Goal: Task Accomplishment & Management: Manage account settings

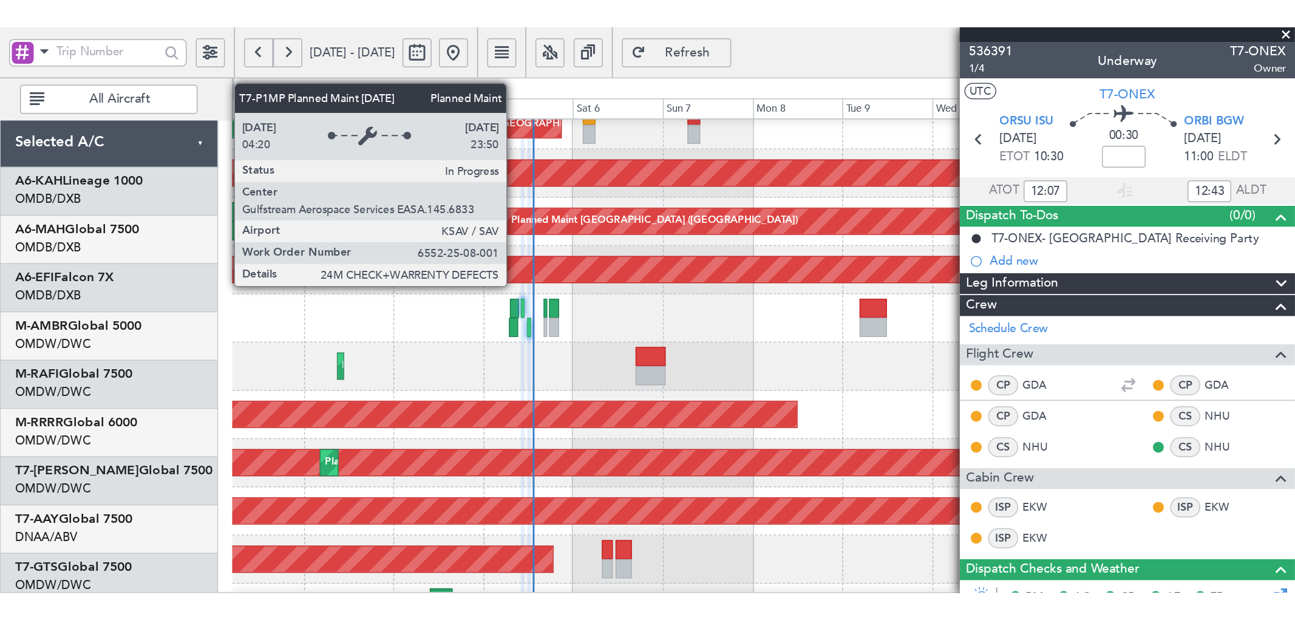
scroll to position [334, 0]
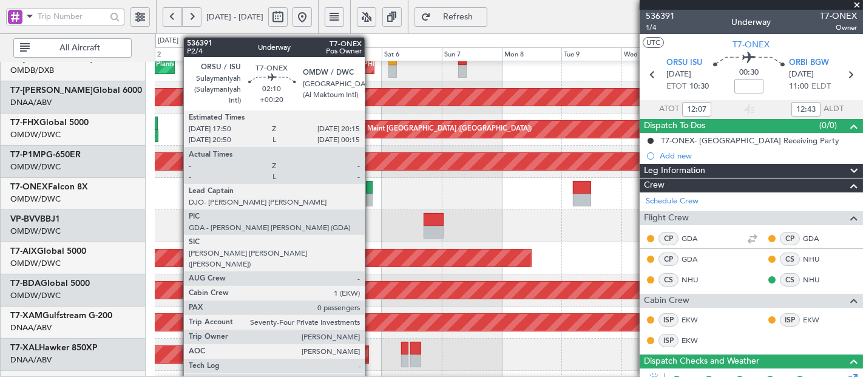
click at [371, 197] on div at bounding box center [369, 200] width 6 height 13
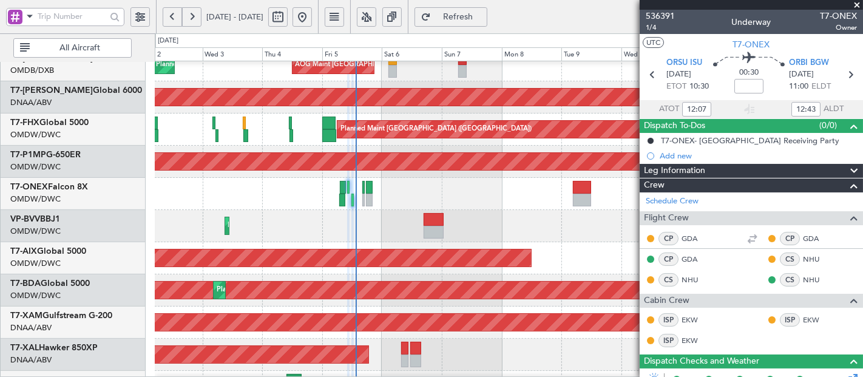
type input "[PERSON_NAME] (SYS)"
type input "7204"
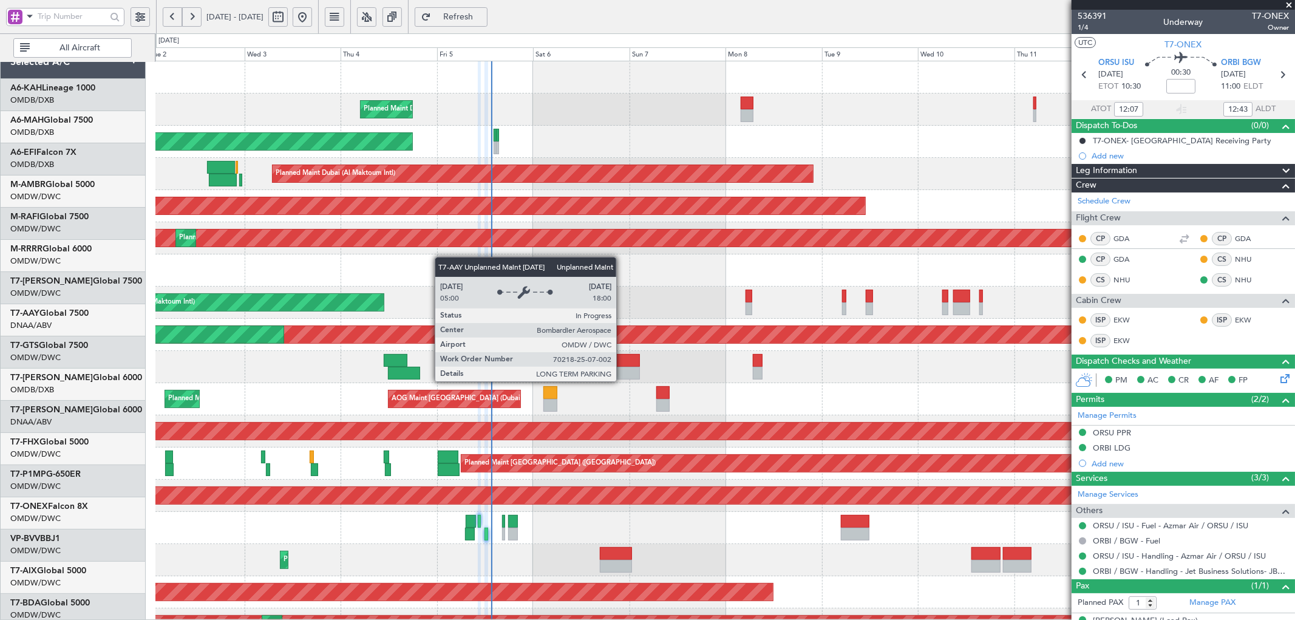
scroll to position [0, 0]
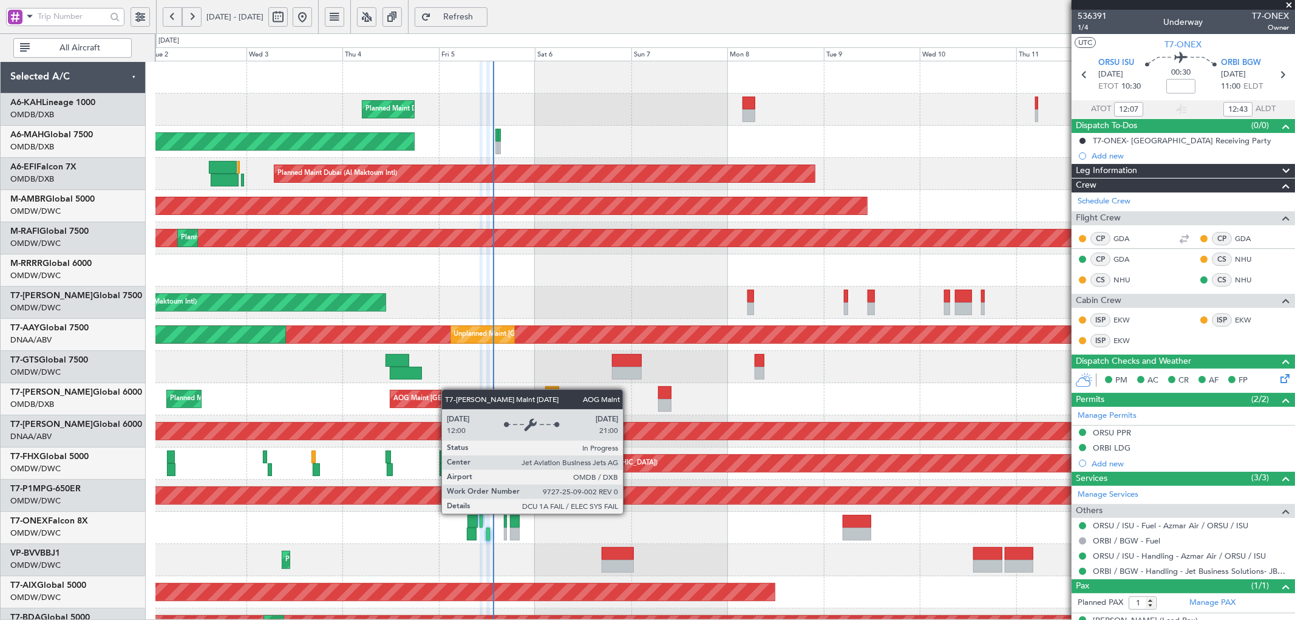
click at [448, 376] on div "Planned Maint Dubai (Al Maktoum Intl) No Crew Planned Maint [GEOGRAPHIC_DATA] (…" at bounding box center [724, 415] width 1139 height 708
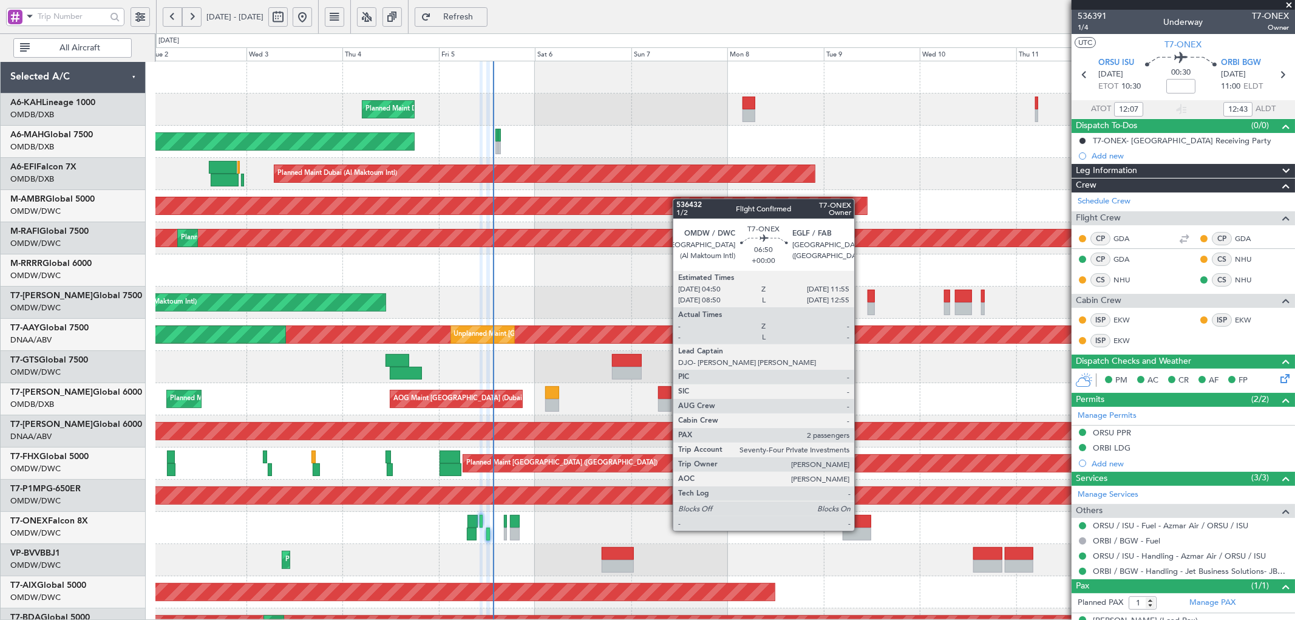
click at [860, 376] on div at bounding box center [857, 521] width 29 height 13
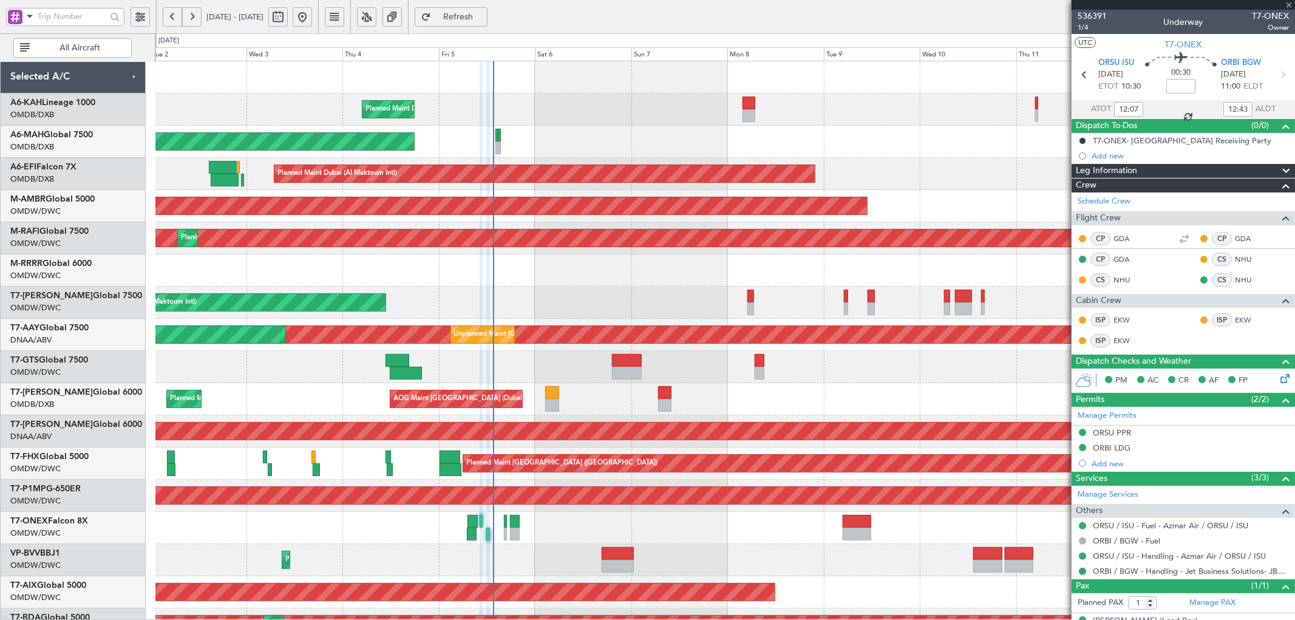
type input "2"
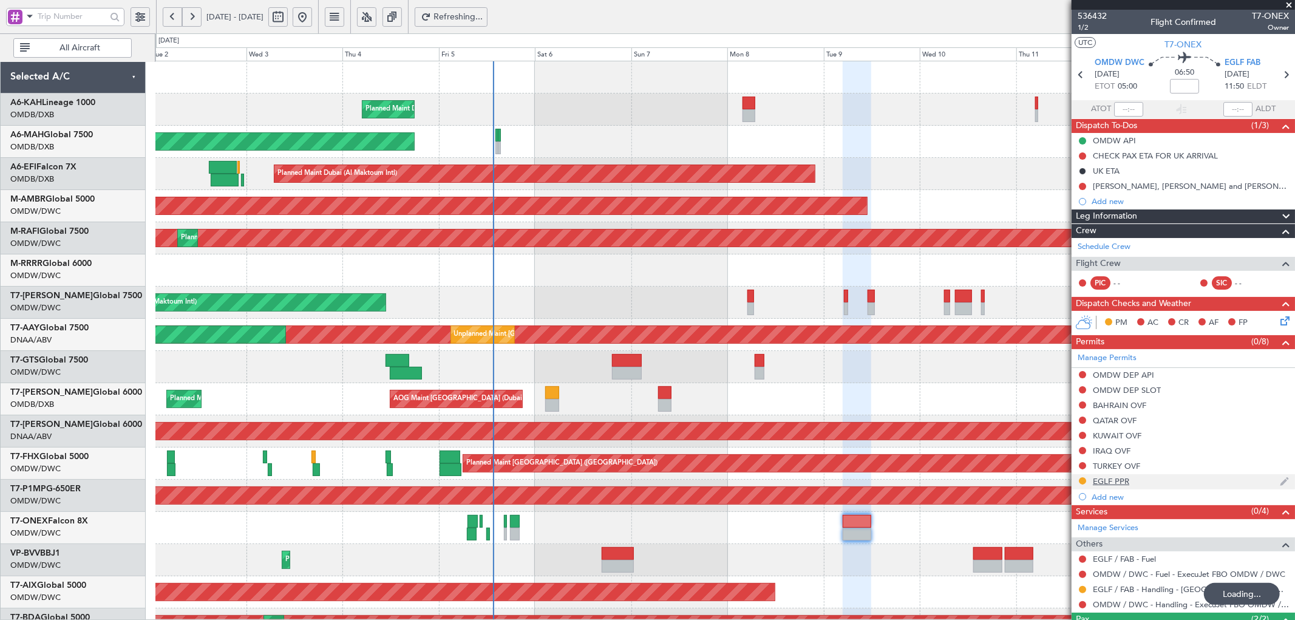
click at [863, 376] on div "EGLF PPR" at bounding box center [1111, 481] width 36 height 10
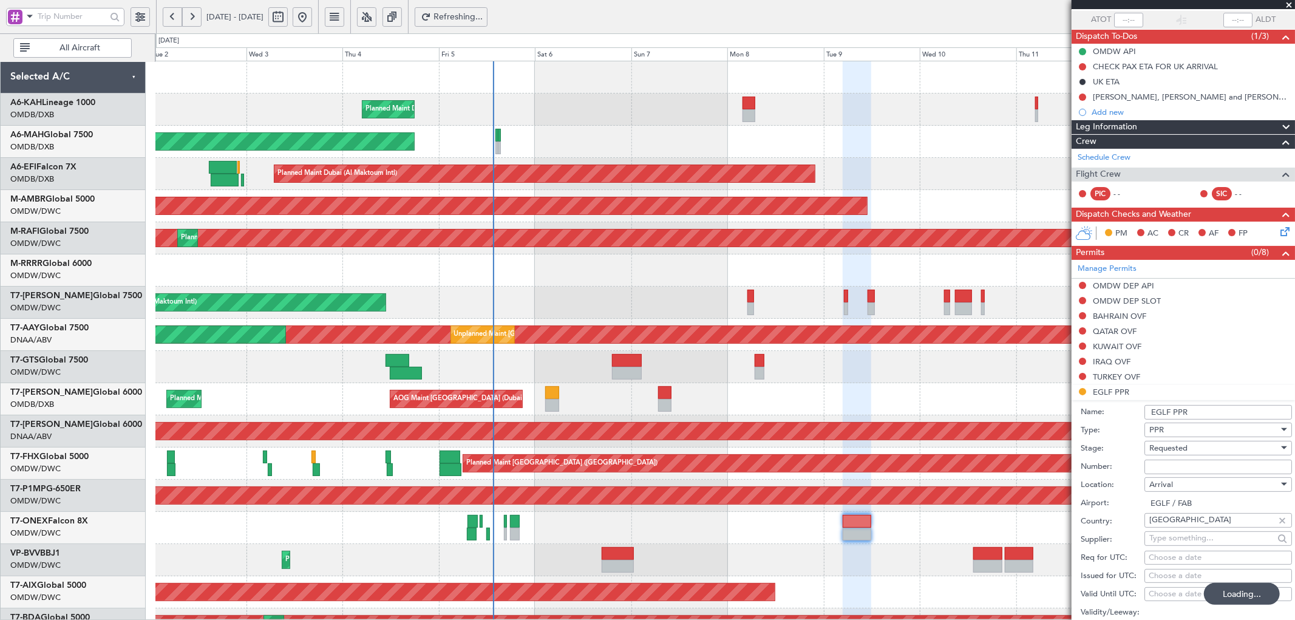
drag, startPoint x: 1161, startPoint y: 468, endPoint x: 1168, endPoint y: 458, distance: 11.8
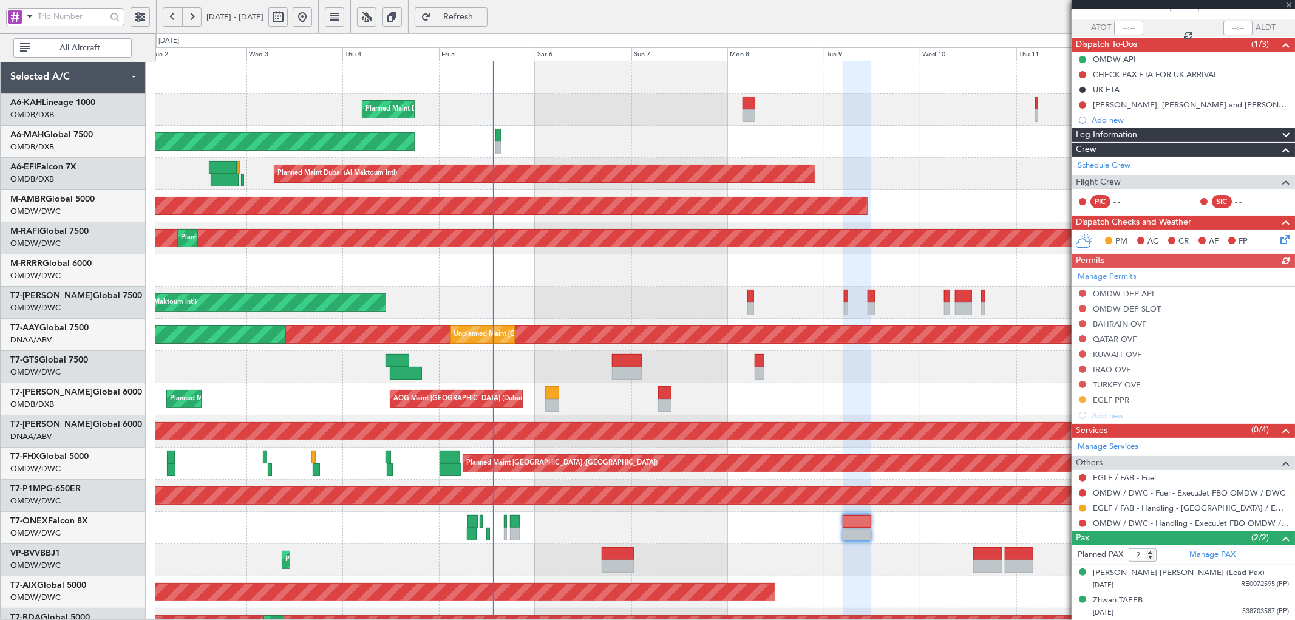
click at [863, 376] on div "Manage Permits OMDW DEP API OMDW DEP SLOT [GEOGRAPHIC_DATA] OVF QATAR OVF KUWAI…" at bounding box center [1183, 345] width 223 height 155
click at [863, 376] on div "EGLF PPR" at bounding box center [1111, 400] width 36 height 10
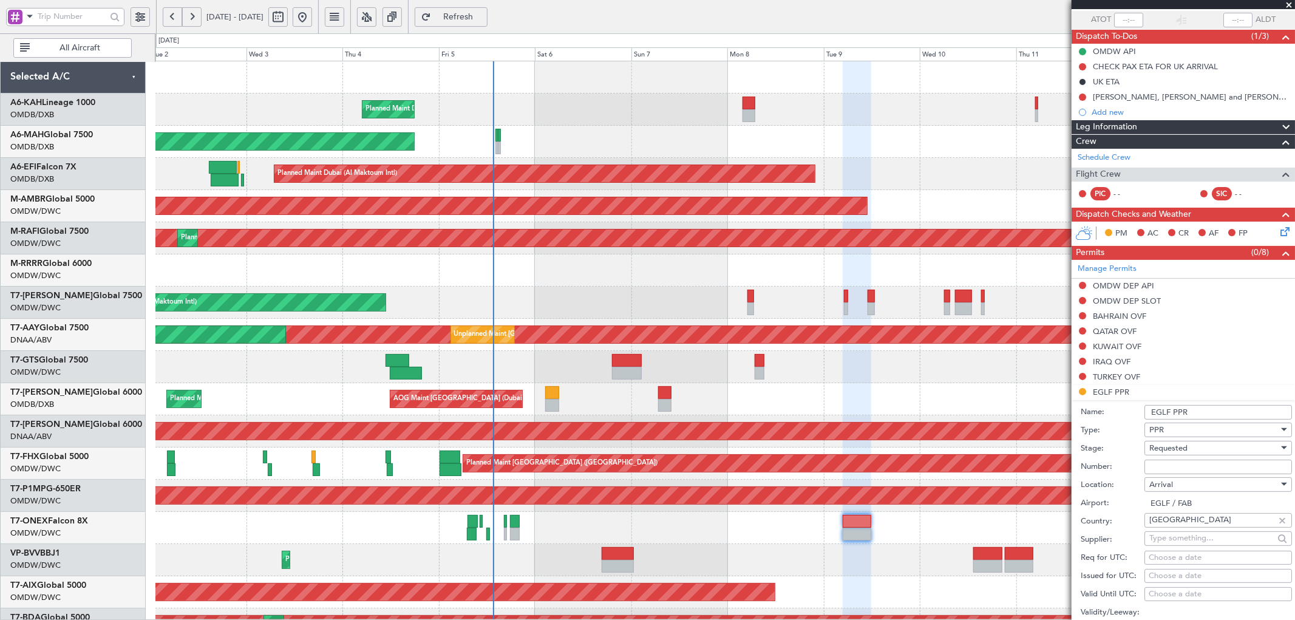
click at [863, 376] on input "Number:" at bounding box center [1219, 467] width 148 height 15
paste input "373490"
type input "373490"
click at [863, 376] on span "Requested" at bounding box center [1169, 448] width 38 height 11
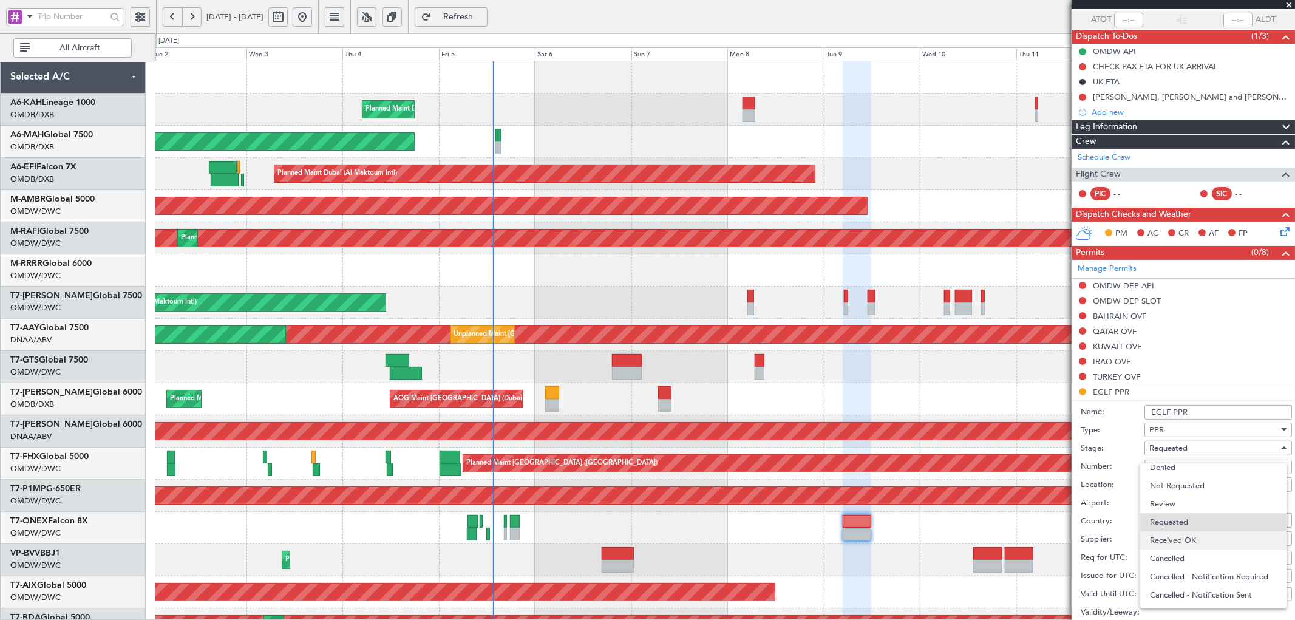
click at [863, 376] on span "Received OK" at bounding box center [1213, 540] width 126 height 18
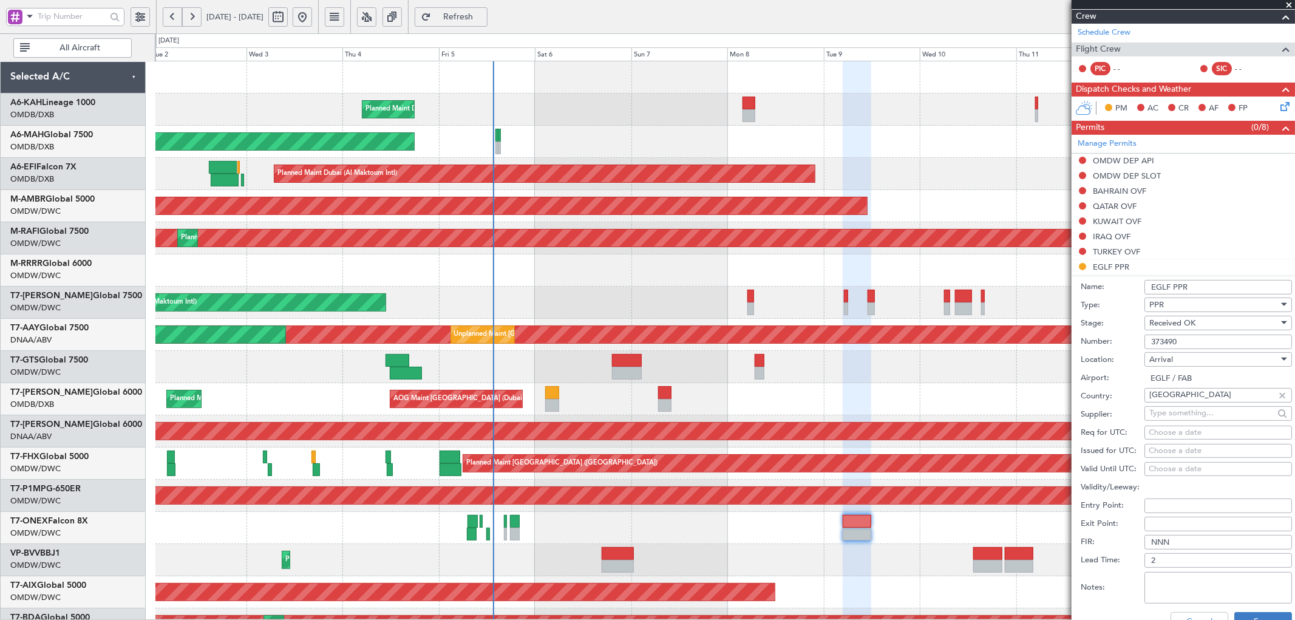
scroll to position [270, 0]
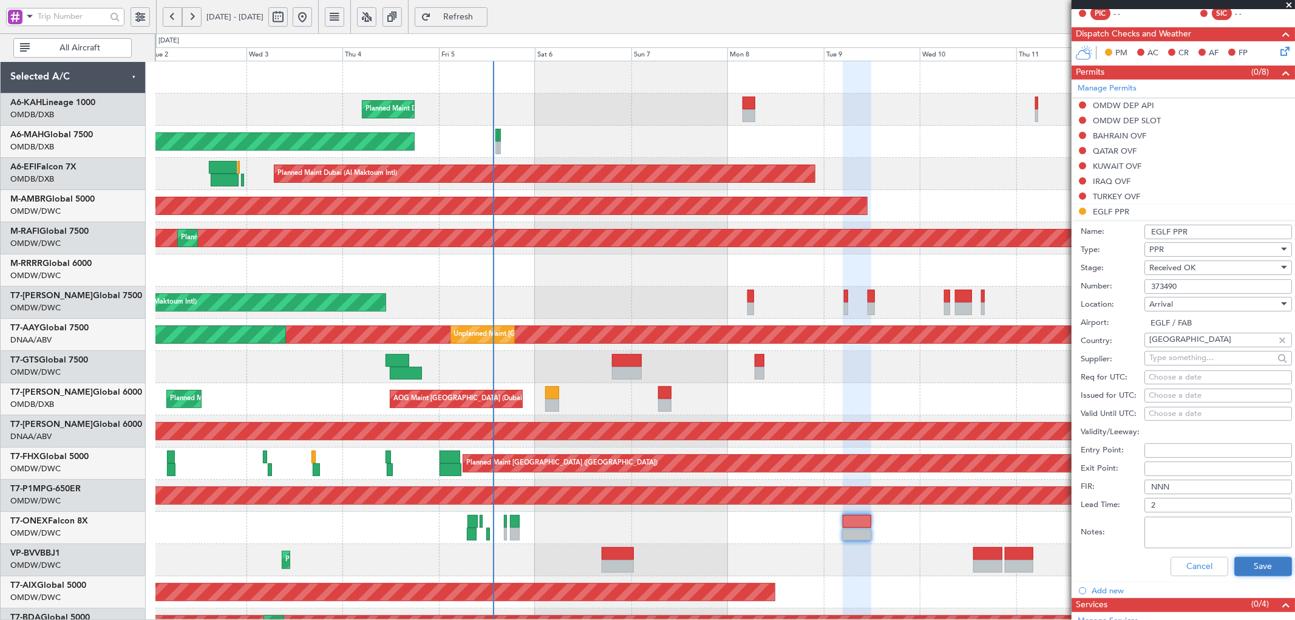
click at [863, 376] on button "Save" at bounding box center [1264, 566] width 58 height 19
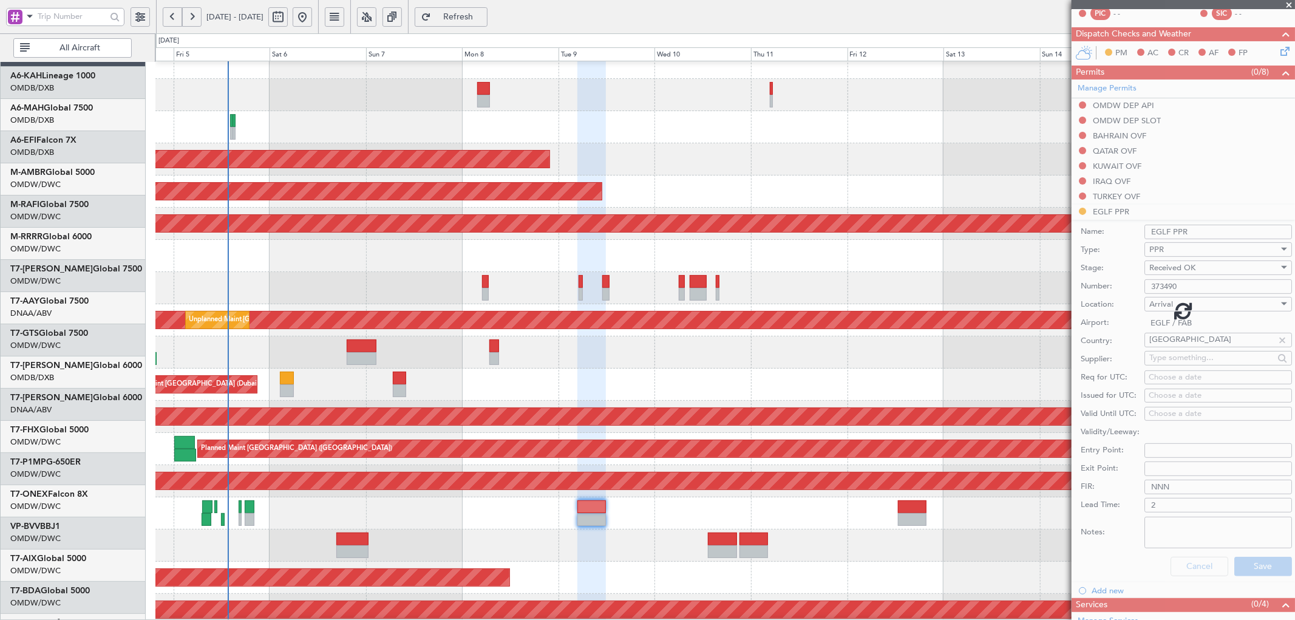
scroll to position [28, 0]
click at [551, 376] on div "Planned Maint Nurnberg" at bounding box center [724, 513] width 1139 height 32
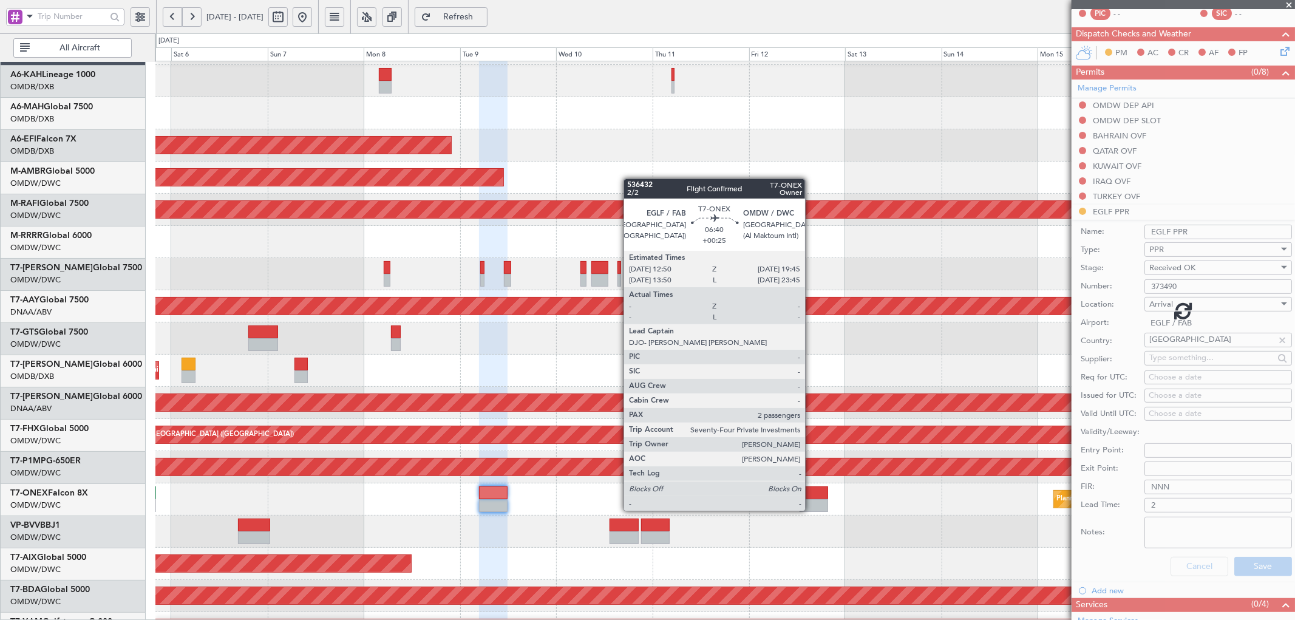
click at [811, 376] on div at bounding box center [814, 505] width 28 height 13
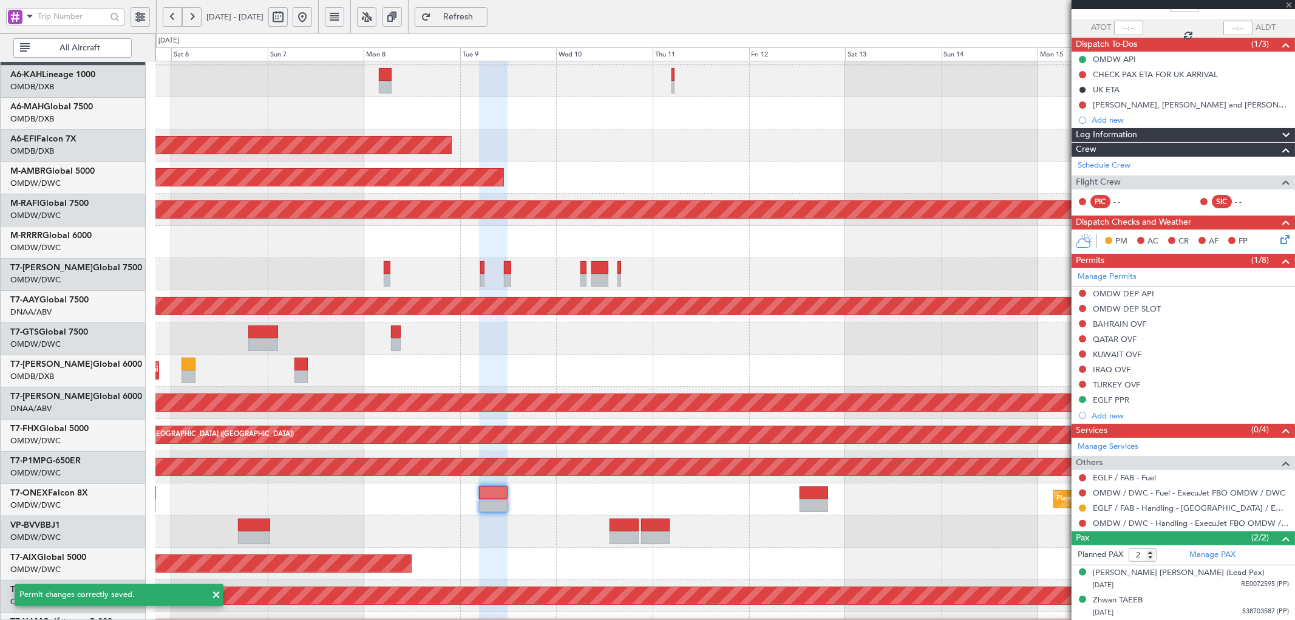
scroll to position [81, 0]
type input "+00:25"
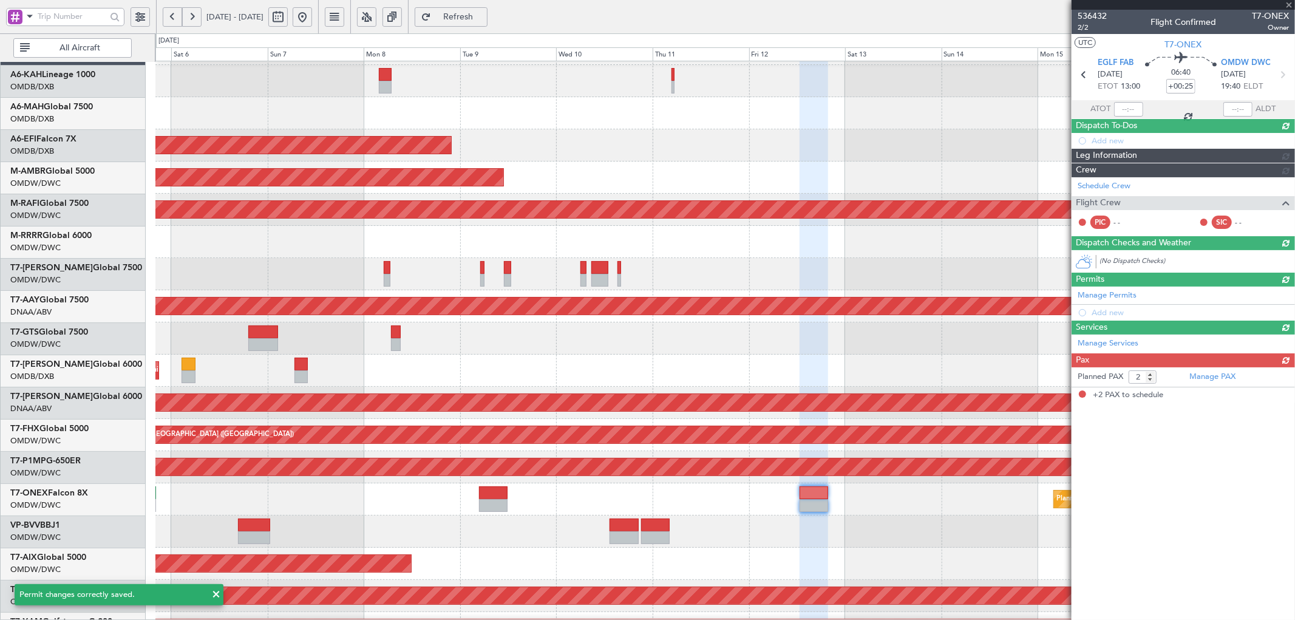
scroll to position [0, 0]
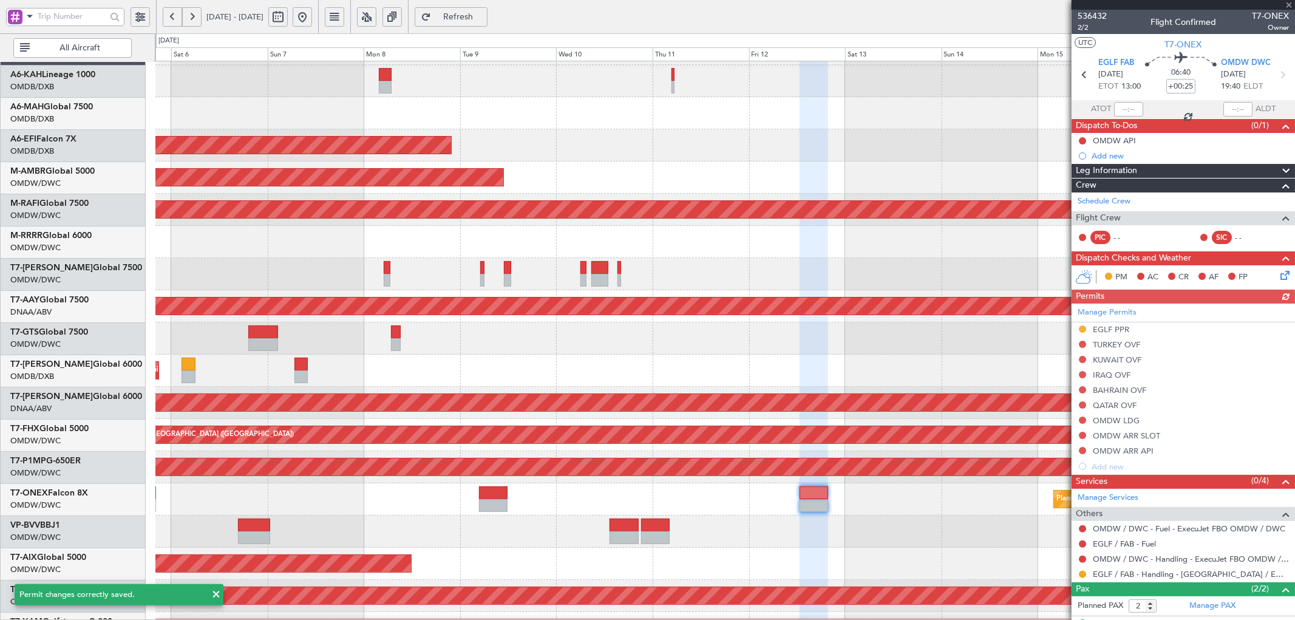
click at [863, 332] on div "Manage Permits EGLF PPR TURKEY OVF KUWAIT OVF IRAQ OVF BAHRAIN OVF QATAR OVF OM…" at bounding box center [1183, 389] width 223 height 171
click at [863, 329] on div "Manage Permits EGLF PPR TURKEY OVF KUWAIT OVF IRAQ OVF BAHRAIN OVF QATAR OVF OM…" at bounding box center [1183, 389] width 223 height 171
click at [863, 326] on div "EGLF PPR" at bounding box center [1111, 329] width 36 height 10
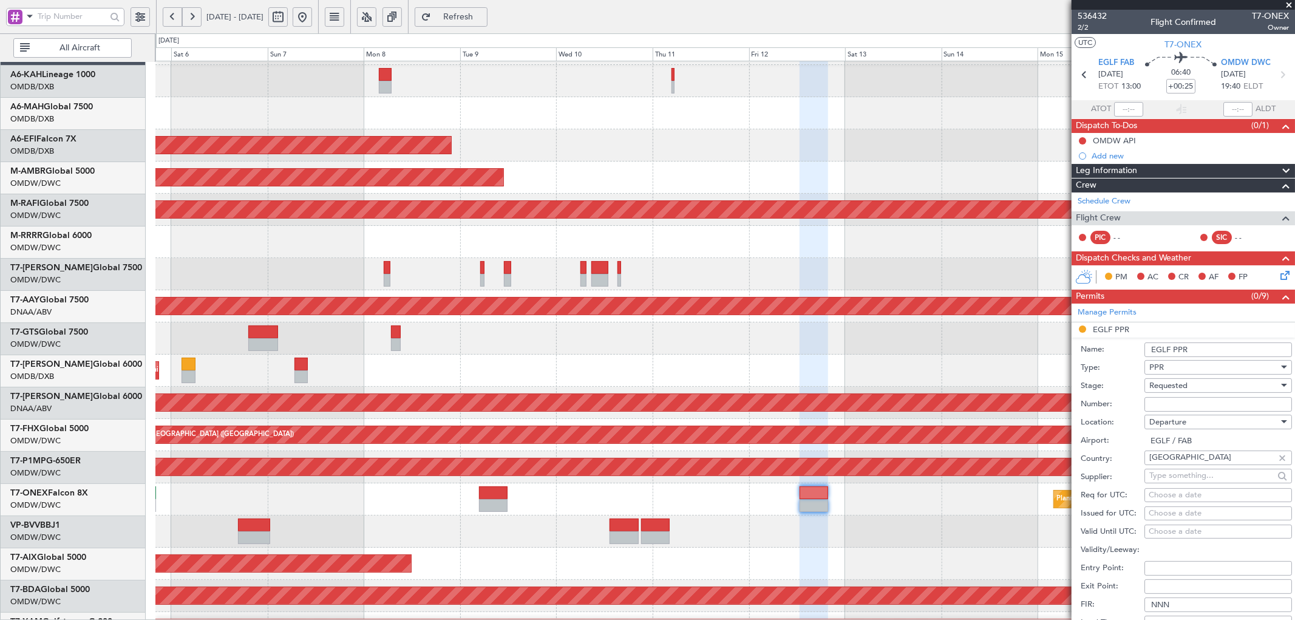
click at [863, 376] on input "Number:" at bounding box center [1219, 404] width 148 height 15
paste input "373491"
type input "373491"
click at [863, 376] on span "Requested" at bounding box center [1169, 385] width 38 height 11
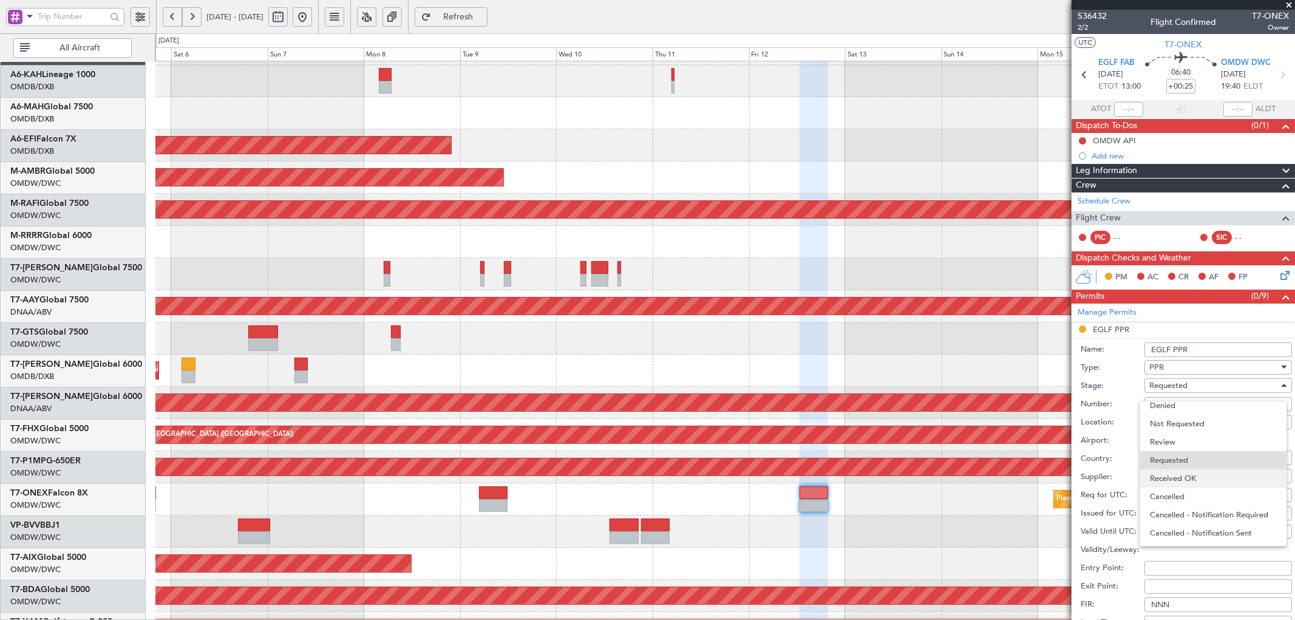
click at [863, 376] on span "Received OK" at bounding box center [1213, 478] width 126 height 18
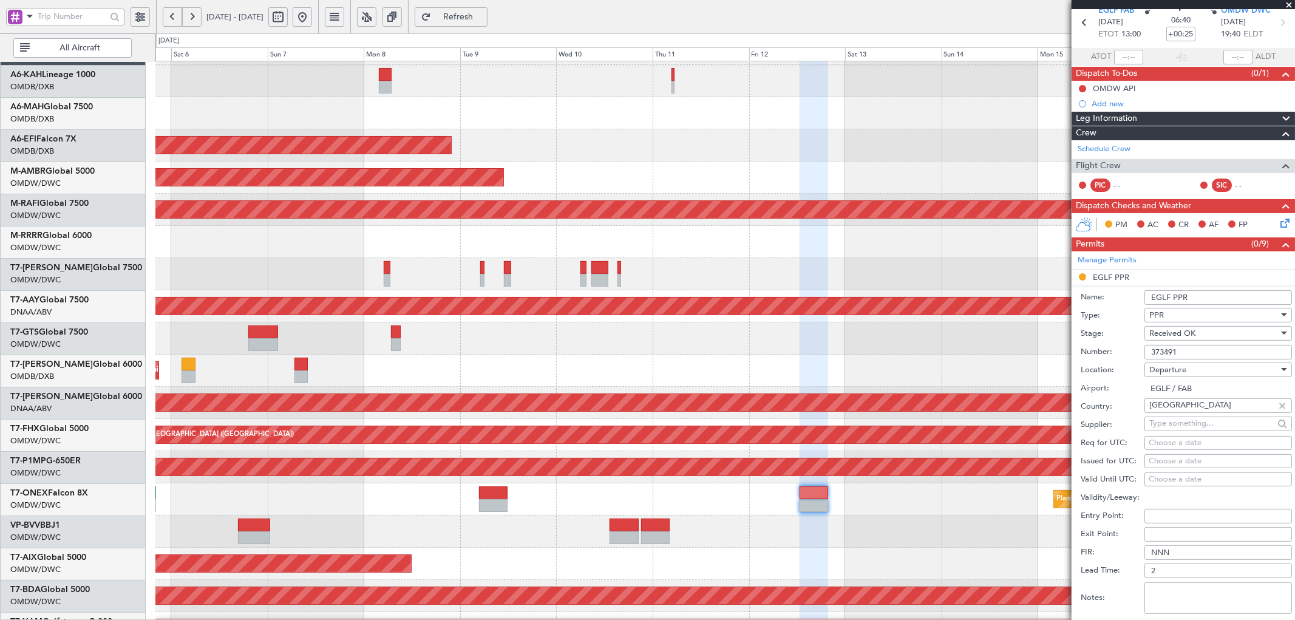
scroll to position [89, 0]
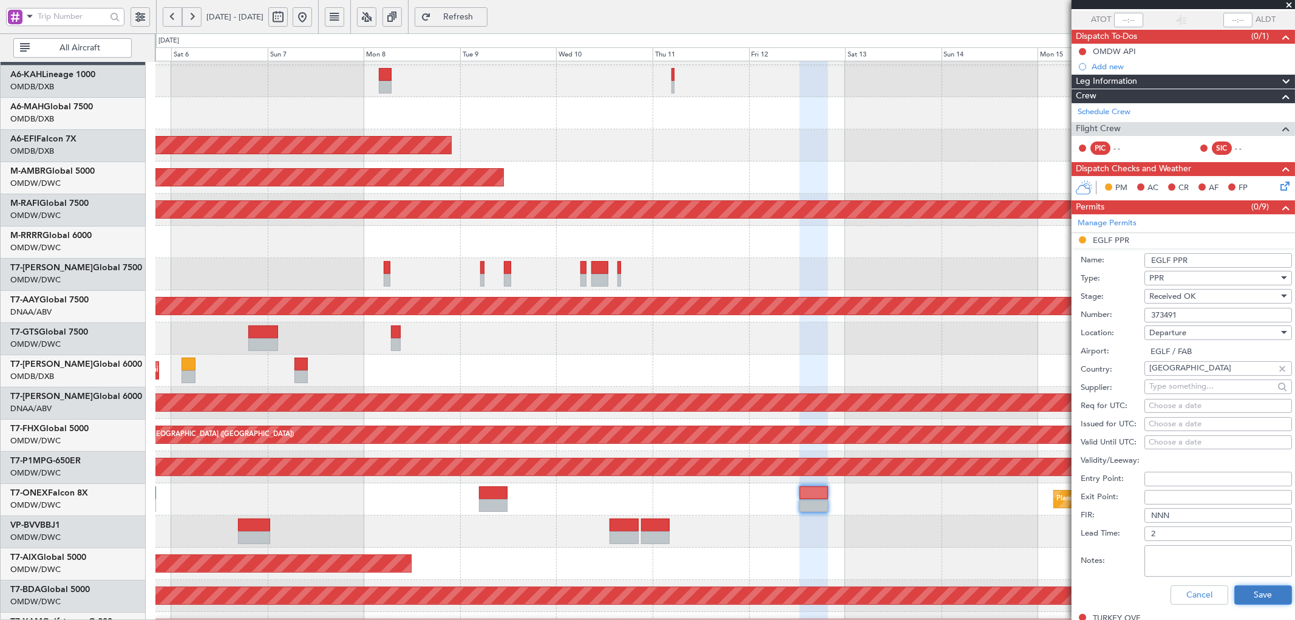
click at [863, 376] on button "Save" at bounding box center [1264, 594] width 58 height 19
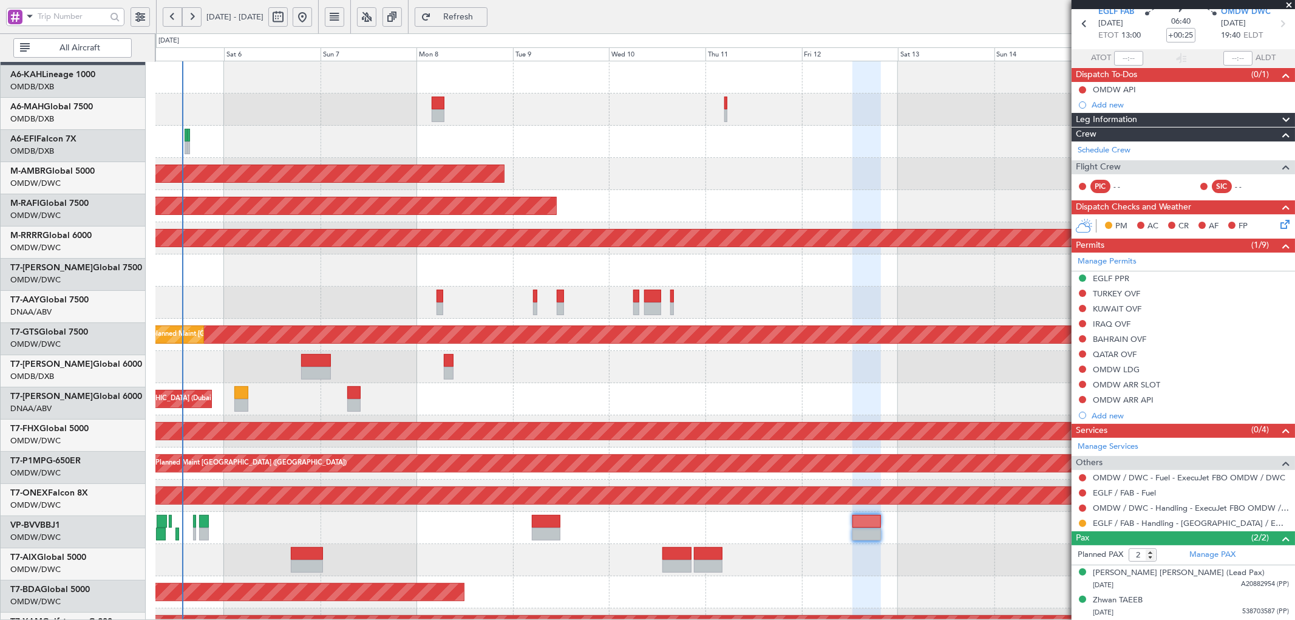
scroll to position [0, 0]
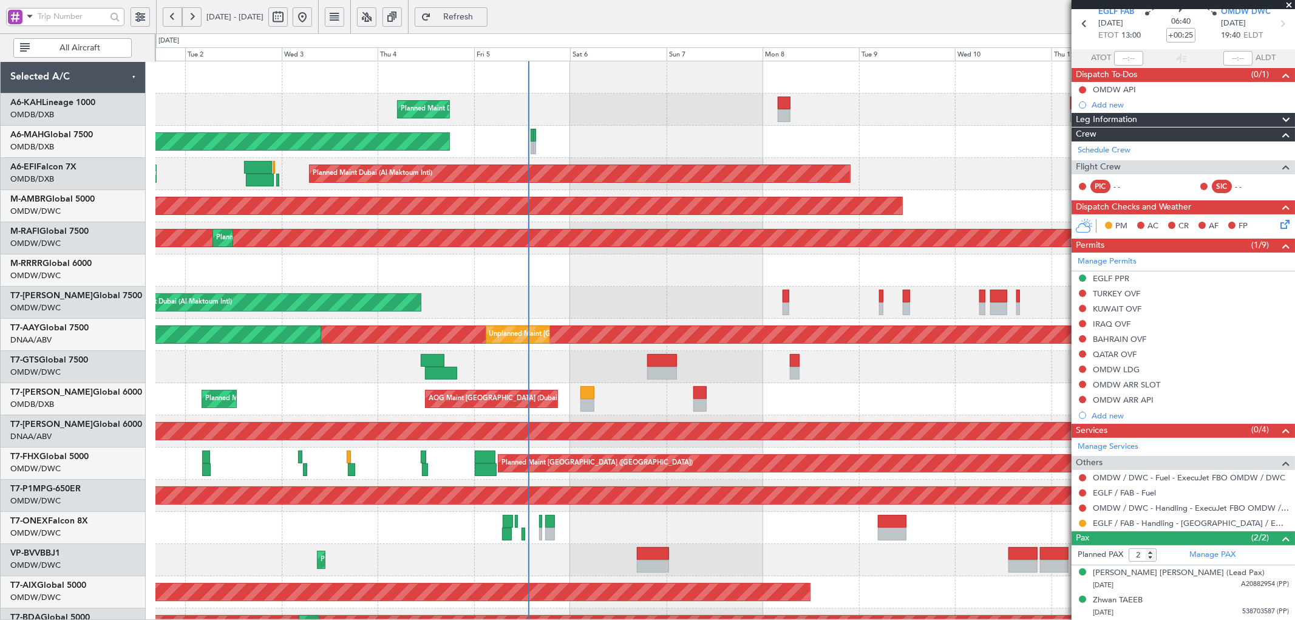
click at [685, 363] on div "Planned Maint Dubai (Al Maktoum Intl) No Crew Planned Maint [GEOGRAPHIC_DATA] (…" at bounding box center [724, 415] width 1139 height 708
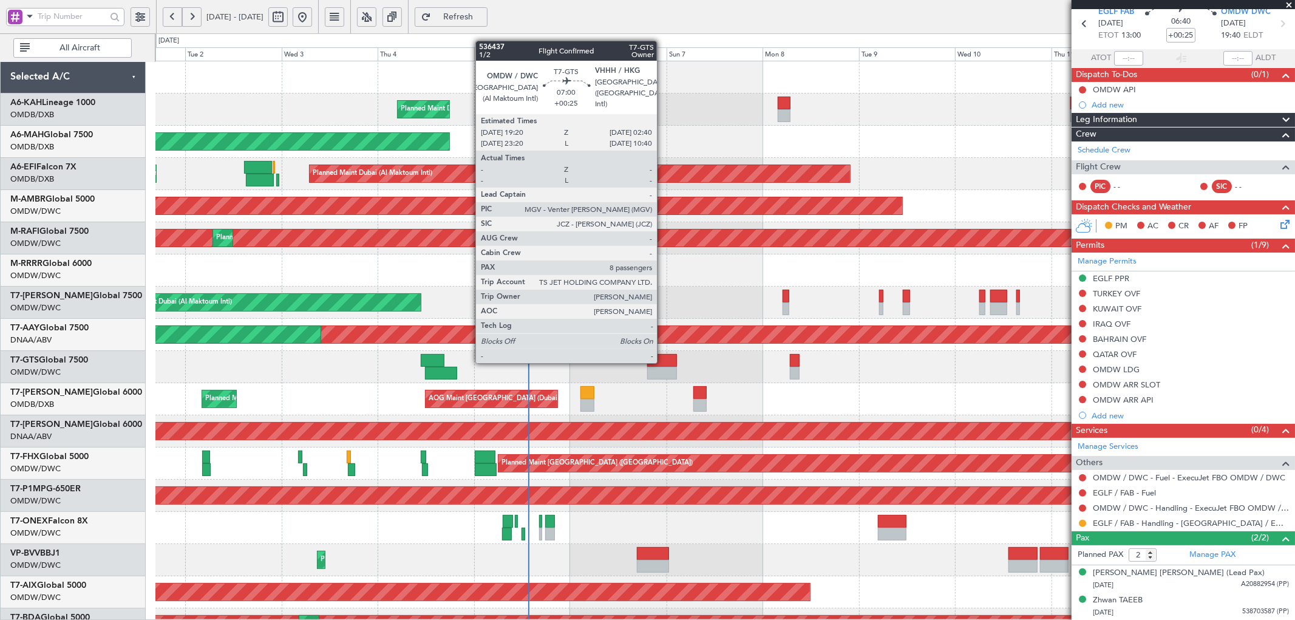
click at [666, 363] on div at bounding box center [662, 360] width 30 height 13
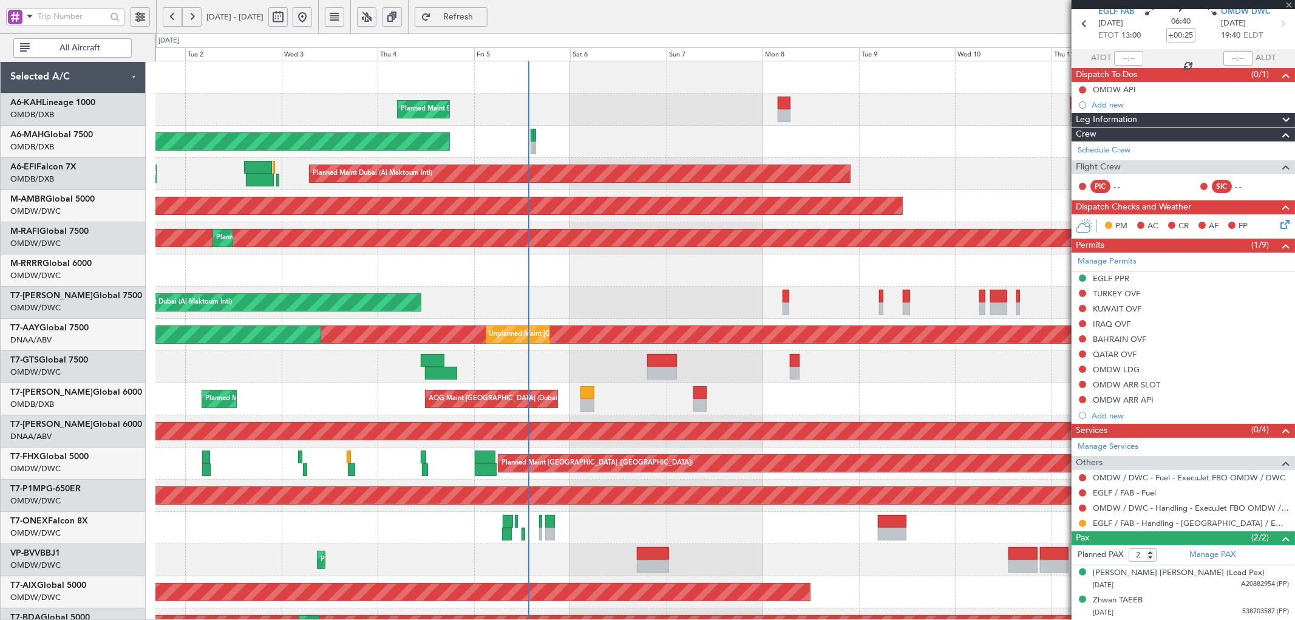
type input "8"
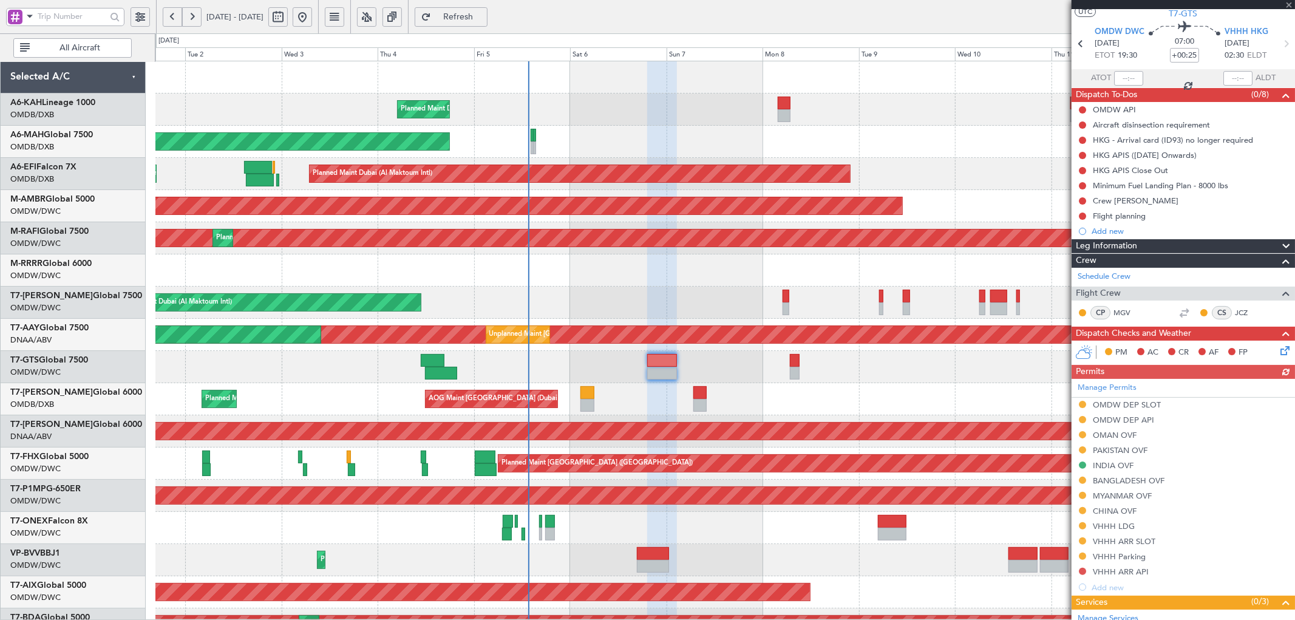
scroll to position [45, 0]
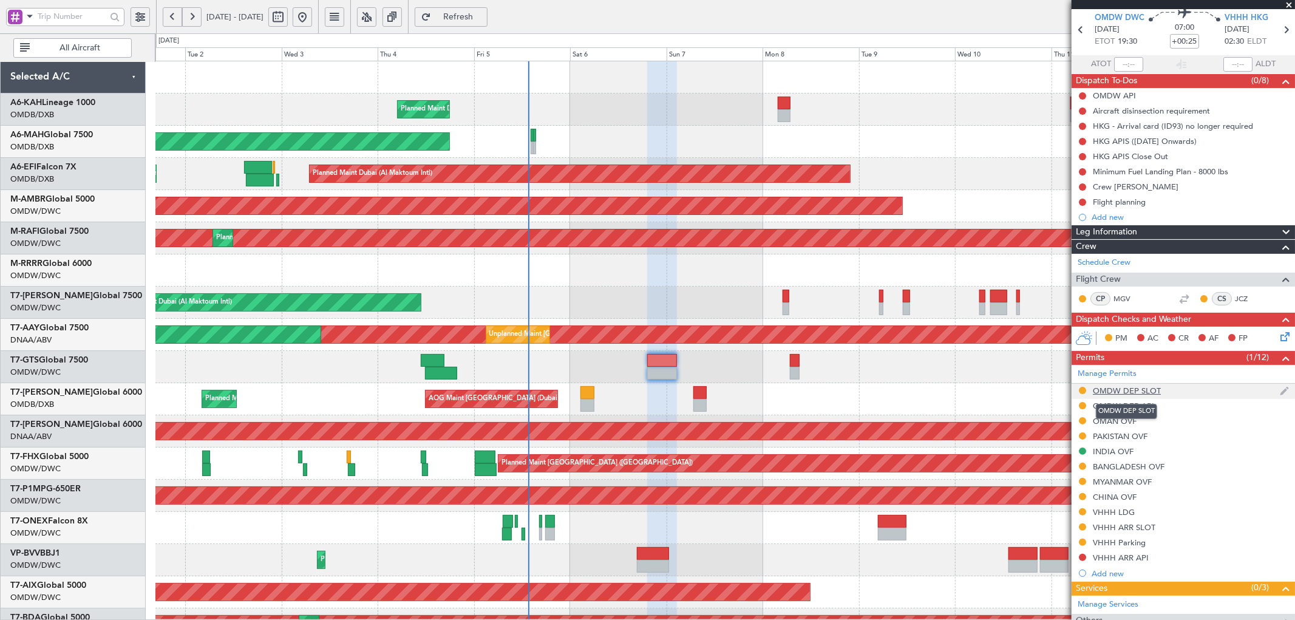
click at [863, 376] on div "OMDW DEP SLOT" at bounding box center [1127, 391] width 68 height 10
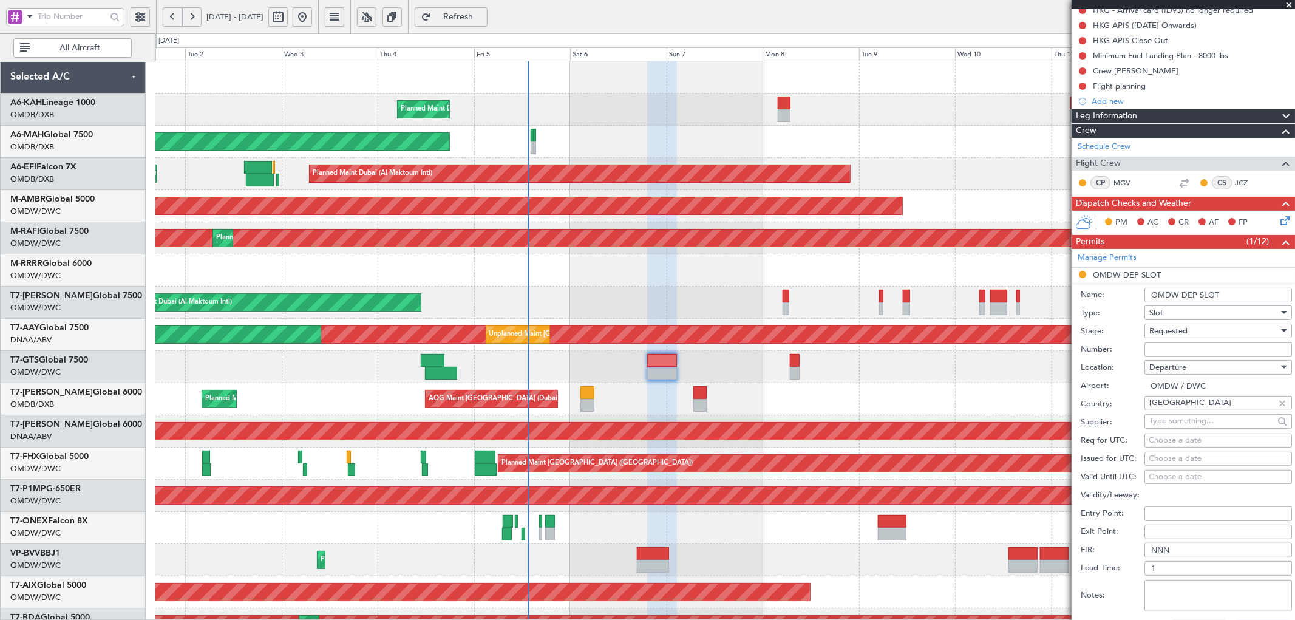
scroll to position [180, 0]
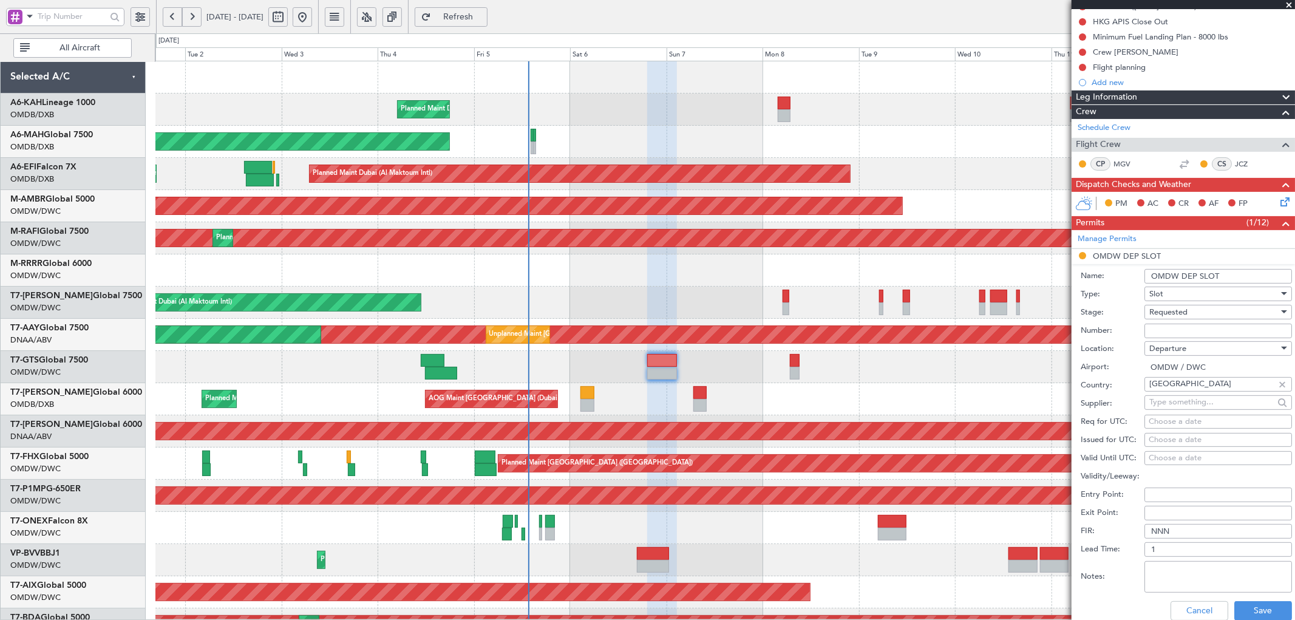
click at [863, 315] on span "Requested" at bounding box center [1169, 312] width 38 height 11
click at [863, 376] on span "Received OK" at bounding box center [1213, 404] width 126 height 18
click at [863, 329] on input "Number:" at bounding box center [1219, 331] width 148 height 15
paste input "EJO190"
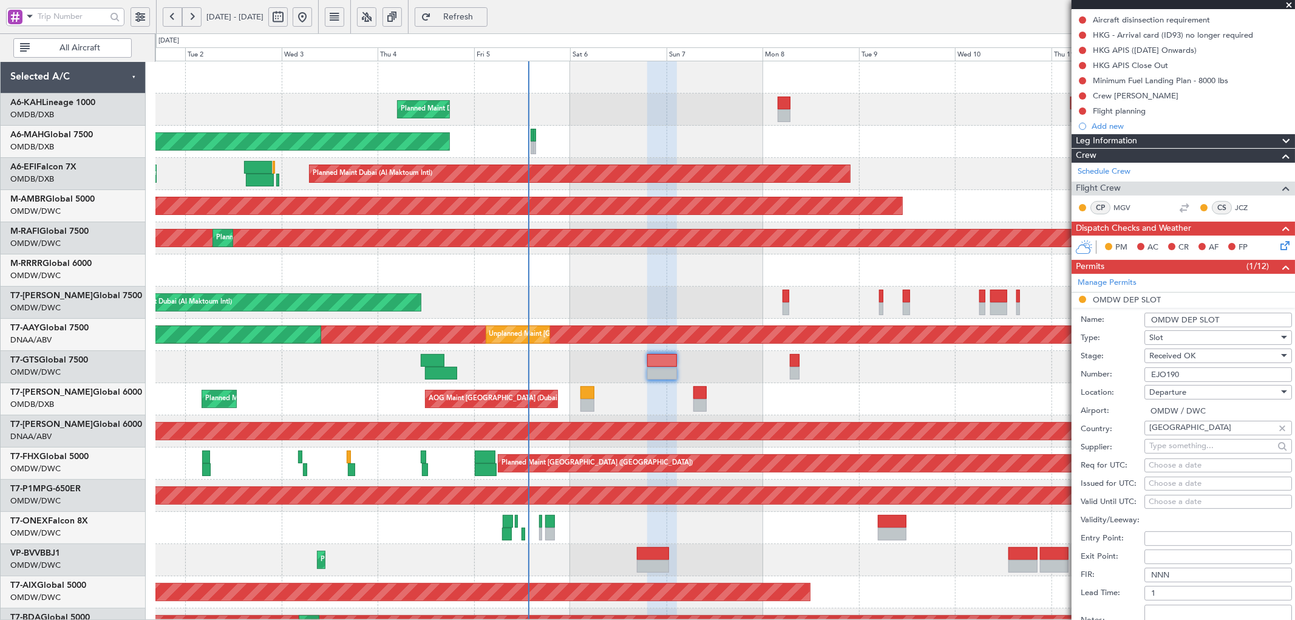
scroll to position [180, 0]
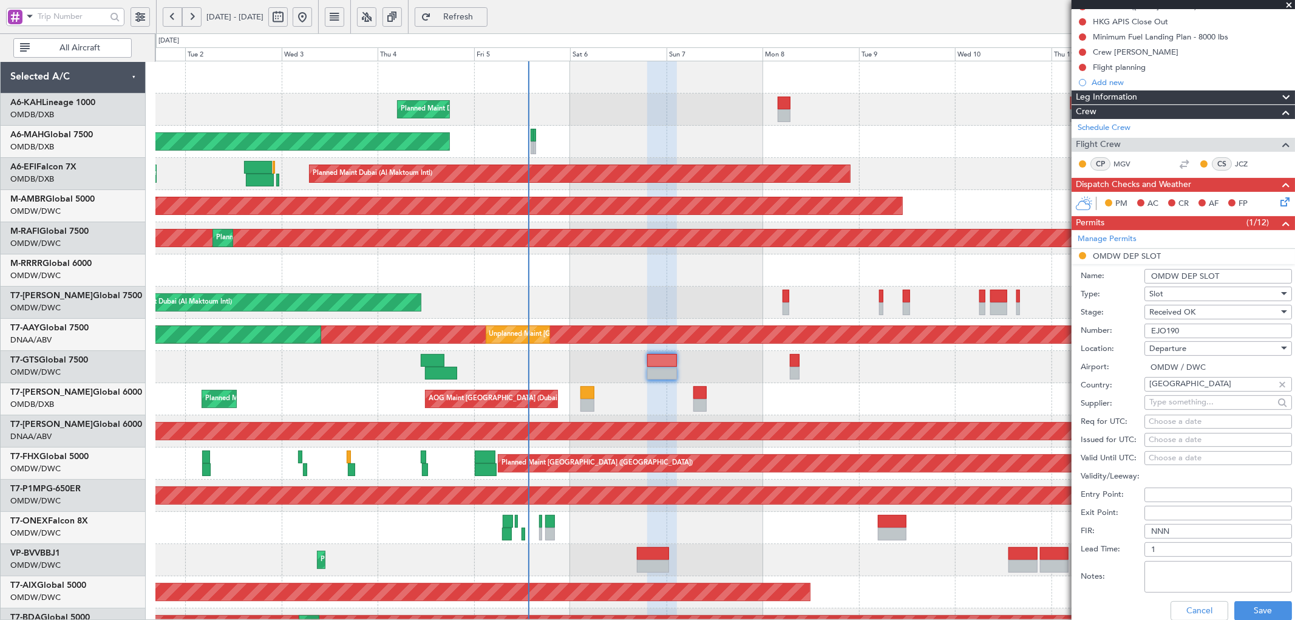
type input "EJO190"
click at [863, 376] on div "Choose a date" at bounding box center [1218, 422] width 139 height 12
select select "9"
select select "2025"
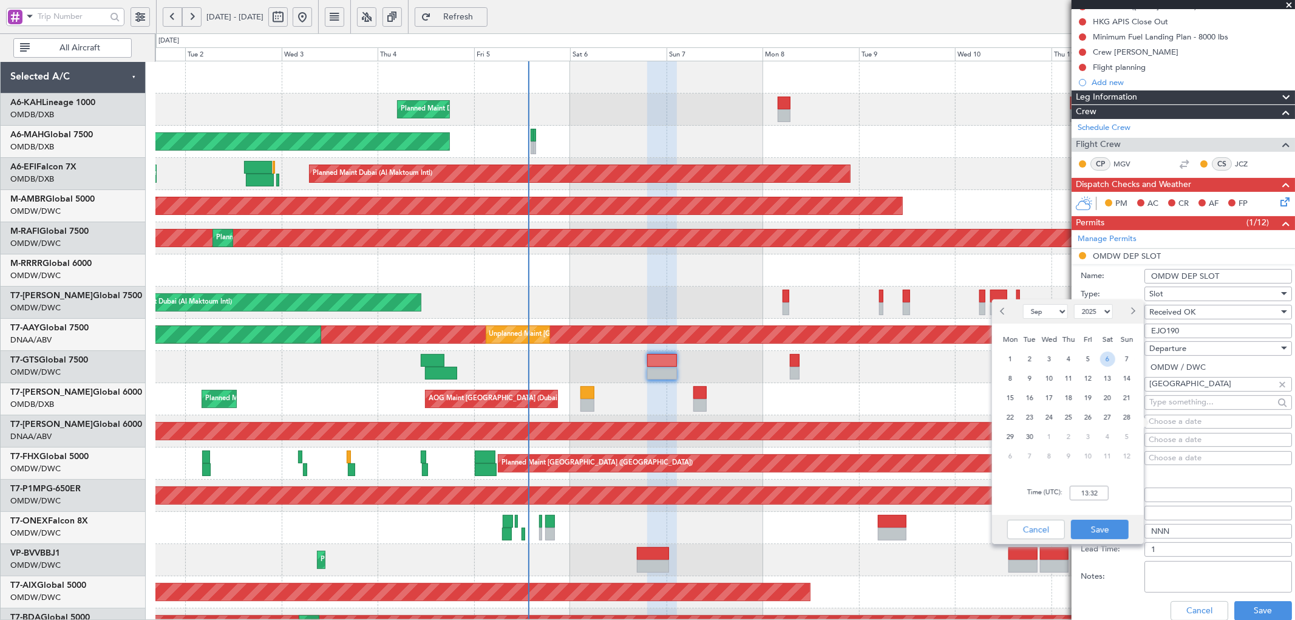
click at [863, 361] on span "6" at bounding box center [1107, 359] width 15 height 15
click at [863, 376] on input "00:00" at bounding box center [1089, 493] width 39 height 15
type input "19:30"
click at [863, 376] on button "Save" at bounding box center [1100, 529] width 58 height 19
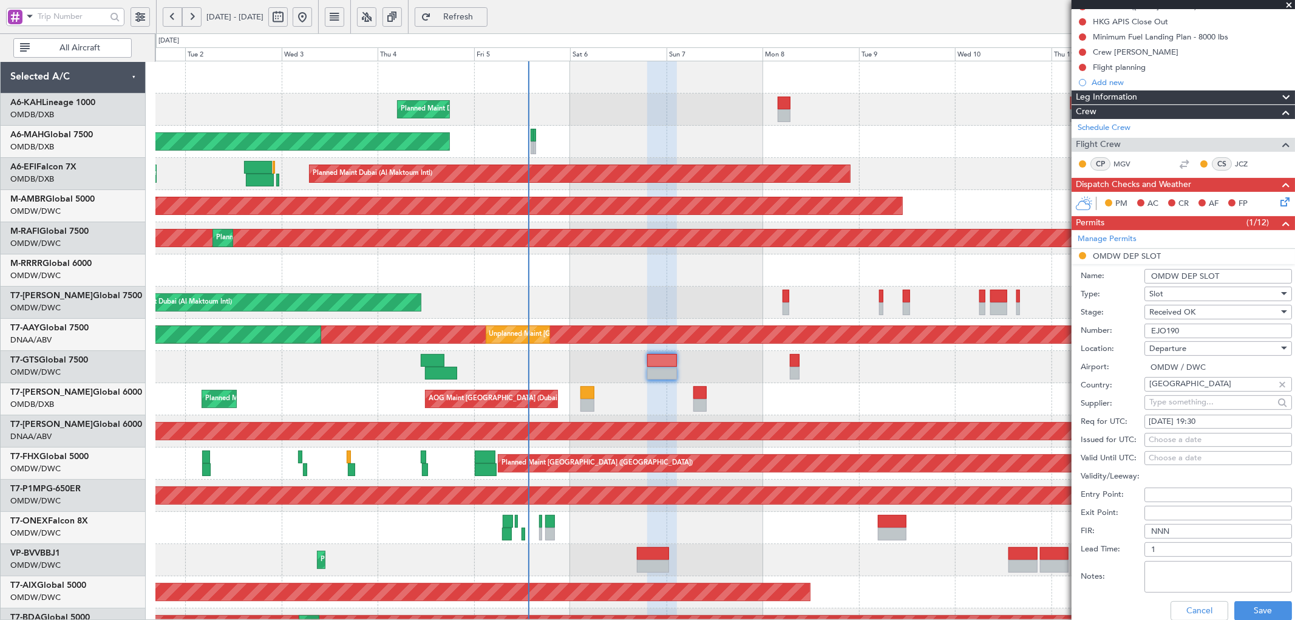
click at [863, 376] on div "Choose a date" at bounding box center [1218, 440] width 139 height 12
select select "9"
select select "2025"
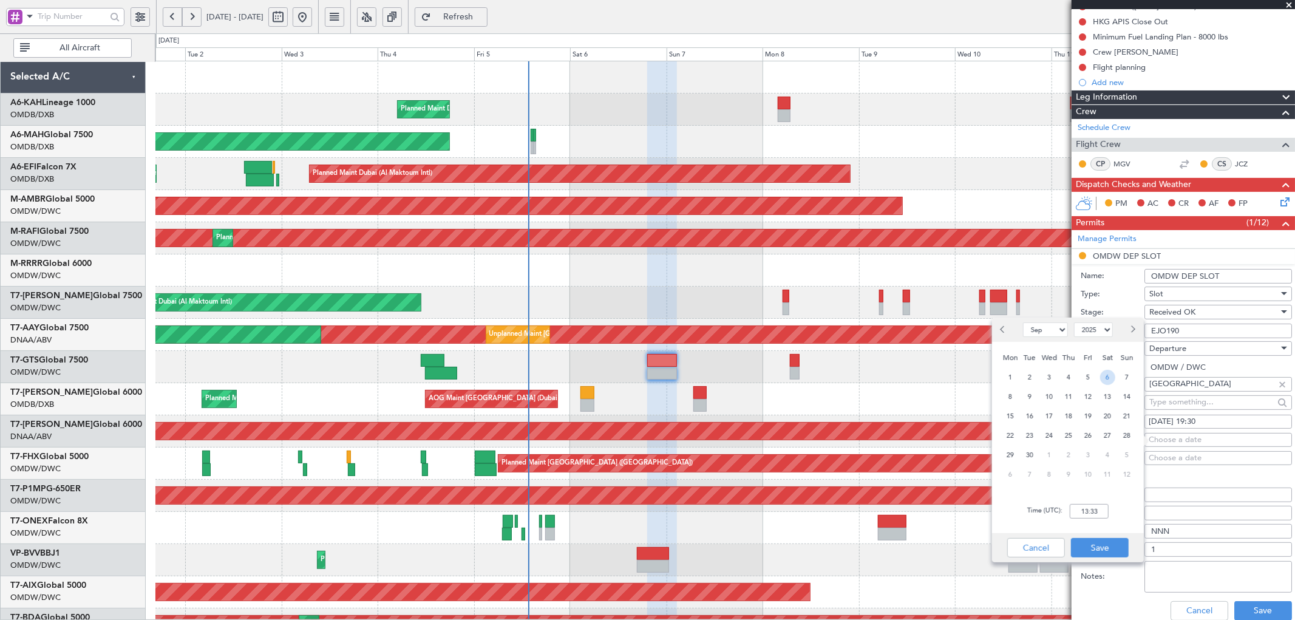
click at [863, 376] on span "6" at bounding box center [1107, 377] width 15 height 15
click at [863, 376] on input "00:00" at bounding box center [1089, 511] width 39 height 15
type input "19:30"
click at [863, 376] on button "Save" at bounding box center [1100, 547] width 58 height 19
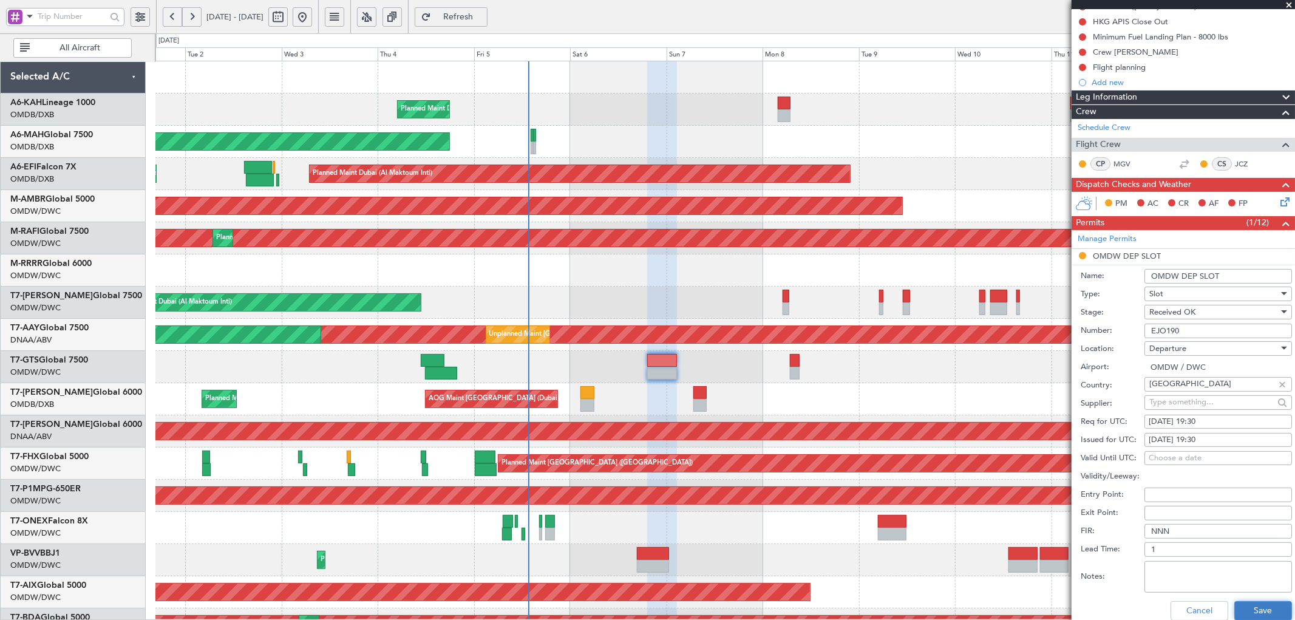
click at [863, 376] on button "Save" at bounding box center [1264, 610] width 58 height 19
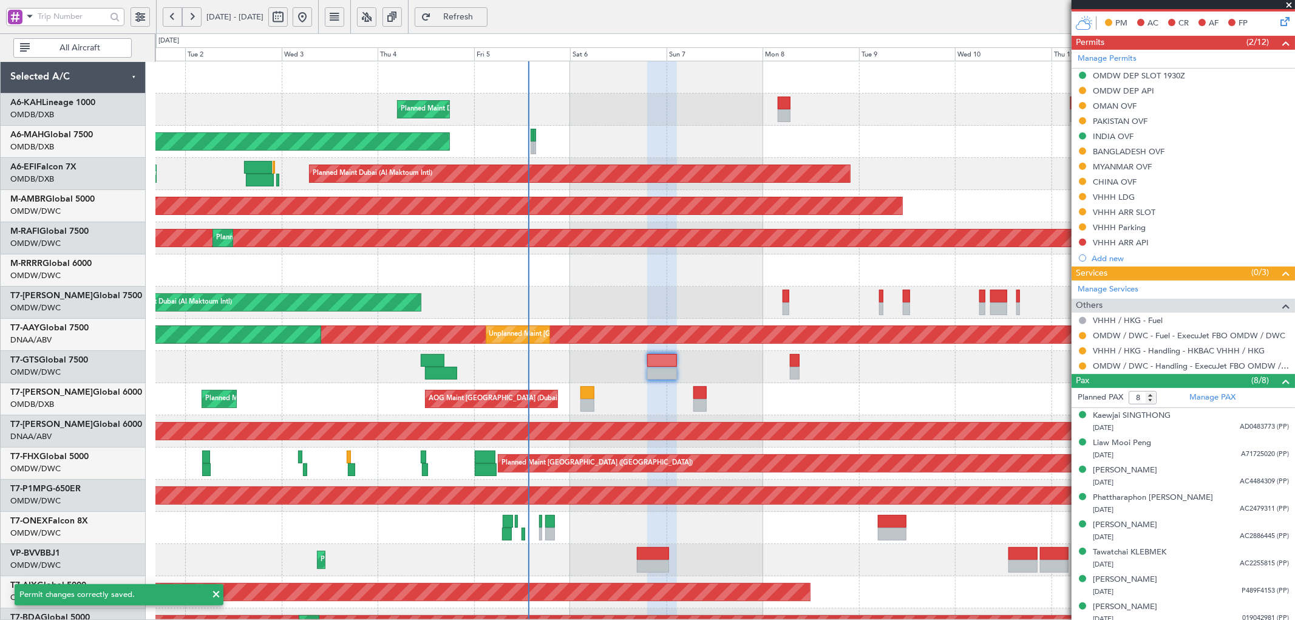
scroll to position [366, 0]
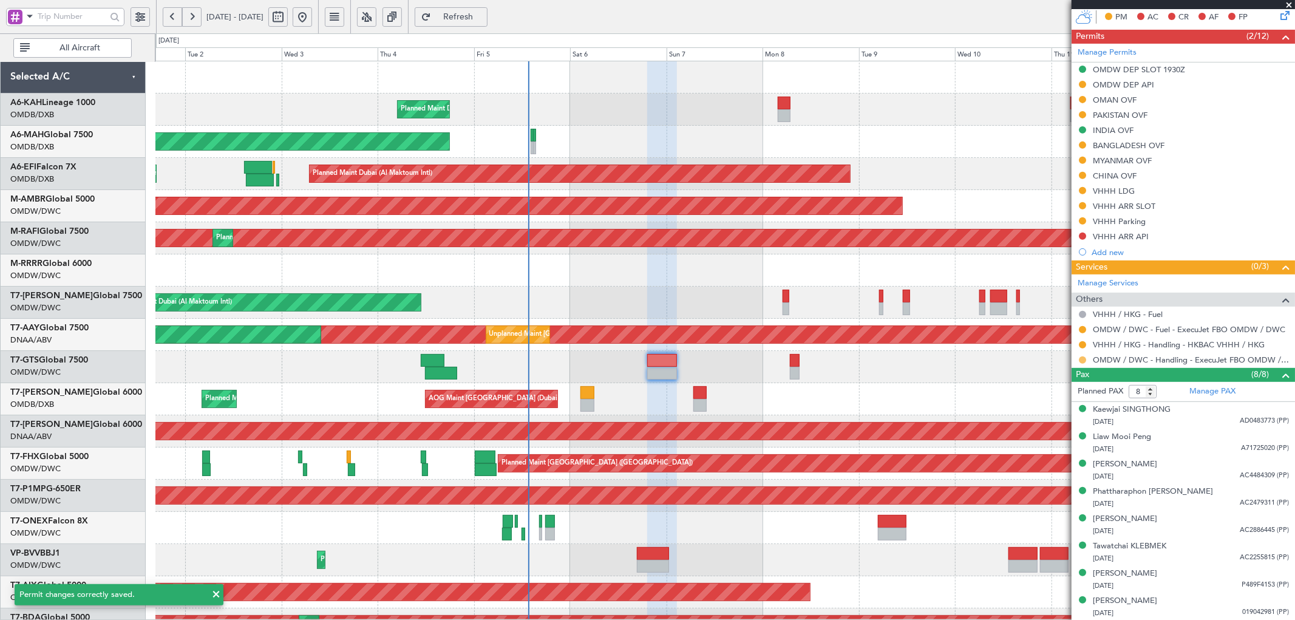
click at [863, 360] on button at bounding box center [1082, 359] width 7 height 7
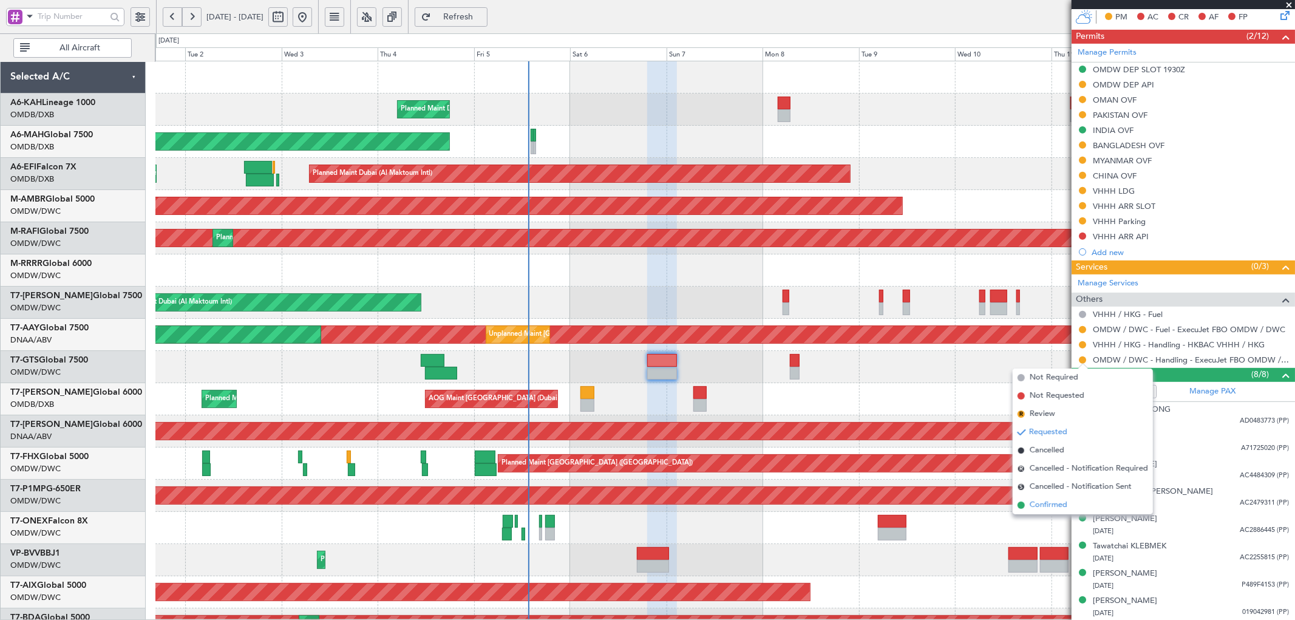
click at [863, 376] on li "Confirmed" at bounding box center [1083, 505] width 140 height 18
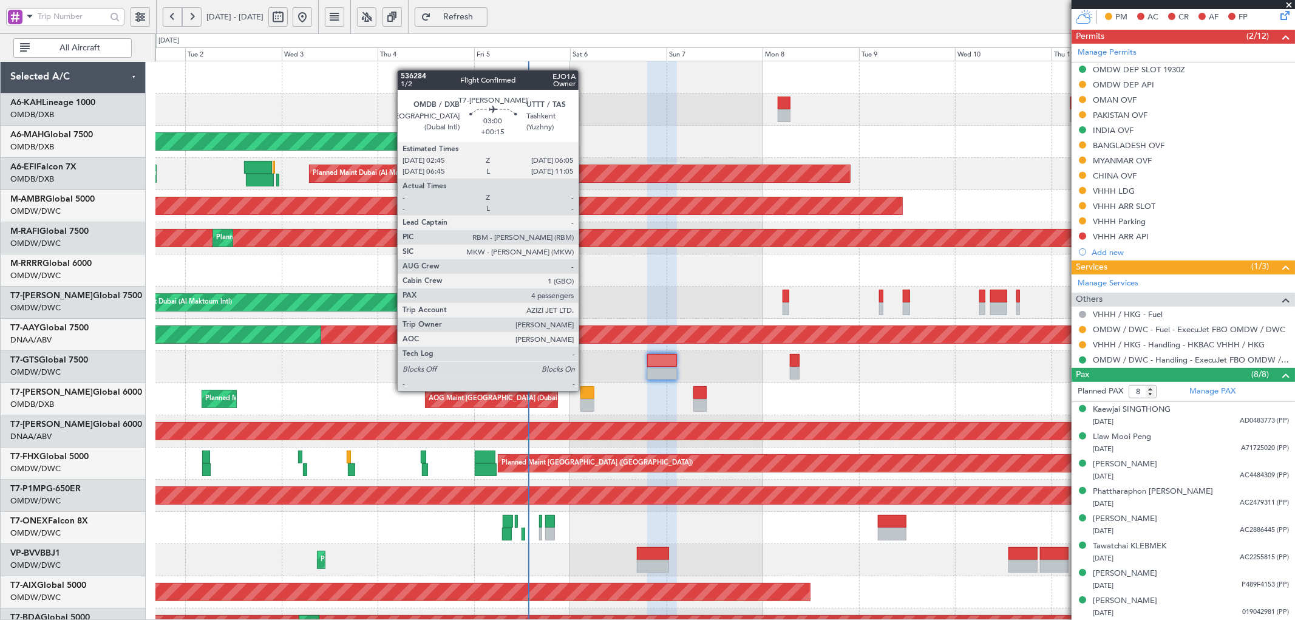
click at [589, 376] on div at bounding box center [588, 392] width 14 height 13
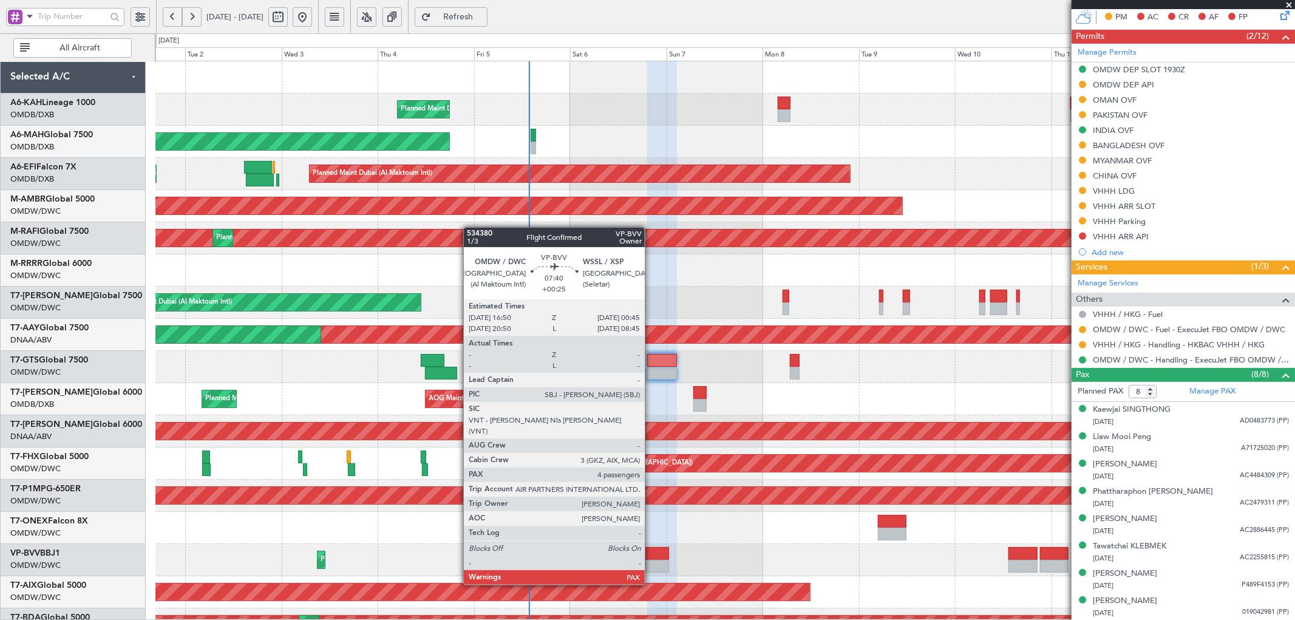
click at [651, 376] on div at bounding box center [653, 566] width 32 height 13
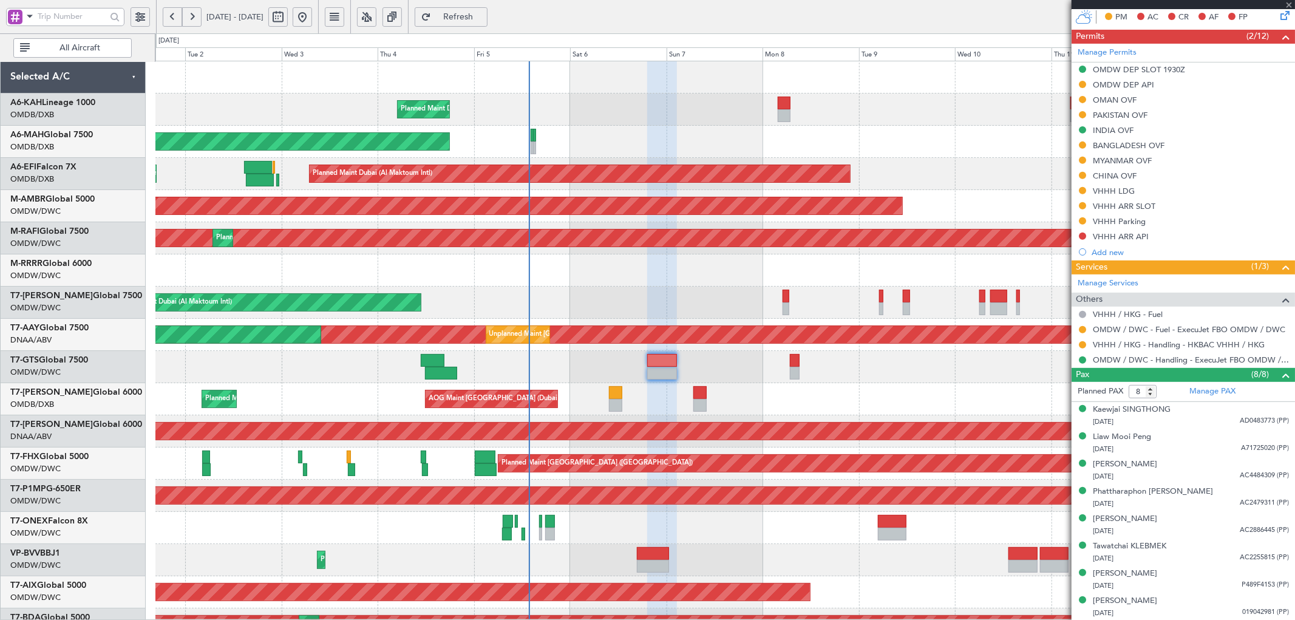
type input "4"
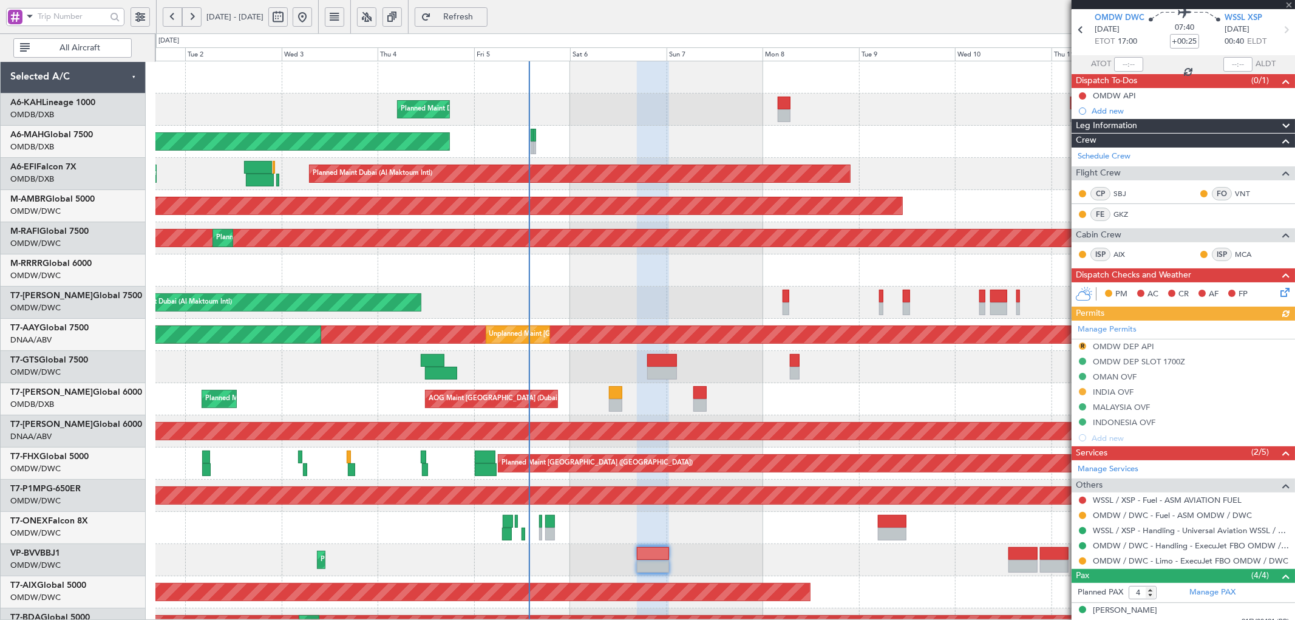
scroll to position [89, 0]
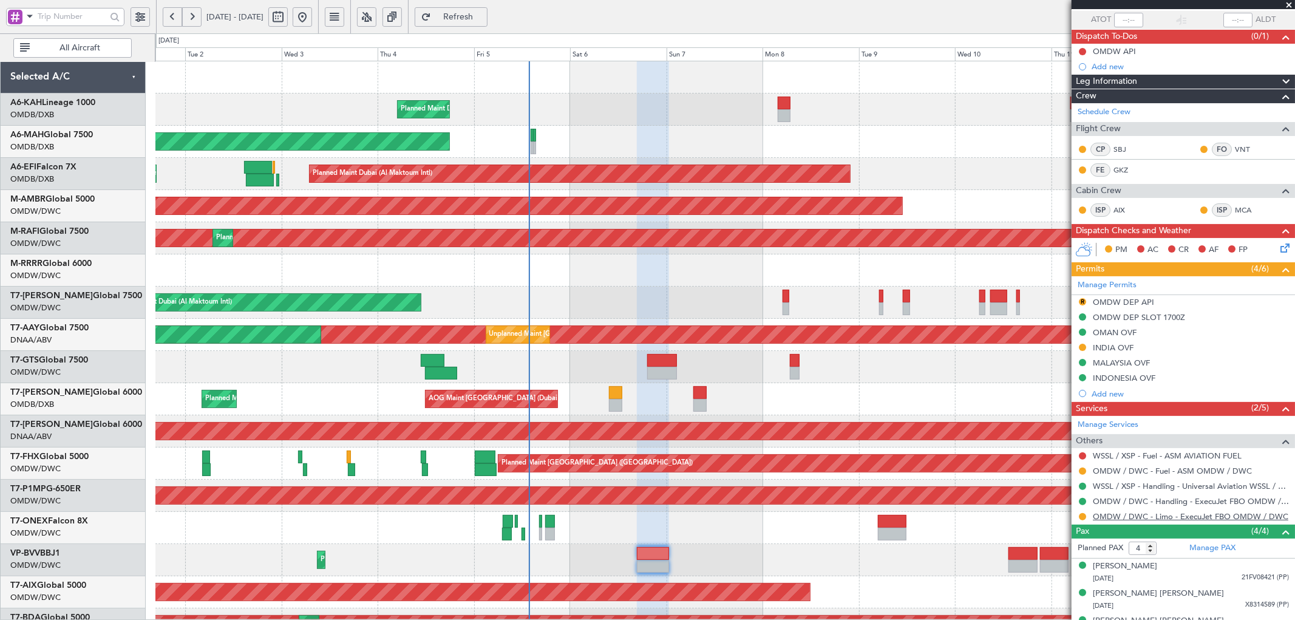
click at [863, 376] on link "OMDW / DWC - Limo - ExecuJet FBO OMDW / DWC" at bounding box center [1191, 516] width 196 height 10
click at [479, 16] on span "Refresh" at bounding box center [459, 17] width 50 height 9
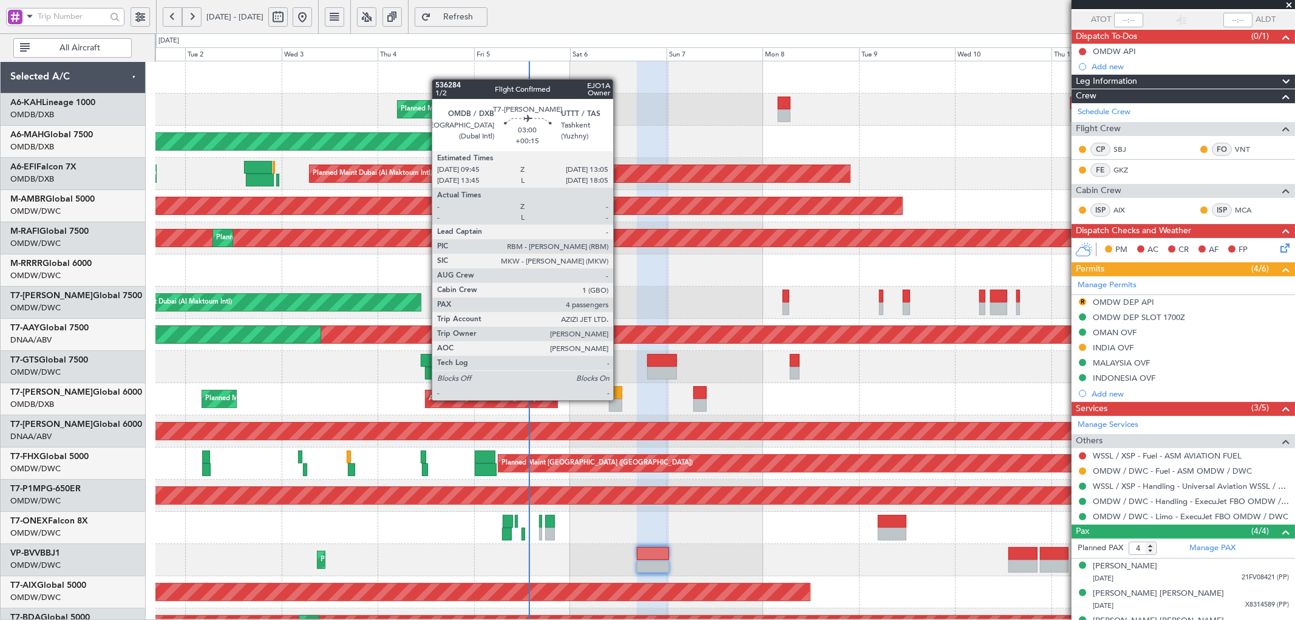
click at [619, 376] on div at bounding box center [616, 405] width 14 height 13
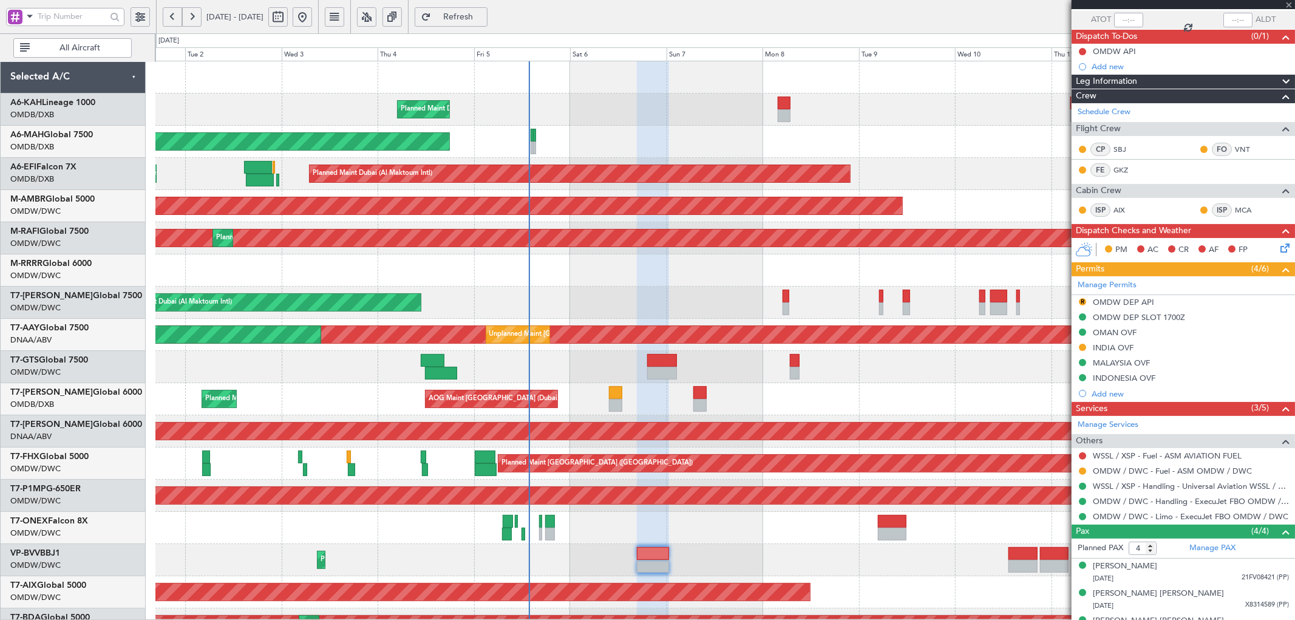
type input "+00:15"
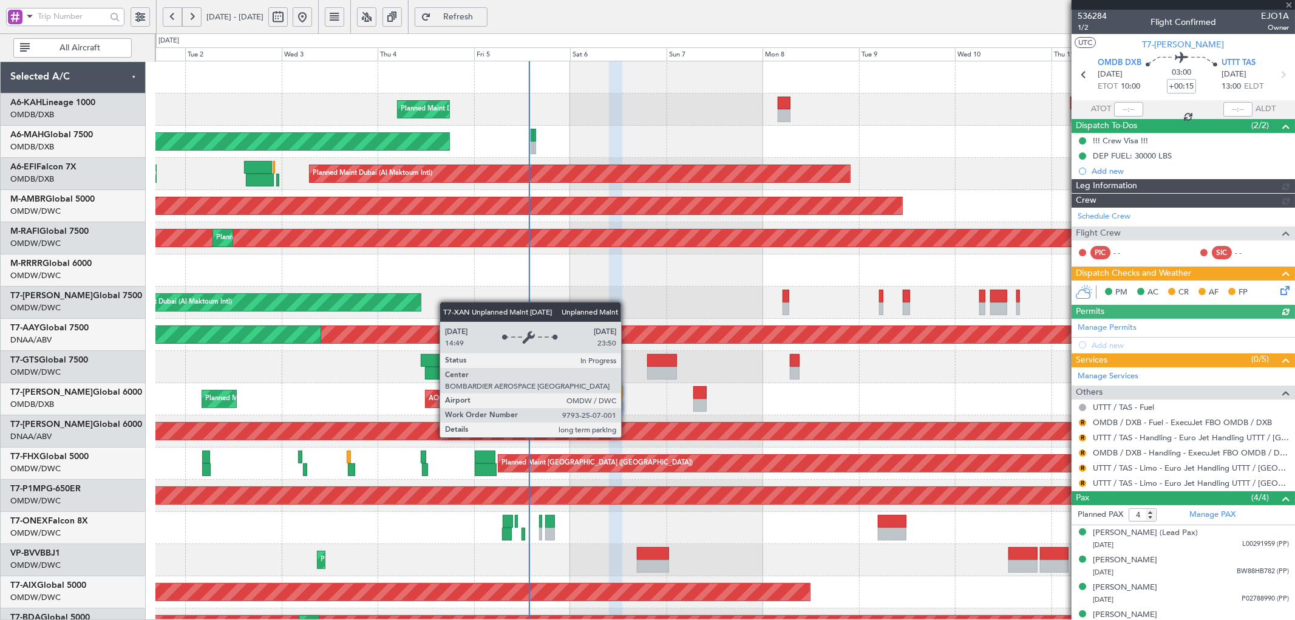
type input "[PERSON_NAME] (SYS)"
type input "7192"
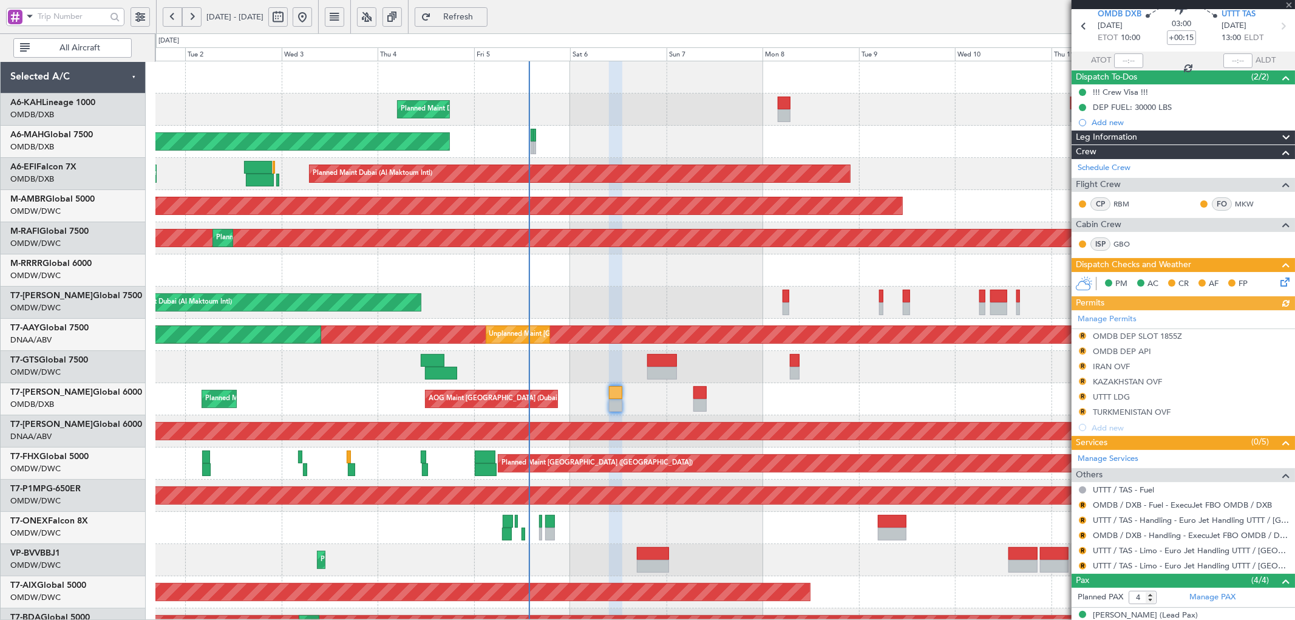
scroll to position [45, 0]
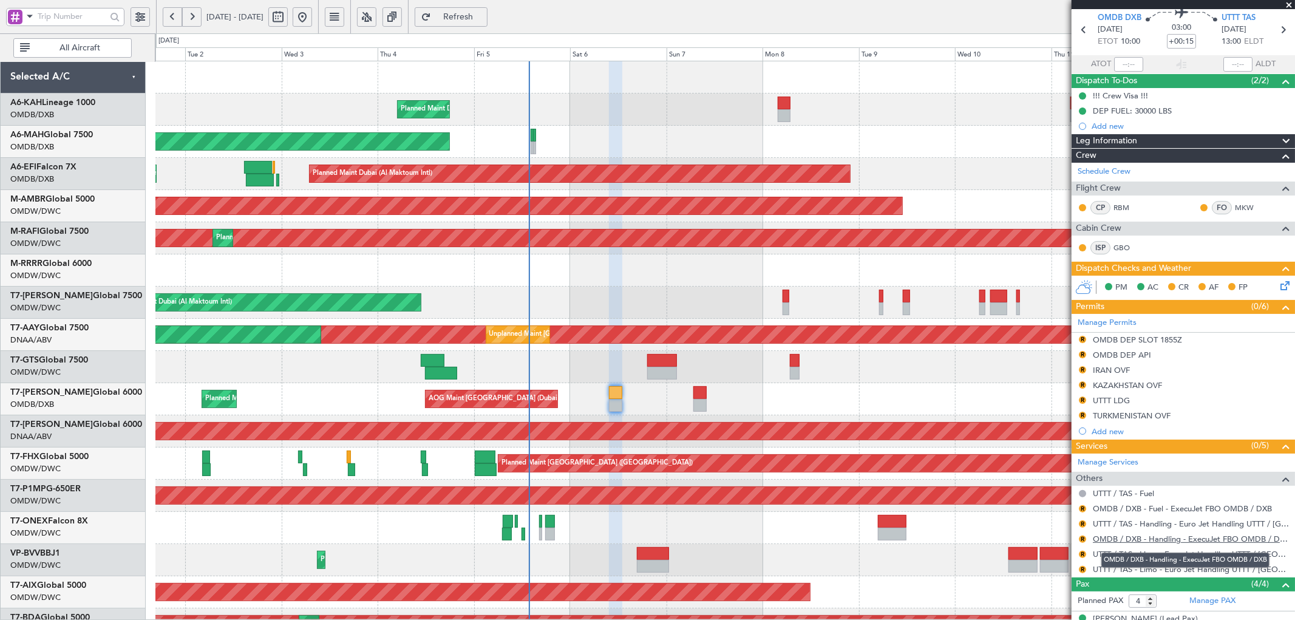
click at [863, 376] on link "OMDB / DXB - Handling - ExecuJet FBO OMDB / DXB" at bounding box center [1191, 539] width 196 height 10
click at [863, 336] on button "R" at bounding box center [1082, 339] width 7 height 7
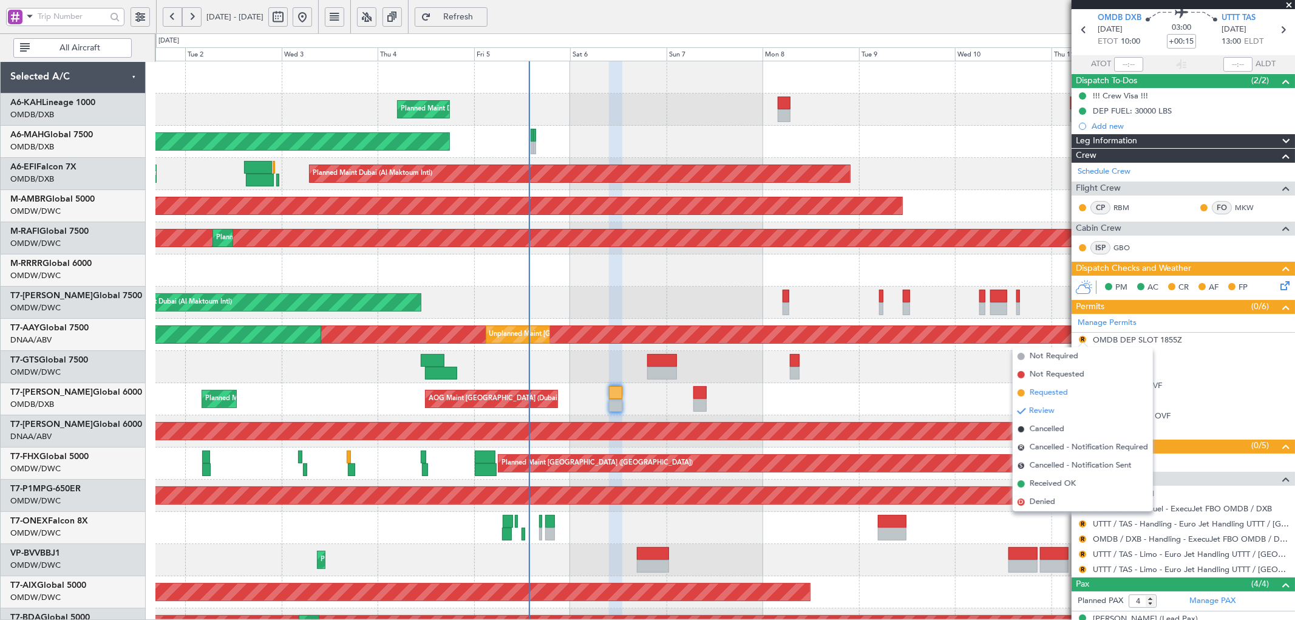
click at [863, 376] on span "Requested" at bounding box center [1049, 393] width 38 height 12
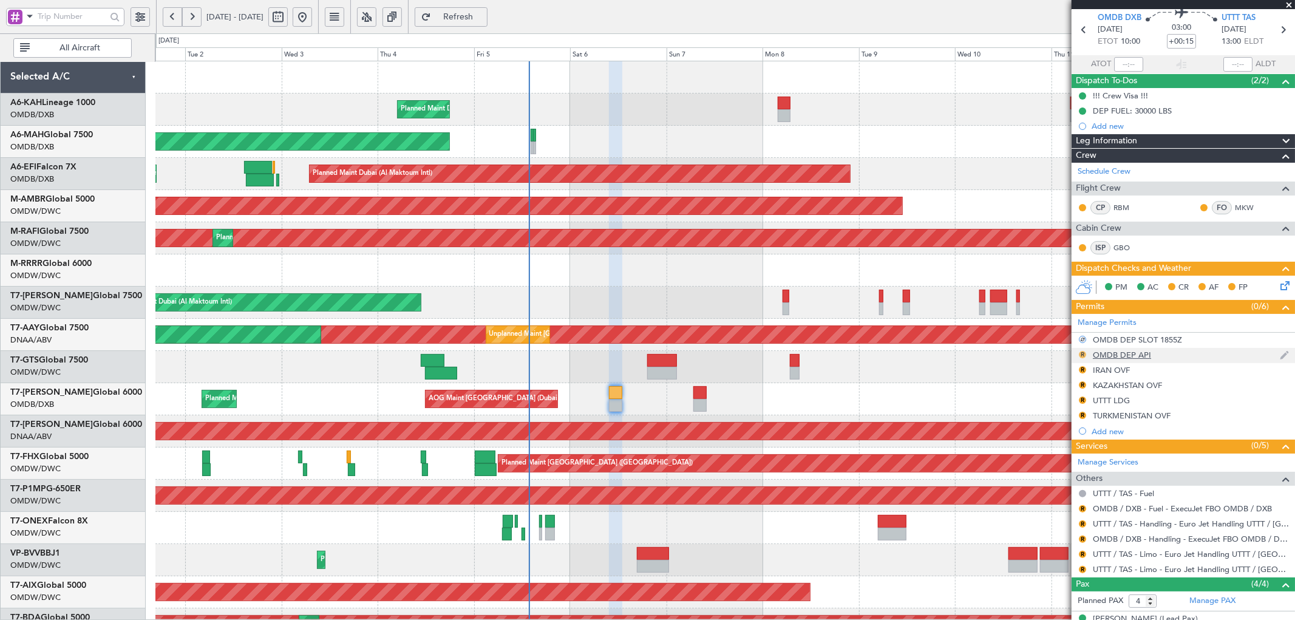
click at [863, 353] on button "R" at bounding box center [1082, 354] width 7 height 7
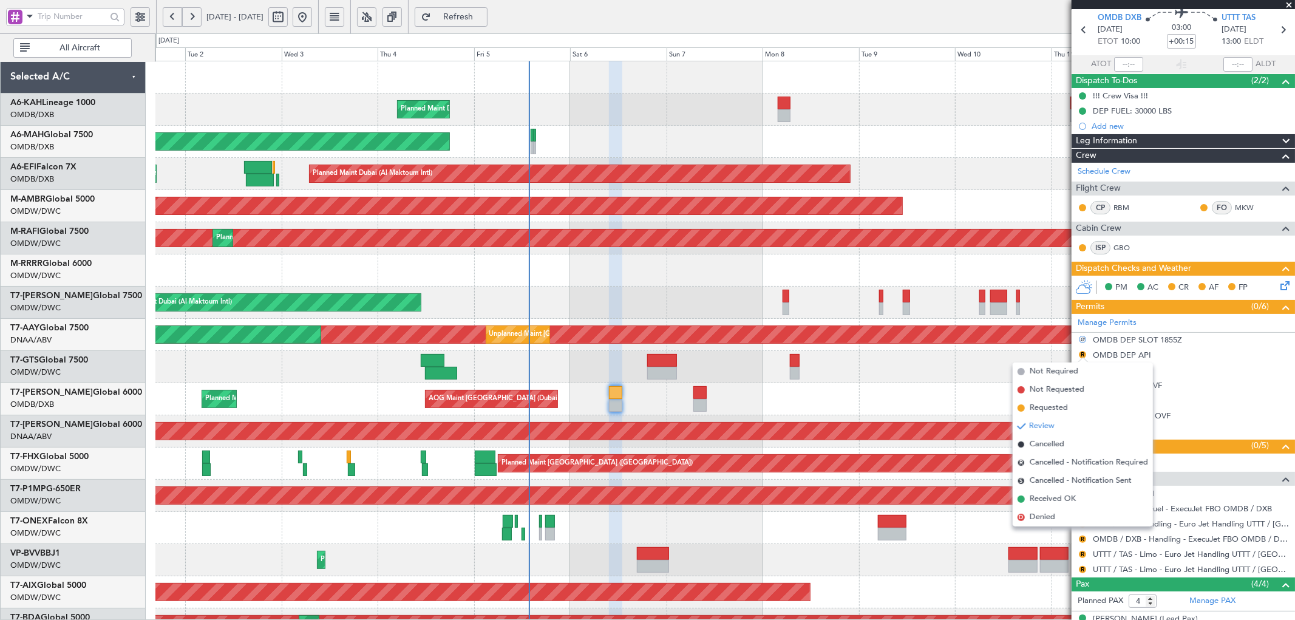
drag, startPoint x: 1049, startPoint y: 410, endPoint x: 1070, endPoint y: 381, distance: 36.1
click at [863, 376] on span "Requested" at bounding box center [1049, 408] width 38 height 12
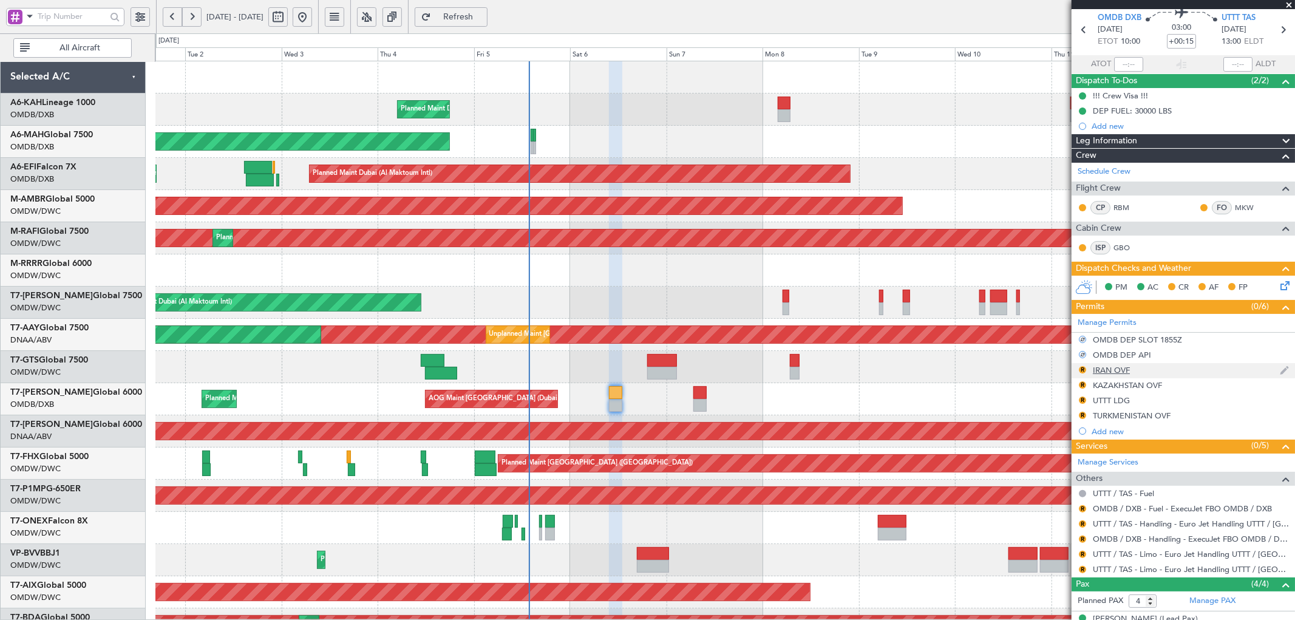
click at [863, 365] on div "R" at bounding box center [1083, 370] width 10 height 10
drag, startPoint x: 1083, startPoint y: 366, endPoint x: 1072, endPoint y: 387, distance: 23.6
click at [863, 367] on button "R" at bounding box center [1082, 369] width 7 height 7
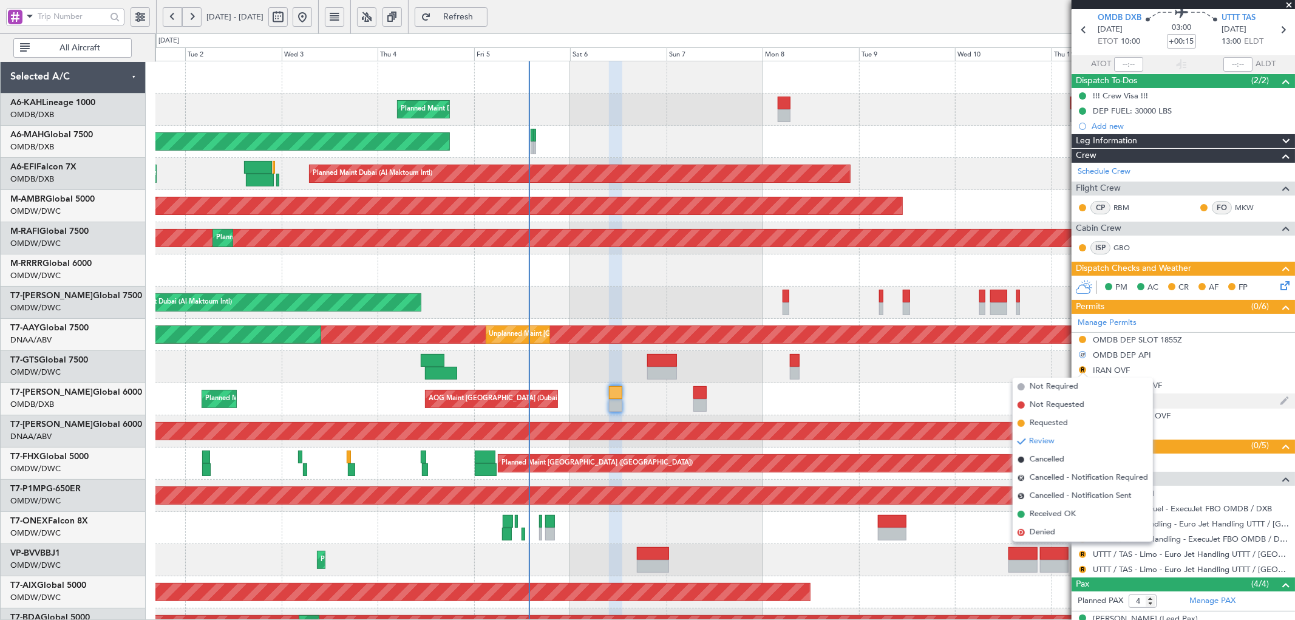
drag, startPoint x: 1040, startPoint y: 425, endPoint x: 1076, endPoint y: 397, distance: 45.4
click at [863, 376] on span "Requested" at bounding box center [1049, 423] width 38 height 12
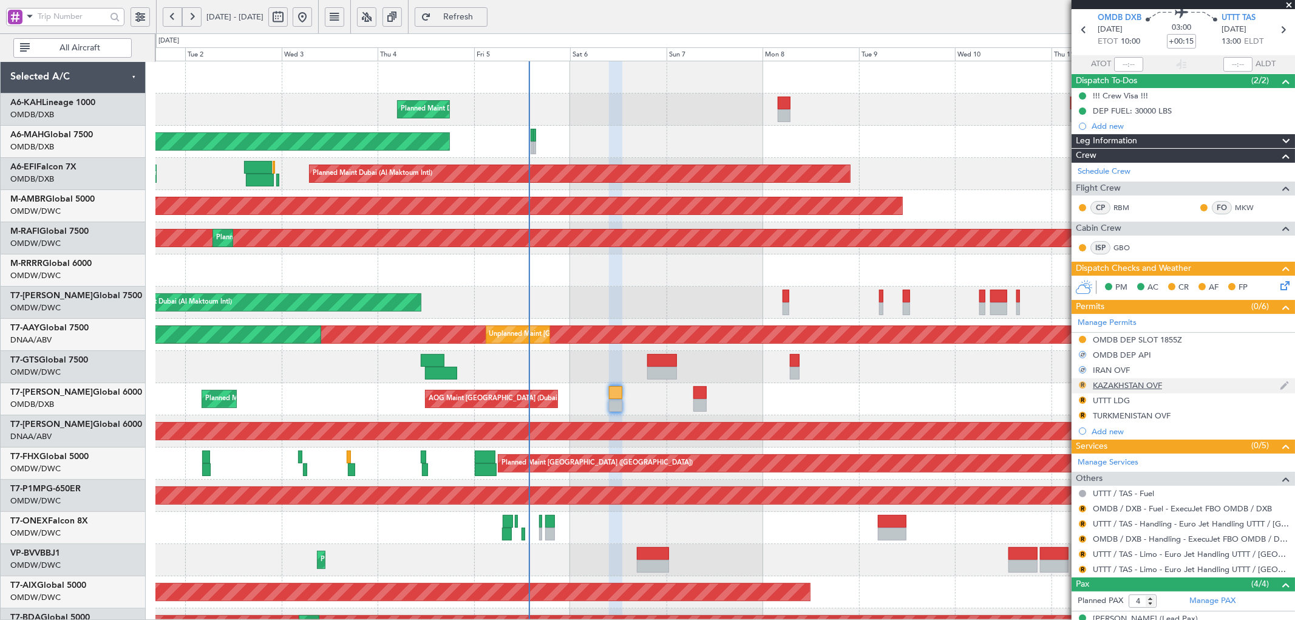
click at [863, 376] on button "R" at bounding box center [1082, 384] width 7 height 7
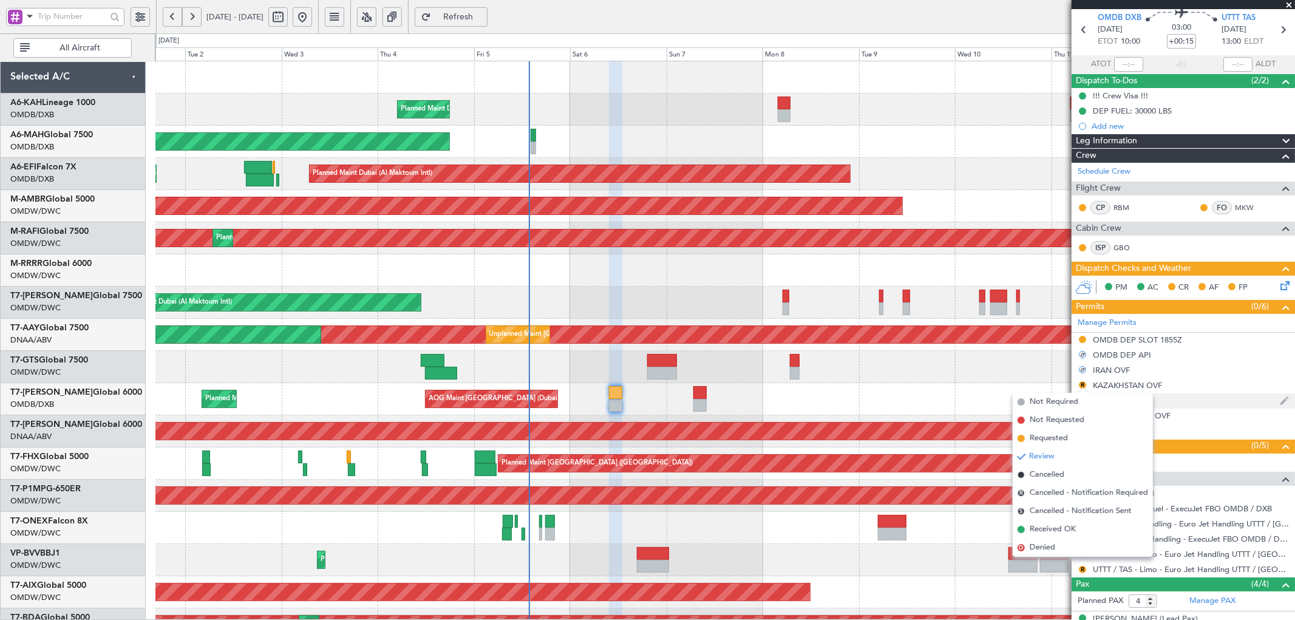
drag, startPoint x: 1041, startPoint y: 440, endPoint x: 1086, endPoint y: 404, distance: 57.9
click at [863, 376] on span "Requested" at bounding box center [1049, 438] width 38 height 12
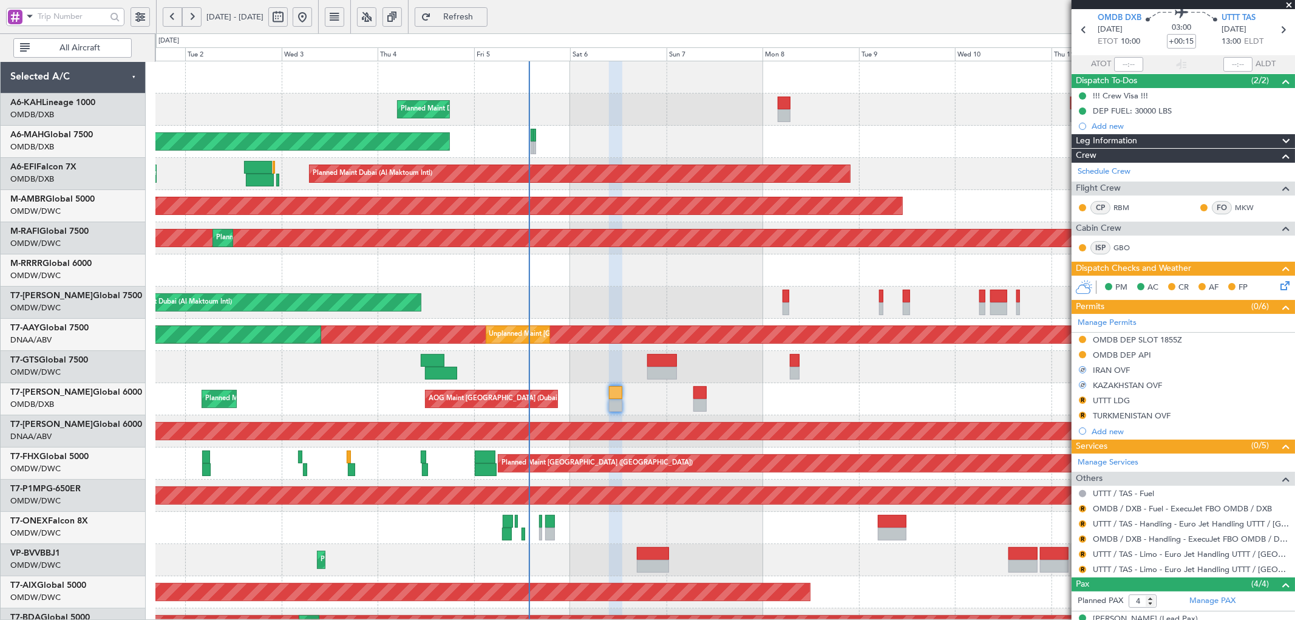
drag, startPoint x: 1083, startPoint y: 401, endPoint x: 1077, endPoint y: 417, distance: 16.9
click at [863, 376] on button "R" at bounding box center [1082, 400] width 7 height 7
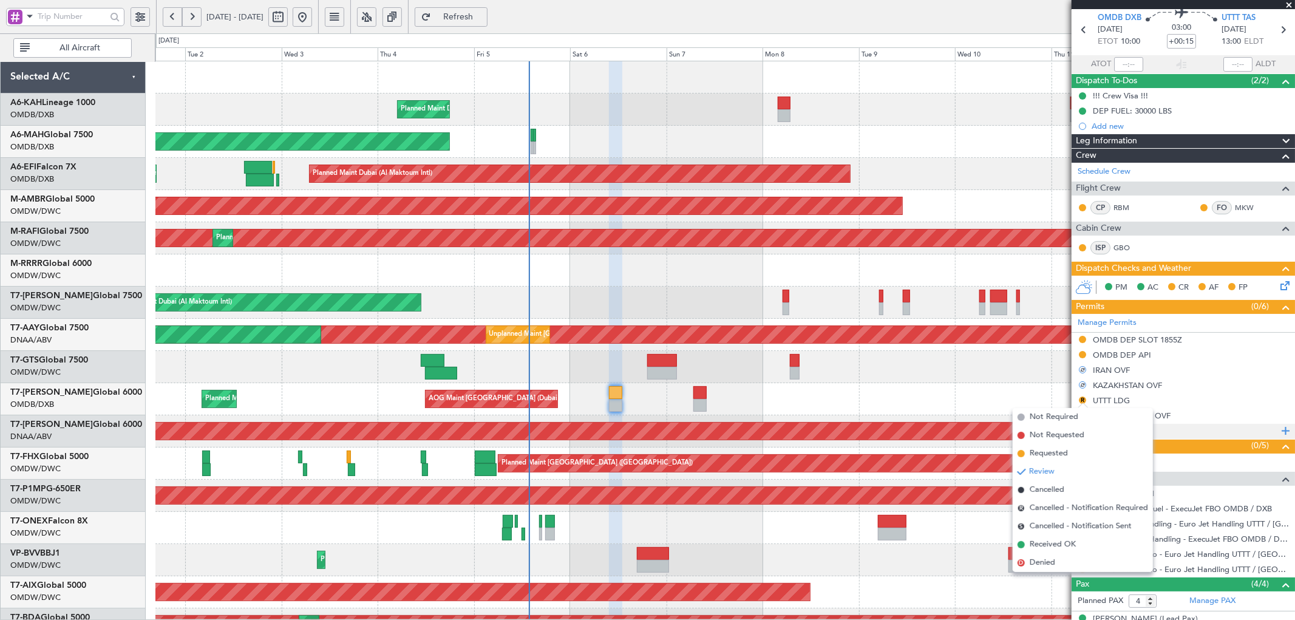
drag, startPoint x: 1035, startPoint y: 456, endPoint x: 1085, endPoint y: 423, distance: 60.1
click at [863, 376] on span "Requested" at bounding box center [1049, 454] width 38 height 12
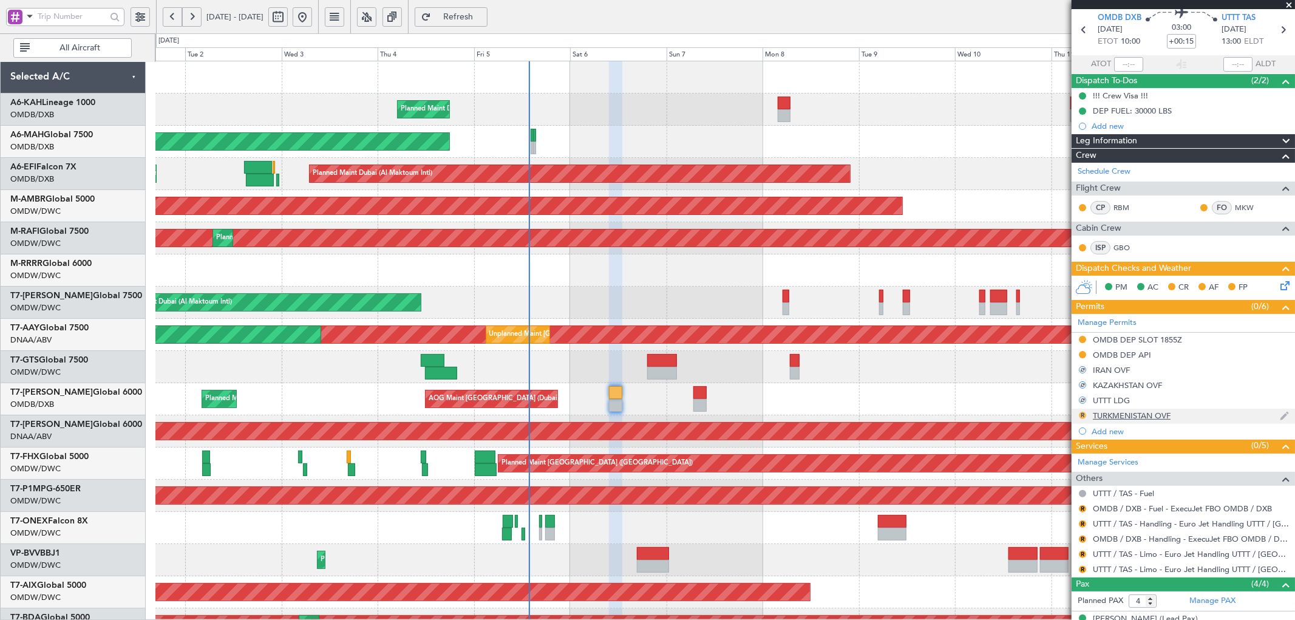
click at [863, 376] on button "R" at bounding box center [1082, 415] width 7 height 7
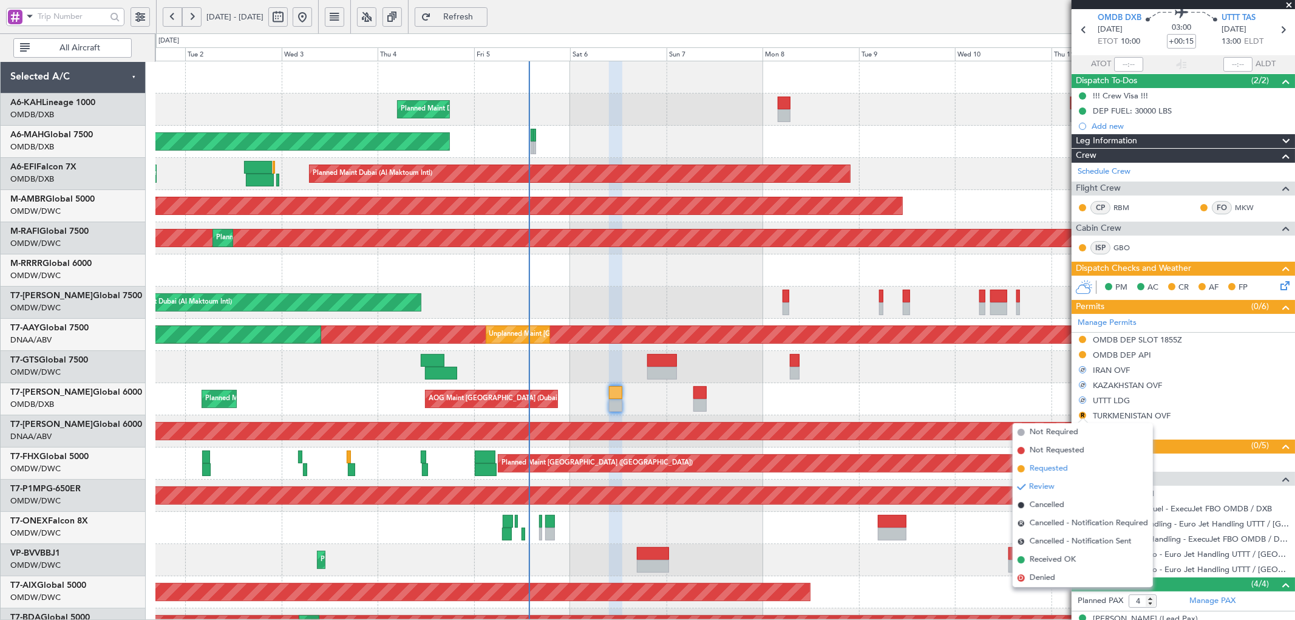
click at [863, 376] on span "Requested" at bounding box center [1049, 469] width 38 height 12
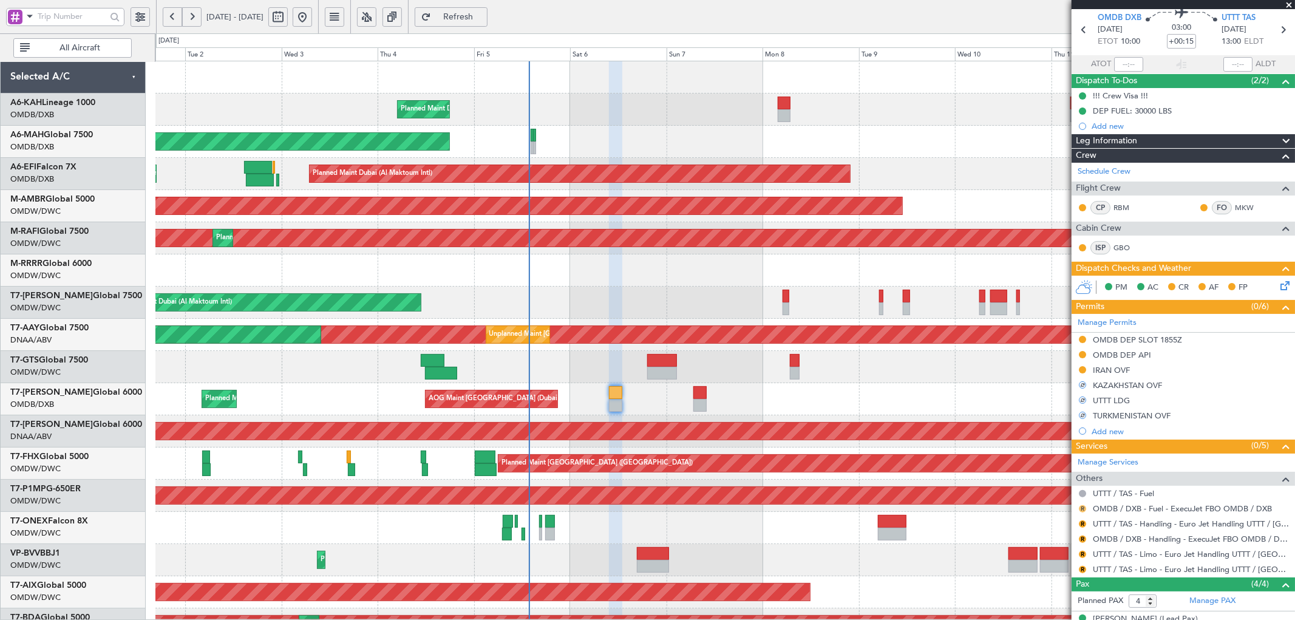
click at [863, 376] on button "R" at bounding box center [1082, 508] width 7 height 7
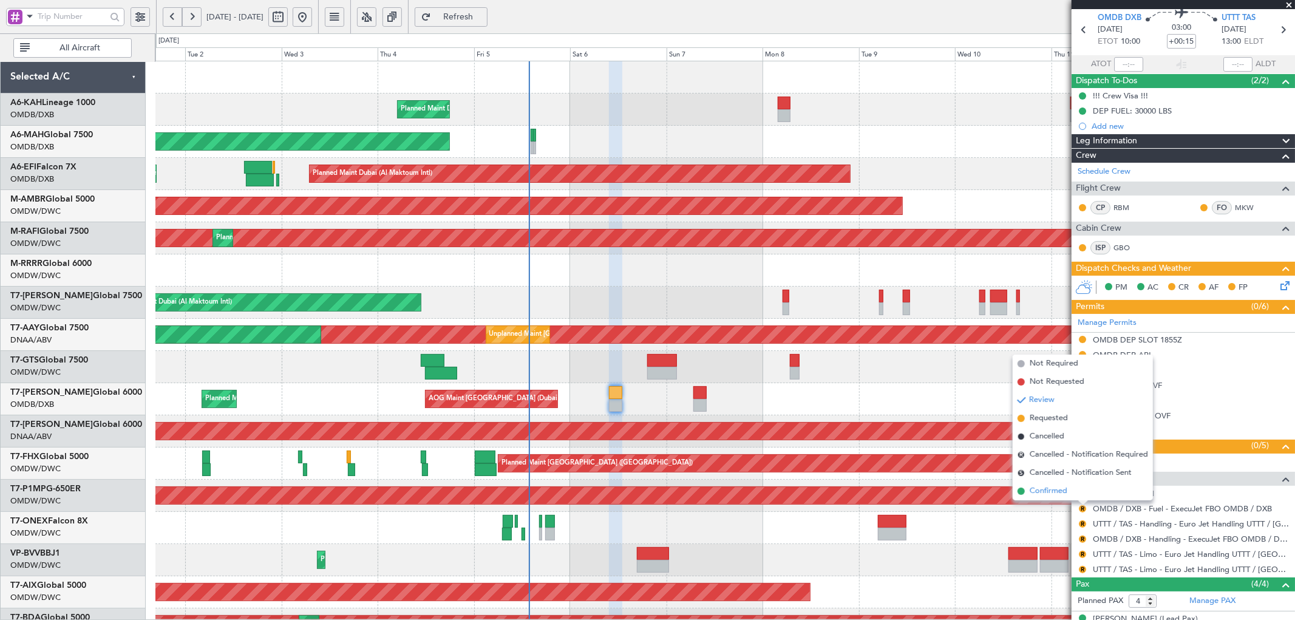
click at [863, 376] on li "Confirmed" at bounding box center [1083, 491] width 140 height 18
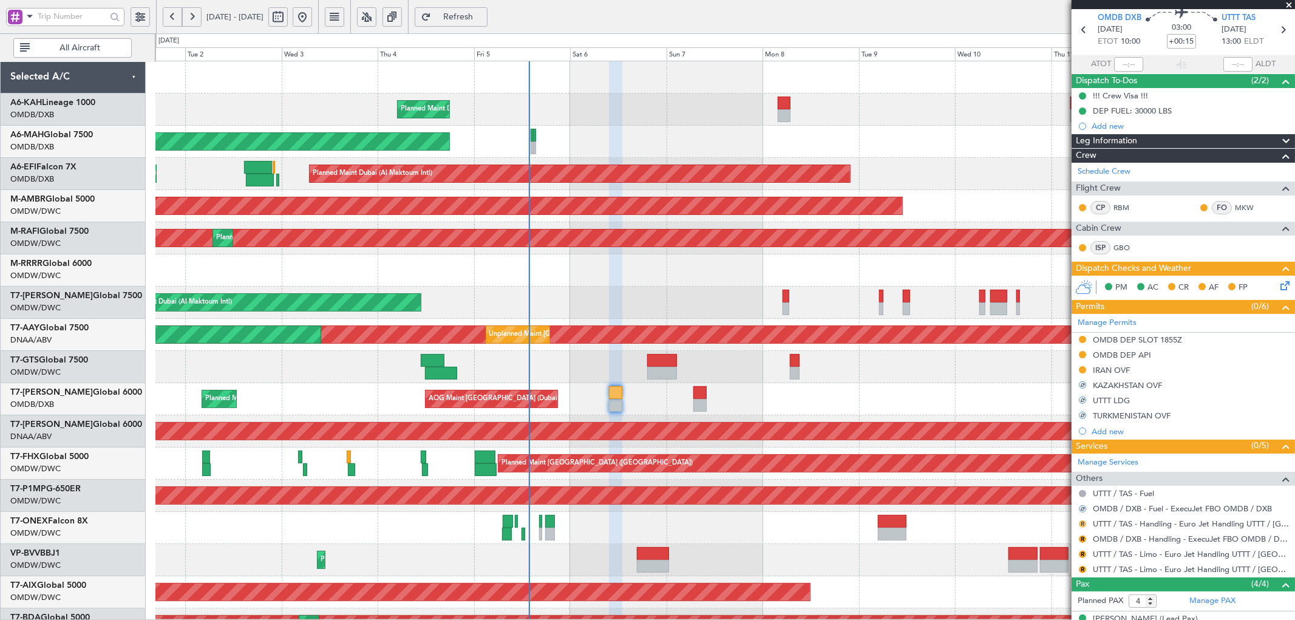
click at [863, 376] on button "R" at bounding box center [1082, 523] width 7 height 7
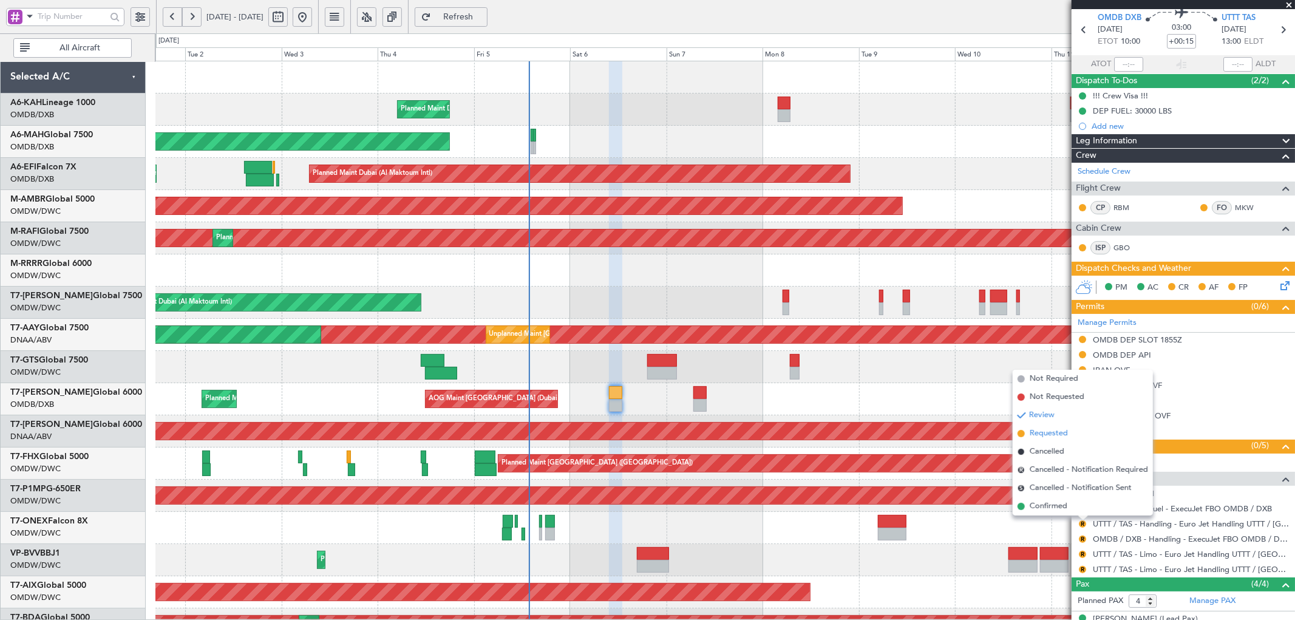
click at [863, 376] on span "Requested" at bounding box center [1049, 433] width 38 height 12
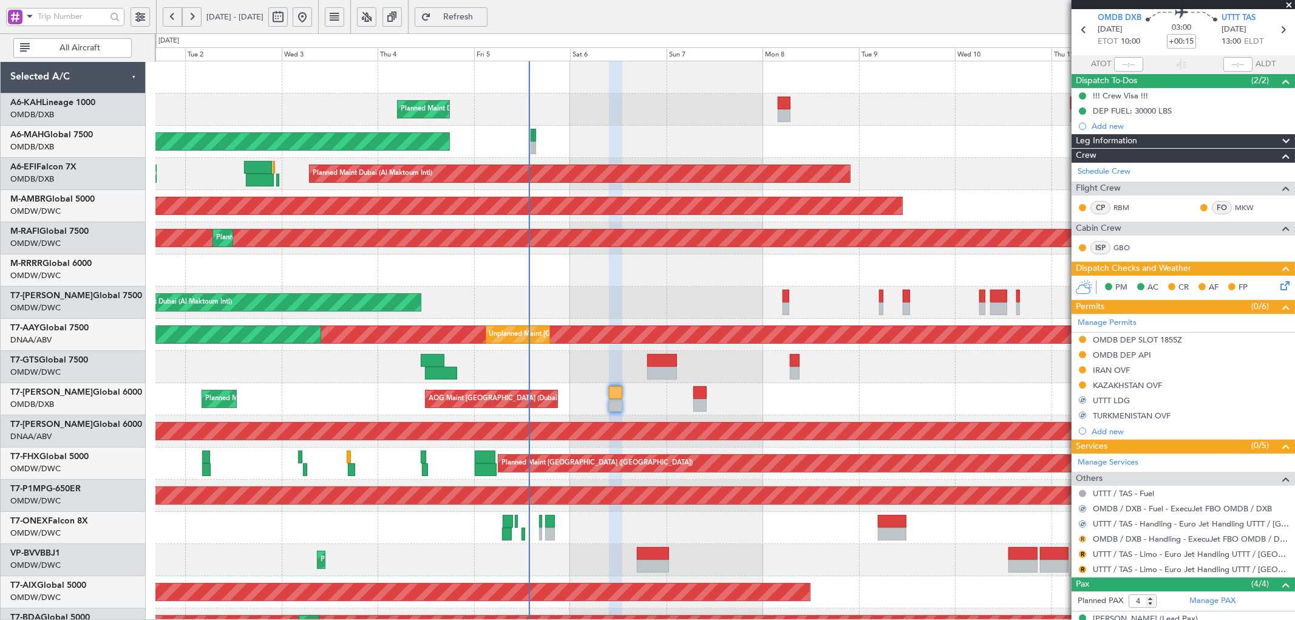
click at [863, 376] on button "R" at bounding box center [1082, 539] width 7 height 7
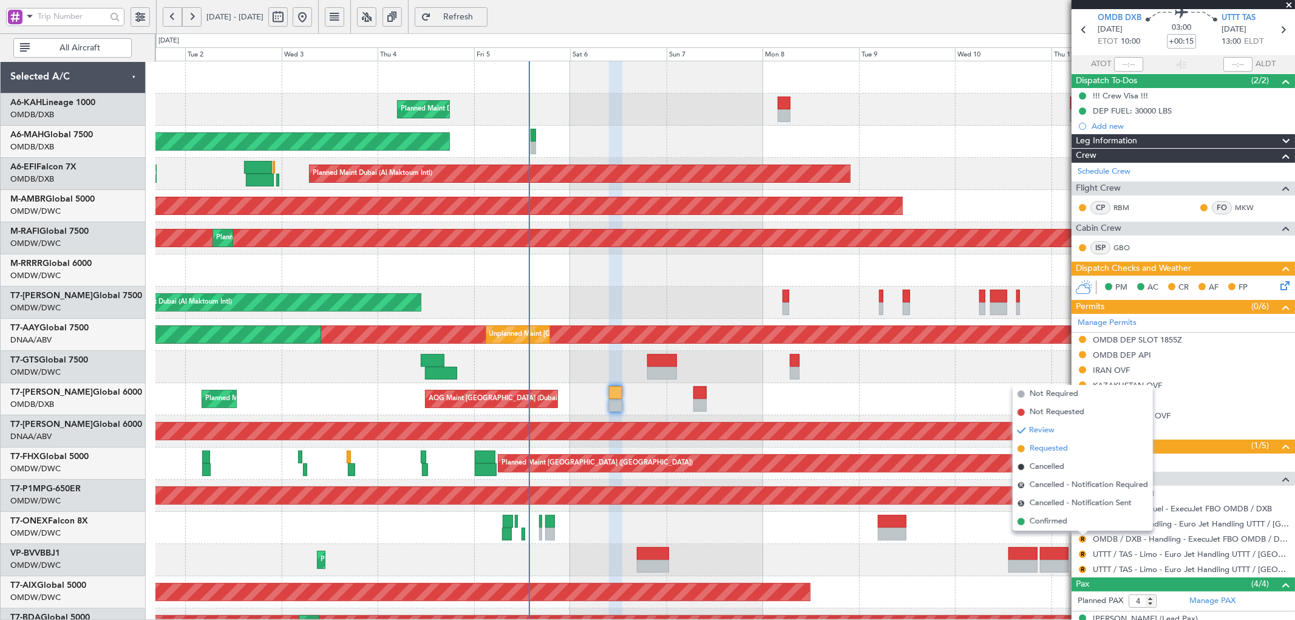
click at [863, 376] on span "Requested" at bounding box center [1049, 449] width 38 height 12
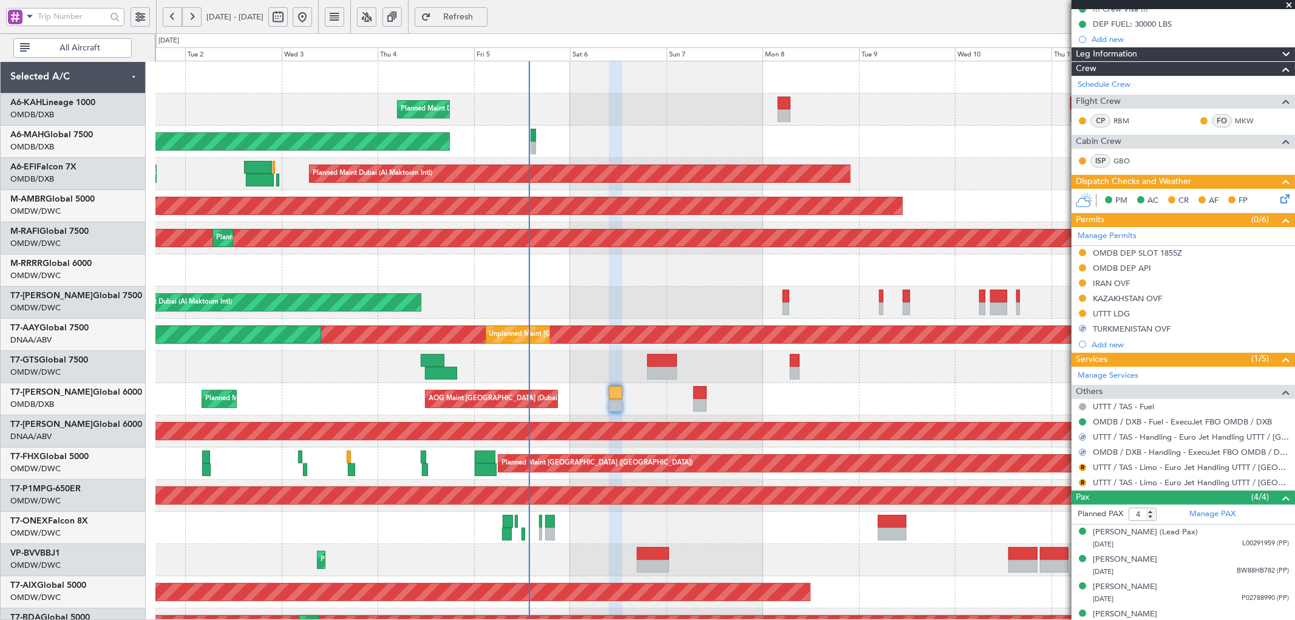
scroll to position [146, 0]
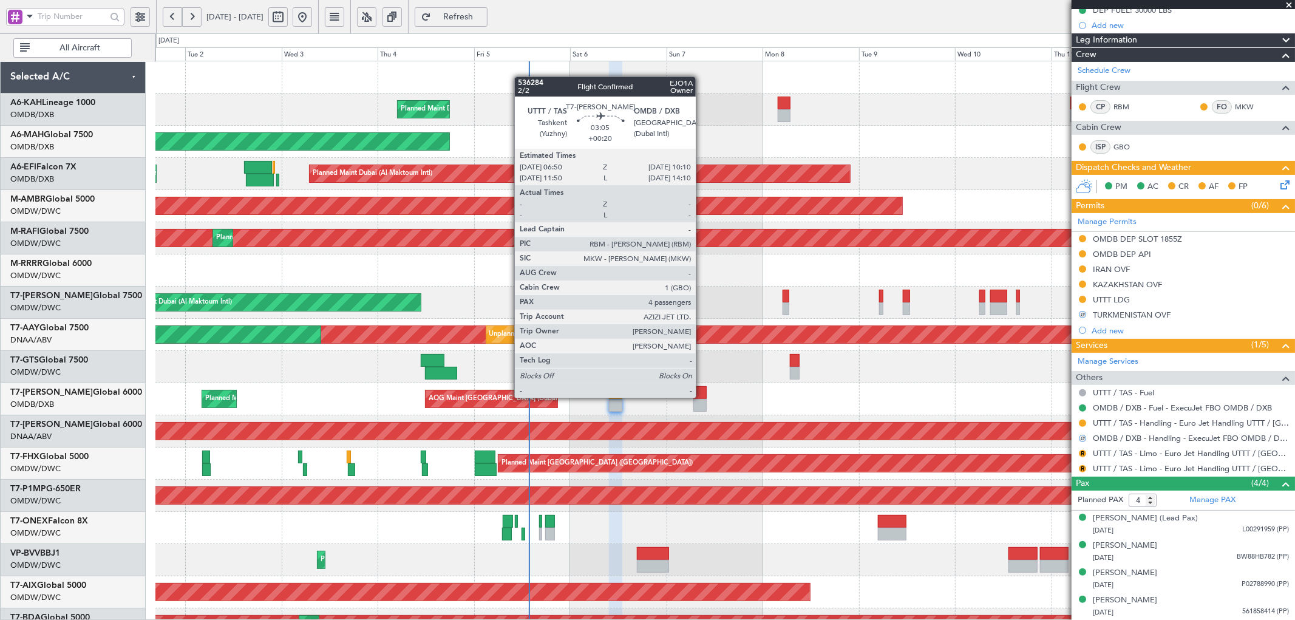
click at [702, 376] on div at bounding box center [700, 392] width 14 height 13
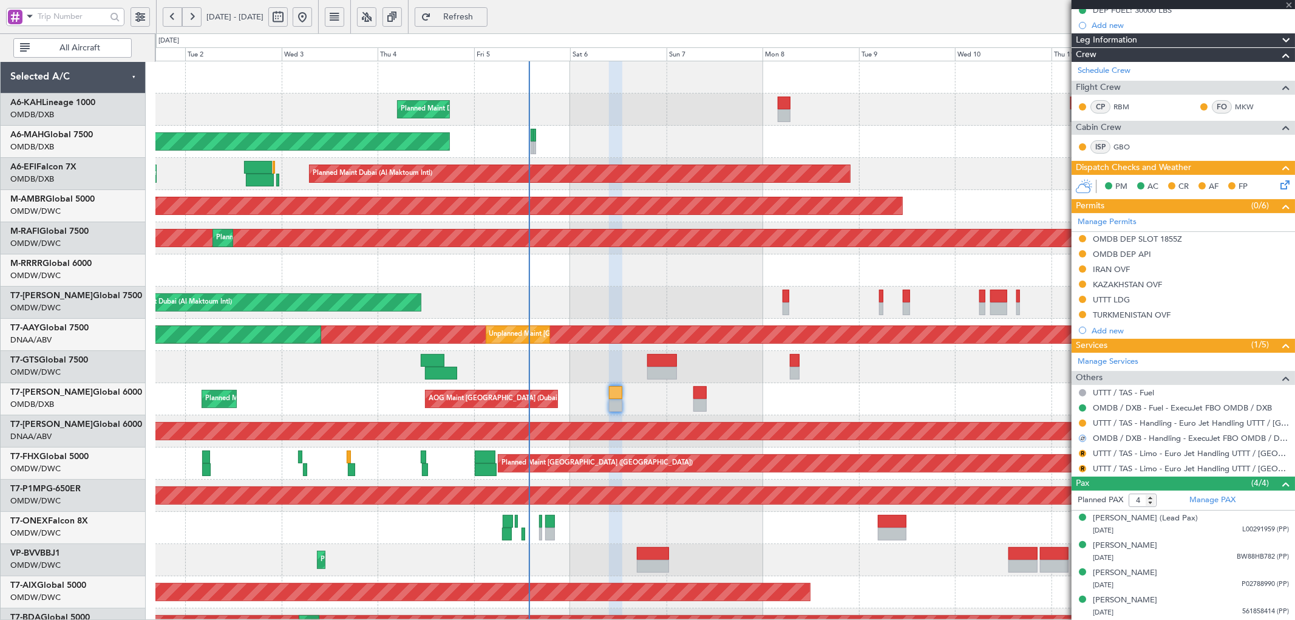
type input "+00:20"
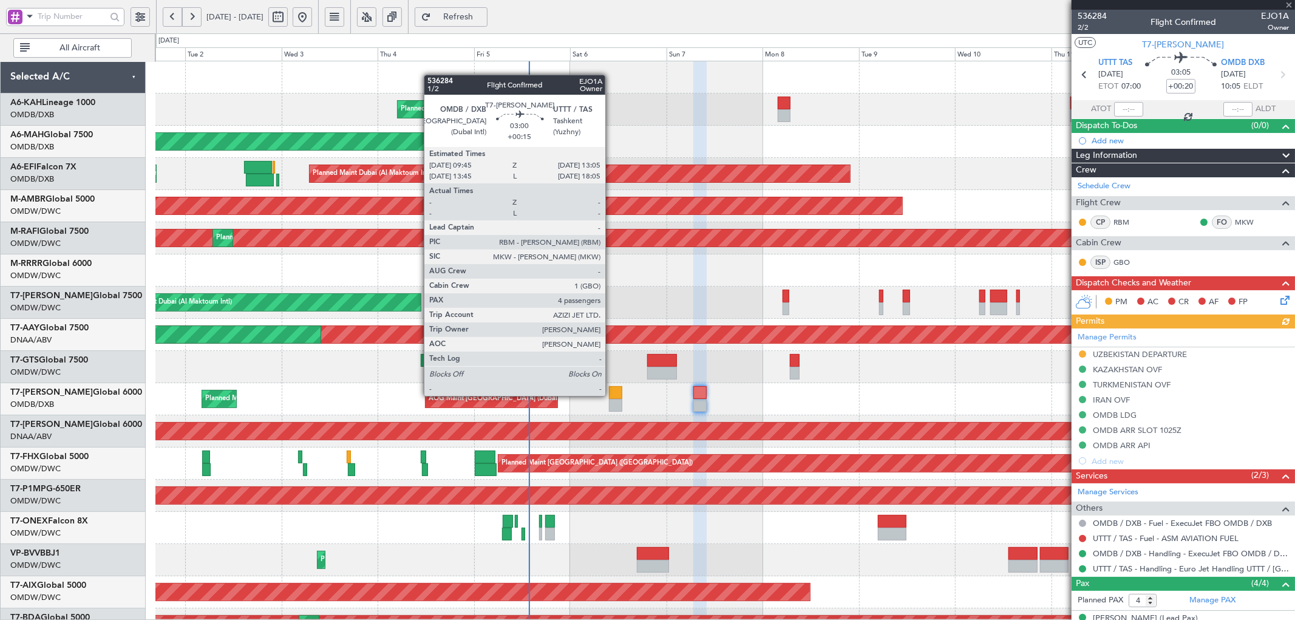
click at [611, 376] on div at bounding box center [616, 392] width 14 height 13
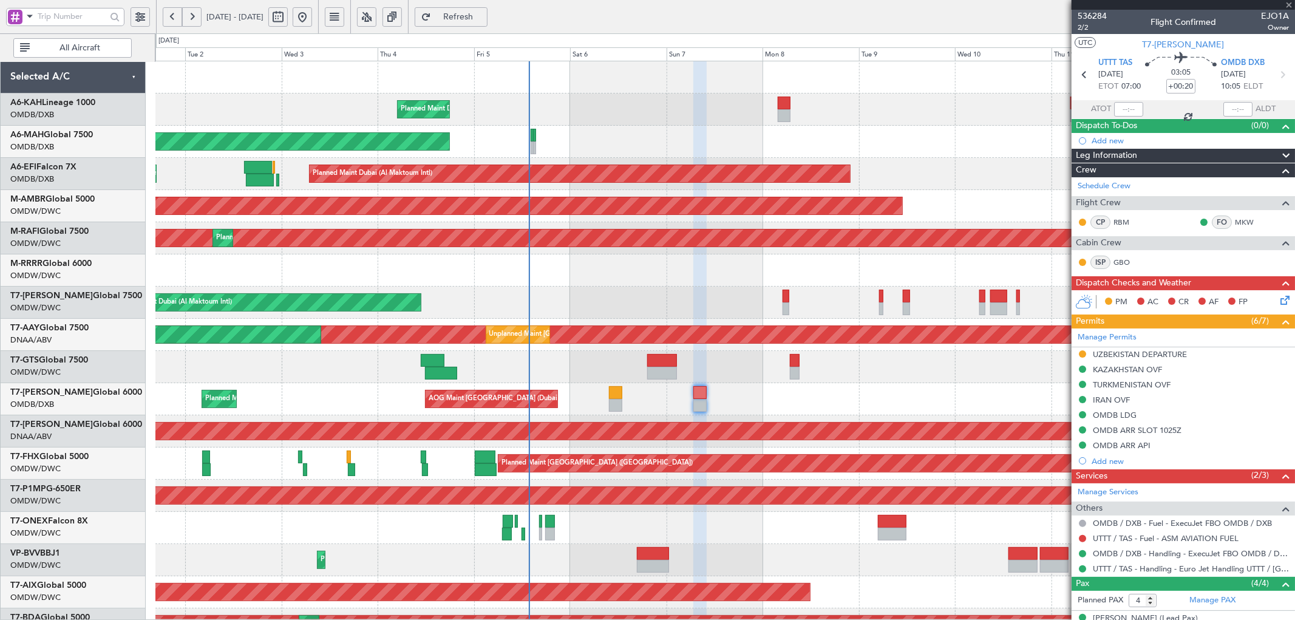
type input "+00:15"
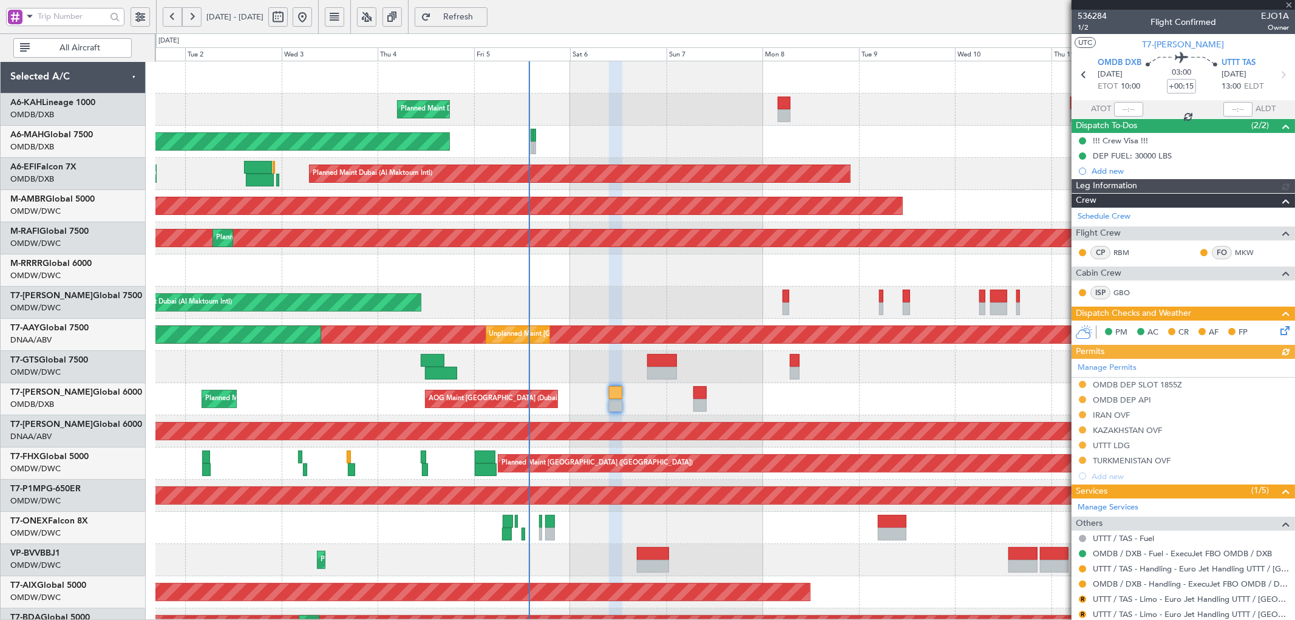
type input "[PERSON_NAME] (SYS)"
type input "7192"
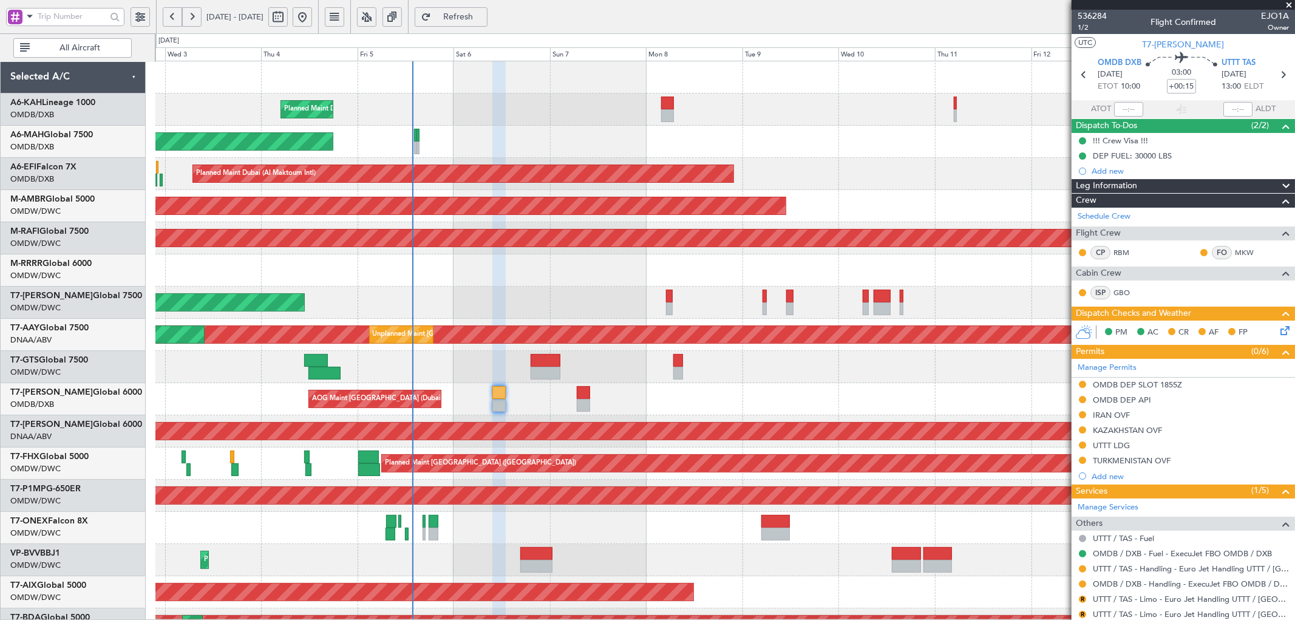
click at [400, 299] on div "Planned Maint Dubai (Al Maktoum Intl) No Crew Planned Maint [GEOGRAPHIC_DATA] (…" at bounding box center [724, 415] width 1139 height 708
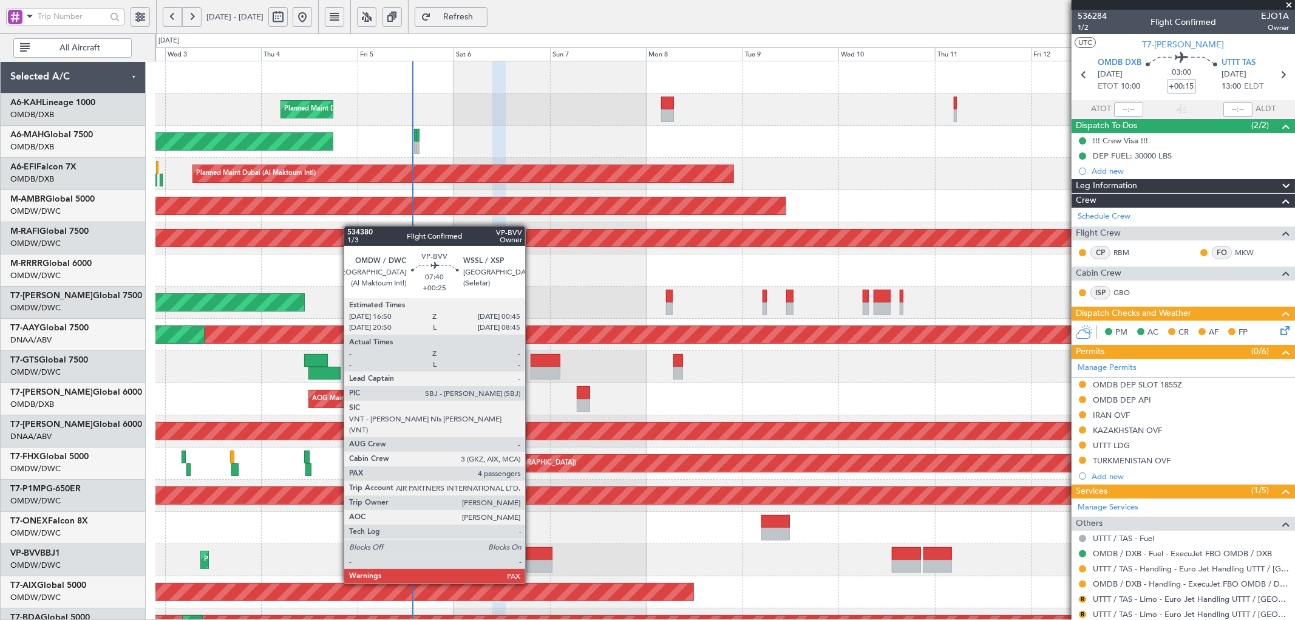
click at [531, 376] on div at bounding box center [536, 566] width 32 height 13
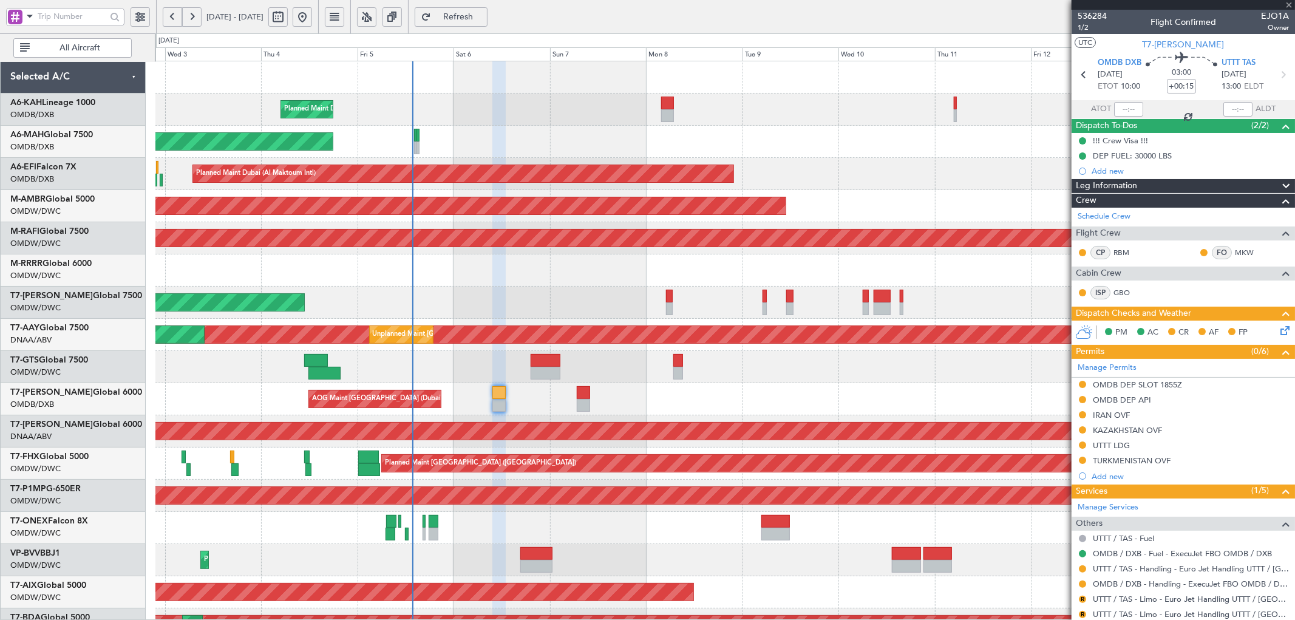
type input "+00:25"
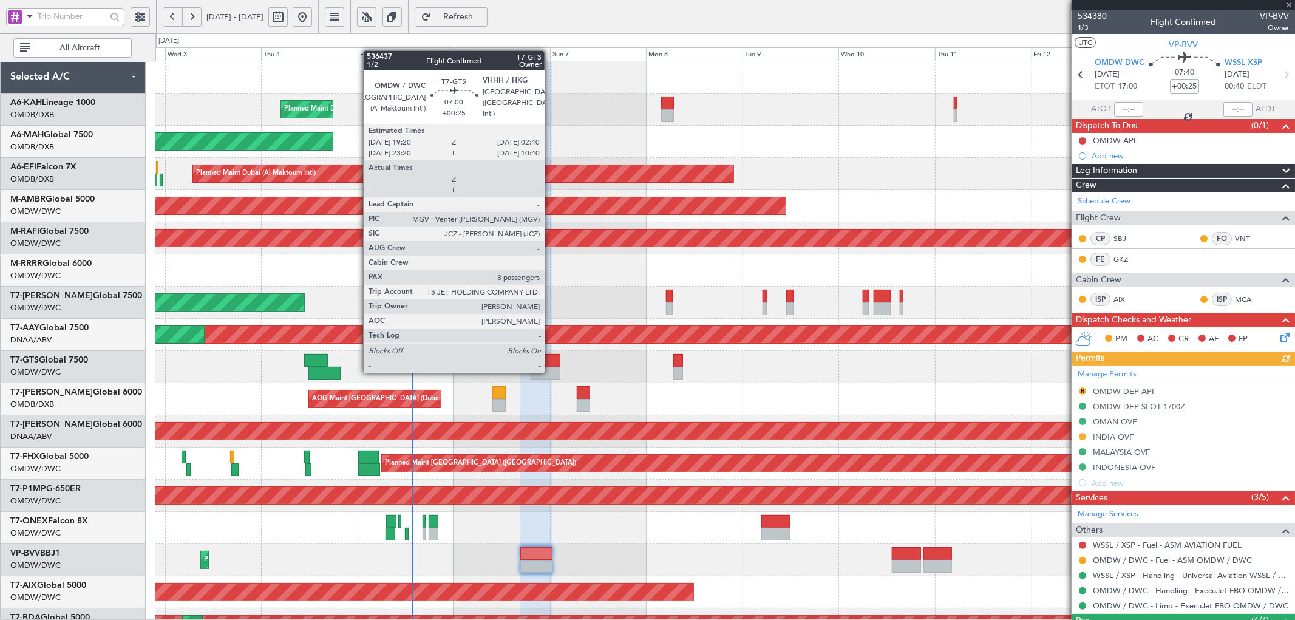
click at [551, 372] on div at bounding box center [546, 373] width 30 height 13
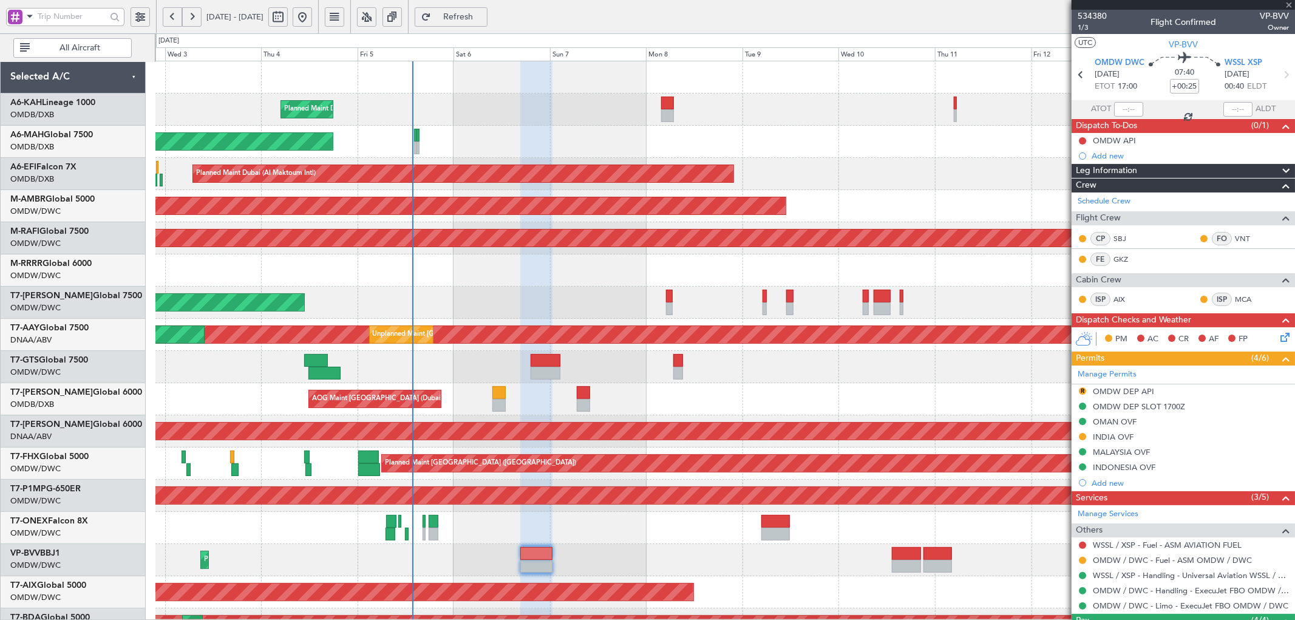
type input "8"
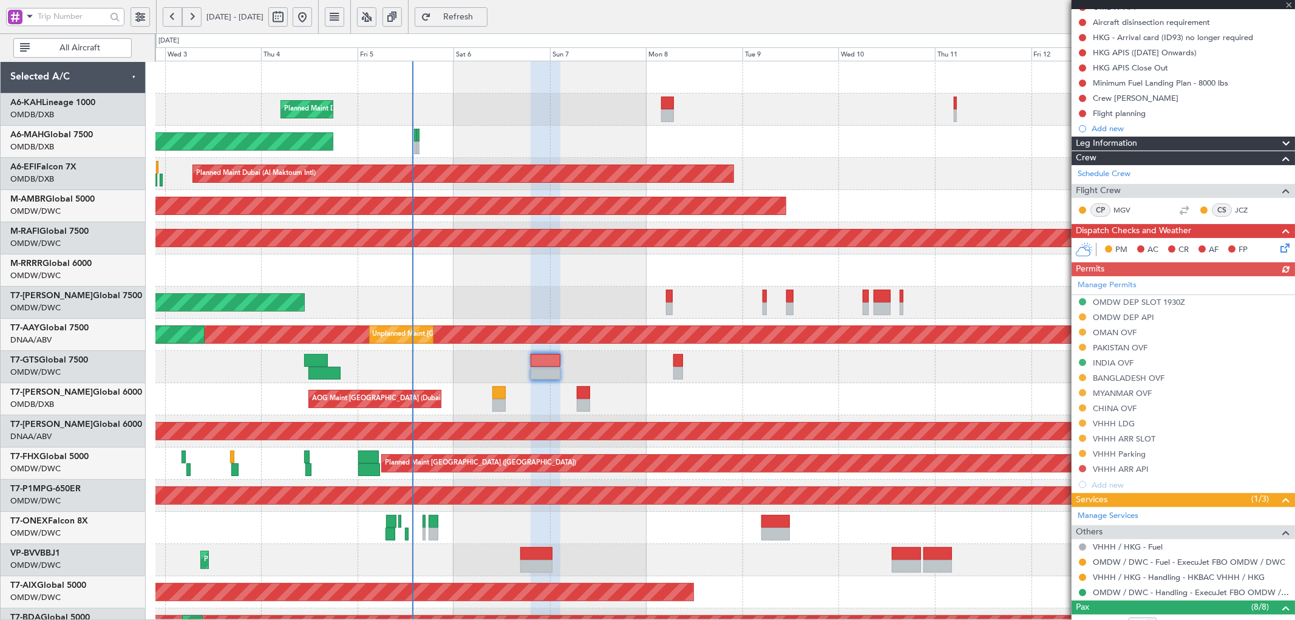
scroll to position [135, 0]
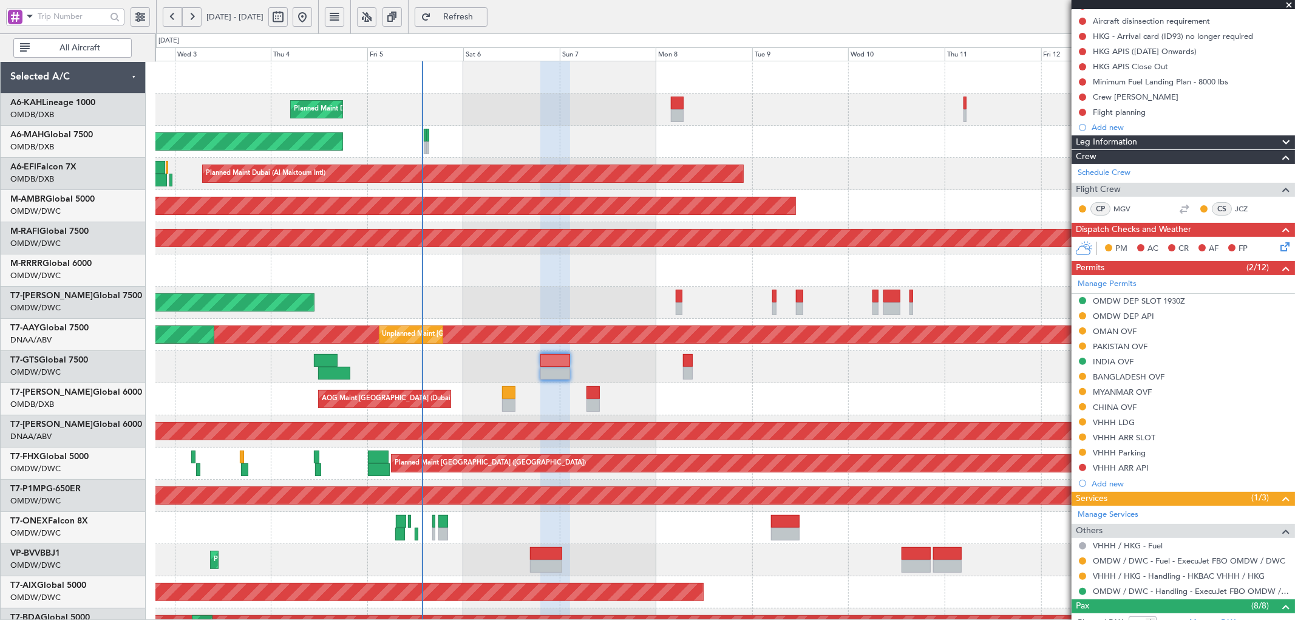
click at [551, 284] on div "Planned Maint Dubai (Al Maktoum Intl) No Crew Planned Maint [GEOGRAPHIC_DATA] (…" at bounding box center [724, 415] width 1139 height 708
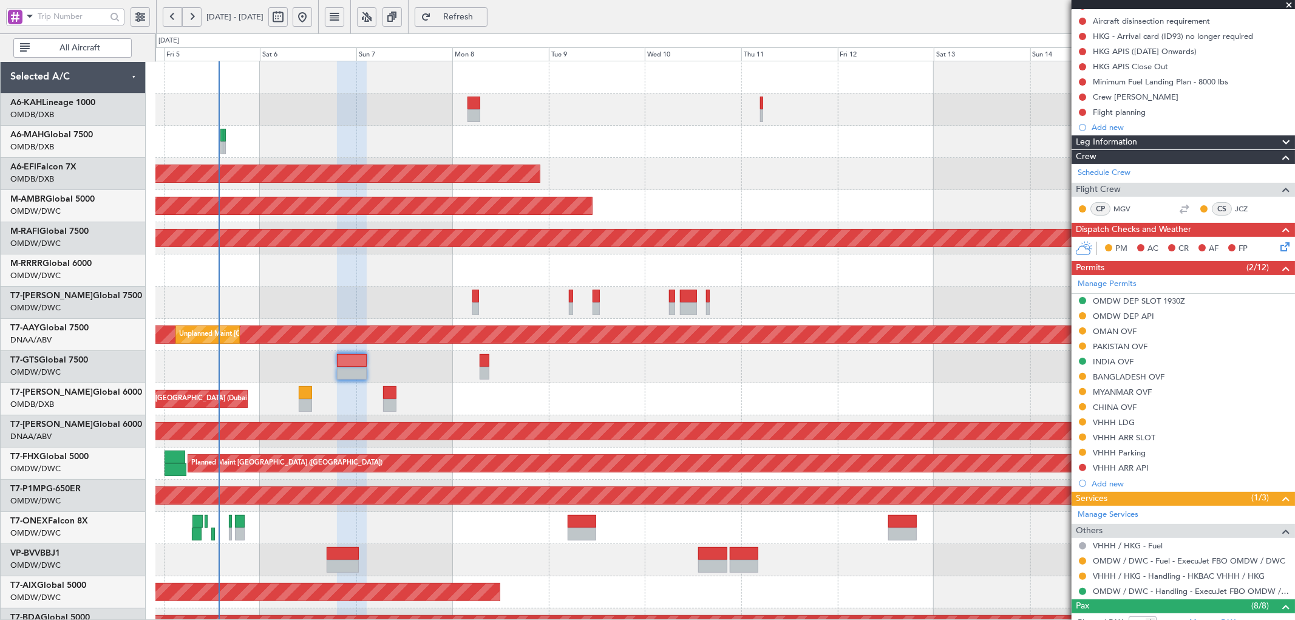
click at [406, 278] on div "Planned Maint Dubai (Al Maktoum Intl) Planned Maint [GEOGRAPHIC_DATA] ([GEOGRAP…" at bounding box center [724, 415] width 1139 height 708
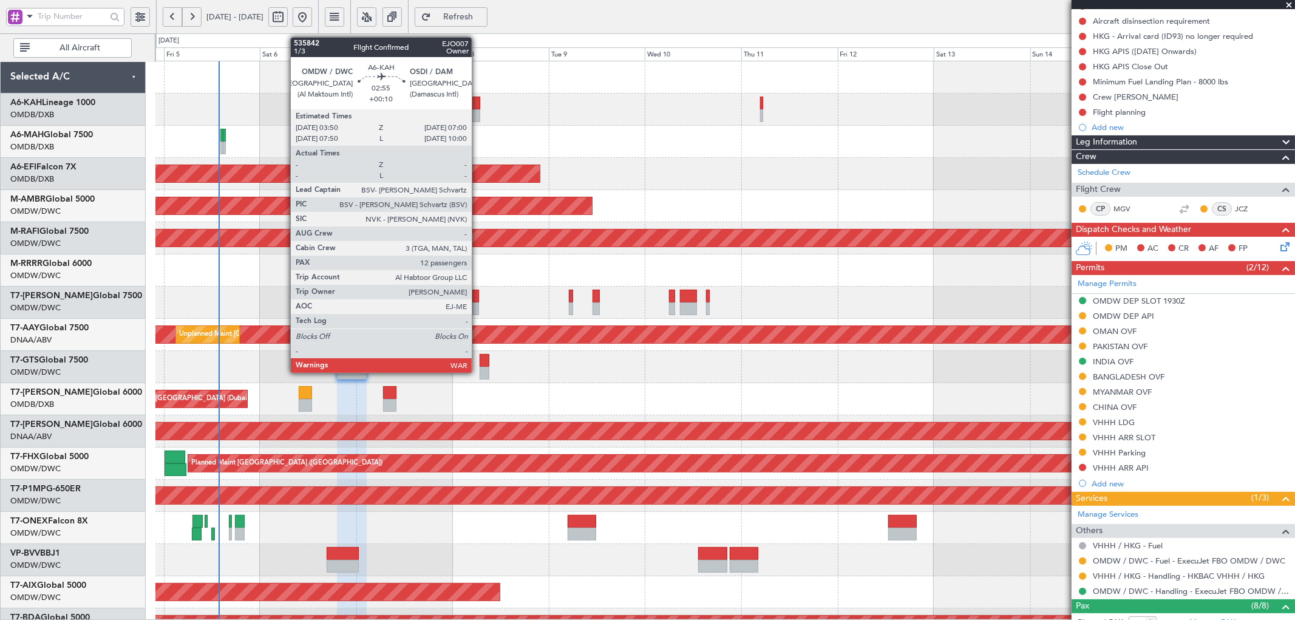
click at [478, 107] on div at bounding box center [474, 103] width 13 height 13
type input "+00:10"
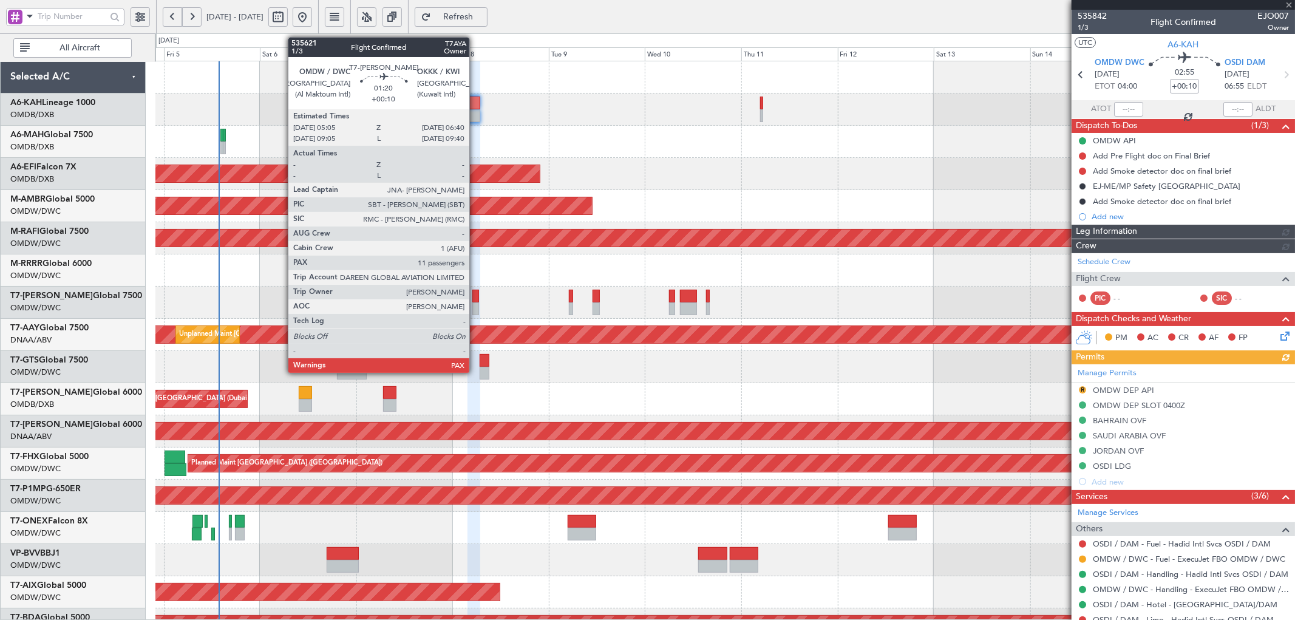
click at [475, 295] on div at bounding box center [475, 296] width 7 height 13
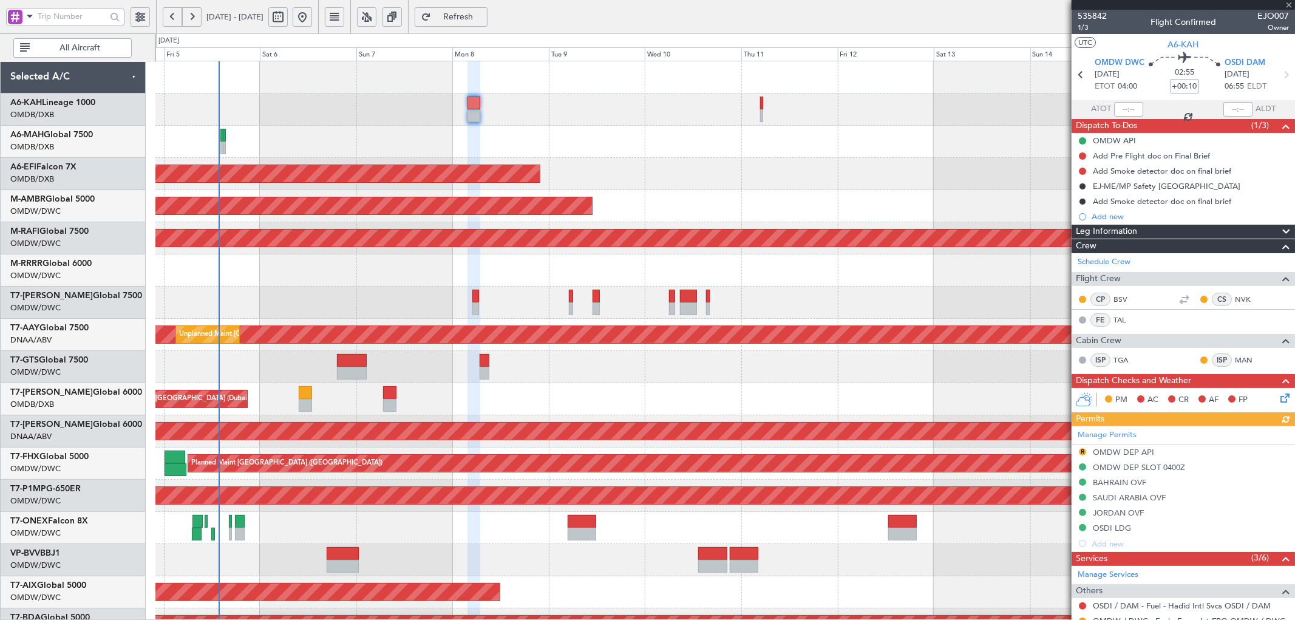
type input "11"
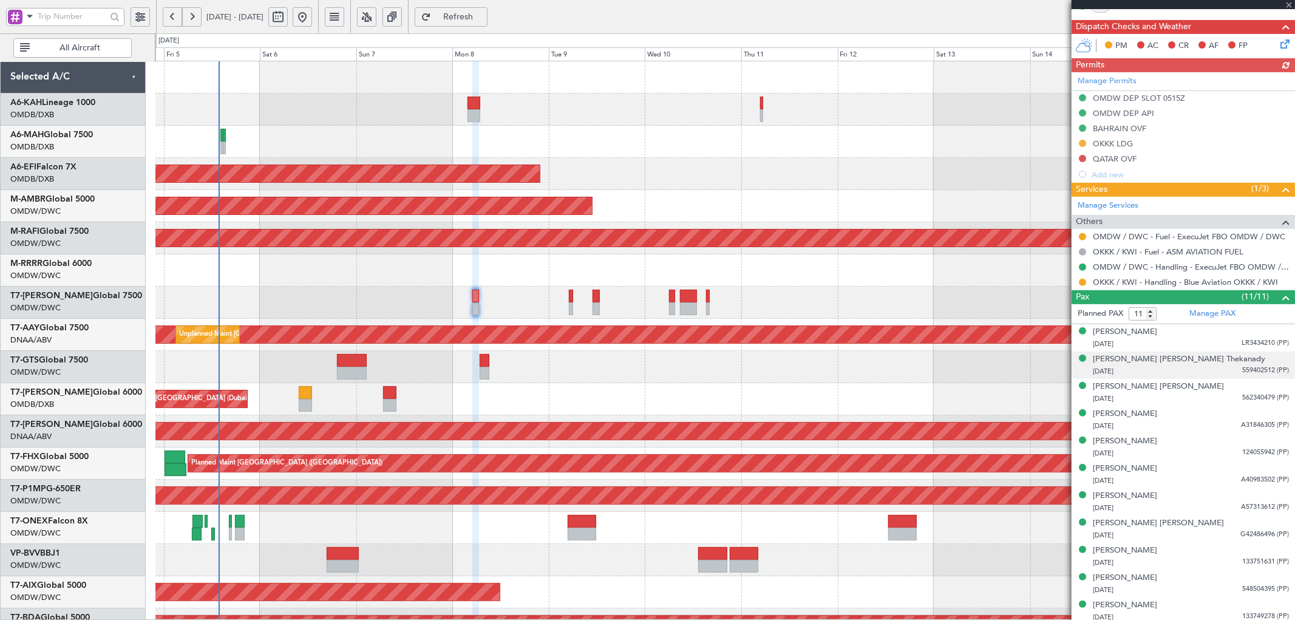
scroll to position [306, 0]
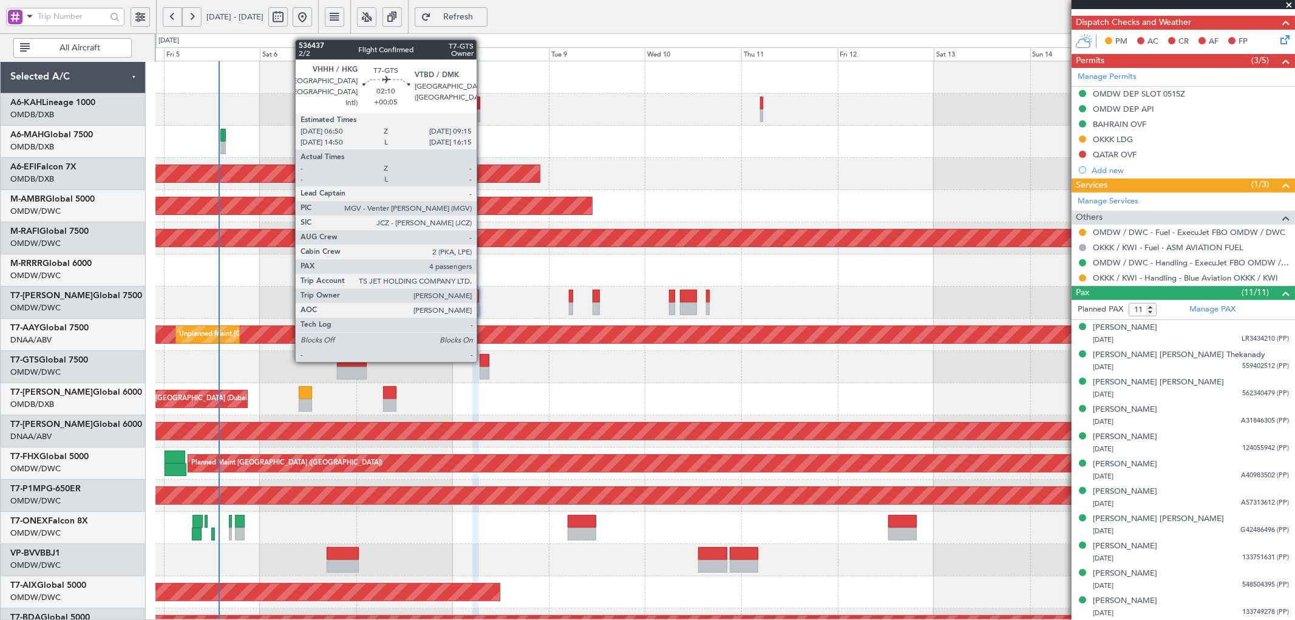
click at [483, 361] on div at bounding box center [485, 360] width 10 height 13
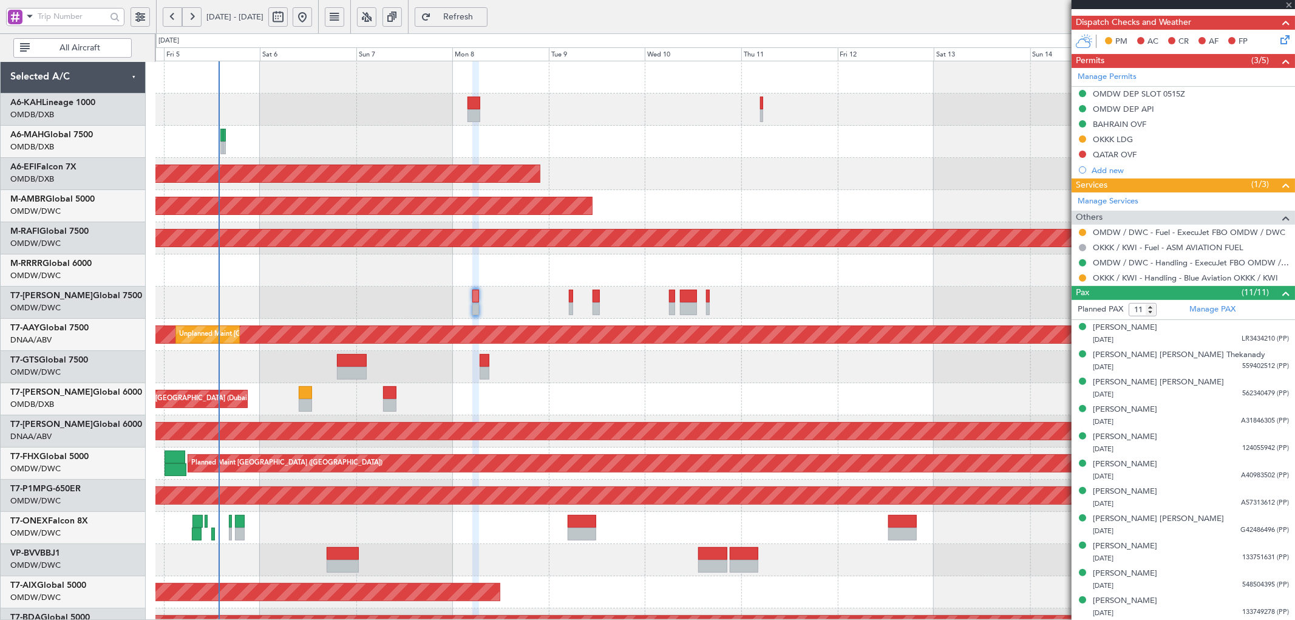
type input "+00:05"
type input "4"
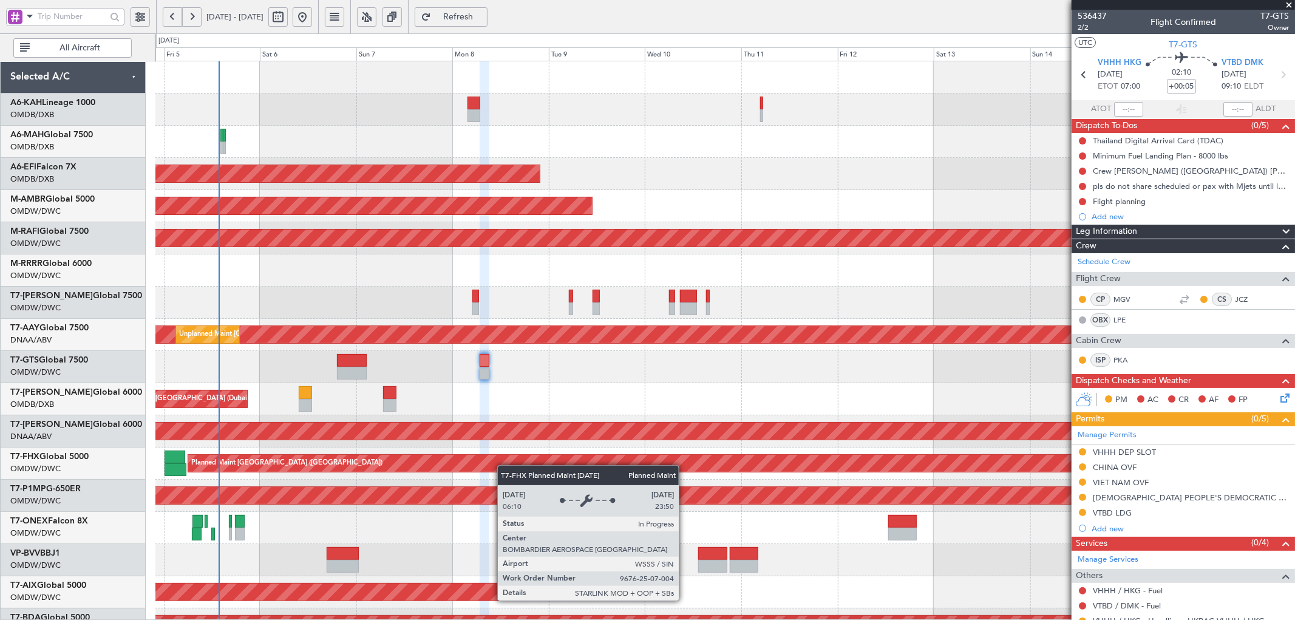
scroll to position [0, 0]
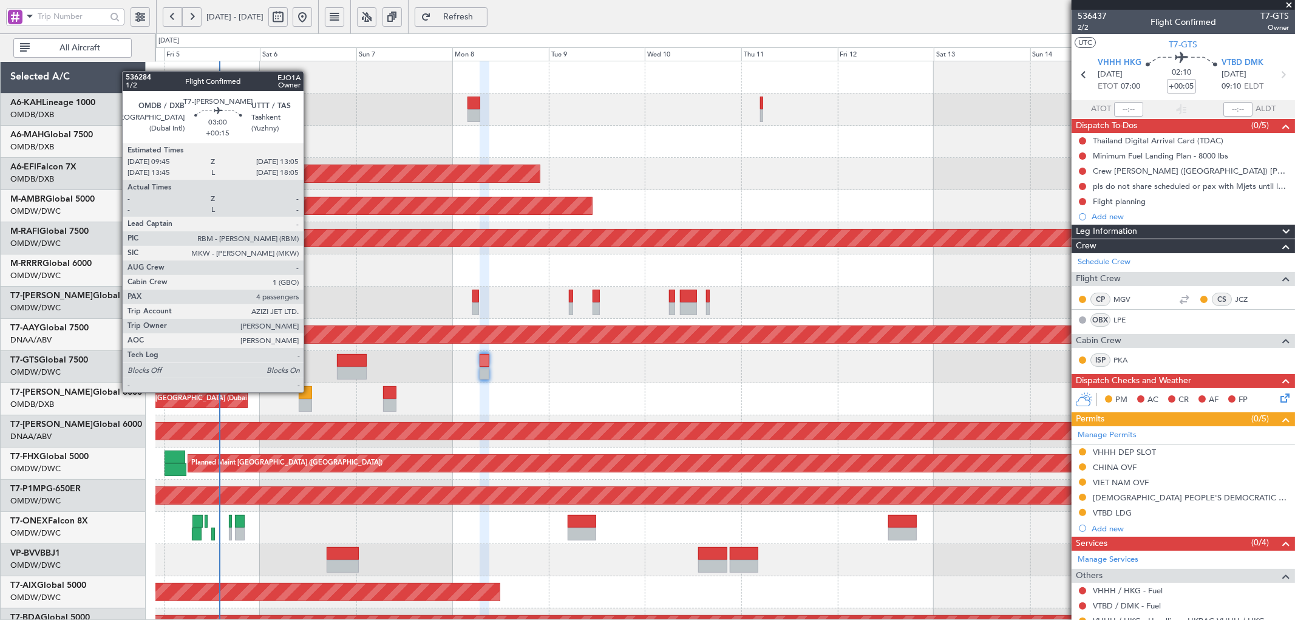
click at [310, 376] on div at bounding box center [306, 392] width 14 height 13
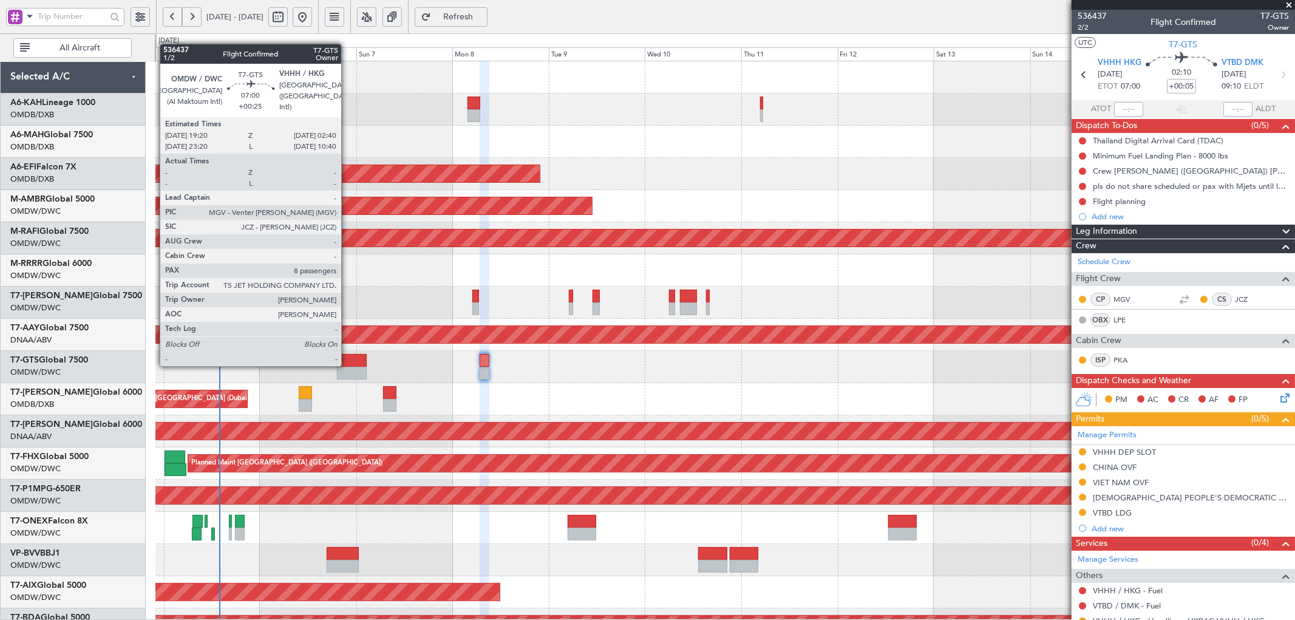
click at [347, 365] on div at bounding box center [352, 360] width 30 height 13
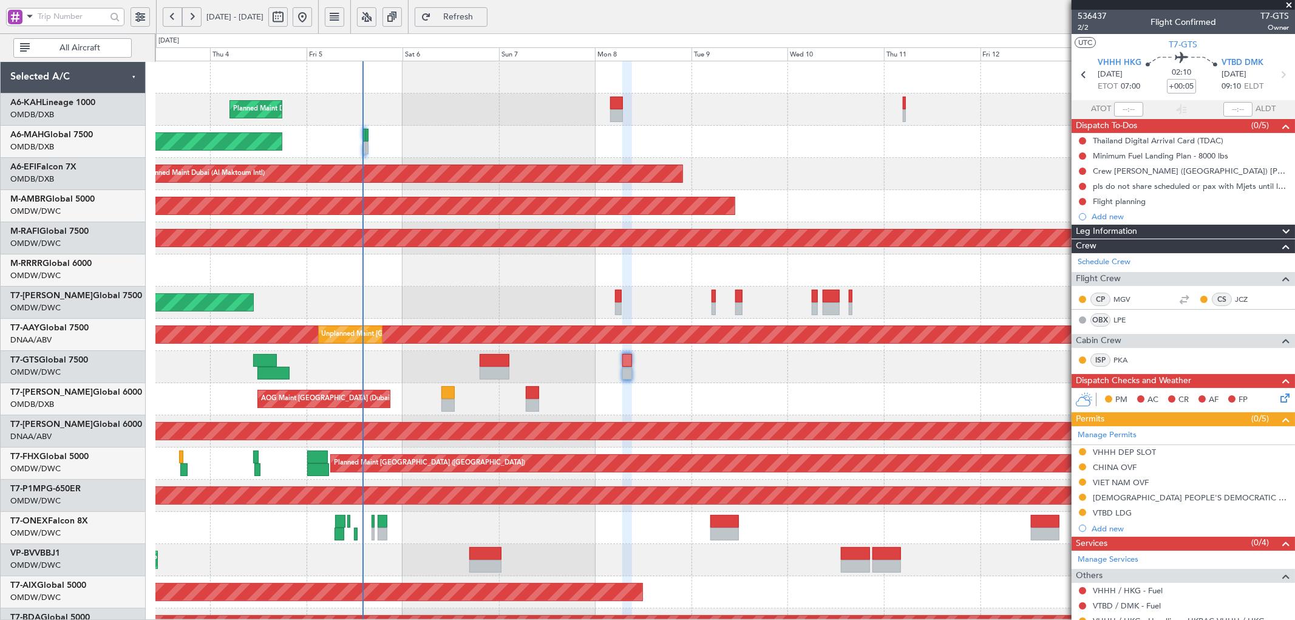
click at [430, 163] on div "Planned Maint Dubai (Al Maktoum Intl) No Crew Planned Maint [GEOGRAPHIC_DATA] (…" at bounding box center [724, 415] width 1139 height 708
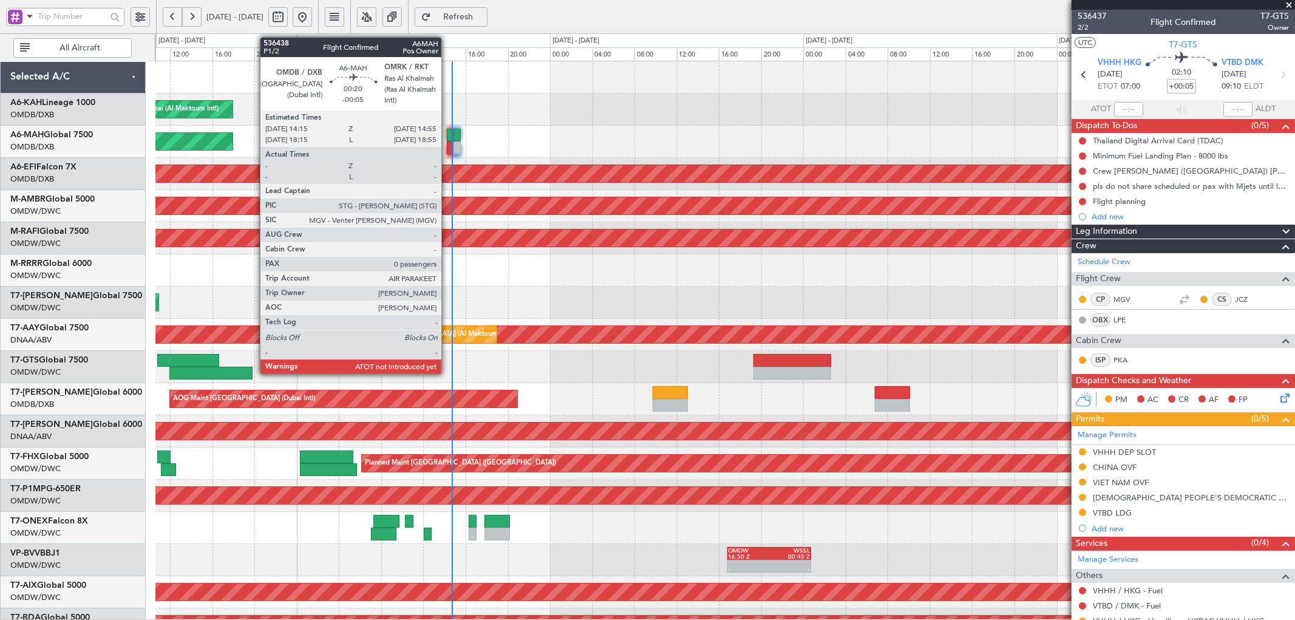
click at [448, 138] on div at bounding box center [450, 135] width 7 height 13
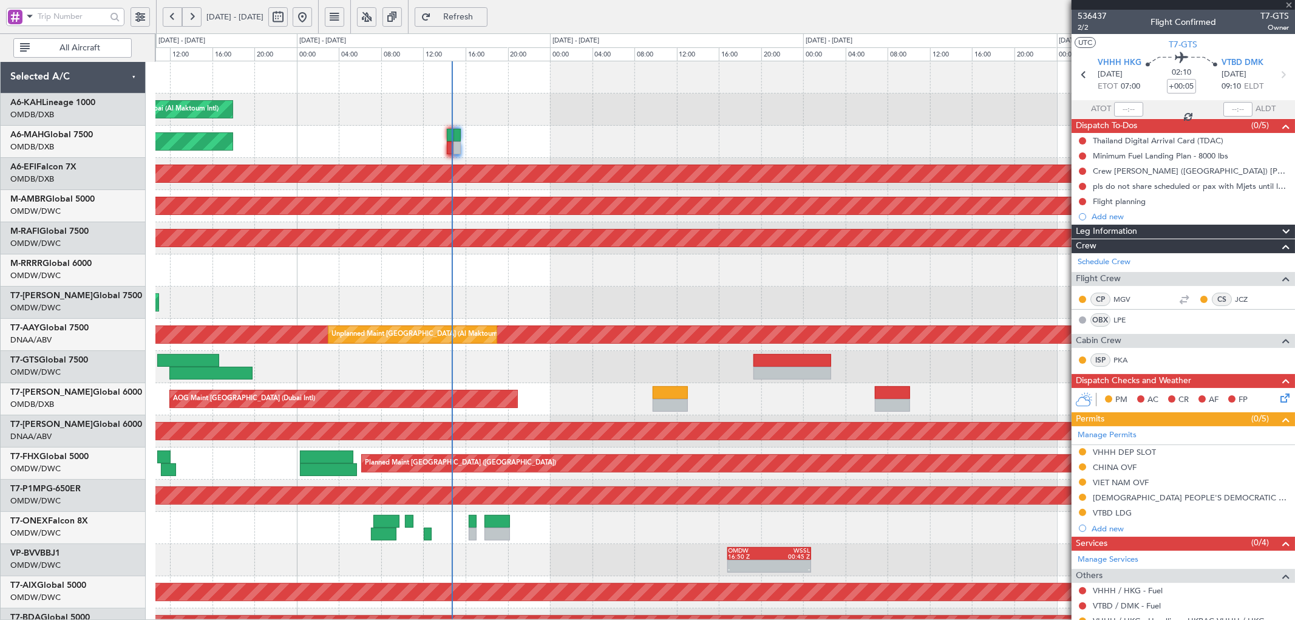
type input "-00:05"
type input "0"
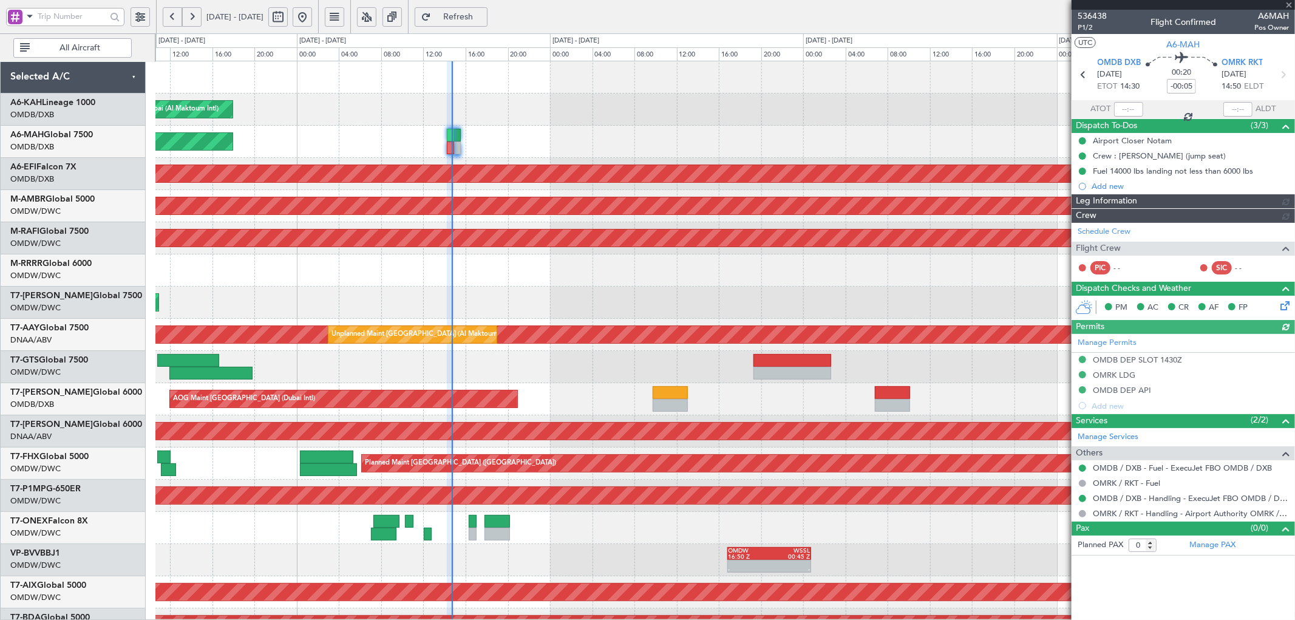
type input "[PERSON_NAME] ([PERSON_NAME])"
type input "7212"
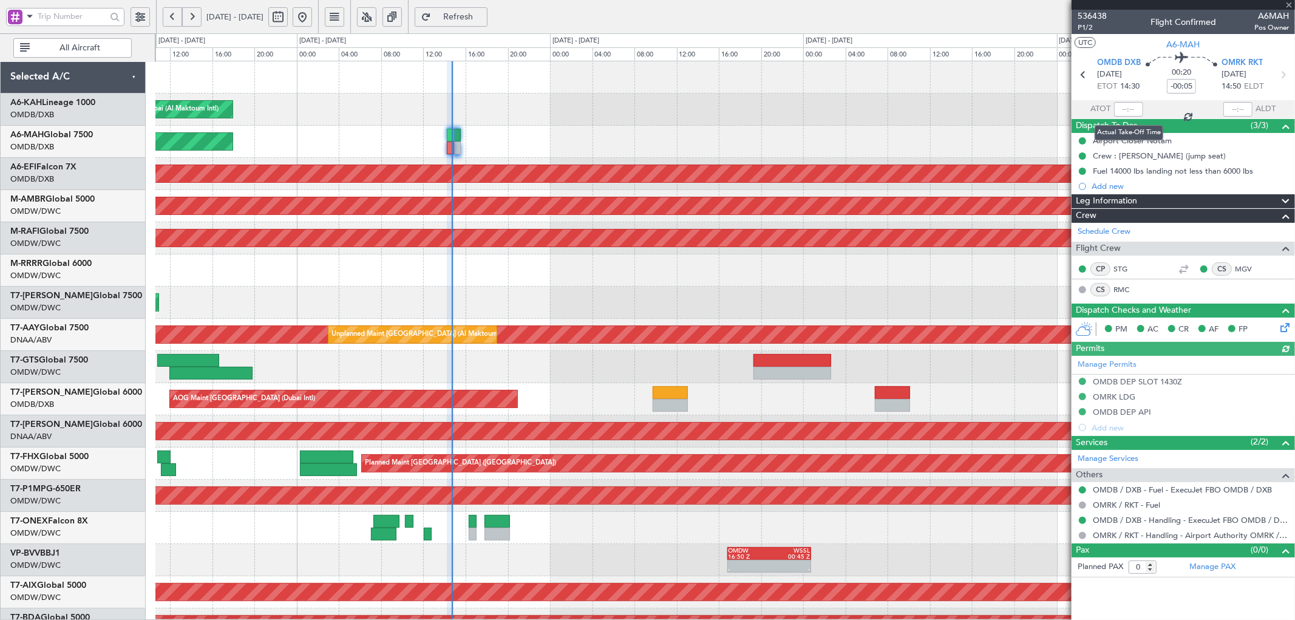
click at [863, 106] on div at bounding box center [1128, 109] width 29 height 15
click at [863, 104] on input "text" at bounding box center [1128, 109] width 29 height 15
type input "14:34"
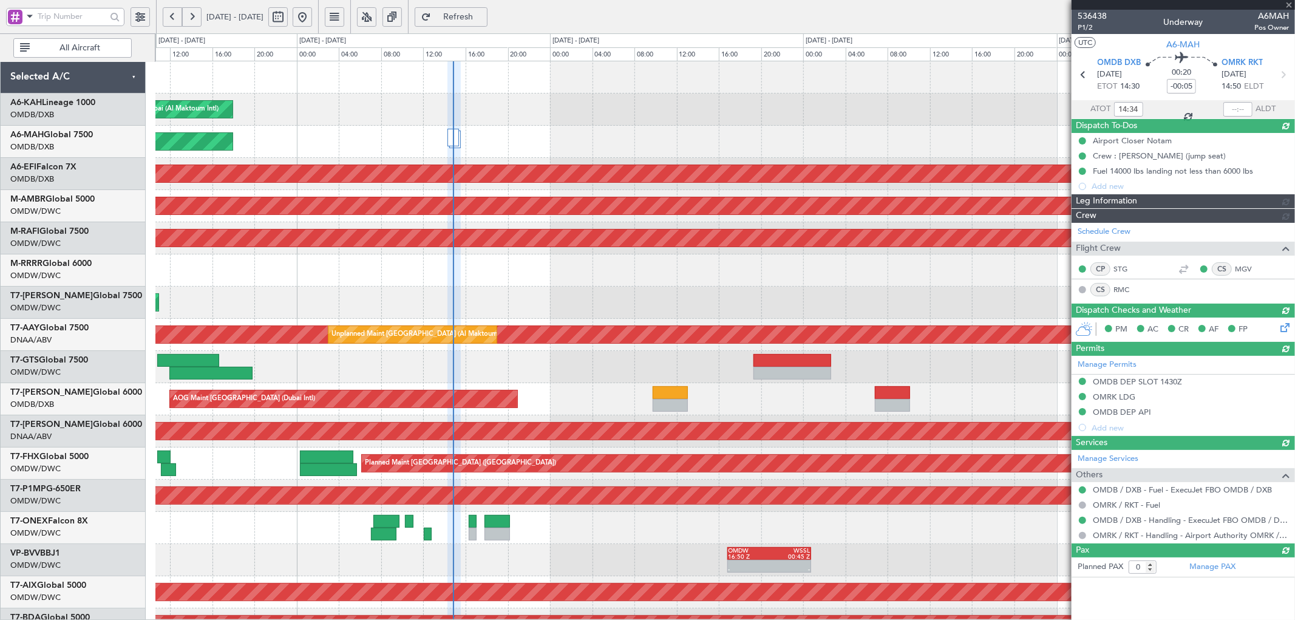
type input "[PERSON_NAME] ([PERSON_NAME])"
type input "7212"
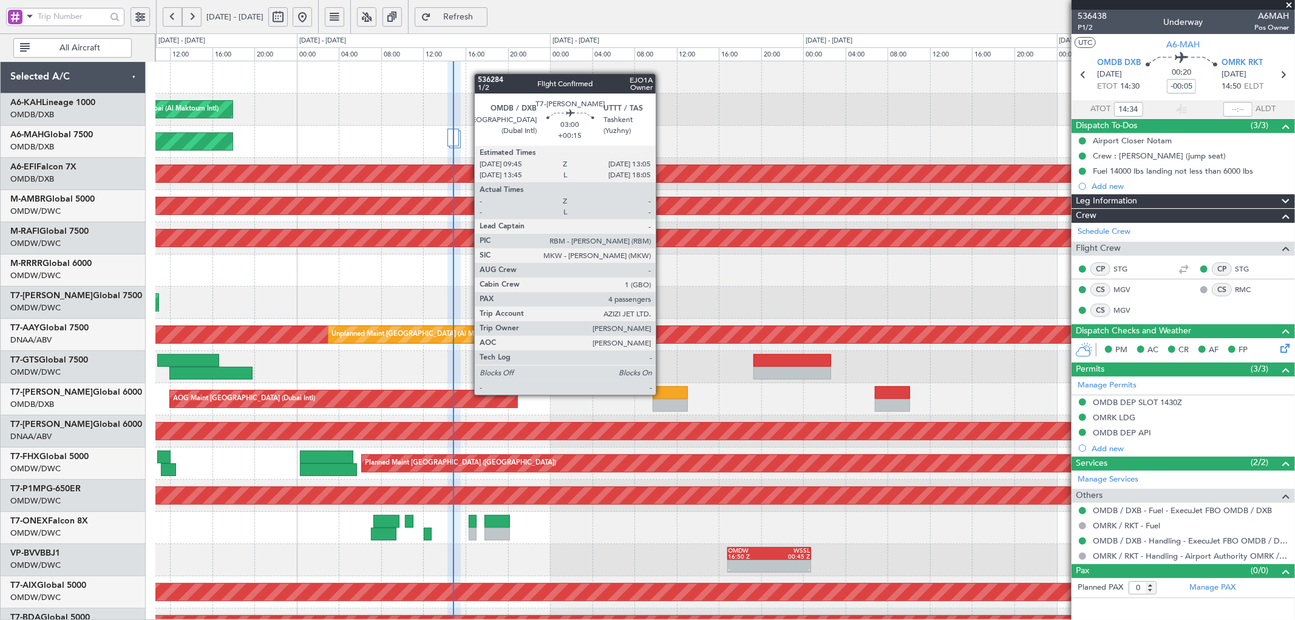
click at [662, 376] on div at bounding box center [670, 392] width 35 height 13
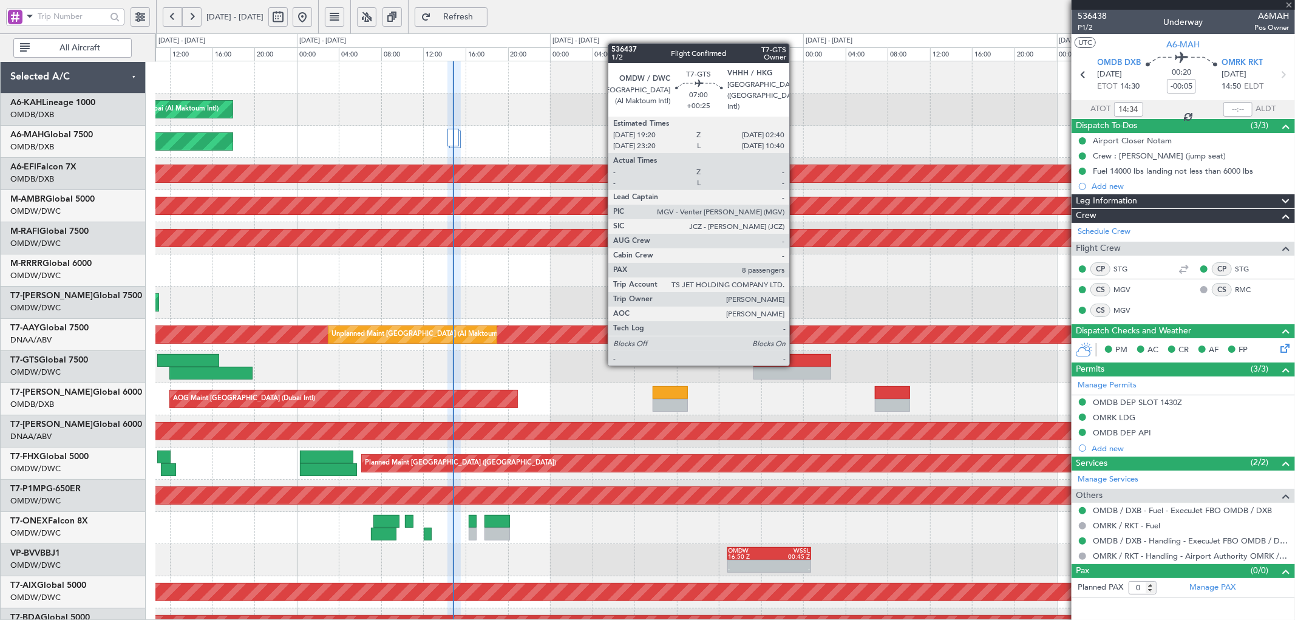
click at [795, 363] on div at bounding box center [793, 360] width 78 height 13
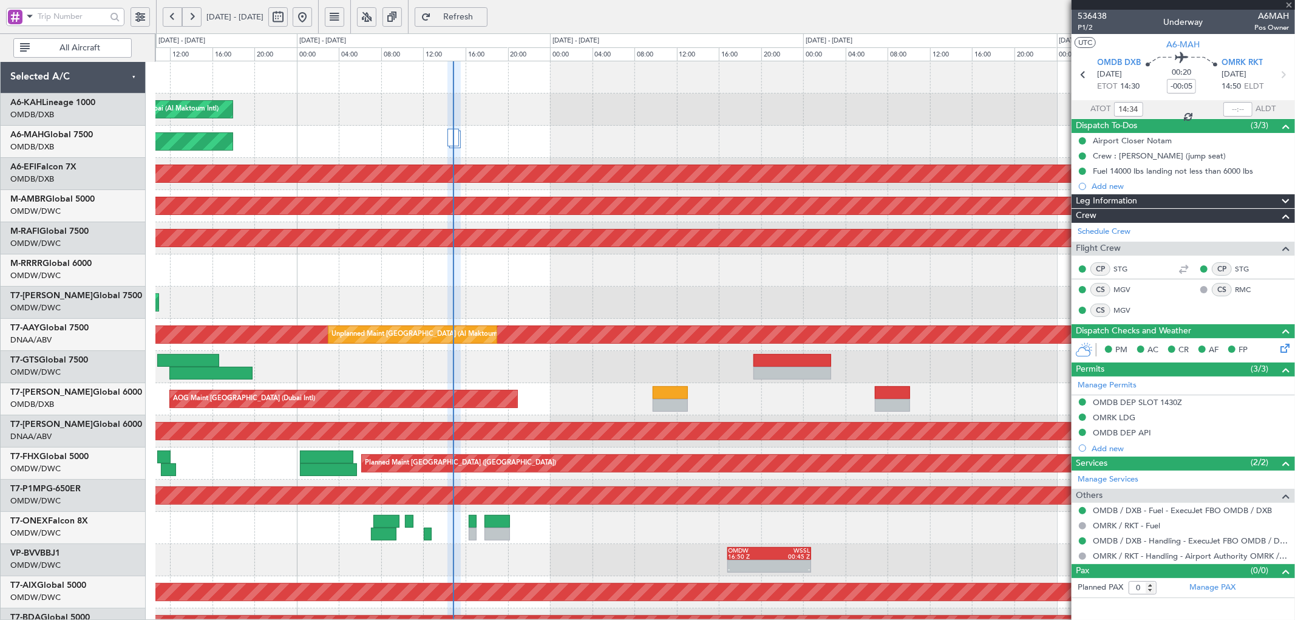
type input "+00:25"
type input "8"
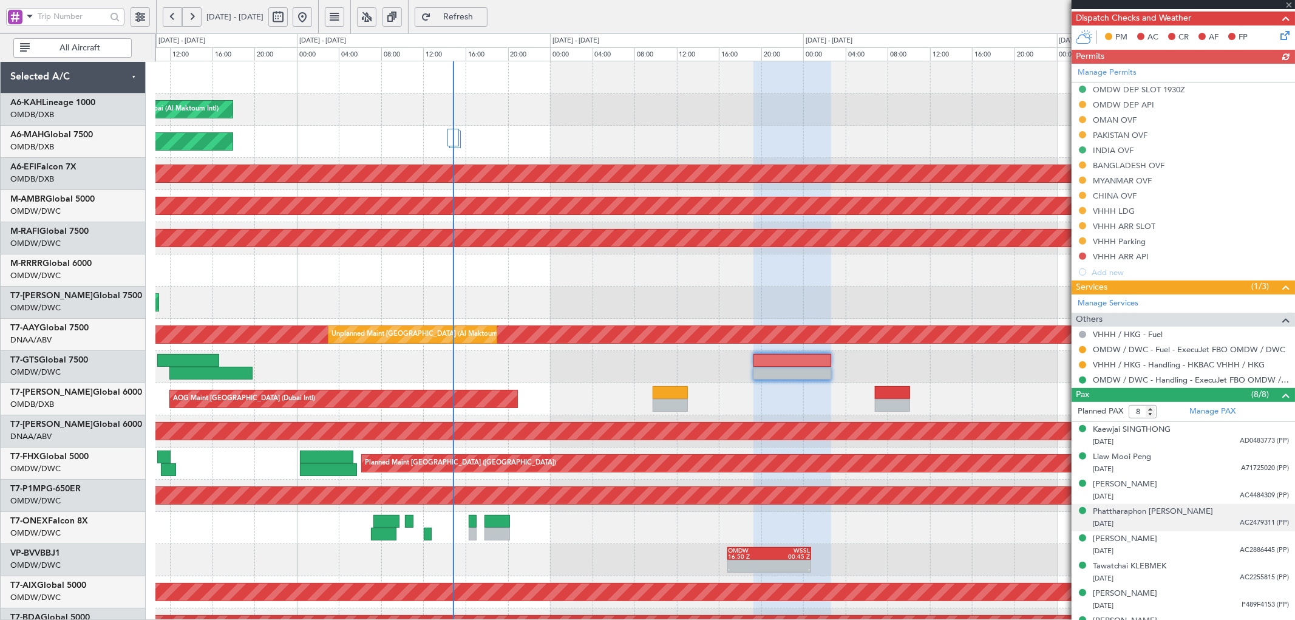
scroll to position [359, 0]
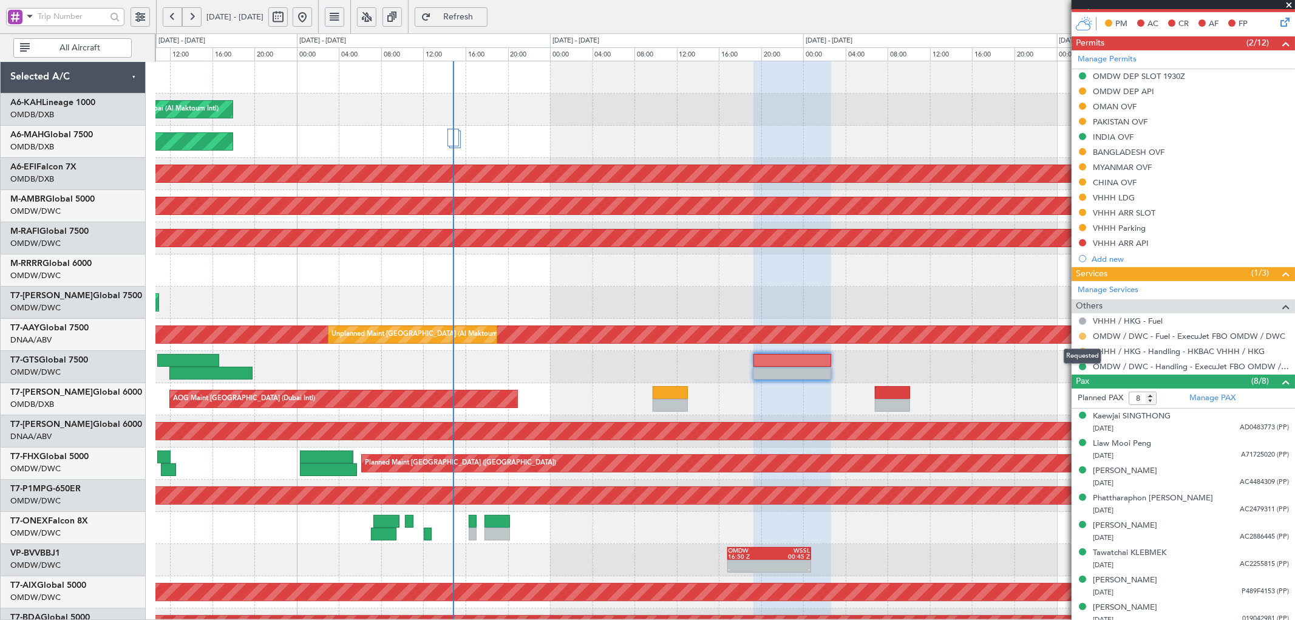
click at [863, 336] on button at bounding box center [1082, 336] width 7 height 7
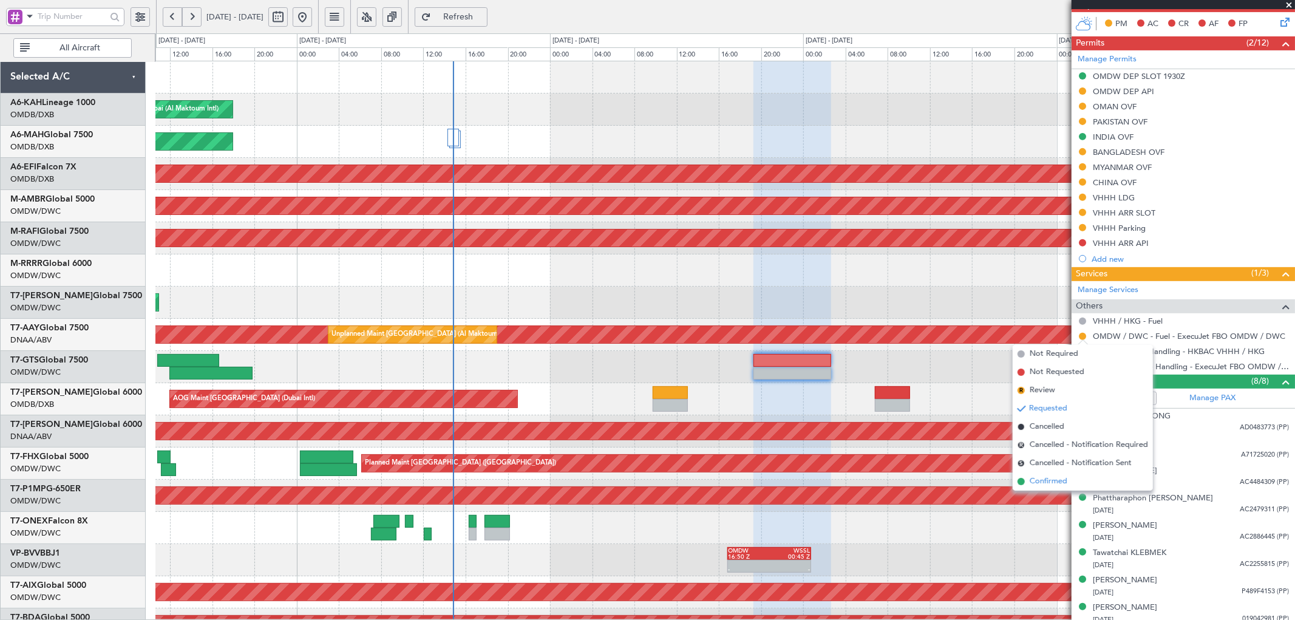
click at [863, 376] on span "Confirmed" at bounding box center [1049, 481] width 38 height 12
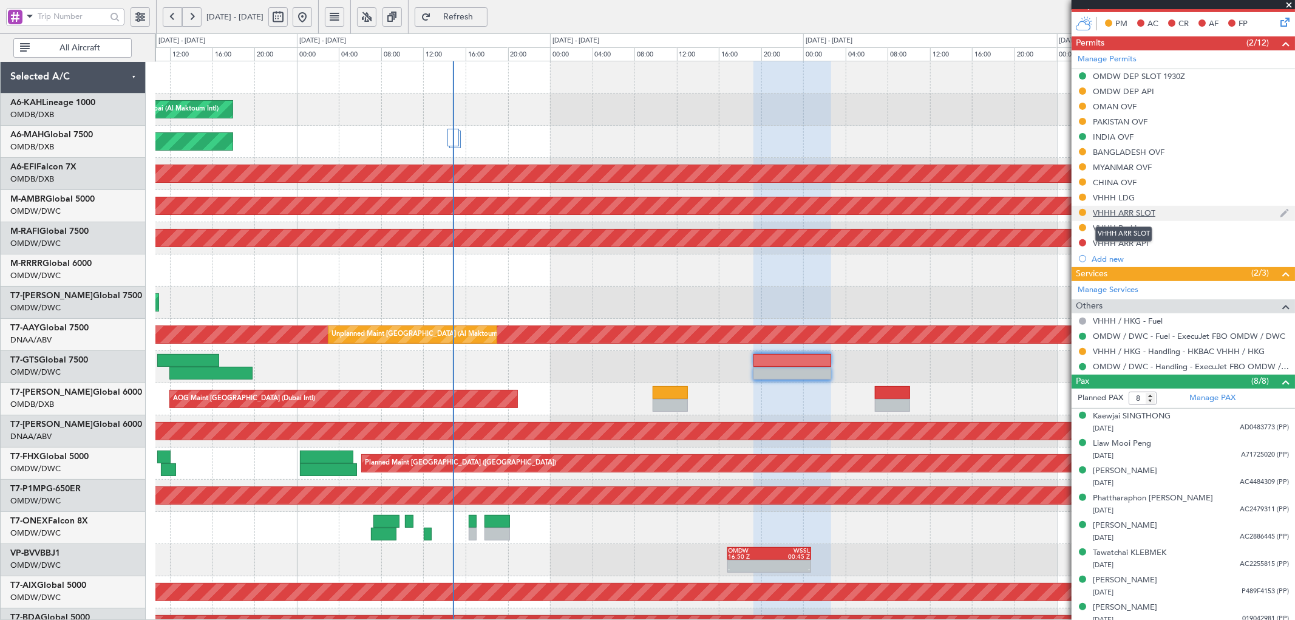
click at [863, 208] on div "VHHH ARR SLOT" at bounding box center [1124, 213] width 63 height 10
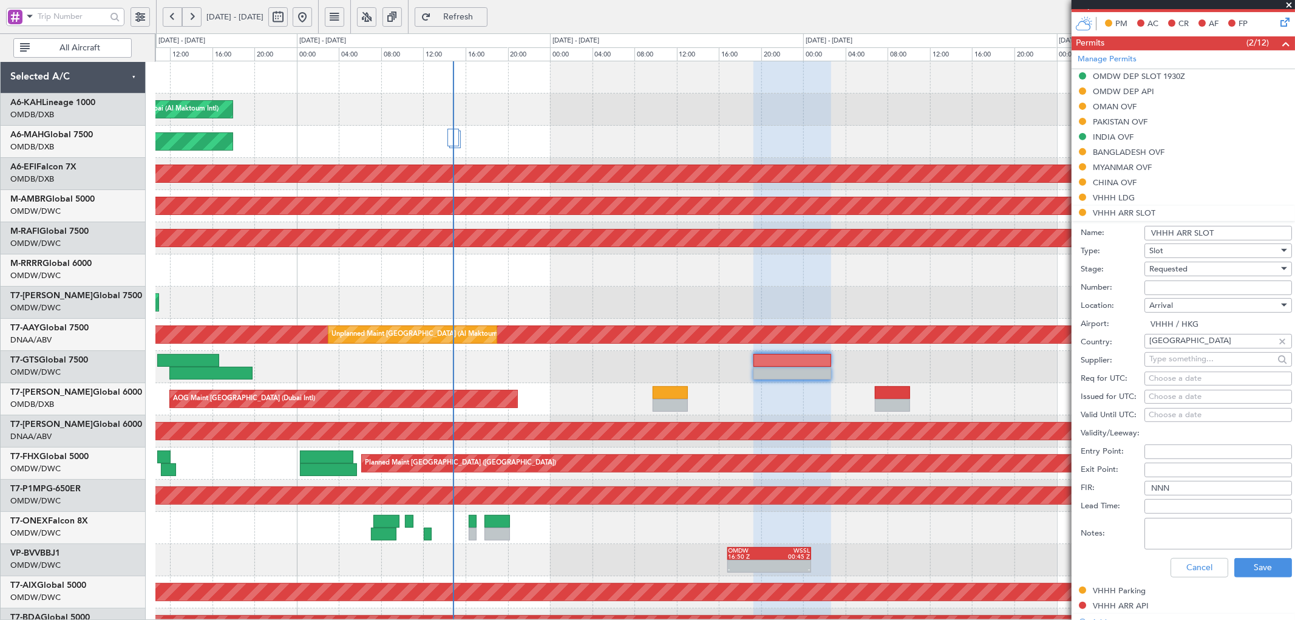
click at [863, 291] on input "Number:" at bounding box center [1219, 288] width 148 height 15
paste input "VHHHAGN0192000"
type input "VHHHAGN0192000"
click at [863, 262] on div "Requested" at bounding box center [1214, 269] width 129 height 18
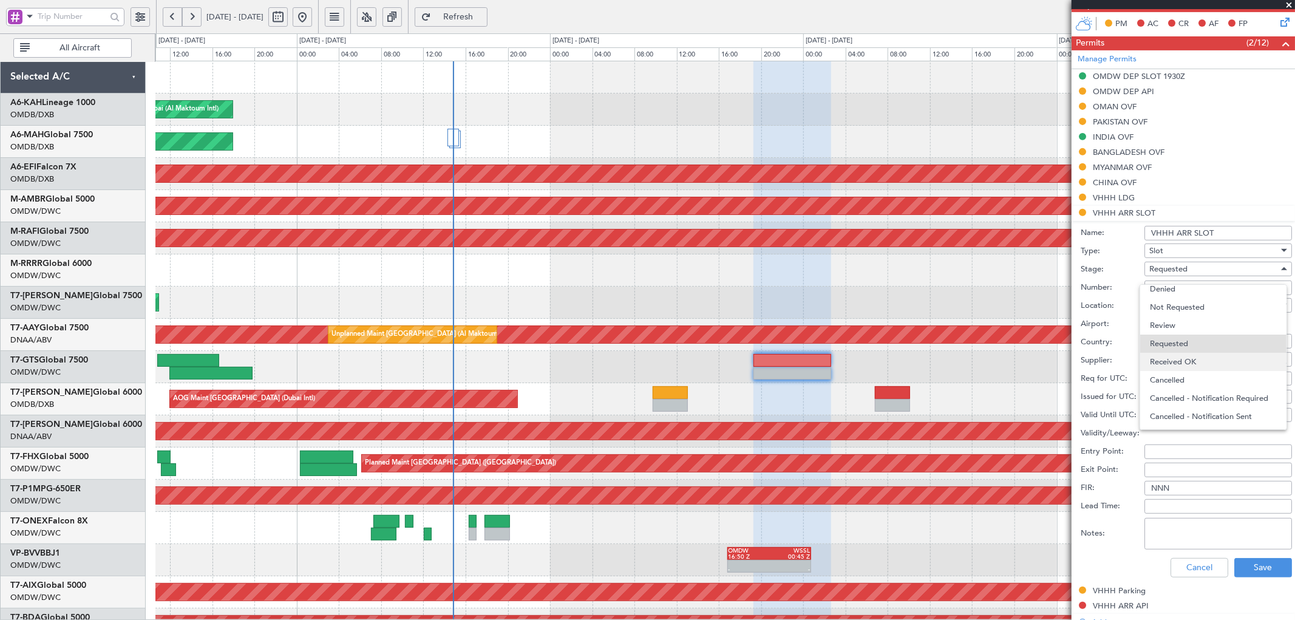
click at [863, 358] on span "Received OK" at bounding box center [1213, 362] width 126 height 18
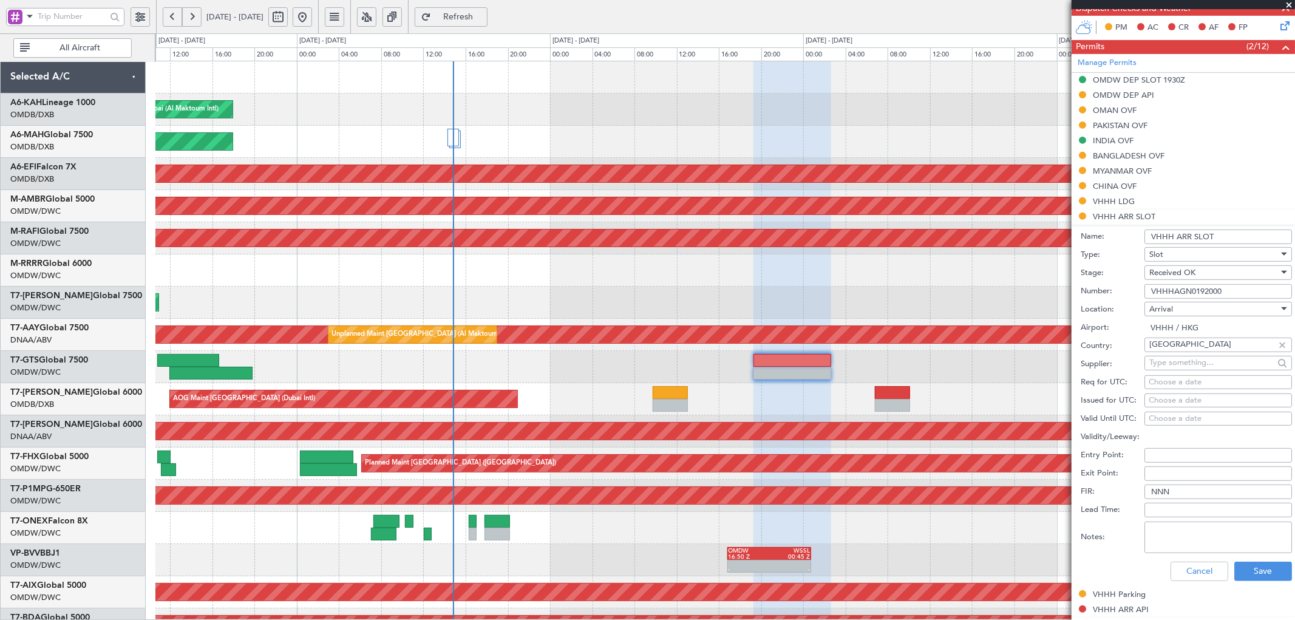
scroll to position [359, 0]
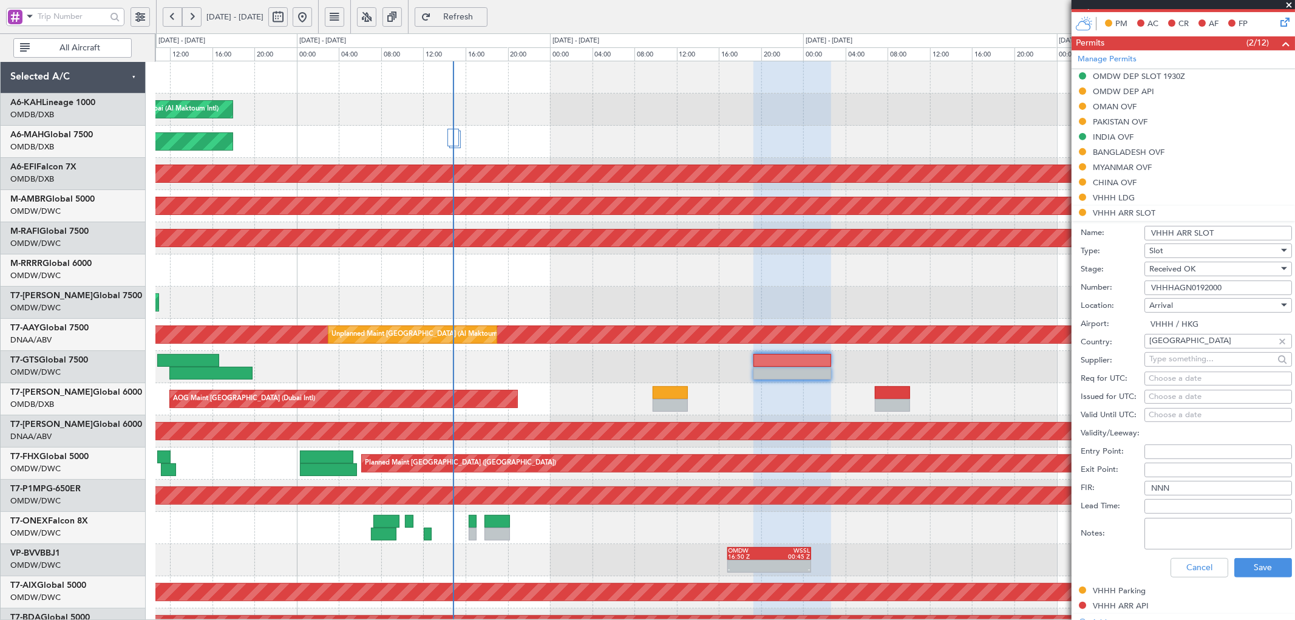
click at [863, 376] on div "Choose a date" at bounding box center [1218, 379] width 139 height 12
select select "9"
select select "2025"
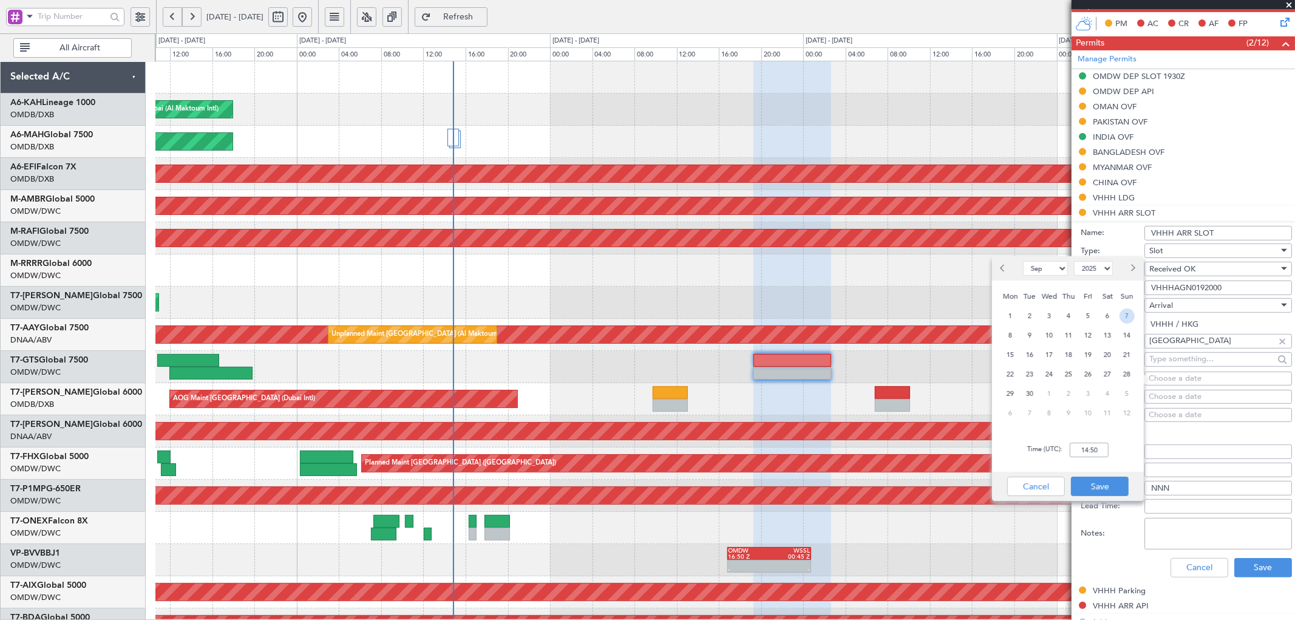
click at [863, 317] on span "7" at bounding box center [1127, 315] width 15 height 15
click at [863, 376] on input "00:00" at bounding box center [1089, 450] width 39 height 15
type input "02:30"
click at [863, 376] on button "Save" at bounding box center [1100, 486] width 58 height 19
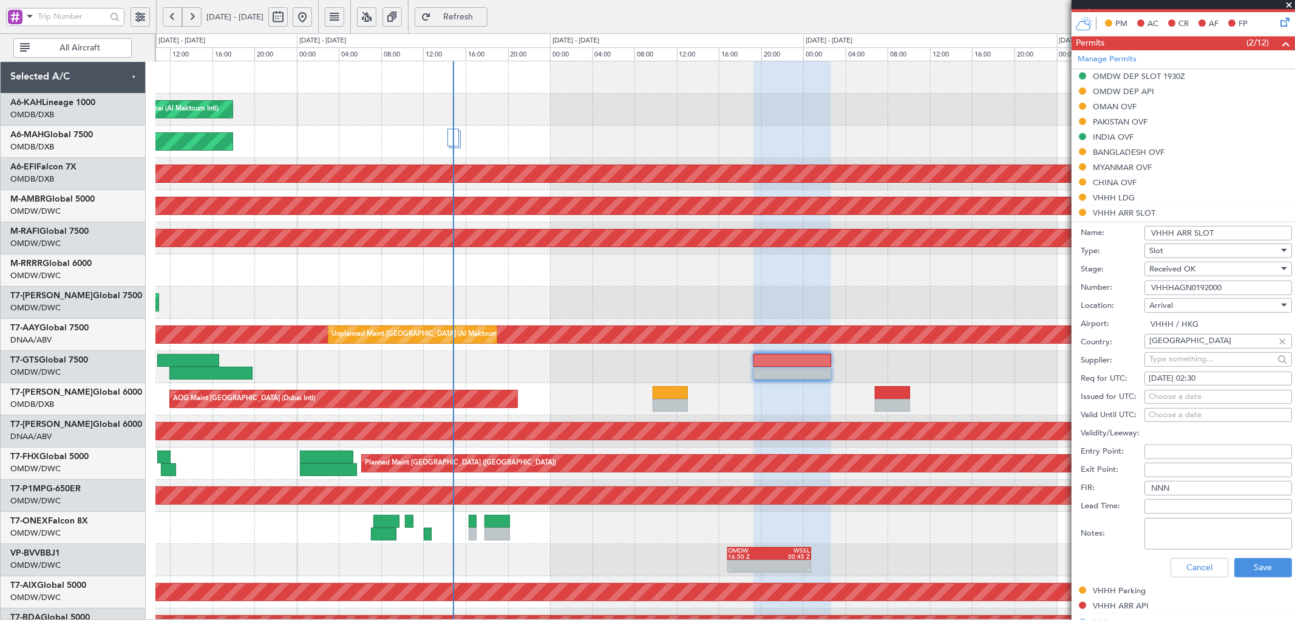
click at [863, 376] on div "Choose a date" at bounding box center [1218, 397] width 139 height 12
select select "9"
select select "2025"
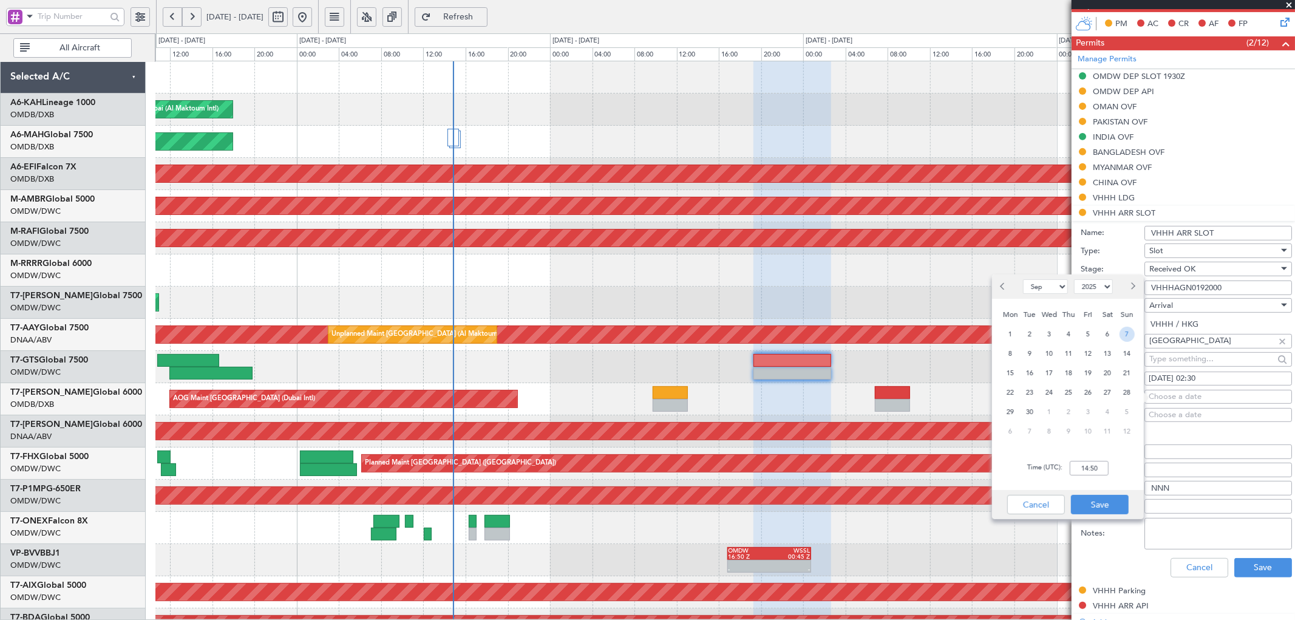
click at [863, 335] on span "7" at bounding box center [1127, 334] width 15 height 15
click at [863, 376] on input "00:00" at bounding box center [1089, 468] width 39 height 15
type input "02:30"
click at [863, 376] on button "Save" at bounding box center [1100, 504] width 58 height 19
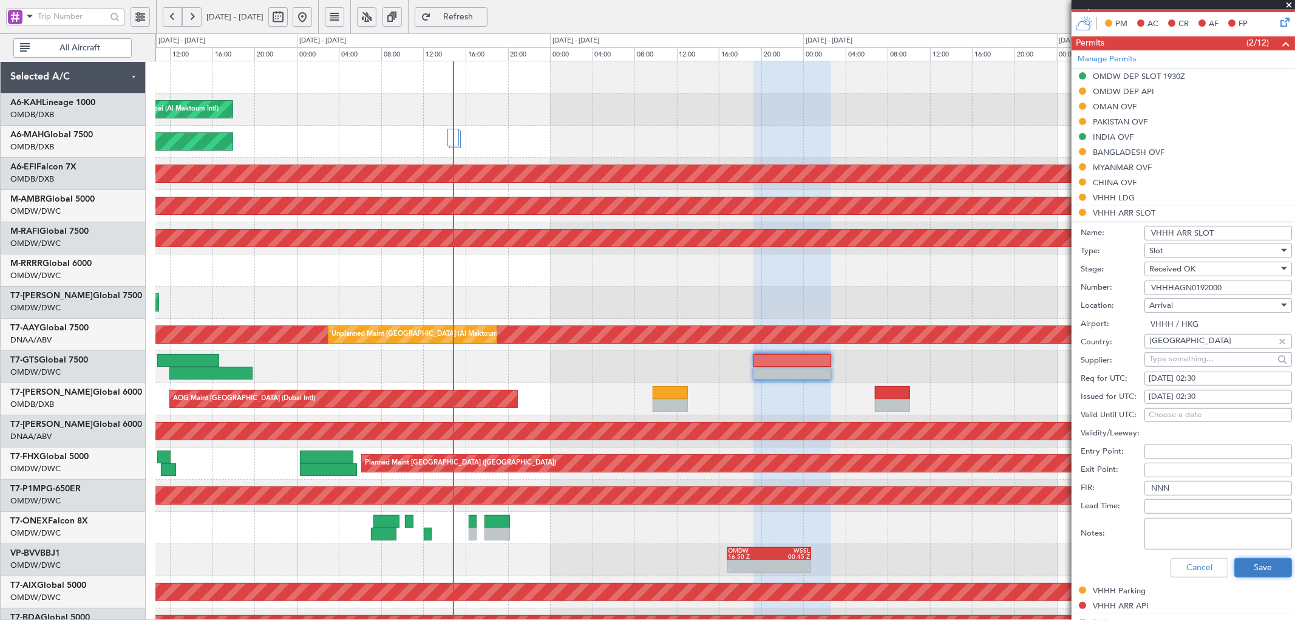
click at [863, 376] on button "Save" at bounding box center [1264, 567] width 58 height 19
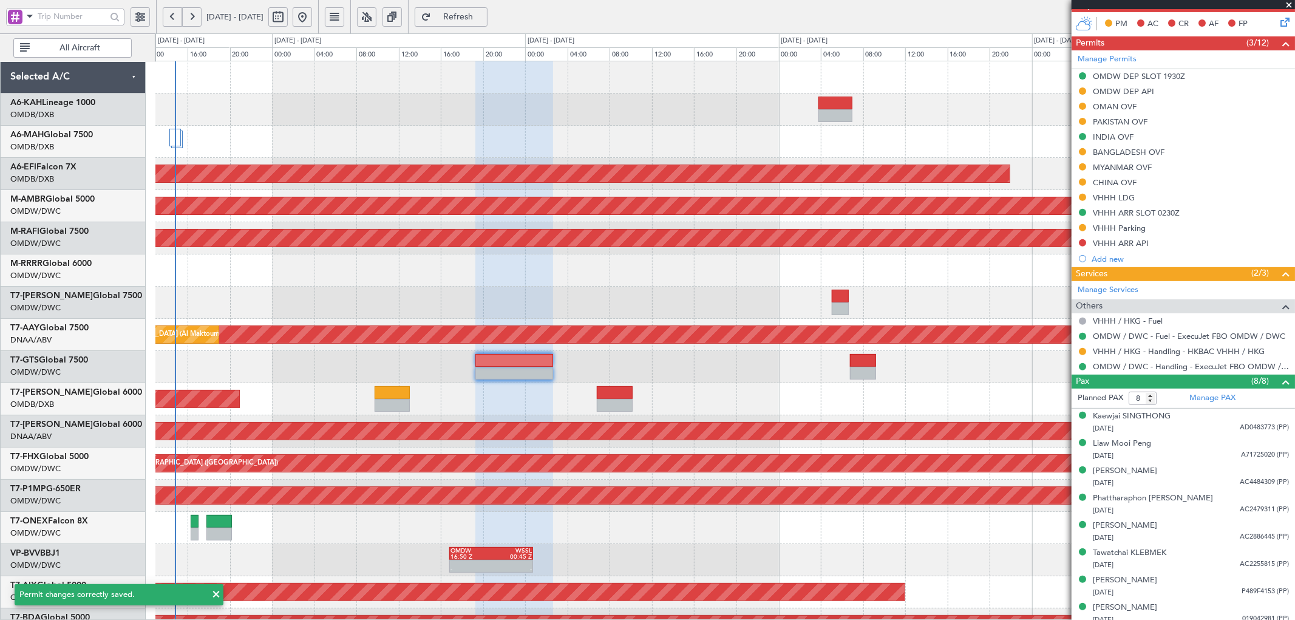
click at [649, 376] on div at bounding box center [724, 367] width 1139 height 32
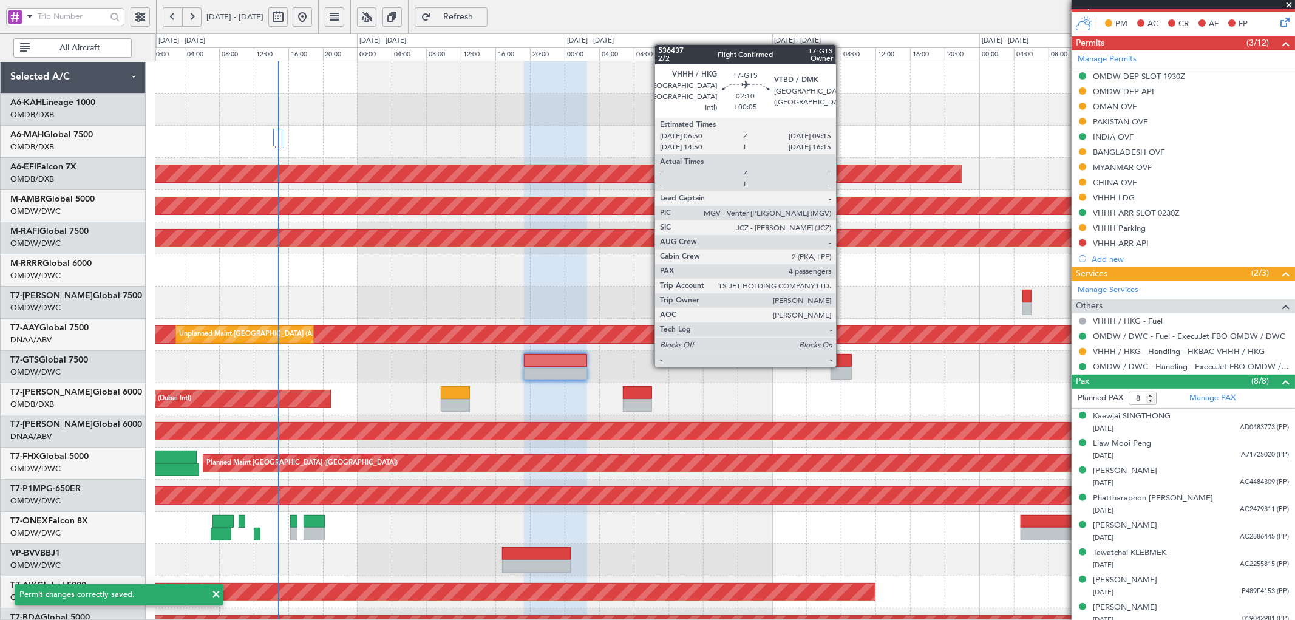
click at [842, 366] on div at bounding box center [841, 360] width 21 height 13
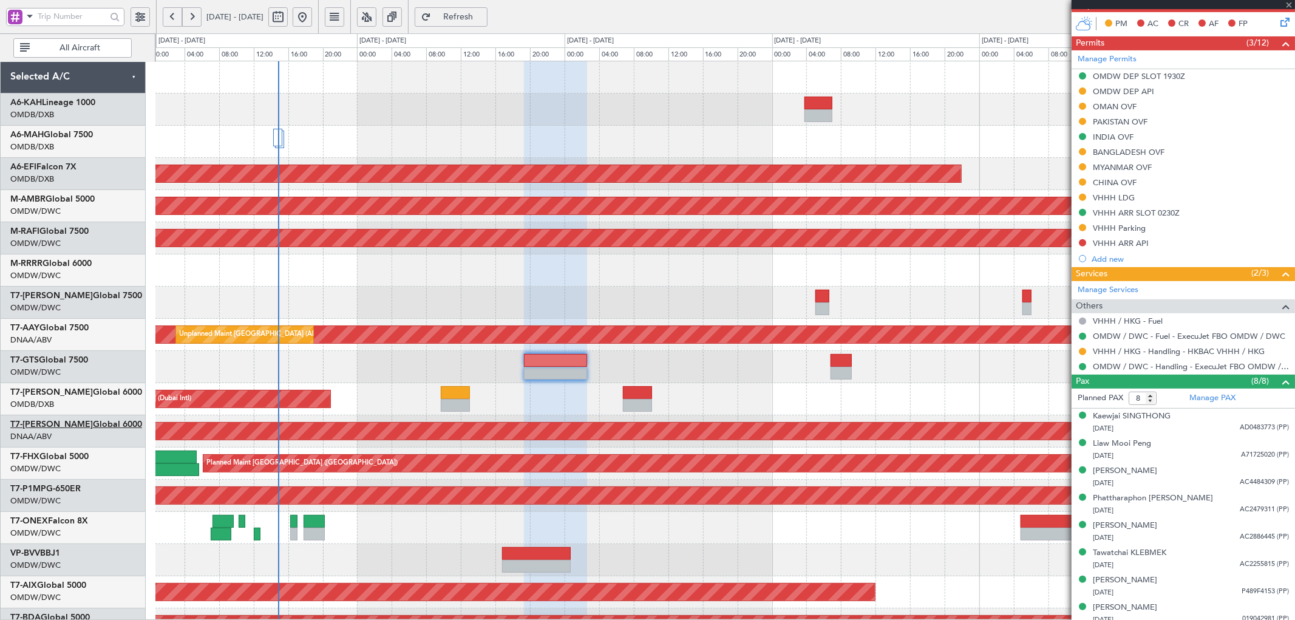
type input "+00:05"
type input "4"
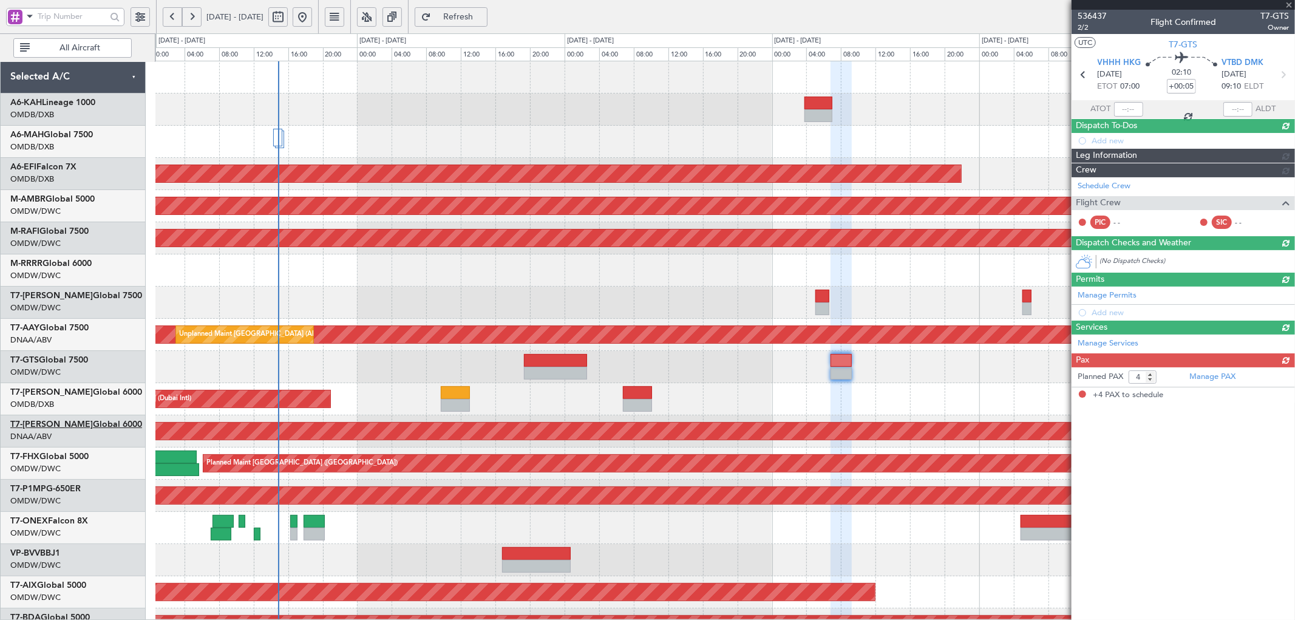
scroll to position [0, 0]
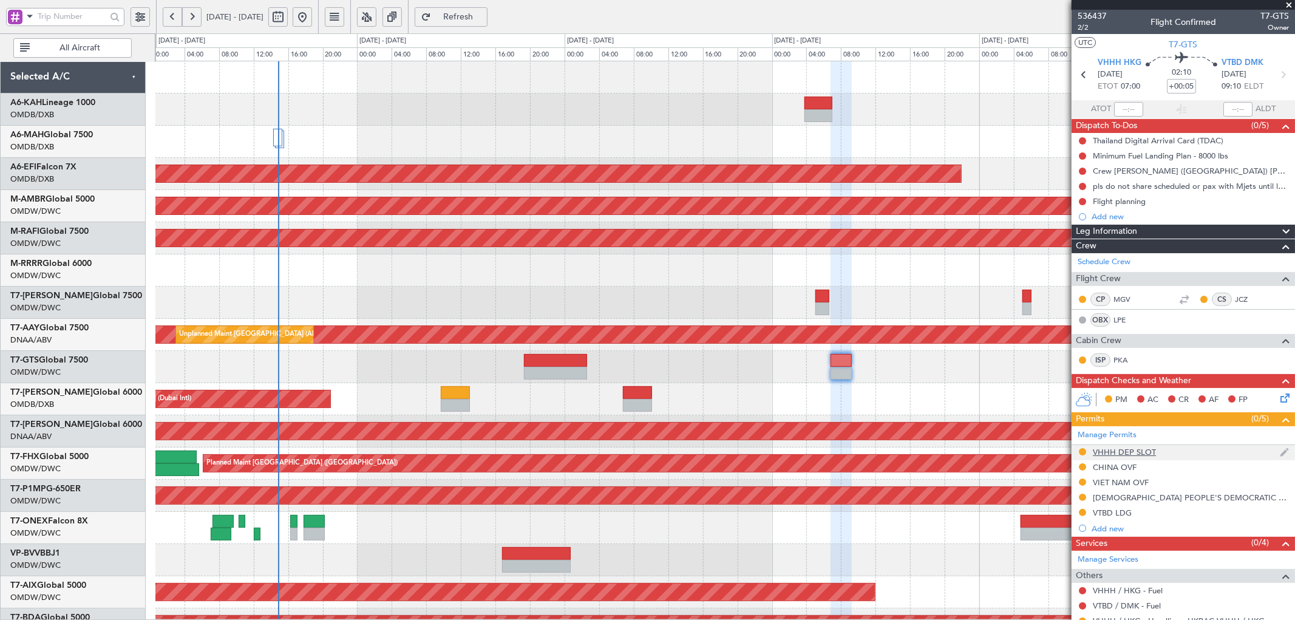
click at [863, 376] on div "VHHH DEP SLOT" at bounding box center [1124, 452] width 63 height 10
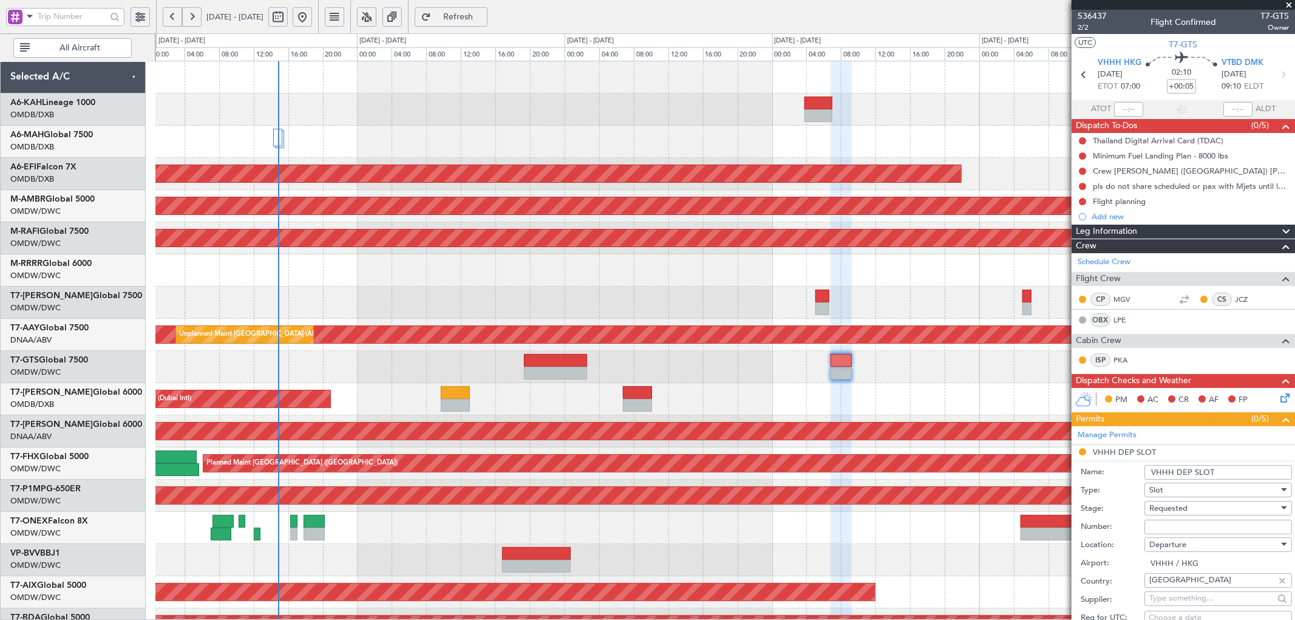
click at [863, 376] on input "Number:" at bounding box center [1219, 527] width 148 height 15
paste input "VHHHDGN0194000"
type input "VHHHDGN0194000"
click at [863, 376] on div "Requested" at bounding box center [1214, 508] width 129 height 18
click at [863, 376] on span "Received OK" at bounding box center [1213, 606] width 126 height 18
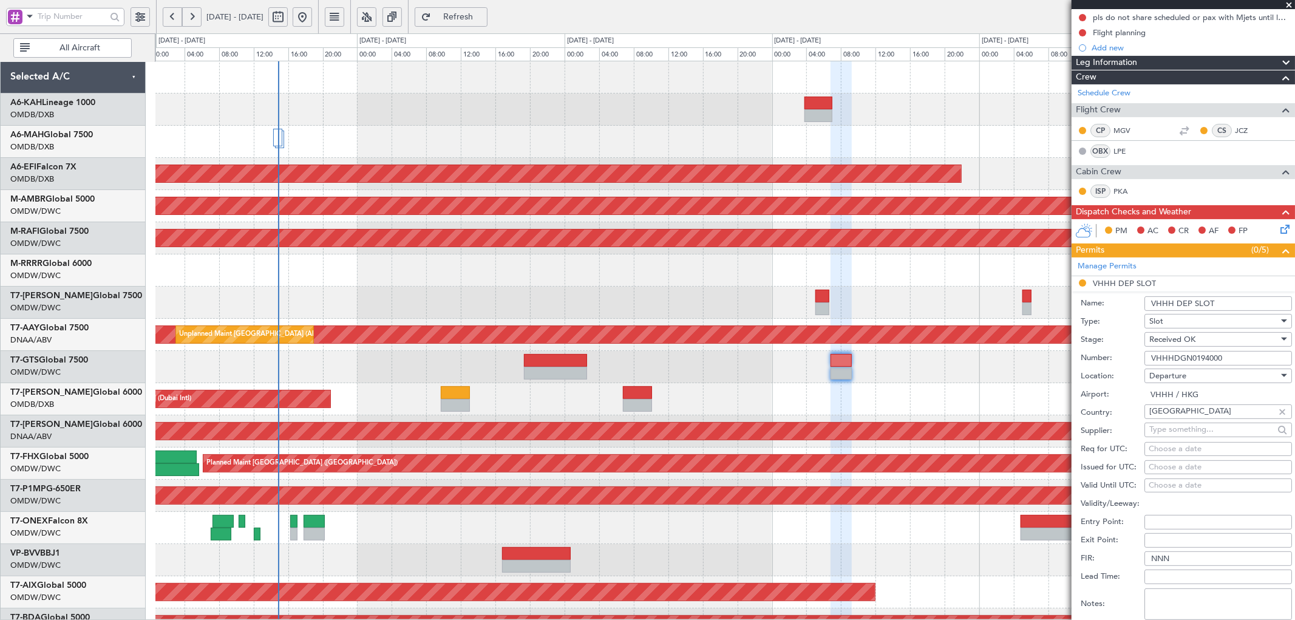
scroll to position [180, 0]
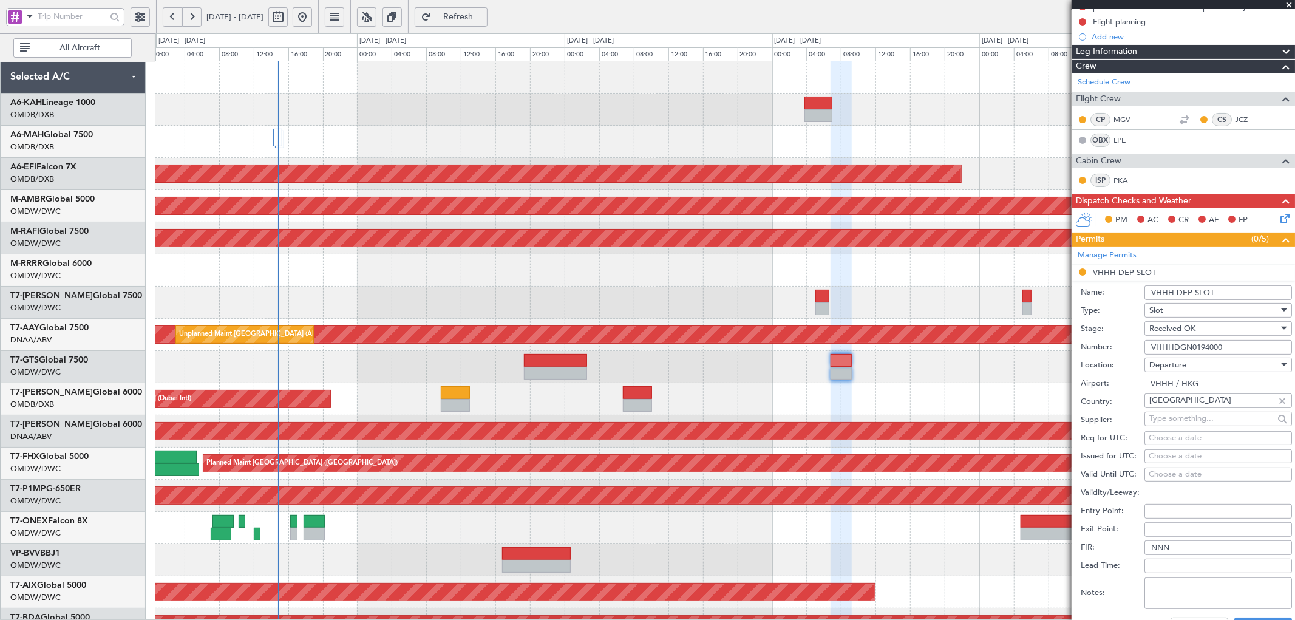
click at [863, 376] on div "Choose a date" at bounding box center [1218, 438] width 139 height 12
select select "9"
select select "2025"
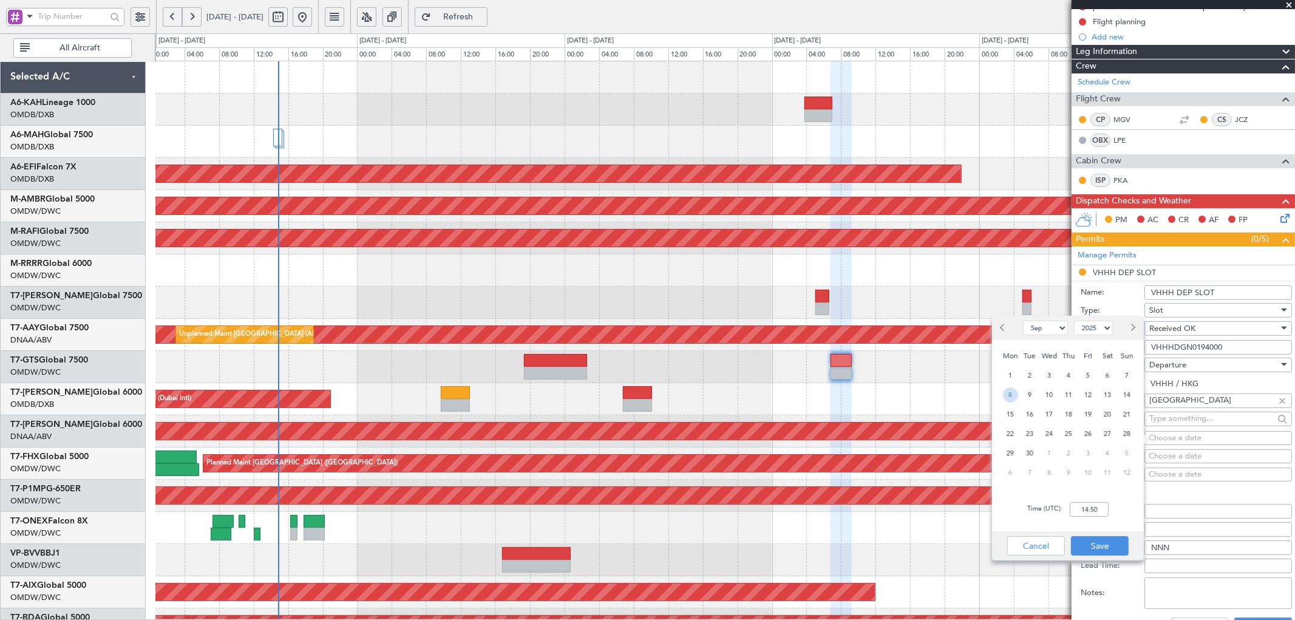
click at [863, 376] on span "8" at bounding box center [1010, 394] width 15 height 15
click at [863, 376] on input "00:00" at bounding box center [1089, 509] width 39 height 15
type input "07:00"
click at [863, 376] on button "Save" at bounding box center [1100, 545] width 58 height 19
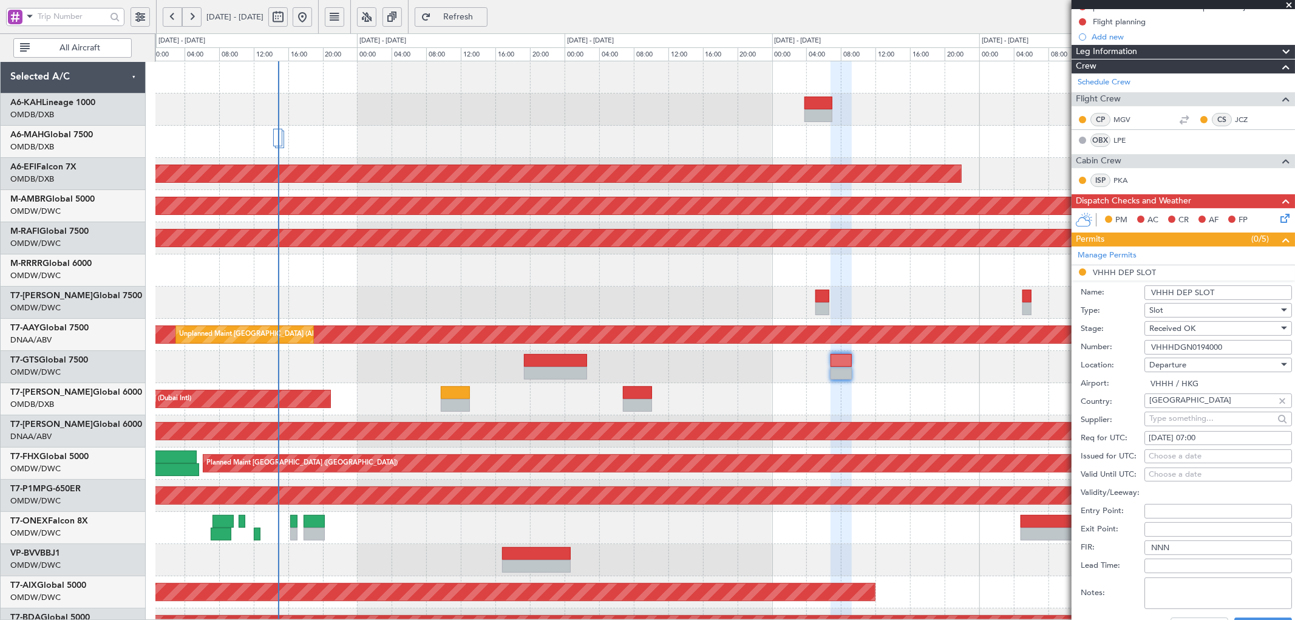
click at [863, 376] on div "Choose a date" at bounding box center [1218, 457] width 139 height 12
select select "9"
select select "2025"
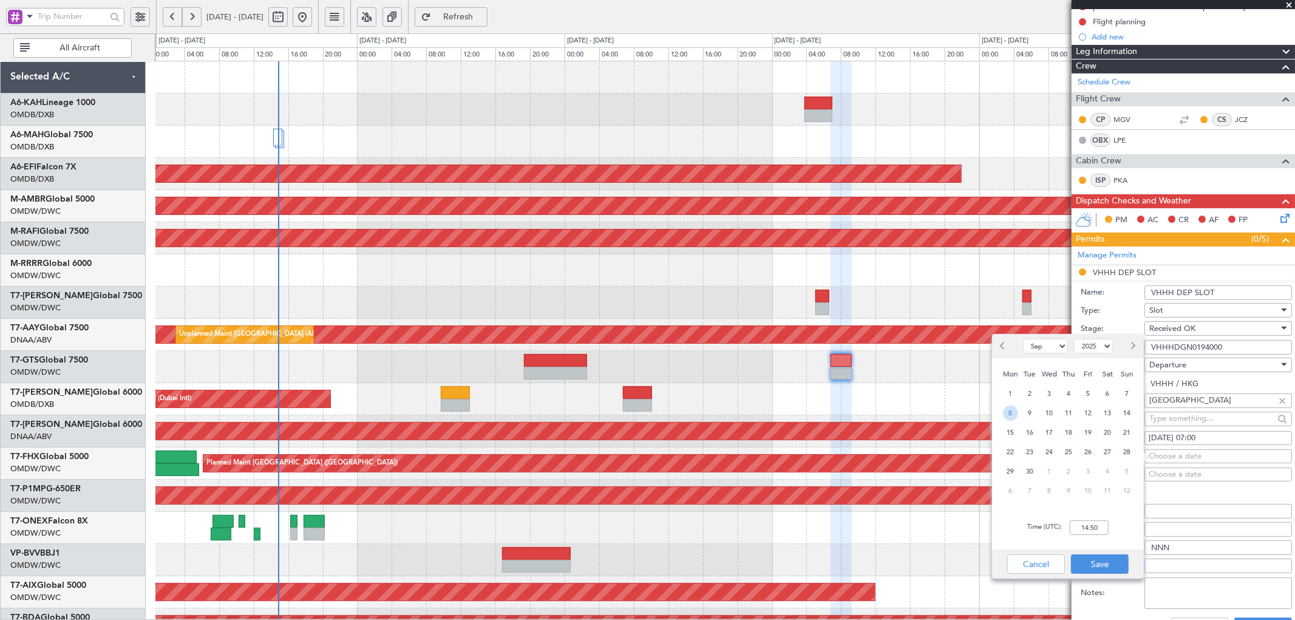
click at [863, 376] on span "8" at bounding box center [1010, 413] width 15 height 15
drag, startPoint x: 1089, startPoint y: 526, endPoint x: 1100, endPoint y: 521, distance: 12.0
click at [863, 376] on input "00:00" at bounding box center [1089, 527] width 39 height 15
type input "07:00"
click at [863, 376] on button "Save" at bounding box center [1100, 563] width 58 height 19
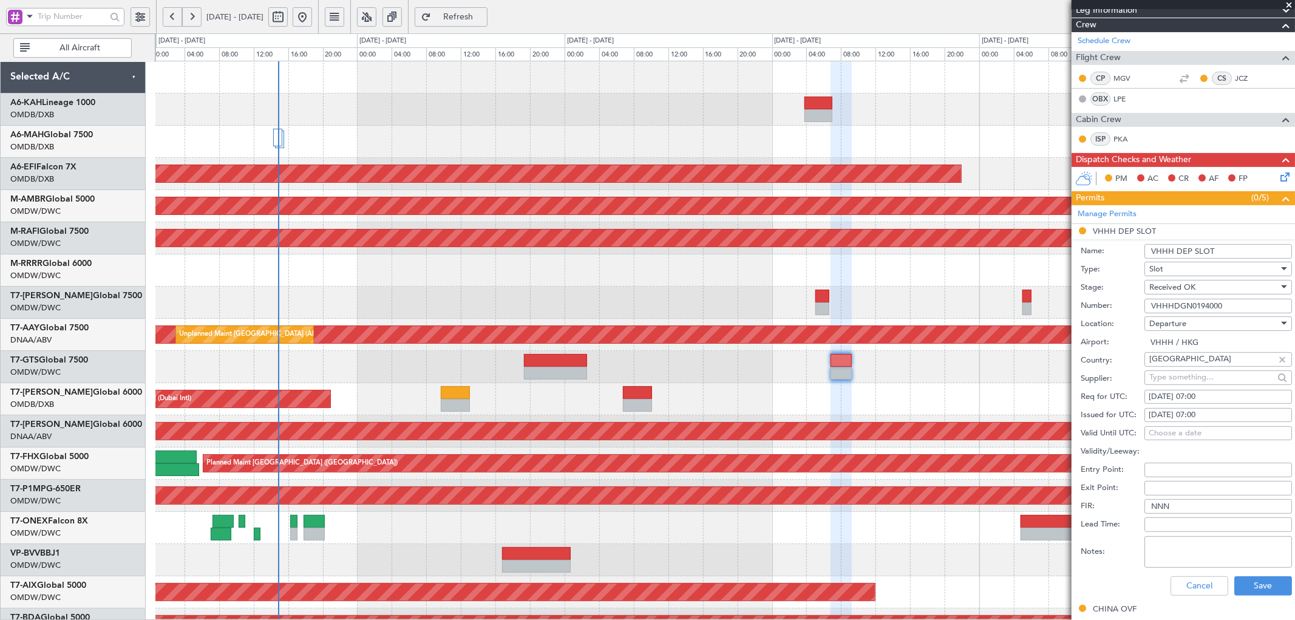
scroll to position [315, 0]
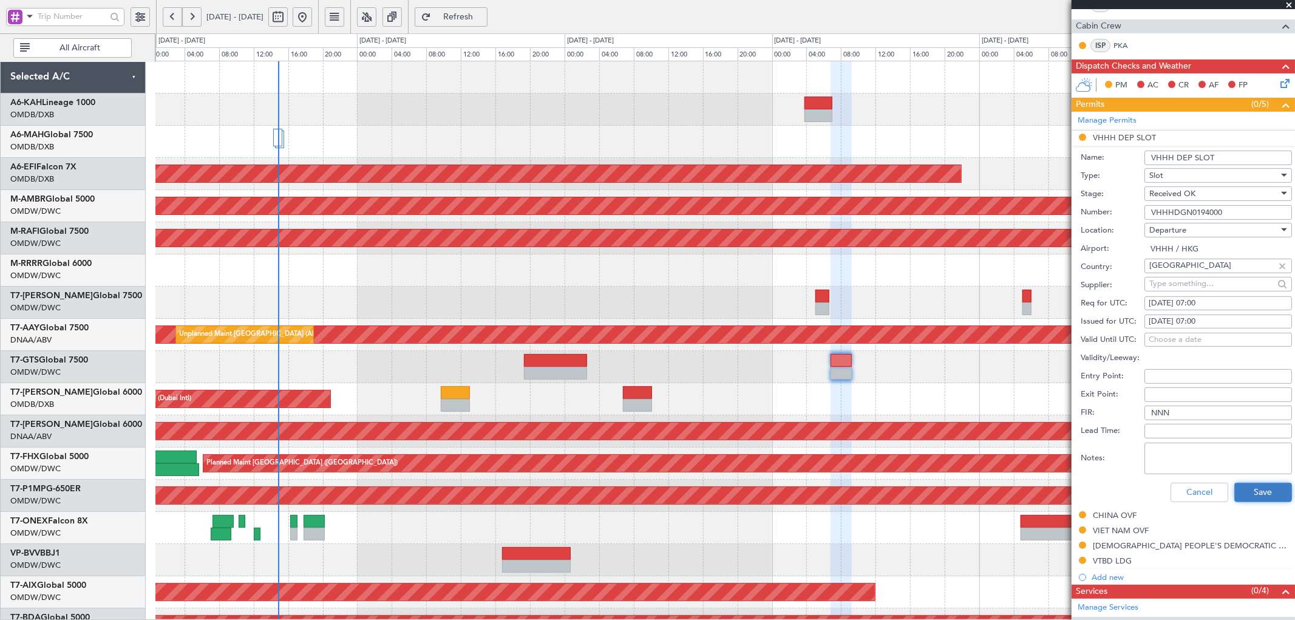
click at [863, 376] on button "Save" at bounding box center [1264, 492] width 58 height 19
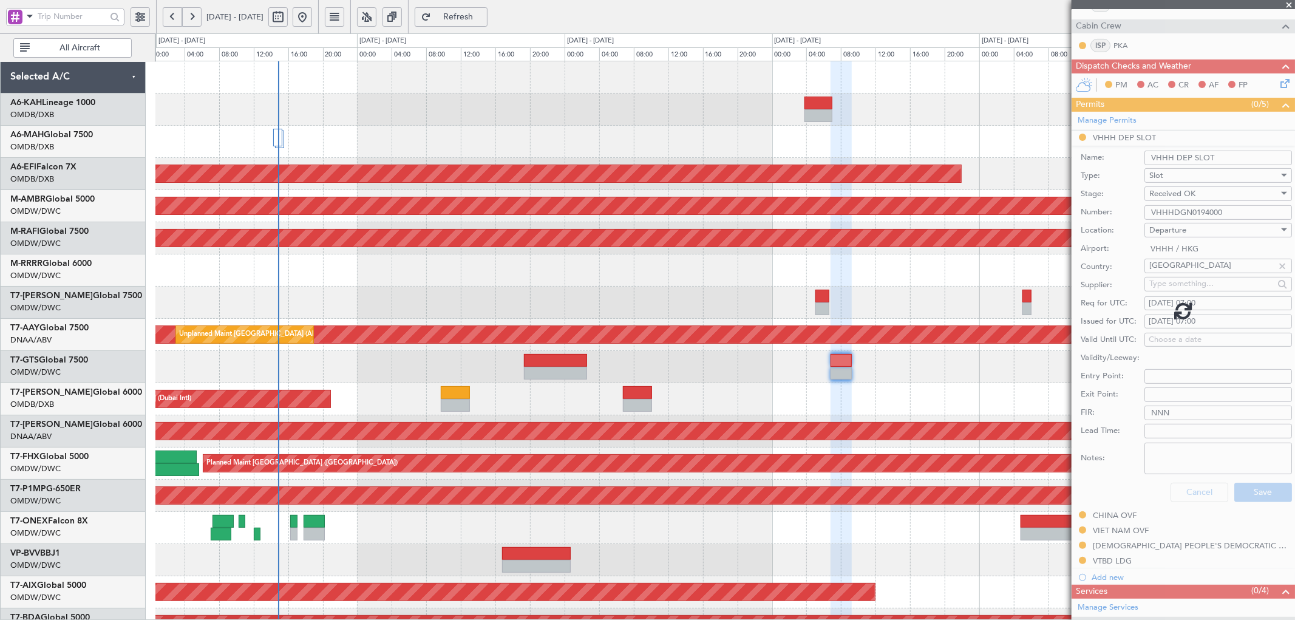
scroll to position [167, 0]
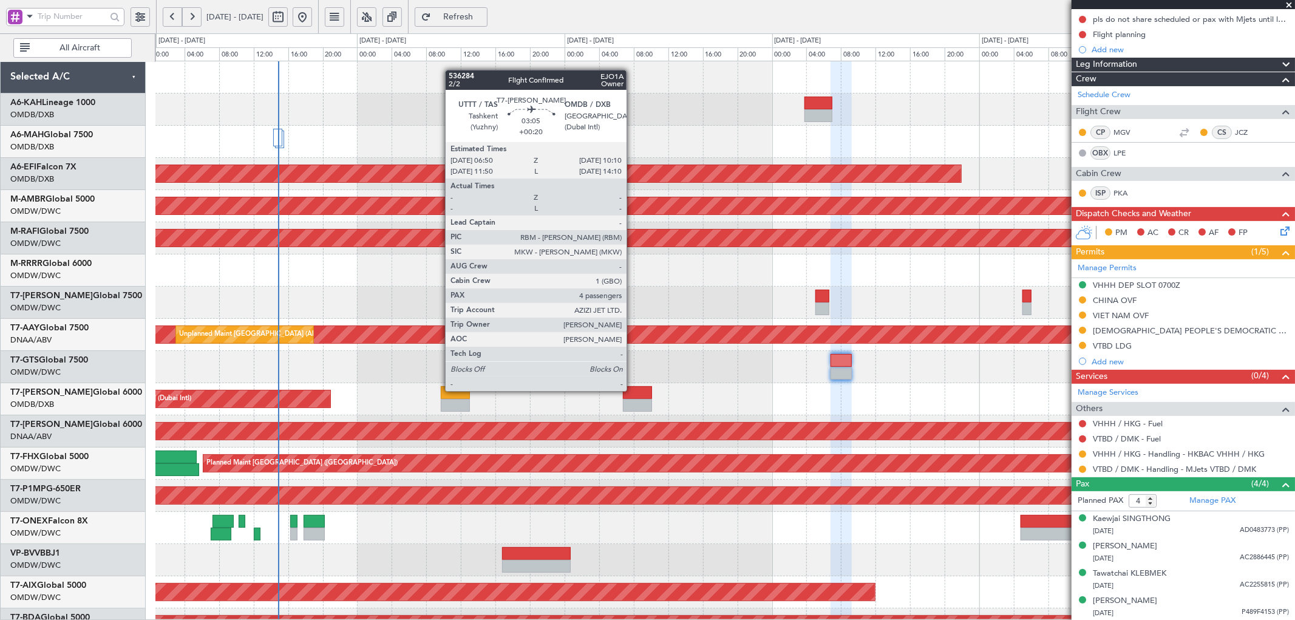
click at [633, 376] on div at bounding box center [637, 392] width 29 height 13
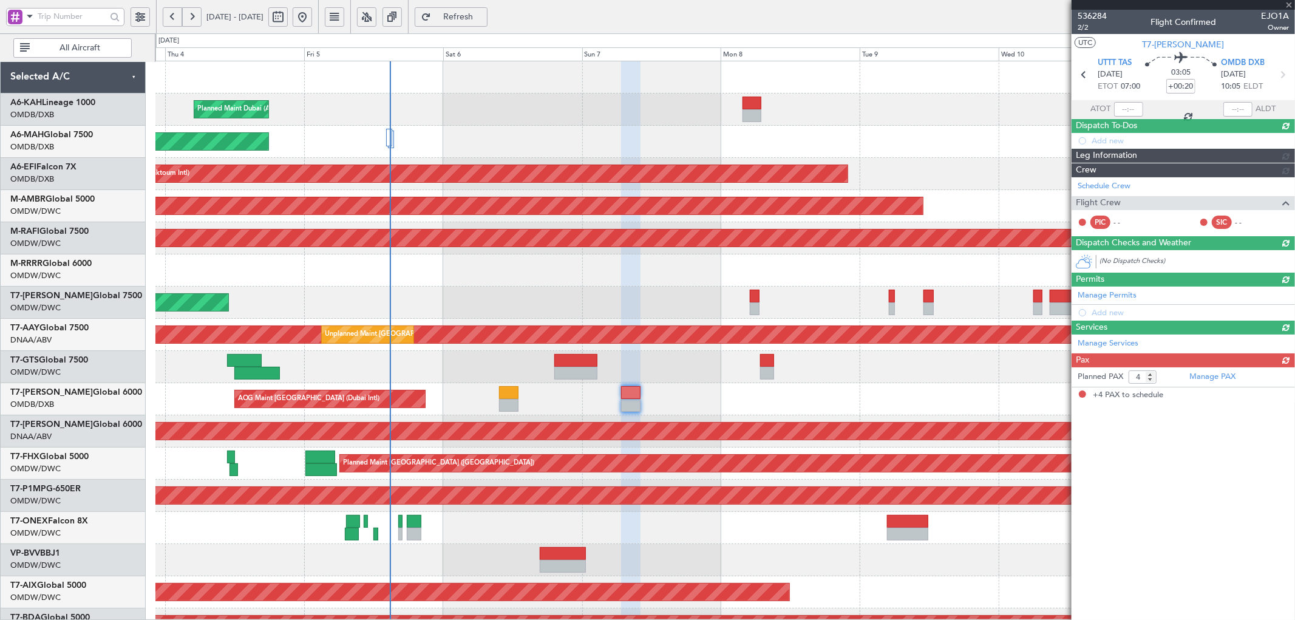
scroll to position [0, 0]
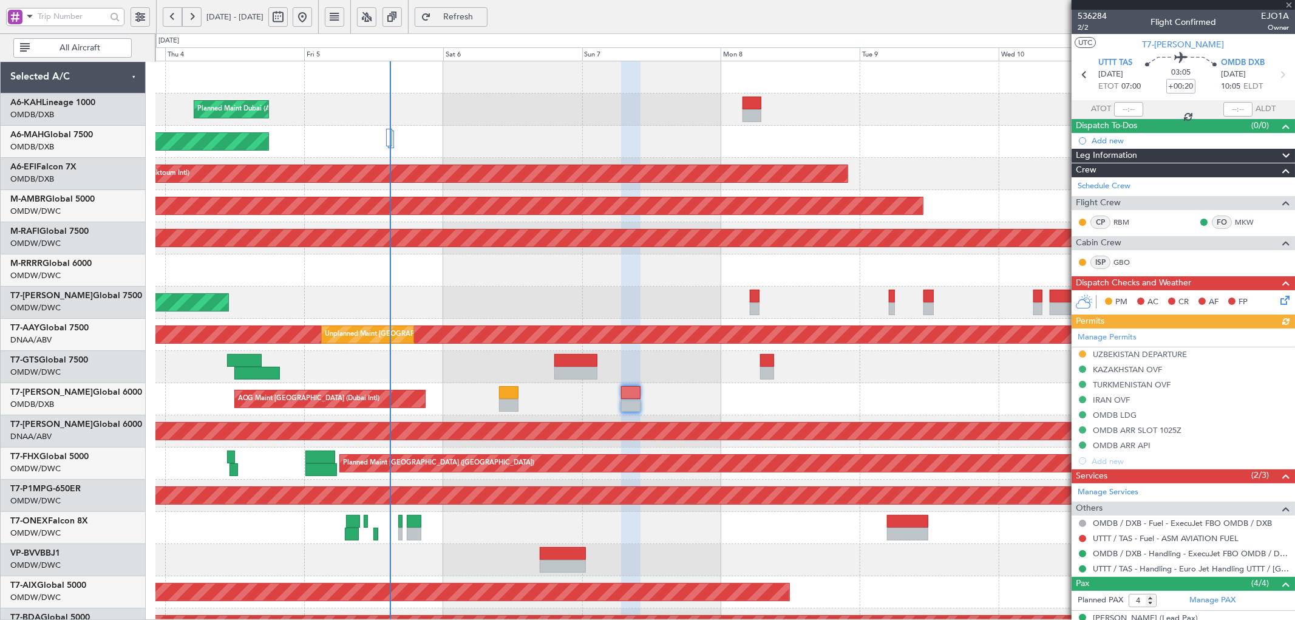
click at [863, 376] on div "Manage Permits [GEOGRAPHIC_DATA] DEPARTURE [GEOGRAPHIC_DATA] OVF [GEOGRAPHIC_DA…" at bounding box center [1183, 399] width 223 height 140
click at [863, 376] on div "OMDB LDG" at bounding box center [1115, 415] width 44 height 10
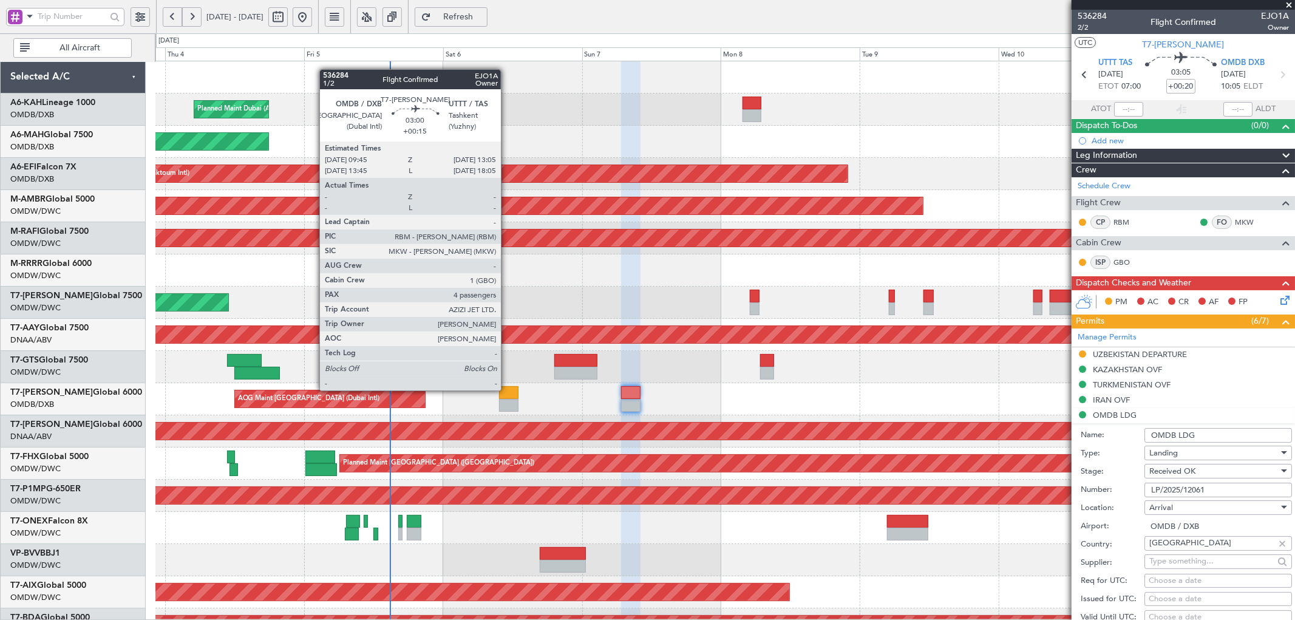
click at [507, 376] on div at bounding box center [508, 392] width 19 height 13
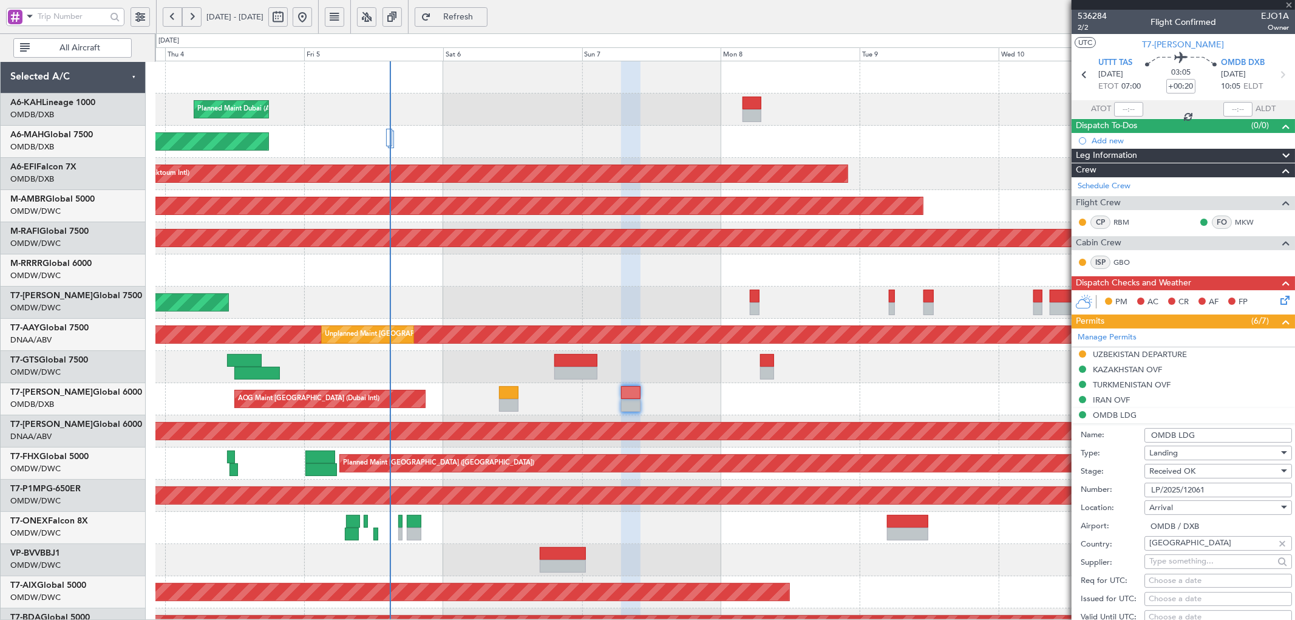
type input "+00:15"
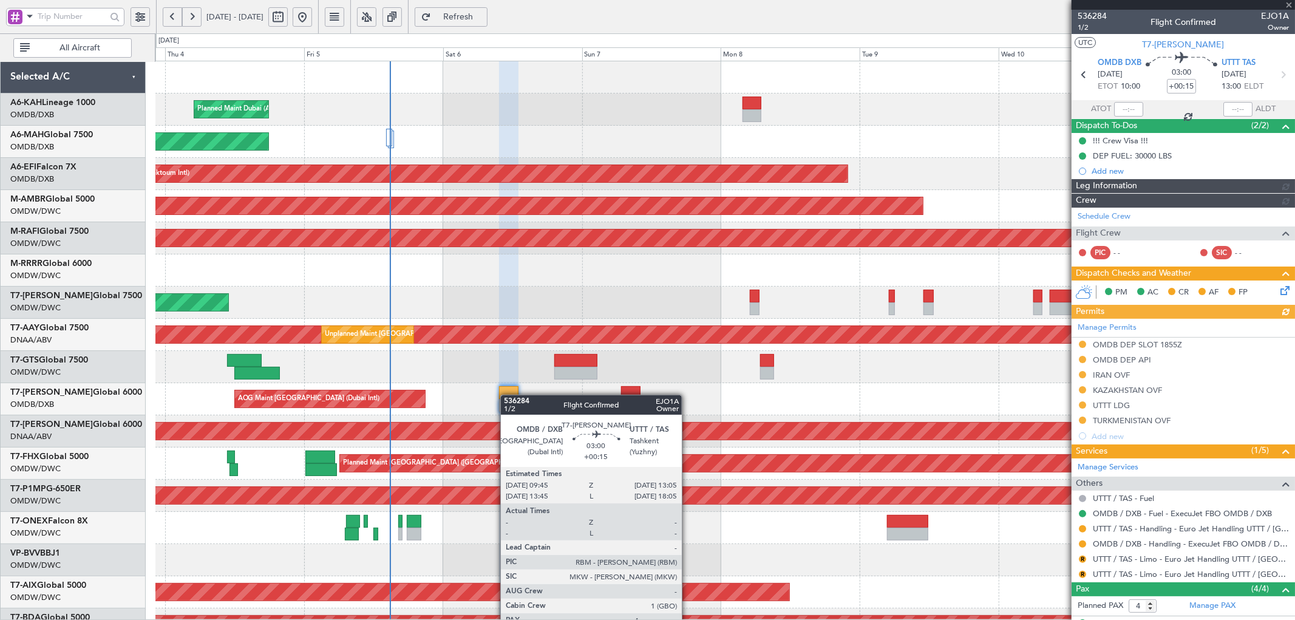
type input "[PERSON_NAME] (SYS)"
type input "7192"
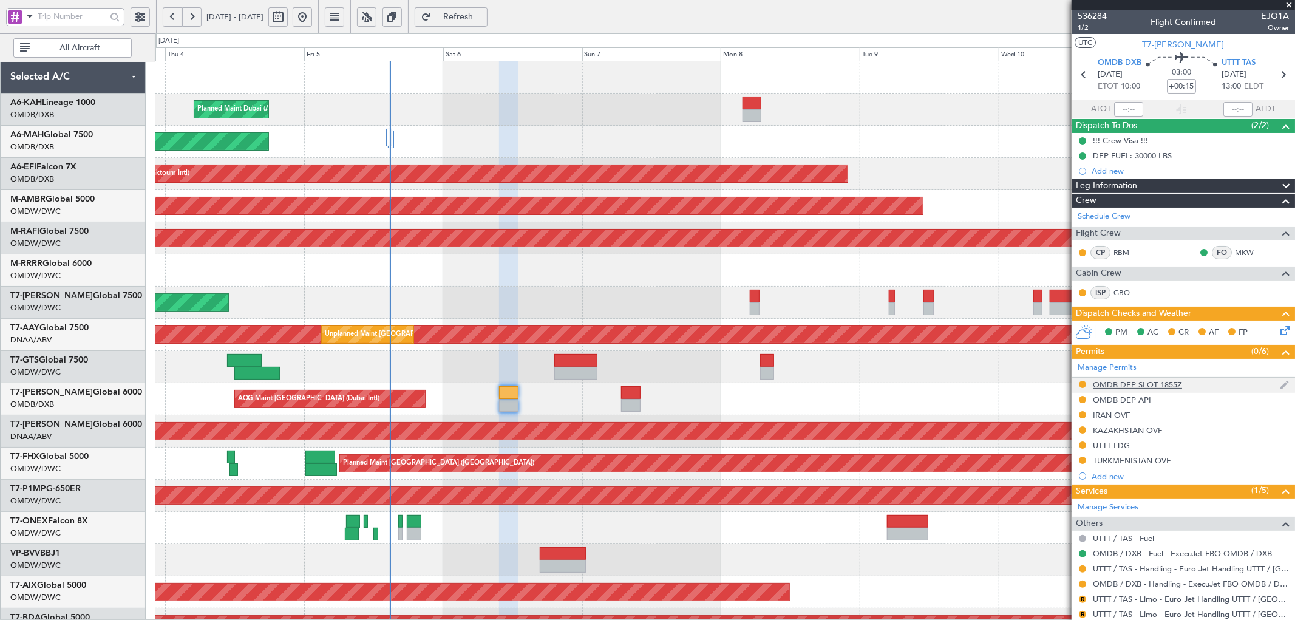
click at [863, 376] on div "OMDB DEP SLOT 1855Z" at bounding box center [1137, 385] width 89 height 10
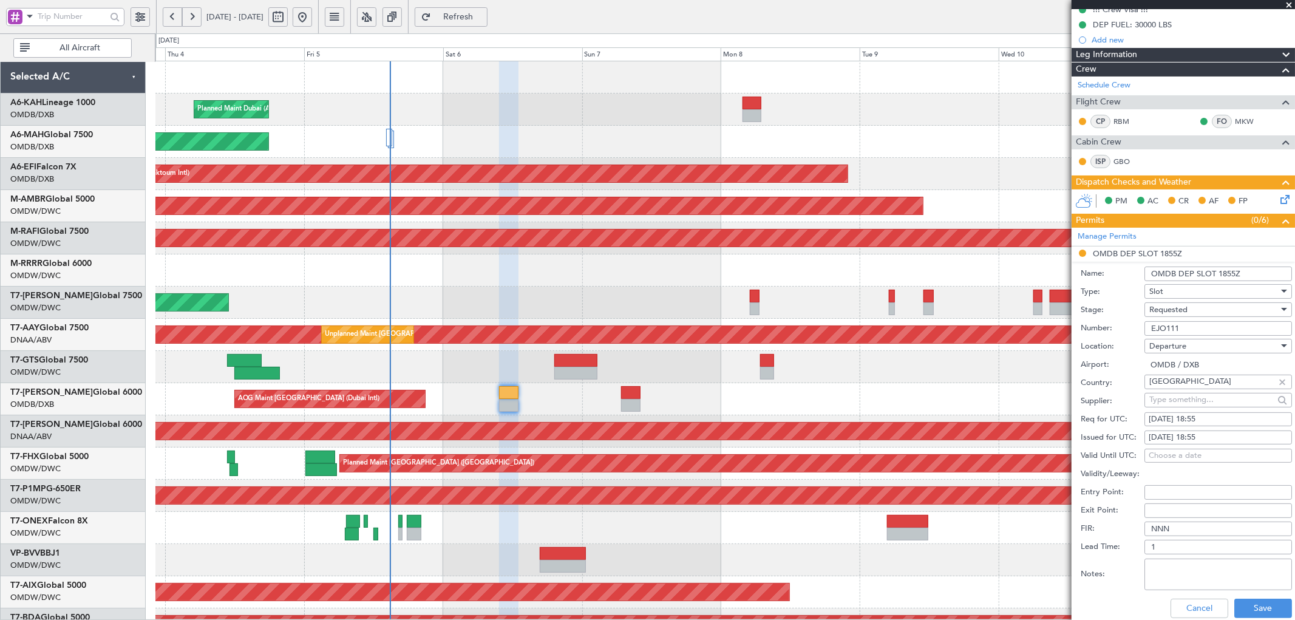
scroll to position [135, 0]
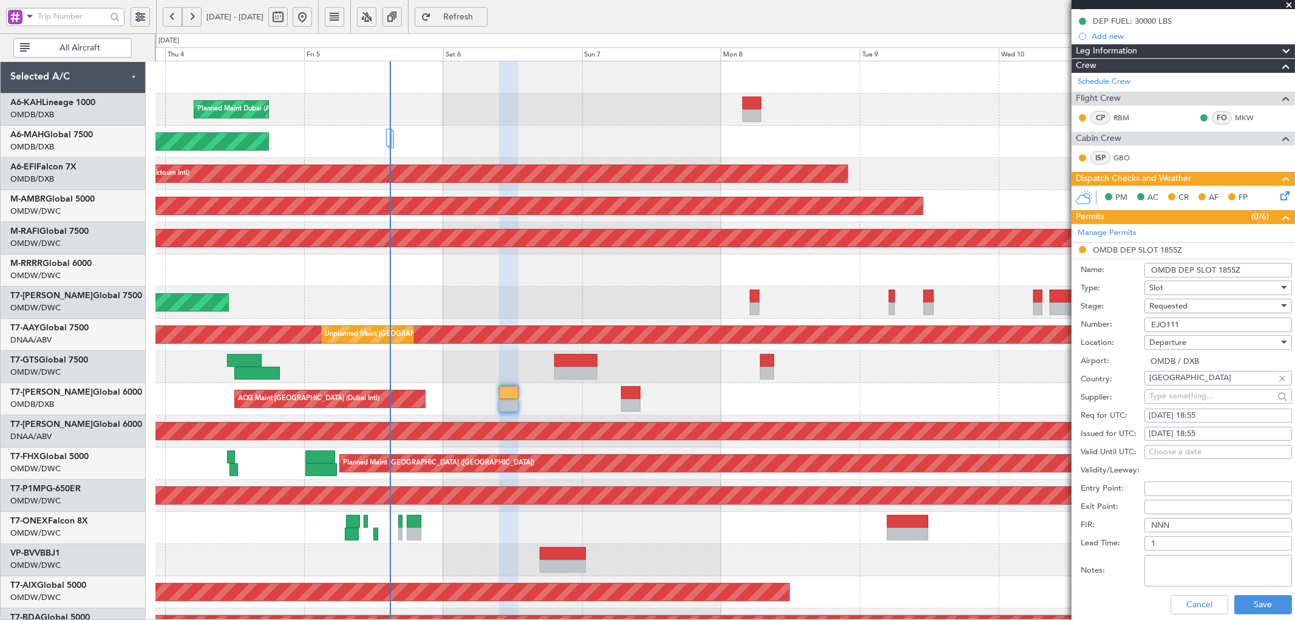
click at [863, 376] on div "[DATE] 18:55" at bounding box center [1218, 416] width 139 height 12
select select "9"
select select "2025"
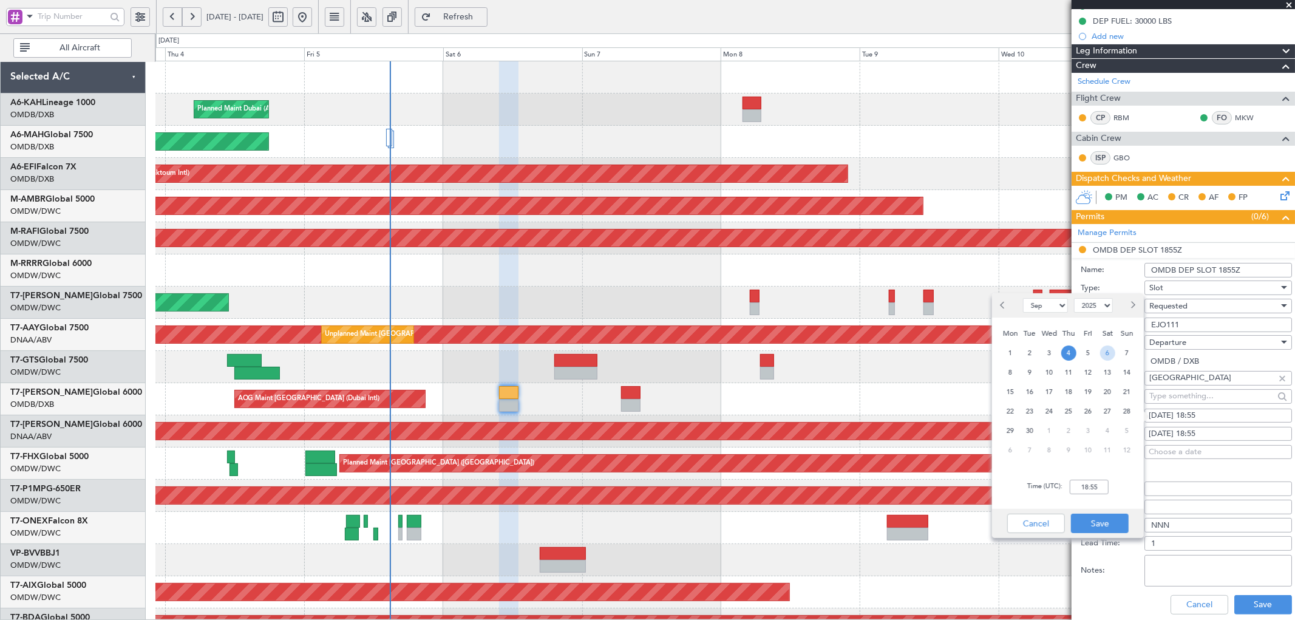
click at [863, 355] on span "6" at bounding box center [1107, 353] width 15 height 15
click at [863, 376] on input "00:00" at bounding box center [1089, 487] width 39 height 15
type input "10:00"
click at [863, 376] on button "Save" at bounding box center [1100, 523] width 58 height 19
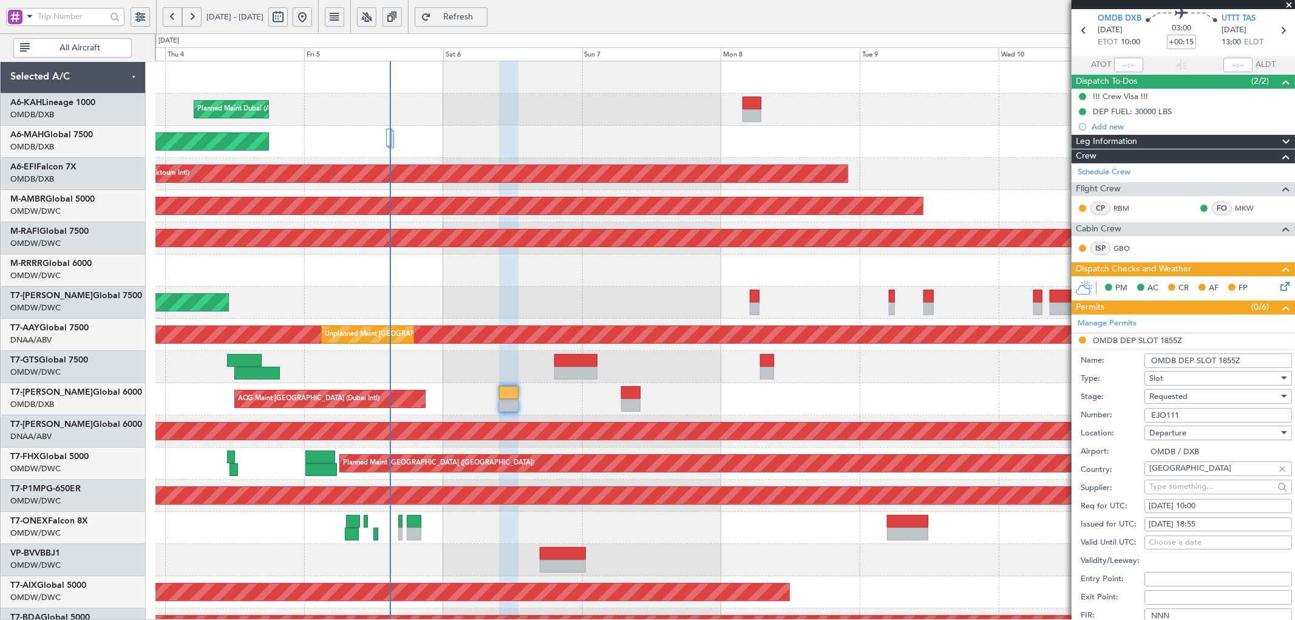
scroll to position [45, 0]
click at [863, 376] on div "[DATE] 18:55" at bounding box center [1218, 524] width 139 height 12
select select "9"
select select "2025"
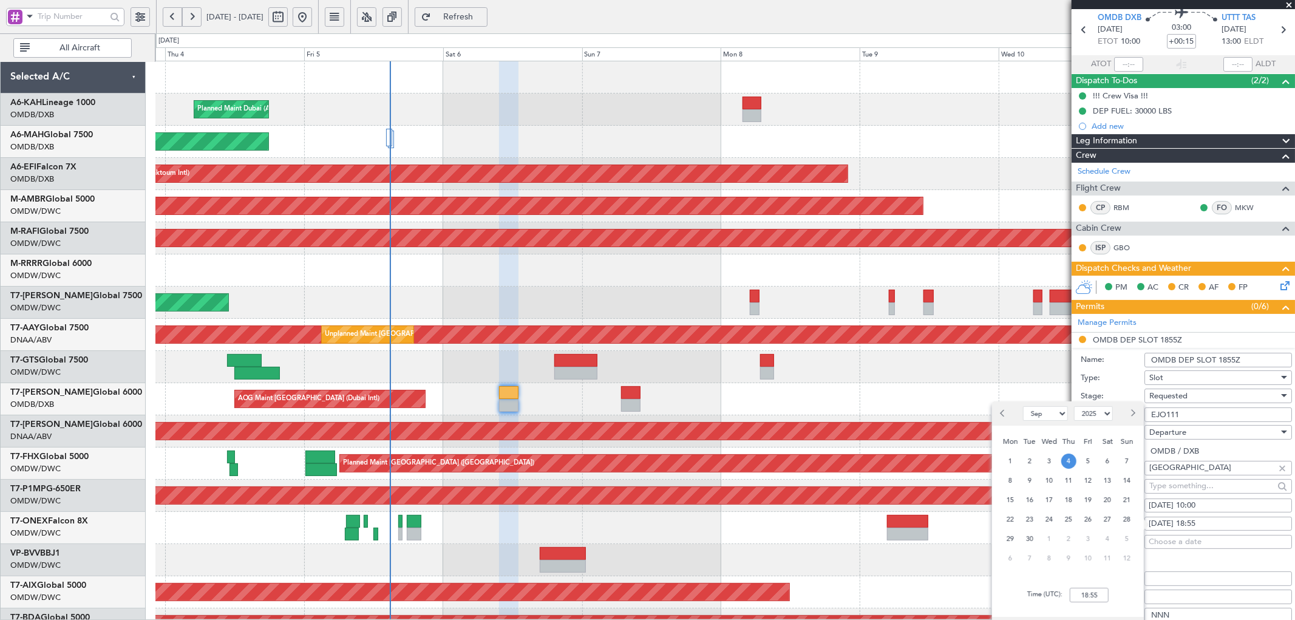
click at [863, 376] on div "6" at bounding box center [1107, 460] width 19 height 19
click at [863, 376] on input "00:00" at bounding box center [1089, 595] width 39 height 15
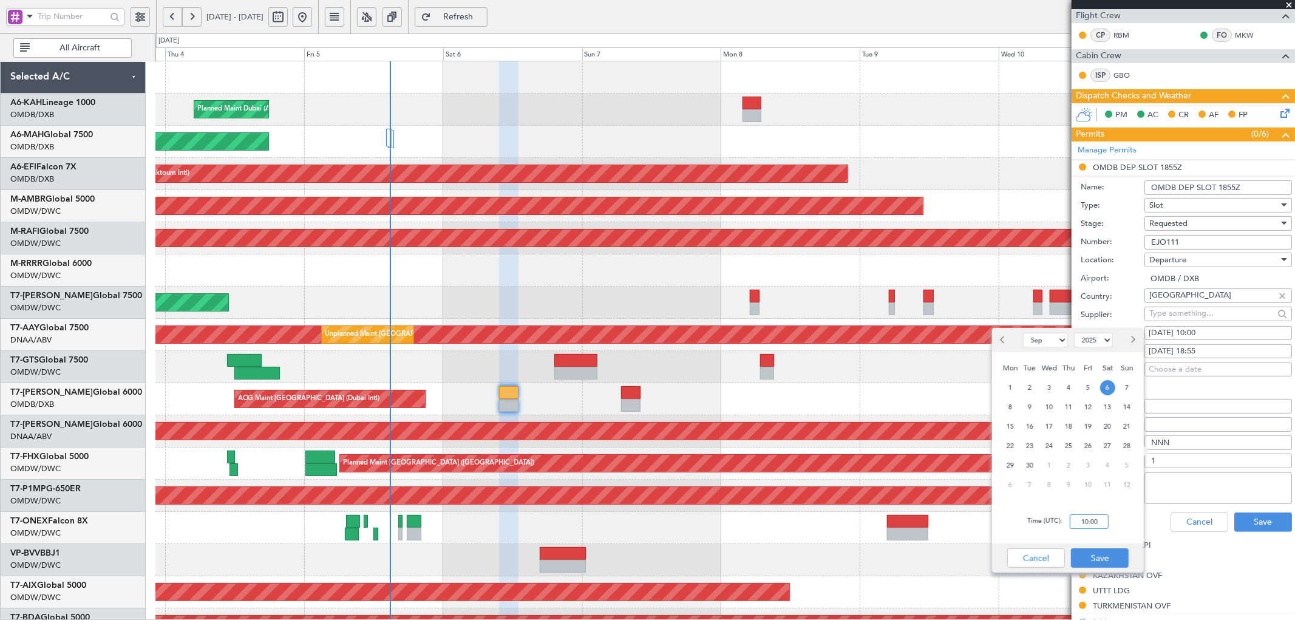
scroll to position [225, 0]
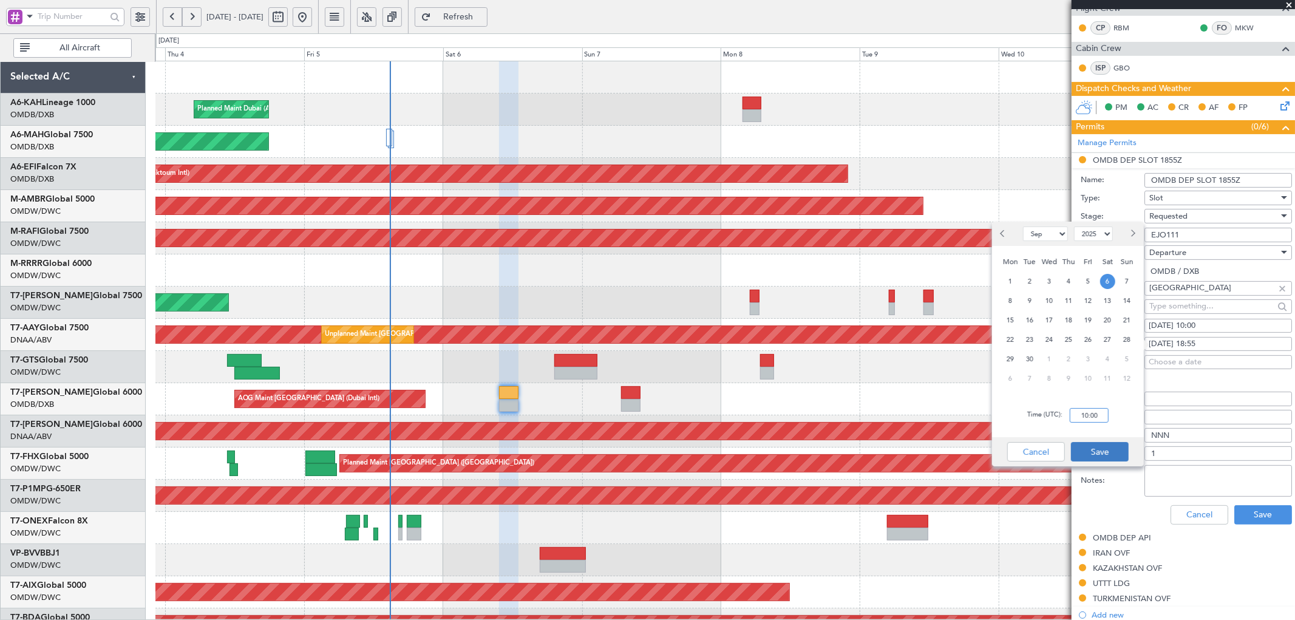
type input "10:00"
click at [863, 376] on button "Save" at bounding box center [1100, 451] width 58 height 19
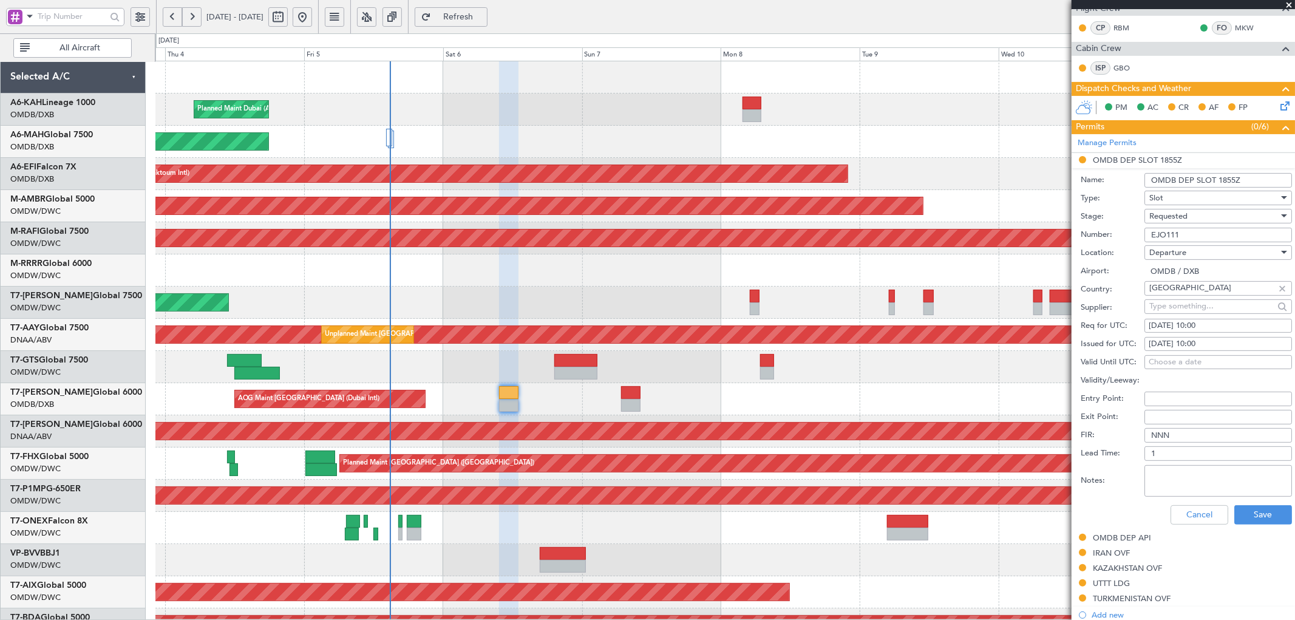
click at [863, 214] on div "Requested" at bounding box center [1214, 216] width 129 height 18
click at [863, 308] on span "Received OK" at bounding box center [1213, 309] width 126 height 18
click at [863, 376] on button "Save" at bounding box center [1264, 514] width 58 height 19
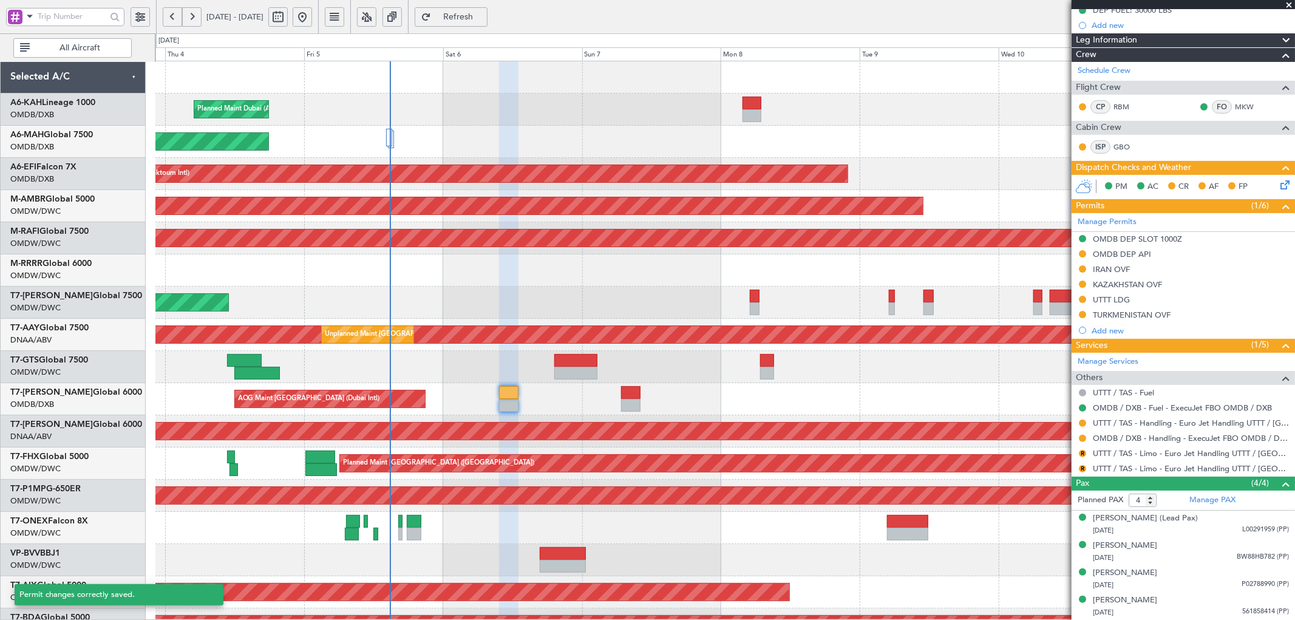
scroll to position [146, 0]
click at [863, 376] on button at bounding box center [1082, 438] width 7 height 7
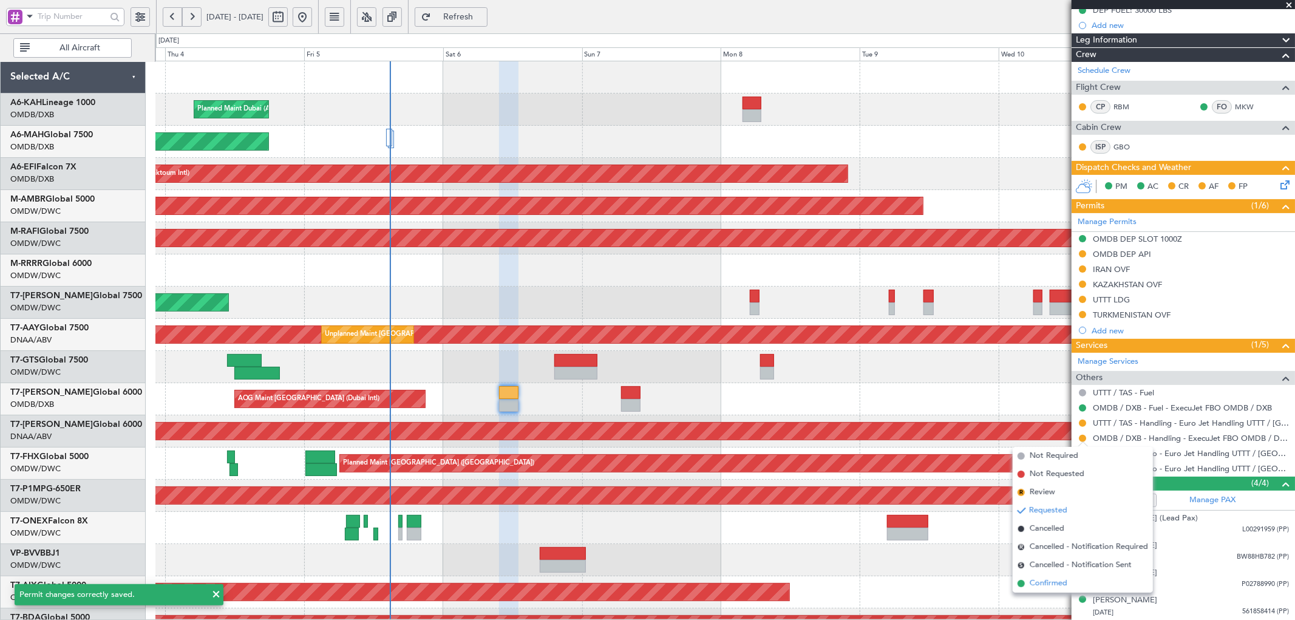
click at [863, 376] on span "Confirmed" at bounding box center [1049, 583] width 38 height 12
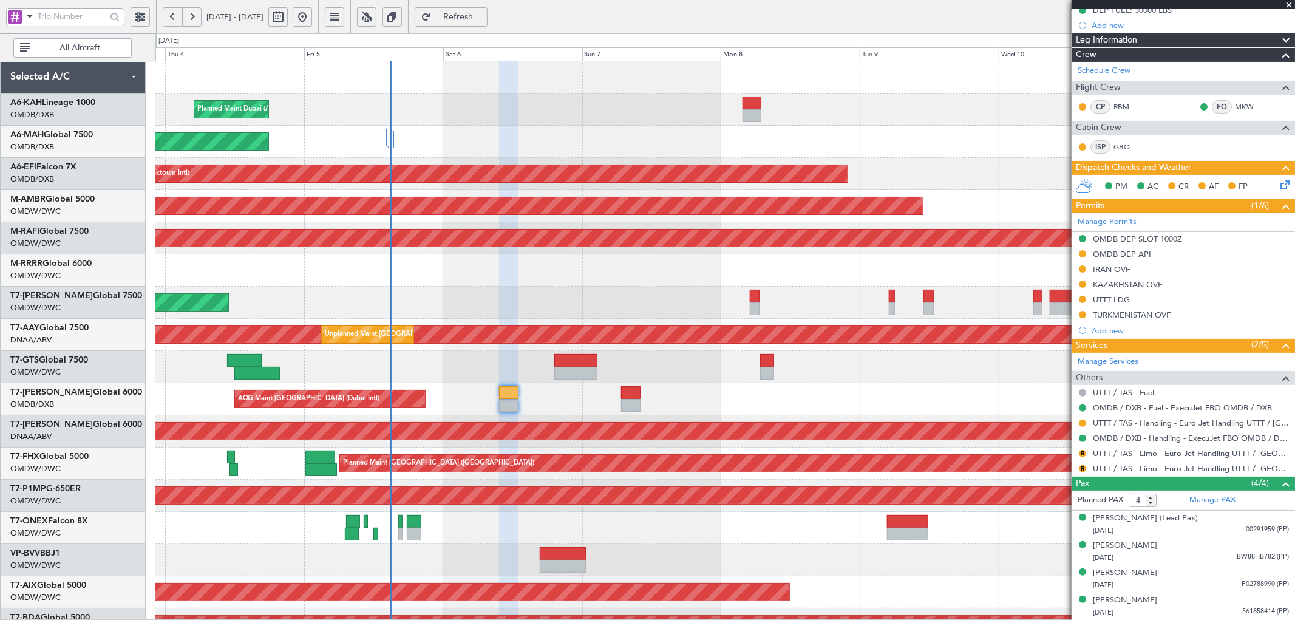
type input "[PERSON_NAME] (SYS)"
type input "7192"
type input "[PERSON_NAME] (SYS)"
type input "7192"
type input "[PERSON_NAME] (SYS)"
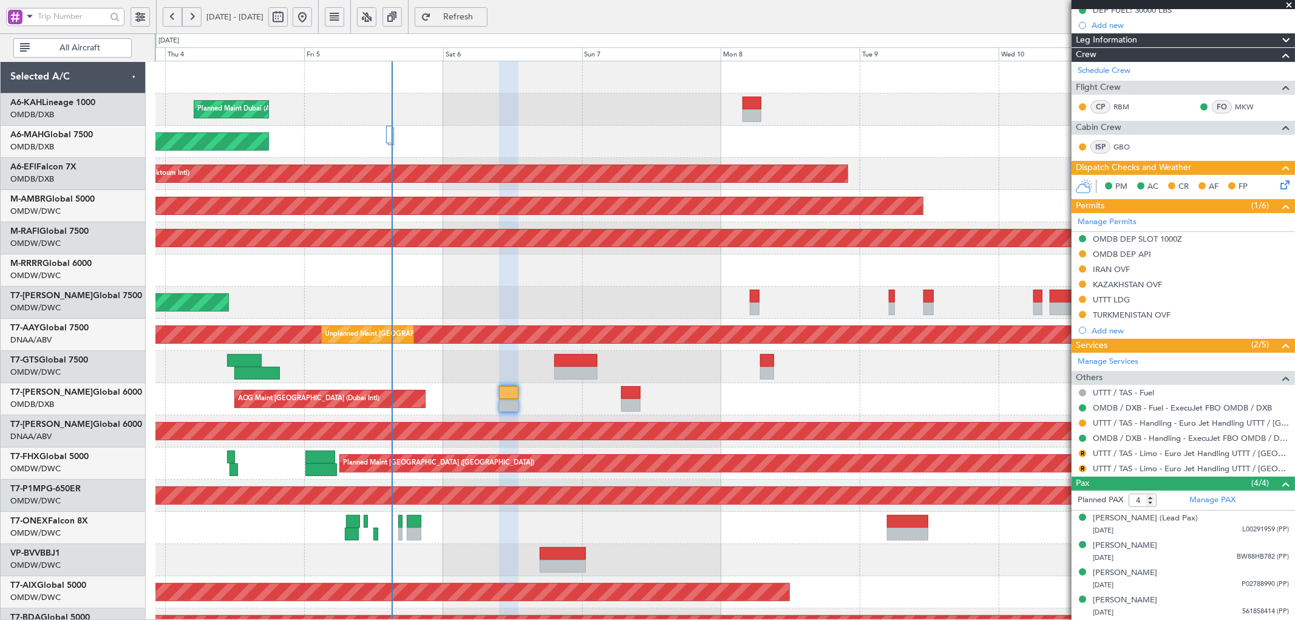
type input "7192"
type input "[PERSON_NAME] (SYS)"
type input "7192"
type input "[PERSON_NAME] (SYS)"
type input "7192"
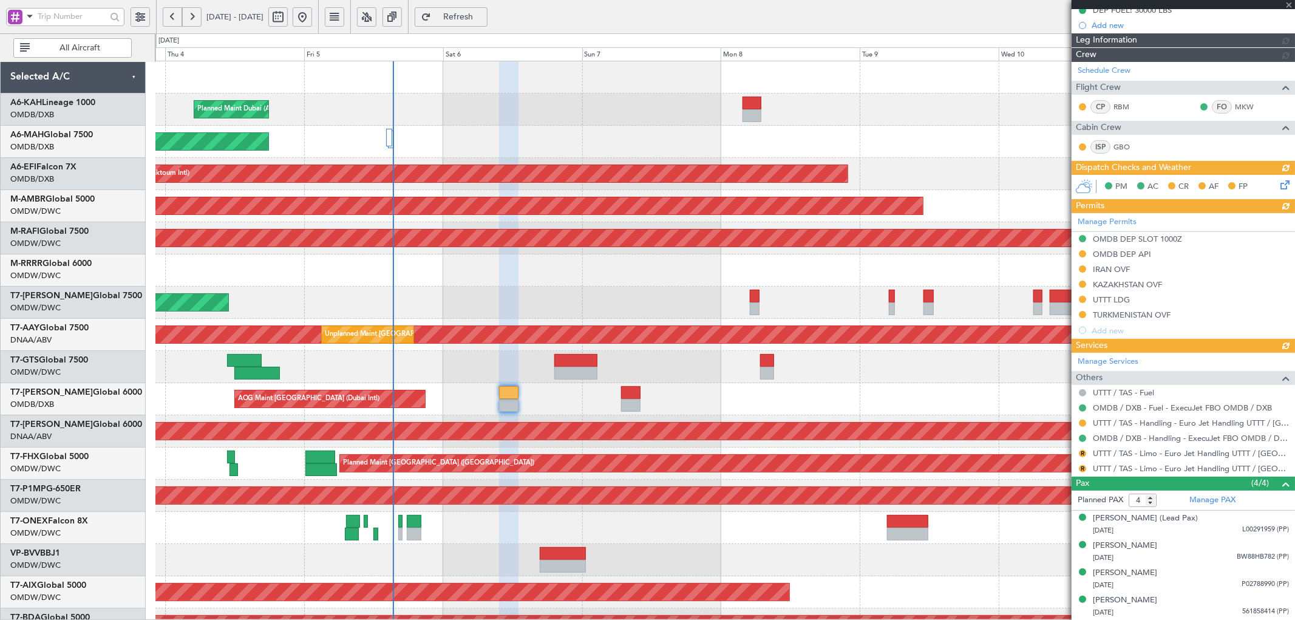
type input "[PERSON_NAME] (SYS)"
type input "7192"
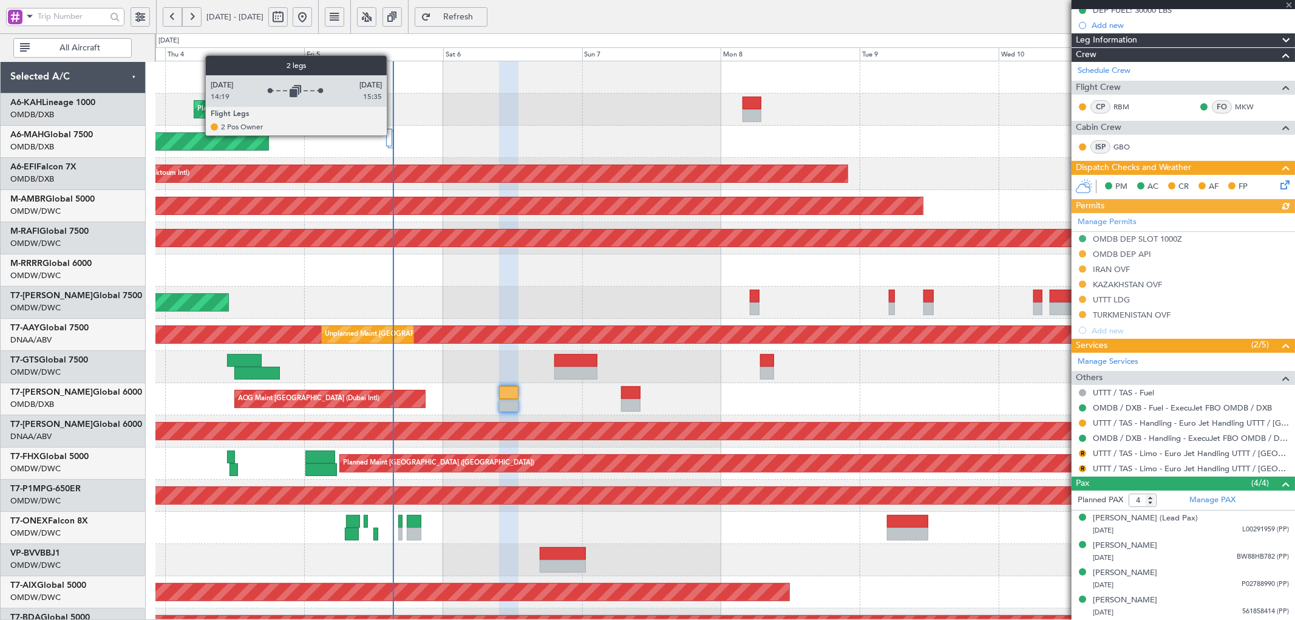
click at [393, 135] on div at bounding box center [391, 140] width 6 height 18
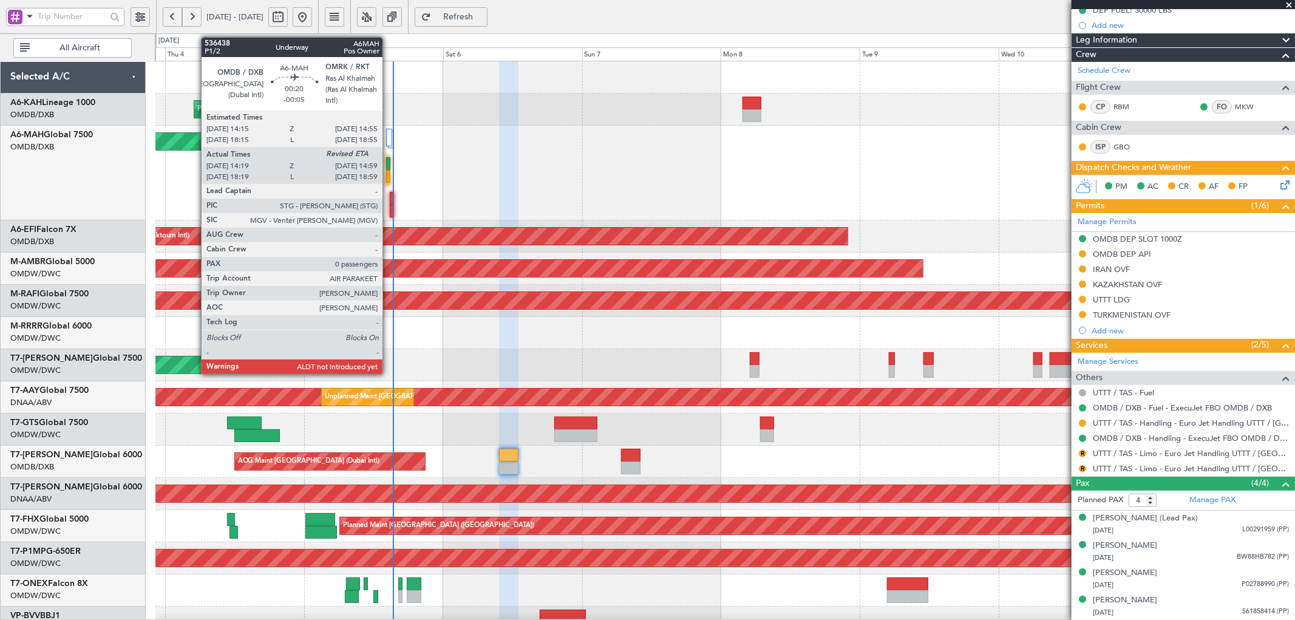
click at [389, 162] on div at bounding box center [388, 163] width 4 height 13
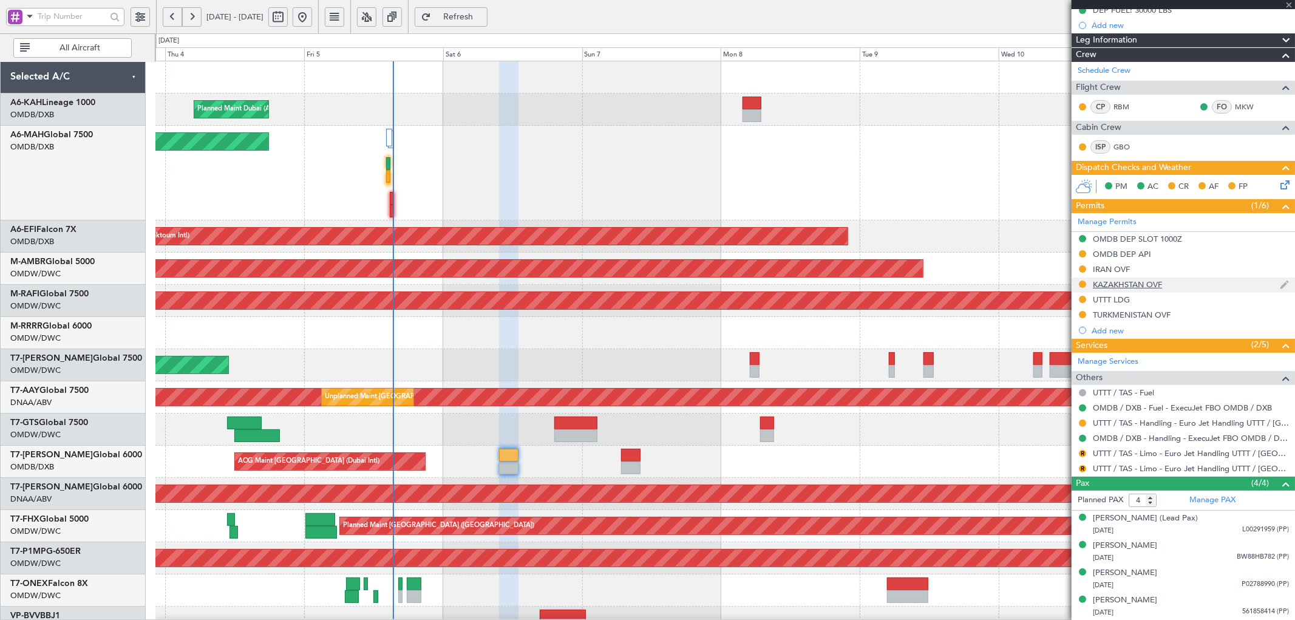
type input "-00:05"
type input "14:34"
type input "0"
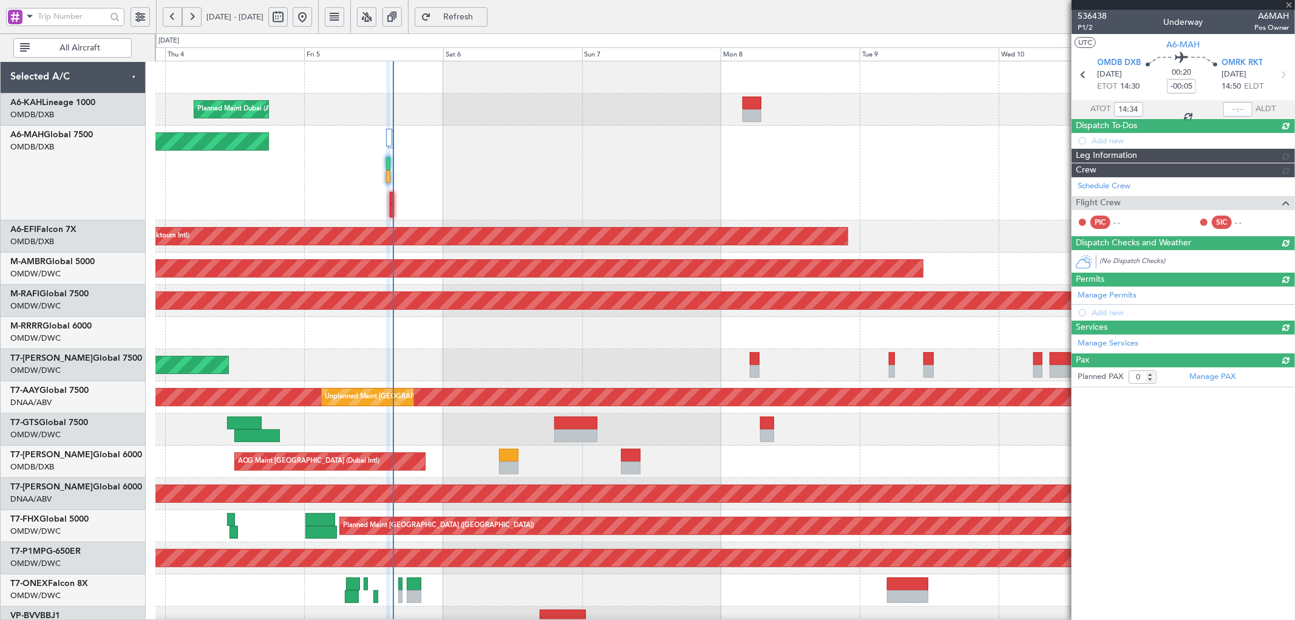
scroll to position [0, 0]
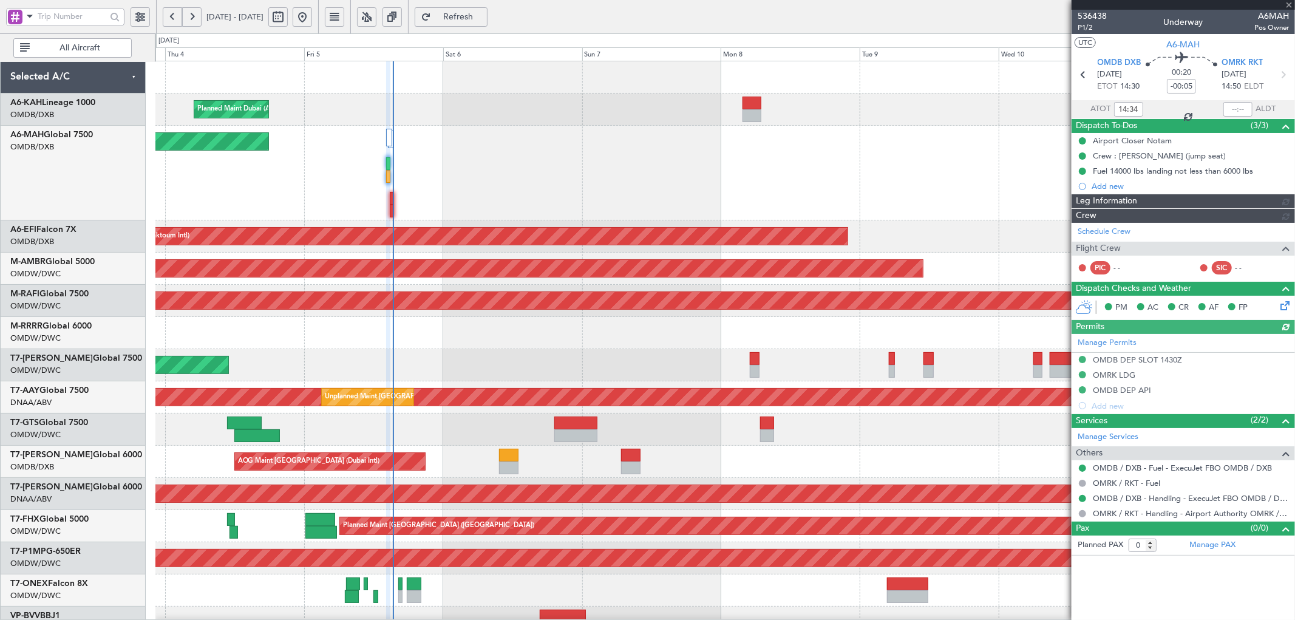
type input "[PERSON_NAME] ([PERSON_NAME])"
type input "7212"
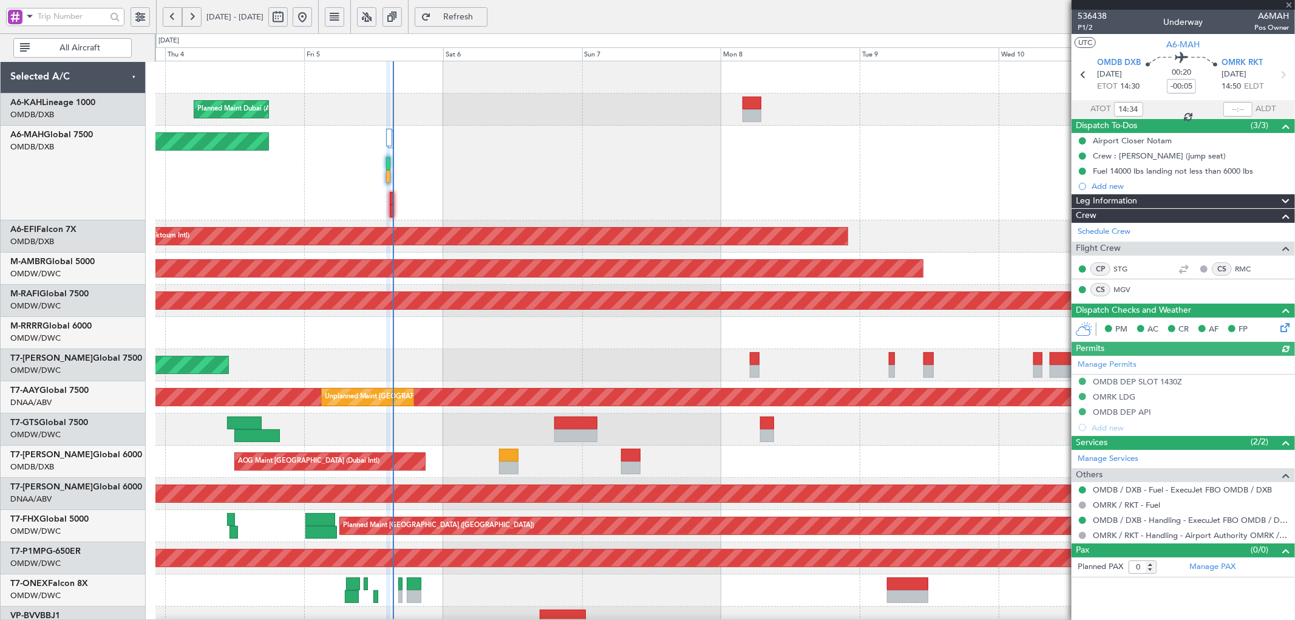
click at [863, 106] on div at bounding box center [1238, 109] width 29 height 15
click at [863, 106] on input "text" at bounding box center [1238, 109] width 29 height 15
click at [863, 189] on div "Planned Maint [GEOGRAPHIC_DATA] ([GEOGRAPHIC_DATA] Intl)" at bounding box center [724, 173] width 1139 height 95
type input "15:00"
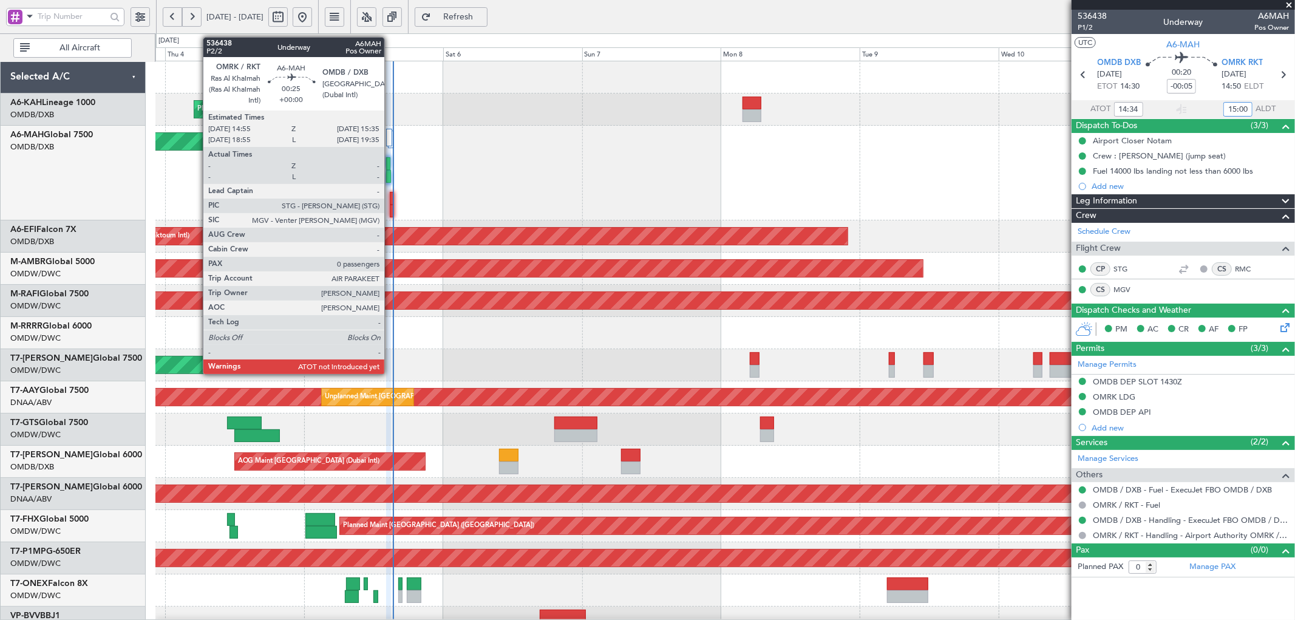
click at [390, 200] on div at bounding box center [392, 198] width 4 height 13
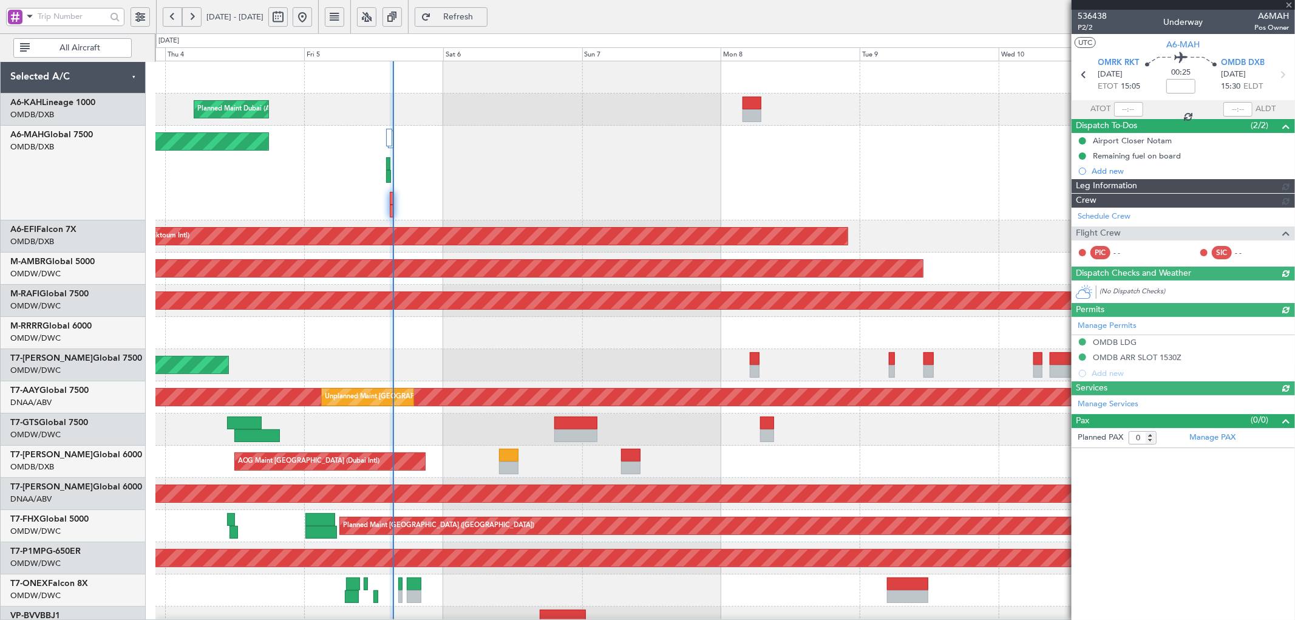
type input "[PERSON_NAME] ([PERSON_NAME])"
type input "7213"
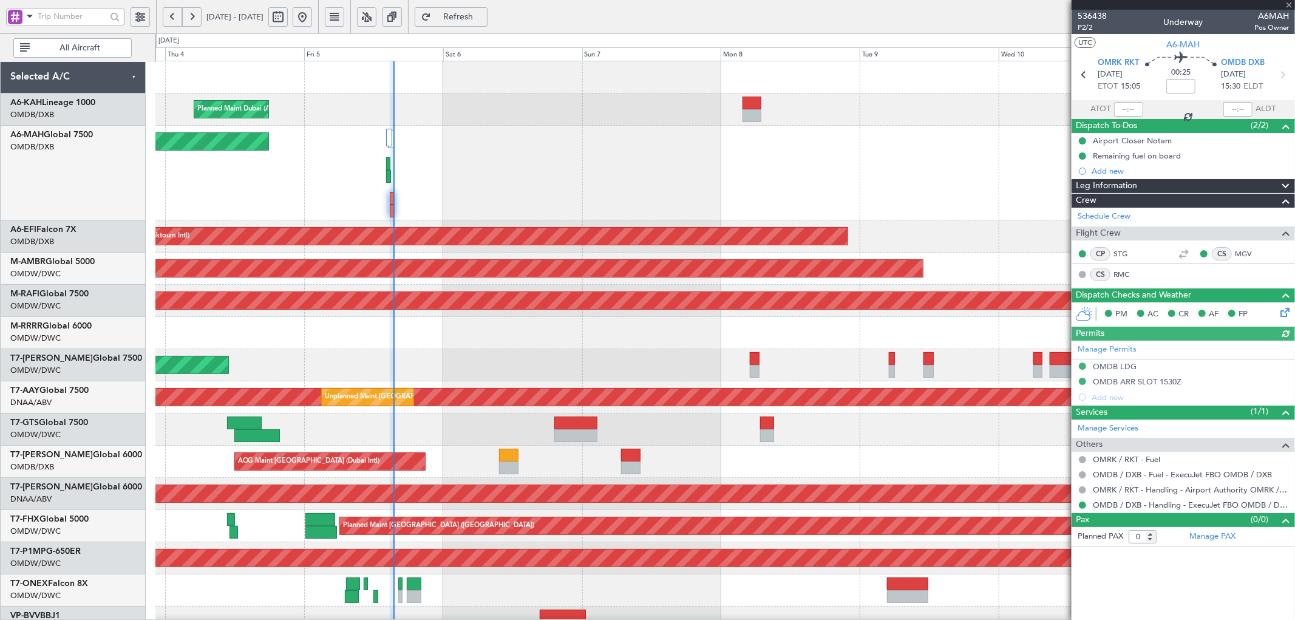
type input "[PERSON_NAME] ([PERSON_NAME])"
type input "7213"
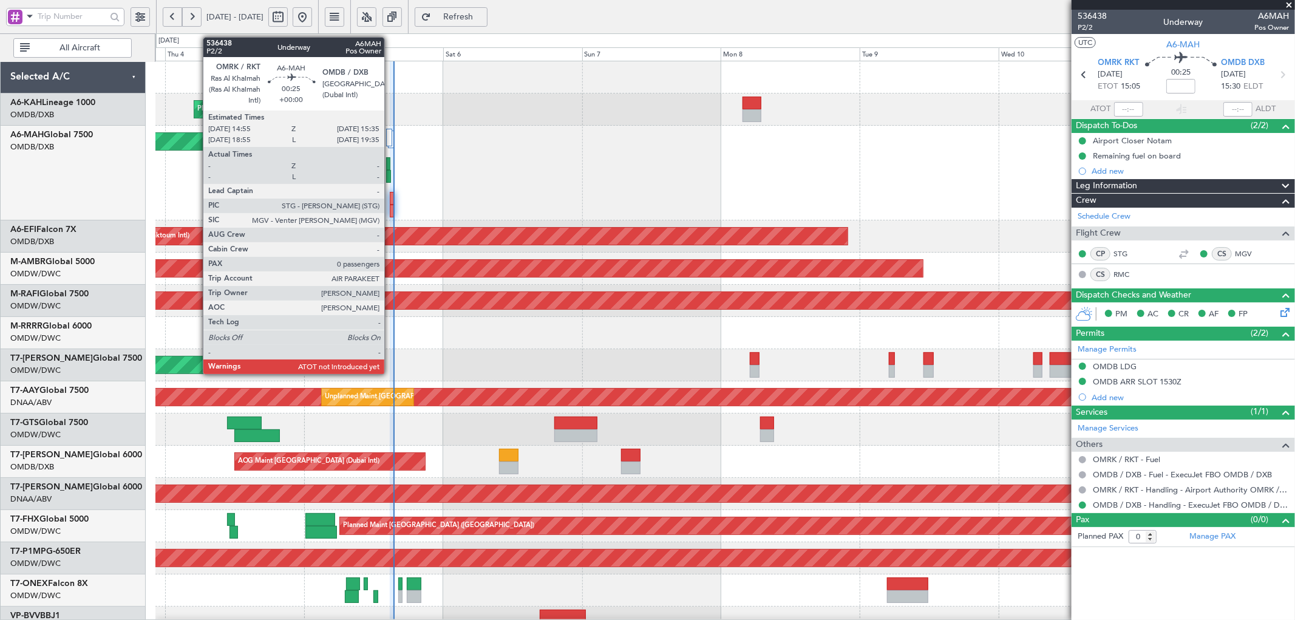
click at [390, 199] on div at bounding box center [392, 198] width 4 height 13
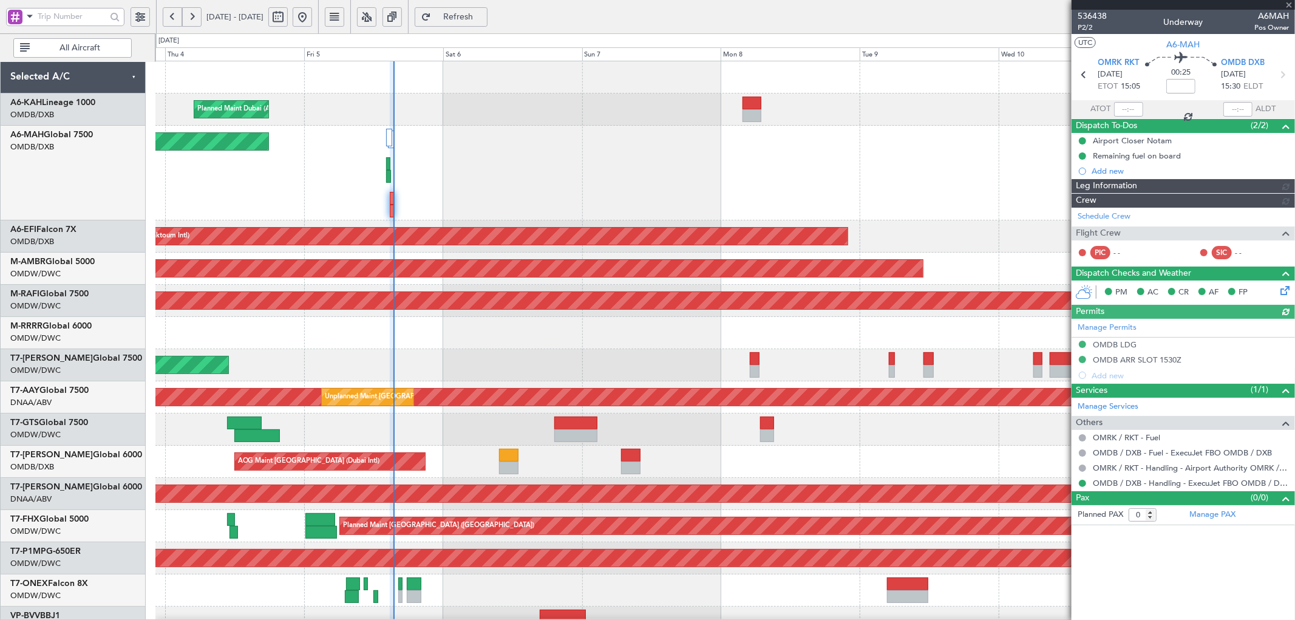
type input "[PERSON_NAME] ([PERSON_NAME])"
type input "7213"
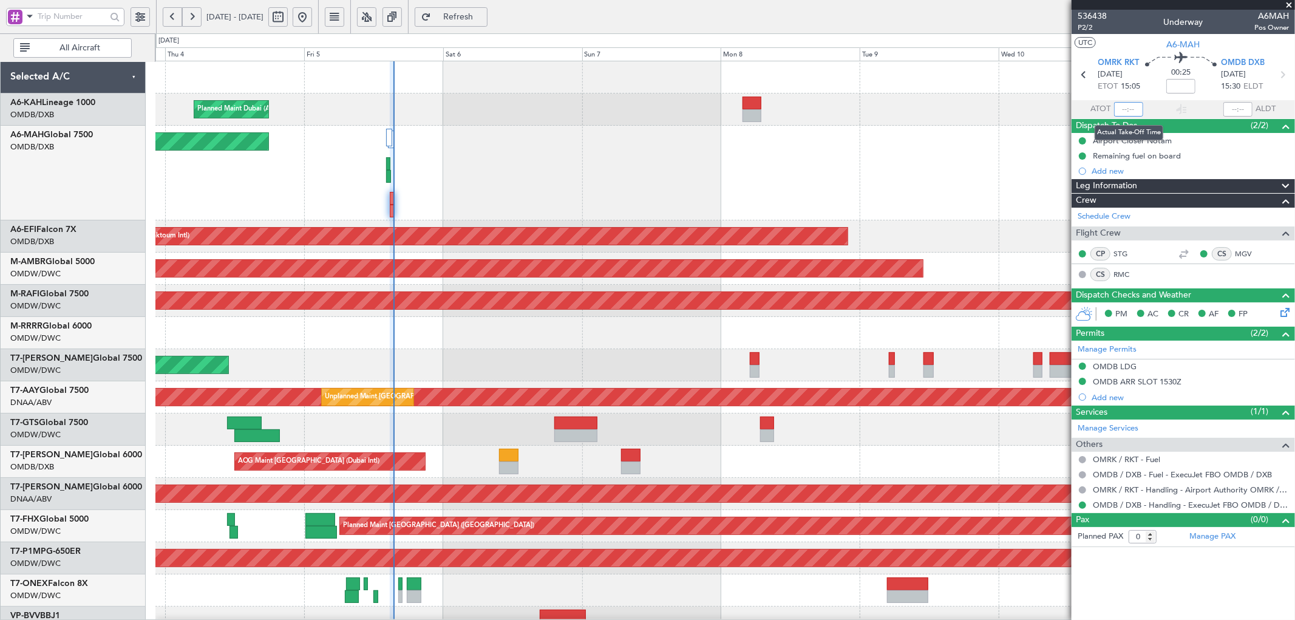
click at [863, 112] on input "text" at bounding box center [1128, 109] width 29 height 15
click at [550, 185] on div "Planned Maint [GEOGRAPHIC_DATA] ([GEOGRAPHIC_DATA] Intl)" at bounding box center [724, 173] width 1139 height 95
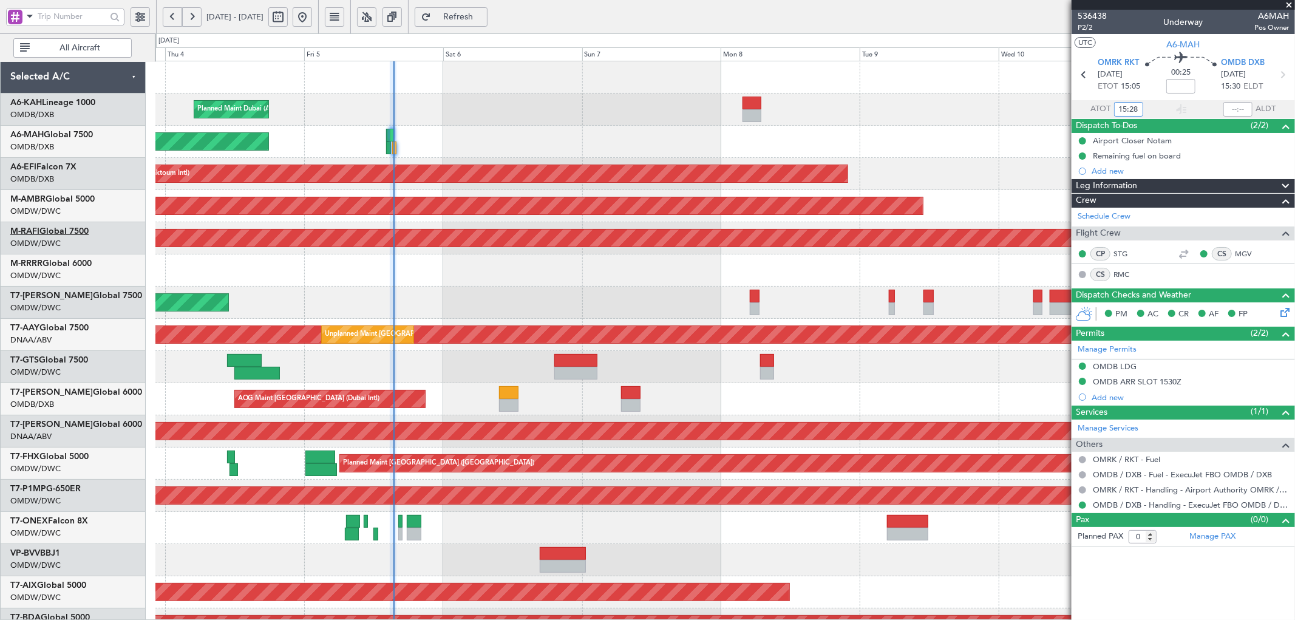
type input "15:28"
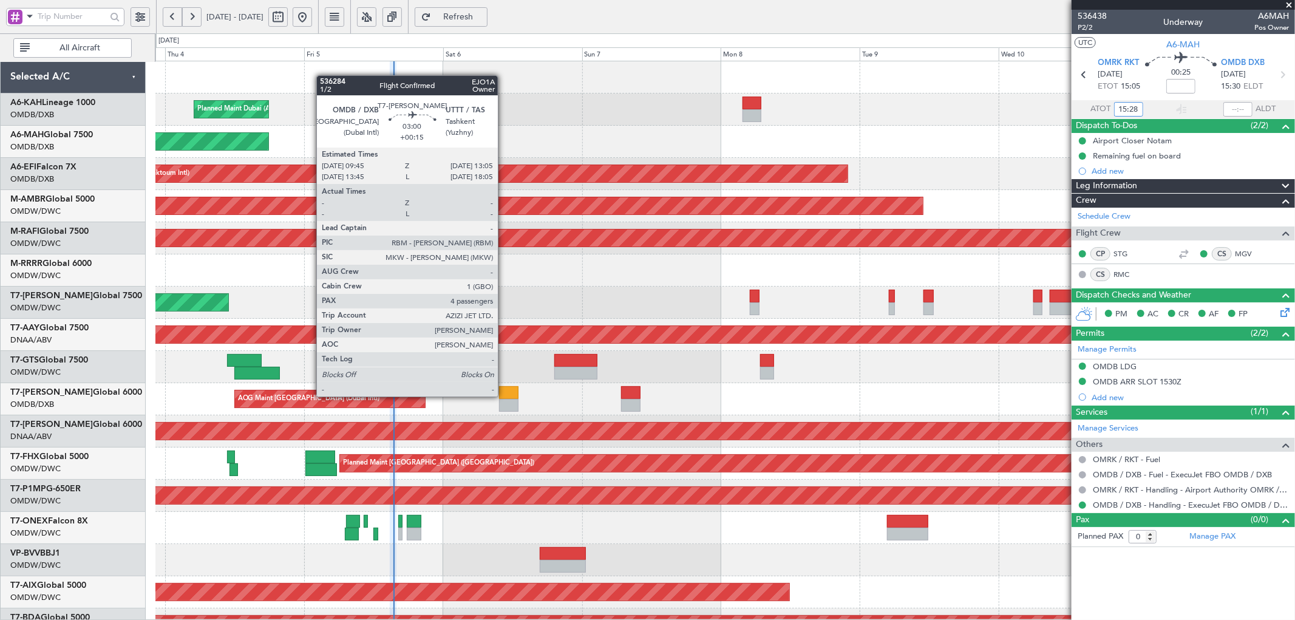
click at [504, 376] on div at bounding box center [508, 392] width 19 height 13
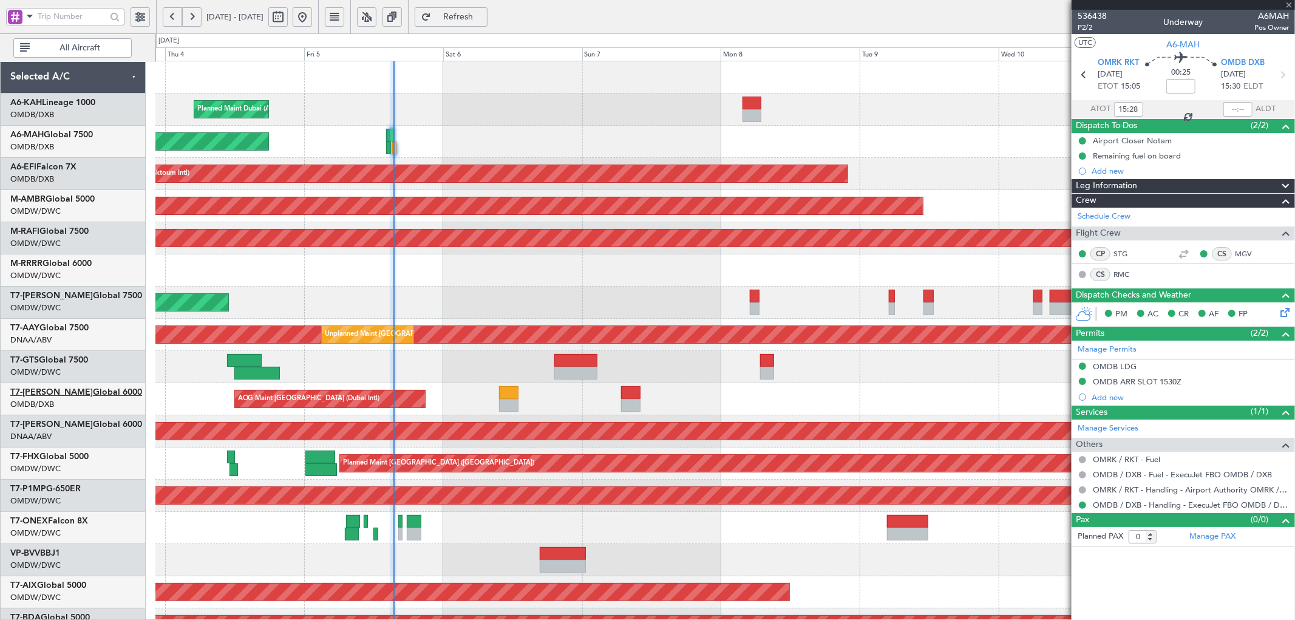
type input "+00:15"
type input "4"
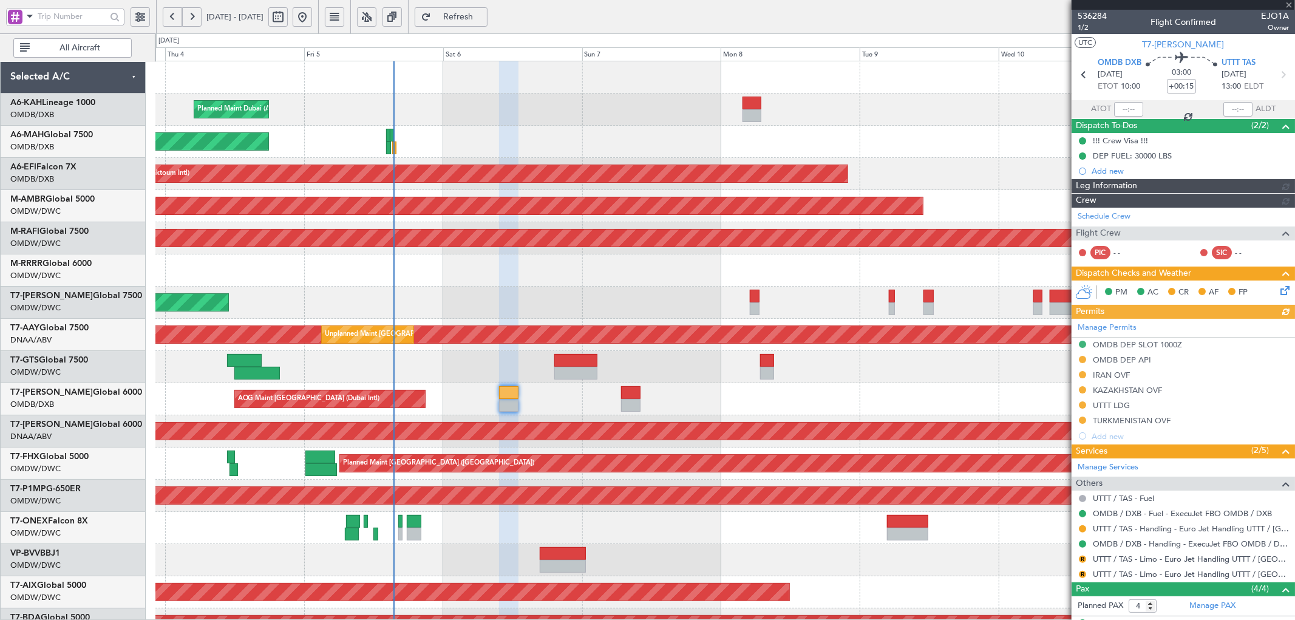
type input "[PERSON_NAME] (SYS)"
type input "7192"
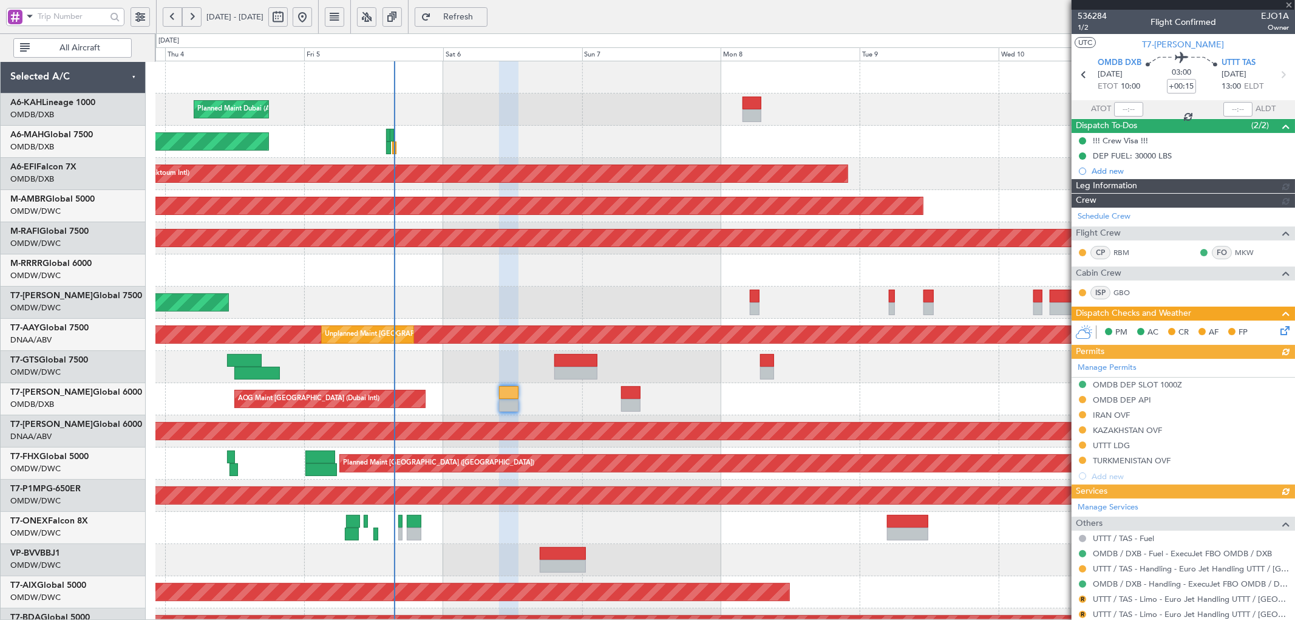
type input "[PERSON_NAME] (SYS)"
type input "7192"
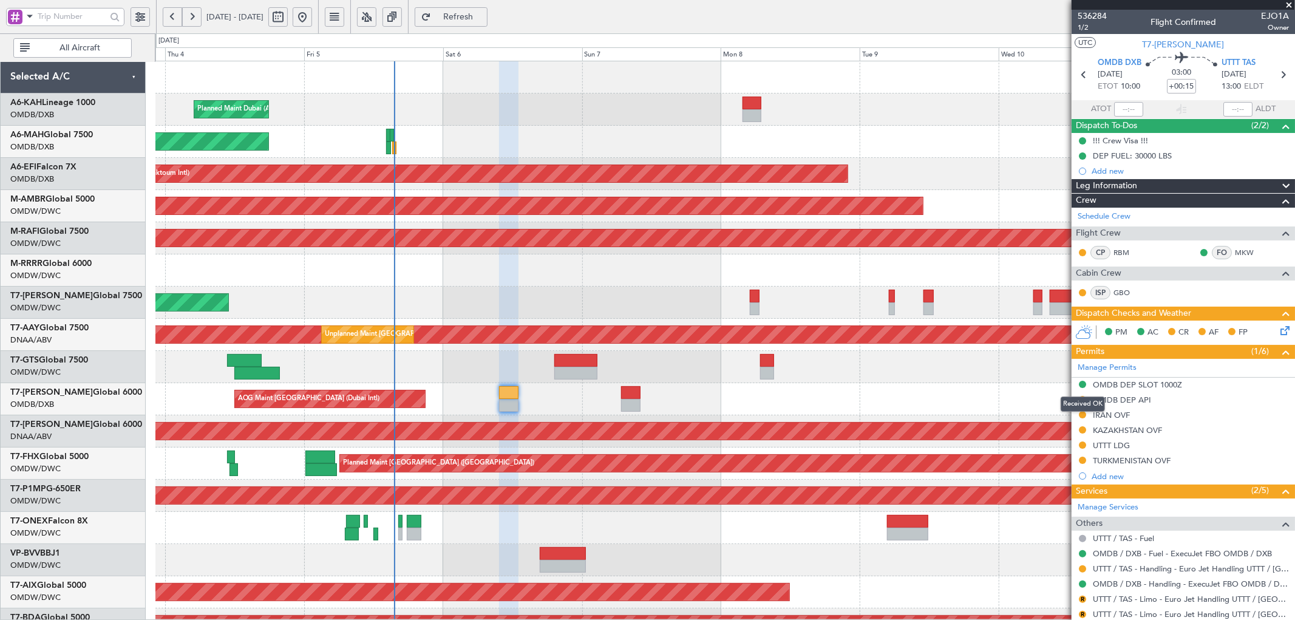
click at [863, 376] on mat-tooltip-component "Received OK" at bounding box center [1082, 404] width 61 height 32
click at [863, 376] on div "IRAN OVF" at bounding box center [1111, 415] width 37 height 10
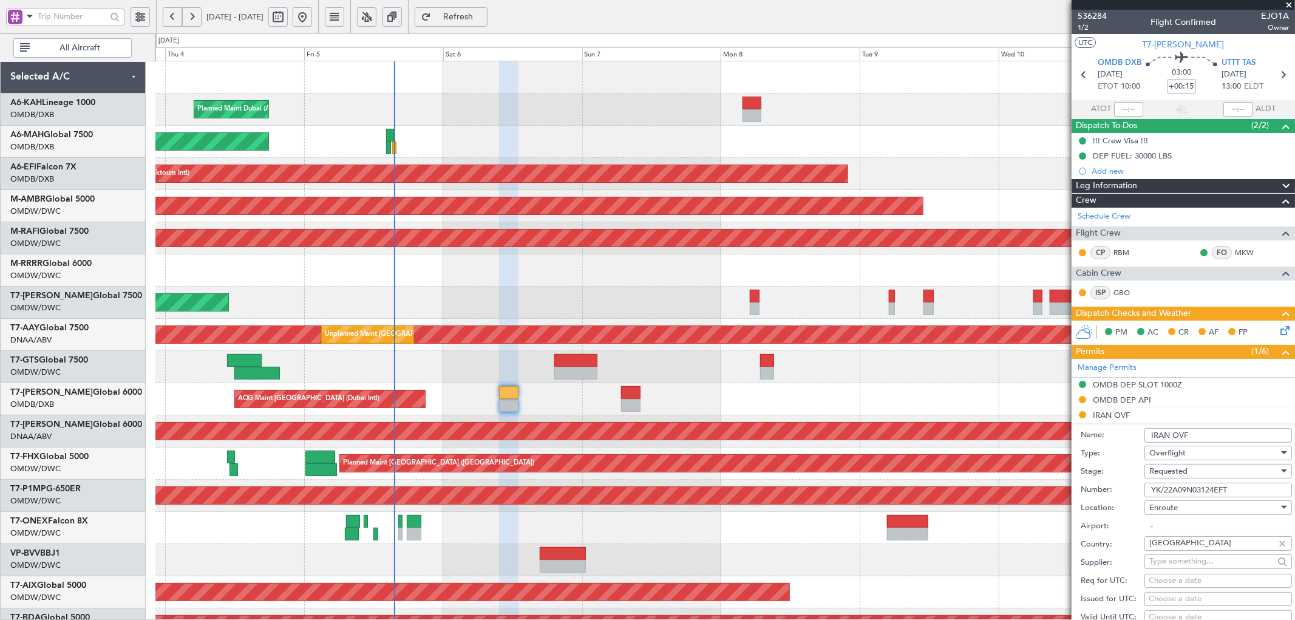
drag, startPoint x: 1251, startPoint y: 488, endPoint x: 1036, endPoint y: 529, distance: 218.8
click at [863, 376] on fb-app "[DATE] - [DATE] Refresh Quick Links All Aircraft Planned Maint [GEOGRAPHIC_DATA…" at bounding box center [647, 317] width 1295 height 605
click at [863, 376] on div "Requested" at bounding box center [1214, 471] width 129 height 18
click at [863, 376] on span "Received OK" at bounding box center [1213, 569] width 126 height 18
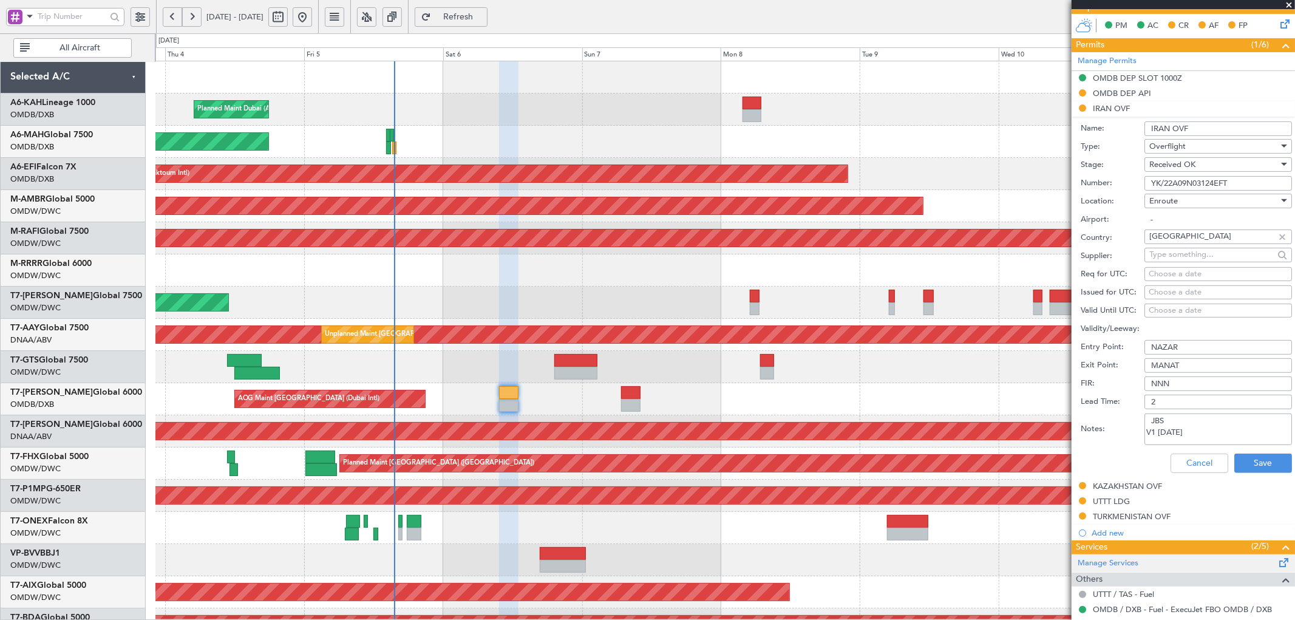
scroll to position [315, 0]
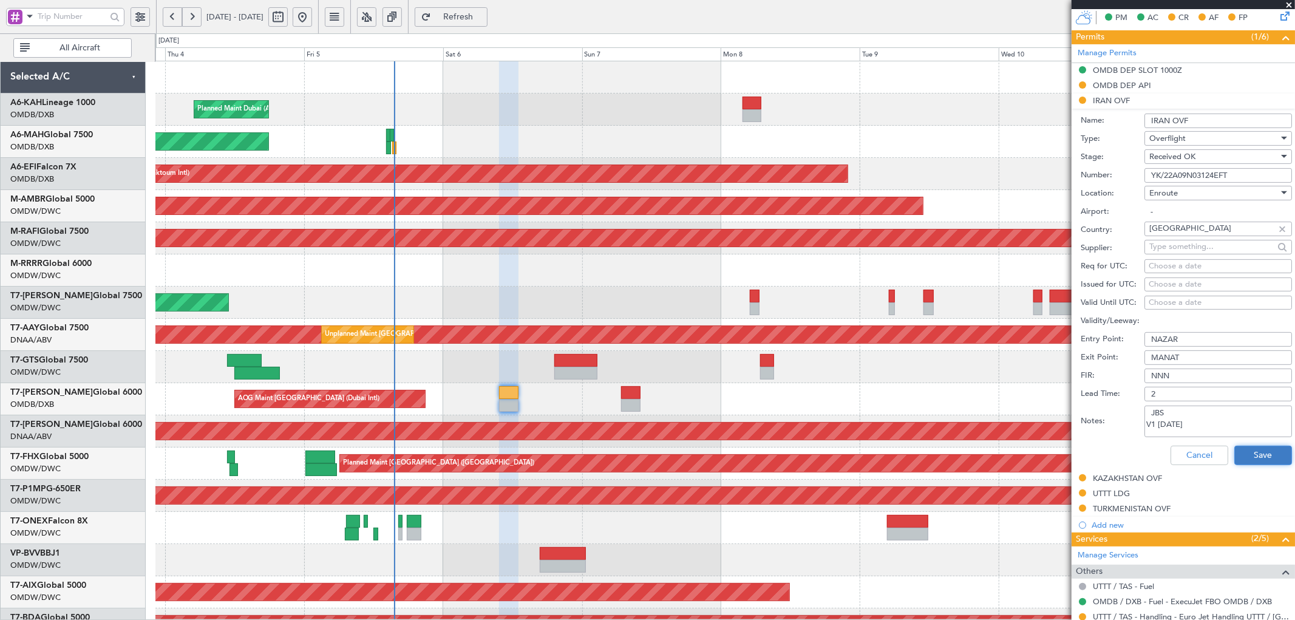
click at [863, 376] on button "Save" at bounding box center [1264, 455] width 58 height 19
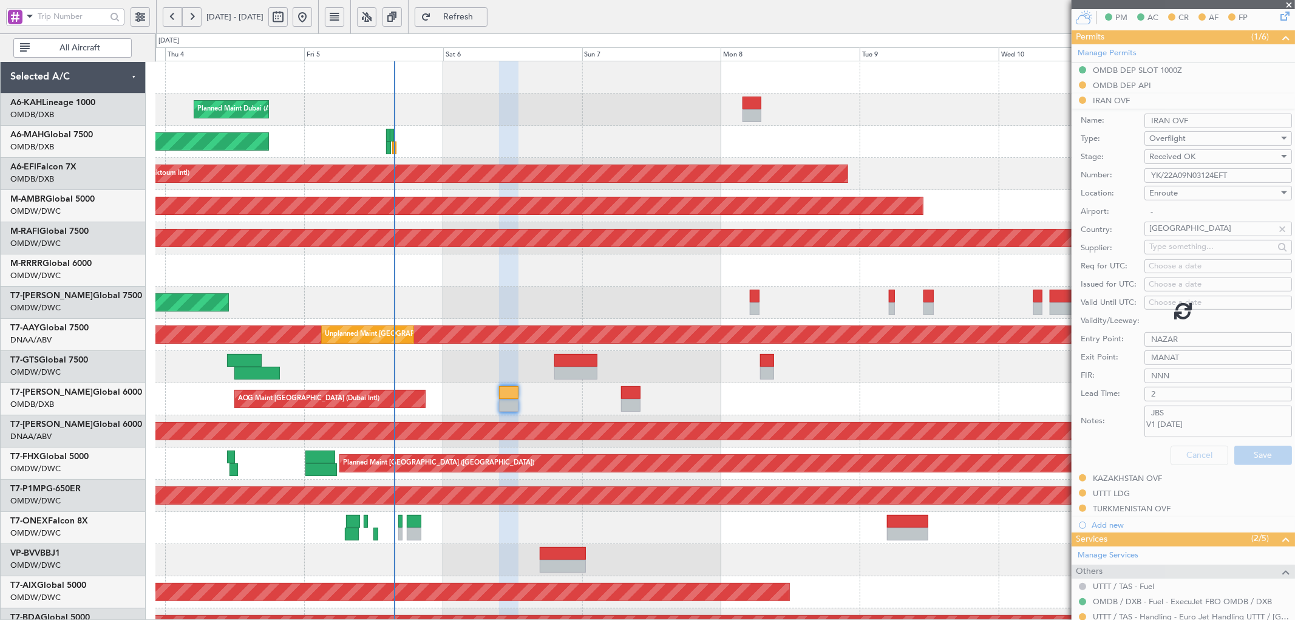
scroll to position [146, 0]
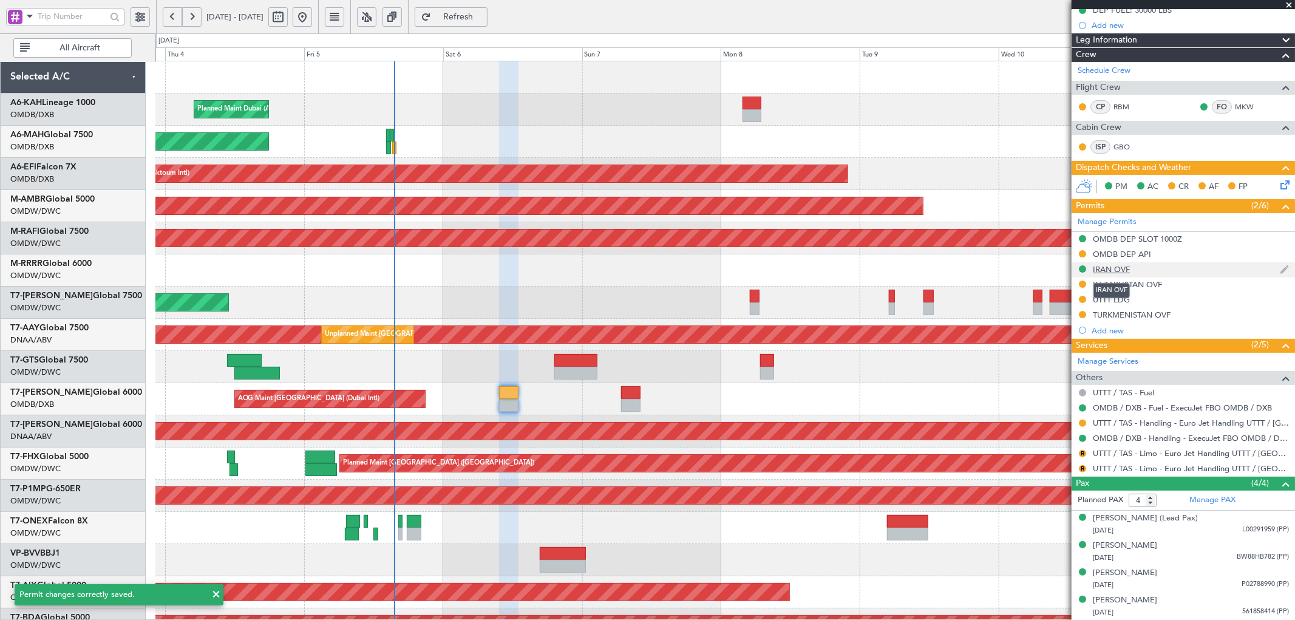
click at [863, 270] on div "IRAN OVF" at bounding box center [1111, 269] width 37 height 10
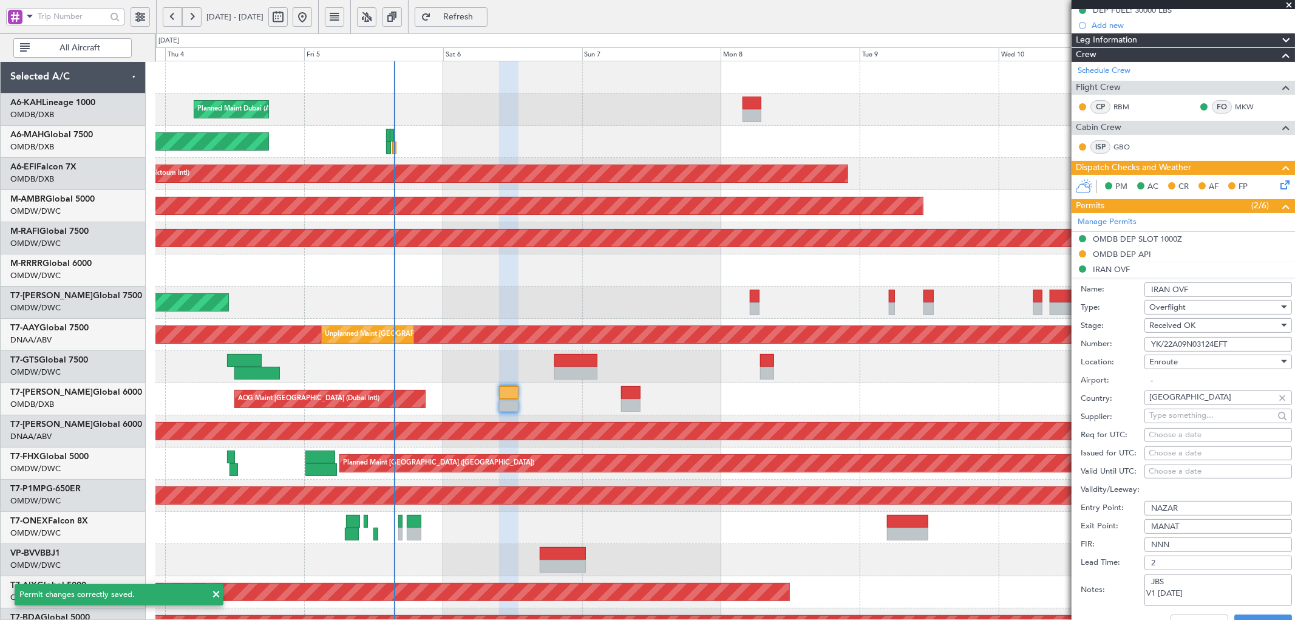
scroll to position [315, 0]
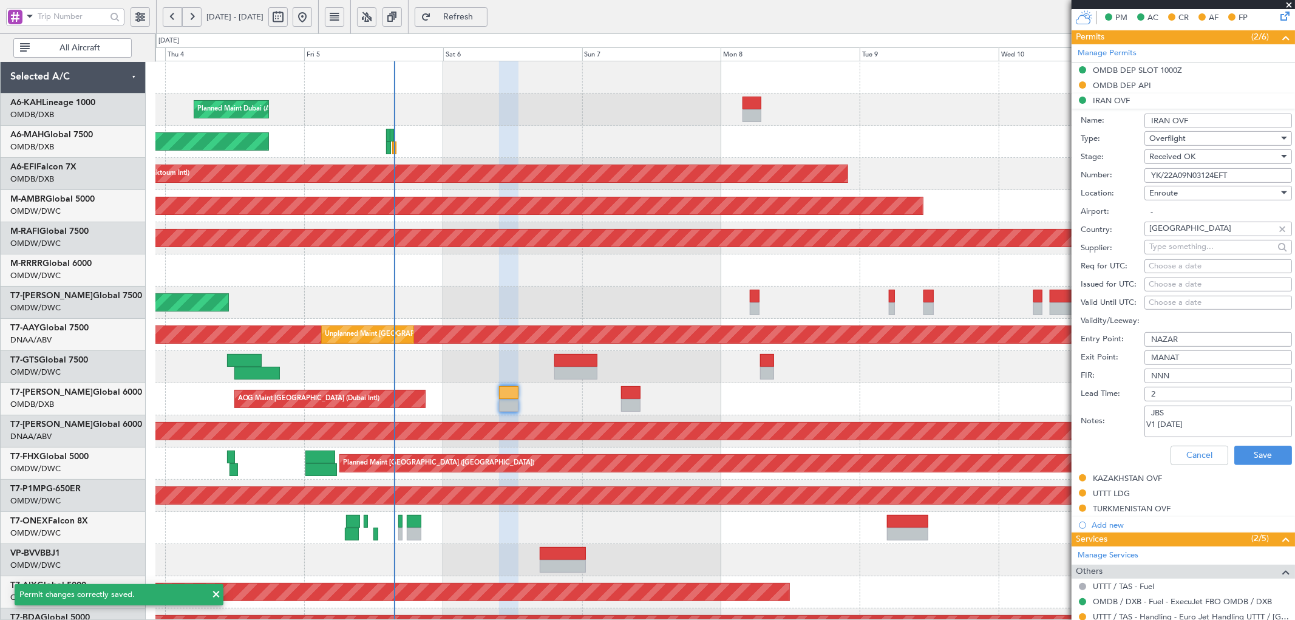
click at [863, 376] on textarea "JBS V1 [DATE]" at bounding box center [1219, 422] width 148 height 32
type textarea "JBS V1 [DATE] V2 [DATE]"
click at [863, 376] on button "Save" at bounding box center [1264, 455] width 58 height 19
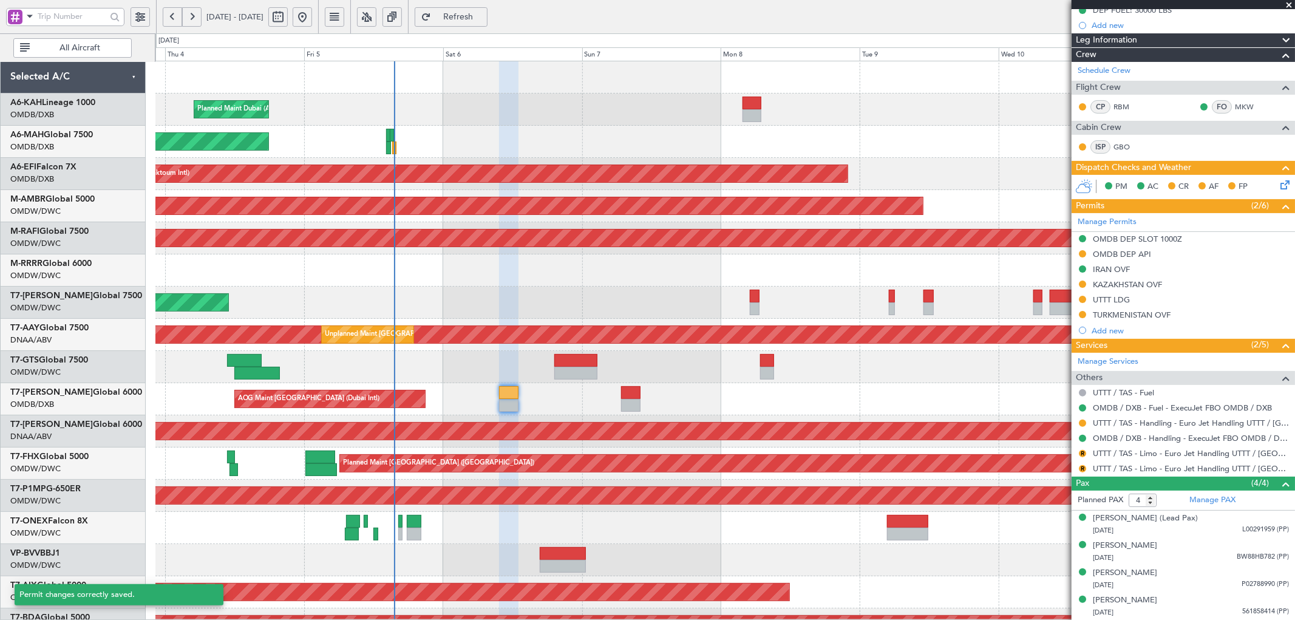
scroll to position [146, 0]
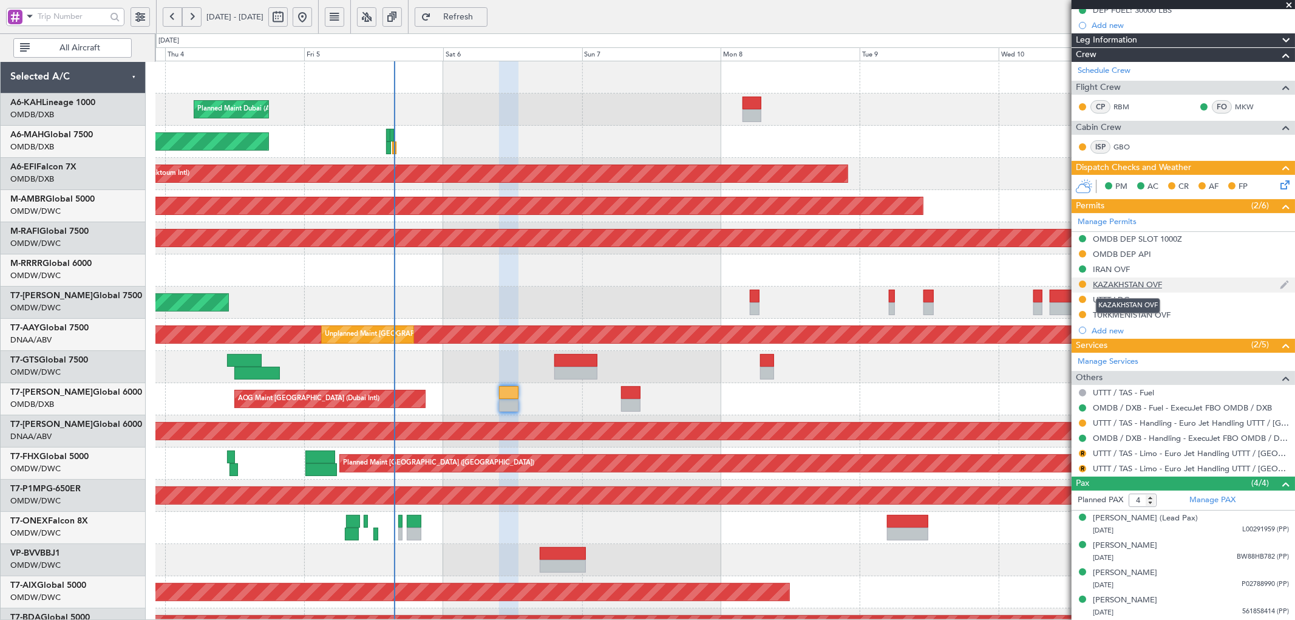
click at [863, 286] on div "KAZAKHSTAN OVF" at bounding box center [1127, 284] width 69 height 10
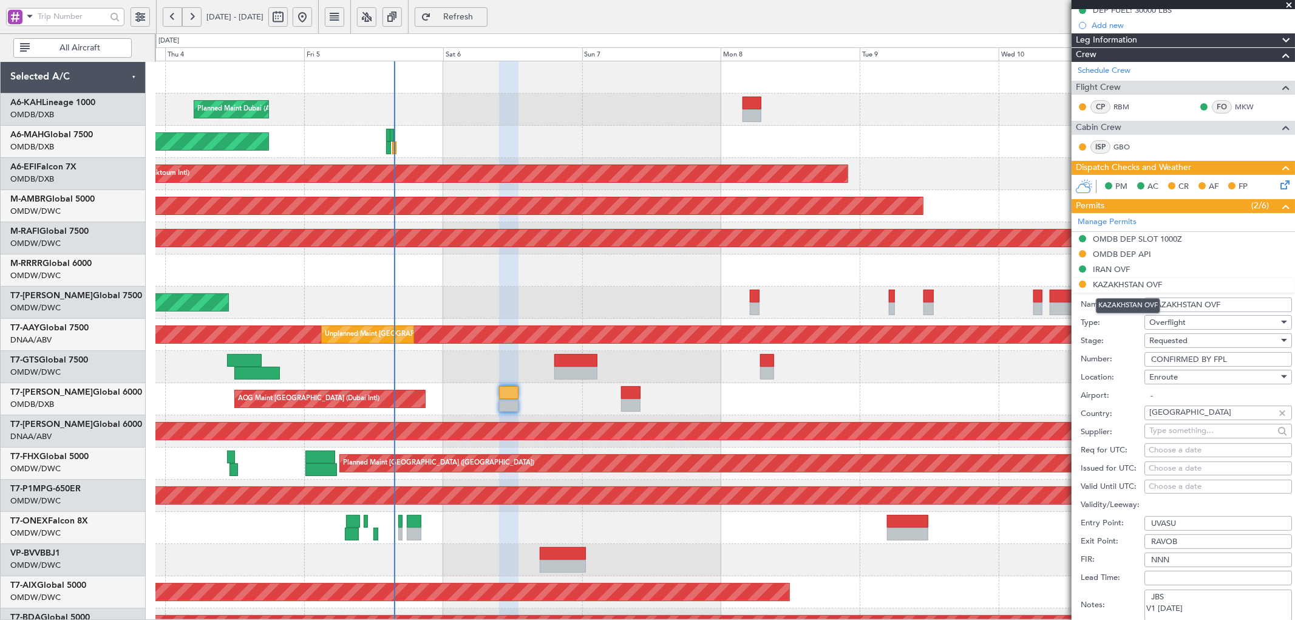
scroll to position [315, 0]
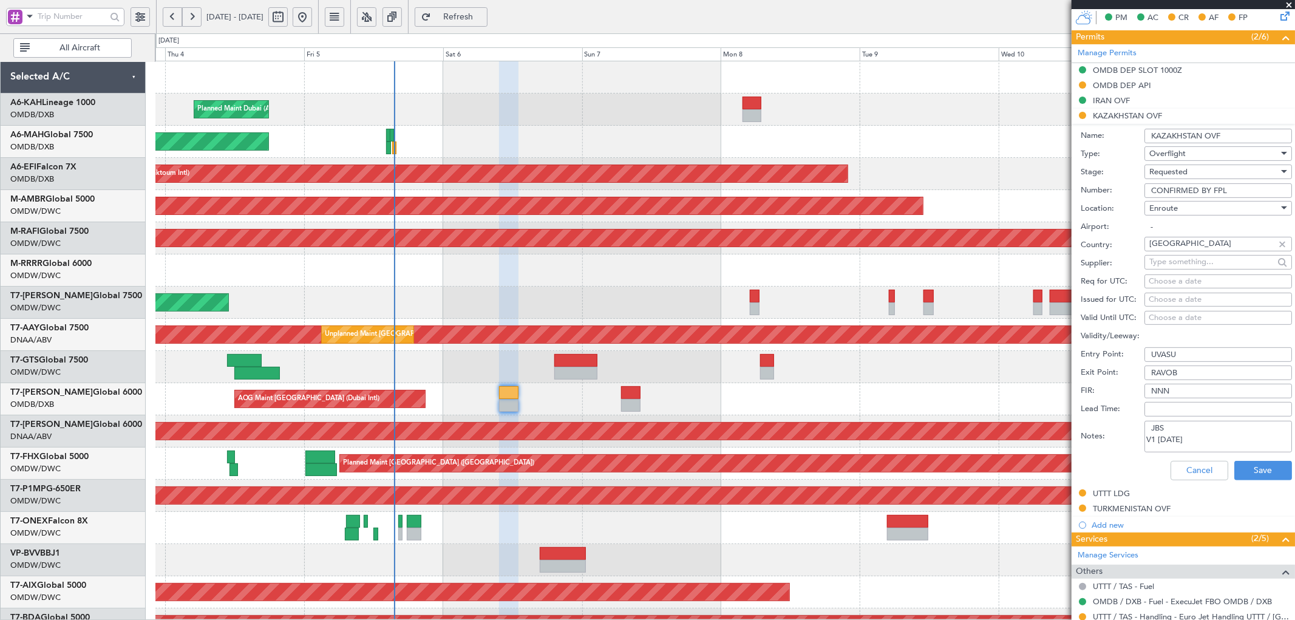
click at [863, 376] on textarea "JBS V1 [DATE]" at bounding box center [1219, 437] width 148 height 32
type textarea "JBS V1 [DATE] V2 [DATE]"
click at [863, 376] on button "Save" at bounding box center [1264, 470] width 58 height 19
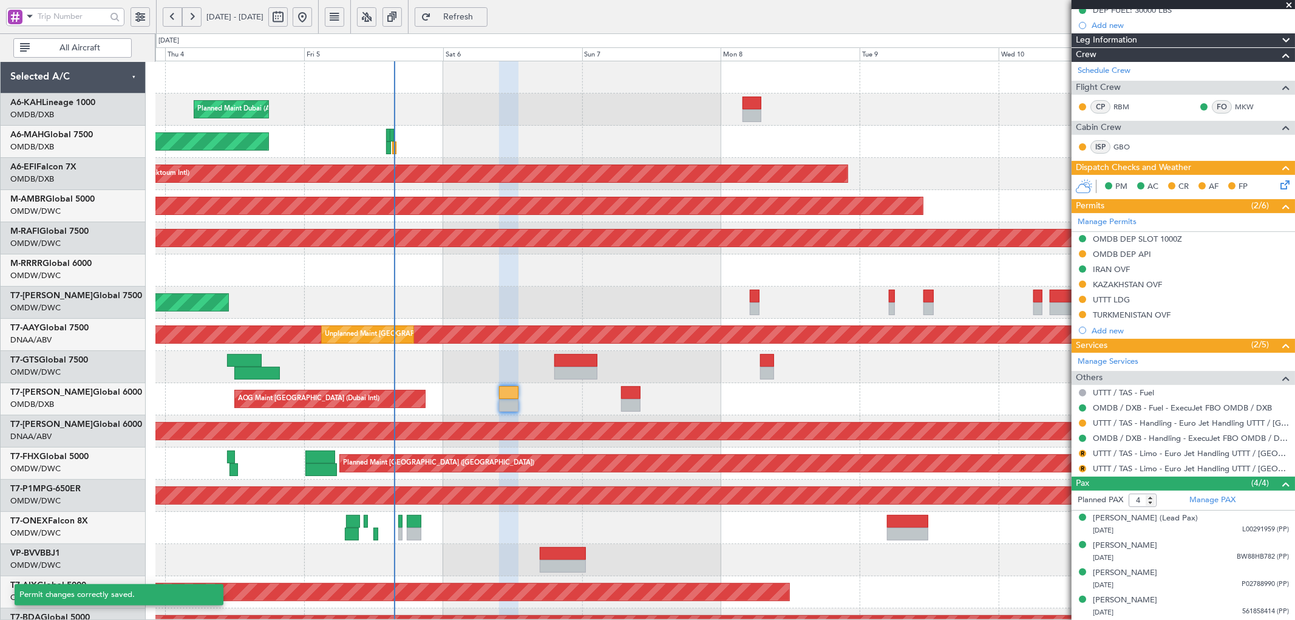
scroll to position [146, 0]
click at [863, 301] on div "UTTT LDG" at bounding box center [1111, 300] width 37 height 10
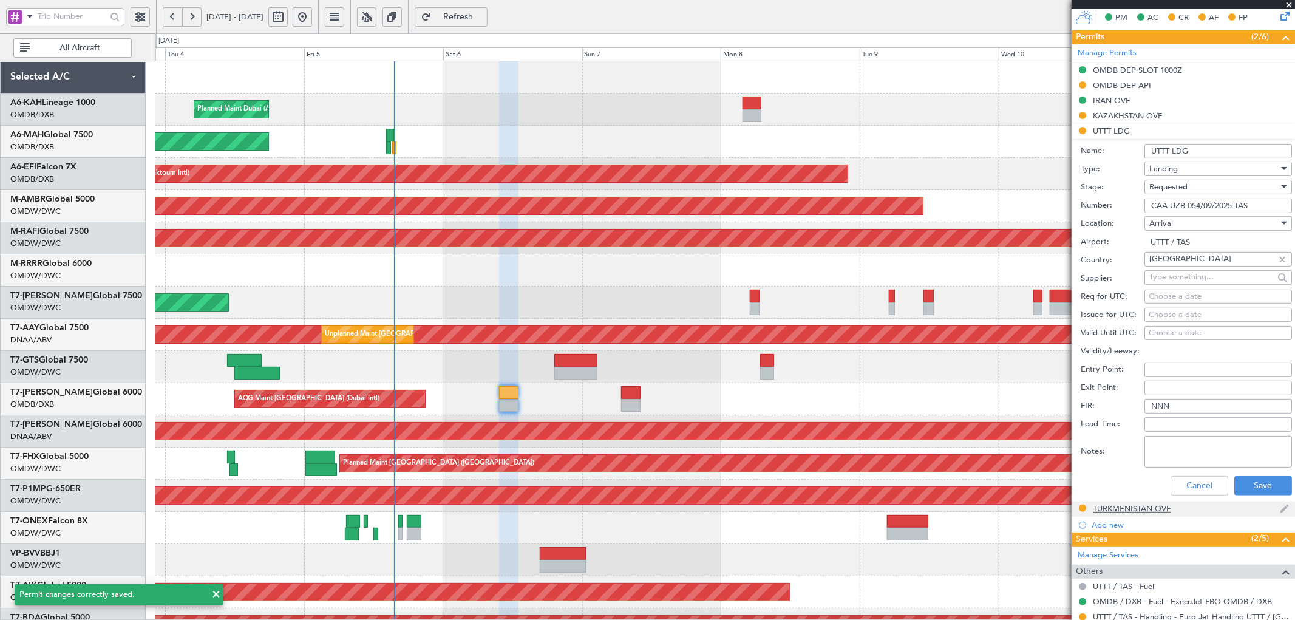
click at [863, 376] on div "TURKMENISTAN OVF" at bounding box center [1132, 508] width 78 height 10
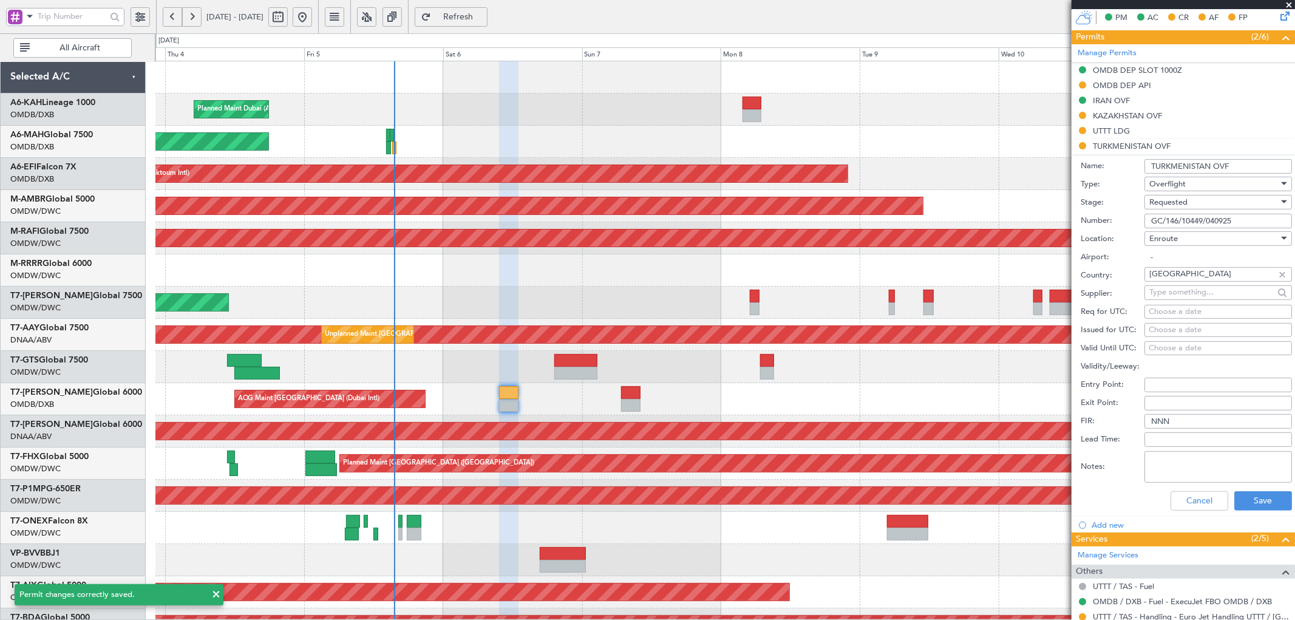
click at [863, 376] on textarea "Notes:" at bounding box center [1219, 467] width 148 height 32
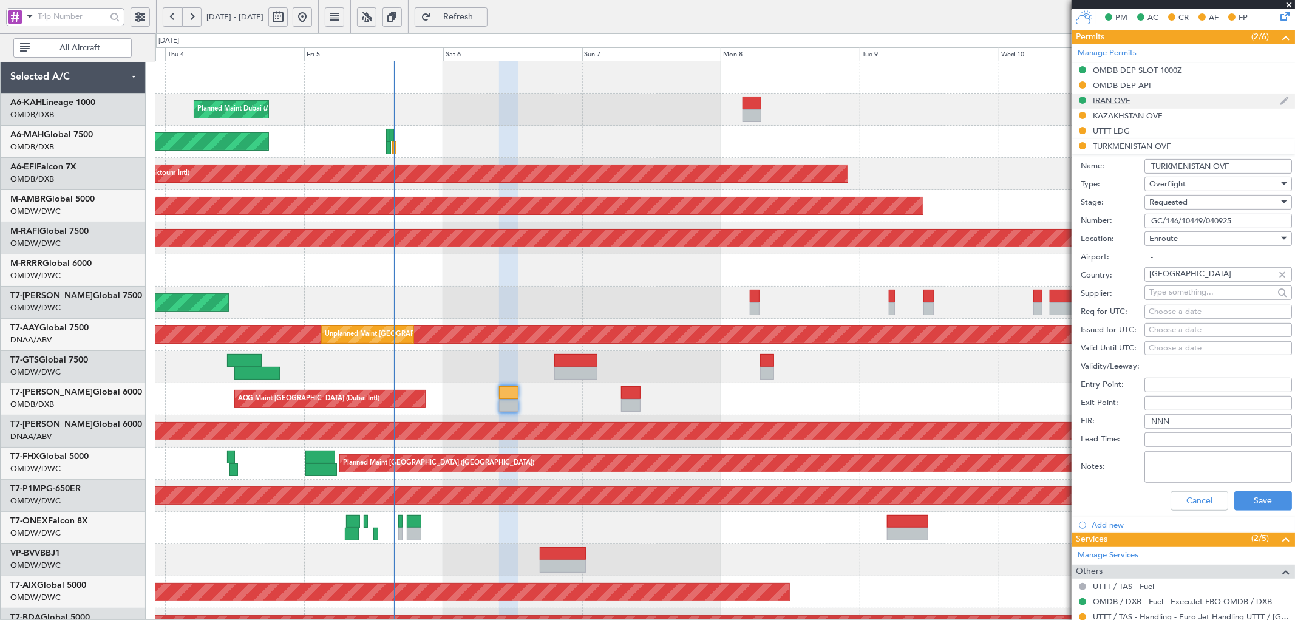
click at [863, 98] on div "IRAN OVF" at bounding box center [1111, 100] width 37 height 10
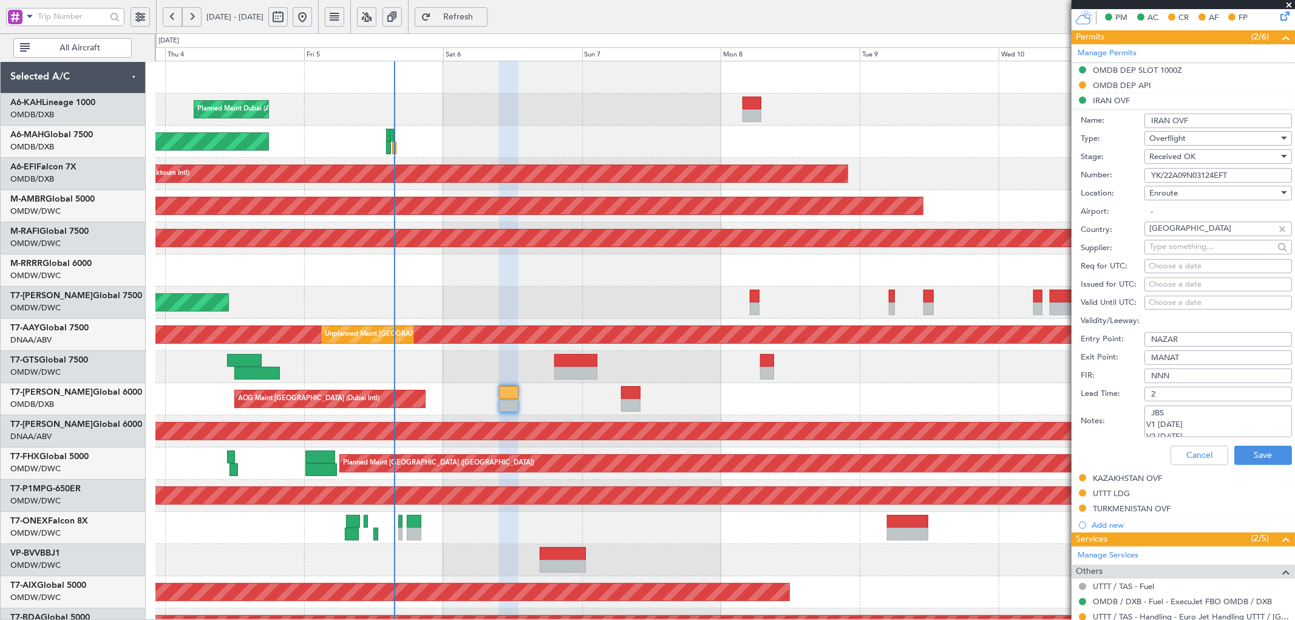
scroll to position [7, 0]
drag, startPoint x: 1146, startPoint y: 412, endPoint x: 1192, endPoint y: 449, distance: 59.6
click at [863, 376] on form "Name: IRAN OVF Type: Overflight Stage: Received OK Number: YK/22A09N03124EFT Lo…" at bounding box center [1183, 290] width 223 height 363
click at [863, 376] on button "Save" at bounding box center [1264, 455] width 58 height 19
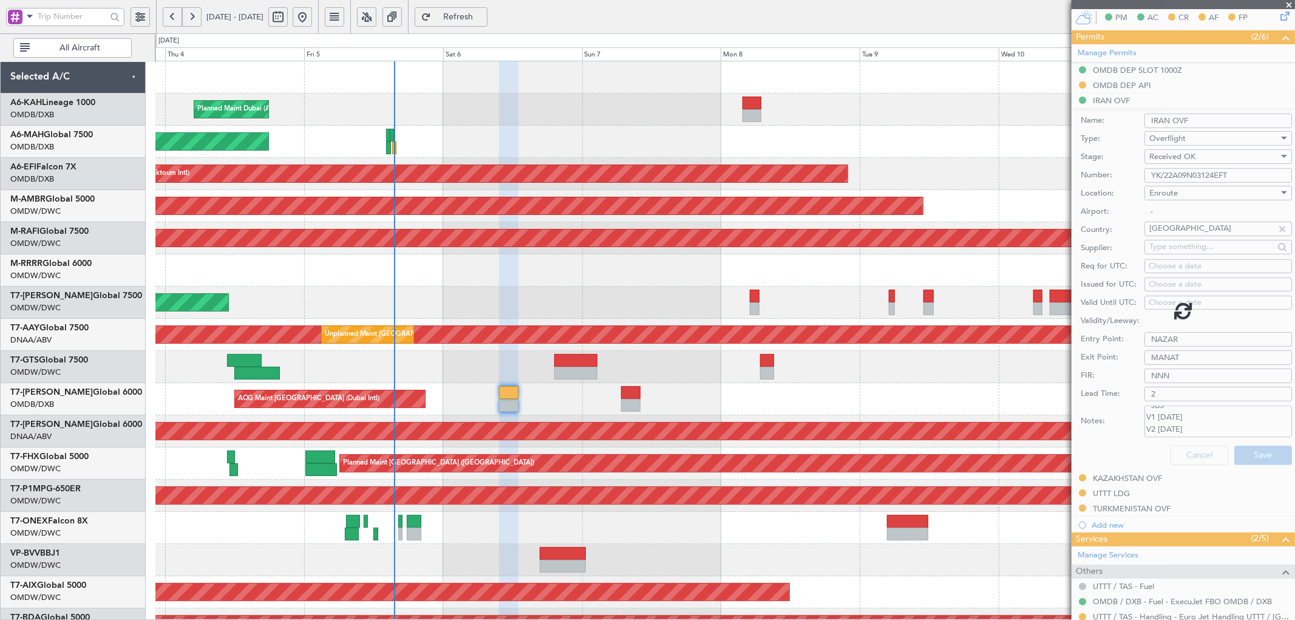
scroll to position [146, 0]
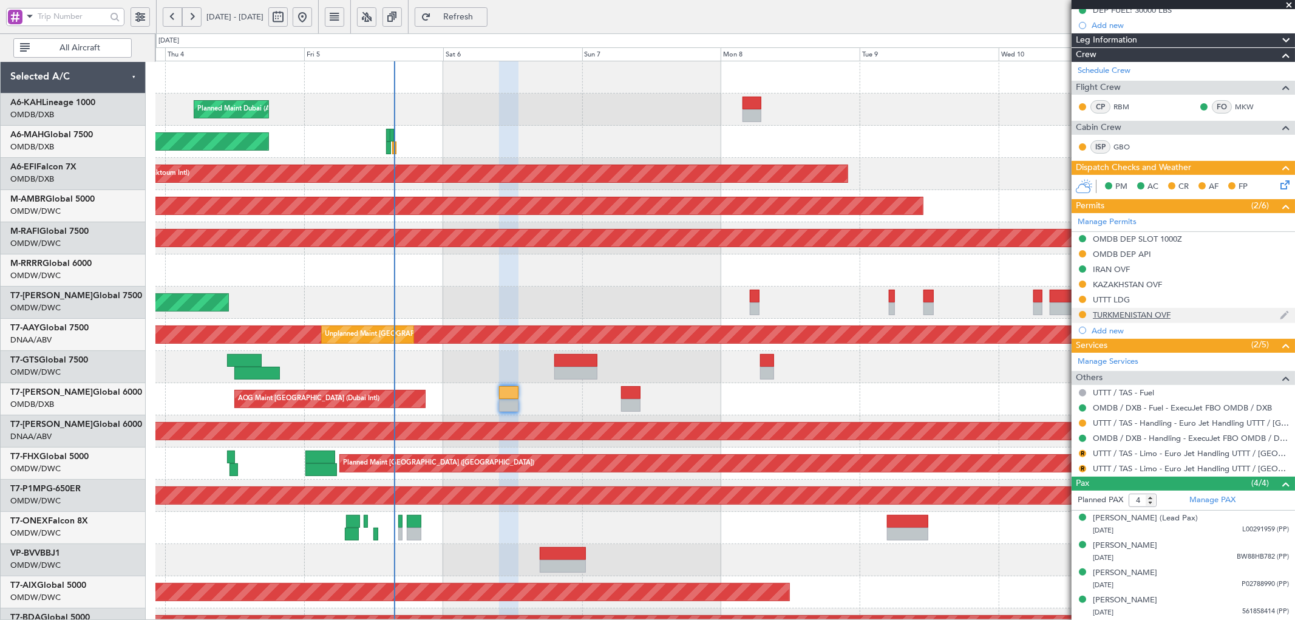
click at [863, 316] on div "TURKMENISTAN OVF" at bounding box center [1132, 315] width 78 height 10
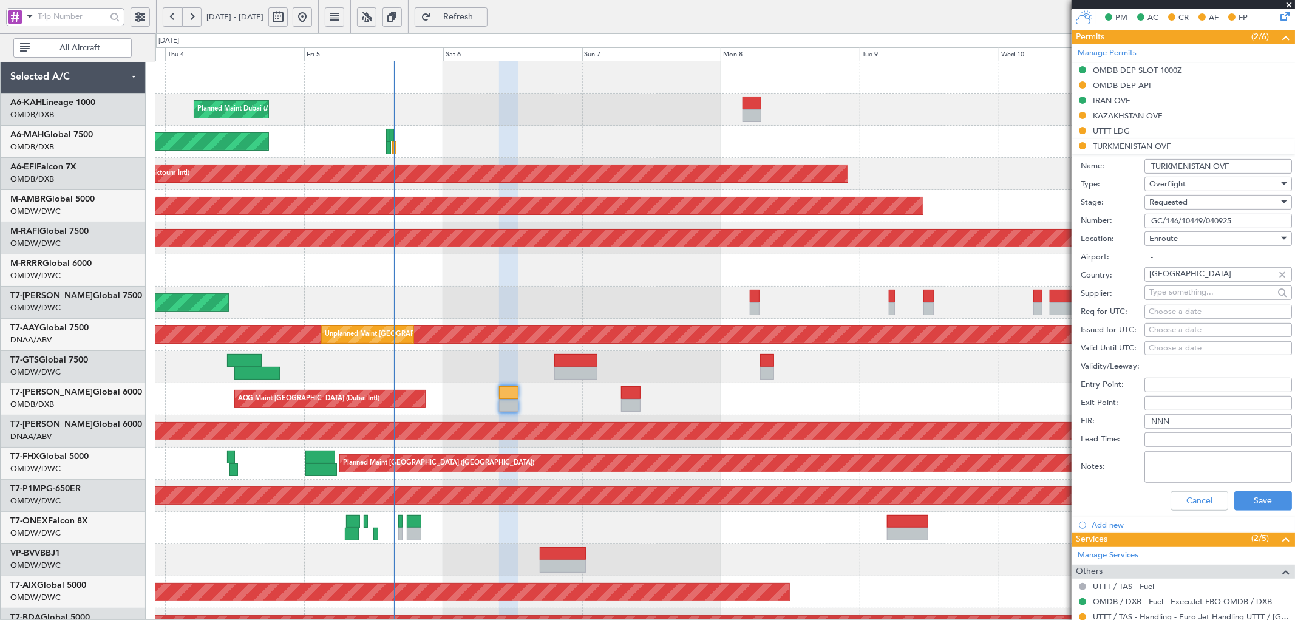
click at [863, 376] on textarea "Notes:" at bounding box center [1219, 467] width 148 height 32
paste textarea "JBS V1 [DATE] V2 [DATE]"
type textarea "JBS V1 [DATE] V2 [DATE]"
click at [863, 376] on button "Save" at bounding box center [1264, 500] width 58 height 19
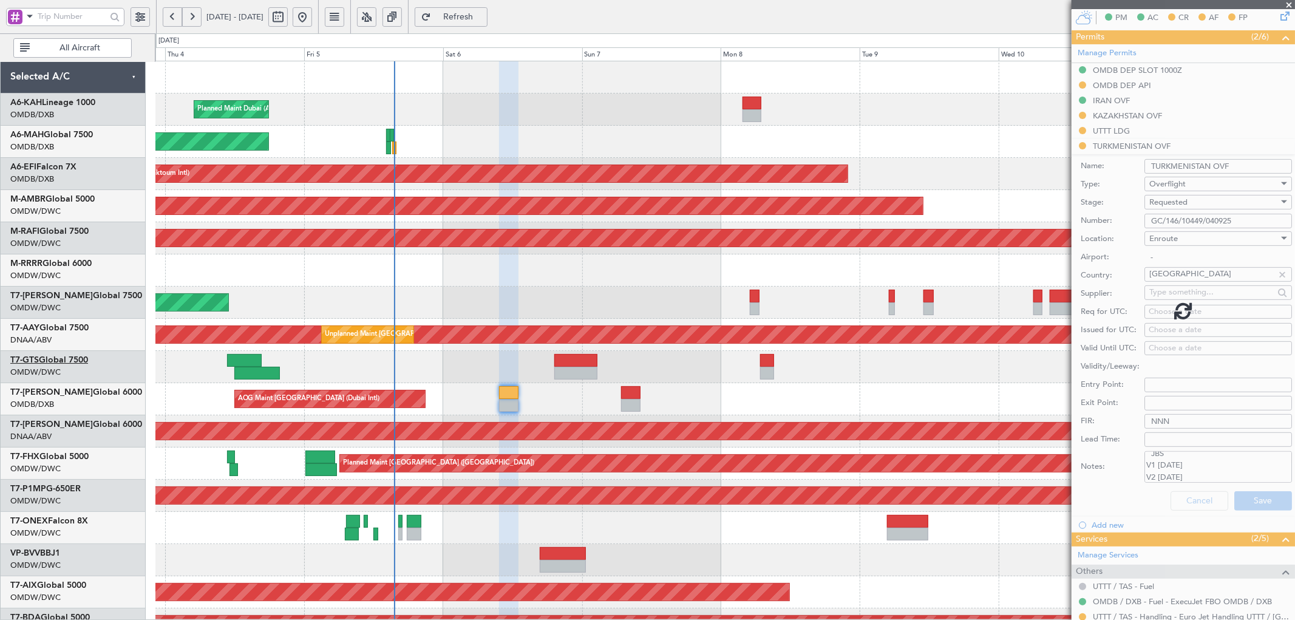
scroll to position [146, 0]
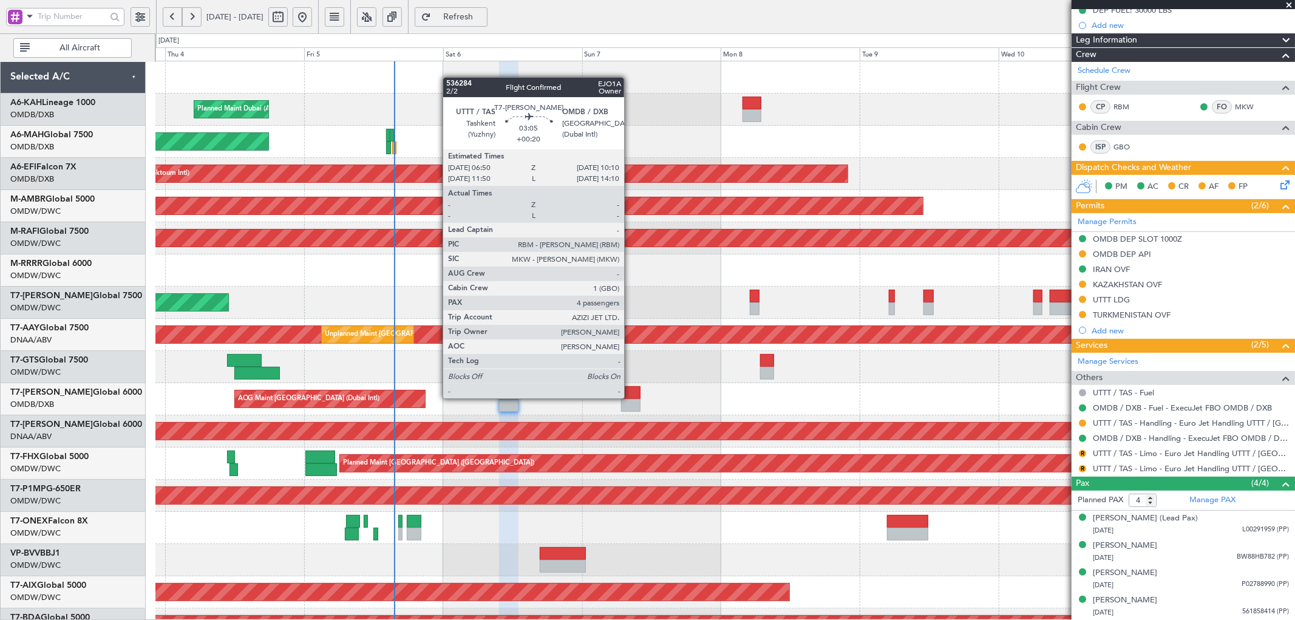
click at [630, 376] on div at bounding box center [630, 392] width 19 height 13
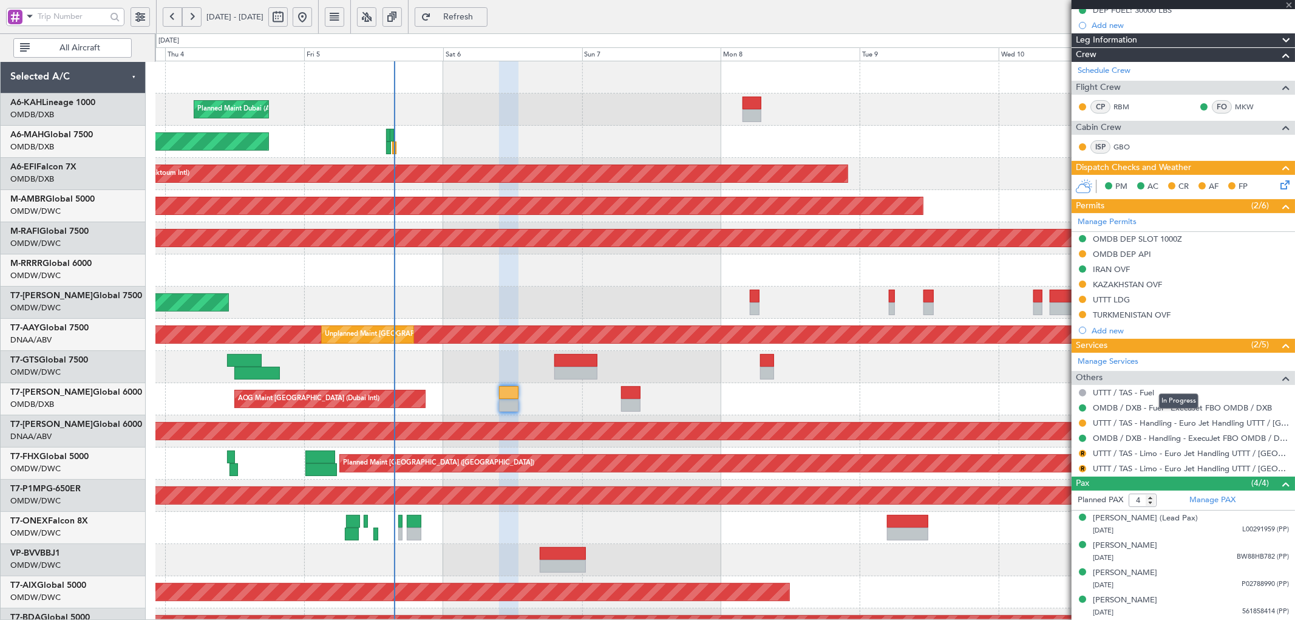
type input "+00:20"
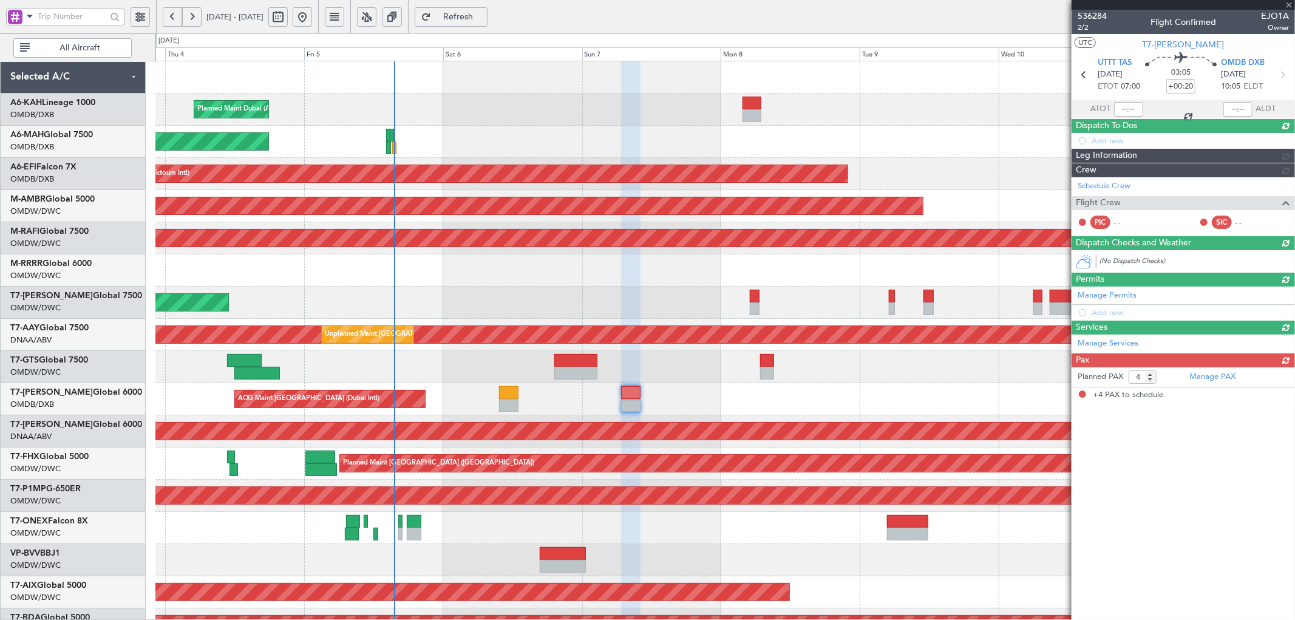
scroll to position [0, 0]
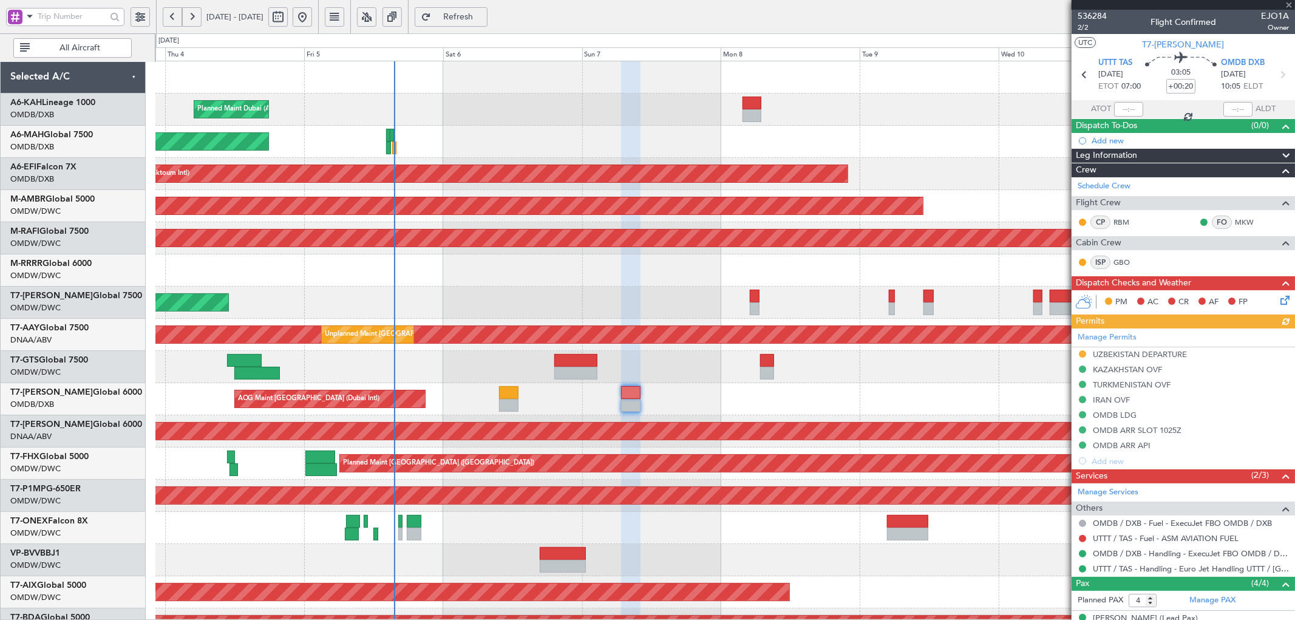
click at [863, 376] on div "Manage Permits [GEOGRAPHIC_DATA] DEPARTURE [GEOGRAPHIC_DATA] OVF [GEOGRAPHIC_DA…" at bounding box center [1183, 399] width 223 height 140
click at [863, 376] on div "IRAN OVF" at bounding box center [1111, 400] width 37 height 10
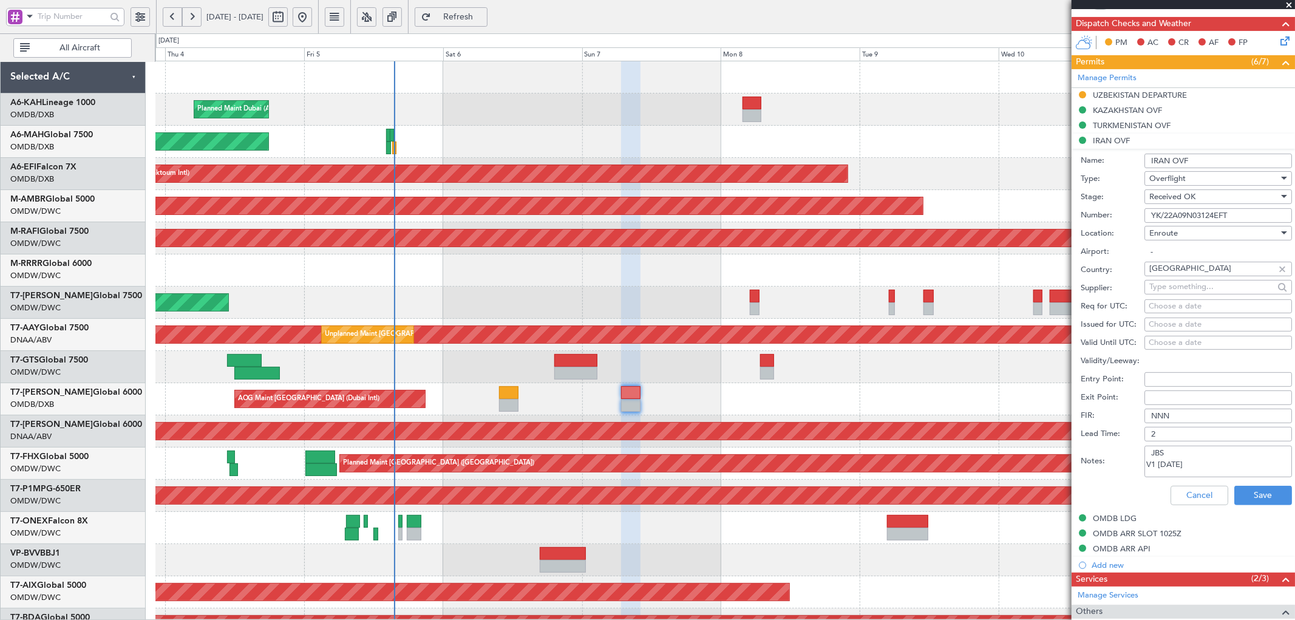
scroll to position [270, 0]
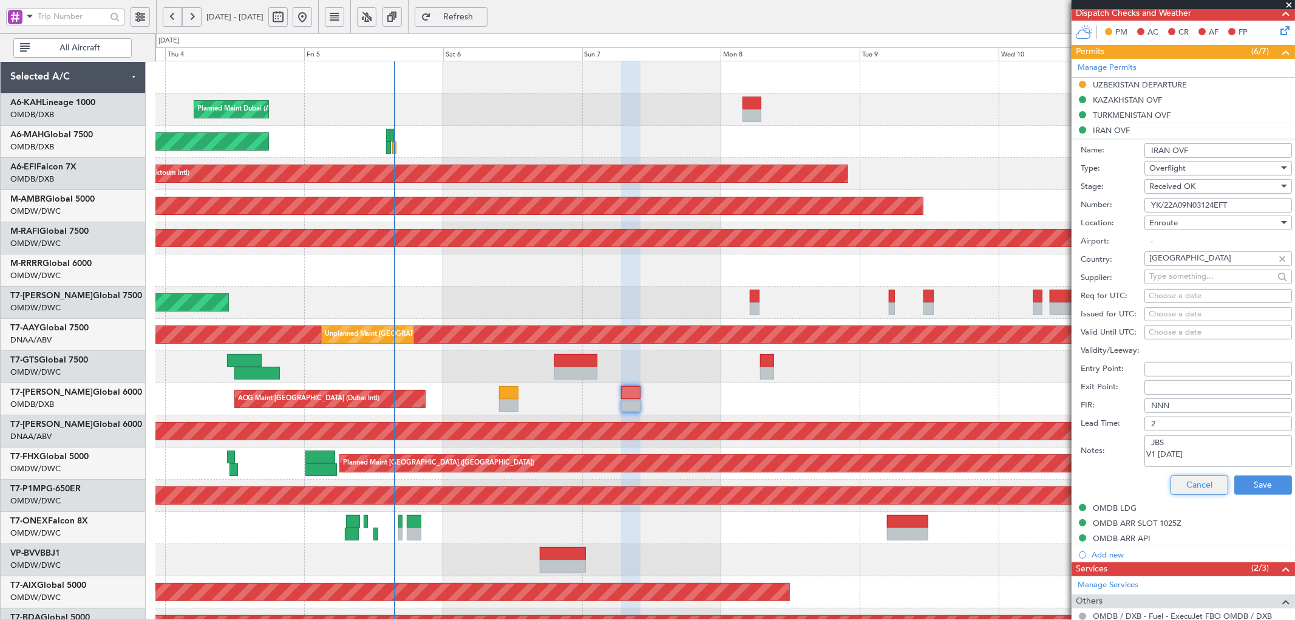
click at [863, 376] on button "Cancel" at bounding box center [1200, 484] width 58 height 19
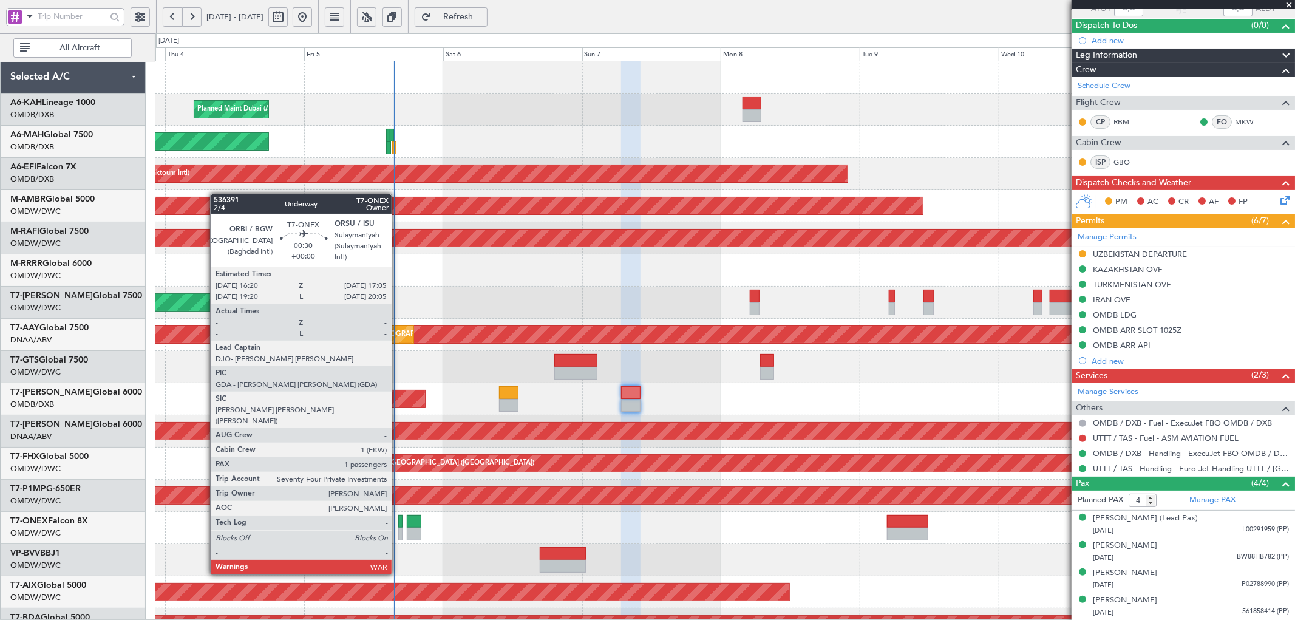
click at [399, 376] on div at bounding box center [400, 534] width 5 height 13
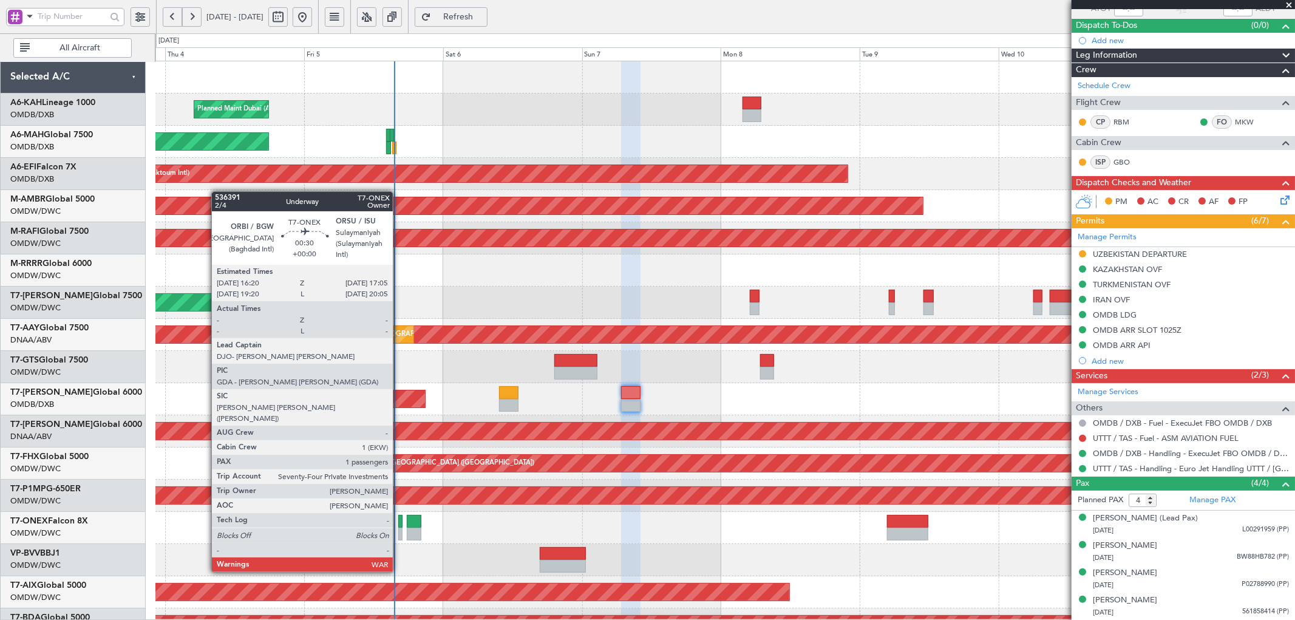
click at [399, 376] on div at bounding box center [400, 534] width 5 height 13
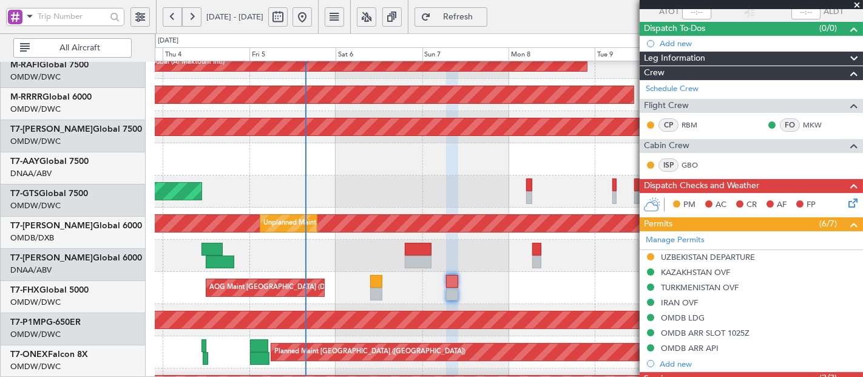
scroll to position [187, 0]
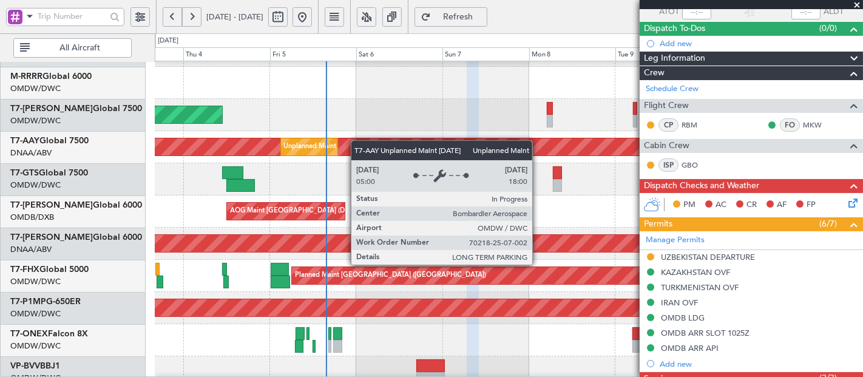
click at [357, 140] on div "Unplanned Maint [GEOGRAPHIC_DATA] (Al Maktoum Intl)" at bounding box center [495, 146] width 2096 height 17
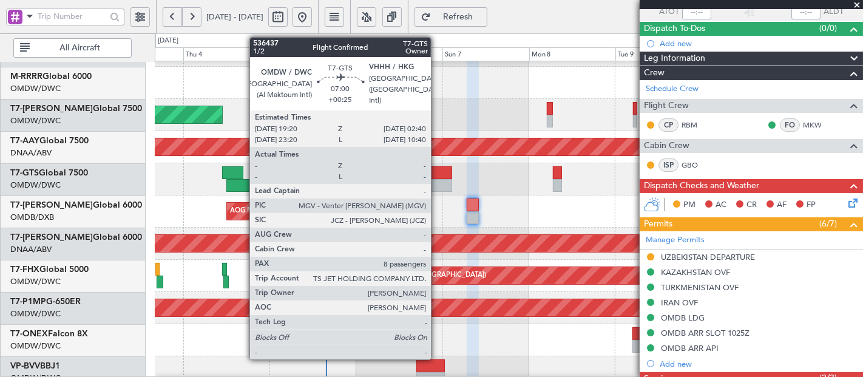
click at [437, 174] on div at bounding box center [439, 172] width 27 height 13
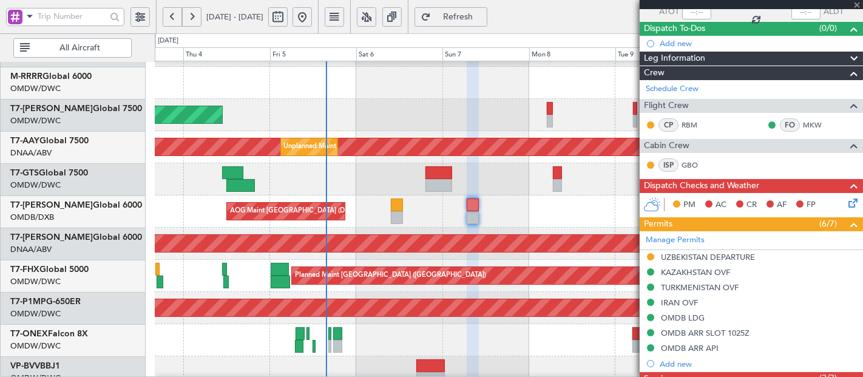
type input "+00:25"
type input "8"
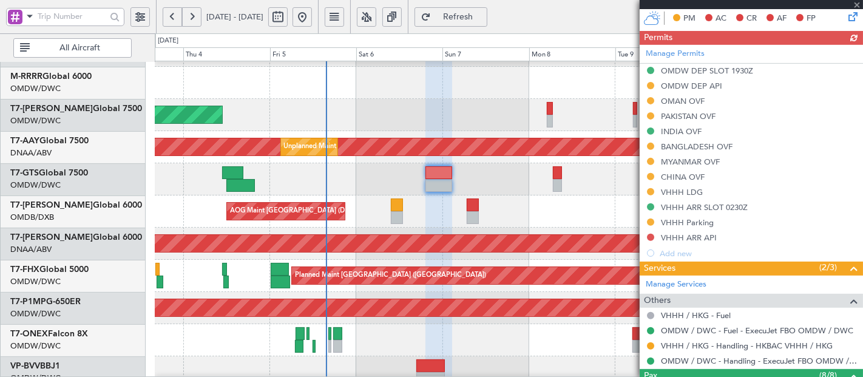
scroll to position [367, 0]
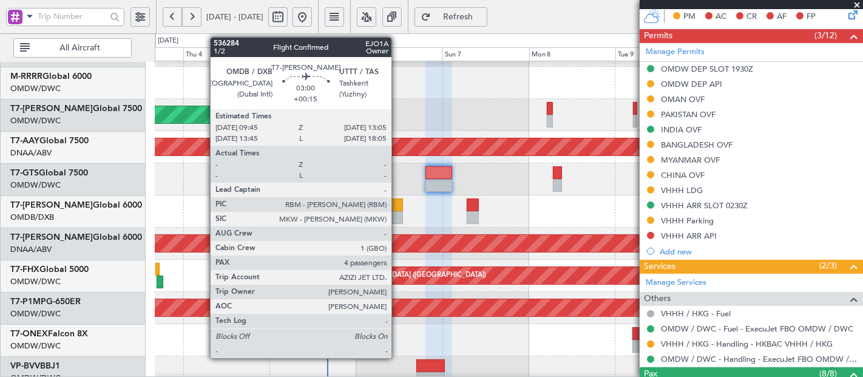
click at [398, 205] on div at bounding box center [397, 205] width 12 height 13
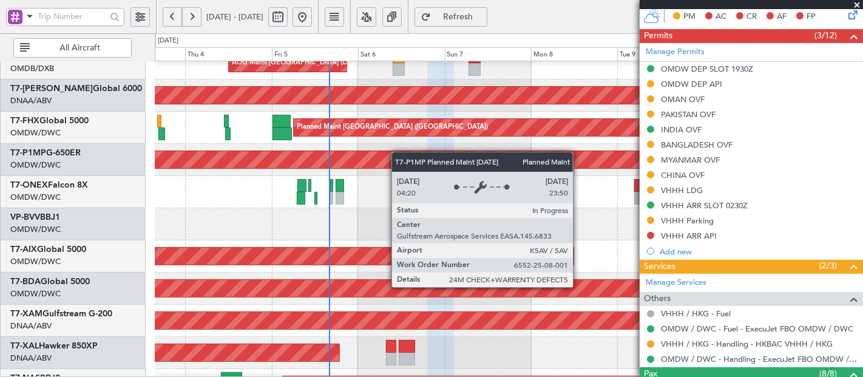
scroll to position [302, 0]
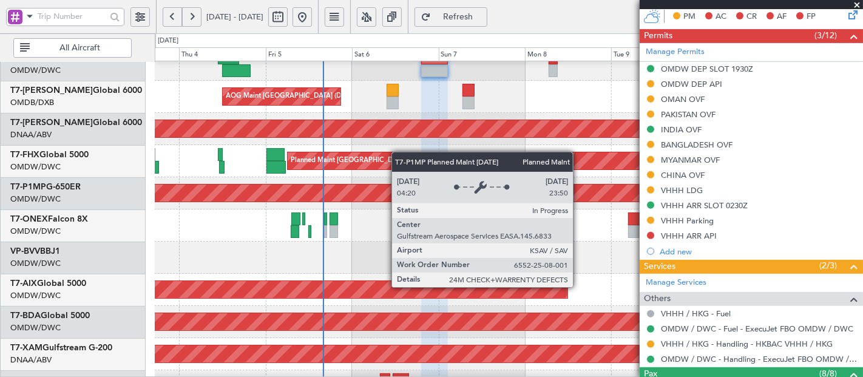
click at [392, 191] on div "Planned Maint Savannah (Savannah/hilton Head Intl)" at bounding box center [509, 193] width 2125 height 17
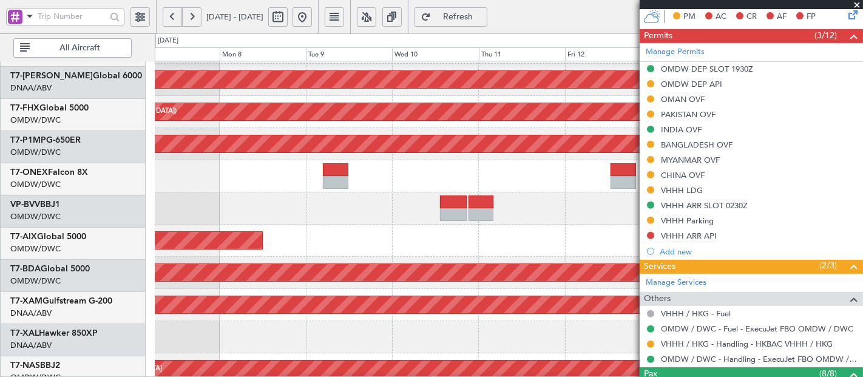
click at [71, 231] on div "AOG Maint Dubai (Dubai Intl) Unplanned Maint Dubai (Al Maktoum Intl) Planned Ma…" at bounding box center [431, 205] width 863 height 344
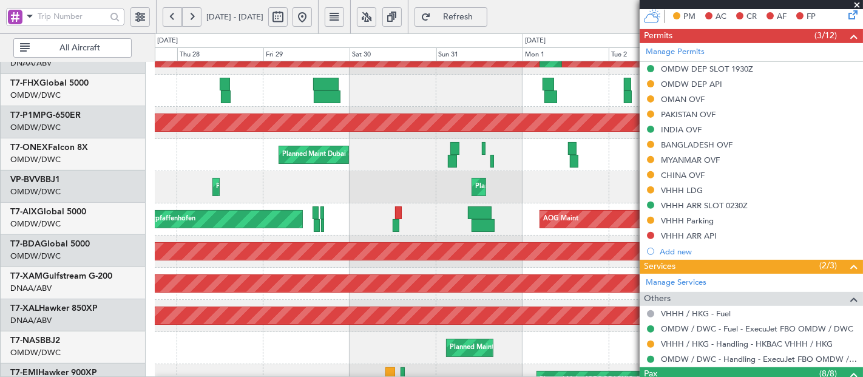
scroll to position [373, 0]
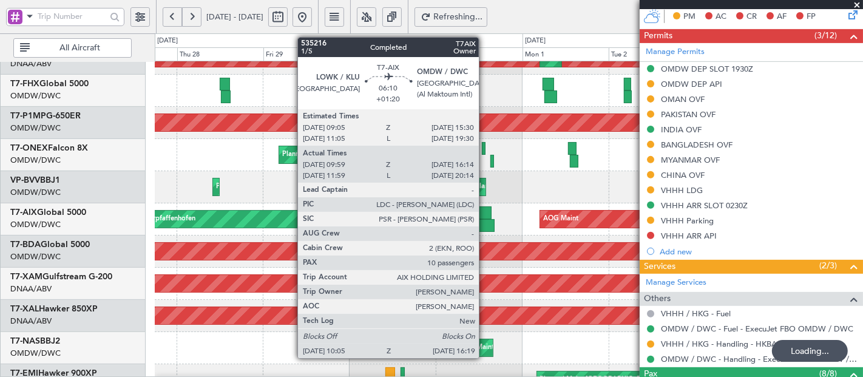
click at [485, 212] on div at bounding box center [480, 212] width 24 height 13
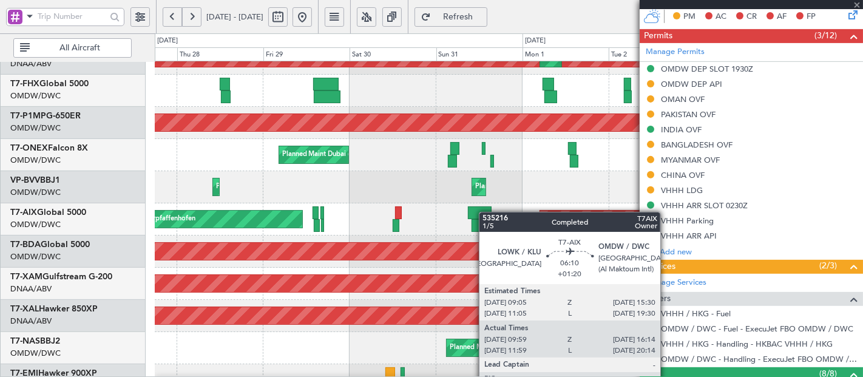
type input "+01:20"
type input "10:09"
type input "16:09"
type input "10"
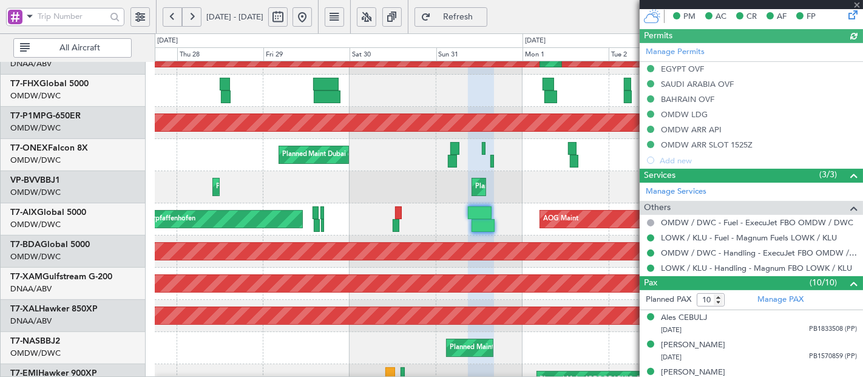
type input "Anita Mani (ANI)"
type input "7162"
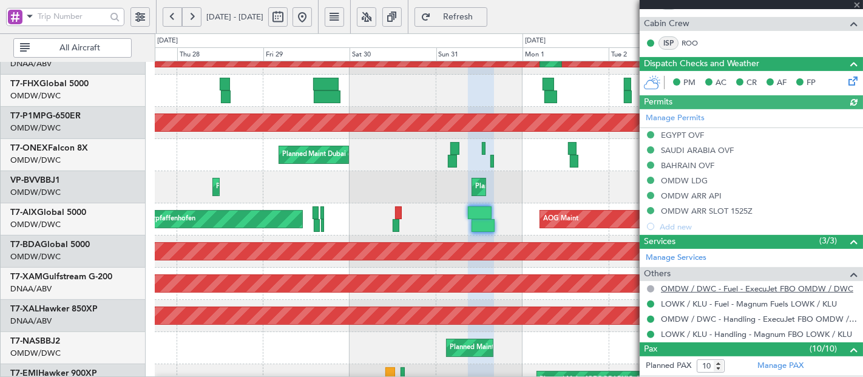
scroll to position [97, 0]
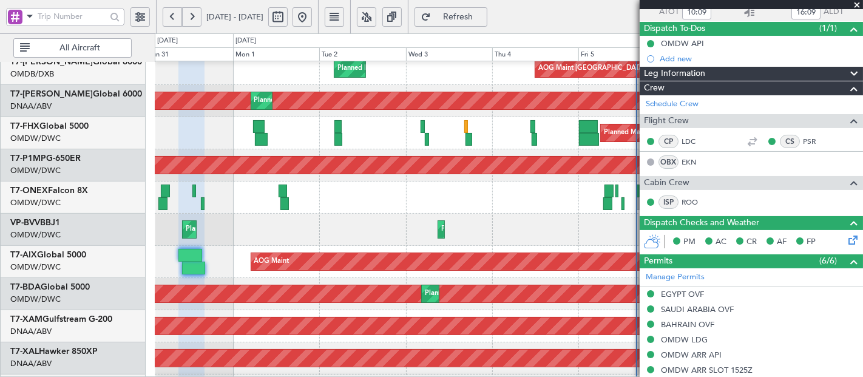
click at [169, 174] on div "Planned Maint Savannah (Savannah/hilton Head Intl)" at bounding box center [509, 165] width 709 height 32
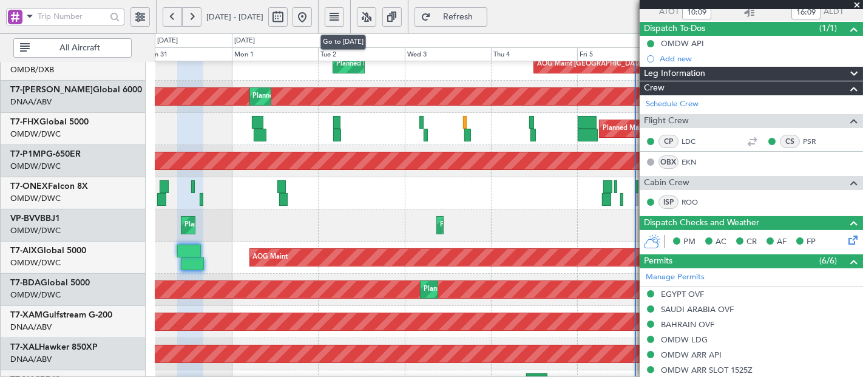
click at [312, 19] on button at bounding box center [302, 16] width 19 height 19
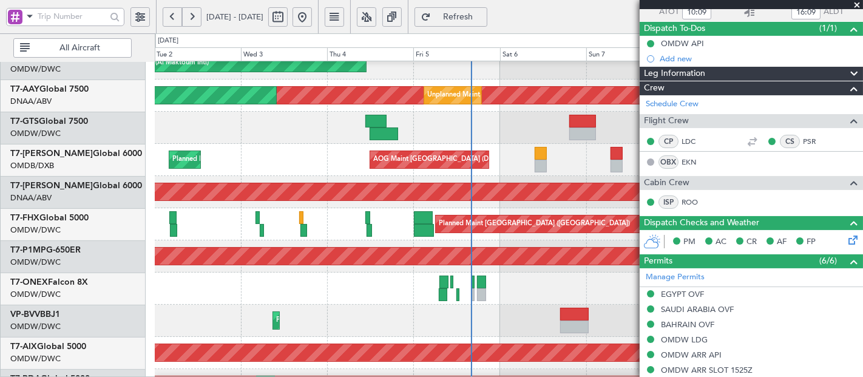
click at [537, 209] on div "Planned Maint [GEOGRAPHIC_DATA] ([GEOGRAPHIC_DATA])" at bounding box center [509, 224] width 709 height 32
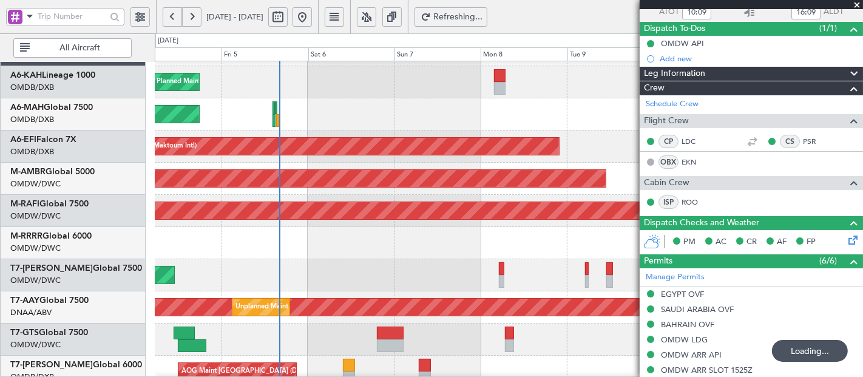
scroll to position [0, 0]
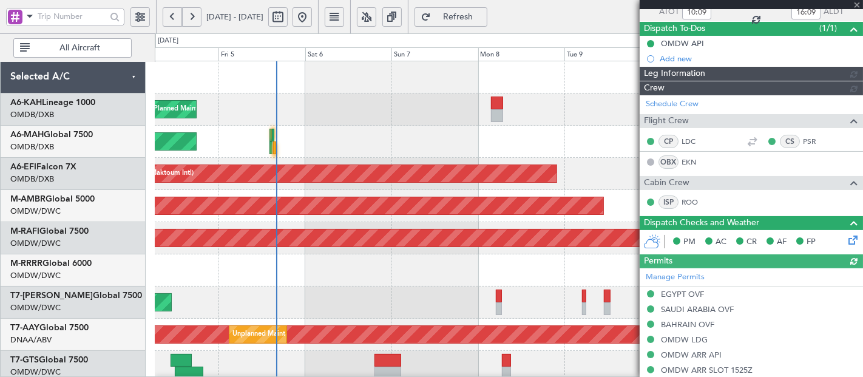
type input "Anita Mani (ANI)"
type input "7162"
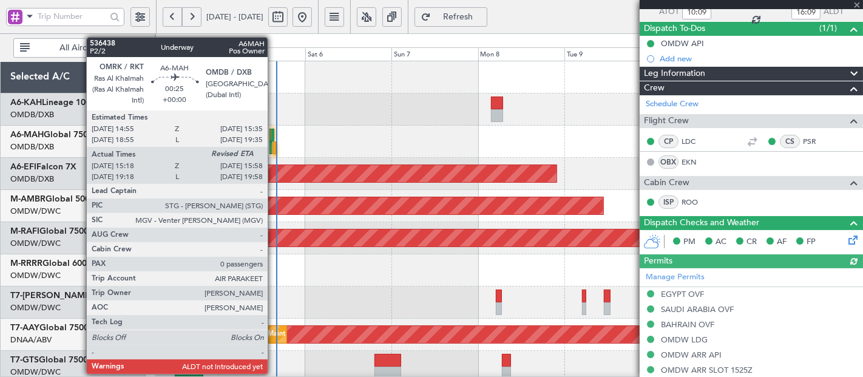
click at [274, 146] on div at bounding box center [274, 147] width 2 height 13
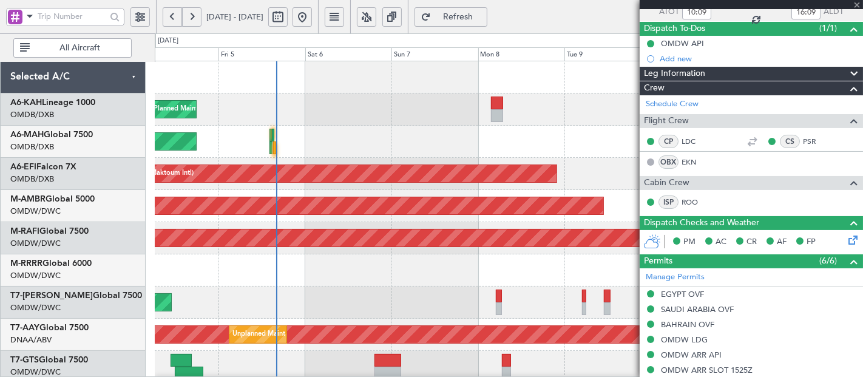
type input "15:28"
type input "0"
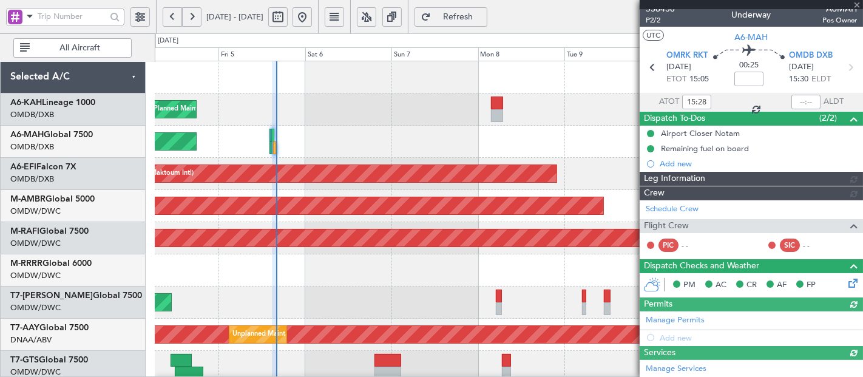
scroll to position [97, 0]
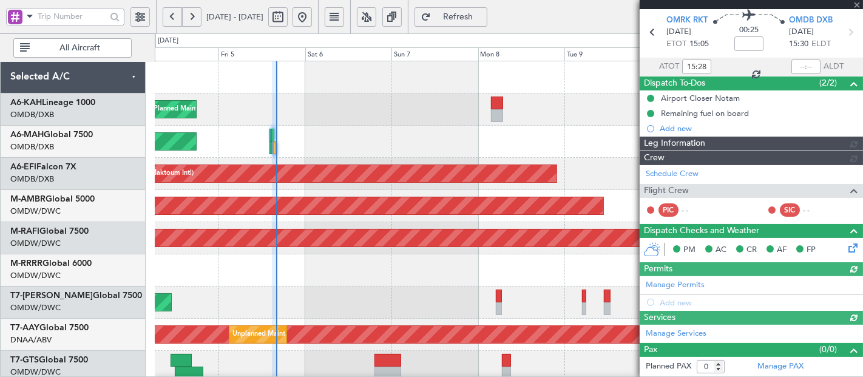
type input "[PERSON_NAME] ([PERSON_NAME])"
type input "7213"
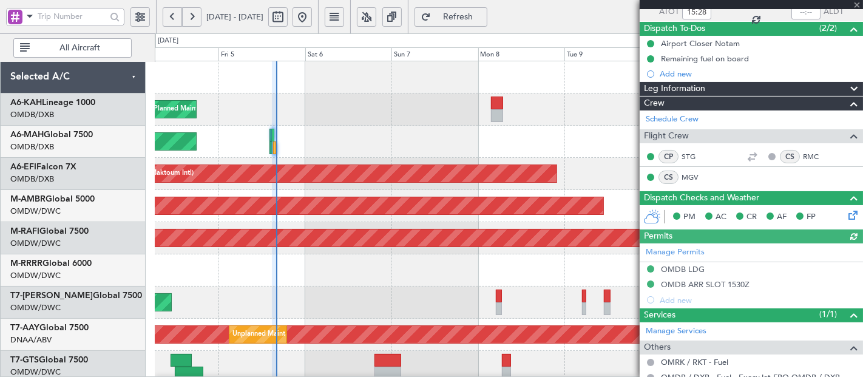
scroll to position [0, 0]
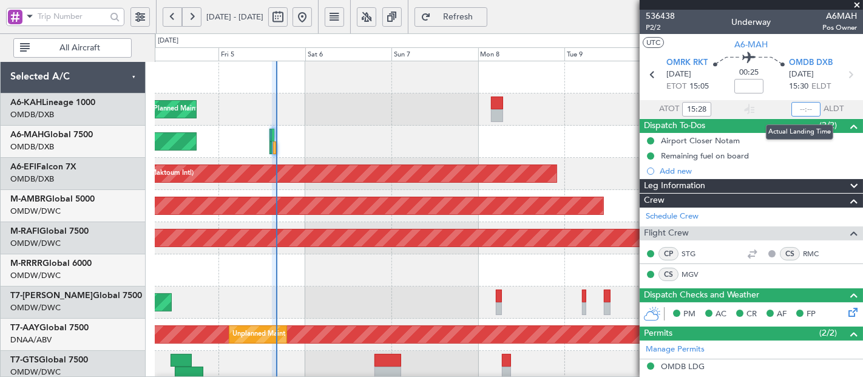
click at [795, 107] on input "text" at bounding box center [806, 109] width 29 height 15
click at [556, 141] on div "Planned Maint [GEOGRAPHIC_DATA] ([GEOGRAPHIC_DATA] Intl)" at bounding box center [509, 142] width 709 height 32
type input "15:59"
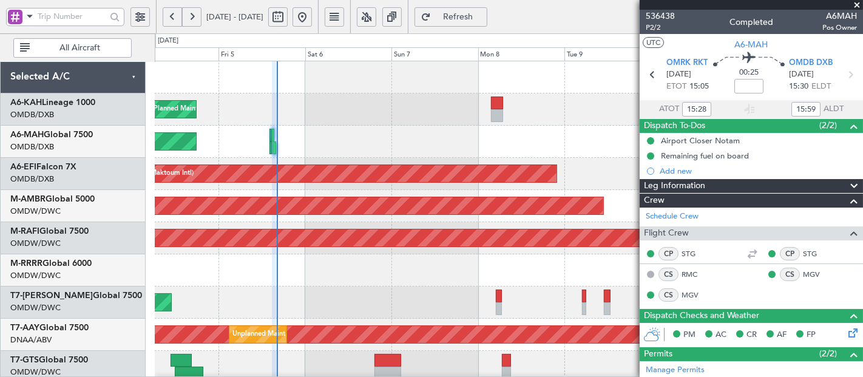
type input "[PERSON_NAME] ([PERSON_NAME])"
type input "7213"
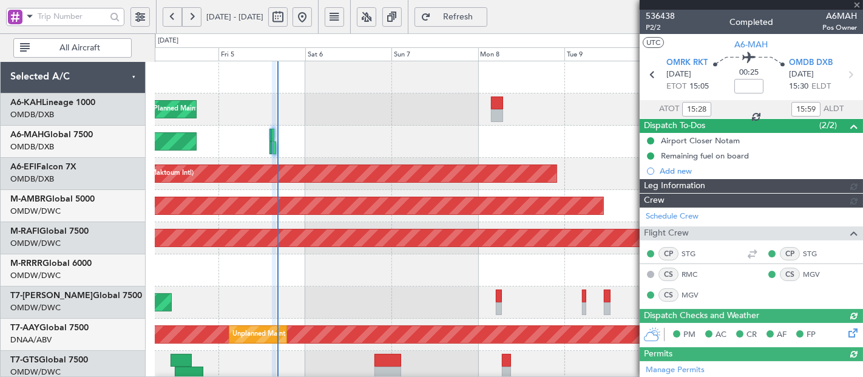
type input "[PERSON_NAME] ([PERSON_NAME])"
type input "7213"
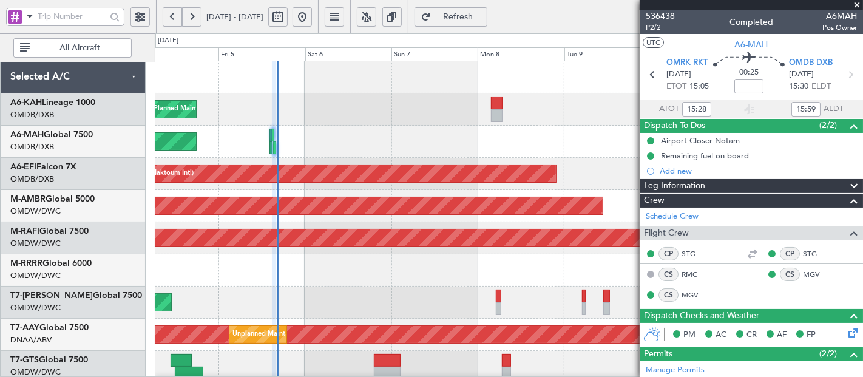
type input "[PERSON_NAME] ([PERSON_NAME])"
type input "7213"
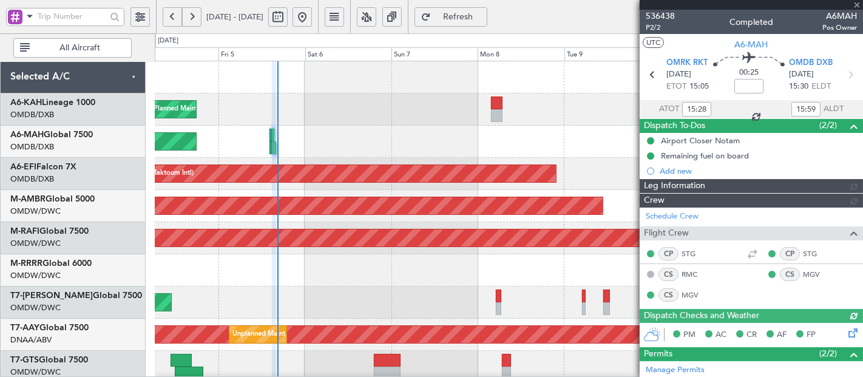
type input "[PERSON_NAME] ([PERSON_NAME])"
type input "7213"
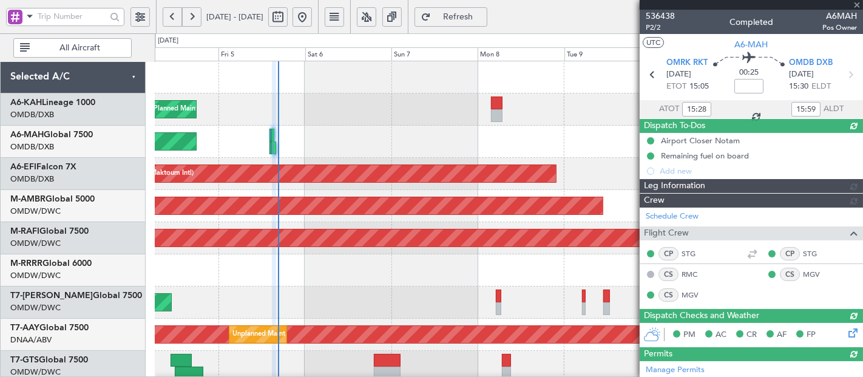
type input "[PERSON_NAME] ([PERSON_NAME])"
type input "7213"
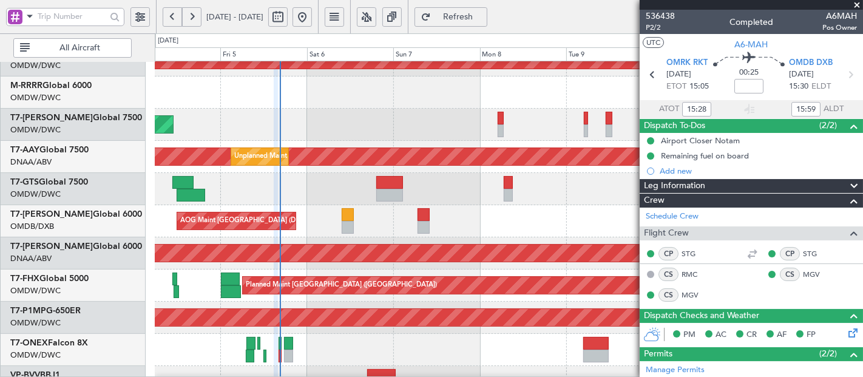
click at [313, 72] on div "Planned Maint Dubai (Al Maktoum Intl) Planned Maint Dubai (Al Maktoum Intl)" at bounding box center [509, 60] width 709 height 32
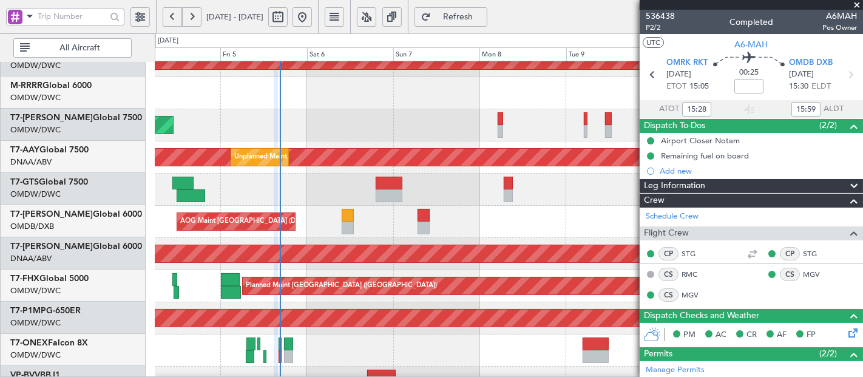
scroll to position [177, 0]
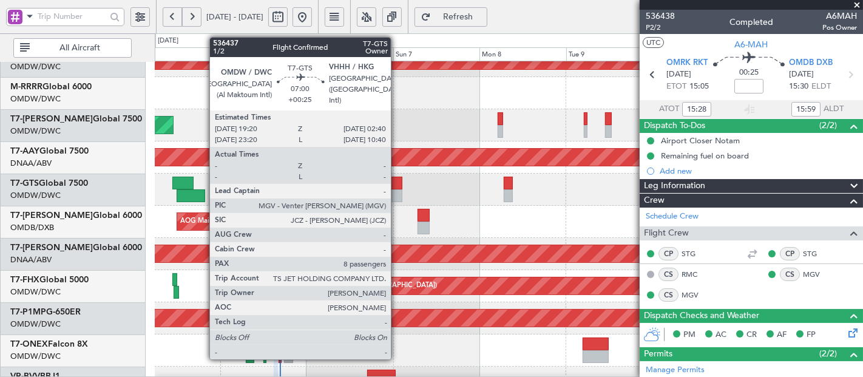
click at [397, 182] on div at bounding box center [389, 183] width 27 height 13
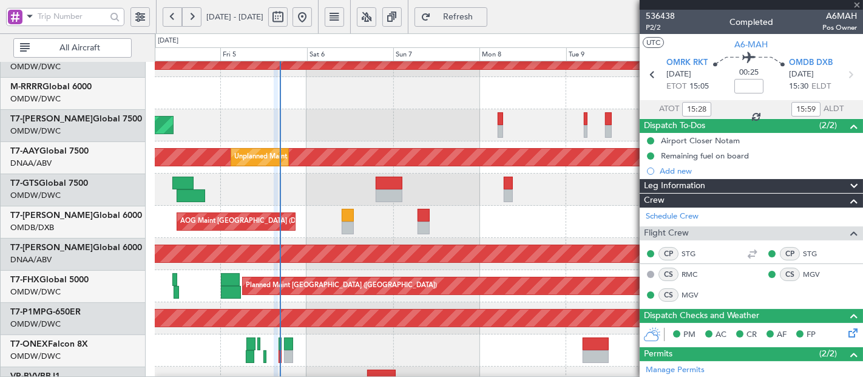
type input "+00:25"
type input "8"
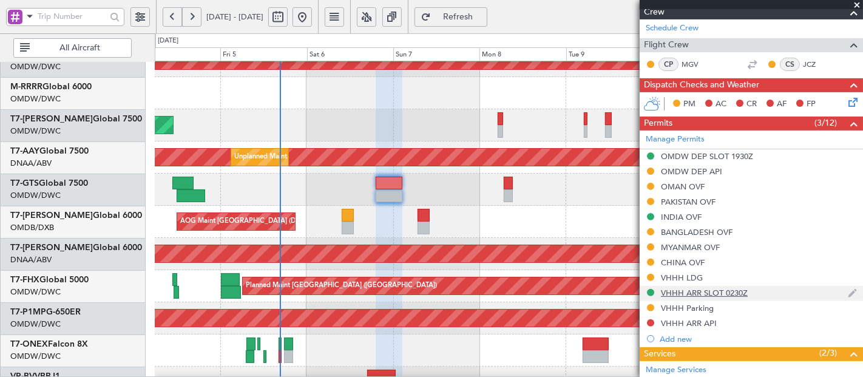
scroll to position [315, 0]
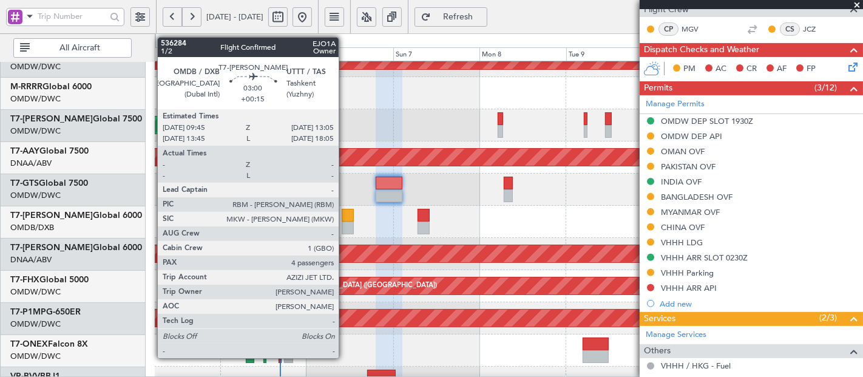
click at [345, 211] on div at bounding box center [348, 215] width 12 height 13
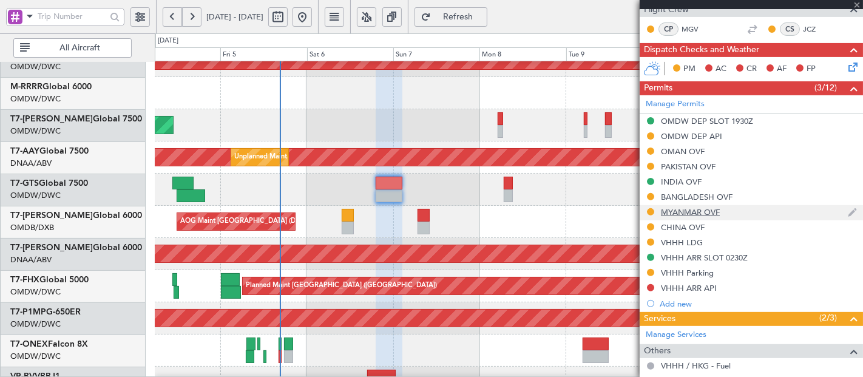
type input "+00:15"
type input "4"
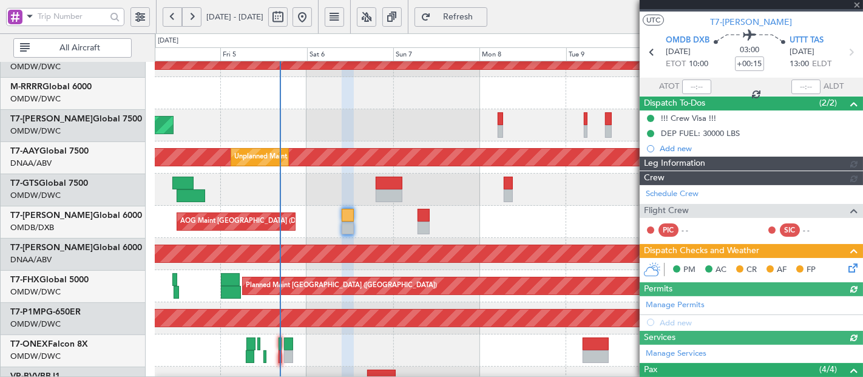
scroll to position [223, 0]
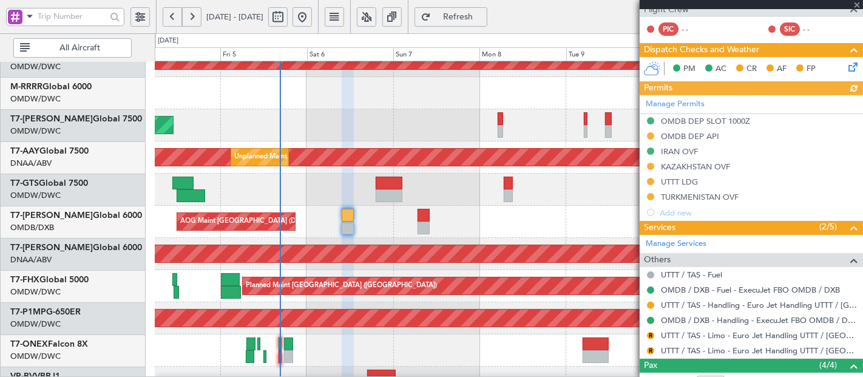
type input "[PERSON_NAME] (SYS)"
type input "7192"
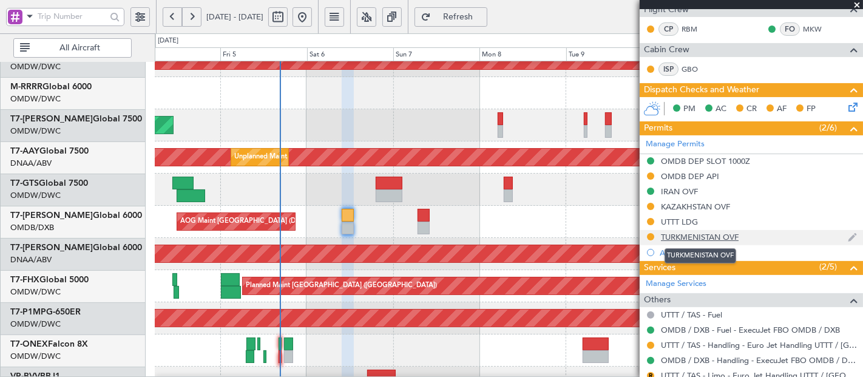
click at [701, 234] on div "TURKMENISTAN OVF" at bounding box center [700, 237] width 78 height 10
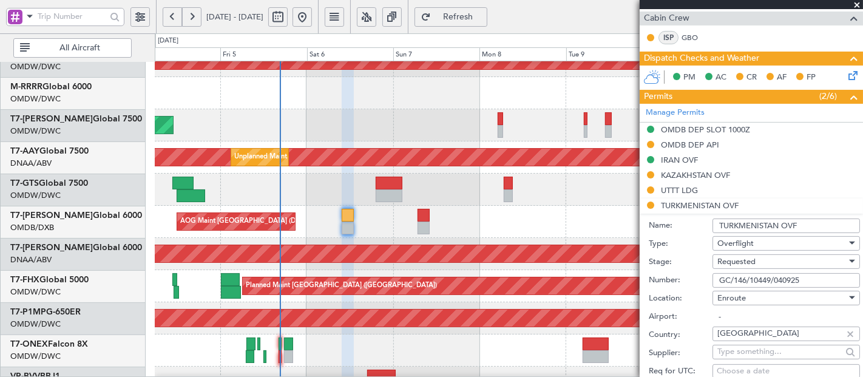
scroll to position [358, 0]
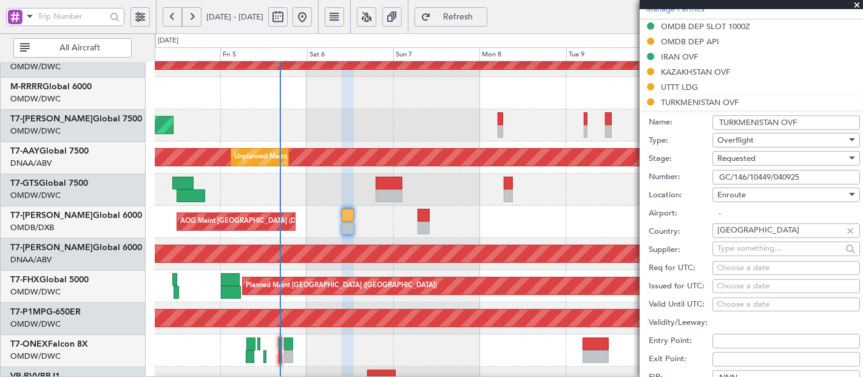
drag, startPoint x: 808, startPoint y: 175, endPoint x: 711, endPoint y: 179, distance: 97.2
click at [711, 177] on div "Number: GC/146/10449/040925" at bounding box center [754, 177] width 211 height 18
click at [750, 155] on span "Requested" at bounding box center [737, 158] width 38 height 11
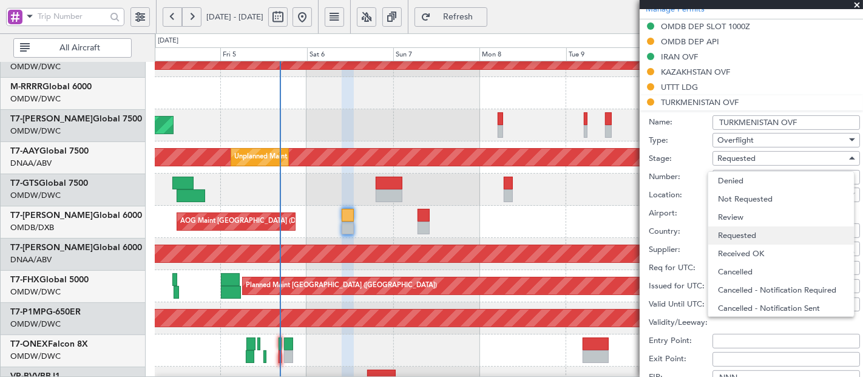
scroll to position [5, 0]
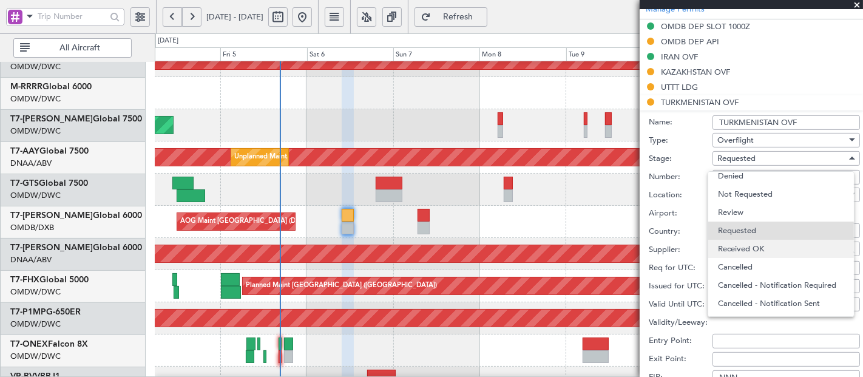
click at [748, 245] on span "Received OK" at bounding box center [781, 249] width 127 height 18
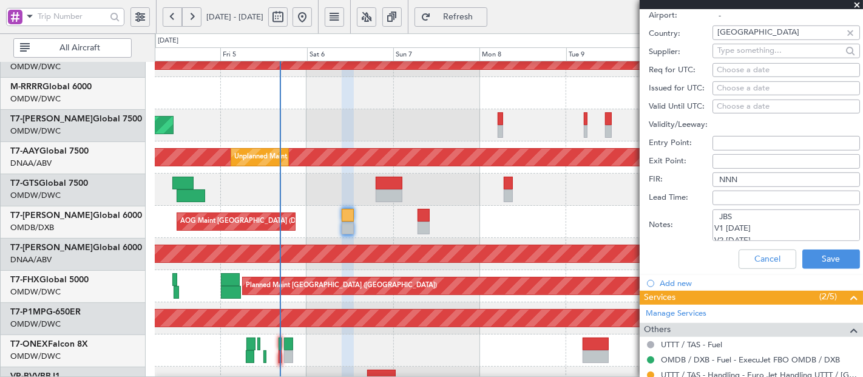
scroll to position [628, 0]
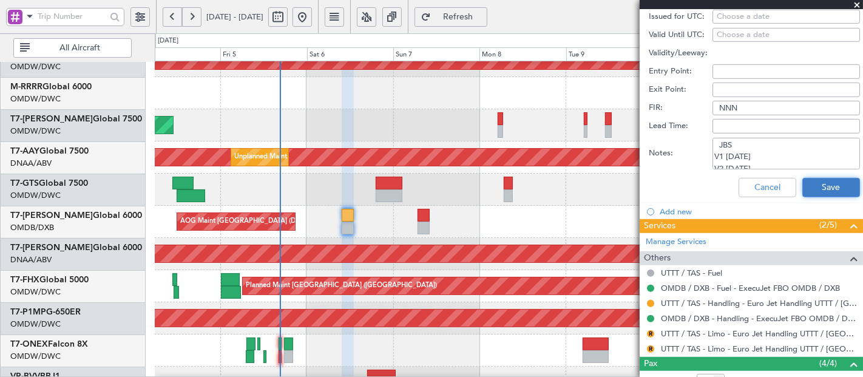
click at [813, 188] on button "Save" at bounding box center [832, 187] width 58 height 19
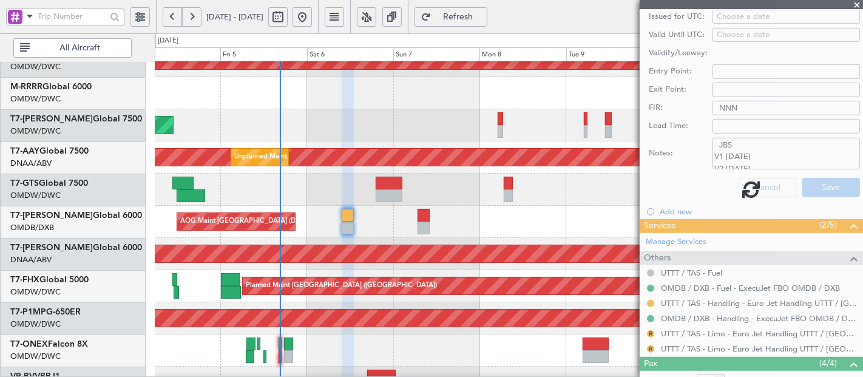
scroll to position [265, 0]
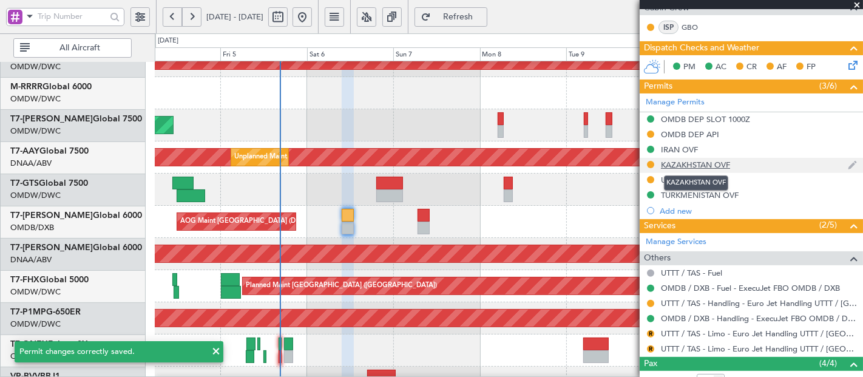
click at [685, 160] on div "KAZAKHSTAN OVF" at bounding box center [695, 165] width 69 height 10
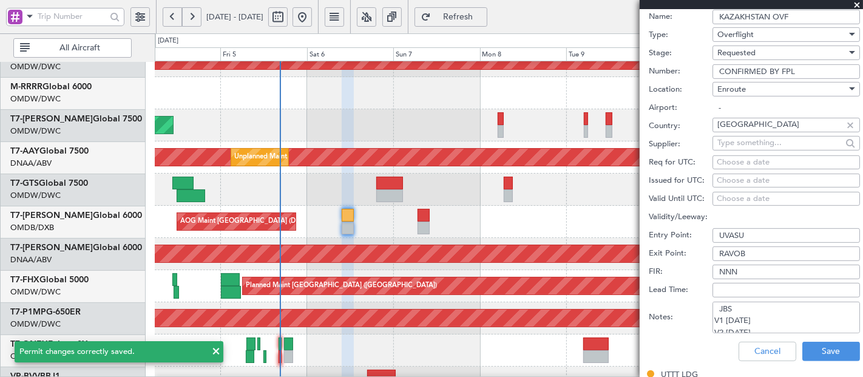
scroll to position [358, 0]
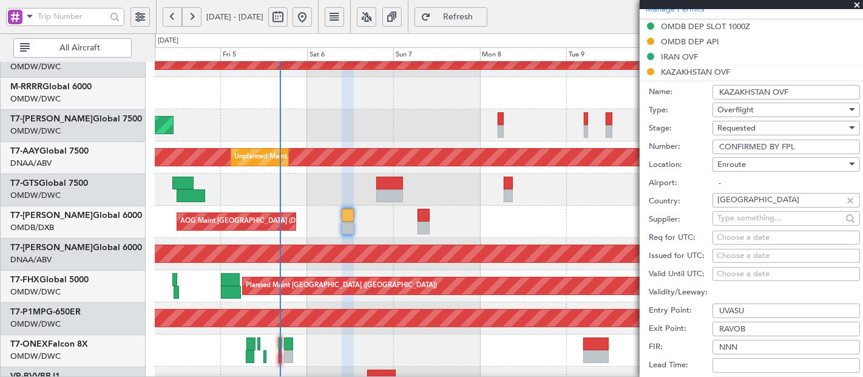
click at [737, 123] on span "Requested" at bounding box center [737, 128] width 38 height 11
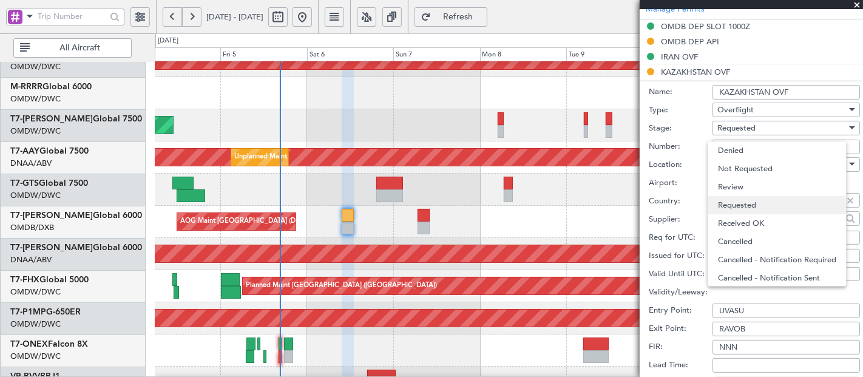
scroll to position [5, 0]
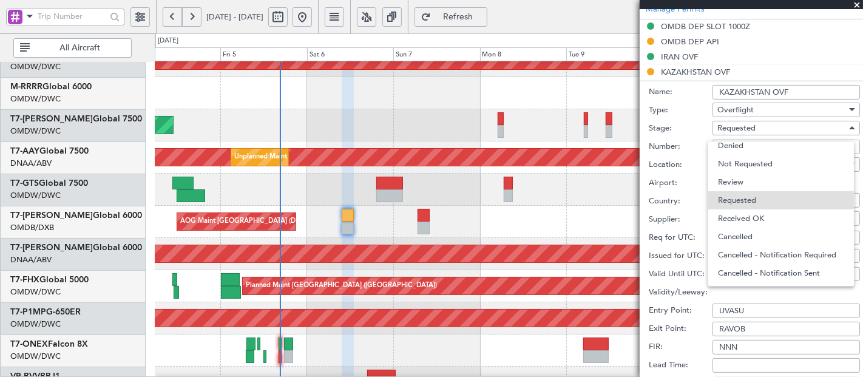
click at [740, 219] on span "Received OK" at bounding box center [781, 218] width 127 height 18
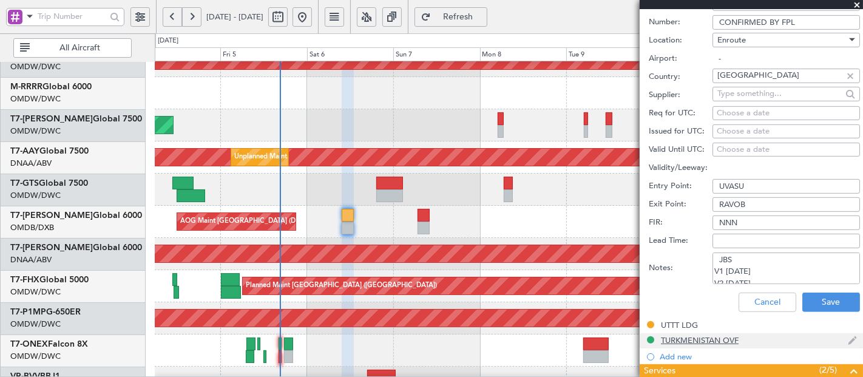
scroll to position [628, 0]
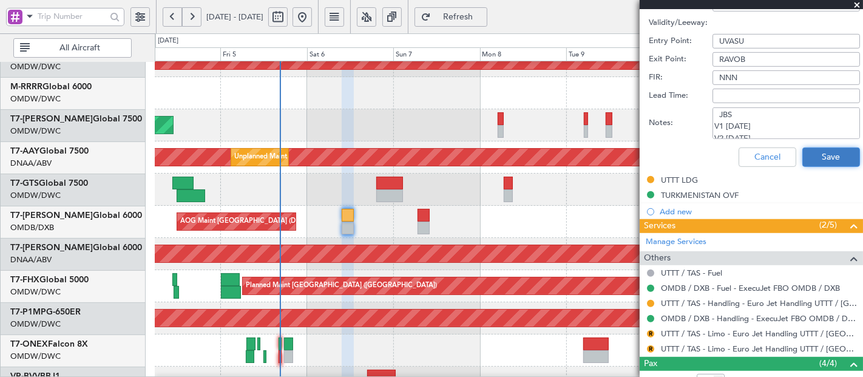
click at [805, 154] on button "Save" at bounding box center [832, 157] width 58 height 19
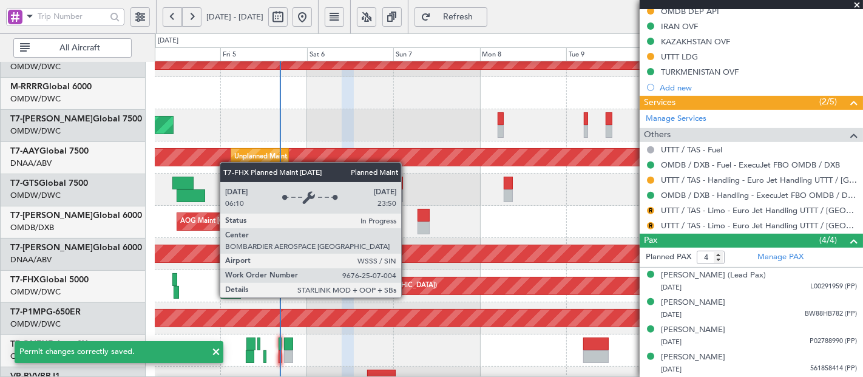
scroll to position [266, 0]
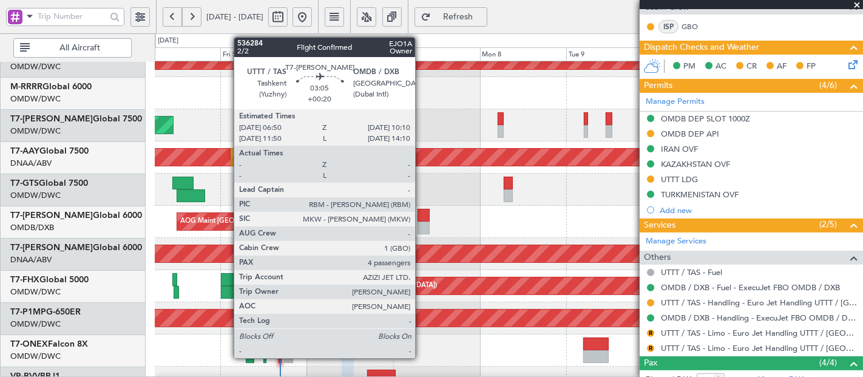
click at [421, 214] on div at bounding box center [424, 215] width 12 height 13
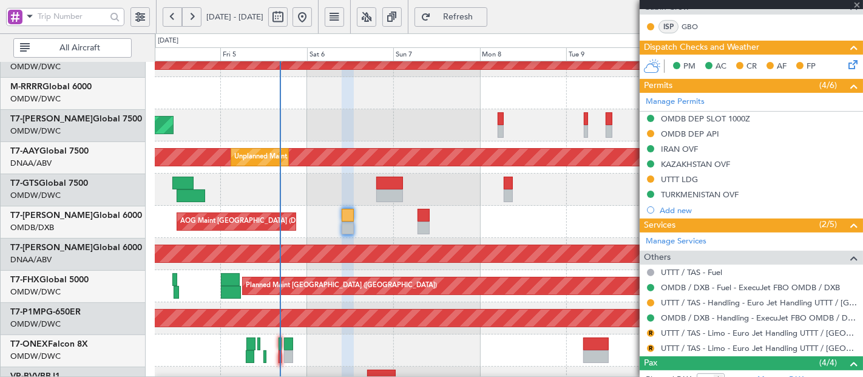
type input "+00:20"
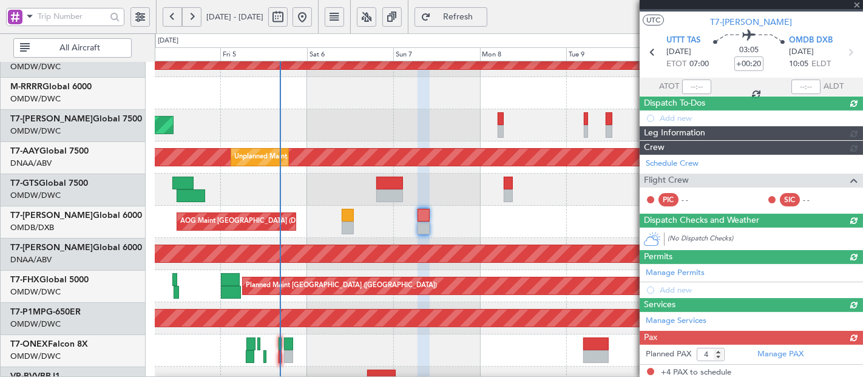
scroll to position [236, 0]
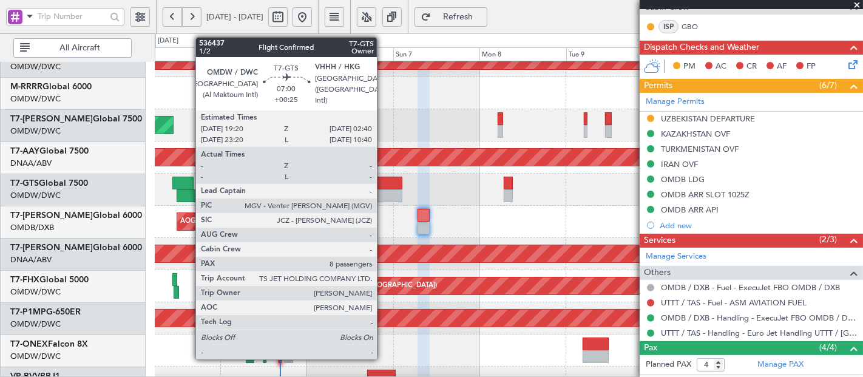
click at [383, 179] on div at bounding box center [389, 183] width 27 height 13
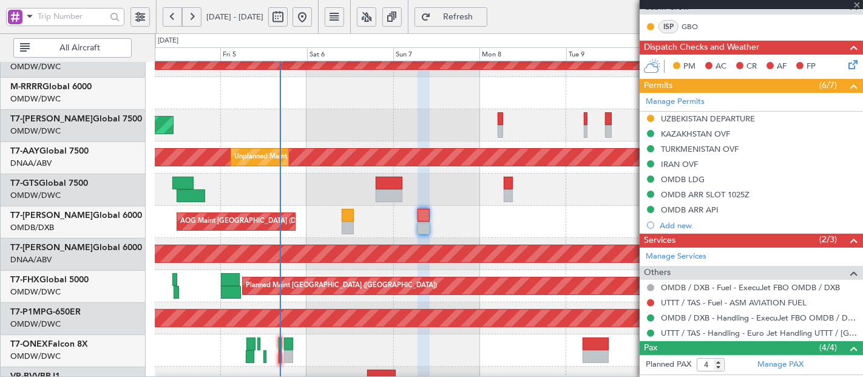
type input "+00:25"
type input "8"
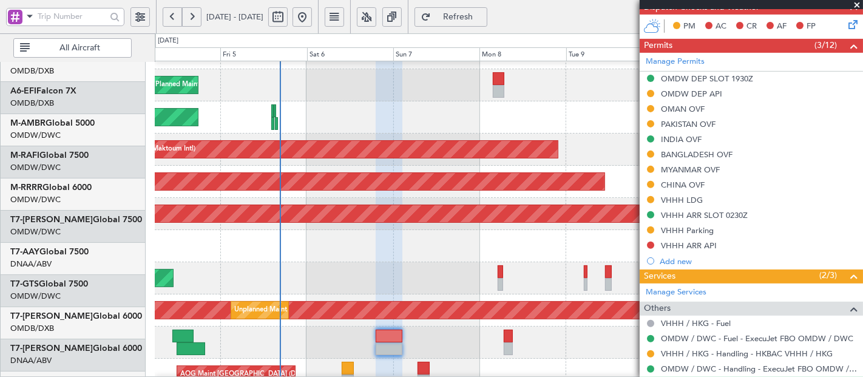
scroll to position [0, 0]
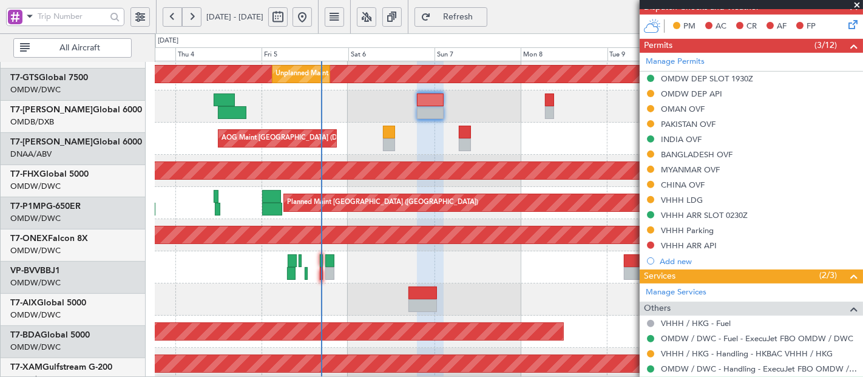
click at [381, 15] on fb-flight-board "04 Sep 2025 - 12 Sep 2025 Refresh Quick Links All Aircraft Planned Maint Dubai …" at bounding box center [431, 196] width 863 height 363
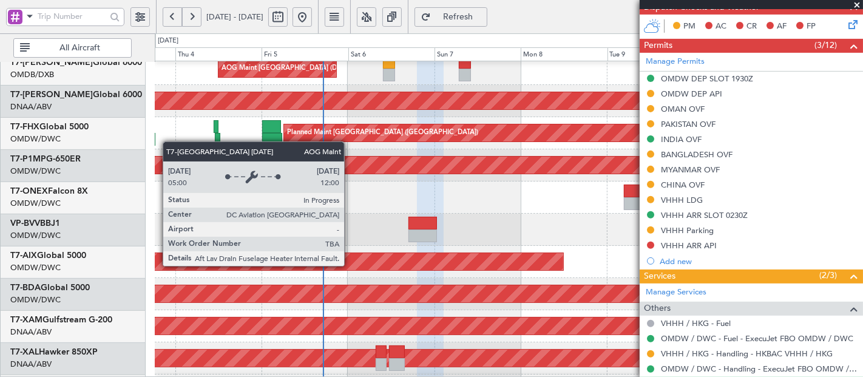
scroll to position [391, 0]
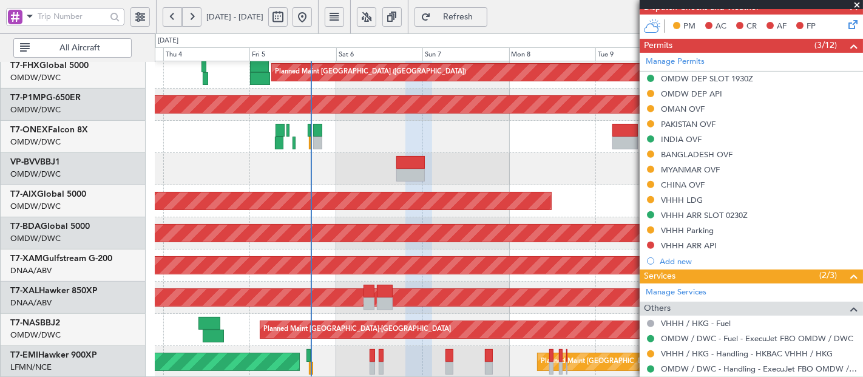
click at [341, 118] on div "Planned Maint Singapore (Changi) Planned Maint Savannah (Savannah/hilton Head I…" at bounding box center [509, 24] width 709 height 708
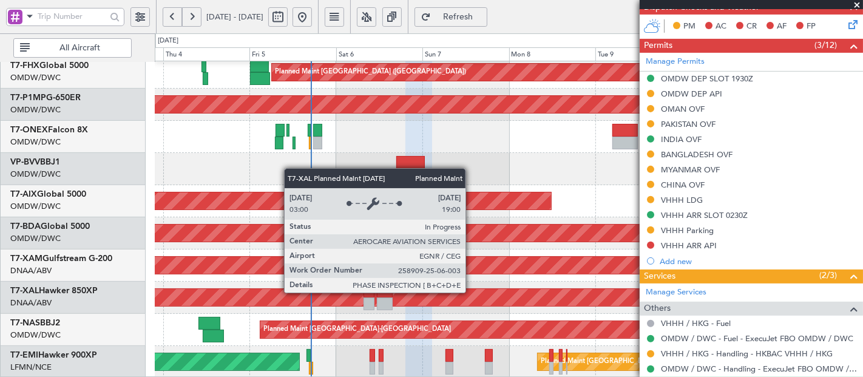
click at [472, 292] on div "Planned Maint [PERSON_NAME]" at bounding box center [185, 297] width 1476 height 17
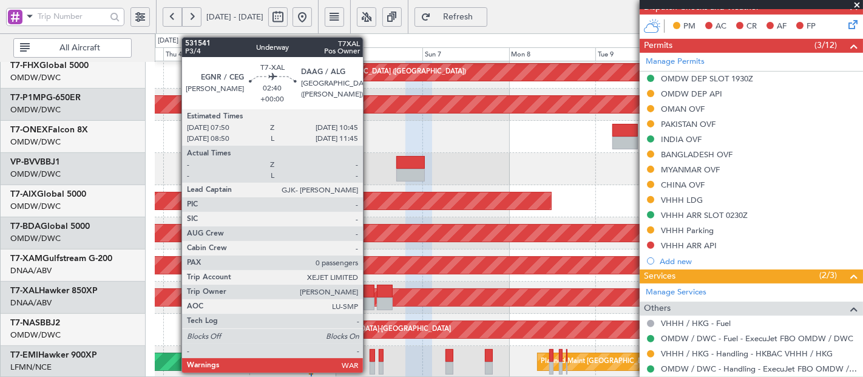
click at [369, 295] on div at bounding box center [369, 291] width 11 height 13
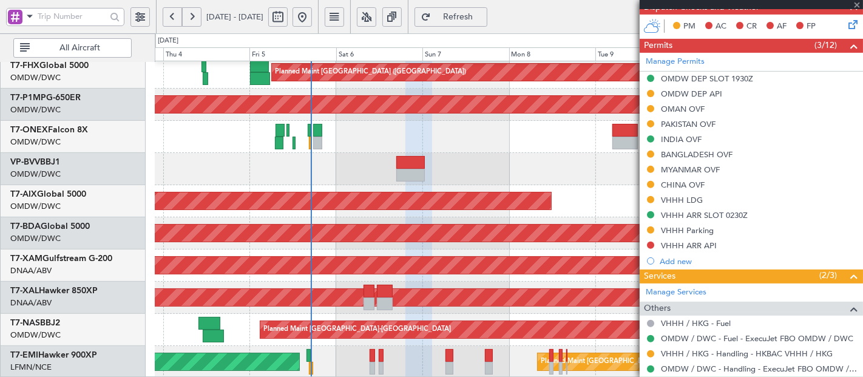
type input "0"
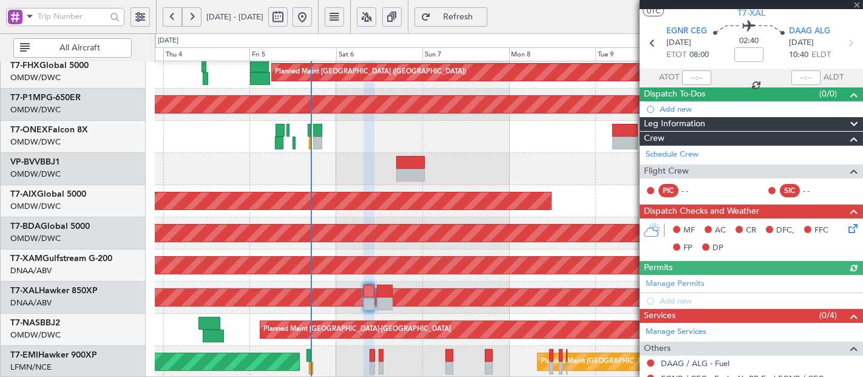
scroll to position [0, 0]
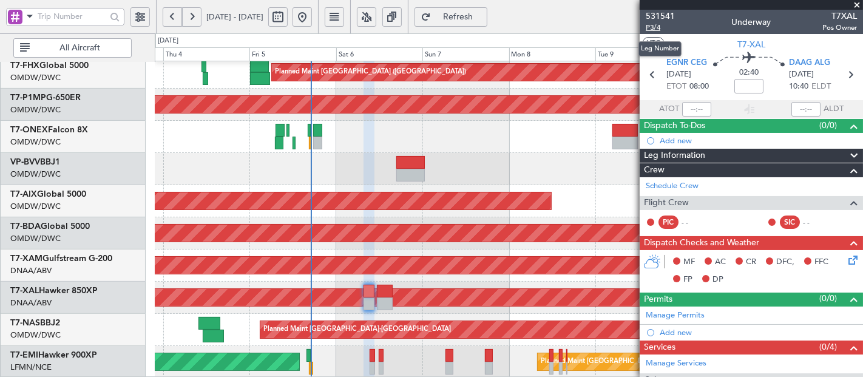
click at [658, 29] on span "P3/4" at bounding box center [660, 27] width 29 height 10
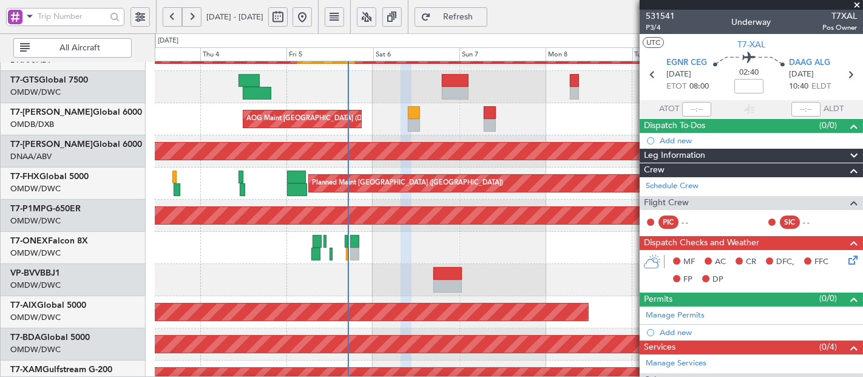
scroll to position [279, 0]
click at [360, 273] on div "Planned Maint Dubai (Al Maktoum Intl)" at bounding box center [509, 280] width 708 height 32
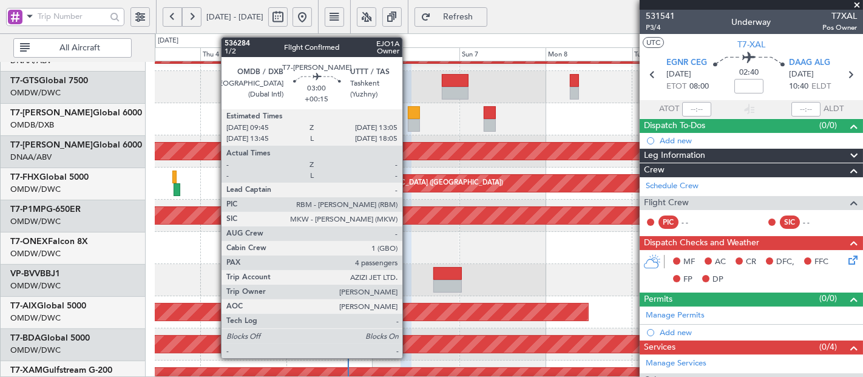
click at [409, 108] on div at bounding box center [414, 112] width 12 height 13
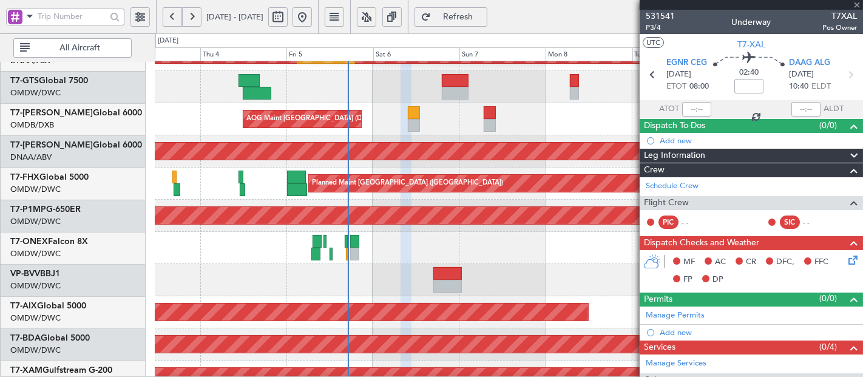
type input "+00:15"
type input "4"
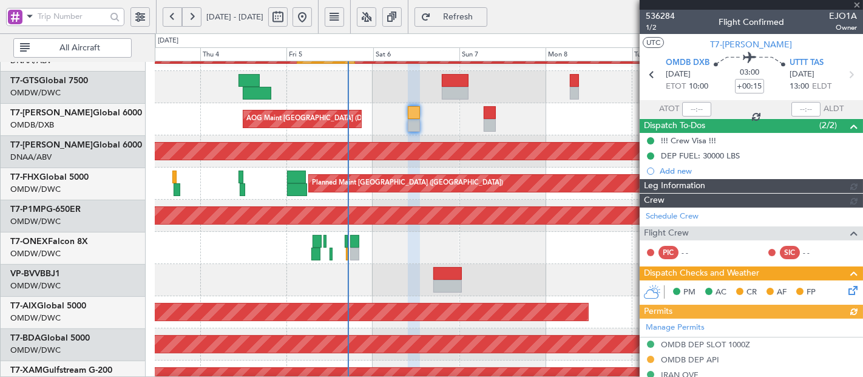
type input "[PERSON_NAME] (SYS)"
type input "7192"
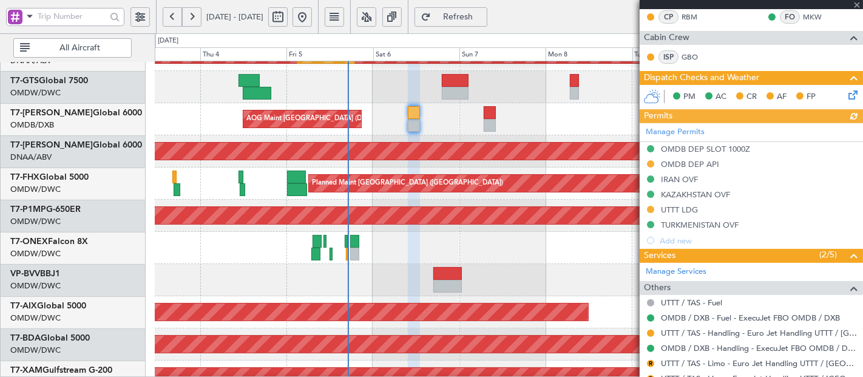
scroll to position [359, 0]
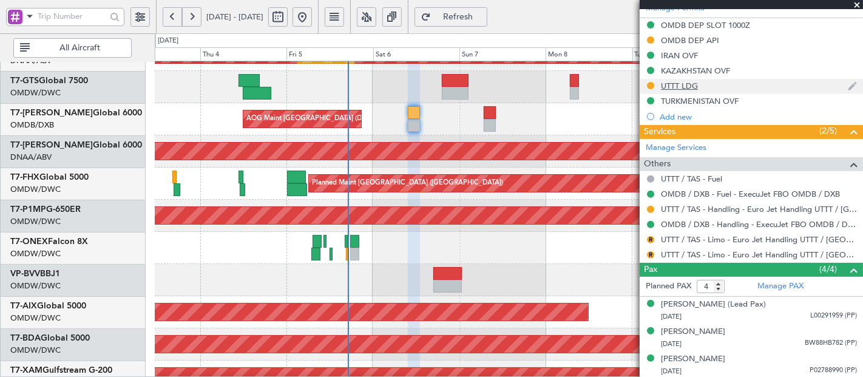
click at [687, 83] on div "UTTT LDG" at bounding box center [679, 86] width 37 height 10
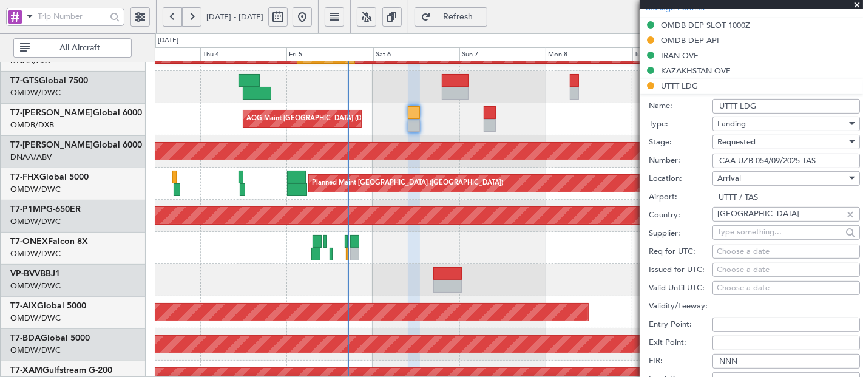
drag, startPoint x: 831, startPoint y: 162, endPoint x: 678, endPoint y: 150, distance: 152.9
click at [678, 152] on div "Number: CAA UZB 054/09/2025 TAS" at bounding box center [754, 161] width 211 height 18
click at [758, 138] on div "Requested" at bounding box center [782, 142] width 129 height 18
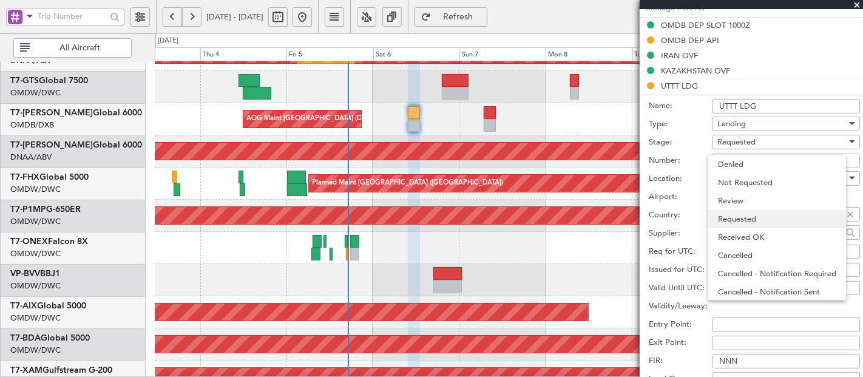
scroll to position [5, 0]
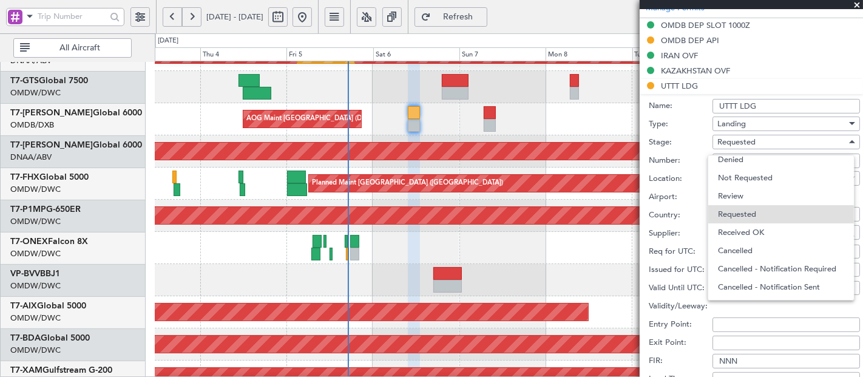
click at [768, 227] on span "Received OK" at bounding box center [781, 232] width 127 height 18
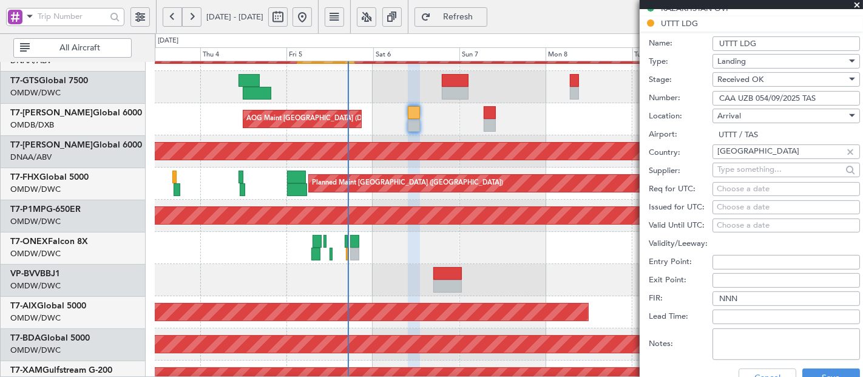
scroll to position [630, 0]
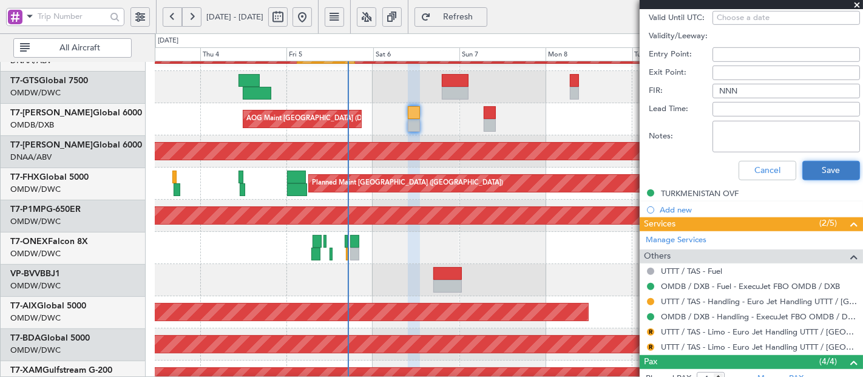
click at [812, 167] on button "Save" at bounding box center [832, 170] width 58 height 19
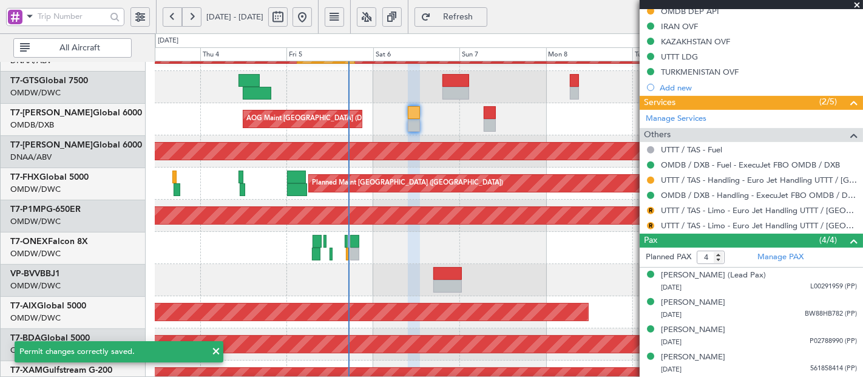
scroll to position [267, 0]
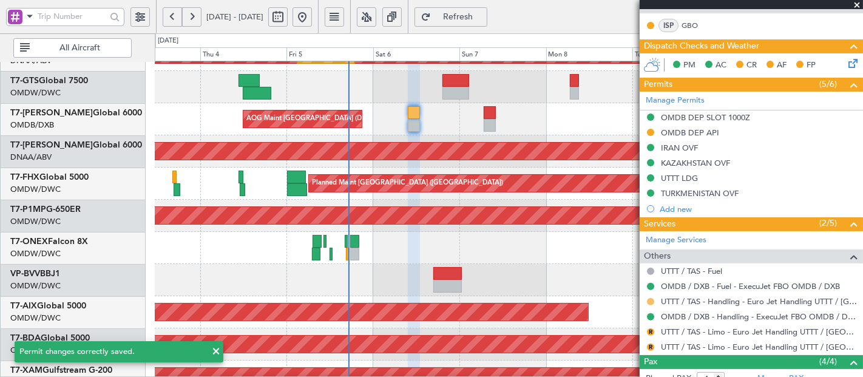
click at [652, 300] on button at bounding box center [650, 301] width 7 height 7
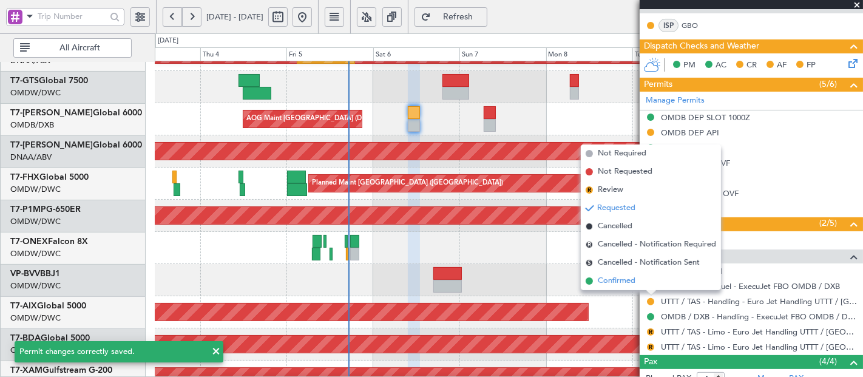
click at [622, 278] on span "Confirmed" at bounding box center [617, 281] width 38 height 12
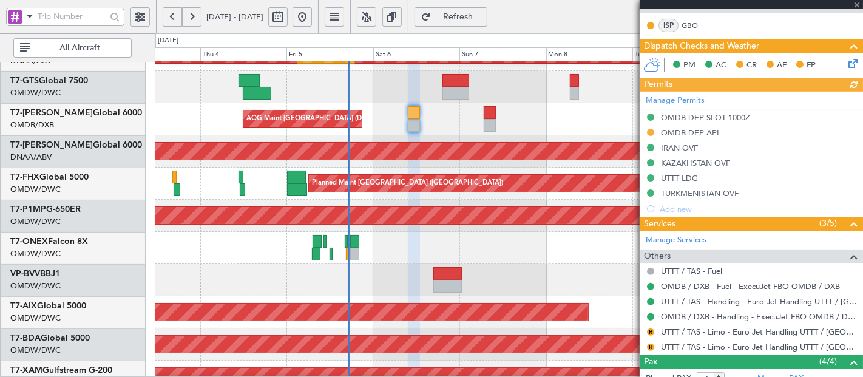
type input "[PERSON_NAME] (SYS)"
type input "7192"
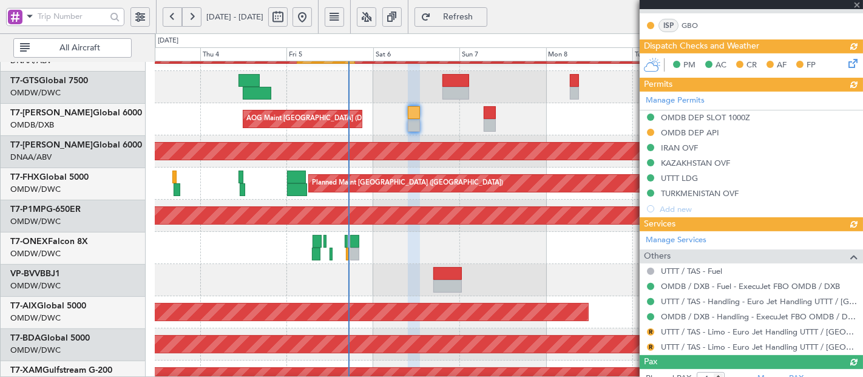
type input "[PERSON_NAME] (SYS)"
type input "7192"
type input "[PERSON_NAME] (SYS)"
type input "7192"
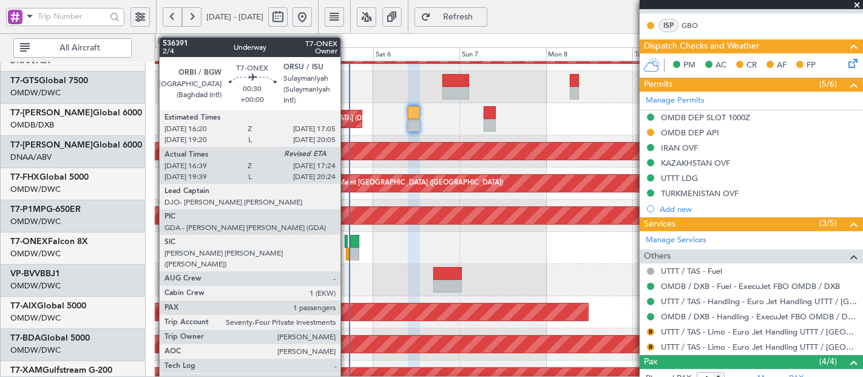
click at [347, 250] on div at bounding box center [347, 254] width 3 height 13
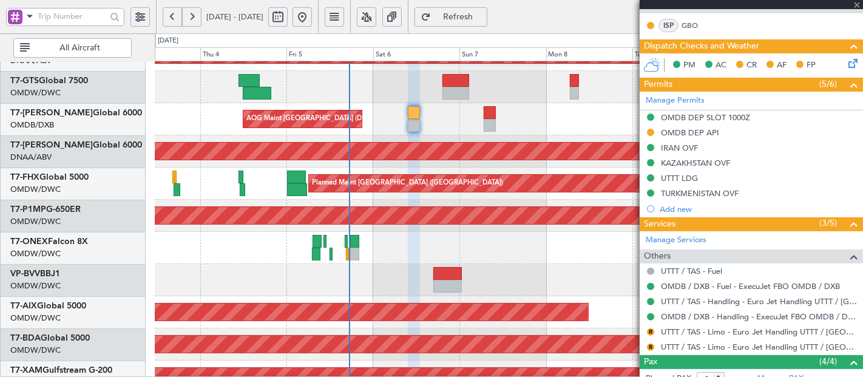
type input "16:49"
type input "1"
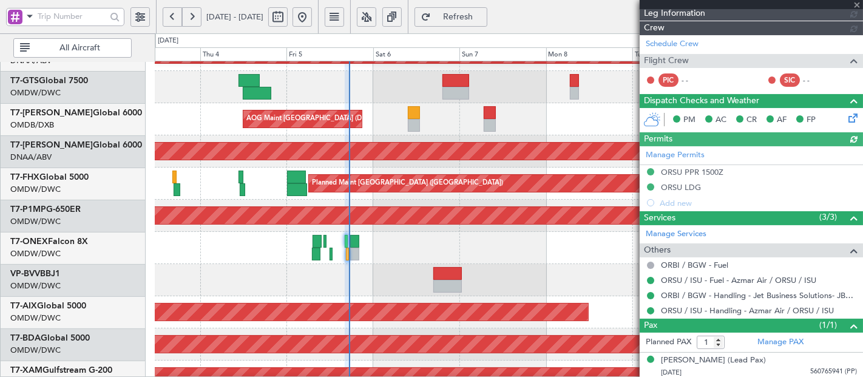
type input "[PERSON_NAME] (SYS)"
type input "7205"
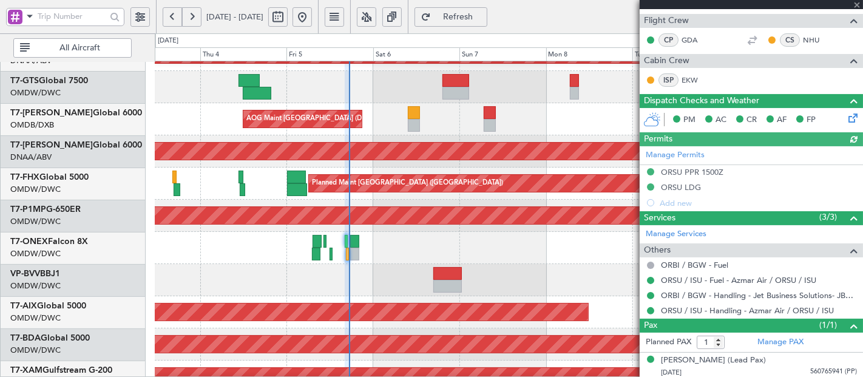
scroll to position [0, 0]
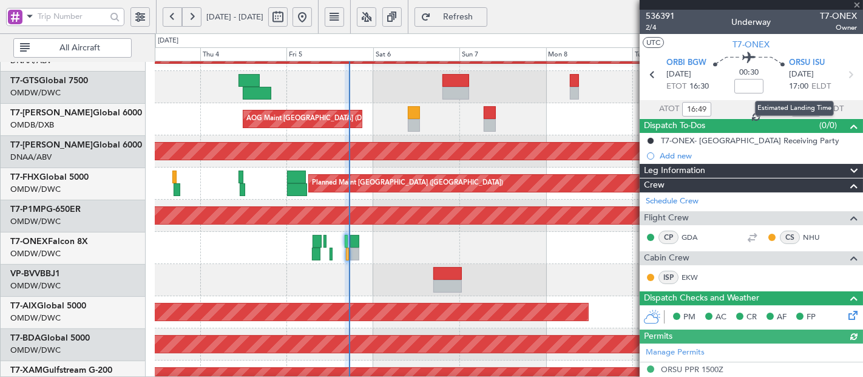
click at [797, 108] on div "Estimated Landing Time" at bounding box center [794, 108] width 79 height 15
click at [800, 104] on input "text" at bounding box center [806, 109] width 29 height 15
type input "17:19"
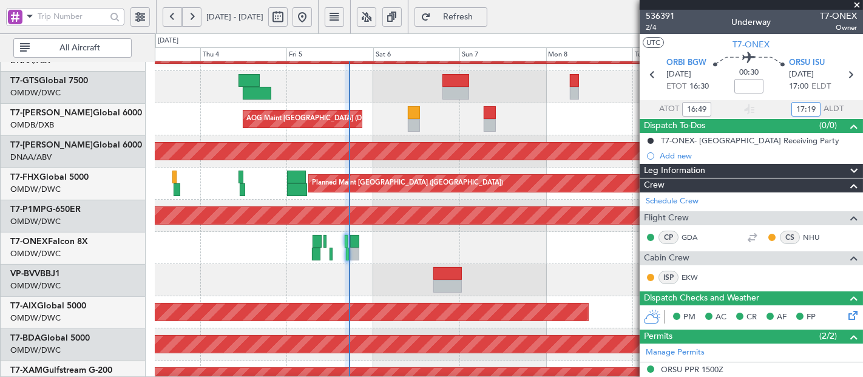
click at [517, 231] on div "Planned Maint Savannah (Savannah/hilton Head Intl)" at bounding box center [509, 216] width 709 height 32
click at [855, 4] on span at bounding box center [857, 5] width 12 height 11
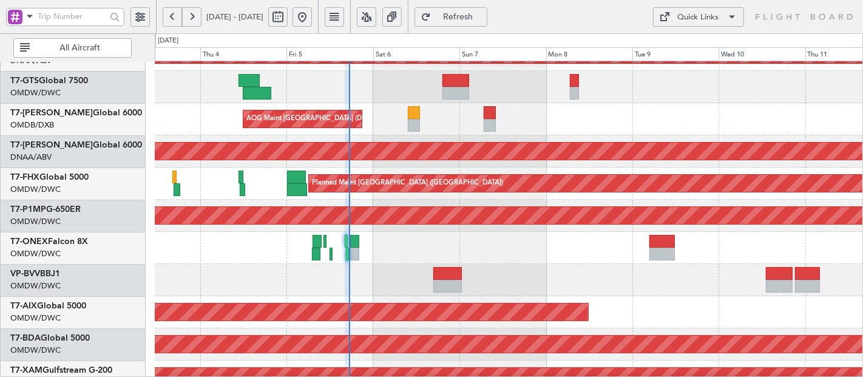
type input "0"
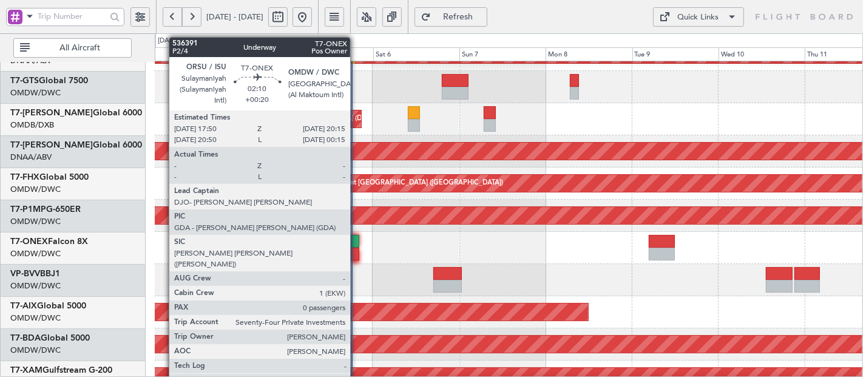
click at [356, 239] on div at bounding box center [354, 241] width 9 height 13
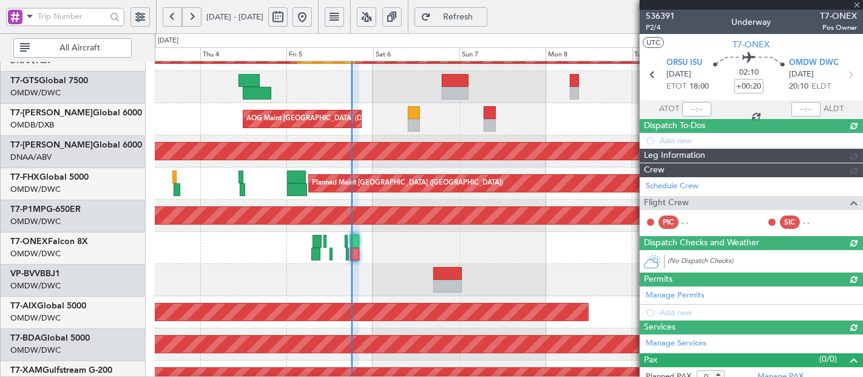
type input "[PERSON_NAME] (SYS)"
type input "7206"
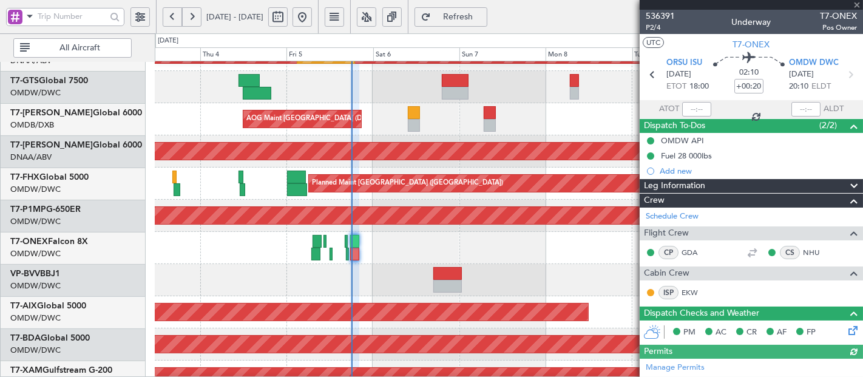
click at [690, 108] on div at bounding box center [697, 109] width 29 height 15
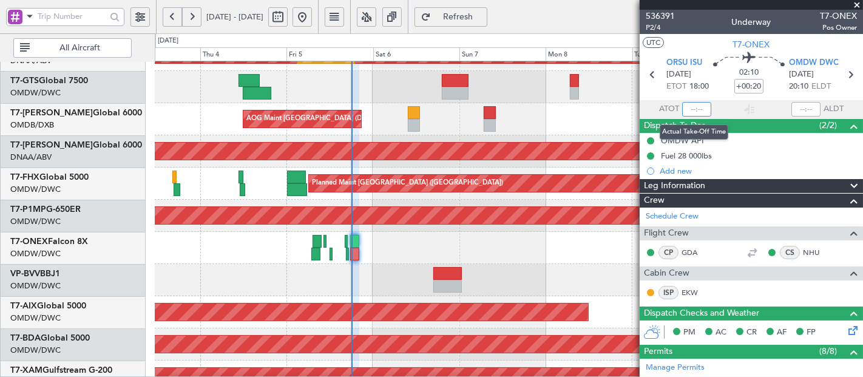
click at [695, 109] on input "text" at bounding box center [697, 109] width 29 height 15
type input "18"
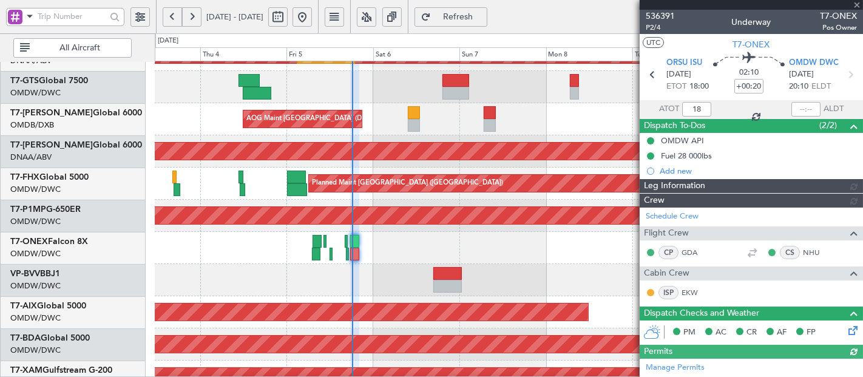
type input "[PERSON_NAME] (SYS)"
type input "7206"
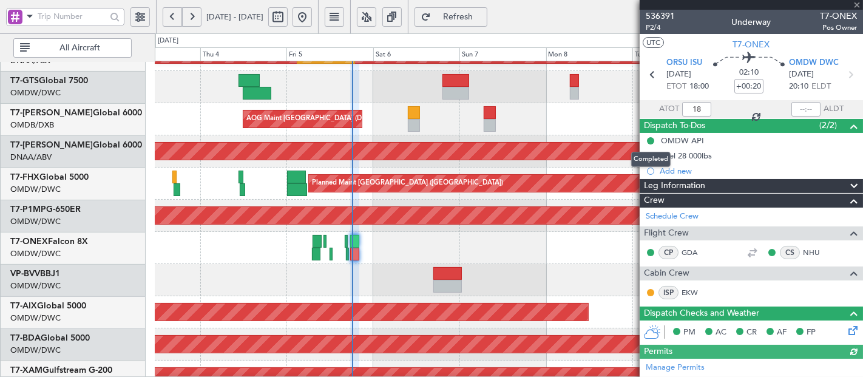
type input "00:18"
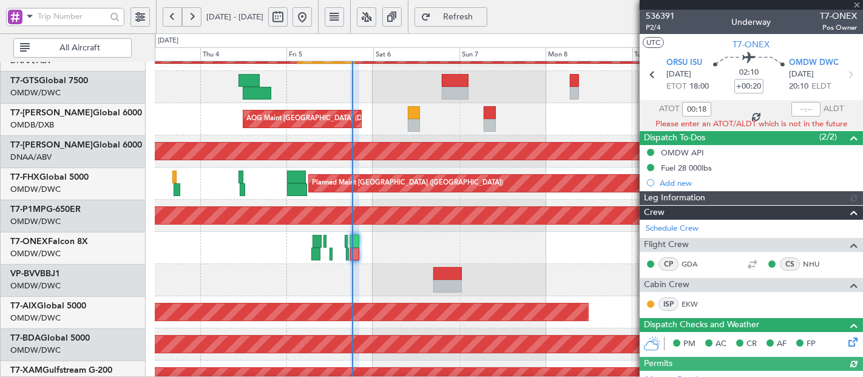
type input "[PERSON_NAME] (SYS)"
type input "7206"
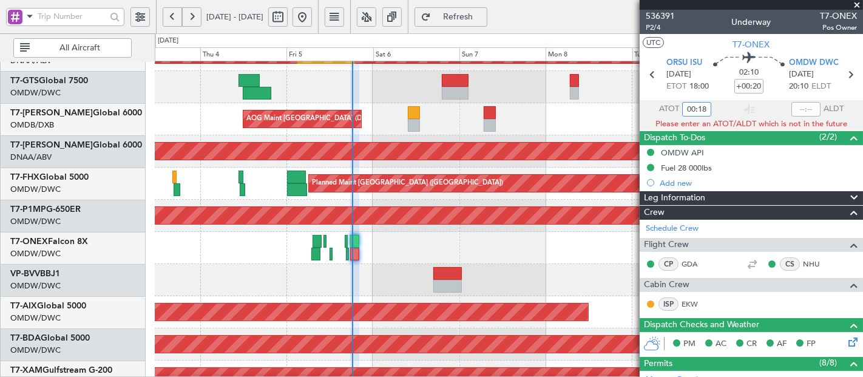
click at [701, 103] on input "00:18" at bounding box center [697, 109] width 29 height 15
click at [443, 228] on div "Planned Maint Savannah (Savannah/hilton Head Intl)" at bounding box center [509, 216] width 708 height 32
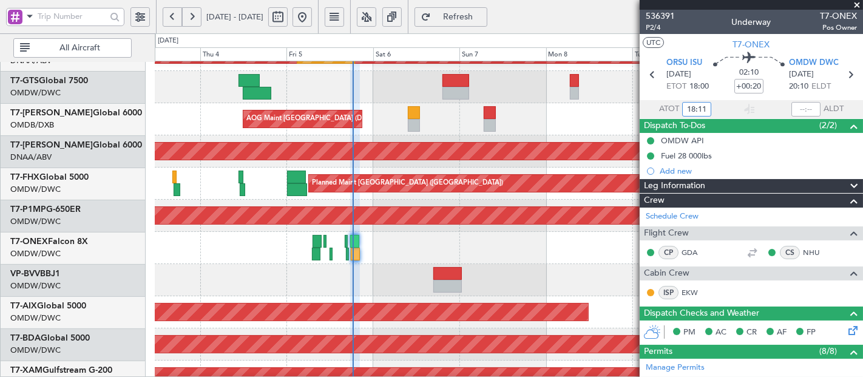
type input "18:11"
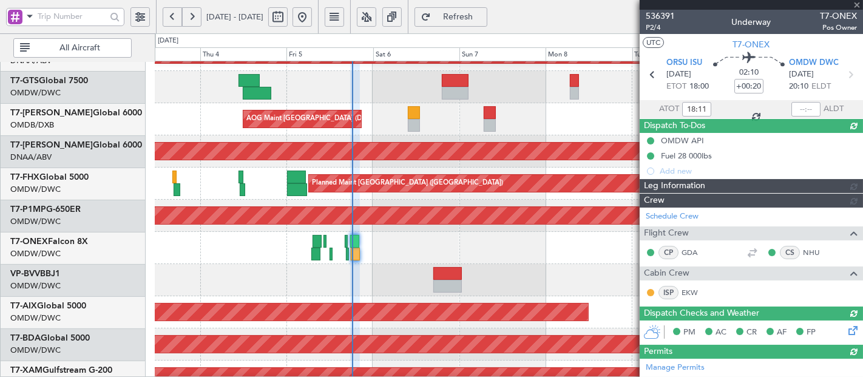
type input "[PERSON_NAME] (SYS)"
type input "7206"
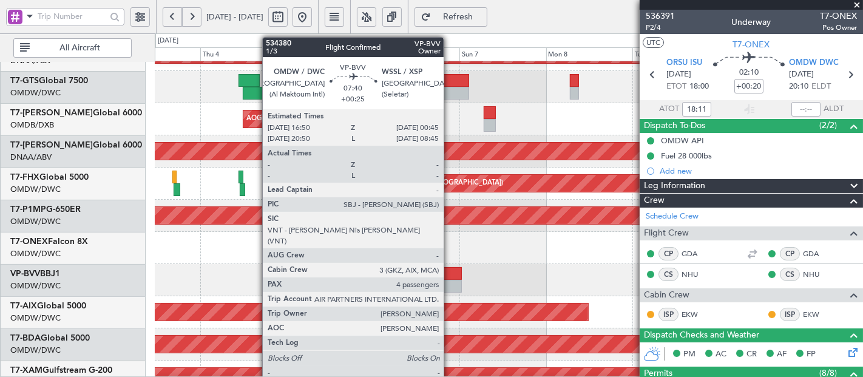
click at [450, 275] on div at bounding box center [448, 273] width 29 height 13
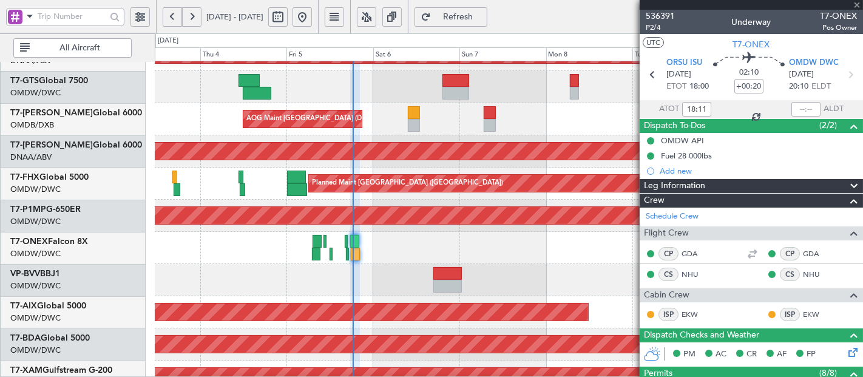
type input "+00:25"
type input "4"
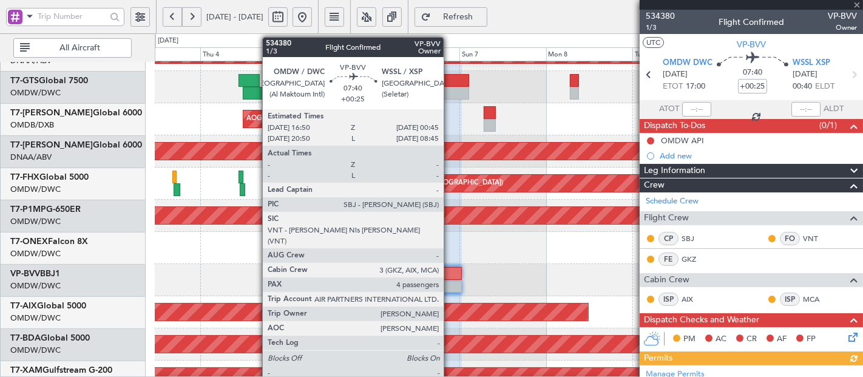
type input "+00:20"
type input "18:11"
type input "0"
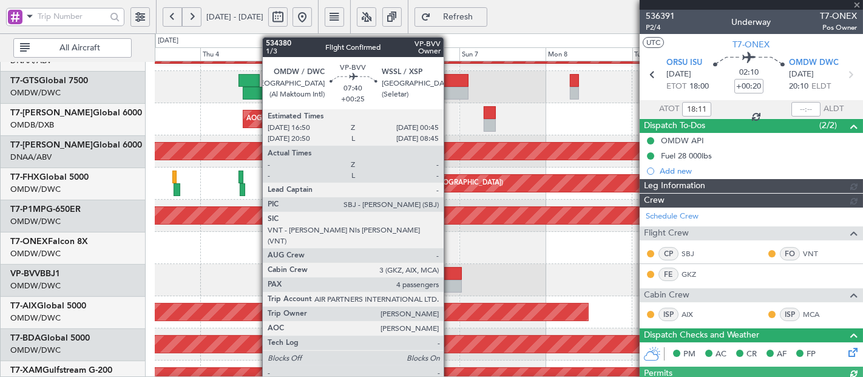
type input "[PERSON_NAME] (SYS)"
type input "7206"
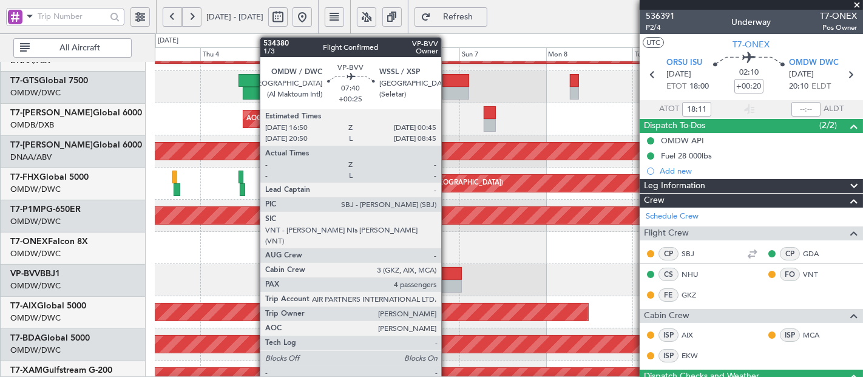
click at [448, 273] on div at bounding box center [448, 273] width 29 height 13
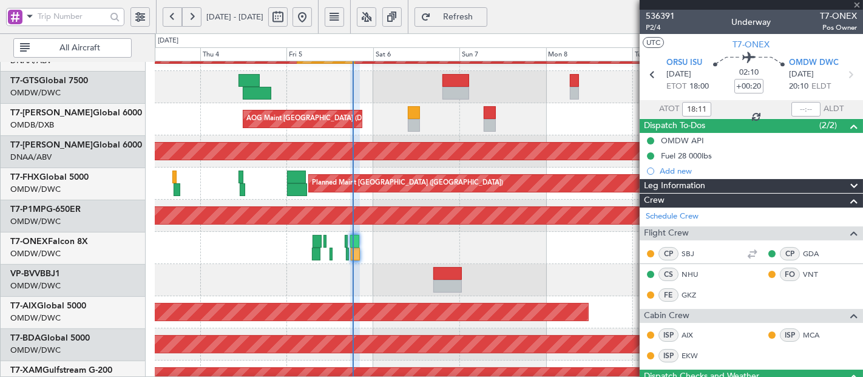
type input "+00:25"
type input "4"
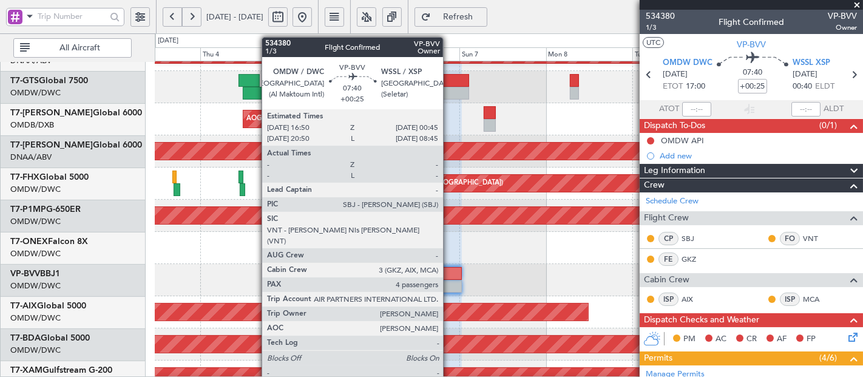
click at [449, 278] on div at bounding box center [448, 273] width 29 height 13
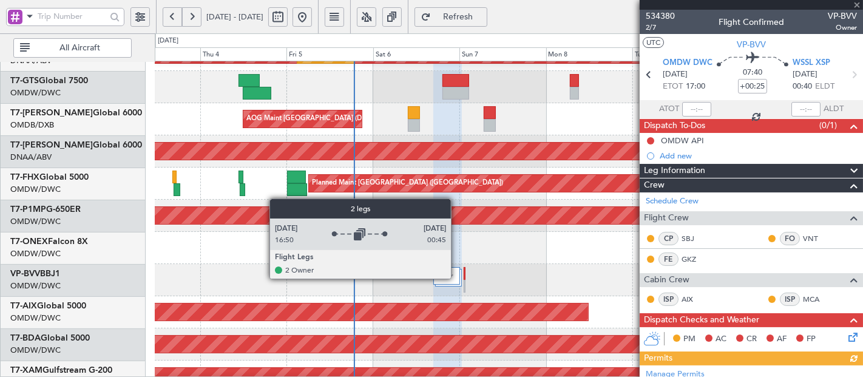
click at [457, 278] on div at bounding box center [447, 276] width 27 height 18
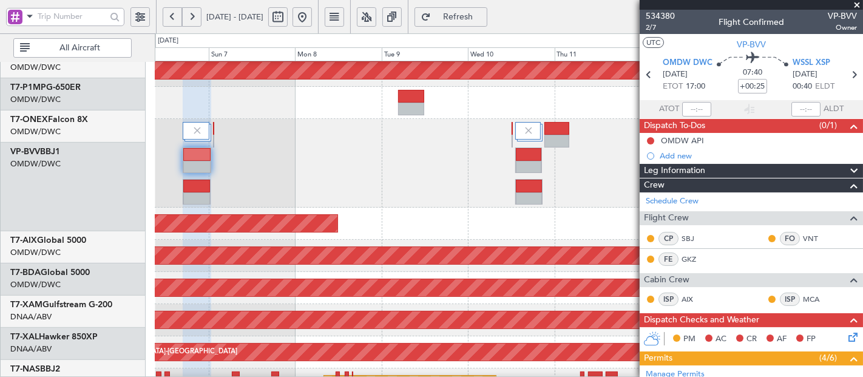
scroll to position [429, 0]
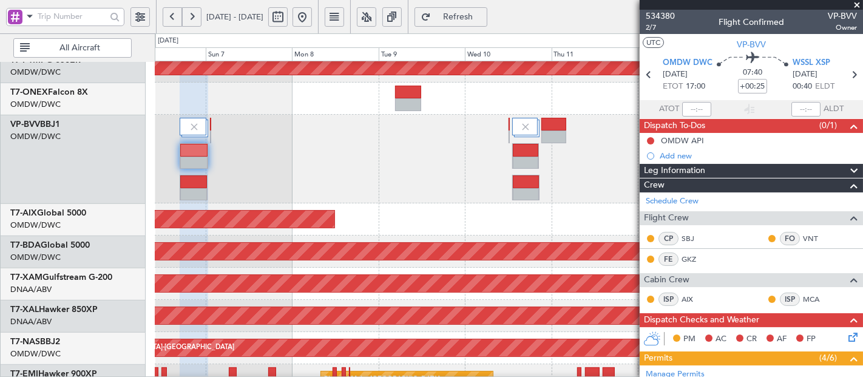
click at [125, 143] on div "Planned Maint Savannah (Savannah/hilton Head Intl) Planned Maint Nurnberg AOG M…" at bounding box center [431, 205] width 863 height 344
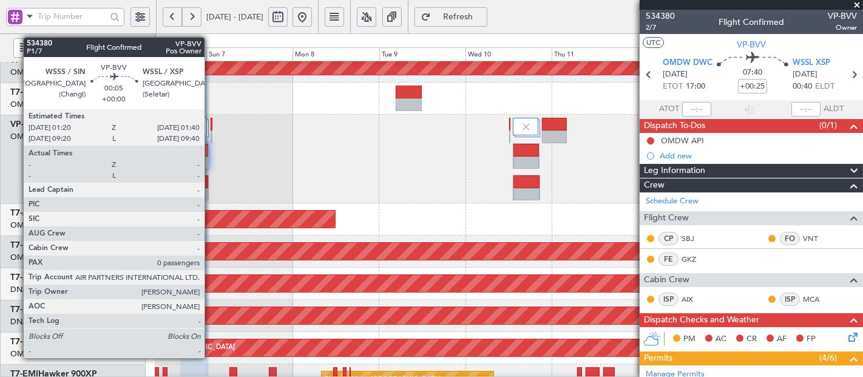
click at [211, 120] on div at bounding box center [211, 124] width 1 height 13
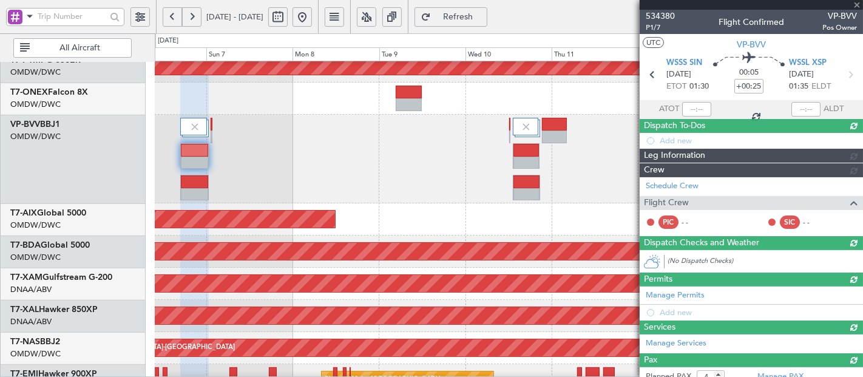
type input "0"
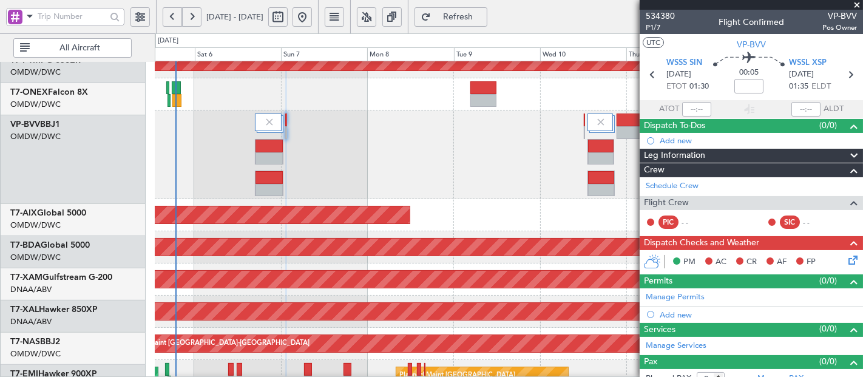
scroll to position [434, 0]
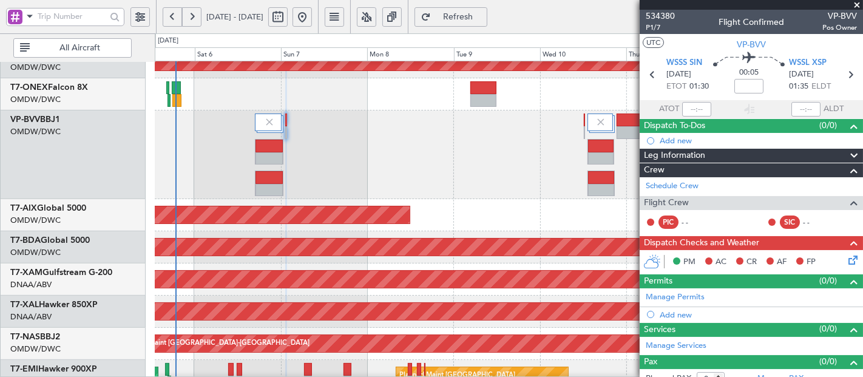
click at [350, 157] on div at bounding box center [509, 155] width 708 height 89
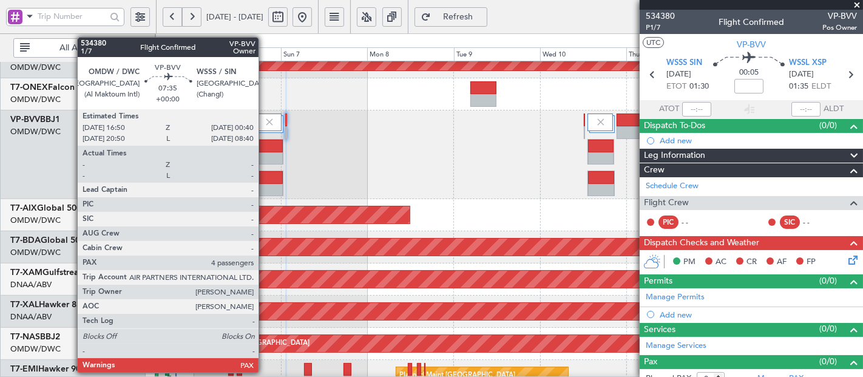
click at [265, 181] on div at bounding box center [269, 177] width 27 height 13
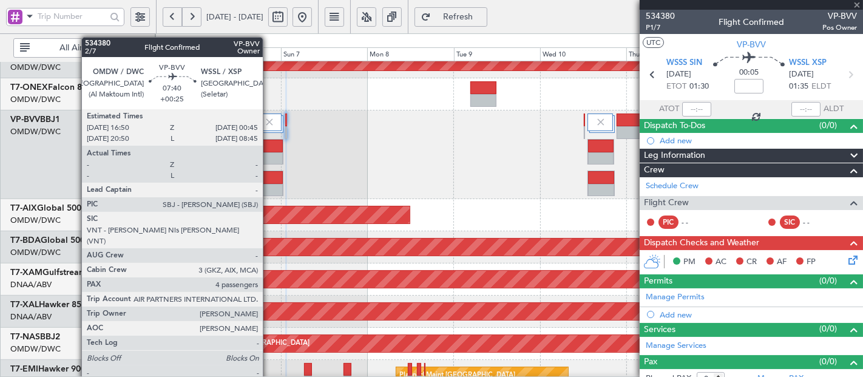
click at [269, 154] on div at bounding box center [269, 158] width 27 height 13
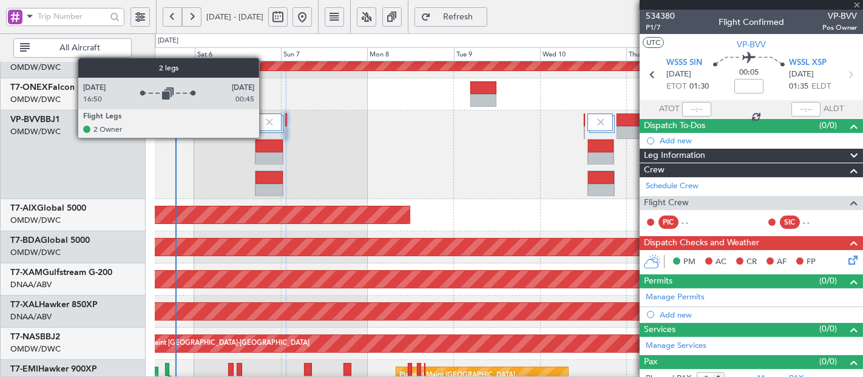
type input "+00:25"
type input "4"
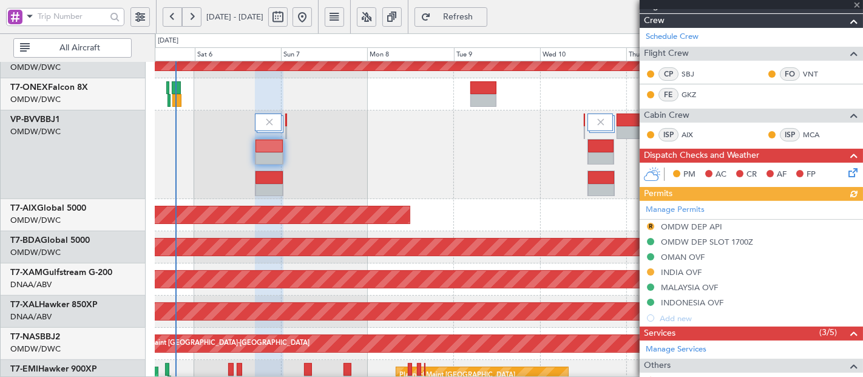
scroll to position [225, 0]
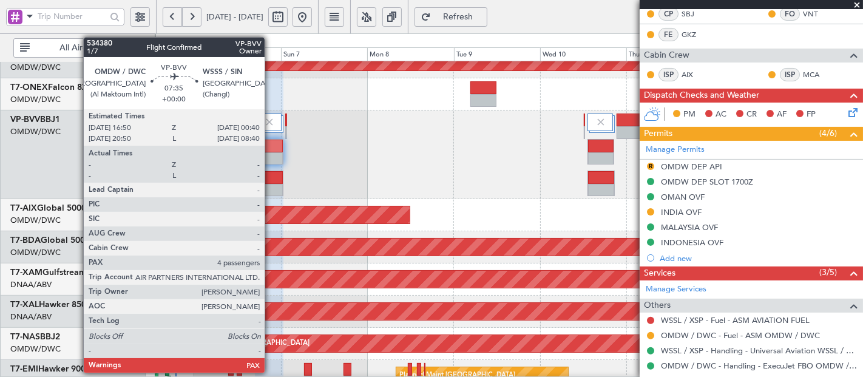
click at [271, 180] on div at bounding box center [269, 177] width 27 height 13
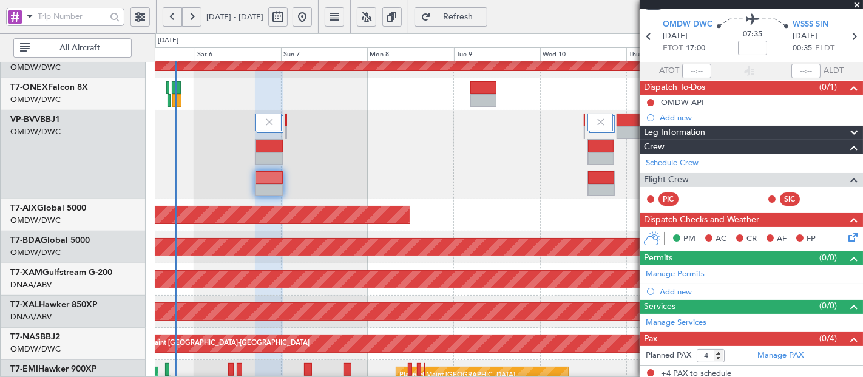
scroll to position [39, 0]
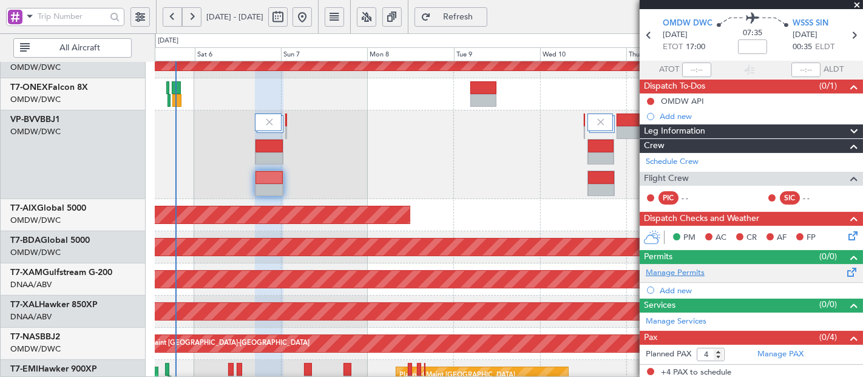
click at [695, 267] on link "Manage Permits" at bounding box center [675, 273] width 59 height 12
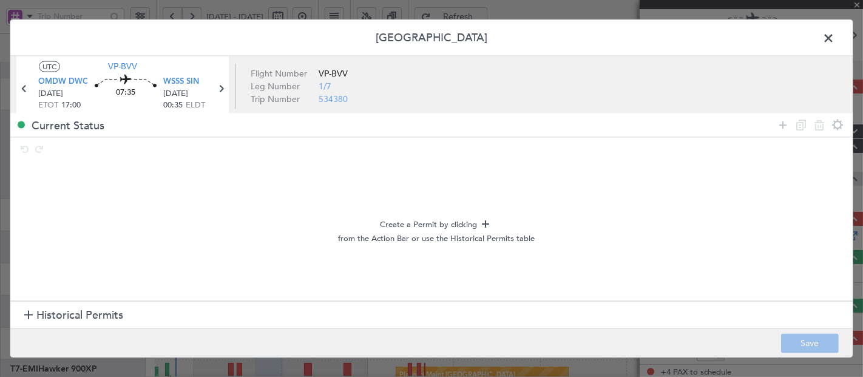
click at [108, 303] on section "Historical Permits" at bounding box center [431, 315] width 843 height 29
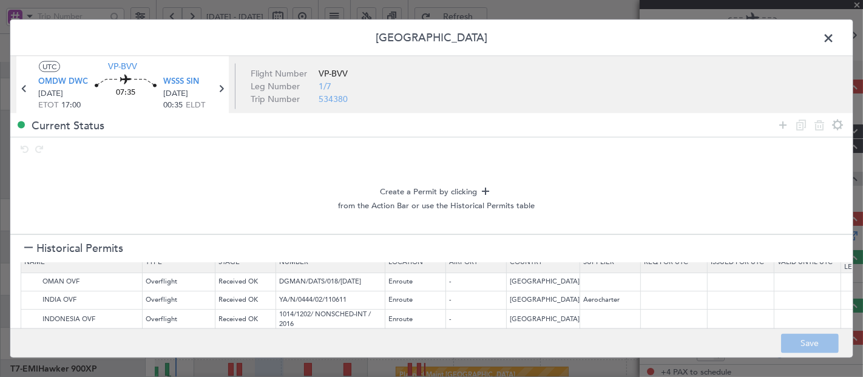
scroll to position [0, 0]
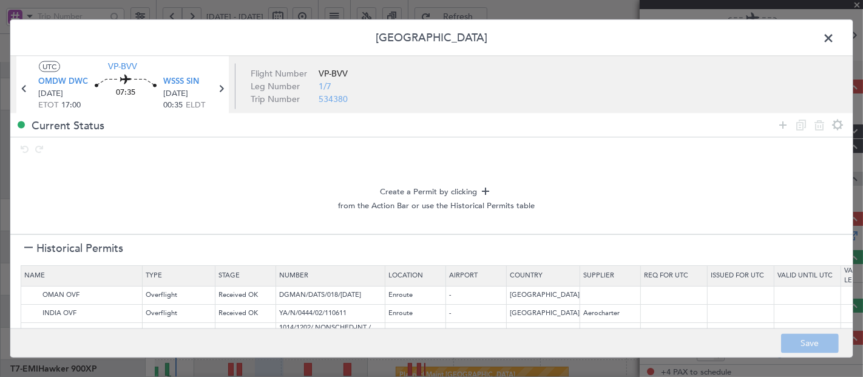
click at [781, 124] on icon at bounding box center [783, 125] width 15 height 15
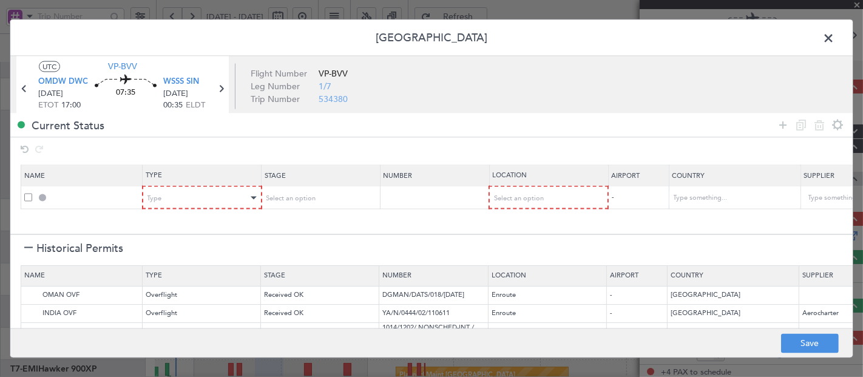
click at [146, 199] on div "Type" at bounding box center [202, 198] width 118 height 18
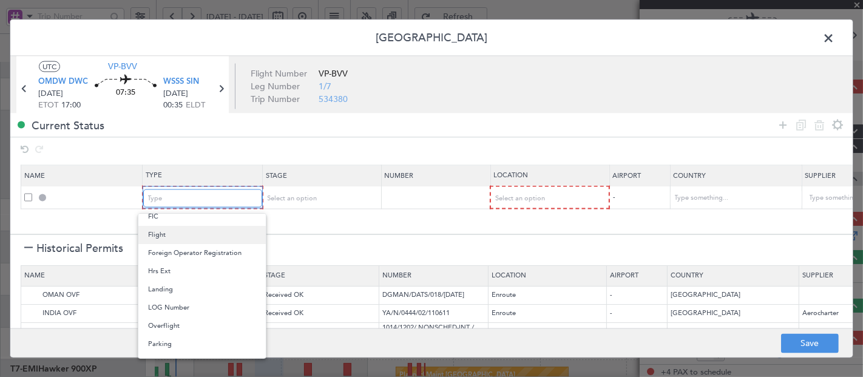
scroll to position [90, 0]
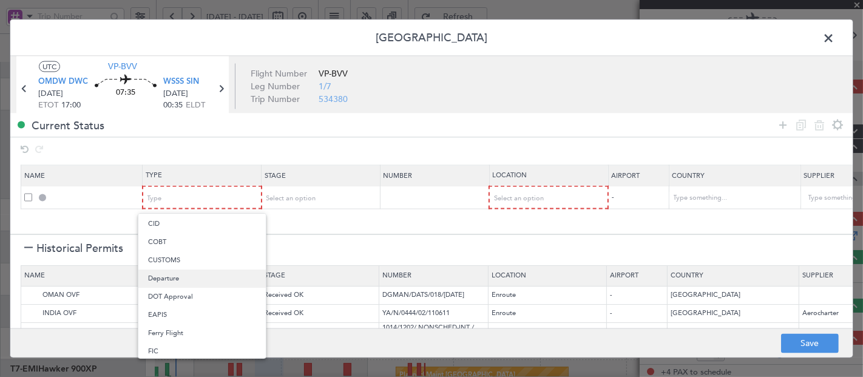
click at [166, 276] on span "Departure" at bounding box center [202, 279] width 108 height 18
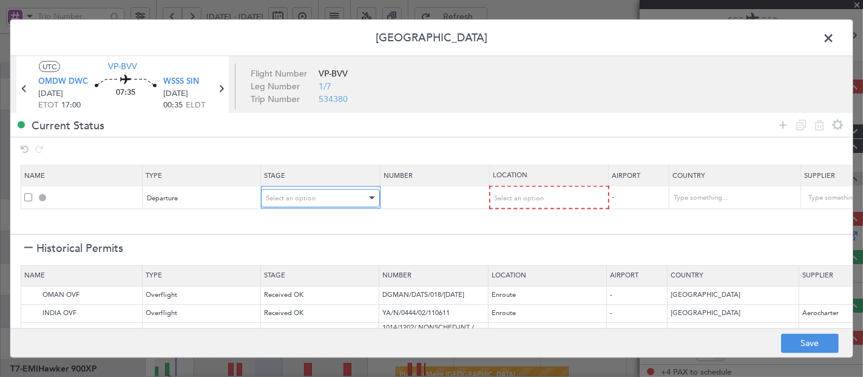
click at [295, 195] on span "Select an option" at bounding box center [291, 197] width 50 height 9
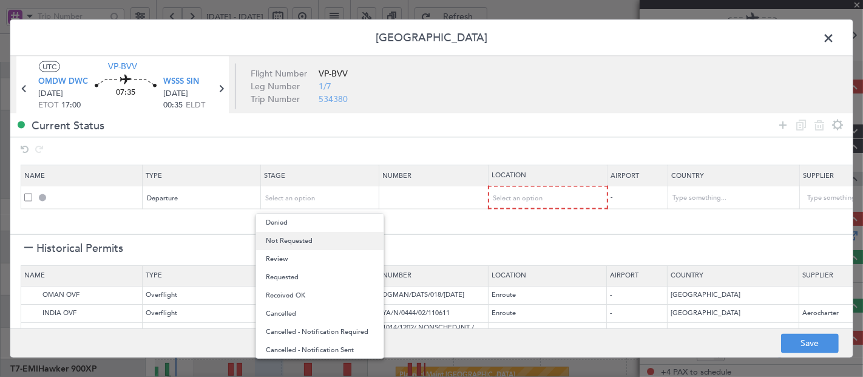
click at [294, 239] on span "Not Requested" at bounding box center [320, 241] width 108 height 18
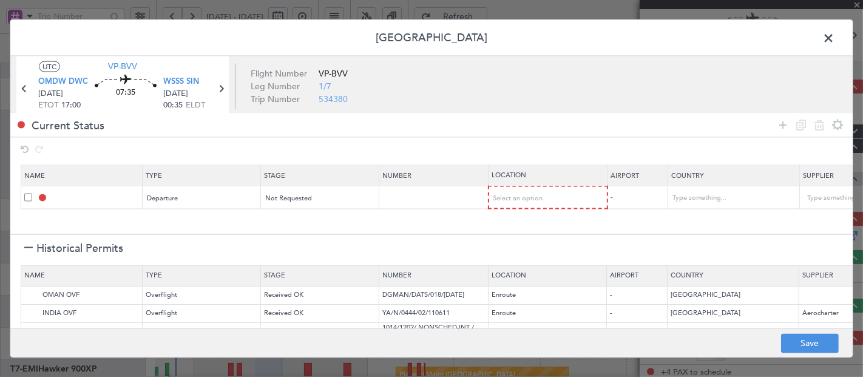
click at [27, 250] on div at bounding box center [28, 249] width 9 height 9
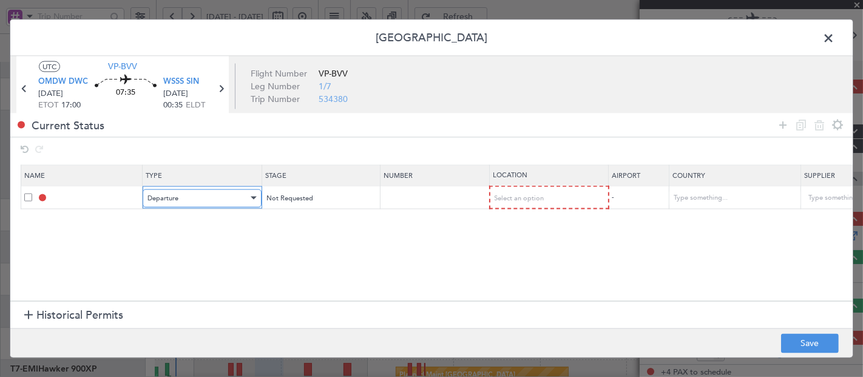
click at [209, 201] on div "Departure" at bounding box center [198, 198] width 101 height 18
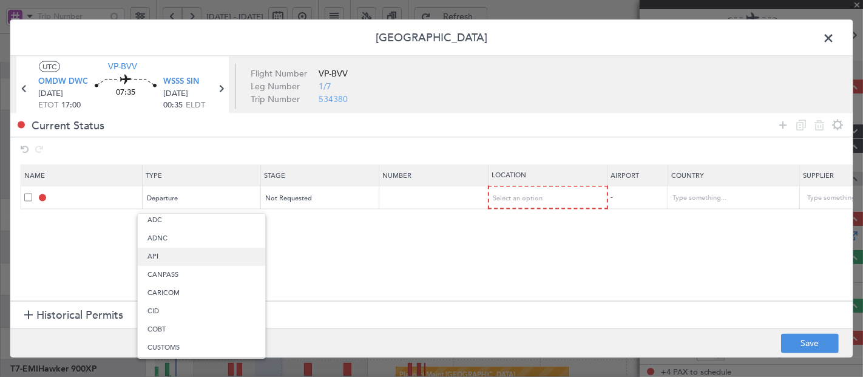
click at [169, 262] on span "API" at bounding box center [202, 257] width 108 height 18
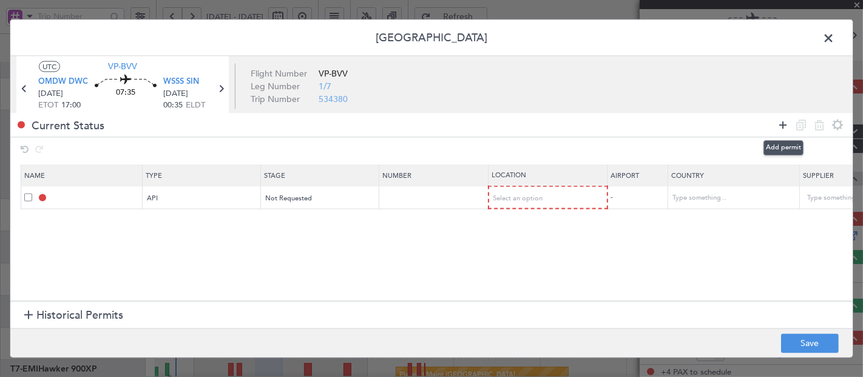
click at [787, 120] on icon at bounding box center [783, 125] width 15 height 15
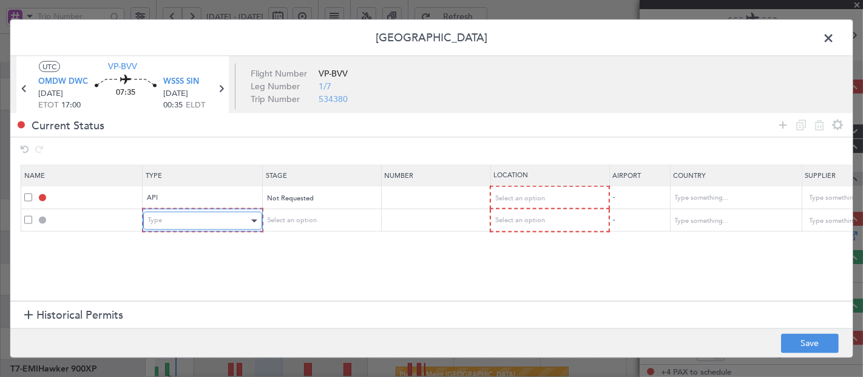
click at [176, 218] on div "Type" at bounding box center [198, 221] width 101 height 18
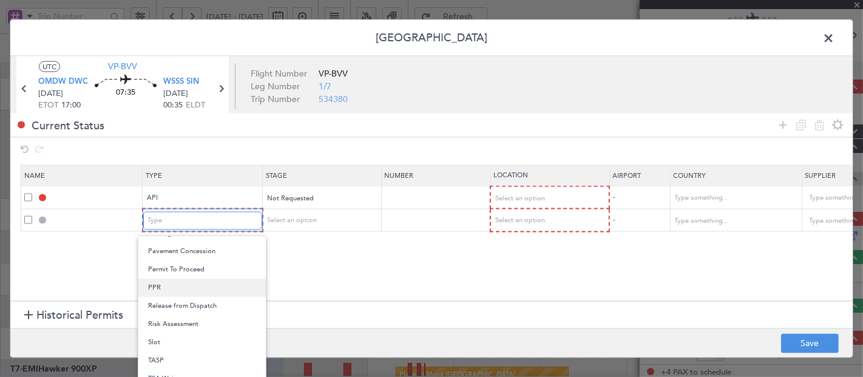
scroll to position [365, 0]
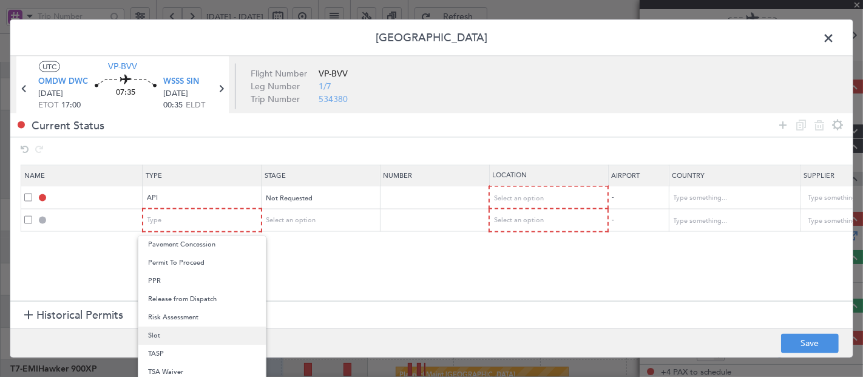
click at [164, 335] on span "Slot" at bounding box center [202, 336] width 108 height 18
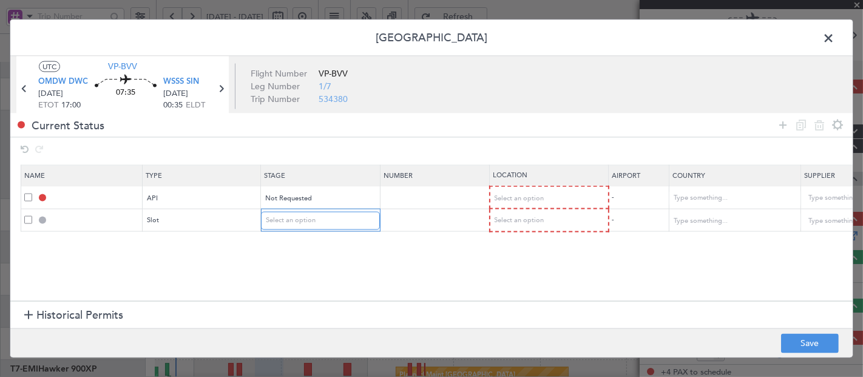
click at [286, 225] on div "Select an option" at bounding box center [316, 221] width 101 height 18
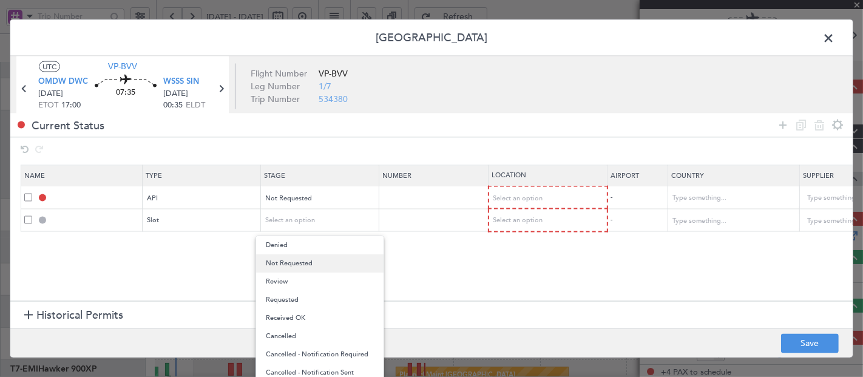
click at [291, 270] on span "Not Requested" at bounding box center [320, 263] width 108 height 18
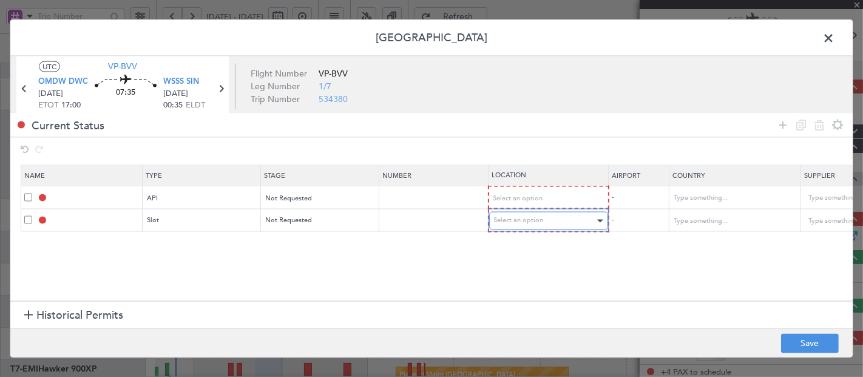
click at [525, 217] on span "Select an option" at bounding box center [519, 220] width 50 height 9
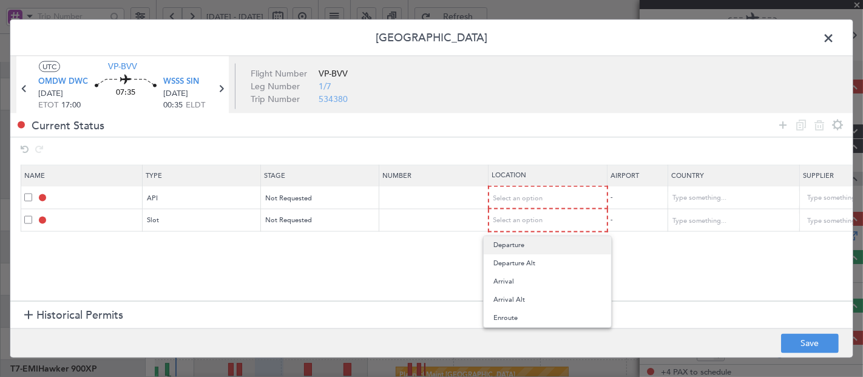
click at [514, 240] on span "Departure" at bounding box center [548, 245] width 108 height 18
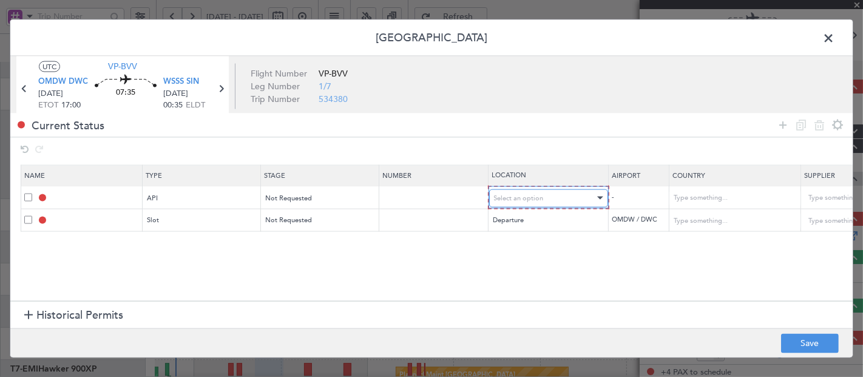
click at [525, 197] on span "Select an option" at bounding box center [519, 197] width 50 height 9
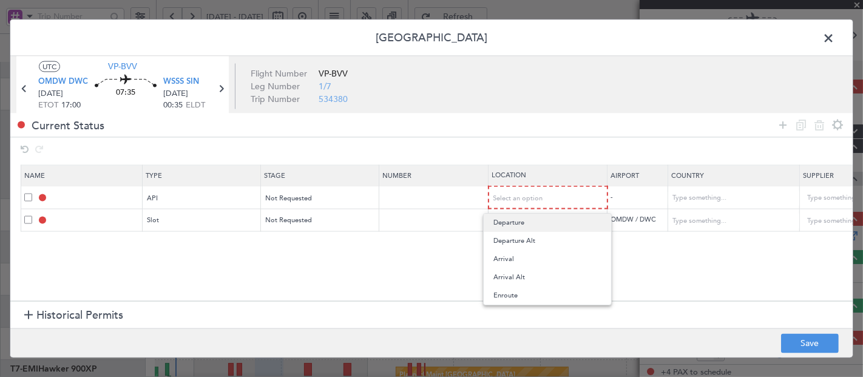
click at [511, 223] on span "Departure" at bounding box center [548, 223] width 108 height 18
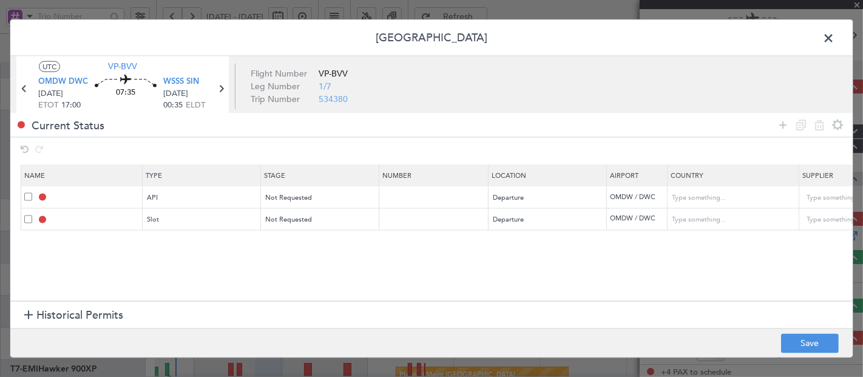
click at [29, 316] on div at bounding box center [28, 316] width 9 height 9
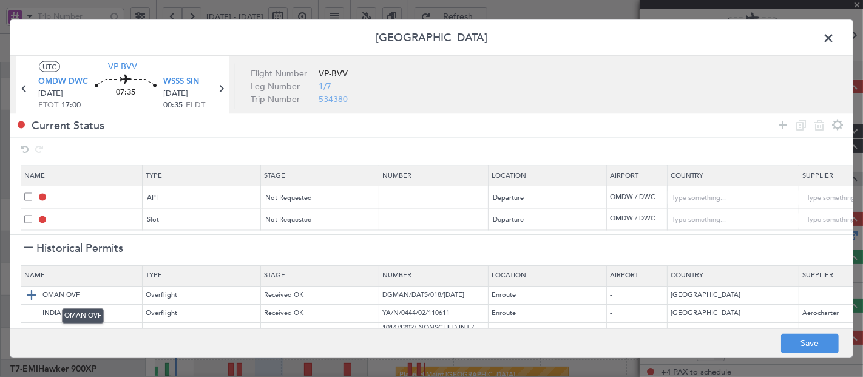
click at [25, 292] on img at bounding box center [31, 295] width 15 height 15
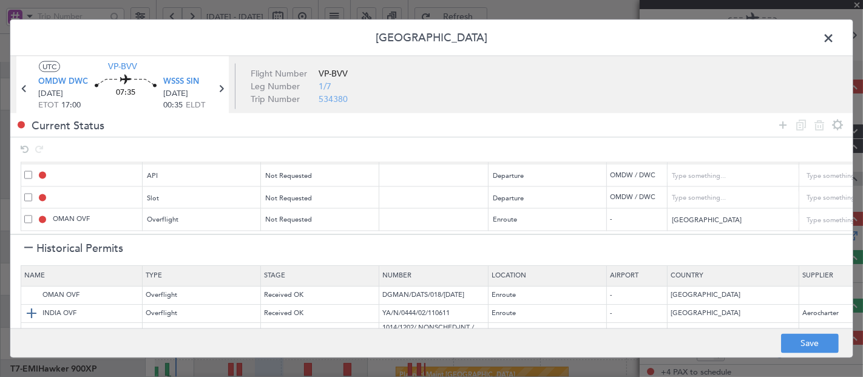
click at [29, 310] on img at bounding box center [31, 314] width 15 height 15
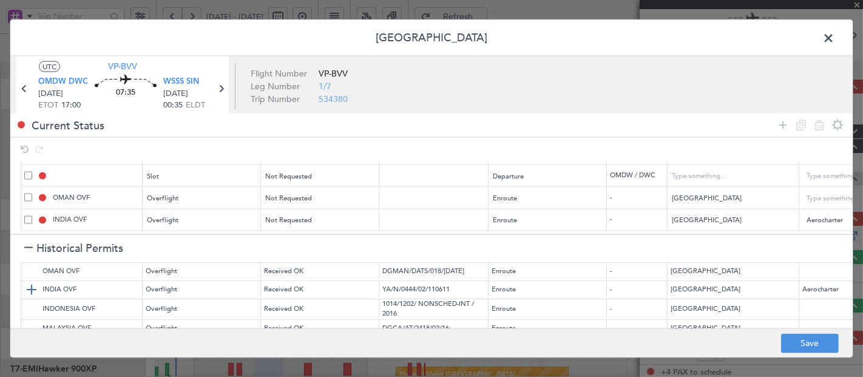
scroll to position [45, 0]
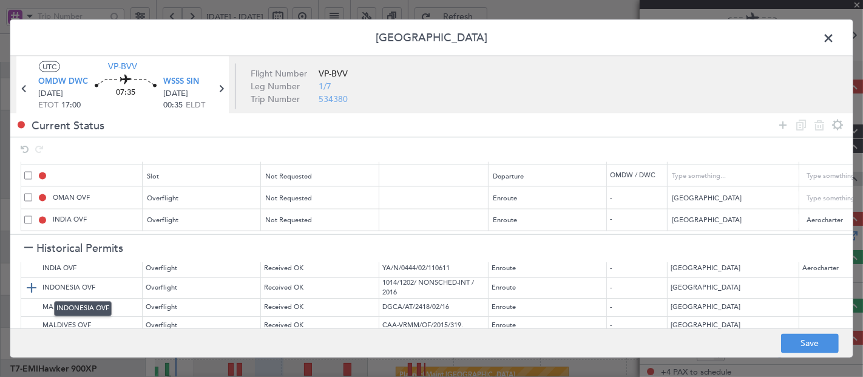
click at [29, 288] on img at bounding box center [31, 288] width 15 height 15
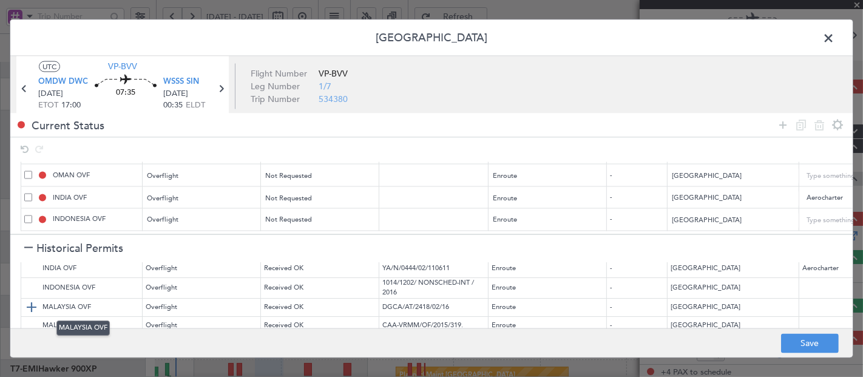
click at [35, 307] on img at bounding box center [31, 308] width 15 height 15
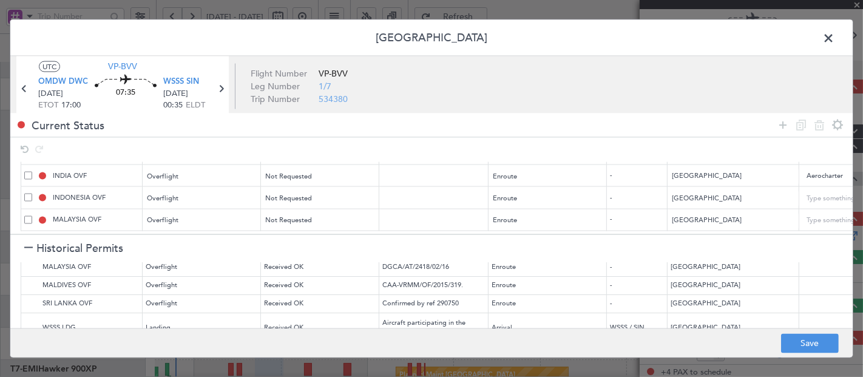
scroll to position [135, 0]
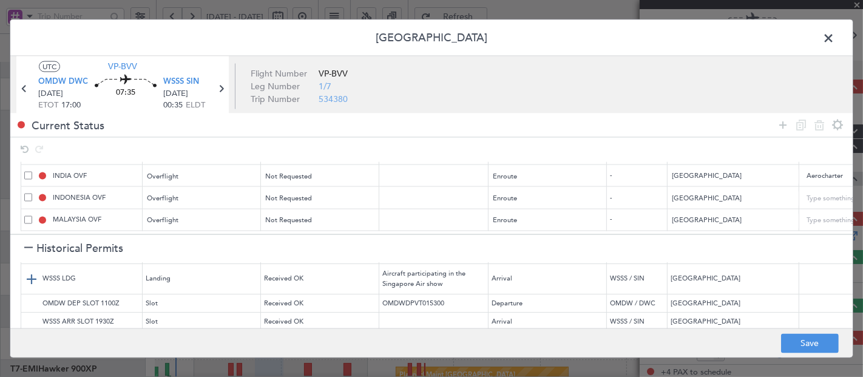
click at [35, 281] on img at bounding box center [31, 278] width 15 height 15
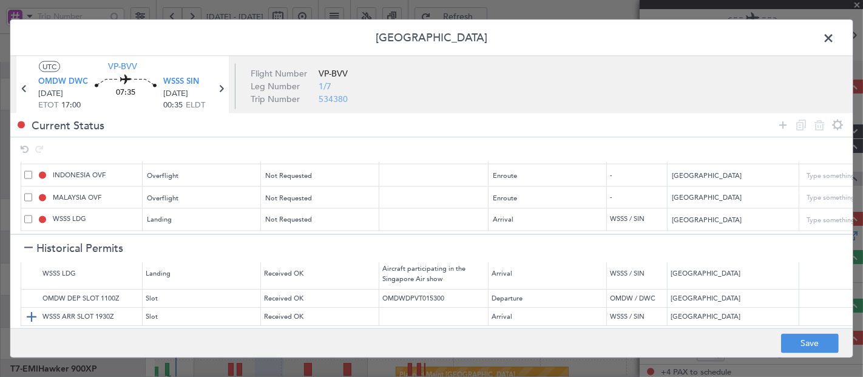
click at [33, 309] on img at bounding box center [31, 316] width 15 height 15
click at [33, 248] on h1 "Historical Permits" at bounding box center [73, 248] width 99 height 16
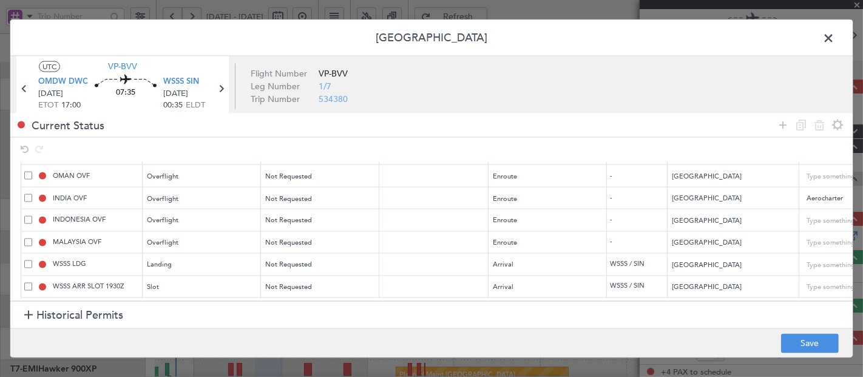
scroll to position [73, 0]
click at [805, 342] on button "Save" at bounding box center [811, 343] width 58 height 19
type input "OMDW DEP API"
type input "[GEOGRAPHIC_DATA]"
type input "NNN"
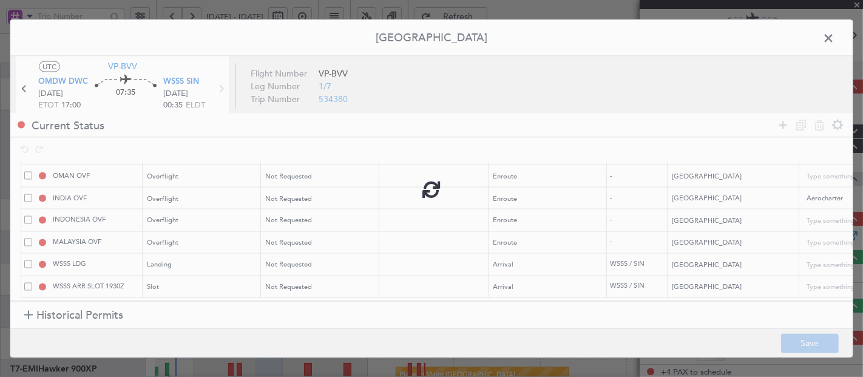
type input "1"
type input "OMDW DEP SLOT"
type input "[GEOGRAPHIC_DATA]"
type input "NNN"
type input "1"
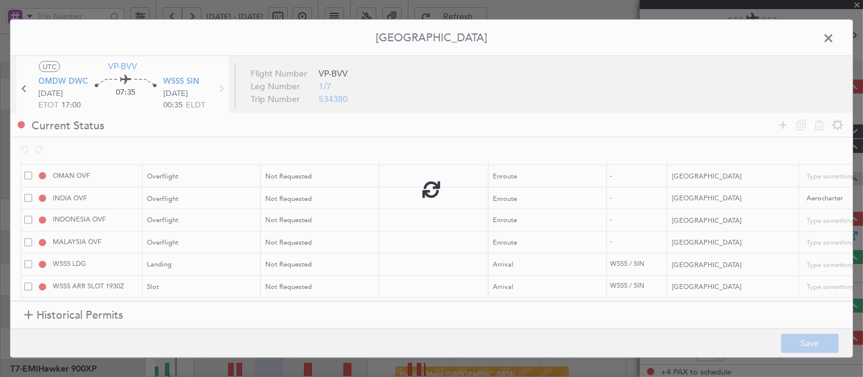
type input "NNN"
type input "2"
type input "NNN"
type input "3"
type input "NNN"
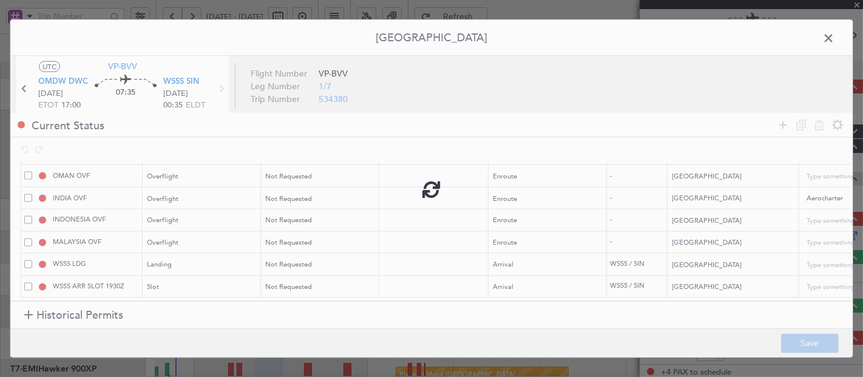
type input "2"
type input "NNN"
type input "WSSS ARR SLOT"
type input "NNN"
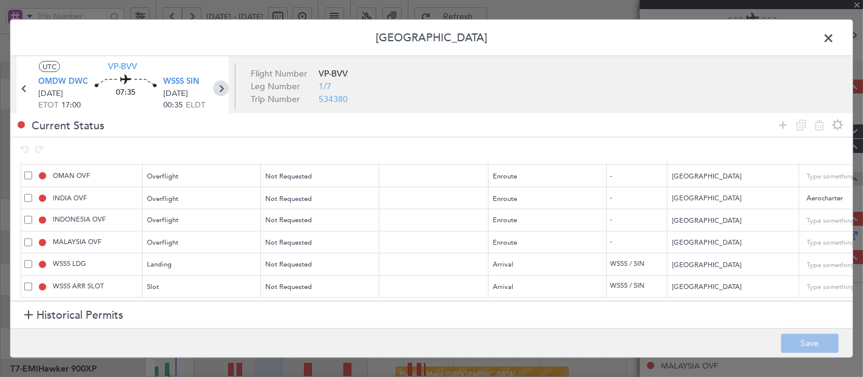
click at [222, 84] on icon at bounding box center [221, 88] width 16 height 16
type input "0"
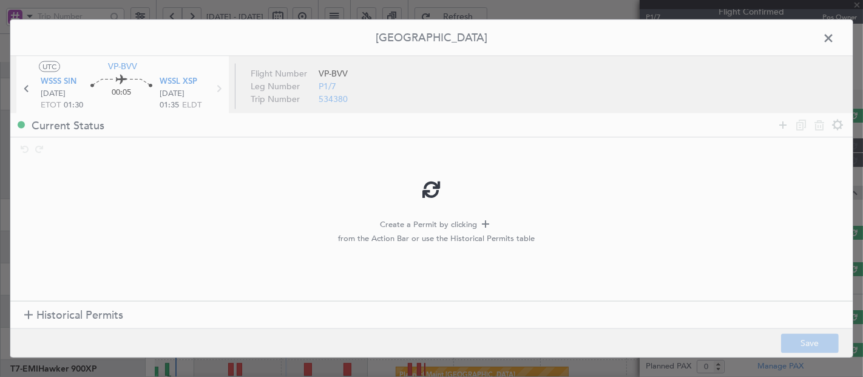
scroll to position [0, 0]
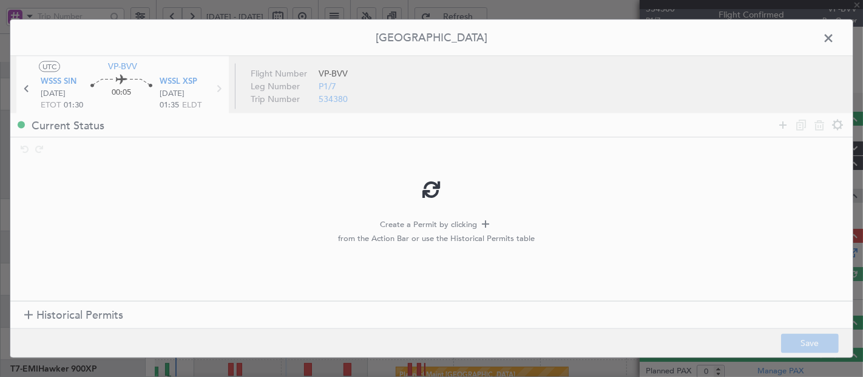
click at [49, 316] on div at bounding box center [431, 188] width 843 height 338
click at [26, 308] on h1 "Historical Permits" at bounding box center [73, 316] width 99 height 16
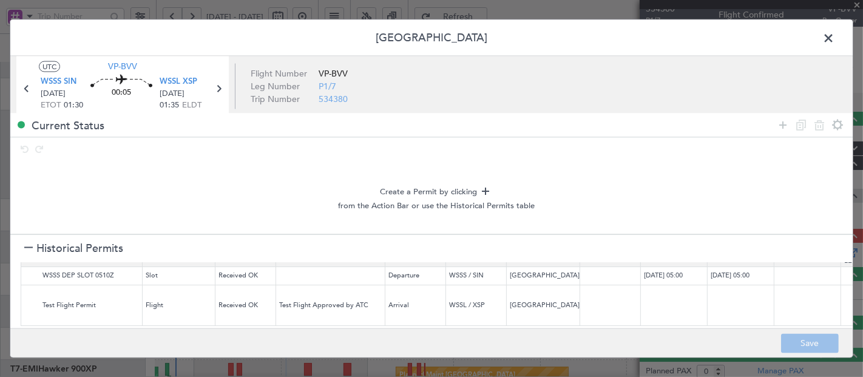
scroll to position [29, 0]
click at [27, 270] on img at bounding box center [31, 276] width 15 height 15
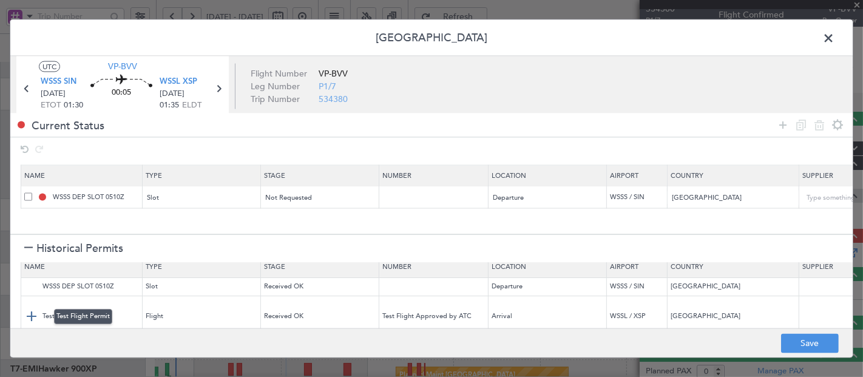
scroll to position [0, 0]
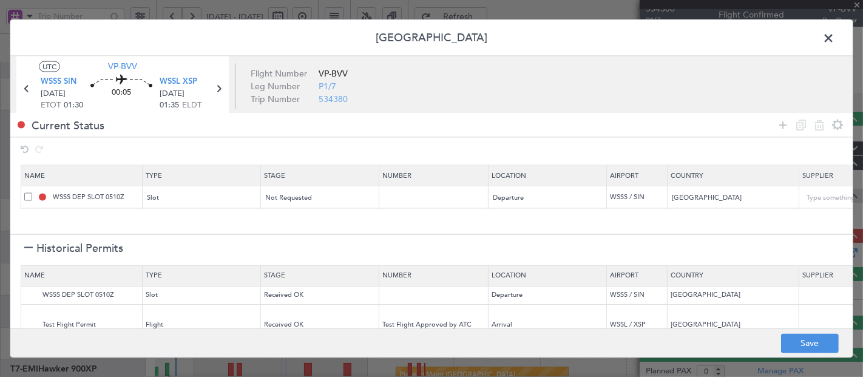
click at [25, 247] on div at bounding box center [28, 249] width 9 height 9
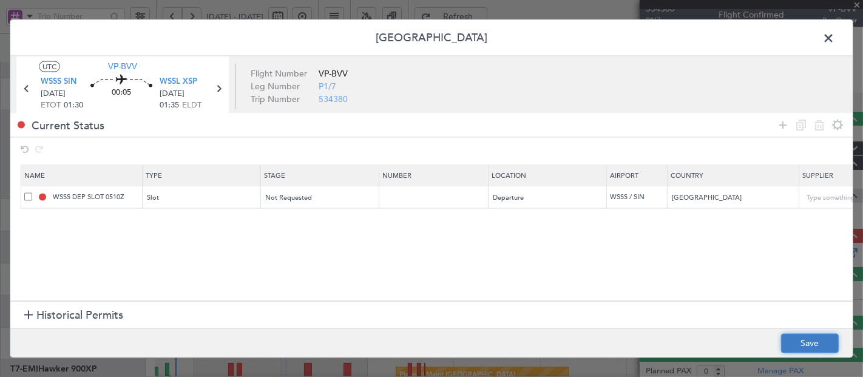
click at [797, 339] on button "Save" at bounding box center [811, 343] width 58 height 19
type input "WSSS DEP SLOT"
type input "NNN"
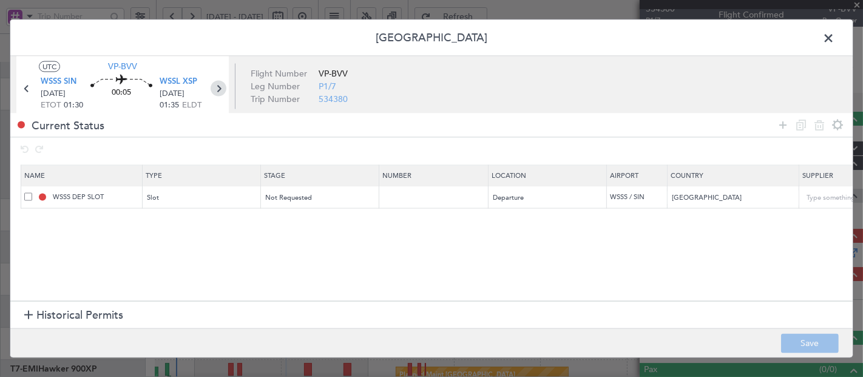
click at [219, 86] on icon at bounding box center [219, 88] width 16 height 16
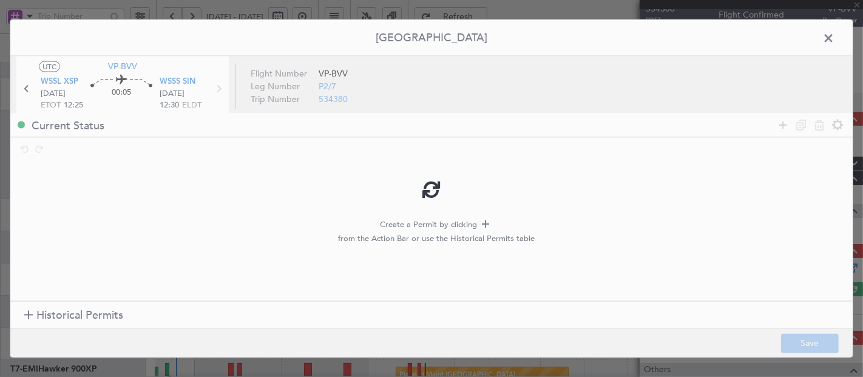
click at [36, 314] on div at bounding box center [431, 188] width 843 height 338
click at [26, 312] on div at bounding box center [28, 316] width 9 height 9
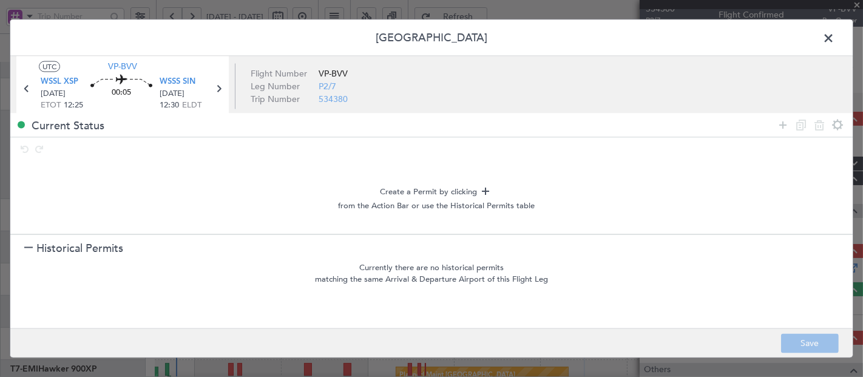
click at [33, 244] on h1 "Historical Permits" at bounding box center [73, 248] width 99 height 16
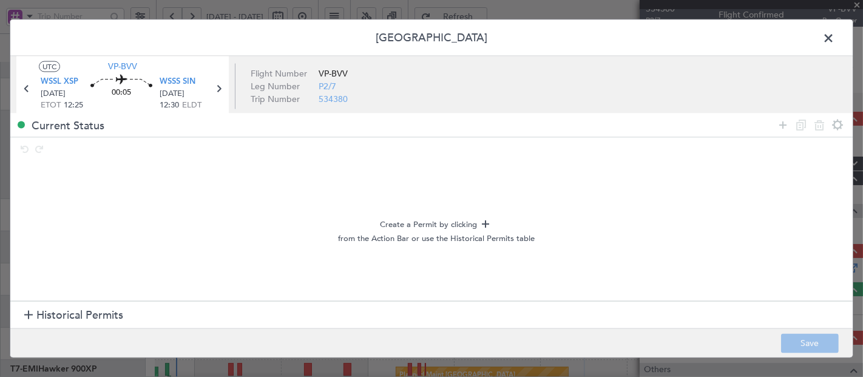
click at [781, 128] on icon at bounding box center [783, 125] width 15 height 15
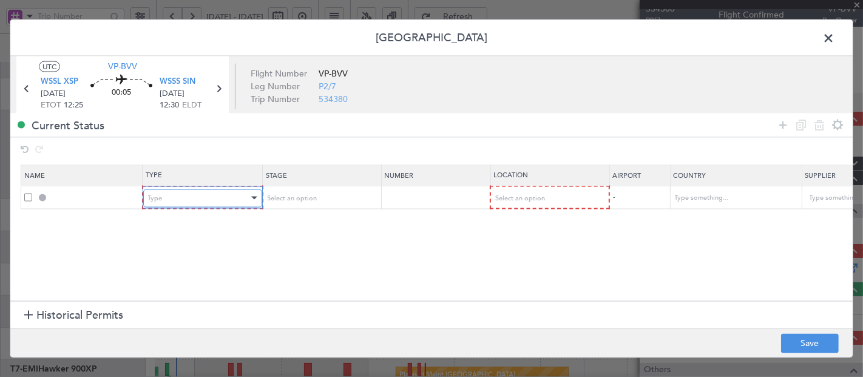
click at [188, 191] on div "Type" at bounding box center [198, 198] width 101 height 18
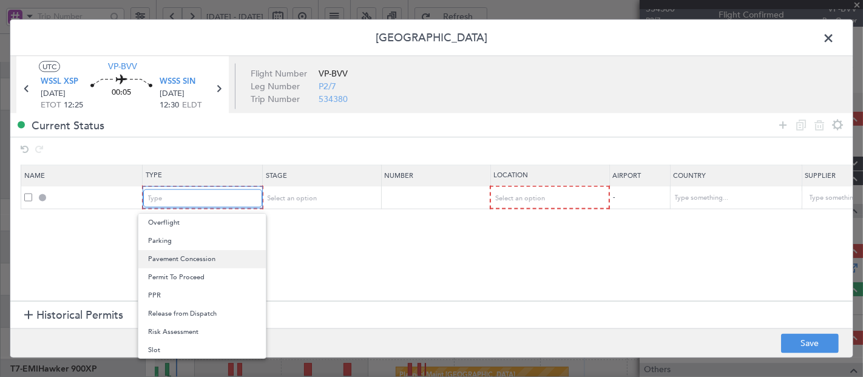
scroll to position [365, 0]
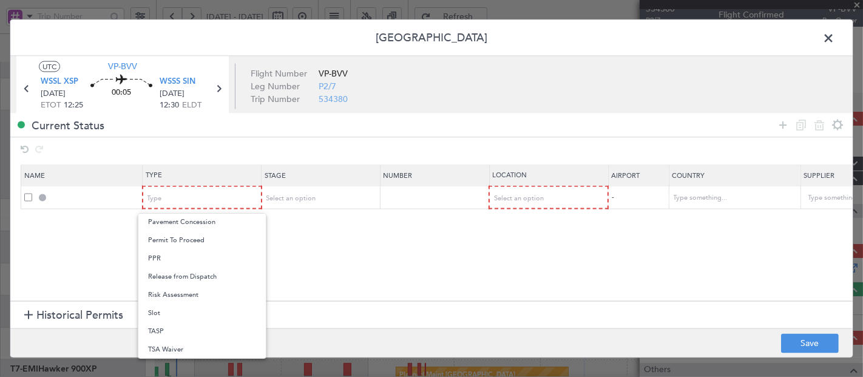
drag, startPoint x: 165, startPoint y: 311, endPoint x: 189, endPoint y: 290, distance: 31.9
click at [165, 311] on span "Slot" at bounding box center [202, 313] width 108 height 18
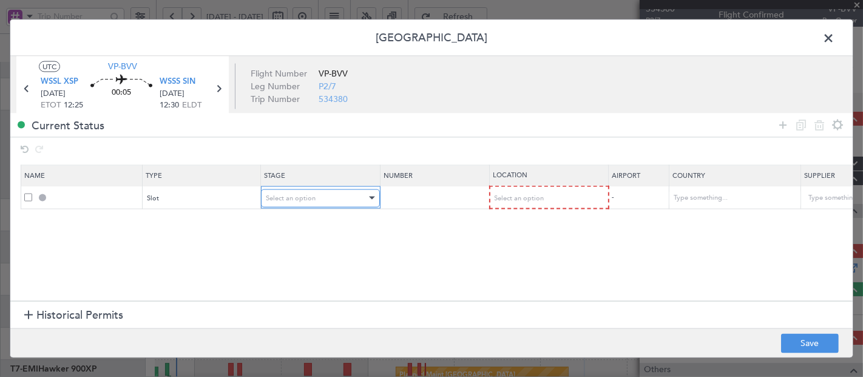
click at [288, 197] on span "Select an option" at bounding box center [291, 197] width 50 height 9
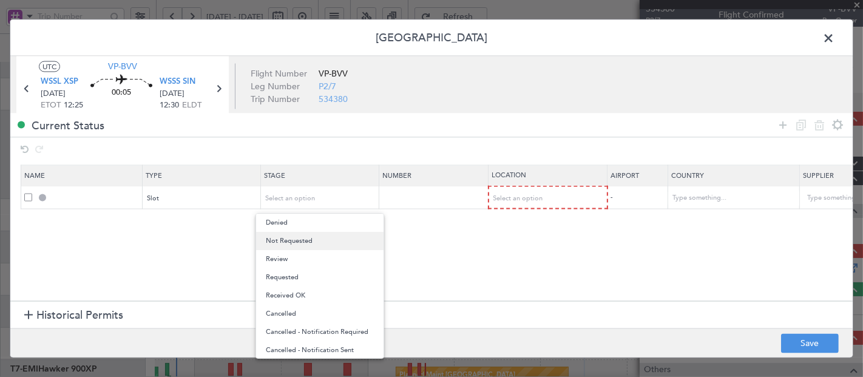
click at [290, 238] on span "Not Requested" at bounding box center [320, 241] width 108 height 18
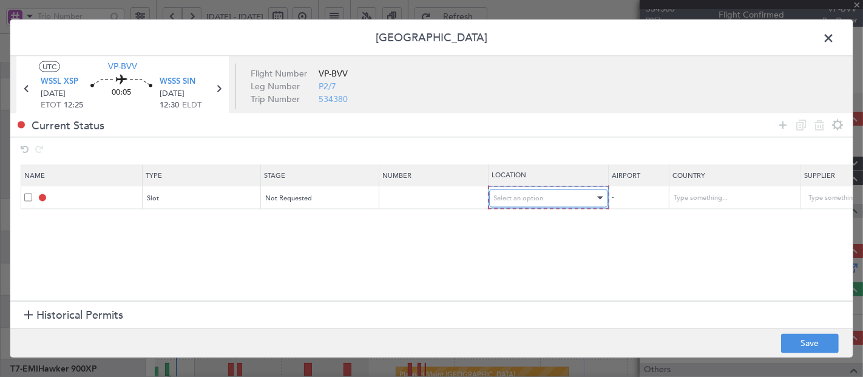
click at [527, 195] on span "Select an option" at bounding box center [519, 197] width 50 height 9
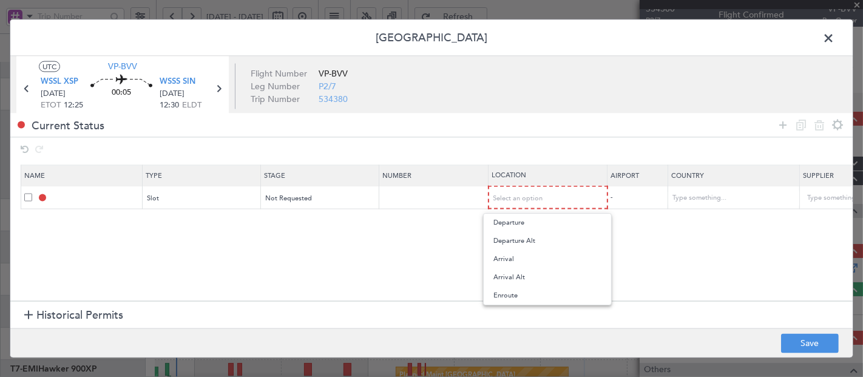
click at [502, 259] on span "Arrival" at bounding box center [548, 259] width 108 height 18
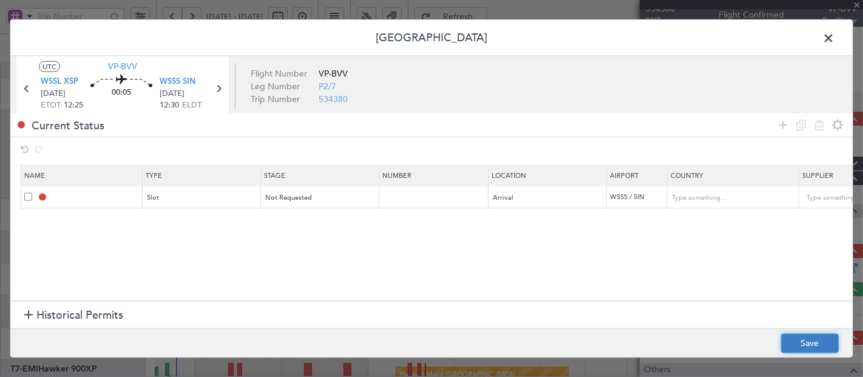
click at [802, 342] on button "Save" at bounding box center [811, 343] width 58 height 19
type input "WSSS ARR SLOT"
type input "Singapore"
type input "NNN"
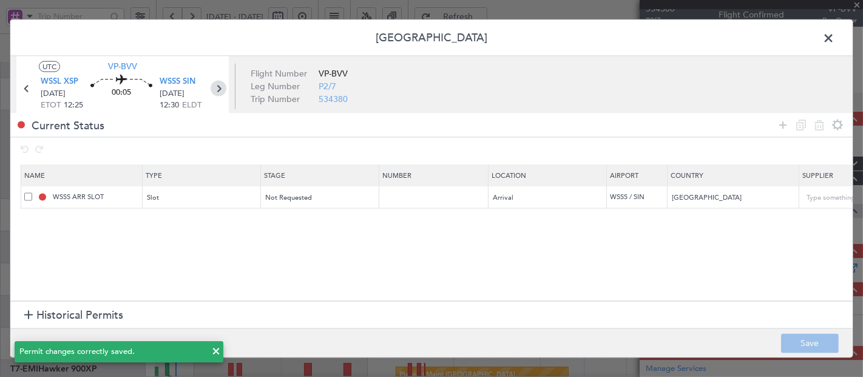
click at [213, 87] on icon at bounding box center [219, 88] width 16 height 16
type input "-00:10"
type input "1"
type input "-00:10"
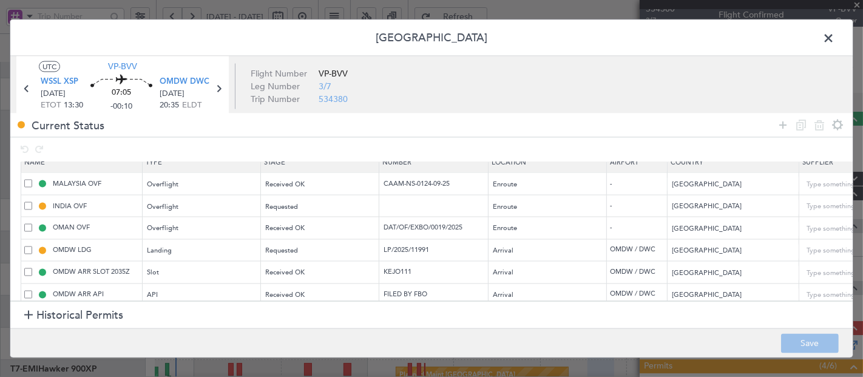
scroll to position [0, 0]
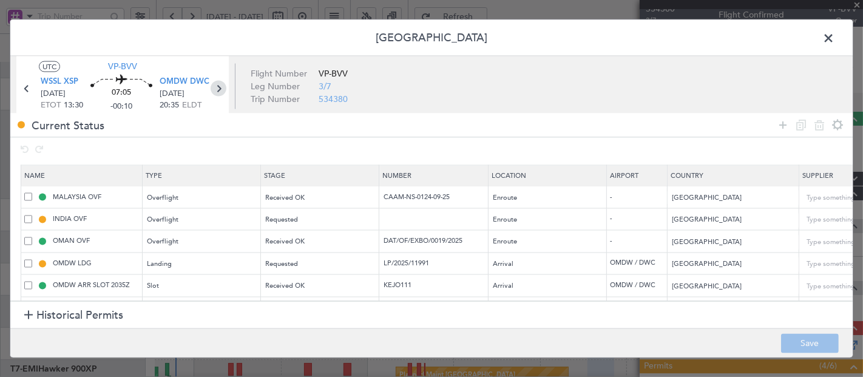
click at [216, 84] on icon at bounding box center [219, 88] width 16 height 16
type input "4"
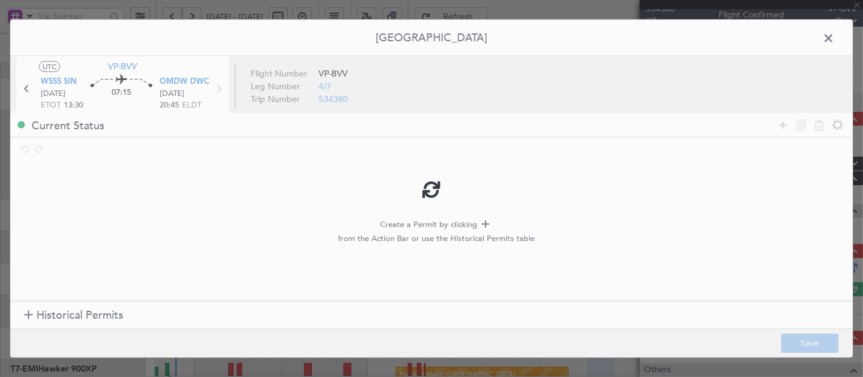
click at [29, 313] on div at bounding box center [431, 188] width 843 height 338
click at [79, 315] on span "Historical Permits" at bounding box center [79, 316] width 87 height 16
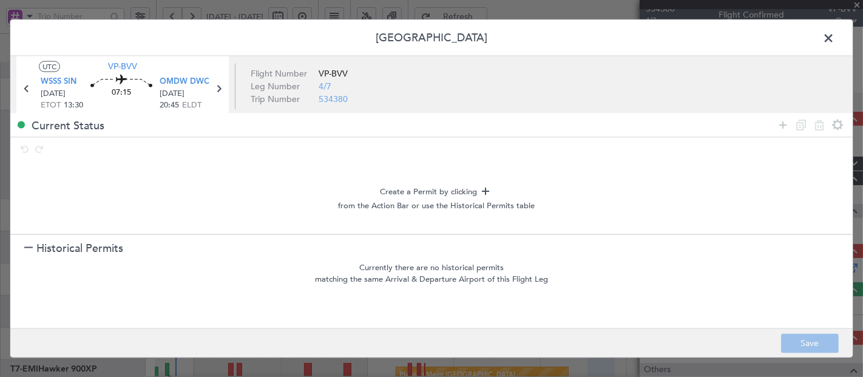
click at [24, 247] on div at bounding box center [28, 249] width 9 height 9
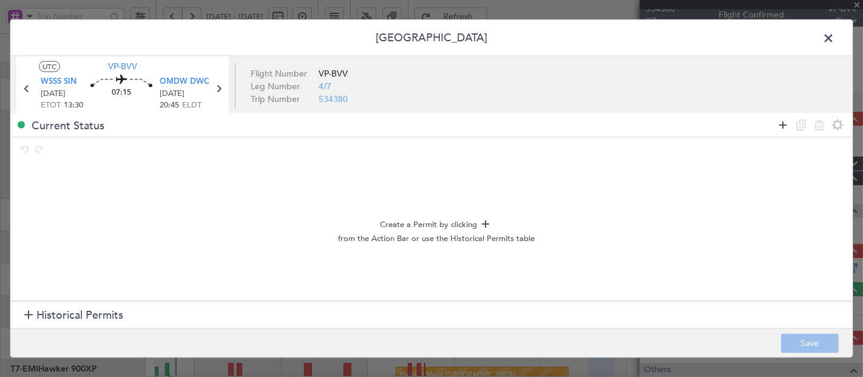
click at [783, 125] on icon at bounding box center [783, 125] width 15 height 15
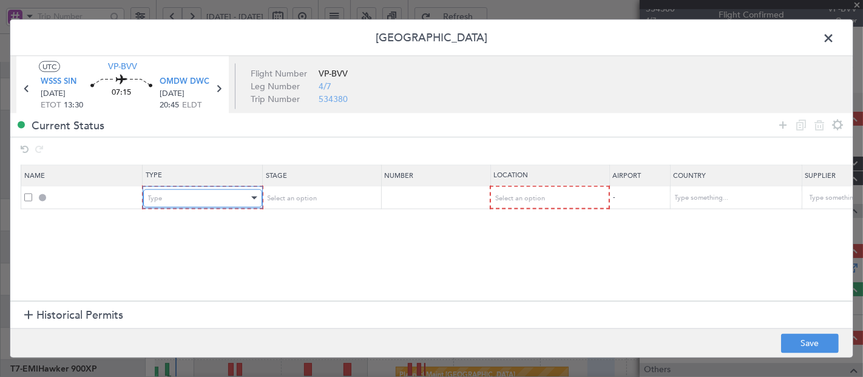
click at [163, 203] on div "Type" at bounding box center [198, 198] width 101 height 18
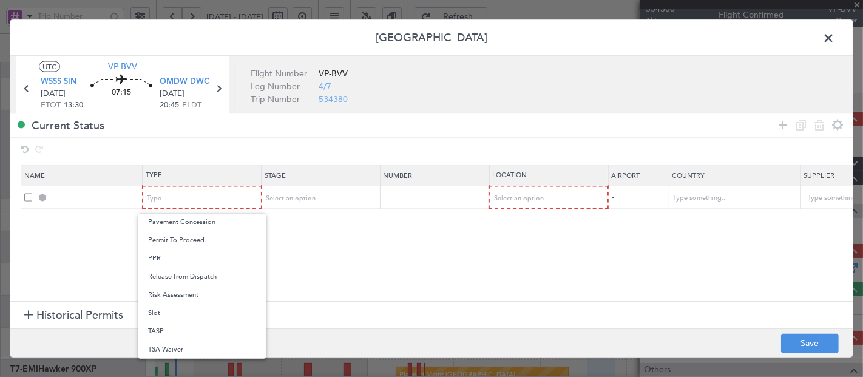
drag, startPoint x: 173, startPoint y: 306, endPoint x: 268, endPoint y: 248, distance: 111.4
click at [172, 305] on span "Slot" at bounding box center [202, 313] width 108 height 18
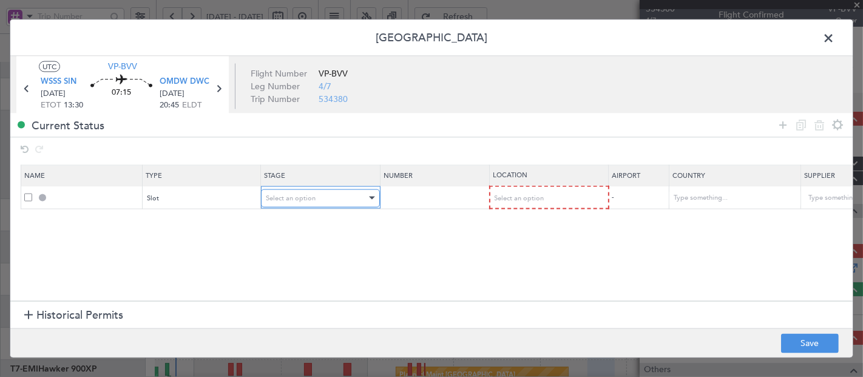
click at [344, 202] on div "Select an option" at bounding box center [316, 198] width 101 height 18
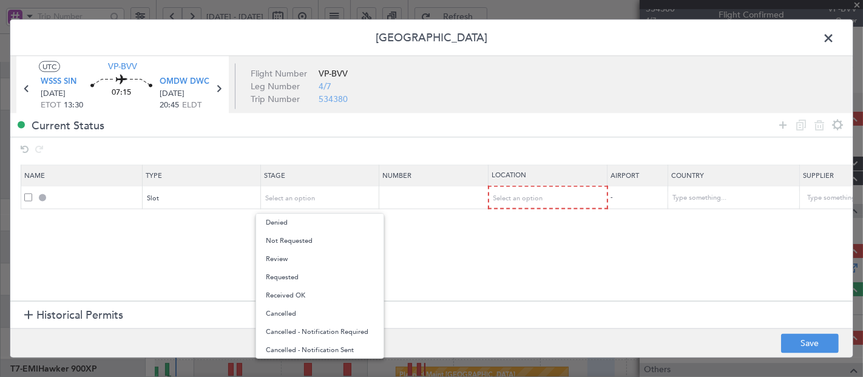
drag, startPoint x: 305, startPoint y: 238, endPoint x: 572, endPoint y: 179, distance: 273.6
click at [304, 238] on span "Not Requested" at bounding box center [320, 241] width 108 height 18
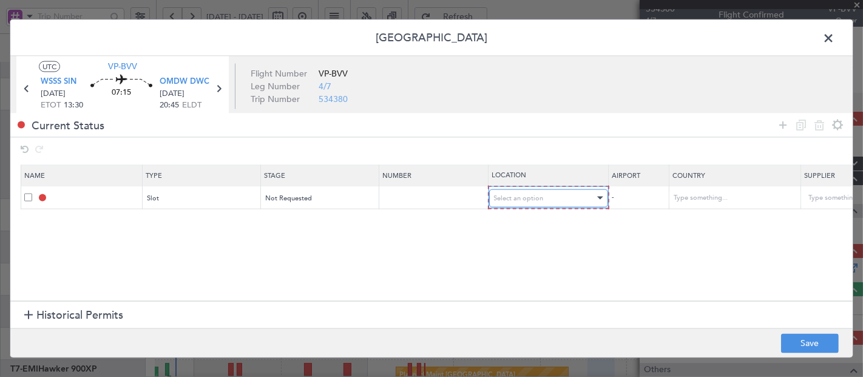
click at [534, 197] on span "Select an option" at bounding box center [519, 197] width 50 height 9
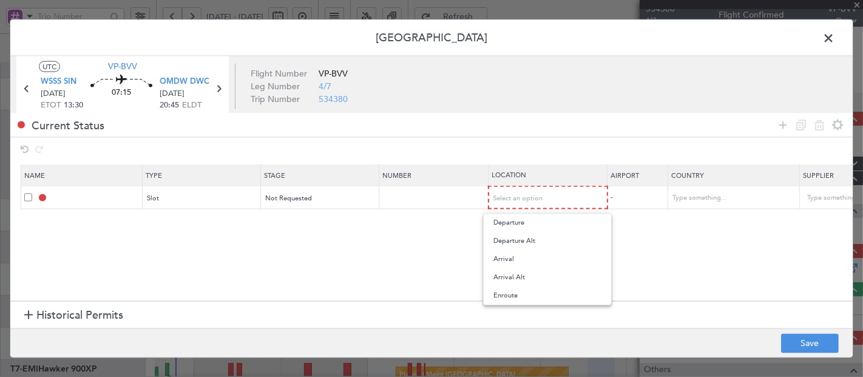
click at [522, 225] on span "Departure" at bounding box center [548, 223] width 108 height 18
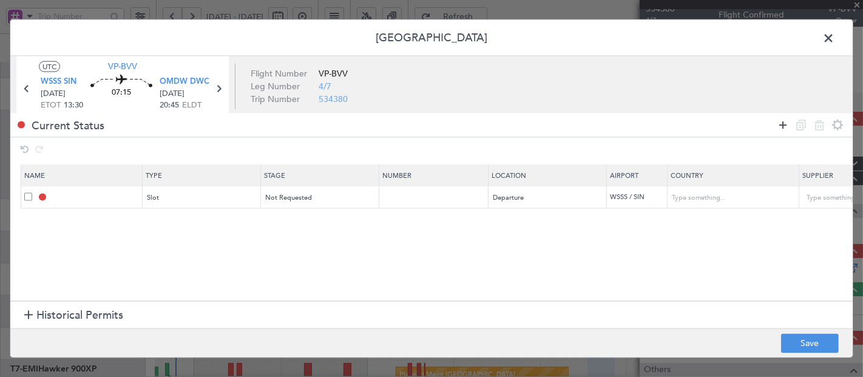
click at [782, 123] on icon at bounding box center [783, 125] width 15 height 15
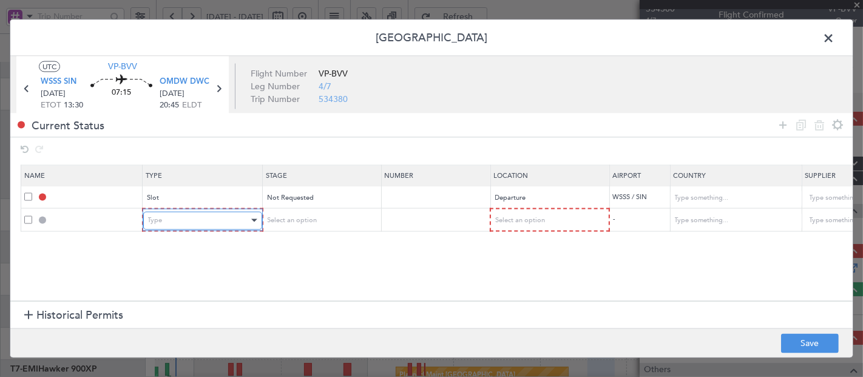
click at [186, 216] on div "Type" at bounding box center [198, 220] width 101 height 18
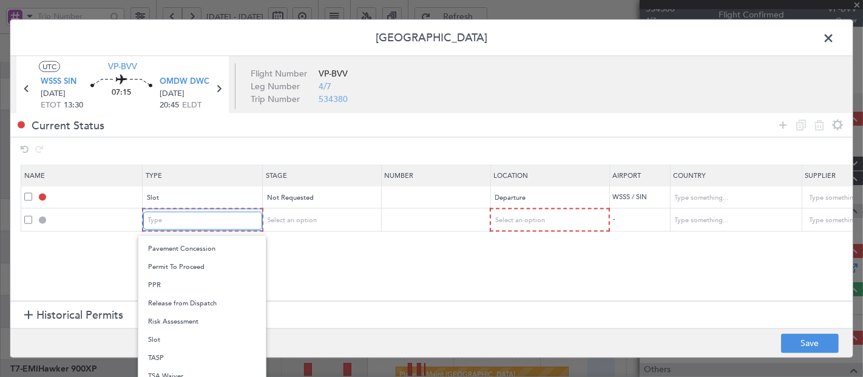
scroll to position [364, 0]
drag, startPoint x: 857, startPoint y: 228, endPoint x: 788, endPoint y: 296, distance: 96.6
click at [846, 293] on div at bounding box center [431, 188] width 863 height 377
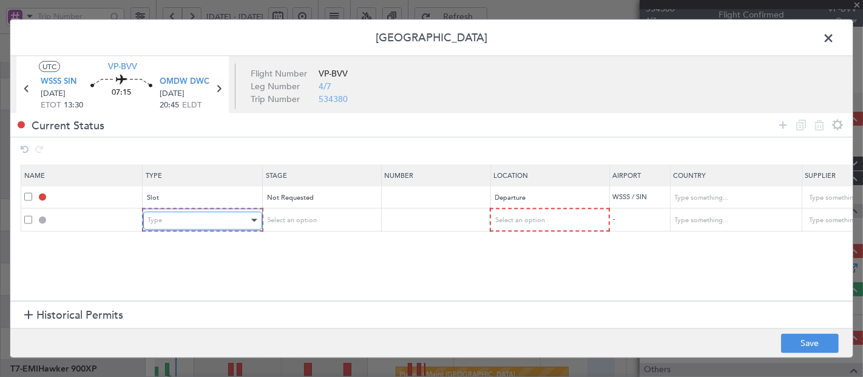
click at [195, 219] on div "Type" at bounding box center [198, 220] width 101 height 18
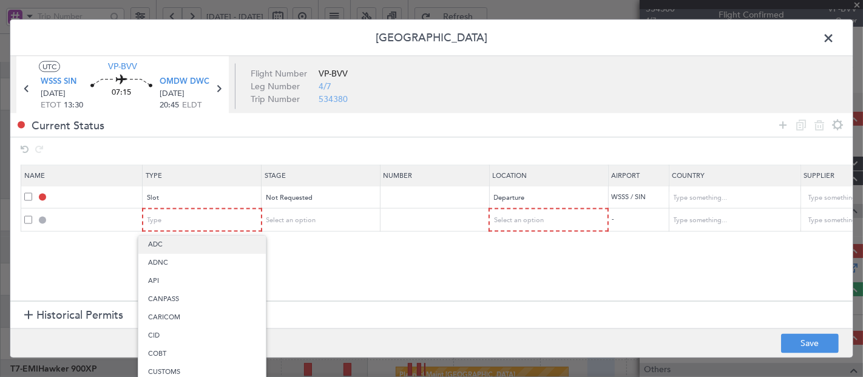
click at [197, 244] on span "ADC" at bounding box center [202, 245] width 108 height 18
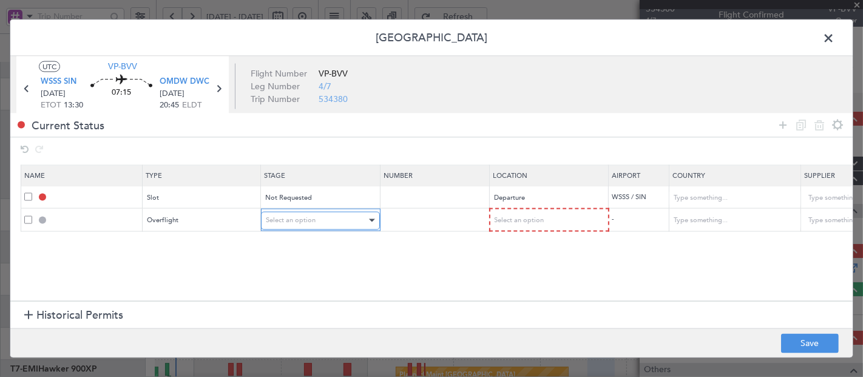
click at [347, 214] on div "Select an option" at bounding box center [316, 220] width 101 height 18
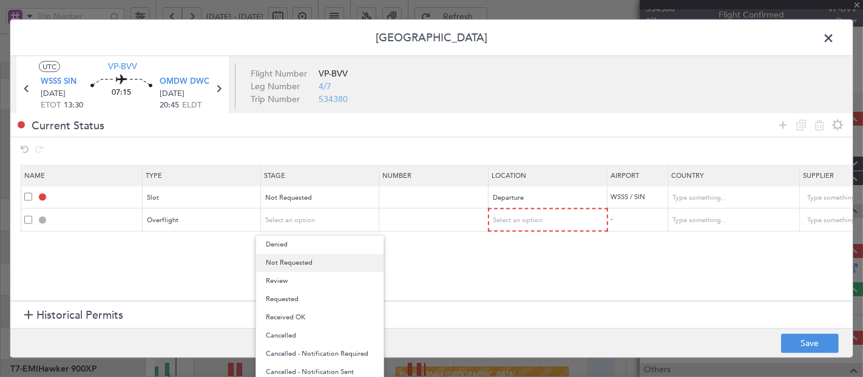
click at [297, 267] on span "Not Requested" at bounding box center [320, 263] width 108 height 18
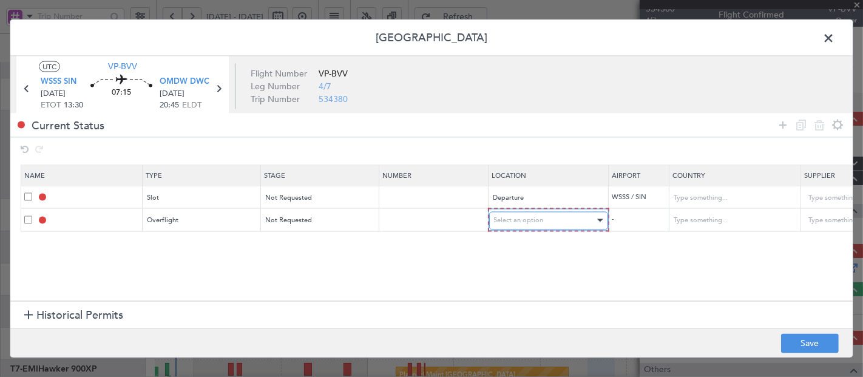
click at [572, 216] on div "Select an option" at bounding box center [544, 220] width 101 height 18
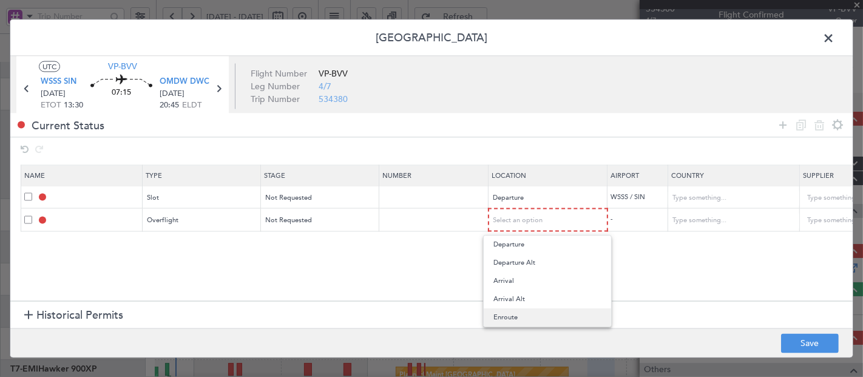
click at [502, 318] on span "Enroute" at bounding box center [548, 317] width 108 height 18
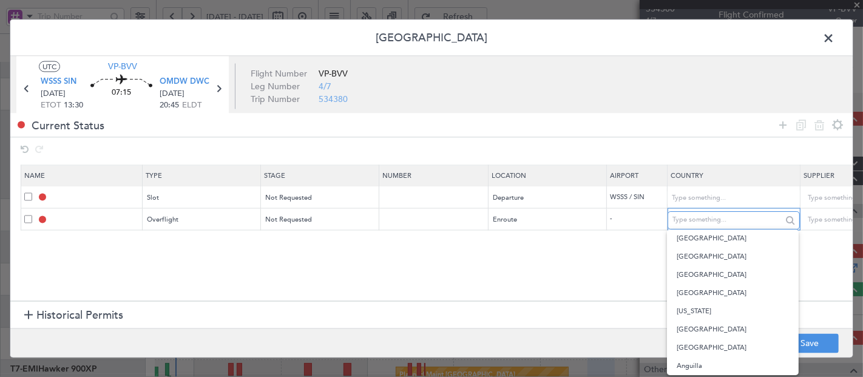
click at [673, 219] on input "text" at bounding box center [727, 220] width 109 height 18
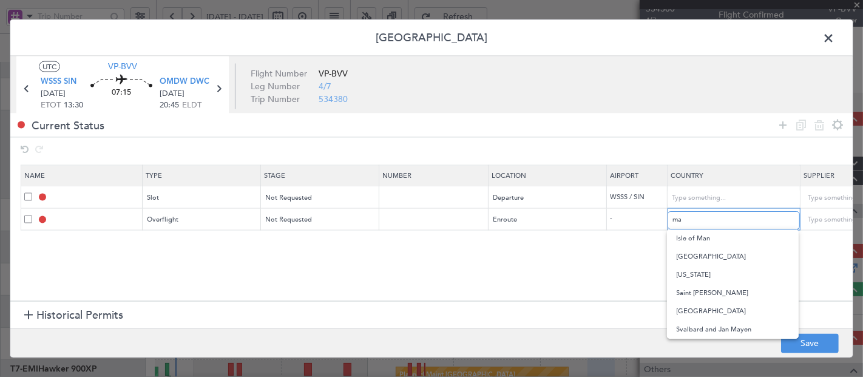
type input "m"
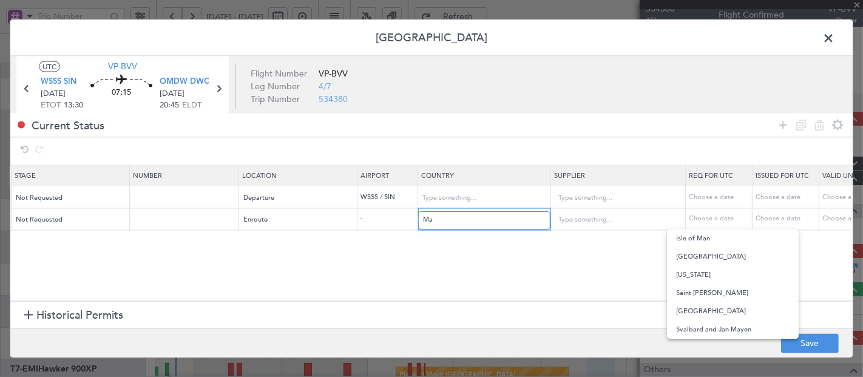
scroll to position [0, 228]
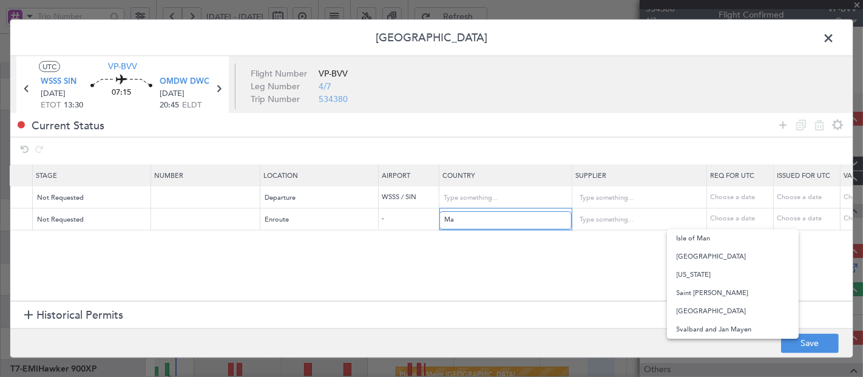
type input "Ma"
click at [274, 280] on section "Name Type Stage Number Location Airport Country Supplier Req For Utc Issued For…" at bounding box center [431, 231] width 843 height 139
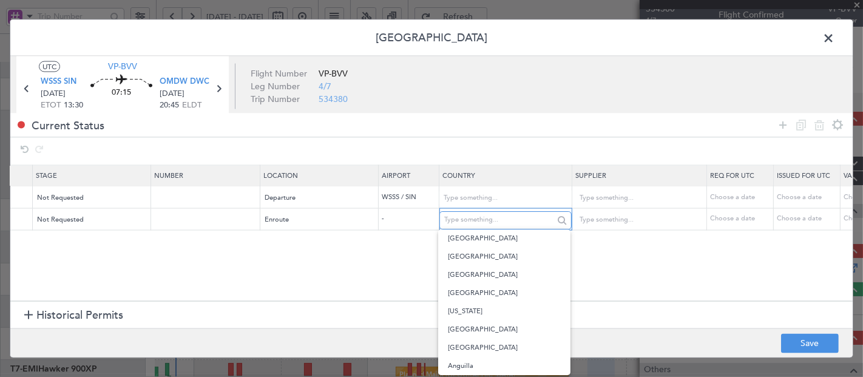
click at [506, 219] on input "text" at bounding box center [499, 220] width 109 height 18
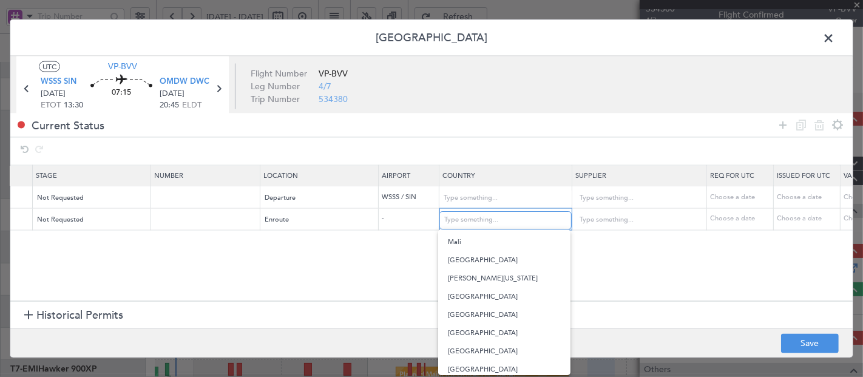
scroll to position [2429, 0]
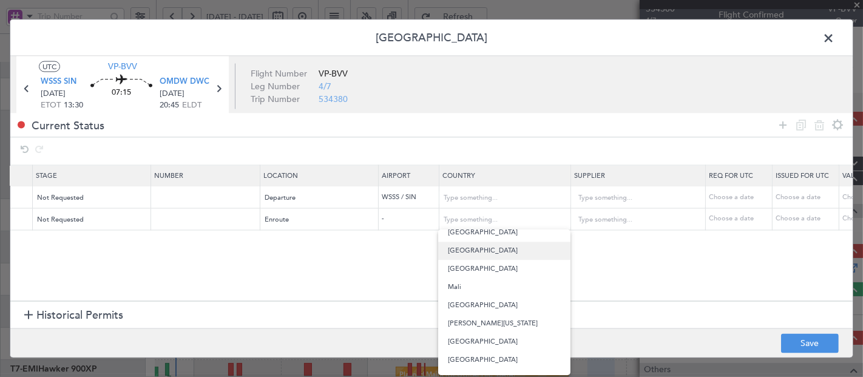
click at [460, 248] on span "Malaysia" at bounding box center [504, 251] width 112 height 18
type input "Malaysia"
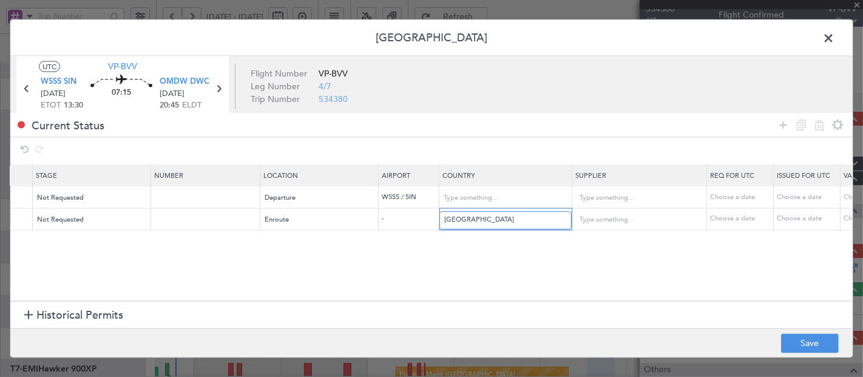
scroll to position [0, 0]
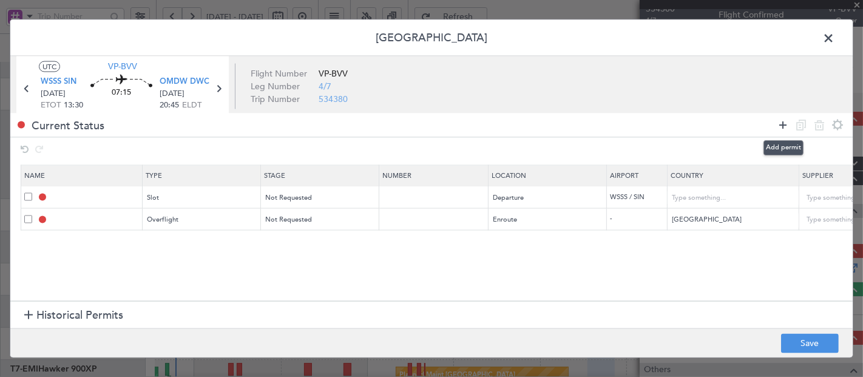
click at [780, 122] on icon at bounding box center [783, 125] width 15 height 15
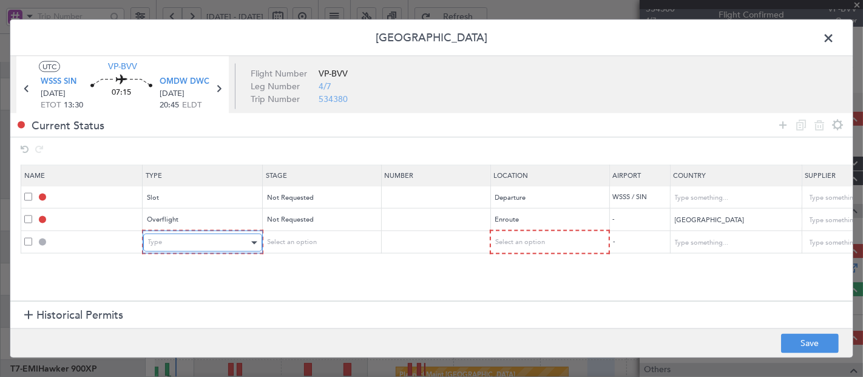
click at [189, 247] on div "Type" at bounding box center [198, 243] width 101 height 18
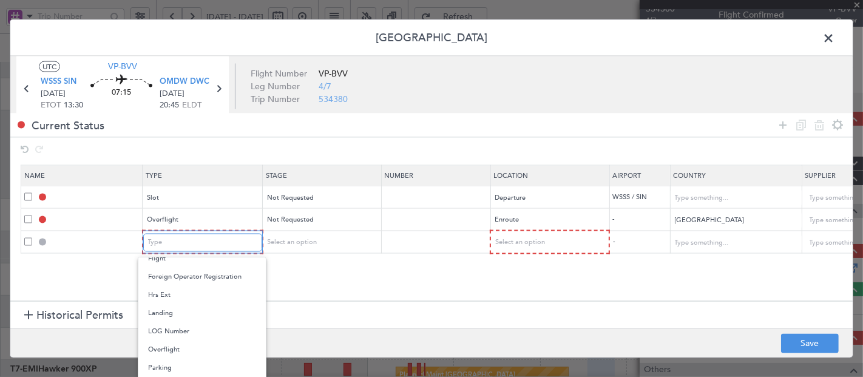
scroll to position [265, 0]
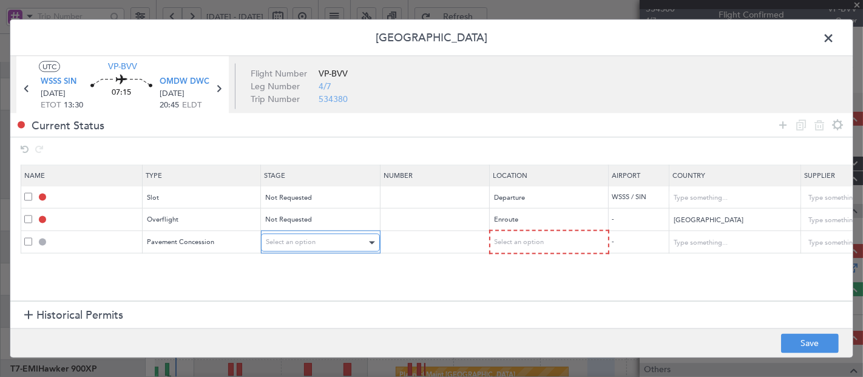
click at [314, 238] on span "Select an option" at bounding box center [291, 242] width 50 height 9
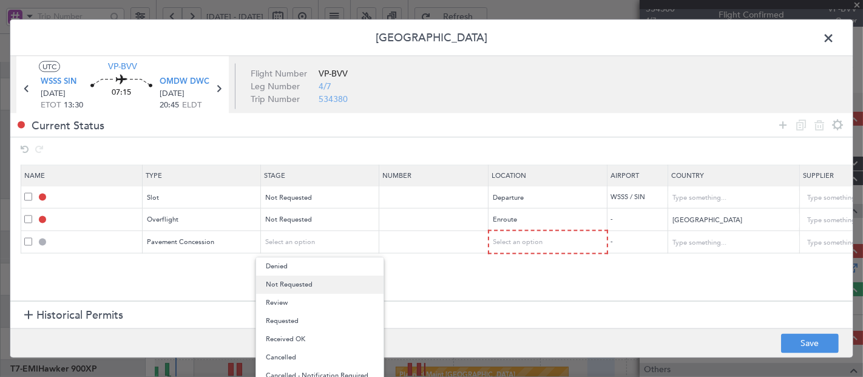
click at [305, 288] on span "Not Requested" at bounding box center [320, 285] width 108 height 18
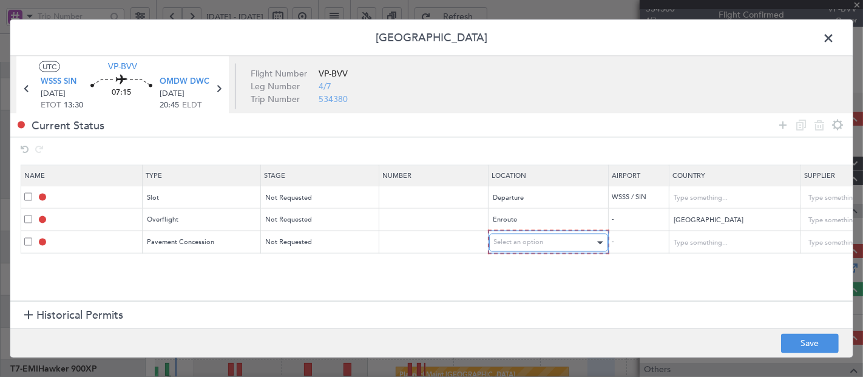
click at [557, 239] on div "Select an option" at bounding box center [544, 243] width 101 height 18
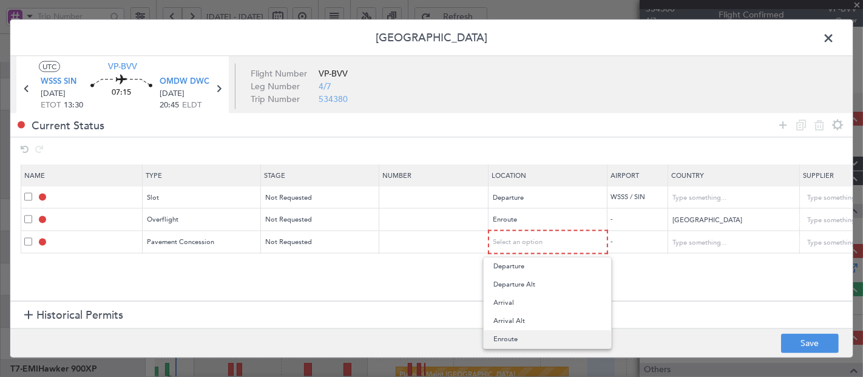
click at [515, 339] on span "Enroute" at bounding box center [548, 339] width 108 height 18
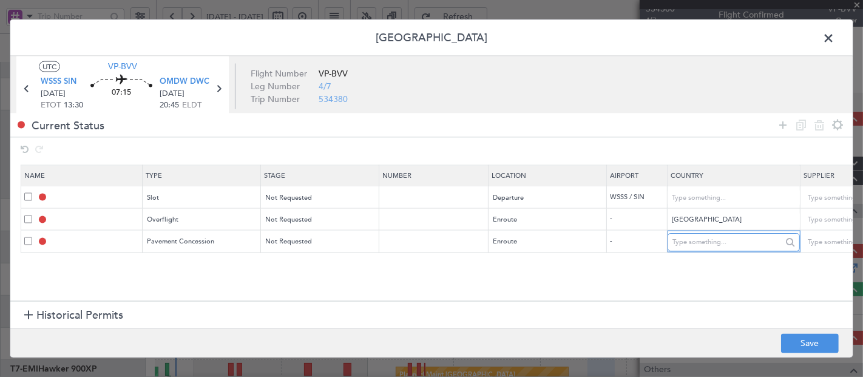
click at [709, 245] on input "text" at bounding box center [727, 242] width 109 height 18
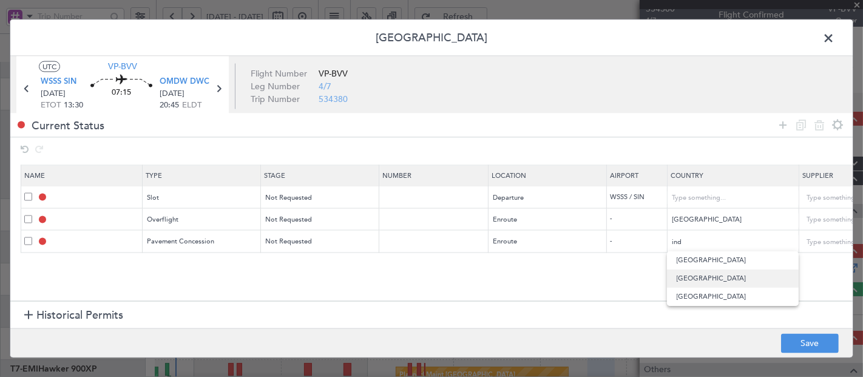
click at [695, 278] on span "India" at bounding box center [733, 279] width 112 height 18
type input "India"
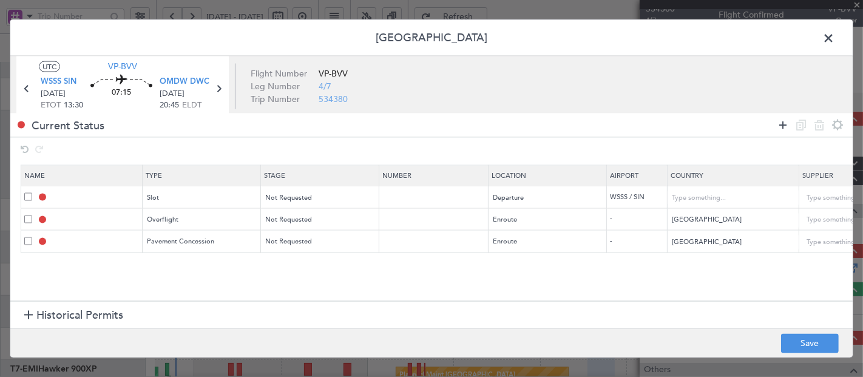
click at [782, 122] on icon at bounding box center [783, 125] width 15 height 15
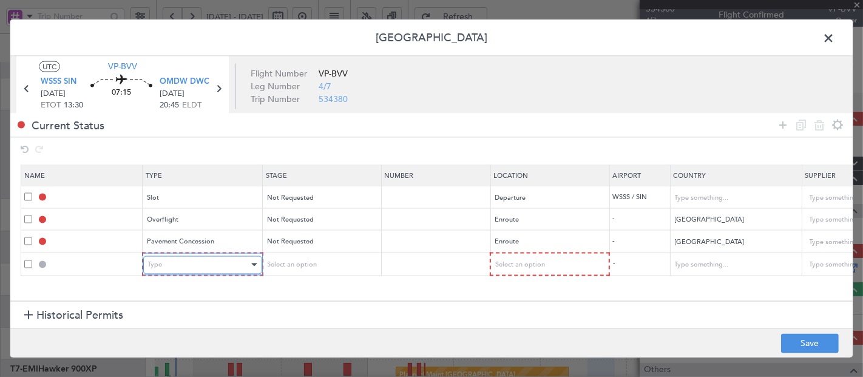
click at [172, 264] on div "Type" at bounding box center [198, 265] width 101 height 18
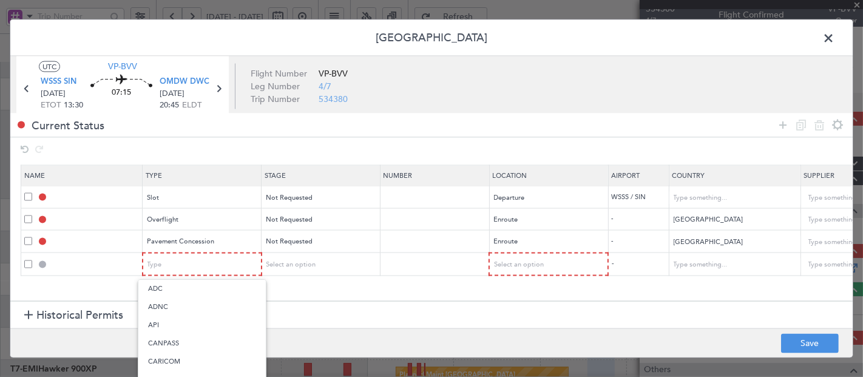
click at [190, 239] on div at bounding box center [431, 188] width 863 height 377
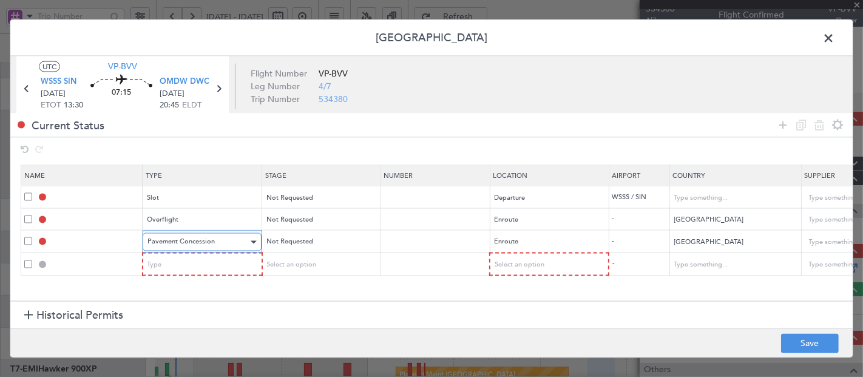
click at [200, 234] on div "Pavement Concession" at bounding box center [198, 242] width 101 height 18
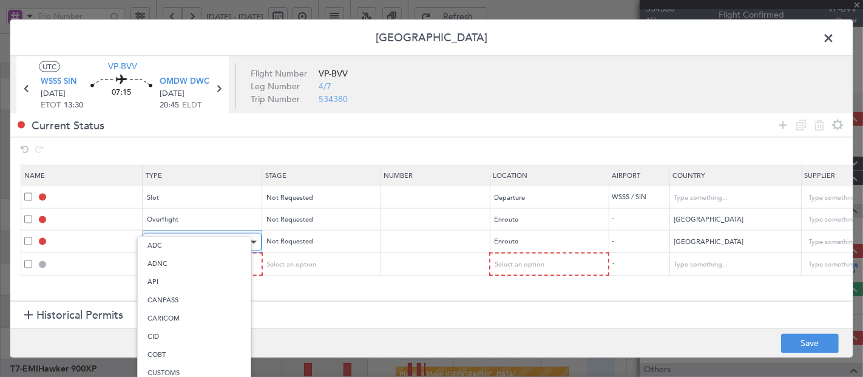
scroll to position [312, 0]
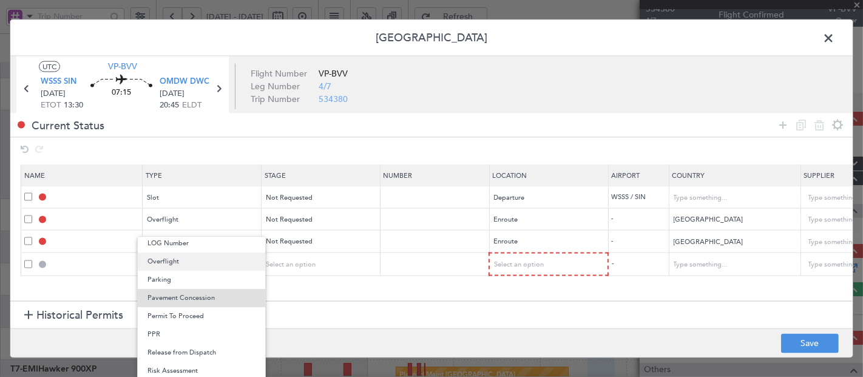
click at [186, 262] on span "Overflight" at bounding box center [202, 262] width 108 height 18
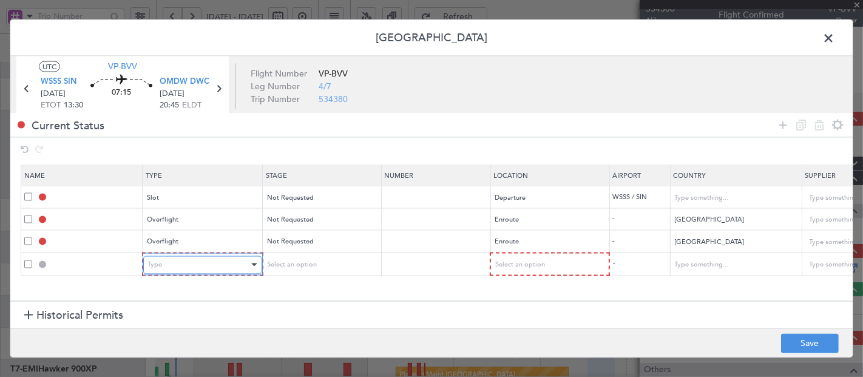
click at [192, 268] on div "Type" at bounding box center [198, 265] width 101 height 18
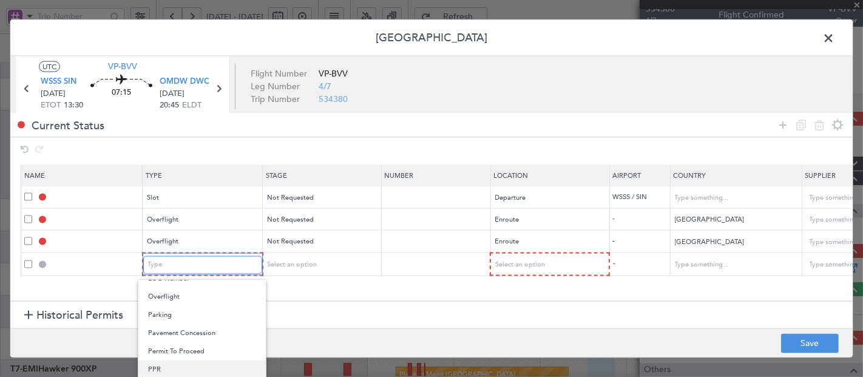
scroll to position [365, 0]
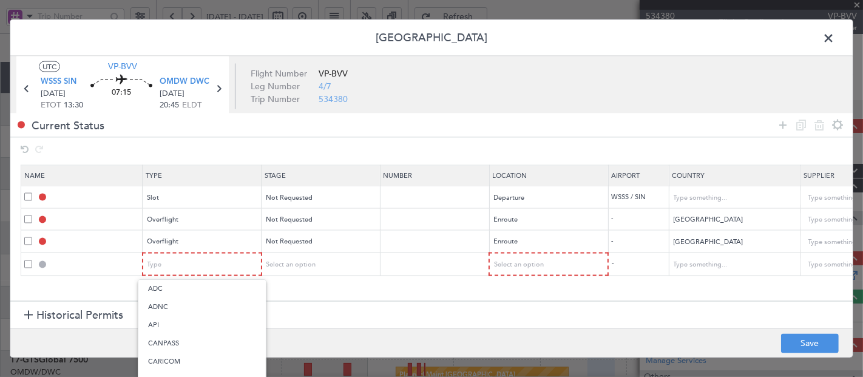
scroll to position [365, 0]
click at [390, 319] on div at bounding box center [431, 188] width 863 height 377
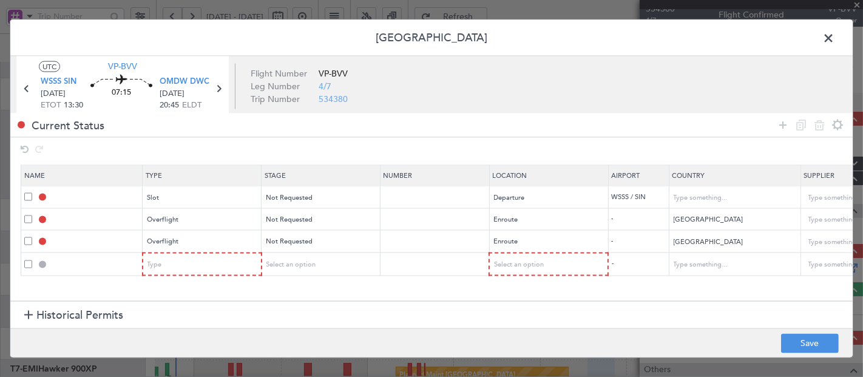
drag, startPoint x: 305, startPoint y: 25, endPoint x: 295, endPoint y: 2, distance: 25.0
click at [295, 2] on div "Permit Center UTC VP-BVV WSSS SIN 10/09/2025 ETOT 13:30 07:15 OMDW DWC 10/09/20…" at bounding box center [431, 188] width 863 height 377
click at [206, 257] on div "Type" at bounding box center [198, 265] width 101 height 18
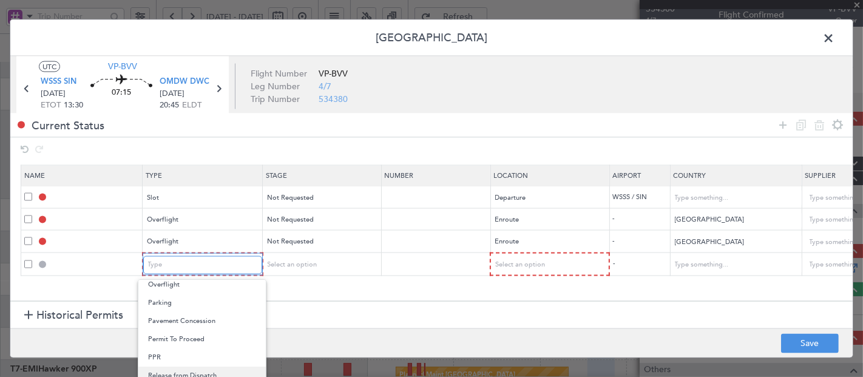
scroll to position [320, 0]
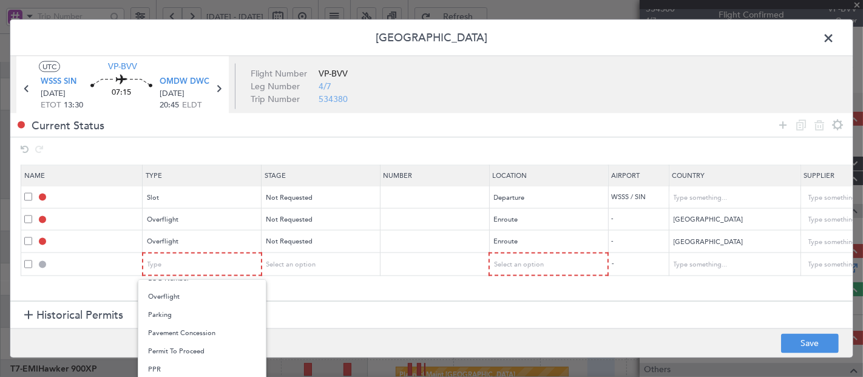
drag, startPoint x: 166, startPoint y: 299, endPoint x: 199, endPoint y: 291, distance: 33.9
click at [166, 299] on span "Overflight" at bounding box center [202, 297] width 108 height 18
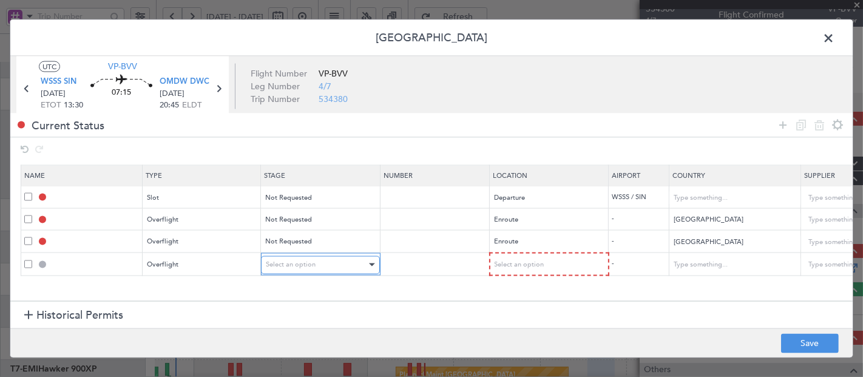
click at [282, 264] on span "Select an option" at bounding box center [291, 264] width 50 height 9
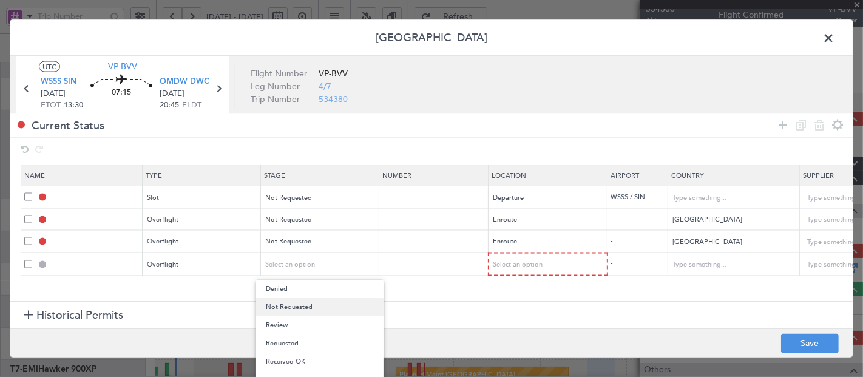
click at [283, 306] on span "Not Requested" at bounding box center [320, 307] width 108 height 18
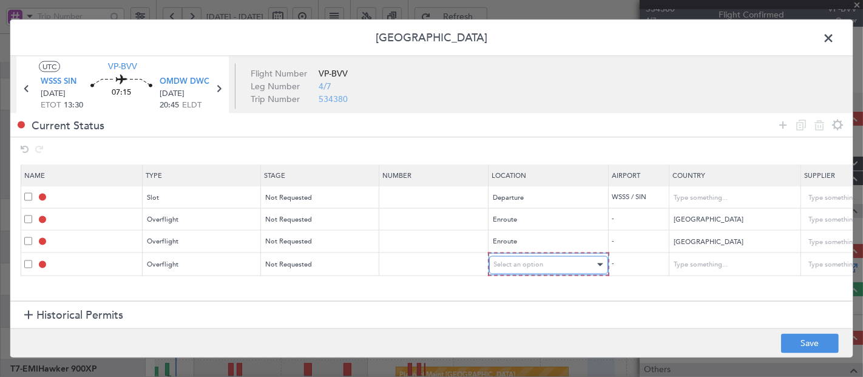
click at [516, 262] on span "Select an option" at bounding box center [519, 264] width 50 height 9
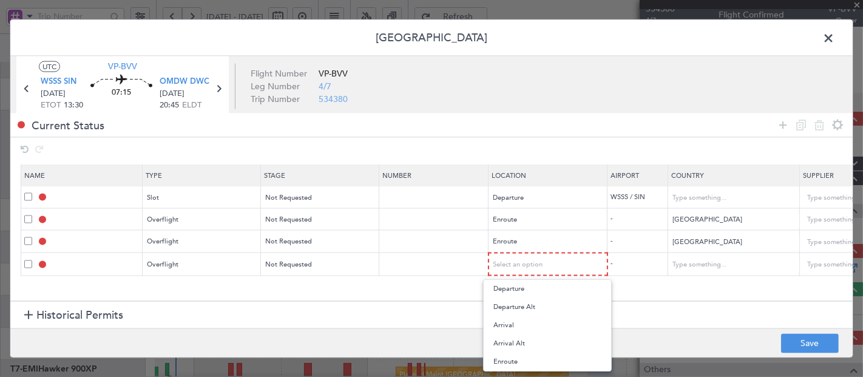
drag, startPoint x: 513, startPoint y: 365, endPoint x: 520, endPoint y: 361, distance: 8.1
click at [513, 365] on span "Enroute" at bounding box center [548, 362] width 108 height 18
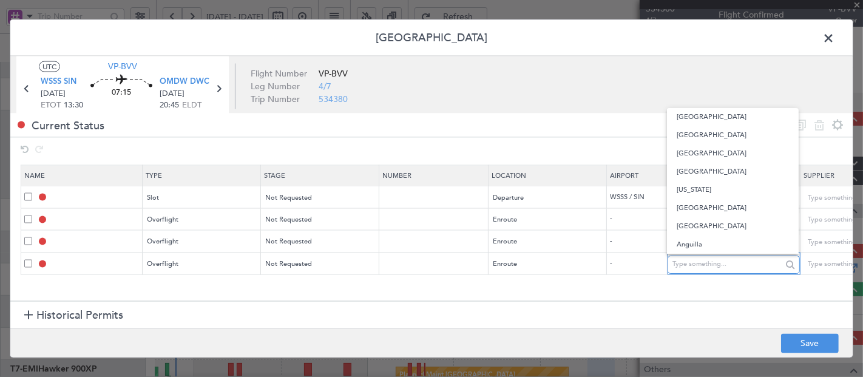
click at [741, 269] on input "text" at bounding box center [727, 264] width 109 height 18
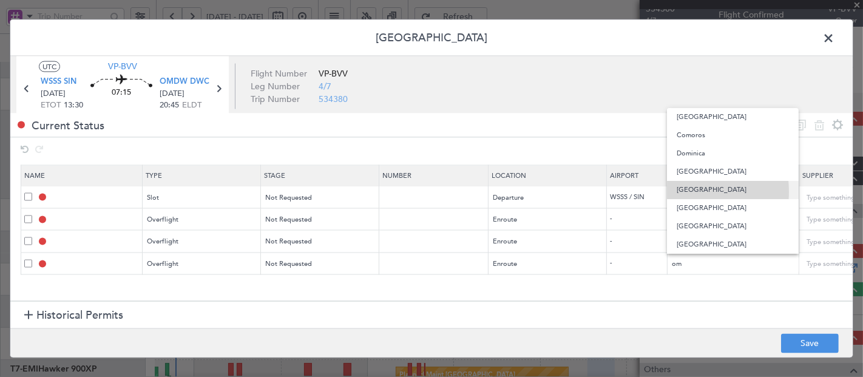
click at [683, 192] on span "Oman" at bounding box center [733, 190] width 112 height 18
type input "Oman"
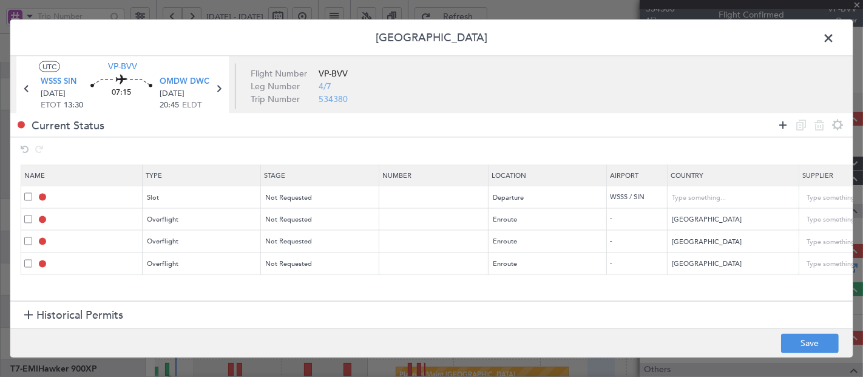
click at [785, 126] on icon at bounding box center [783, 125] width 15 height 15
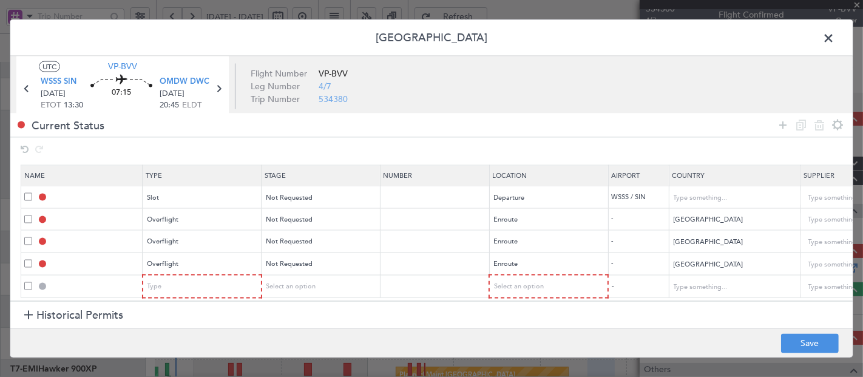
scroll to position [9, 0]
click at [192, 278] on div "Type" at bounding box center [198, 287] width 101 height 18
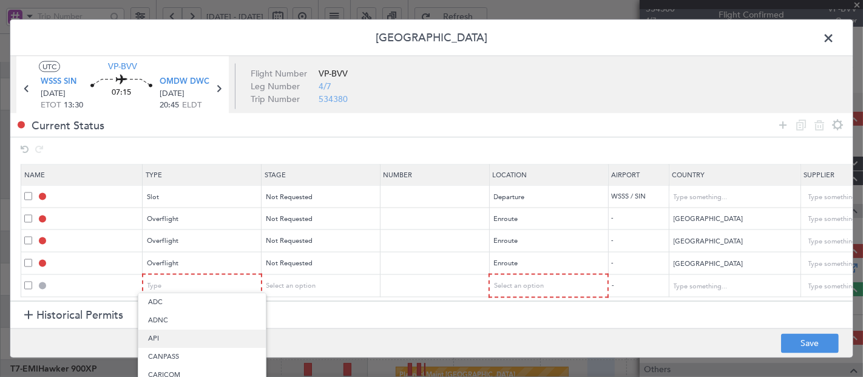
click at [173, 335] on span "API" at bounding box center [202, 339] width 108 height 18
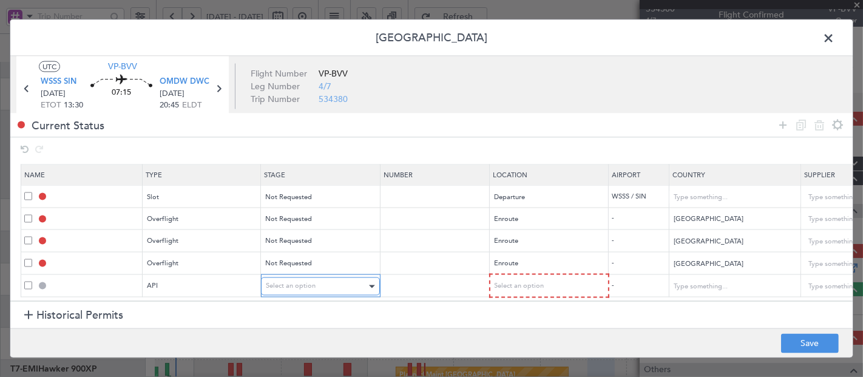
click at [284, 282] on span "Select an option" at bounding box center [291, 286] width 50 height 9
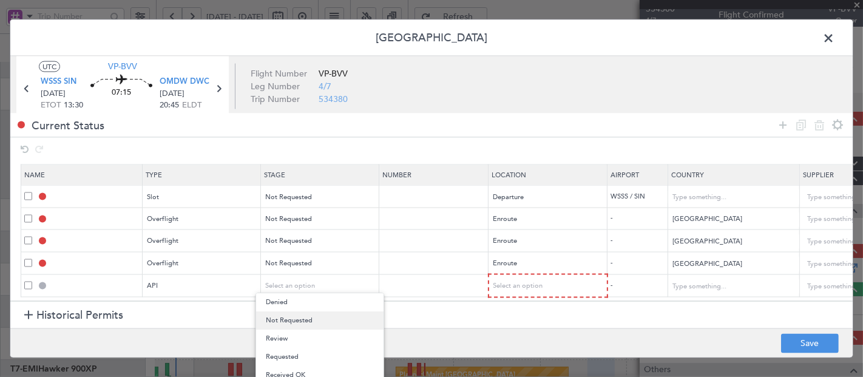
click at [287, 316] on span "Not Requested" at bounding box center [320, 321] width 108 height 18
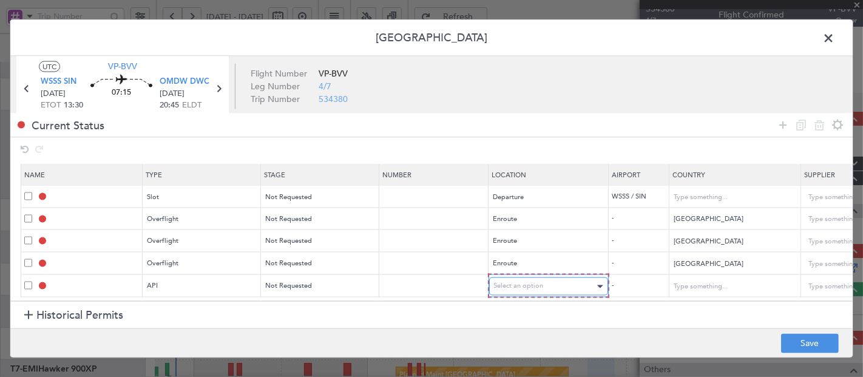
click at [502, 282] on span "Select an option" at bounding box center [519, 286] width 50 height 9
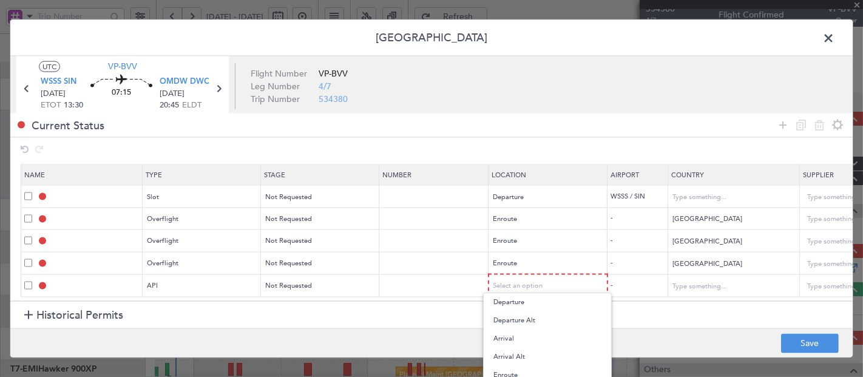
click at [515, 338] on span "Arrival" at bounding box center [548, 339] width 108 height 18
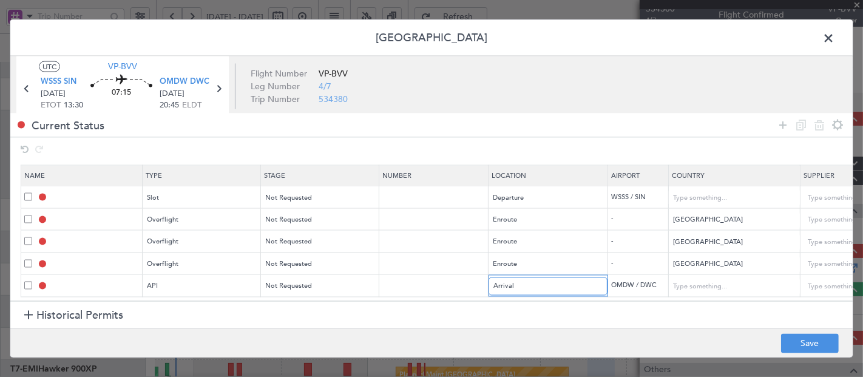
scroll to position [7, 0]
drag, startPoint x: 778, startPoint y: 128, endPoint x: 755, endPoint y: 133, distance: 24.3
click at [778, 127] on icon at bounding box center [783, 125] width 15 height 15
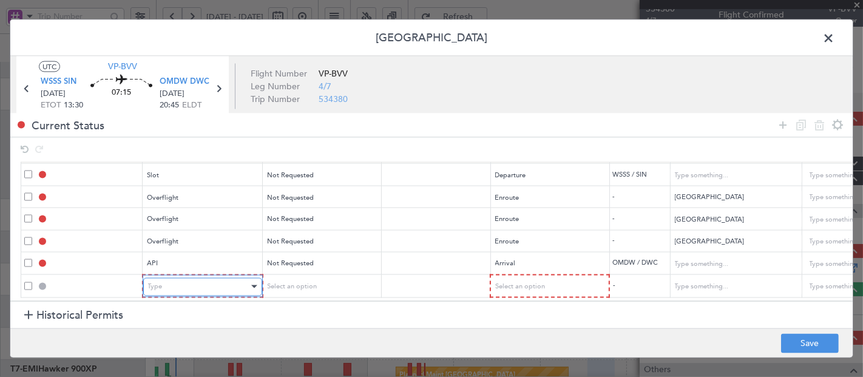
click at [191, 278] on div "Type" at bounding box center [198, 287] width 101 height 18
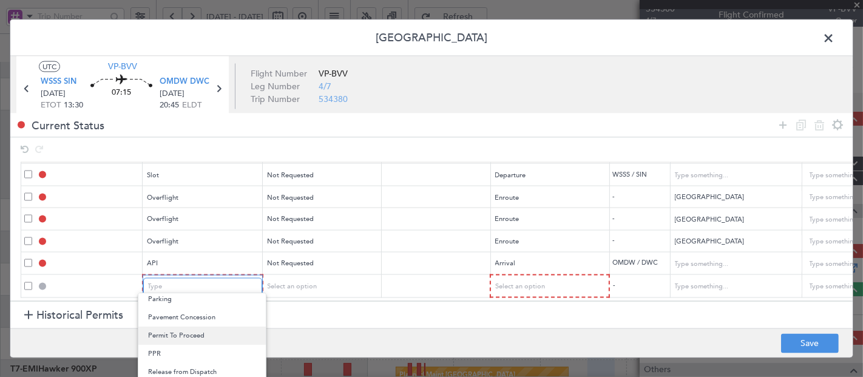
scroll to position [365, 0]
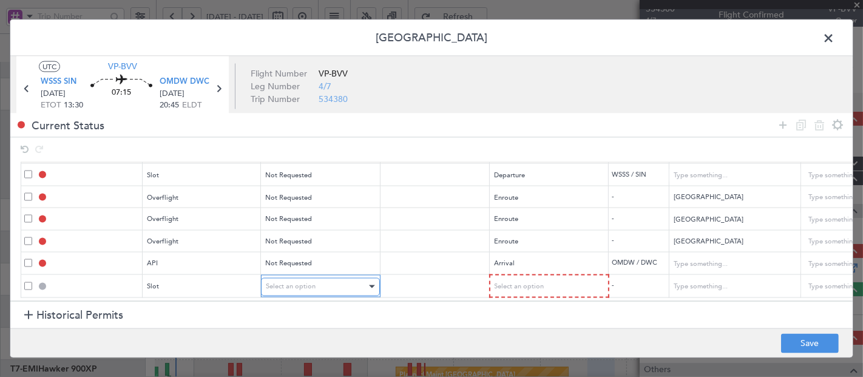
click at [295, 282] on span "Select an option" at bounding box center [291, 286] width 50 height 9
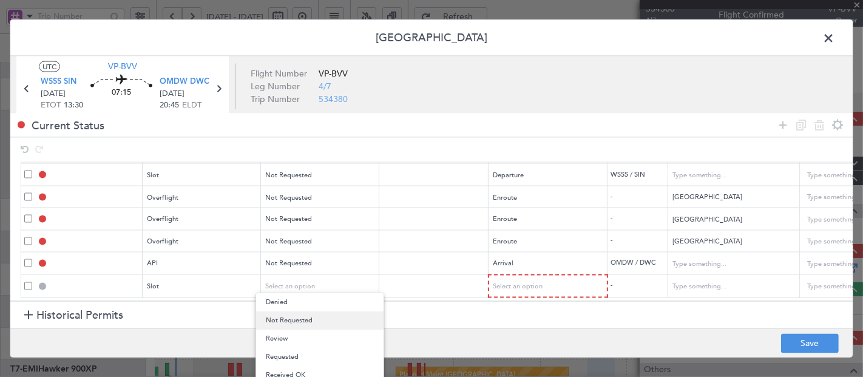
click at [296, 317] on span "Not Requested" at bounding box center [320, 321] width 108 height 18
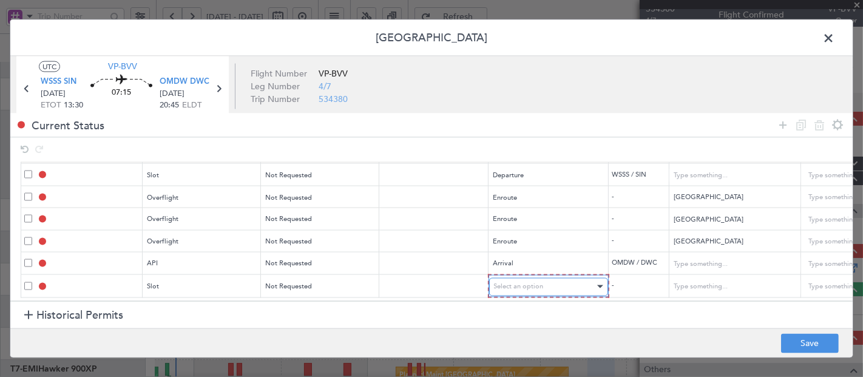
click at [559, 281] on div "Select an option" at bounding box center [544, 287] width 101 height 18
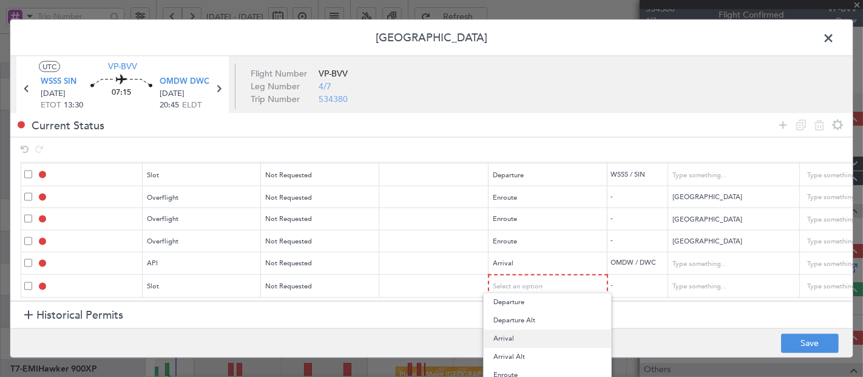
click at [509, 336] on span "Arrival" at bounding box center [548, 339] width 108 height 18
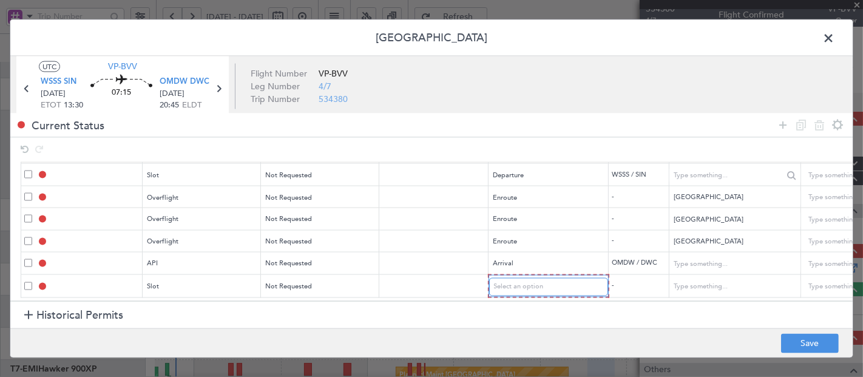
scroll to position [29, 0]
drag, startPoint x: 780, startPoint y: 124, endPoint x: 575, endPoint y: 151, distance: 207.0
click at [777, 123] on icon at bounding box center [783, 125] width 15 height 15
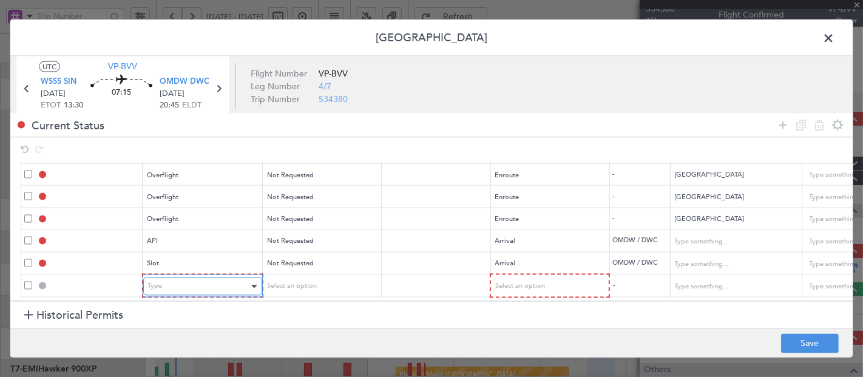
click at [169, 277] on div "Type" at bounding box center [202, 286] width 119 height 18
click at [197, 278] on div "Type" at bounding box center [198, 287] width 101 height 18
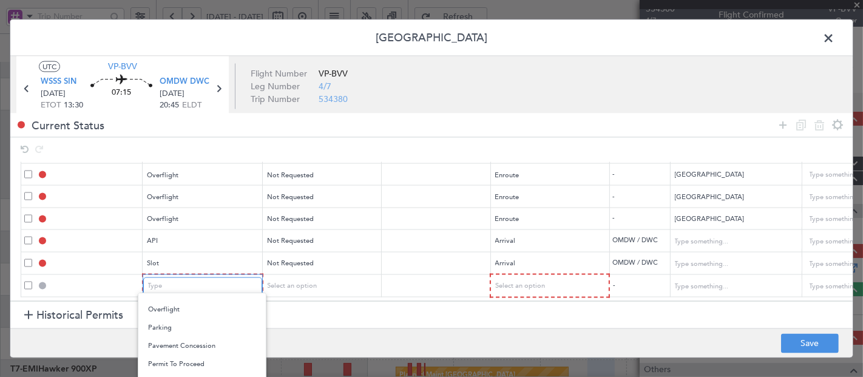
scroll to position [270, 0]
click at [172, 323] on span "Landing" at bounding box center [202, 324] width 108 height 18
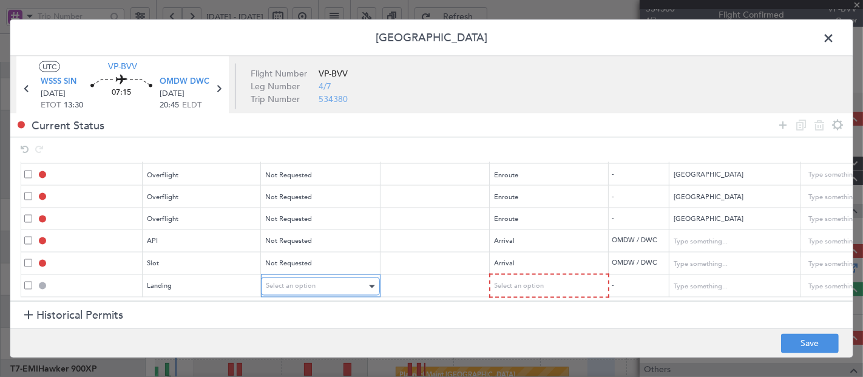
click at [284, 278] on div "Select an option" at bounding box center [316, 287] width 101 height 18
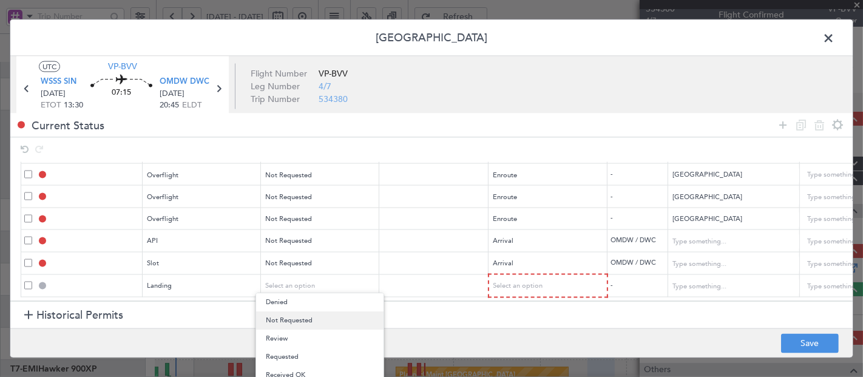
click at [305, 316] on span "Not Requested" at bounding box center [320, 321] width 108 height 18
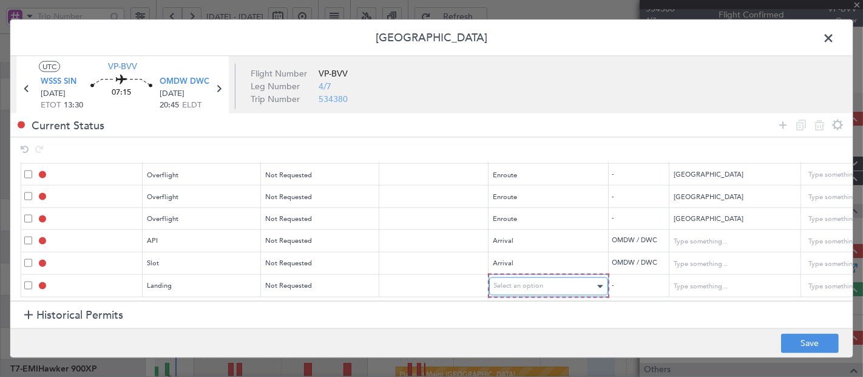
click at [520, 282] on span "Select an option" at bounding box center [519, 286] width 50 height 9
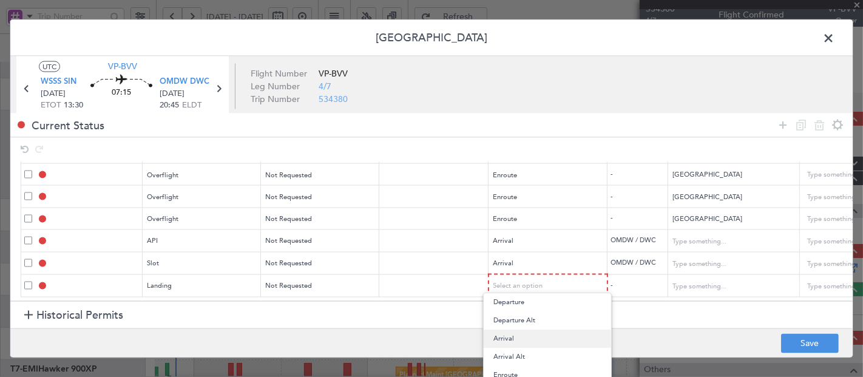
click at [502, 339] on span "Arrival" at bounding box center [548, 339] width 108 height 18
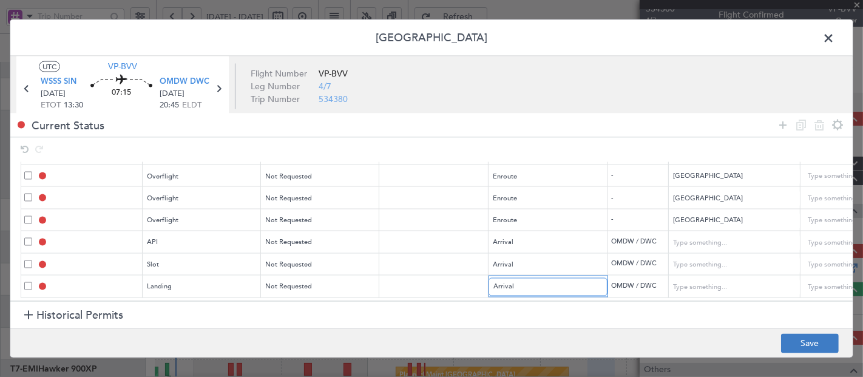
scroll to position [52, 0]
click at [812, 344] on button "Save" at bounding box center [811, 343] width 58 height 19
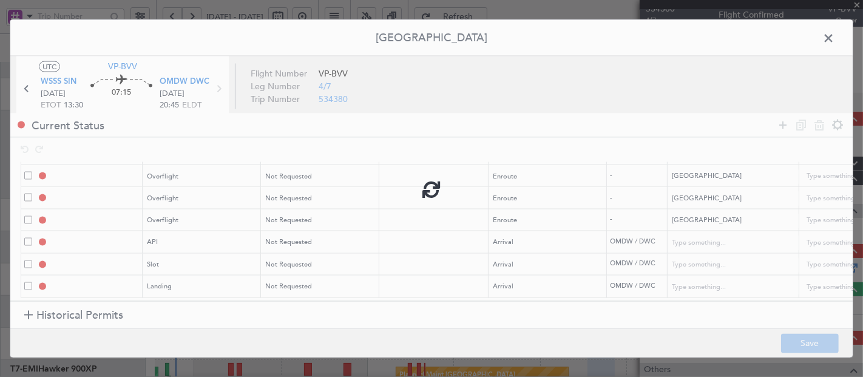
type input "WSSS DEP SLOT"
type input "Singapore"
type input "NNN"
type input "MALAYSIA OVF"
type input "NNN"
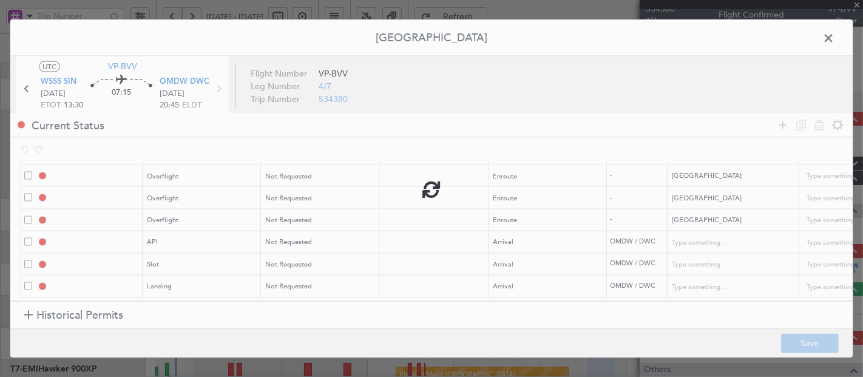
type input "INDIA OVF"
type input "NNN"
type input "3"
type input "OMAN OVF"
type input "NNN"
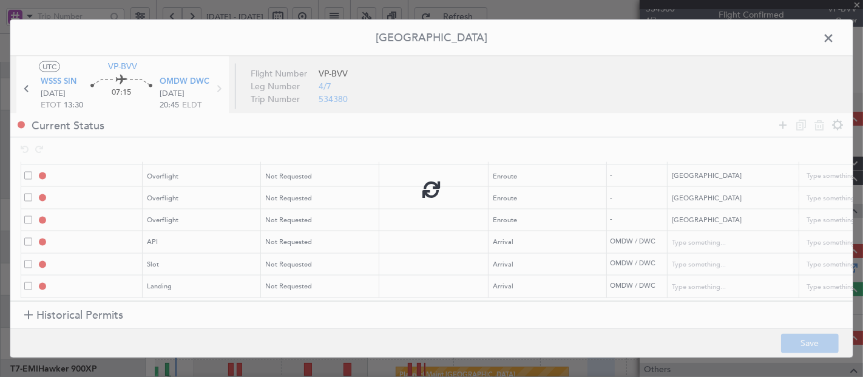
type input "2"
type input "OMDW ARR API"
type input "[GEOGRAPHIC_DATA]"
type input "NNN"
type input "1"
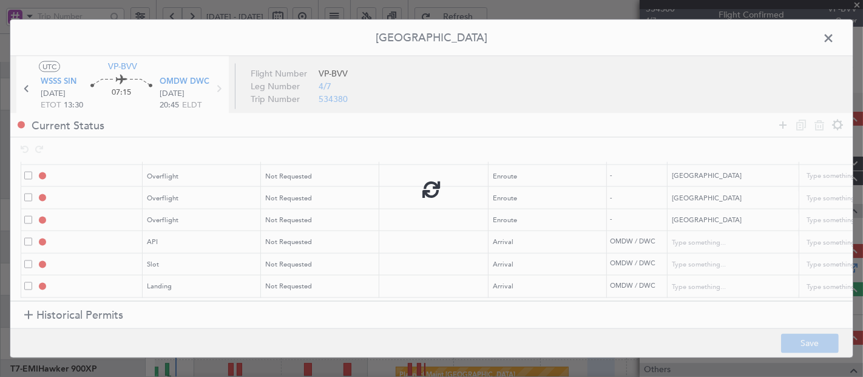
type input "OMDW ARR SLOT"
type input "[GEOGRAPHIC_DATA]"
type input "NNN"
type input "1"
type input "OMDW LDG"
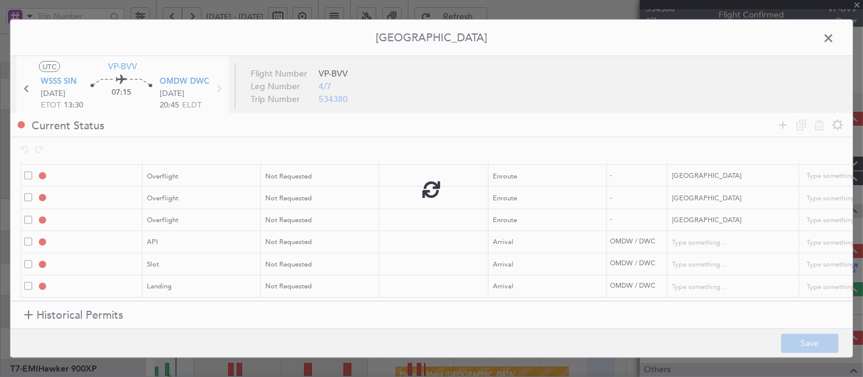
type input "[GEOGRAPHIC_DATA]"
type input "NNN"
type input "1"
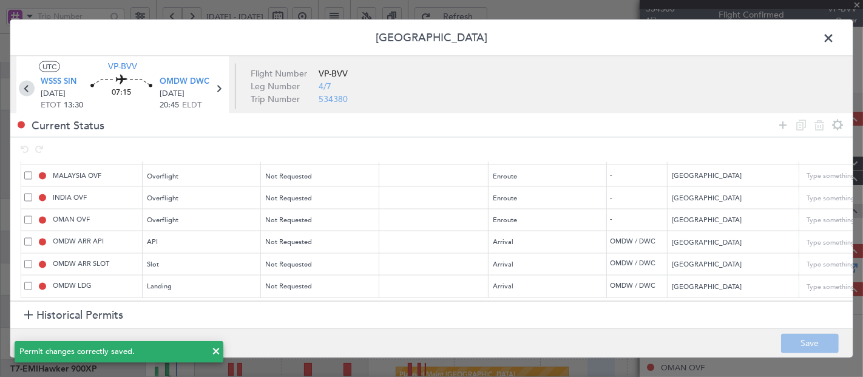
click at [29, 84] on icon at bounding box center [27, 88] width 16 height 16
type input "-00:10"
type input "1"
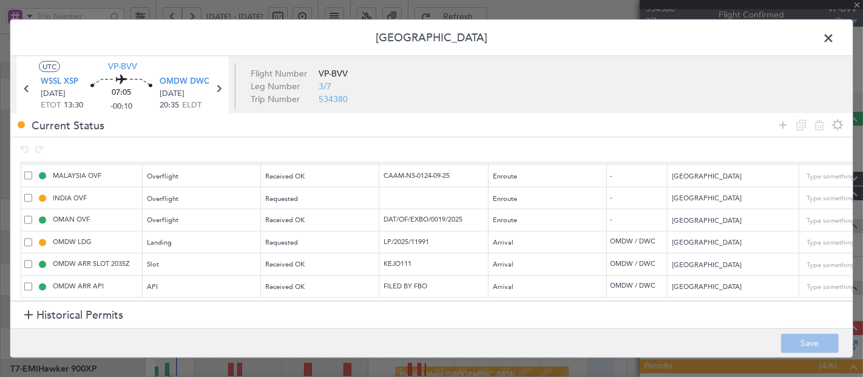
scroll to position [29, 0]
click at [215, 87] on mat-tooltip-component "Dubai (Al Maktoum Intl) Cat A" at bounding box center [185, 108] width 95 height 42
click at [221, 86] on icon at bounding box center [219, 88] width 16 height 16
type input "4"
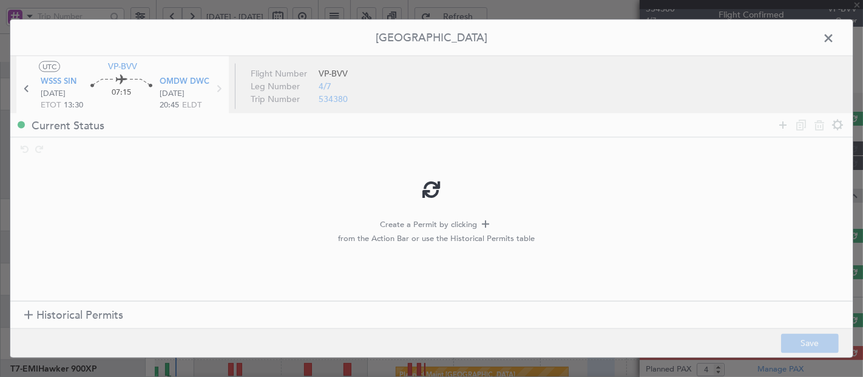
scroll to position [0, 0]
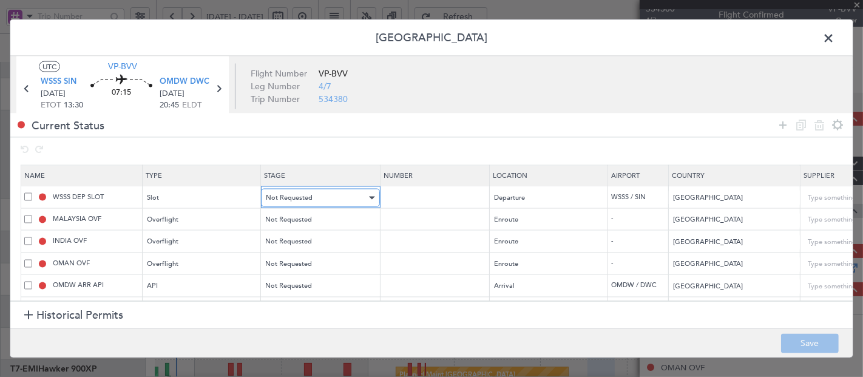
click at [333, 192] on div "Not Requested" at bounding box center [316, 198] width 101 height 18
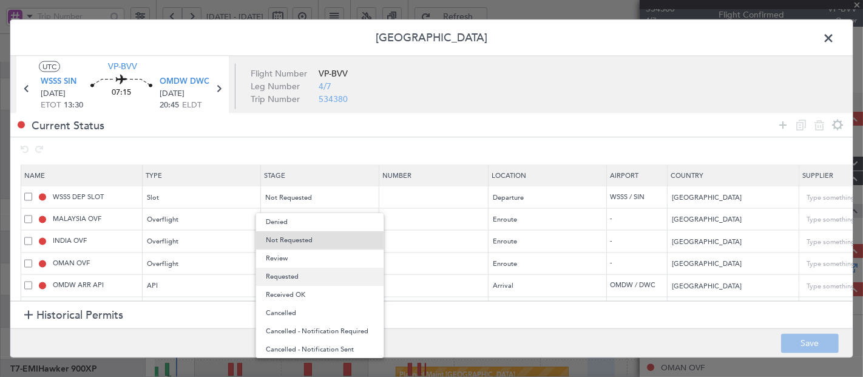
click at [295, 280] on span "Requested" at bounding box center [320, 277] width 108 height 18
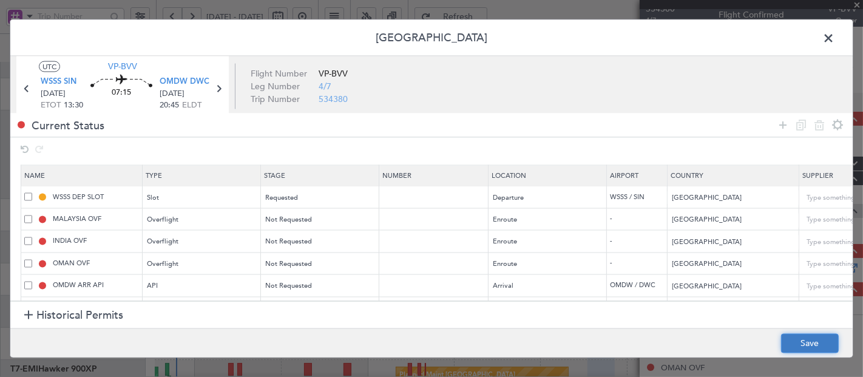
click at [794, 334] on button "Save" at bounding box center [811, 343] width 58 height 19
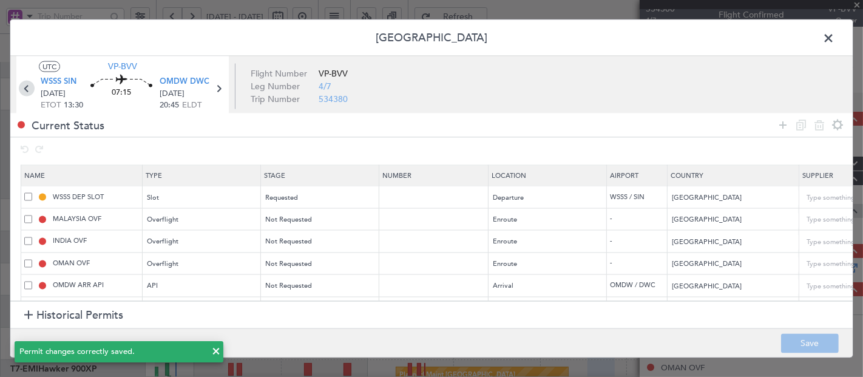
click at [24, 90] on icon at bounding box center [27, 88] width 16 height 16
type input "-00:10"
type input "1"
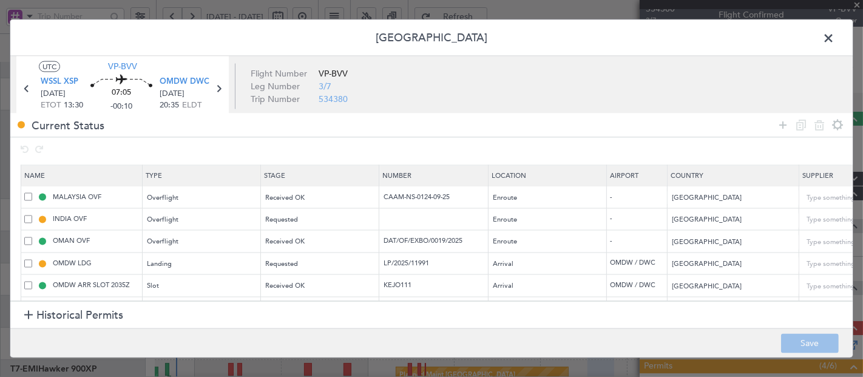
click at [24, 86] on icon at bounding box center [27, 88] width 16 height 16
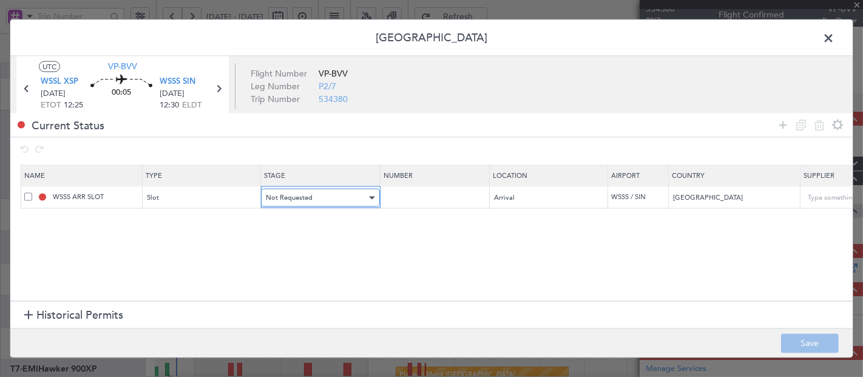
click at [352, 199] on div "Not Requested" at bounding box center [316, 198] width 101 height 18
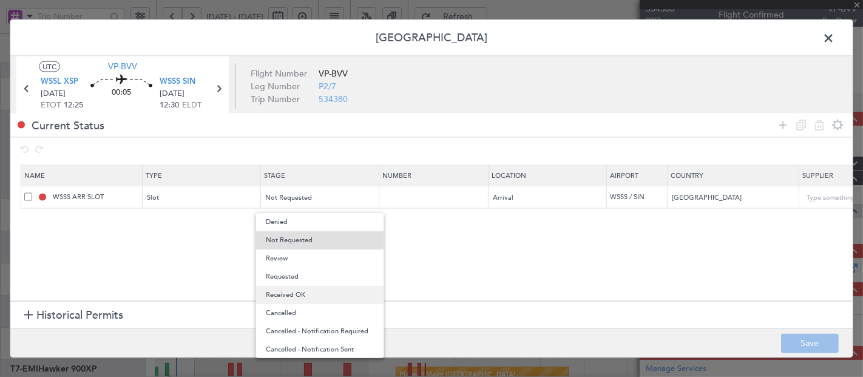
click at [298, 295] on span "Received OK" at bounding box center [320, 295] width 108 height 18
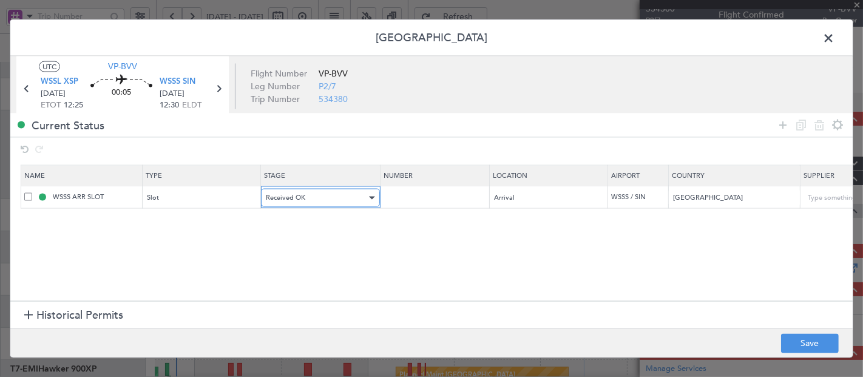
click at [302, 197] on span "Received OK" at bounding box center [285, 197] width 39 height 9
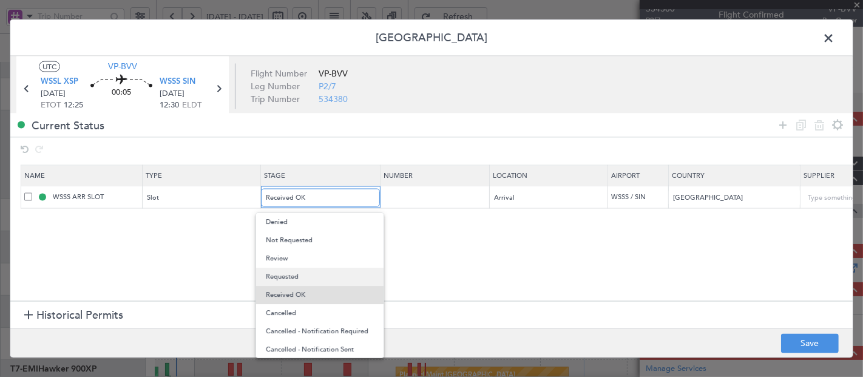
scroll to position [12, 0]
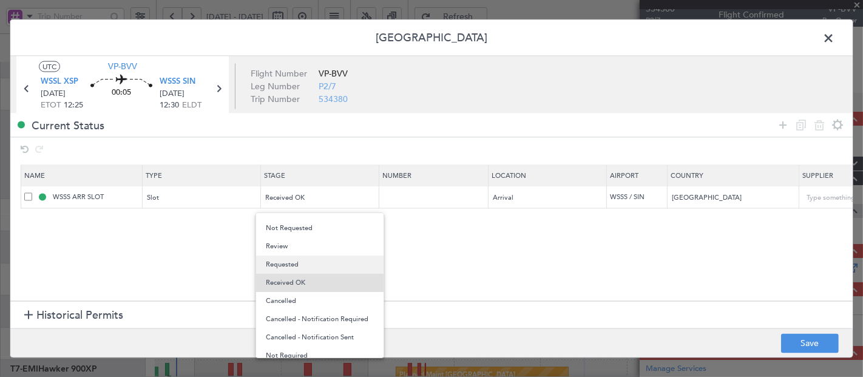
click at [298, 266] on span "Requested" at bounding box center [320, 265] width 108 height 18
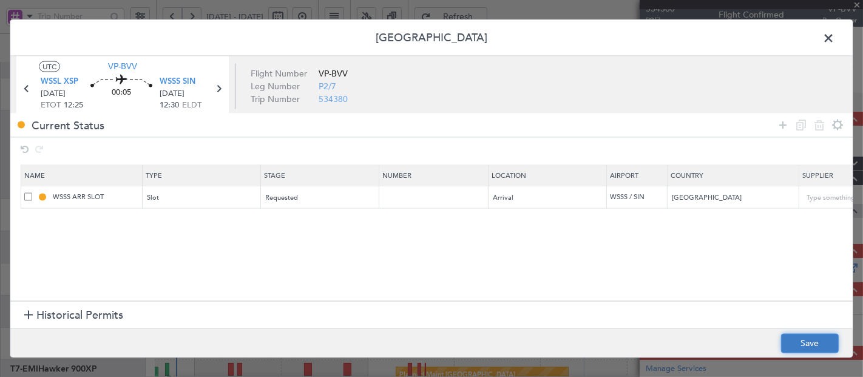
click at [812, 349] on button "Save" at bounding box center [811, 343] width 58 height 19
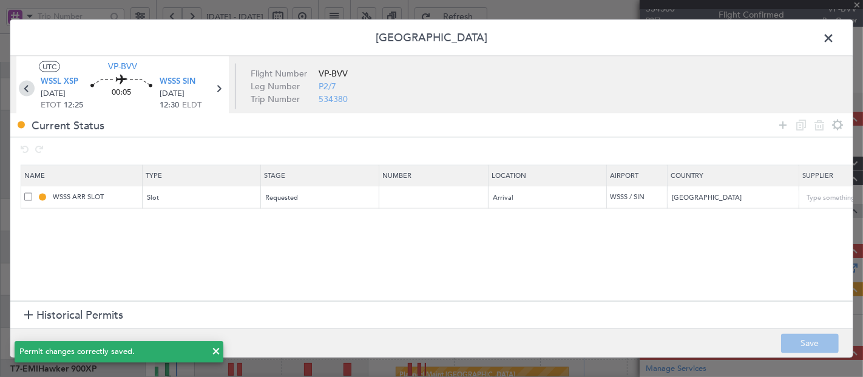
click at [23, 89] on icon at bounding box center [27, 88] width 16 height 16
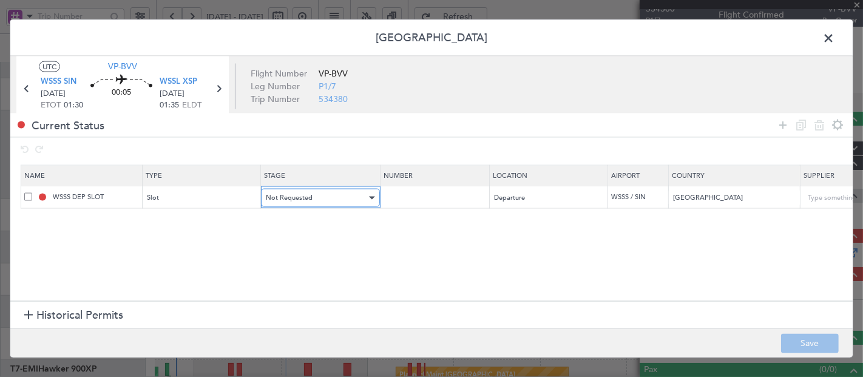
click at [335, 200] on div "Not Requested" at bounding box center [316, 198] width 101 height 18
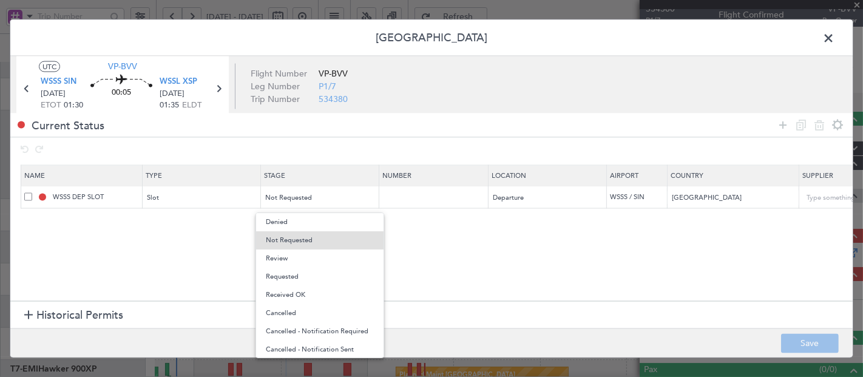
click at [298, 280] on span "Requested" at bounding box center [320, 277] width 108 height 18
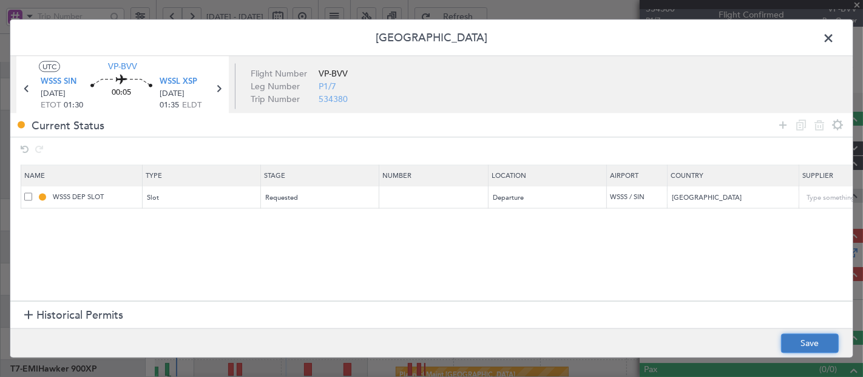
click at [808, 344] on button "Save" at bounding box center [811, 343] width 58 height 19
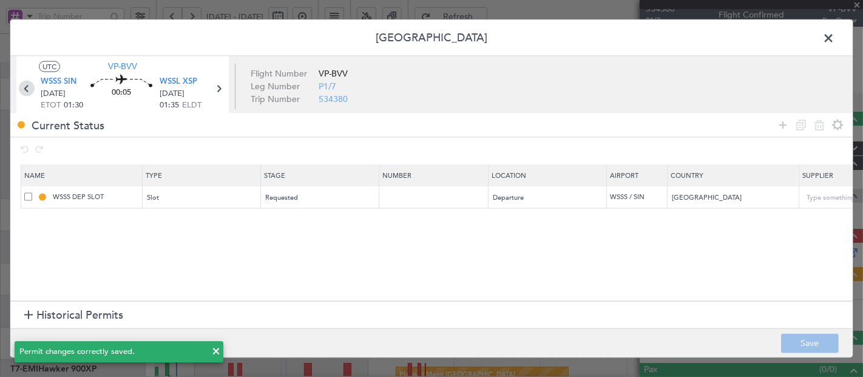
click at [27, 89] on icon at bounding box center [27, 88] width 16 height 16
type input "4"
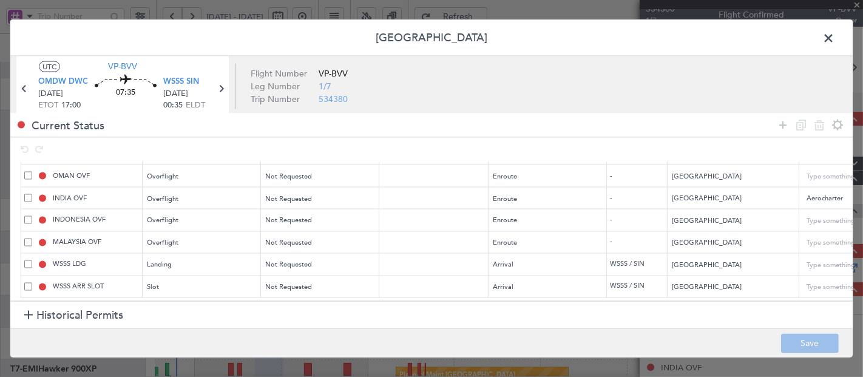
scroll to position [73, 0]
click at [295, 261] on span "Not Requested" at bounding box center [289, 265] width 47 height 9
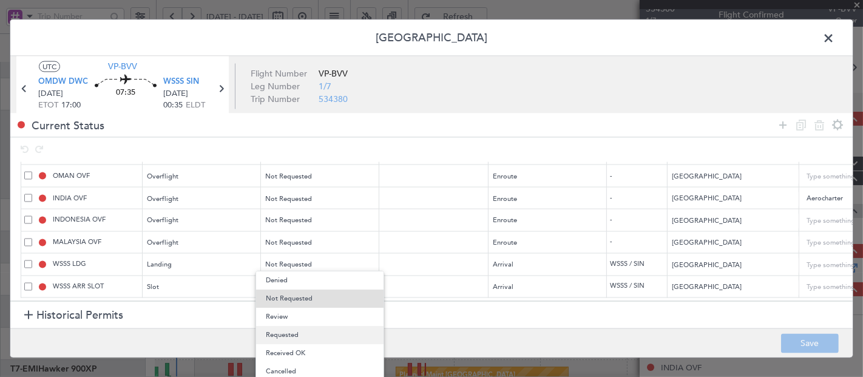
click at [284, 336] on span "Requested" at bounding box center [320, 335] width 108 height 18
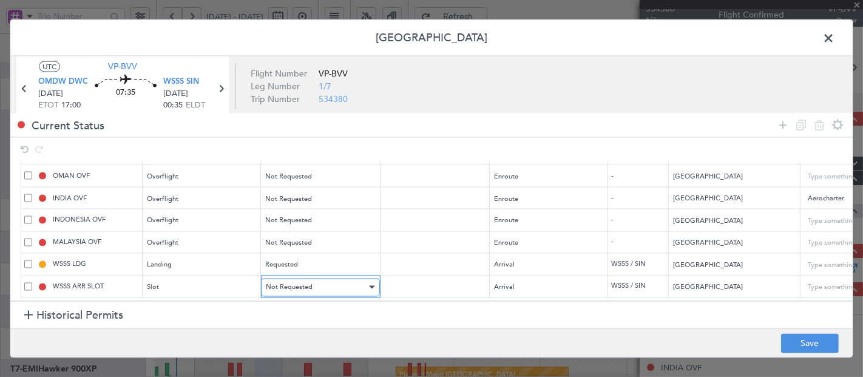
click at [291, 282] on span "Not Requested" at bounding box center [289, 286] width 47 height 9
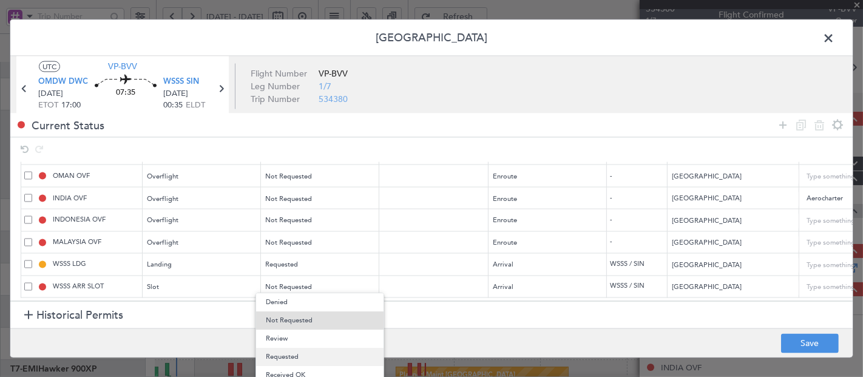
click at [273, 356] on span "Requested" at bounding box center [320, 357] width 108 height 18
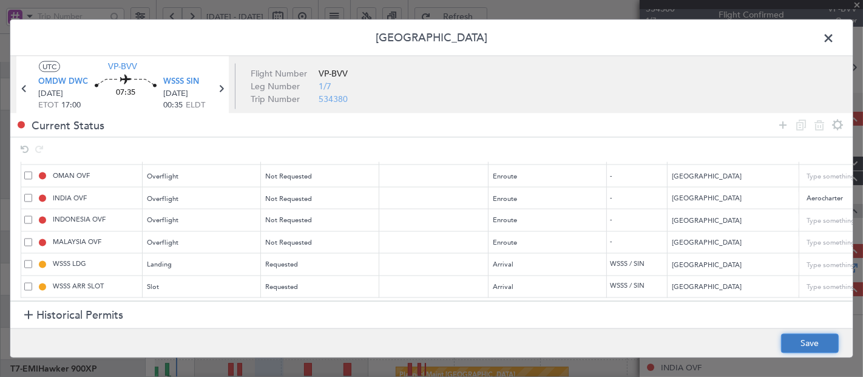
click at [829, 334] on button "Save" at bounding box center [811, 343] width 58 height 19
click at [835, 37] on span at bounding box center [835, 41] width 0 height 24
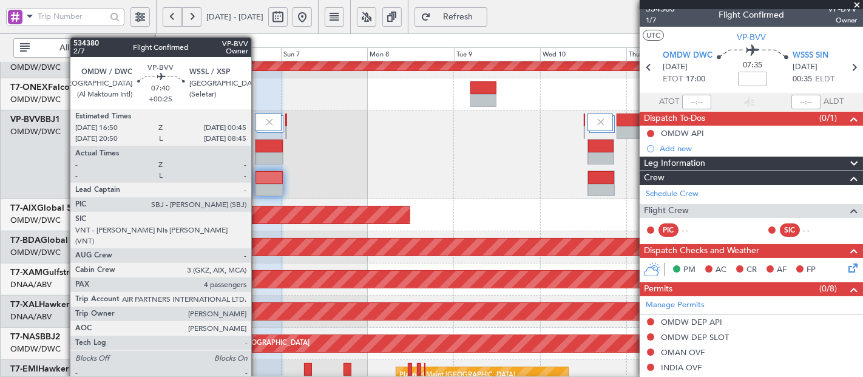
click at [259, 146] on div at bounding box center [269, 146] width 27 height 13
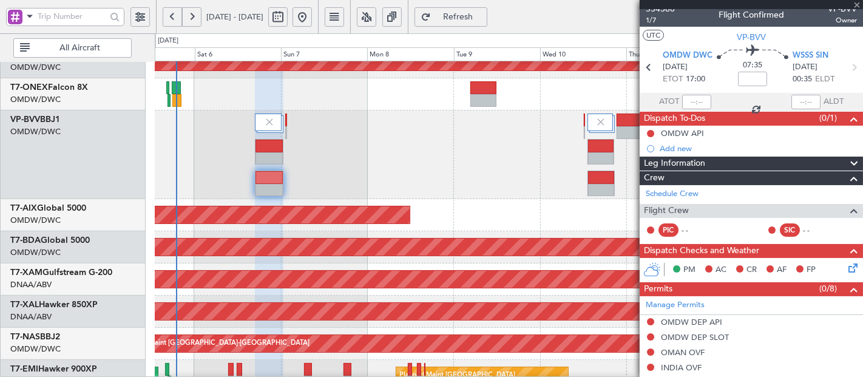
type input "+00:25"
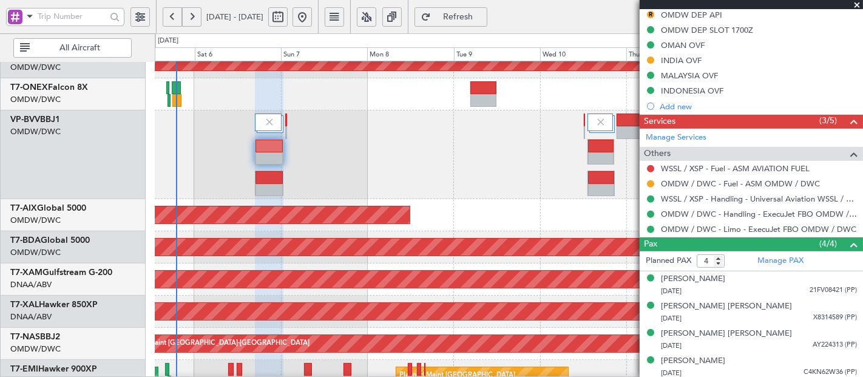
scroll to position [376, 0]
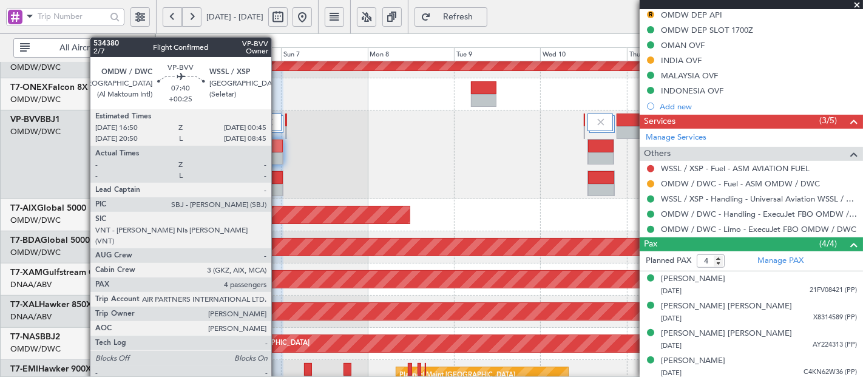
click at [278, 153] on div at bounding box center [269, 158] width 27 height 13
click at [278, 154] on div at bounding box center [269, 158] width 27 height 13
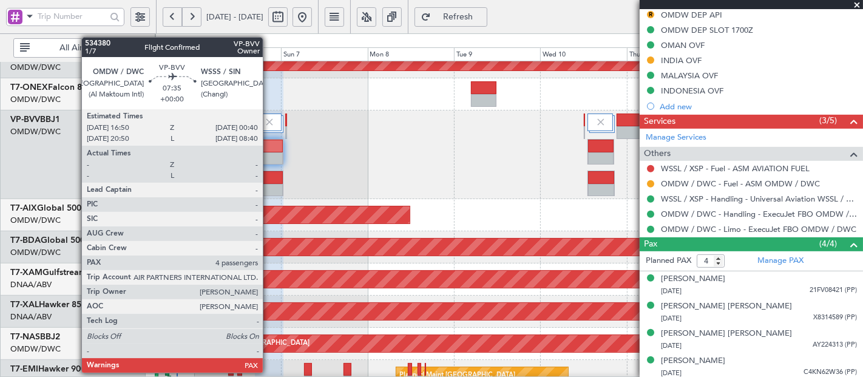
click at [269, 181] on div at bounding box center [269, 177] width 27 height 13
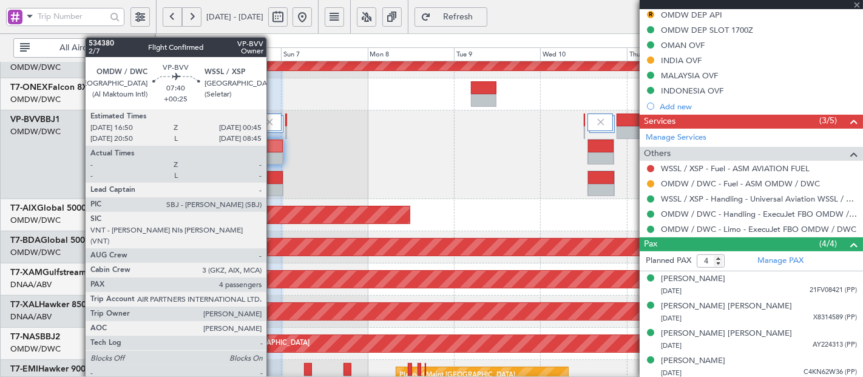
click at [273, 152] on div at bounding box center [269, 158] width 27 height 13
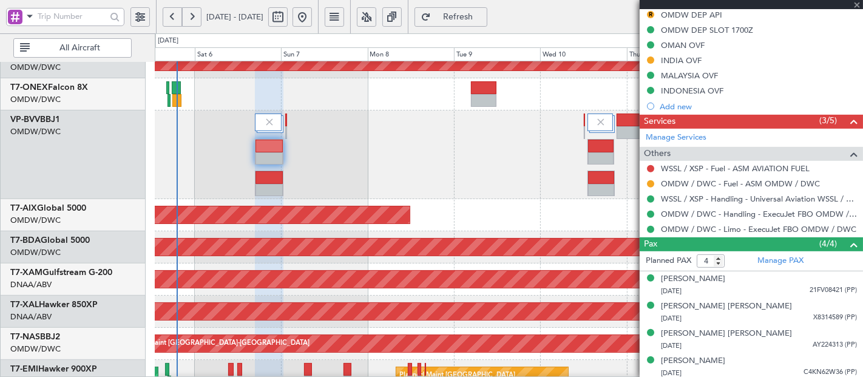
click at [273, 152] on div at bounding box center [269, 158] width 27 height 13
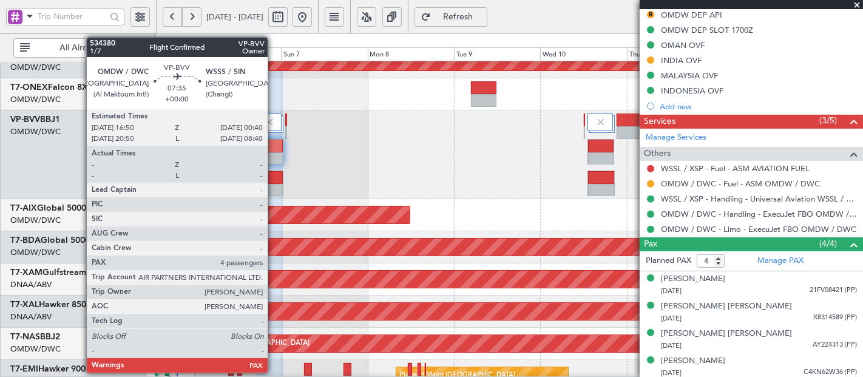
click at [274, 189] on div at bounding box center [269, 190] width 27 height 13
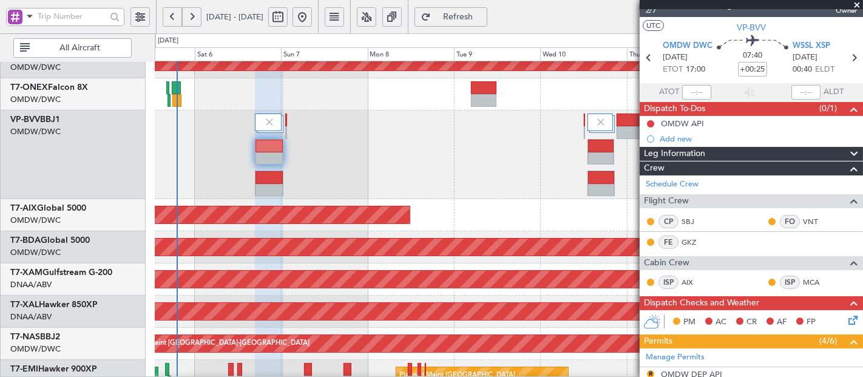
scroll to position [0, 0]
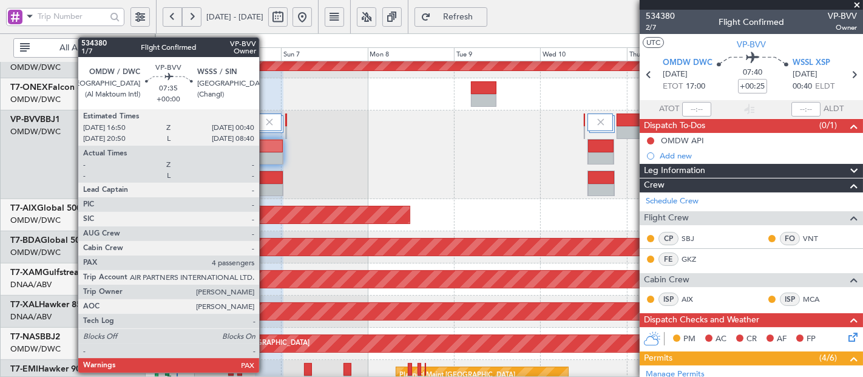
click at [265, 177] on div at bounding box center [269, 177] width 27 height 13
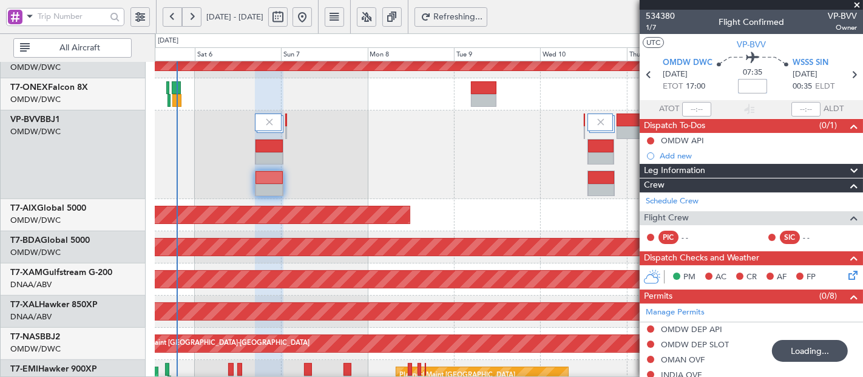
click at [749, 80] on input at bounding box center [752, 86] width 29 height 15
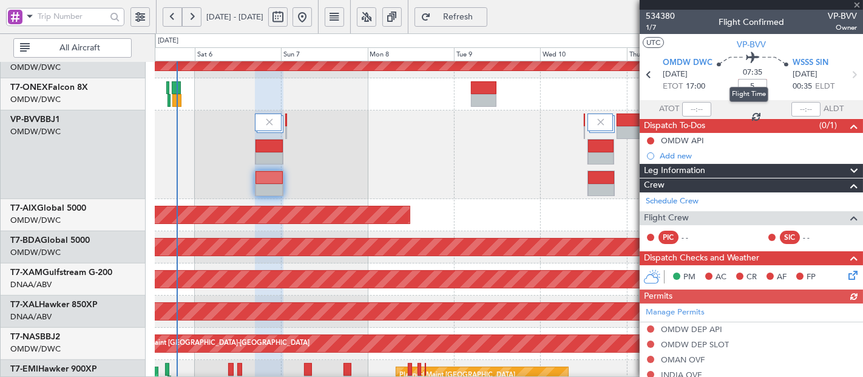
type input "5"
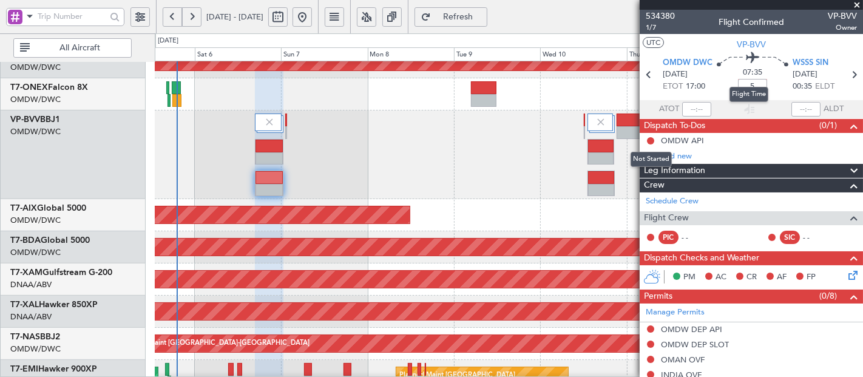
type input "+00:05"
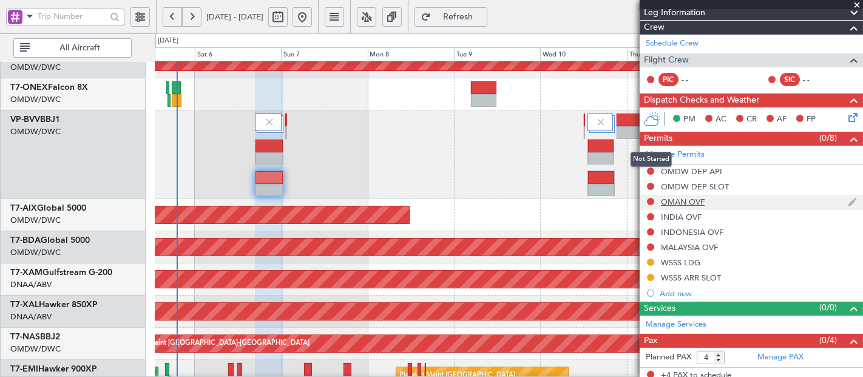
scroll to position [161, 0]
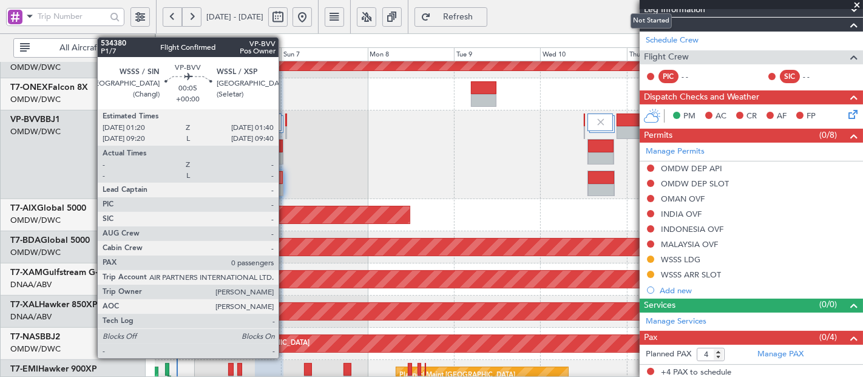
click at [284, 120] on div at bounding box center [509, 155] width 709 height 89
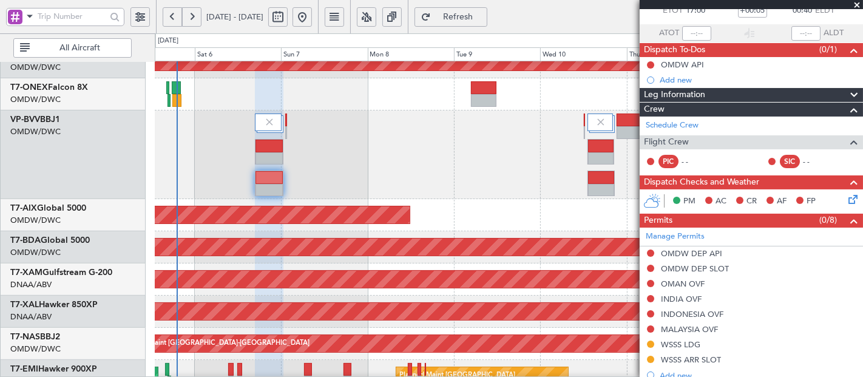
scroll to position [0, 0]
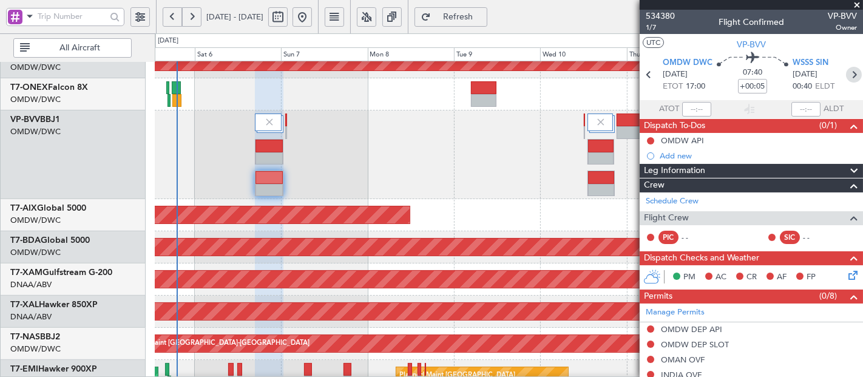
drag, startPoint x: 849, startPoint y: 70, endPoint x: 843, endPoint y: 75, distance: 7.7
click at [849, 70] on icon at bounding box center [854, 75] width 16 height 16
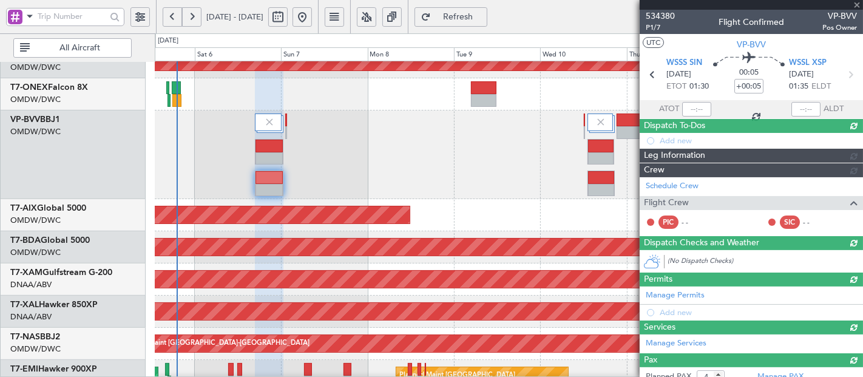
type input "0"
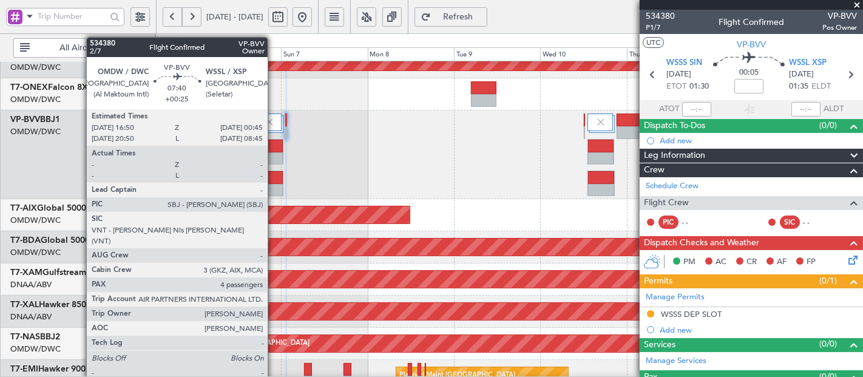
click at [274, 149] on div at bounding box center [269, 146] width 27 height 13
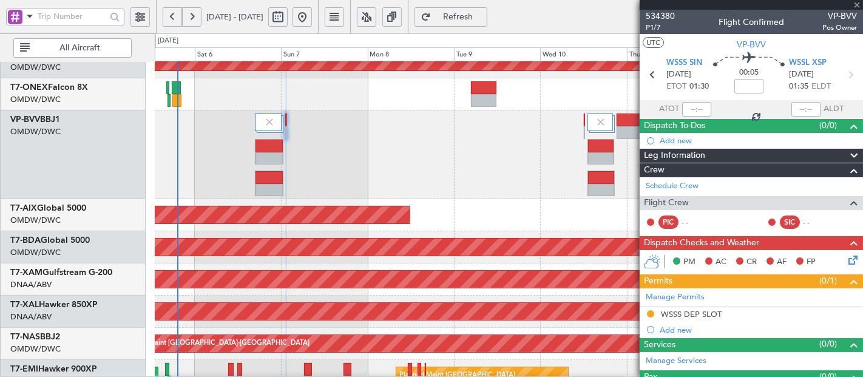
type input "+00:25"
type input "4"
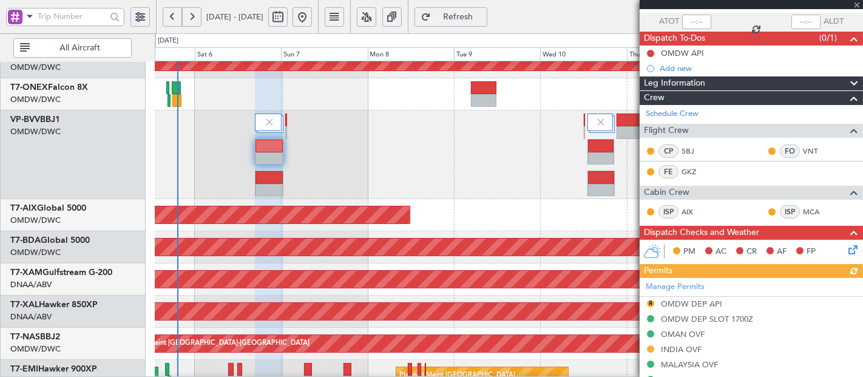
scroll to position [90, 0]
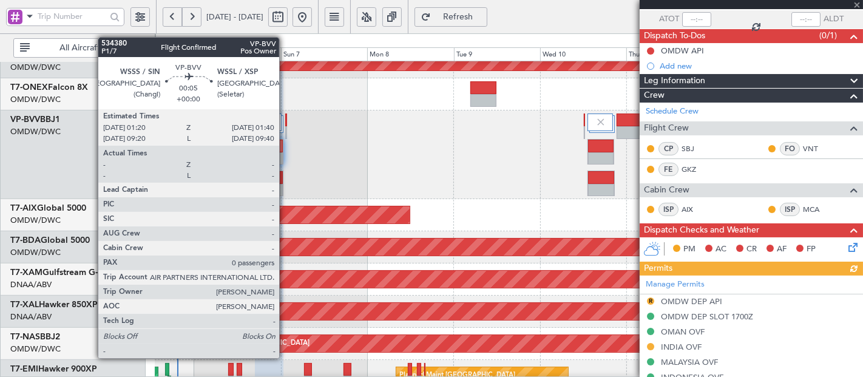
click at [285, 117] on div at bounding box center [285, 120] width 1 height 13
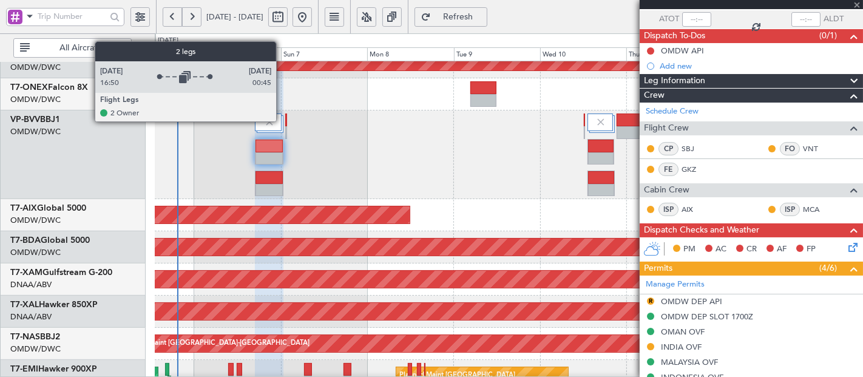
type input "0"
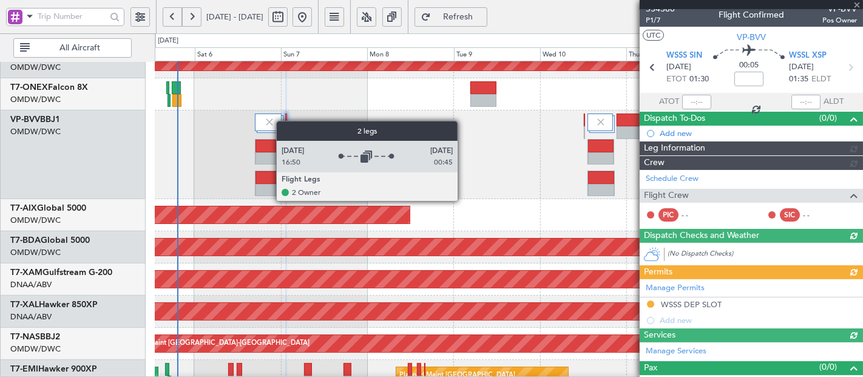
scroll to position [24, 0]
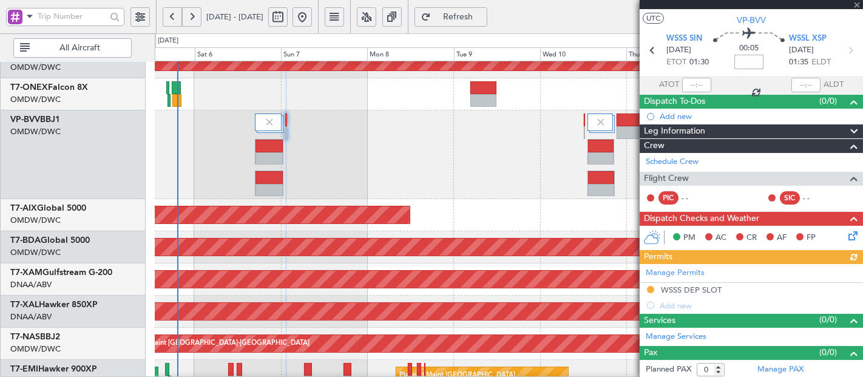
click at [754, 62] on input at bounding box center [749, 62] width 29 height 15
type input "+00:15"
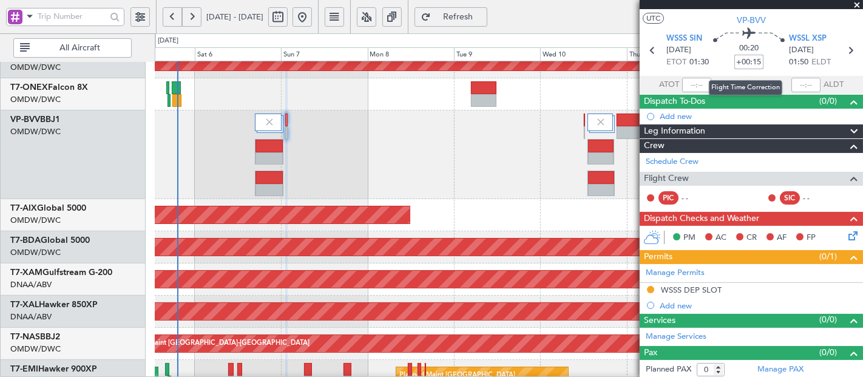
click at [754, 63] on input "+00:15" at bounding box center [749, 62] width 29 height 15
type input "+00:10"
click at [379, 149] on div at bounding box center [509, 155] width 709 height 89
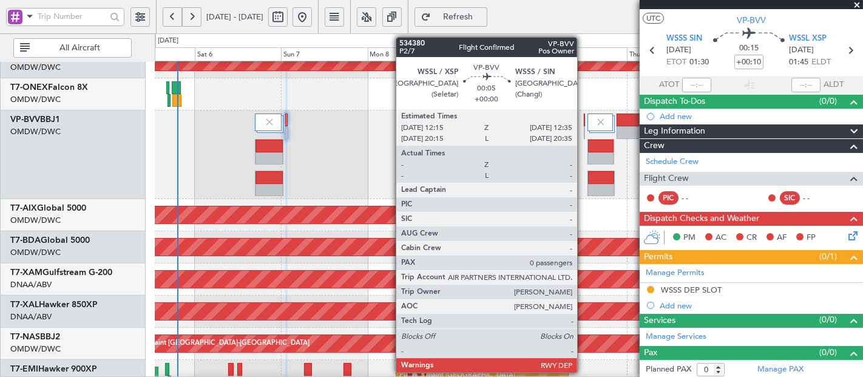
click at [584, 128] on div at bounding box center [584, 132] width 1 height 13
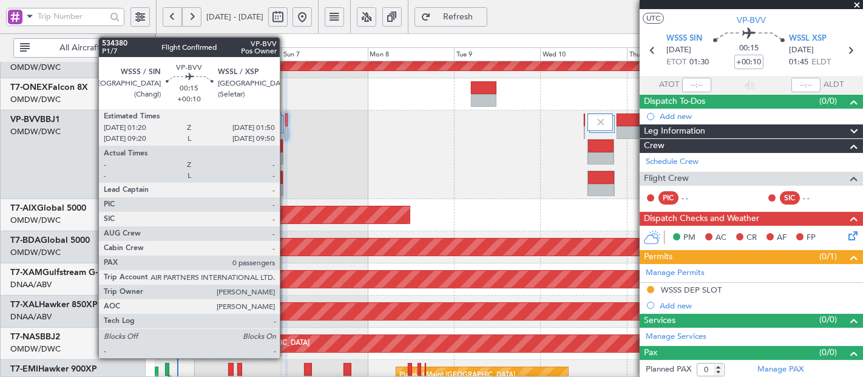
click at [286, 116] on div at bounding box center [286, 120] width 2 height 13
click at [286, 115] on div at bounding box center [286, 120] width 2 height 13
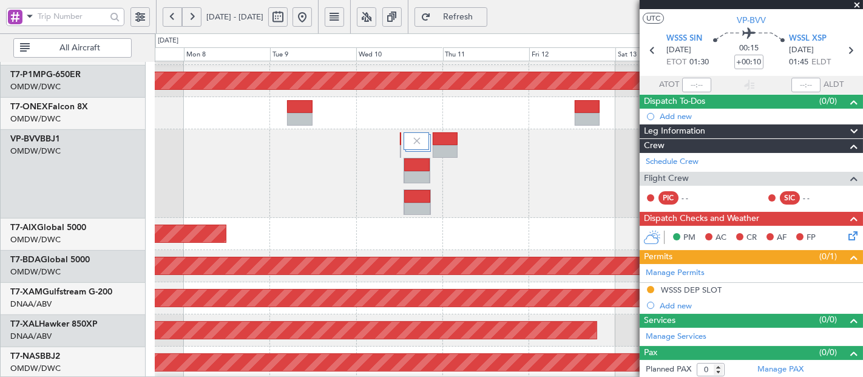
click at [317, 157] on div at bounding box center [509, 173] width 708 height 89
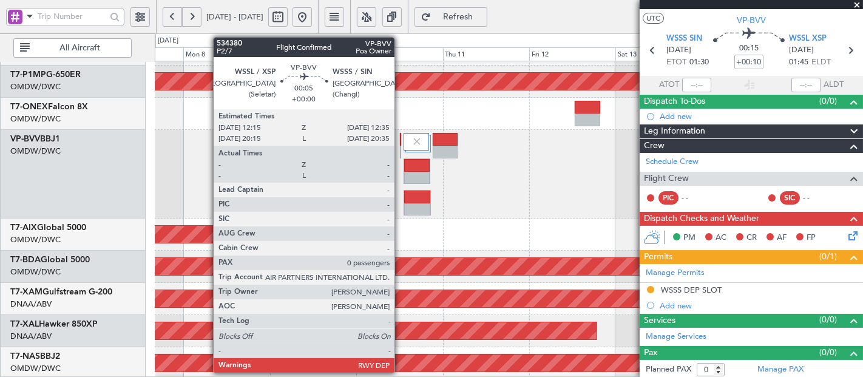
click at [401, 141] on div at bounding box center [400, 139] width 1 height 13
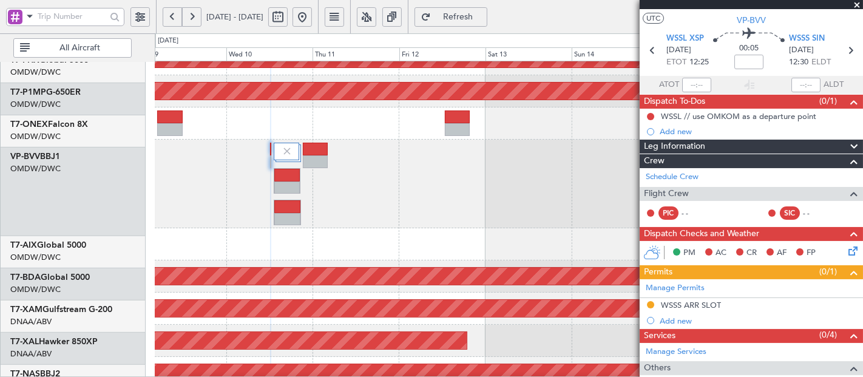
scroll to position [404, 0]
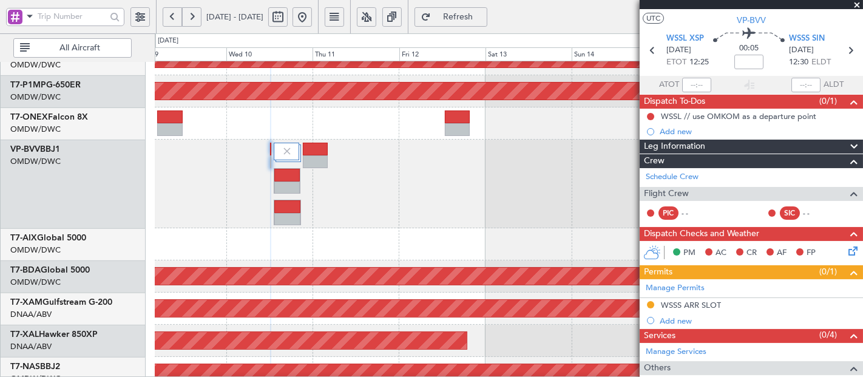
click at [445, 188] on div at bounding box center [509, 184] width 708 height 89
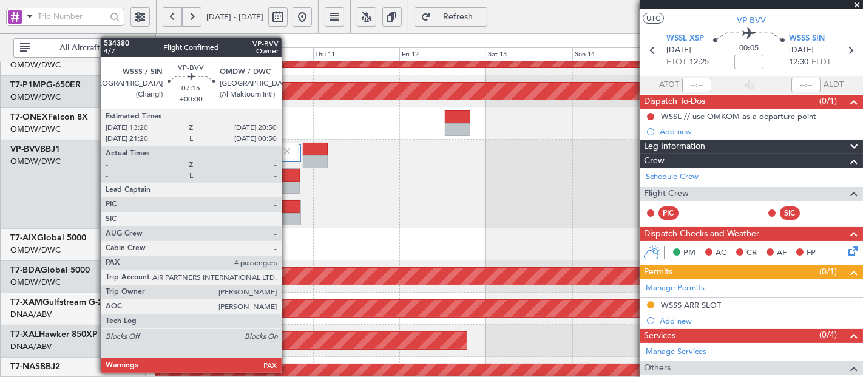
click at [288, 205] on div at bounding box center [287, 206] width 26 height 13
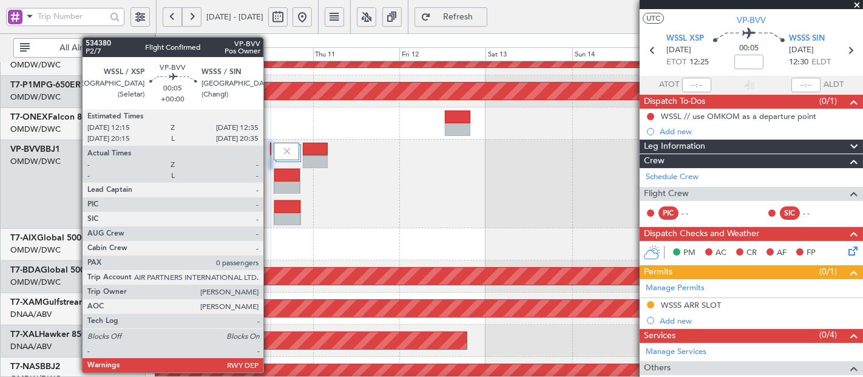
click at [270, 148] on div at bounding box center [270, 149] width 1 height 13
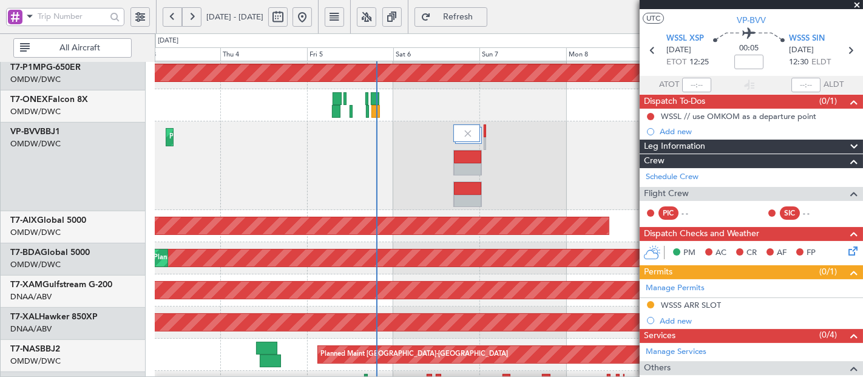
scroll to position [422, 0]
click at [711, 150] on fb-app "09 Sep 2025 - 17 Sep 2025 Refresh Quick Links All Aircraft Planned Maint Savann…" at bounding box center [431, 196] width 863 height 363
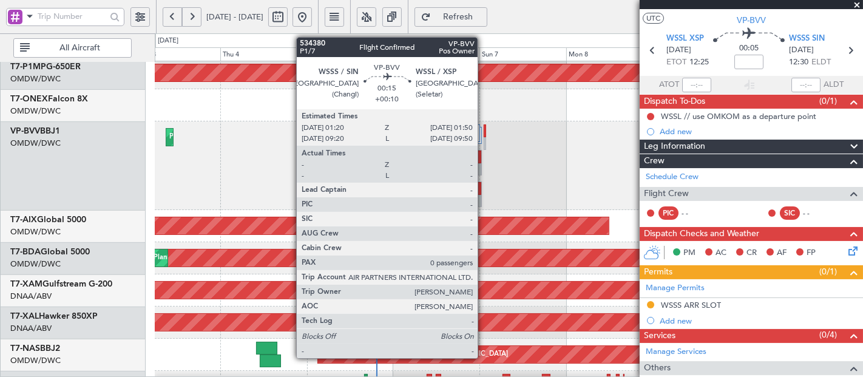
click at [485, 128] on div at bounding box center [485, 130] width 2 height 13
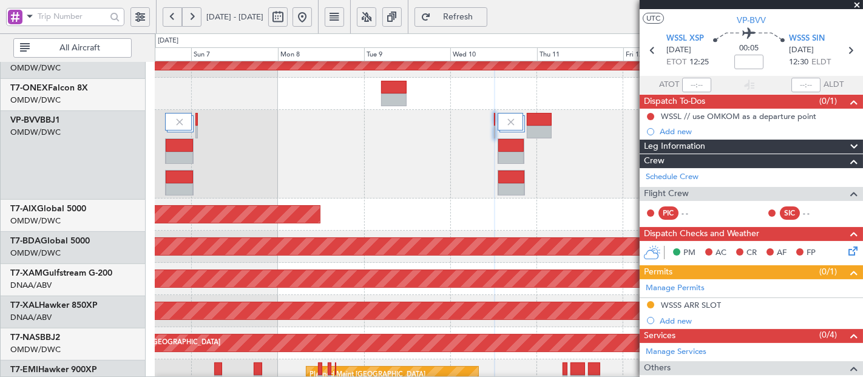
scroll to position [434, 0]
click at [205, 151] on div at bounding box center [509, 154] width 708 height 89
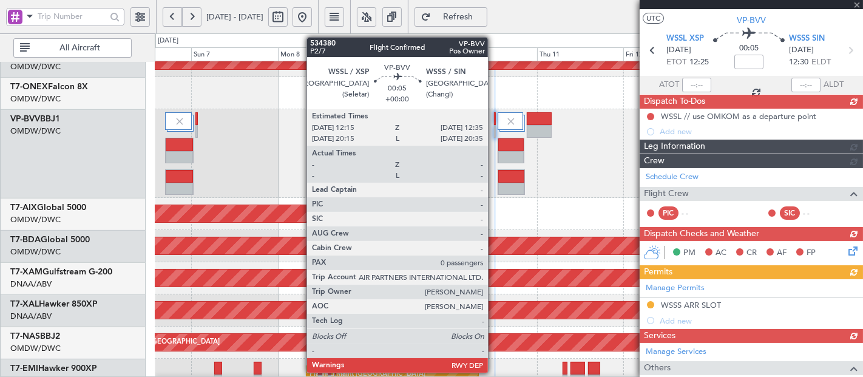
click at [494, 116] on div at bounding box center [494, 118] width 1 height 13
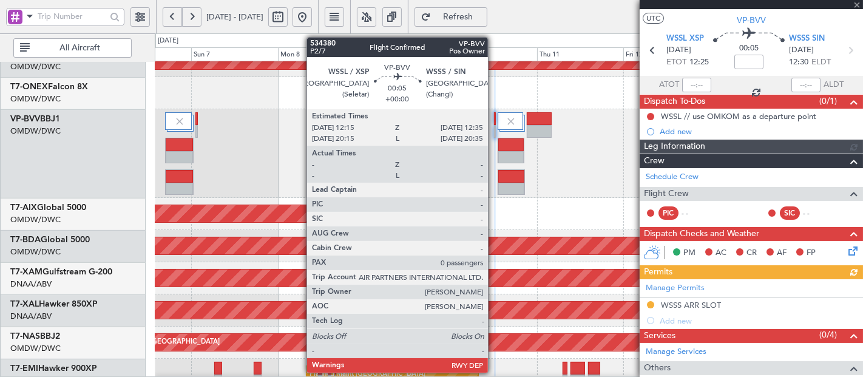
click at [494, 116] on div at bounding box center [494, 118] width 1 height 13
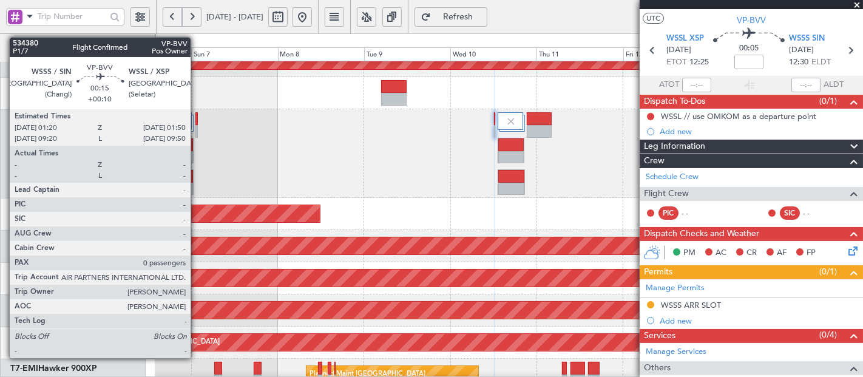
click at [197, 125] on div at bounding box center [197, 131] width 2 height 13
click at [197, 124] on div at bounding box center [197, 118] width 2 height 13
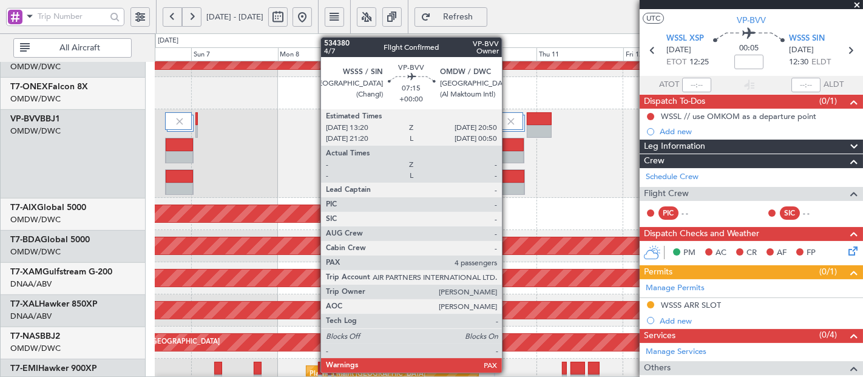
click at [508, 185] on div at bounding box center [512, 189] width 26 height 13
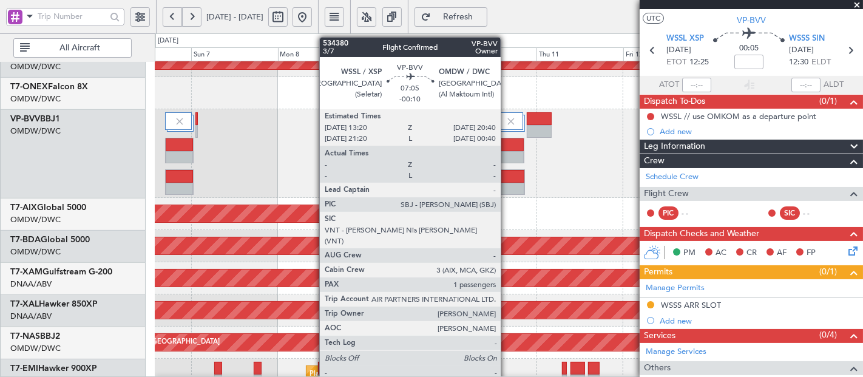
click at [507, 147] on div at bounding box center [512, 144] width 26 height 13
click at [507, 146] on div at bounding box center [512, 144] width 26 height 13
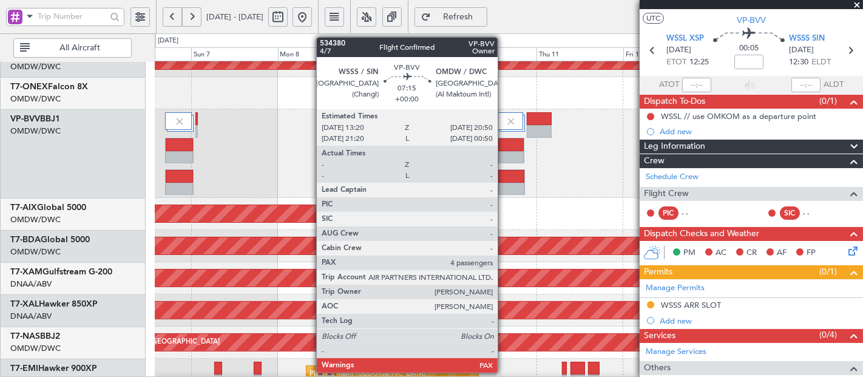
click at [504, 180] on div at bounding box center [512, 176] width 26 height 13
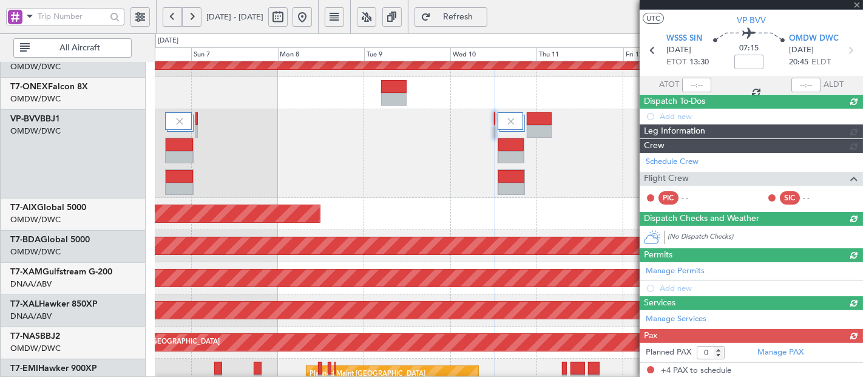
type input "4"
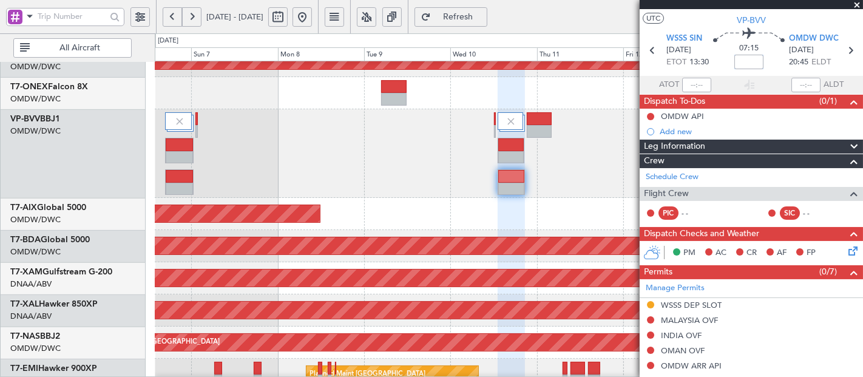
click at [753, 58] on input at bounding box center [749, 62] width 29 height 15
type input "-00:15"
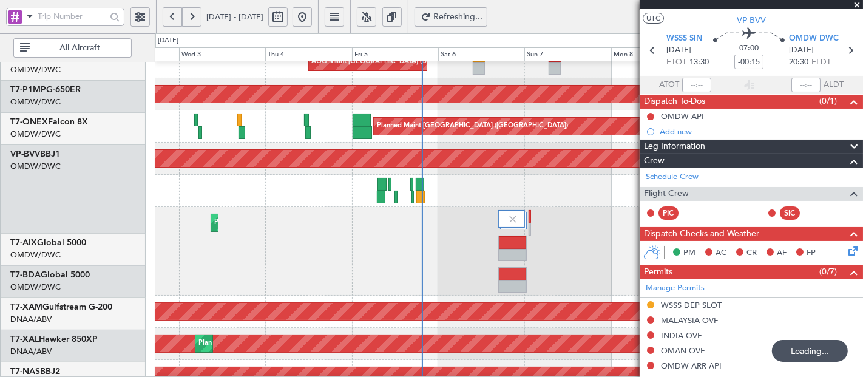
scroll to position [319, 0]
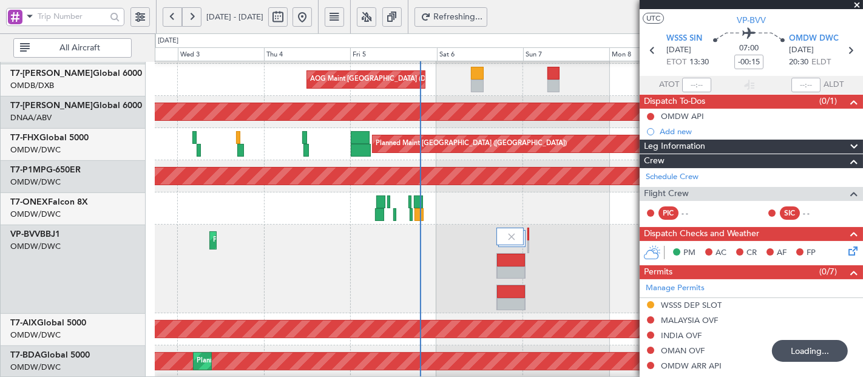
click at [612, 274] on div "Planned Maint Dubai (Al Maktoum Intl)" at bounding box center [509, 269] width 708 height 89
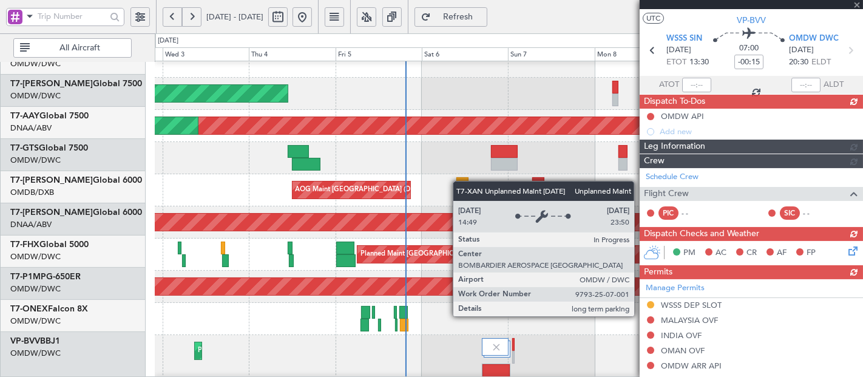
scroll to position [208, 0]
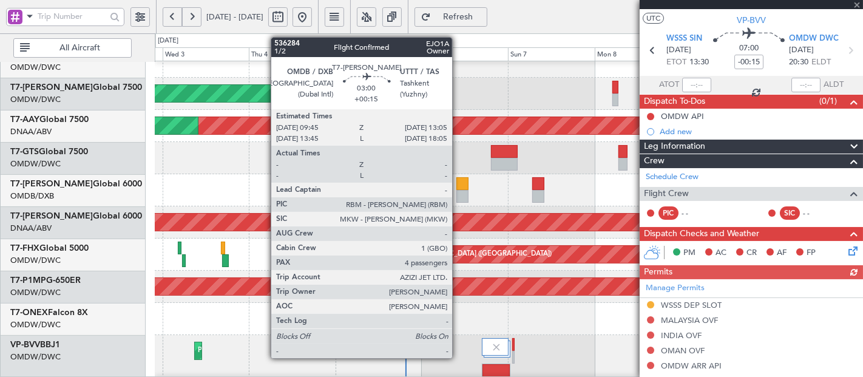
click at [458, 188] on div at bounding box center [463, 183] width 12 height 13
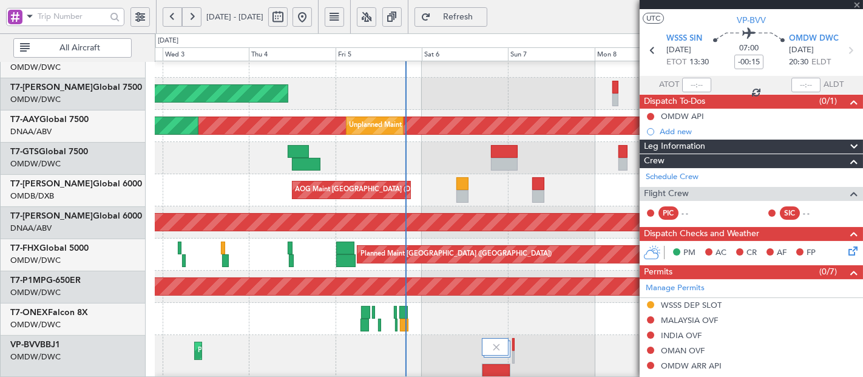
type input "+00:15"
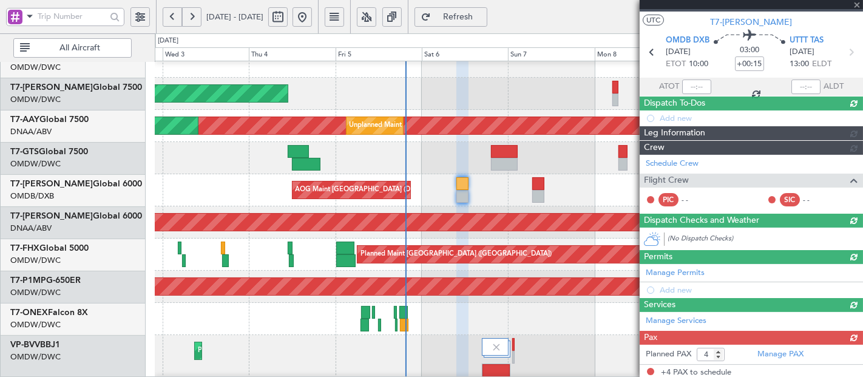
scroll to position [24, 0]
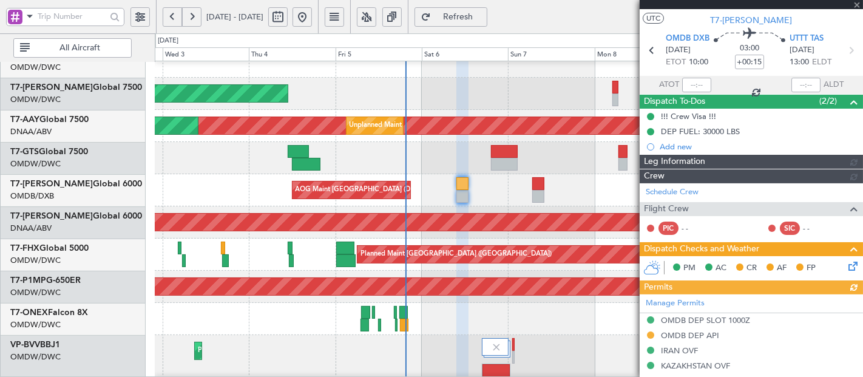
type input "[PERSON_NAME] (SYS)"
type input "7192"
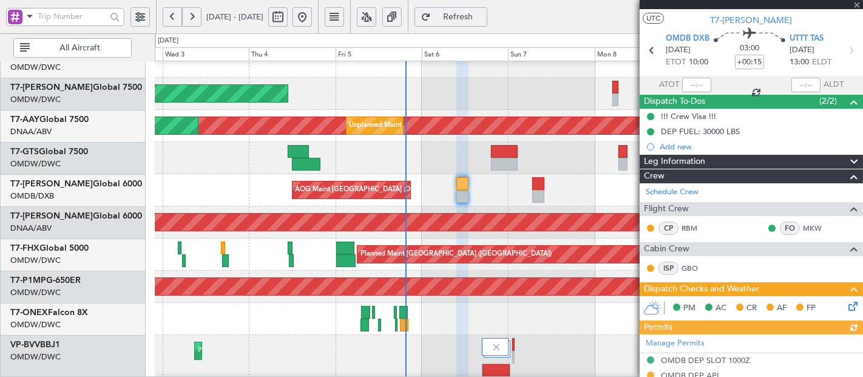
click at [846, 305] on icon at bounding box center [851, 304] width 10 height 10
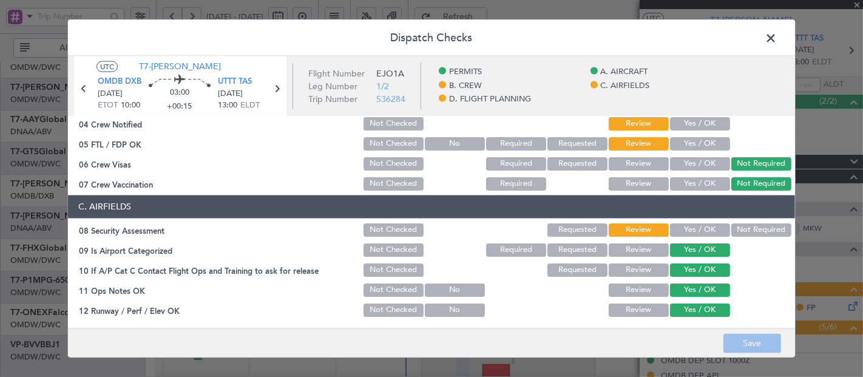
scroll to position [90, 0]
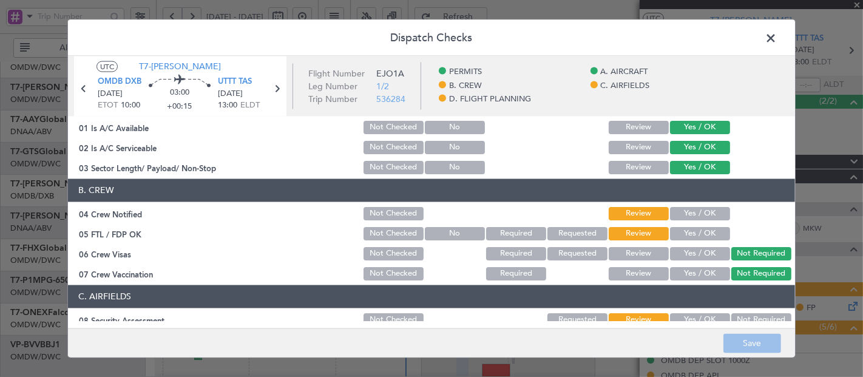
click at [375, 209] on button "Not Checked" at bounding box center [394, 212] width 60 height 13
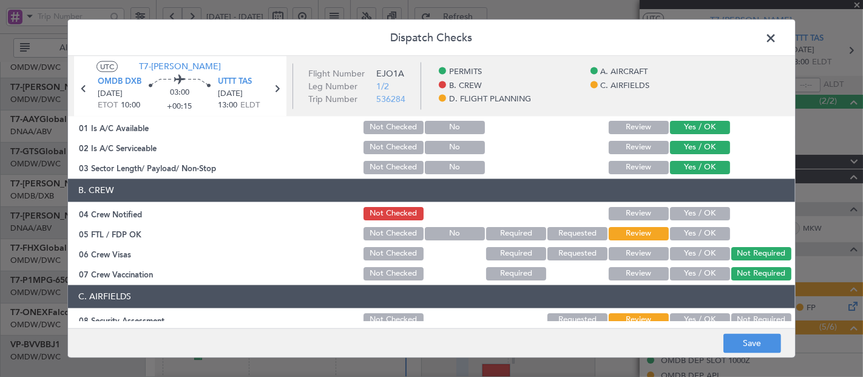
click at [374, 228] on button "Not Checked" at bounding box center [394, 233] width 60 height 13
click at [375, 251] on button "Not Checked" at bounding box center [394, 253] width 60 height 13
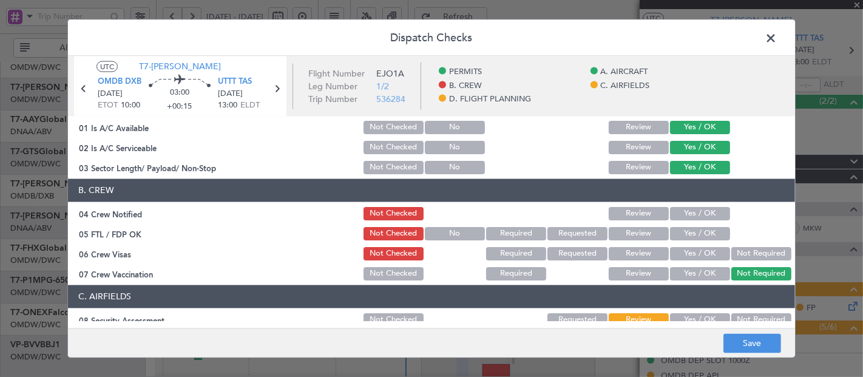
click at [378, 268] on button "Not Checked" at bounding box center [394, 273] width 60 height 13
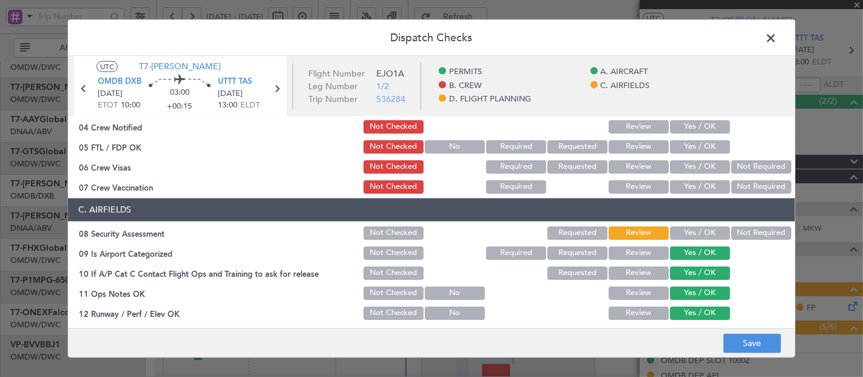
scroll to position [180, 0]
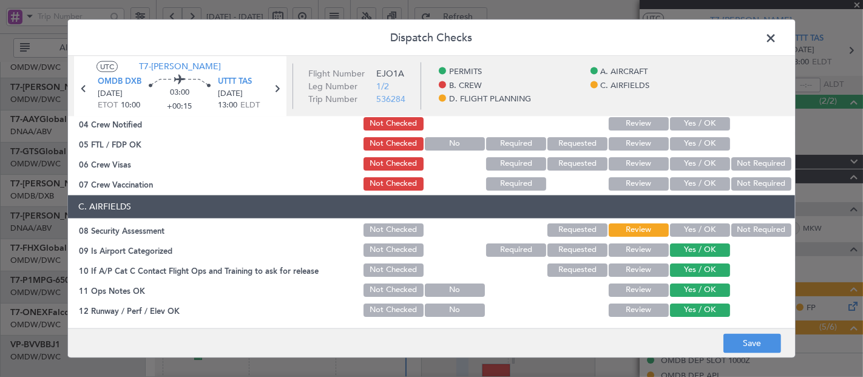
click at [387, 225] on button "Not Checked" at bounding box center [394, 229] width 60 height 13
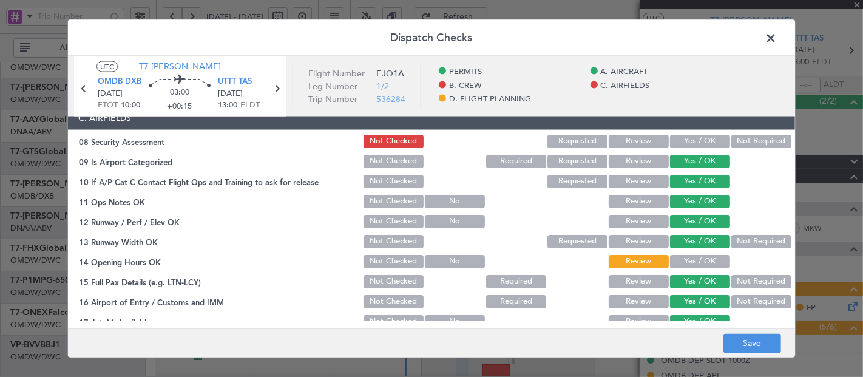
scroll to position [270, 0]
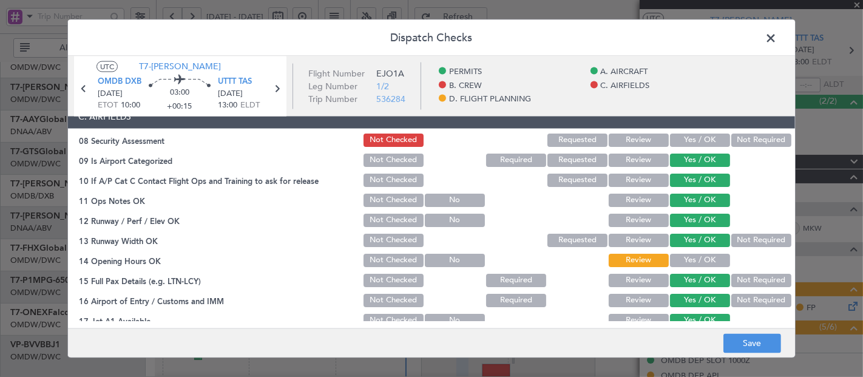
click at [384, 255] on button "Not Checked" at bounding box center [394, 259] width 60 height 13
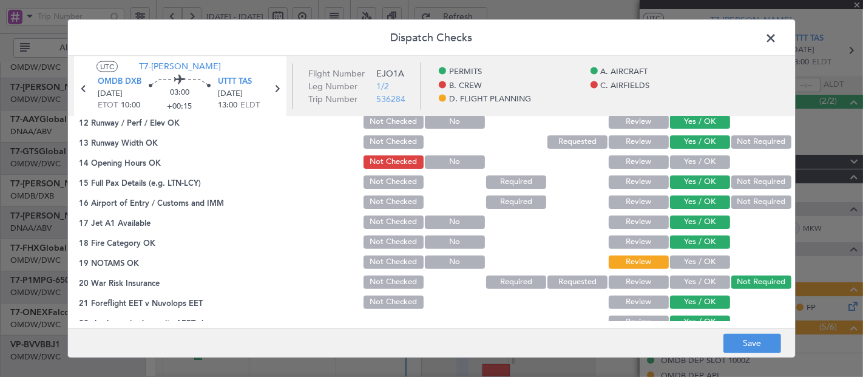
scroll to position [494, 0]
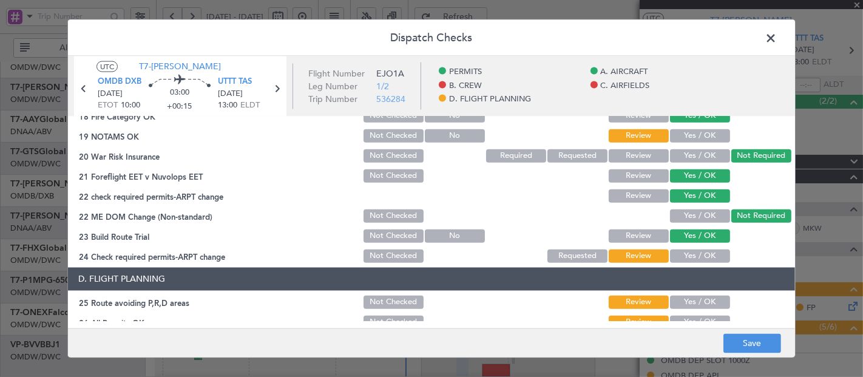
click at [404, 127] on div "Not Checked" at bounding box center [392, 135] width 61 height 17
drag, startPoint x: 383, startPoint y: 254, endPoint x: 384, endPoint y: 271, distance: 17.6
click at [383, 253] on button "Not Checked" at bounding box center [394, 255] width 60 height 13
click at [380, 295] on button "Not Checked" at bounding box center [394, 301] width 60 height 13
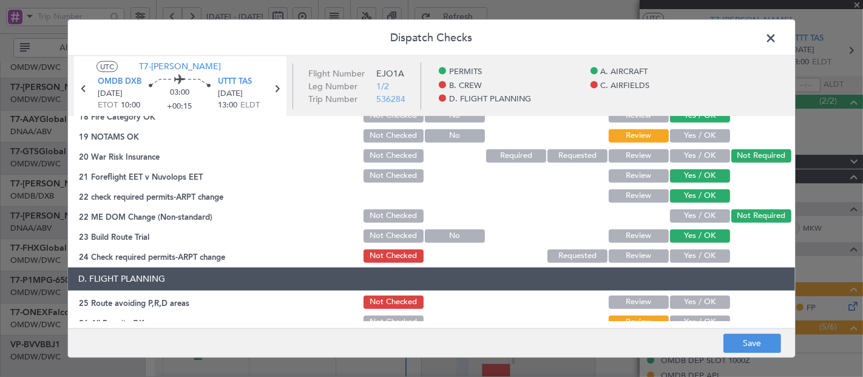
click at [378, 315] on button "Not Checked" at bounding box center [394, 321] width 60 height 13
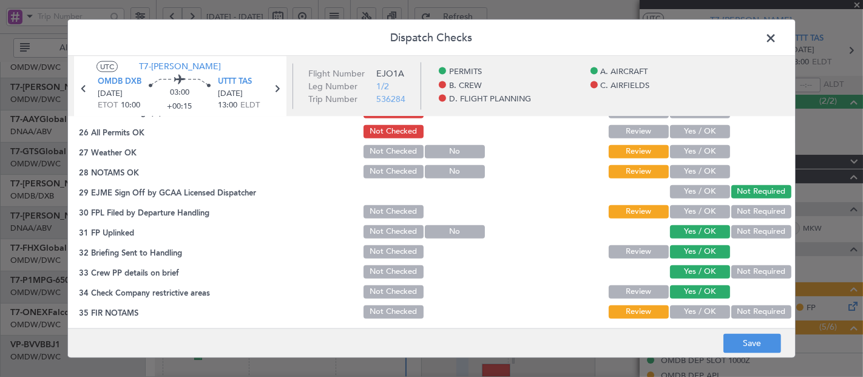
scroll to position [686, 0]
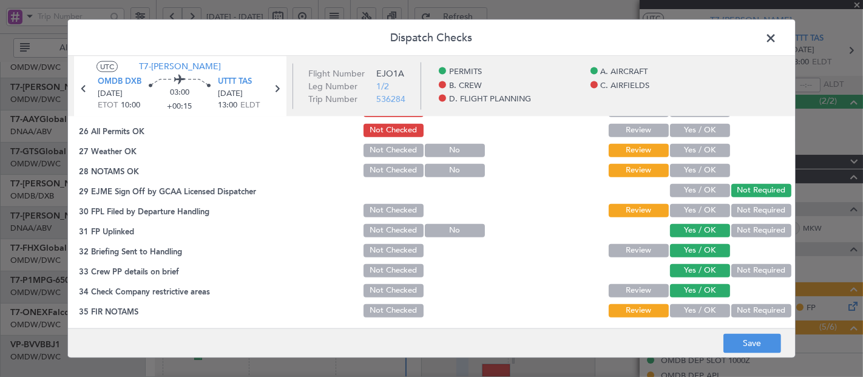
click at [383, 147] on button "Not Checked" at bounding box center [394, 149] width 60 height 13
click at [380, 171] on button "Not Checked" at bounding box center [394, 169] width 60 height 13
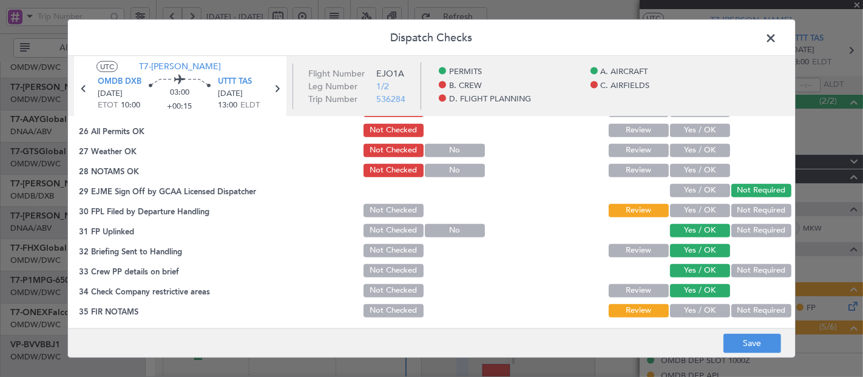
click at [381, 214] on button "Not Checked" at bounding box center [394, 209] width 60 height 13
click at [371, 238] on section "D. FLIGHT PLANNING 25 Route avoiding P,R,D areas Not Checked Review Yes / OK 26…" at bounding box center [431, 197] width 727 height 244
click at [375, 231] on button "Not Checked" at bounding box center [394, 229] width 60 height 13
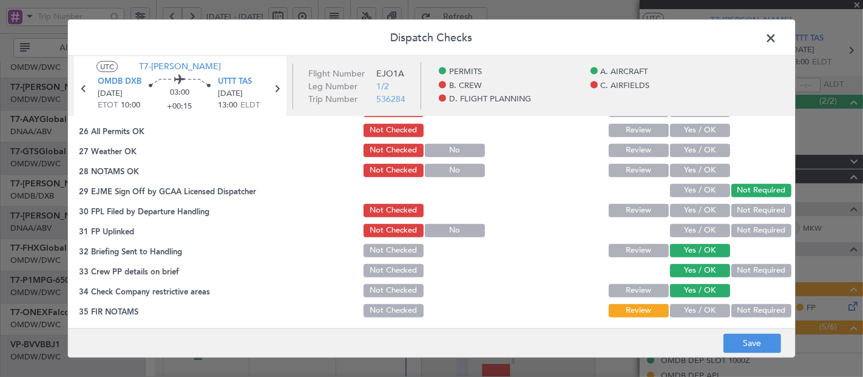
click at [374, 249] on button "Not Checked" at bounding box center [394, 250] width 60 height 13
click at [372, 266] on button "Not Checked" at bounding box center [394, 270] width 60 height 13
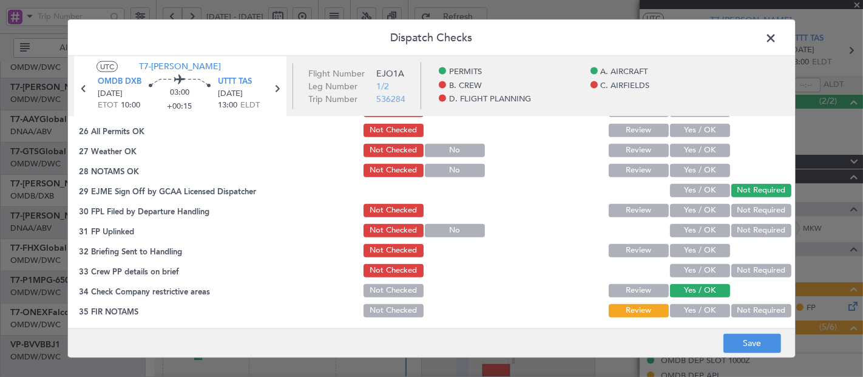
click at [373, 290] on button "Not Checked" at bounding box center [394, 290] width 60 height 13
click at [372, 309] on button "Not Checked" at bounding box center [394, 310] width 60 height 13
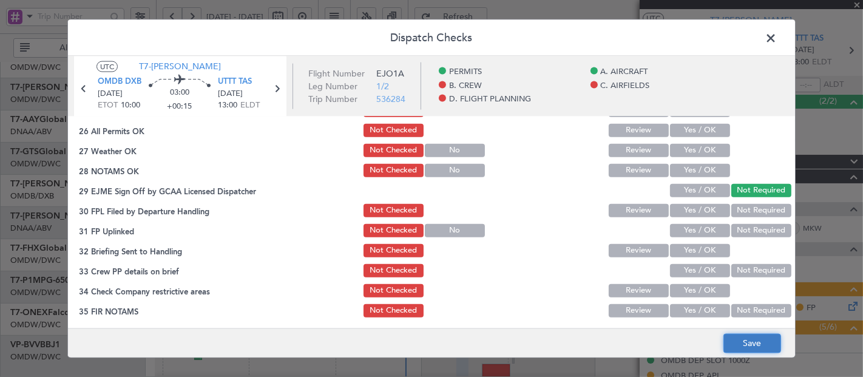
click at [741, 341] on button "Save" at bounding box center [753, 343] width 58 height 19
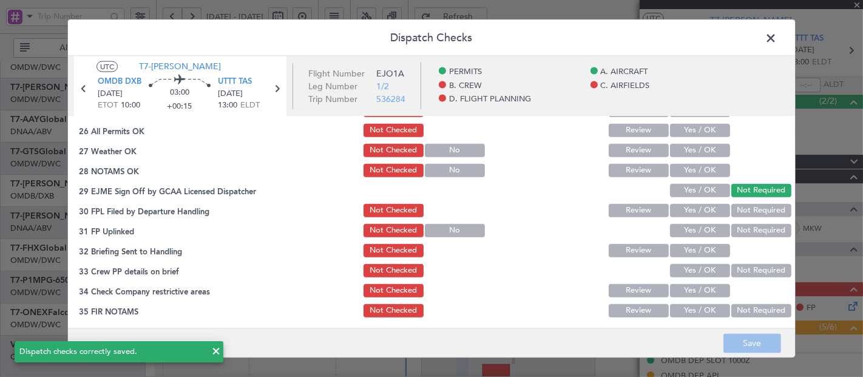
click at [777, 30] on span at bounding box center [777, 41] width 0 height 24
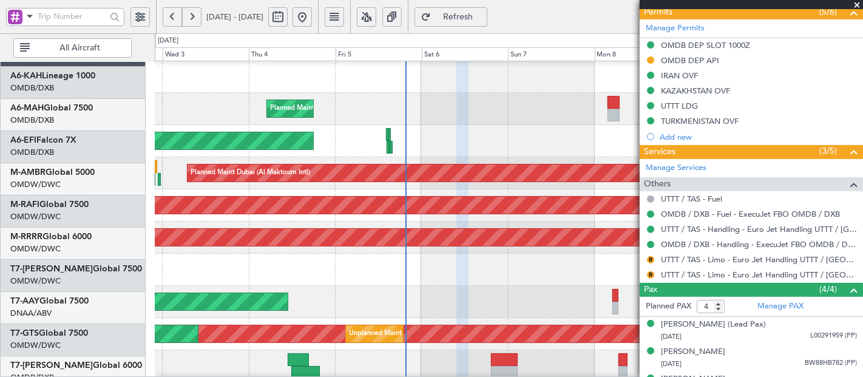
scroll to position [135, 0]
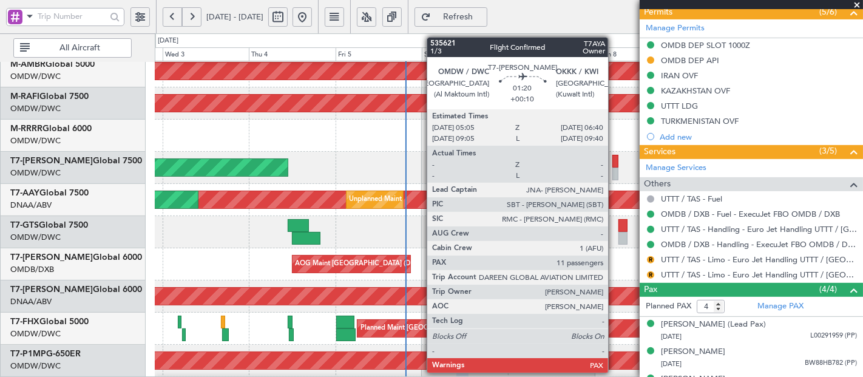
click at [615, 168] on div at bounding box center [616, 174] width 6 height 13
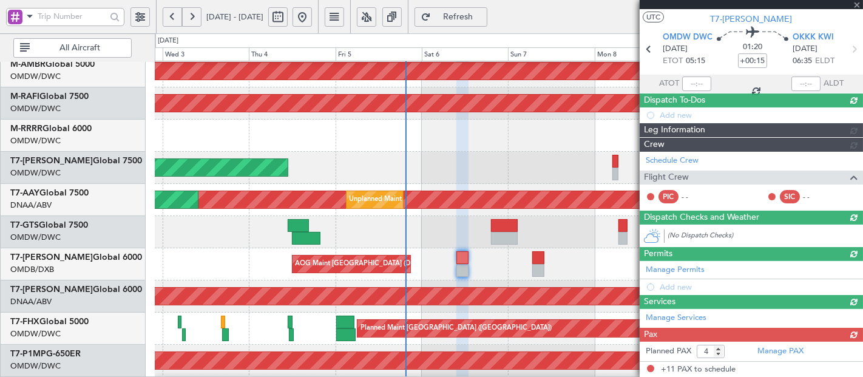
type input "+00:10"
type input "11"
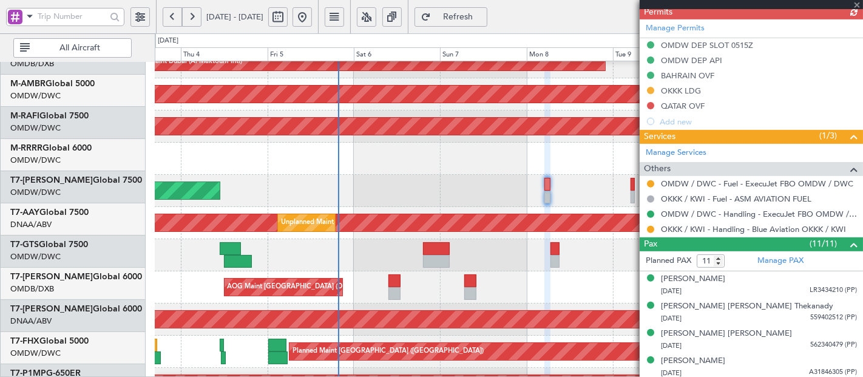
scroll to position [112, 0]
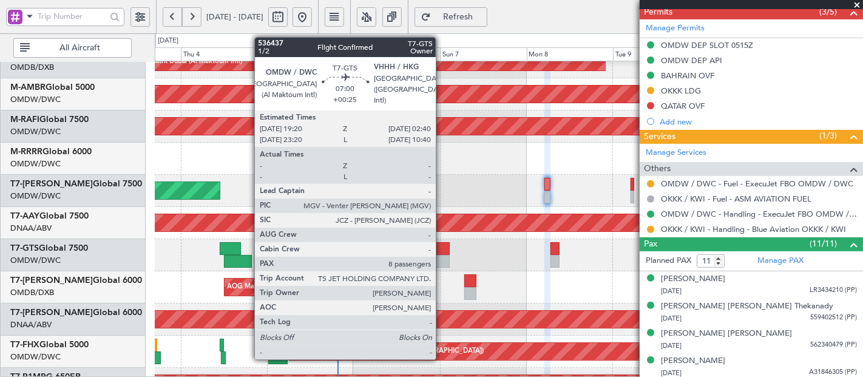
click at [442, 246] on div at bounding box center [436, 248] width 27 height 13
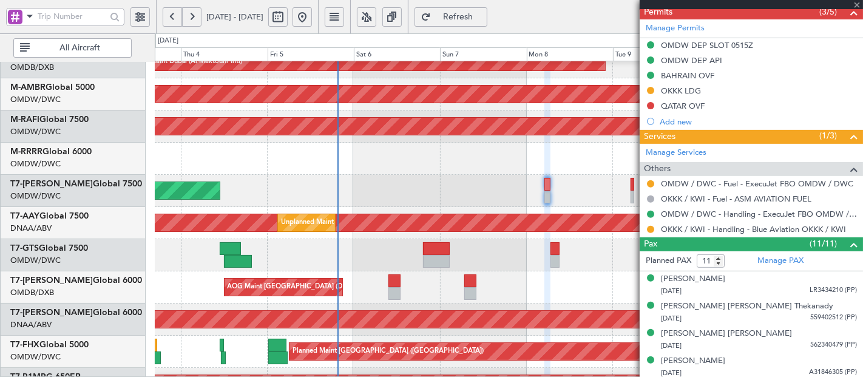
type input "+00:25"
type input "8"
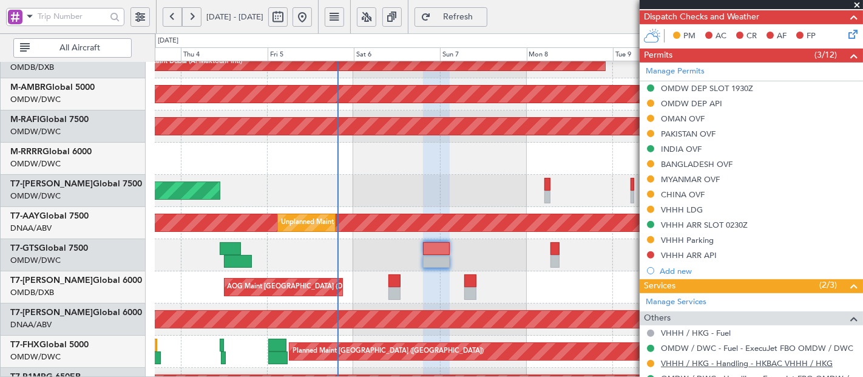
scroll to position [449, 0]
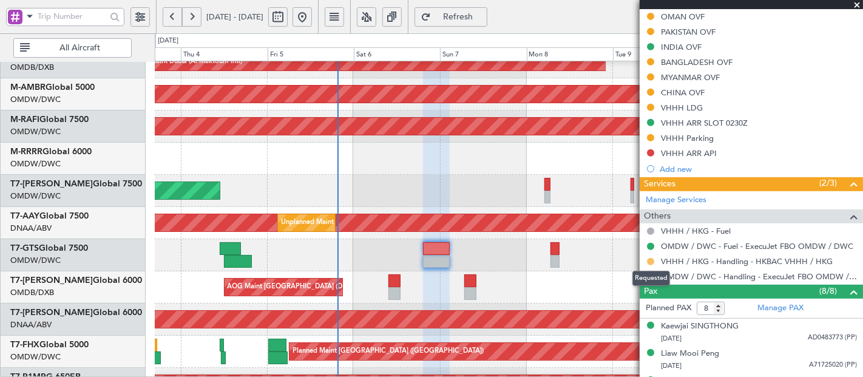
click at [650, 258] on button at bounding box center [650, 261] width 7 height 7
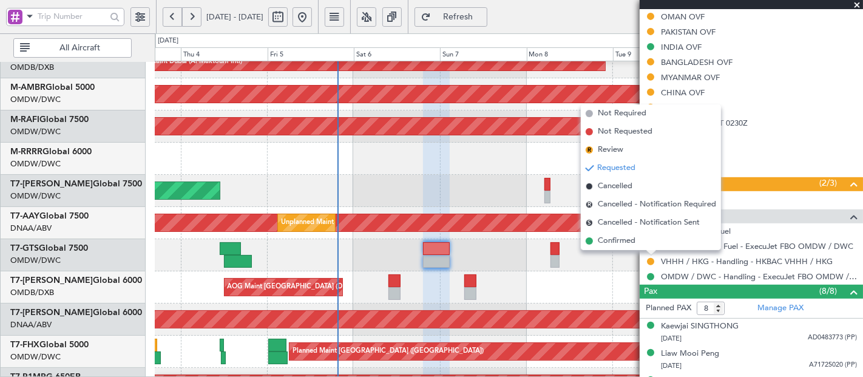
click at [510, 240] on div at bounding box center [509, 255] width 708 height 32
